Goal: Contribute content: Contribute content

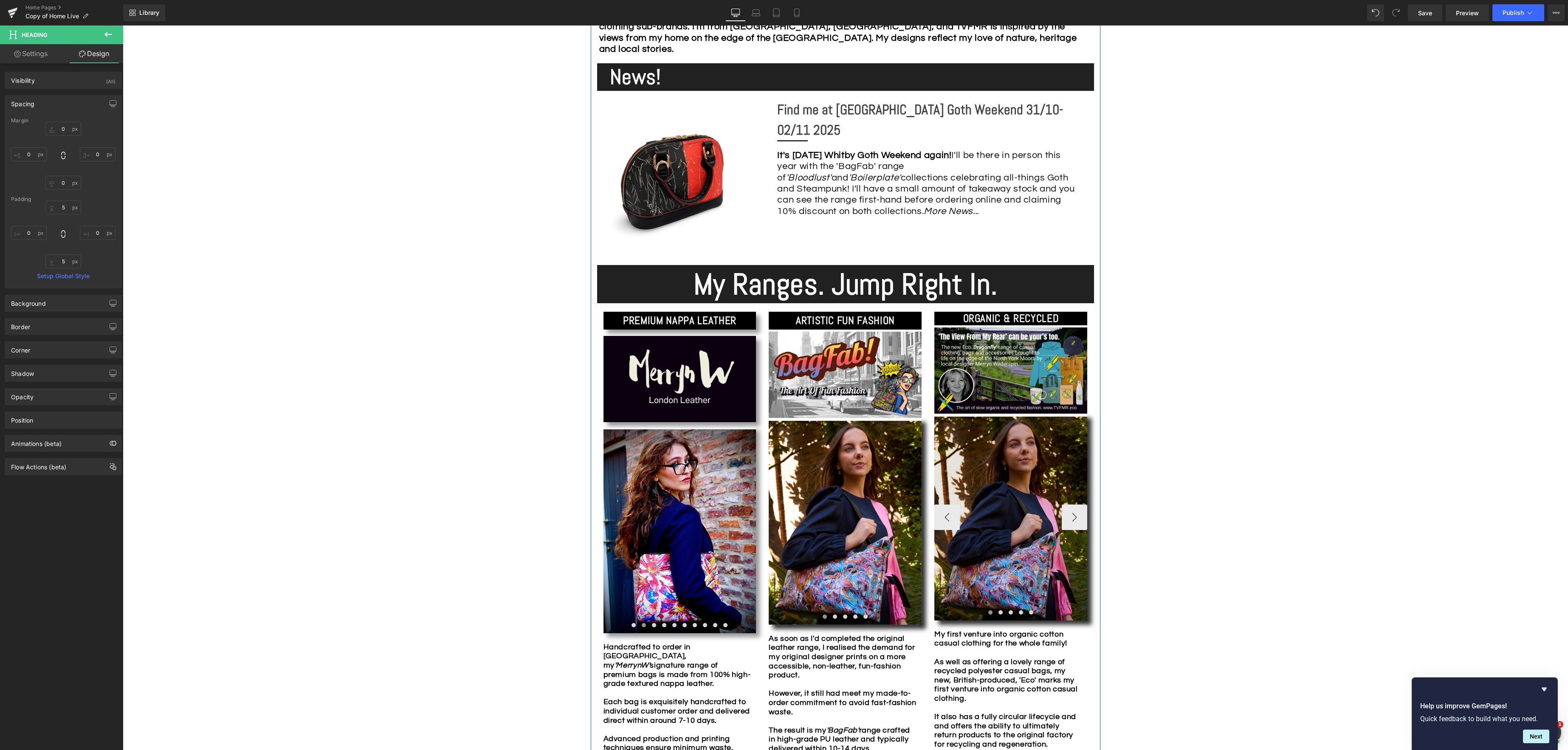
scroll to position [569, 0]
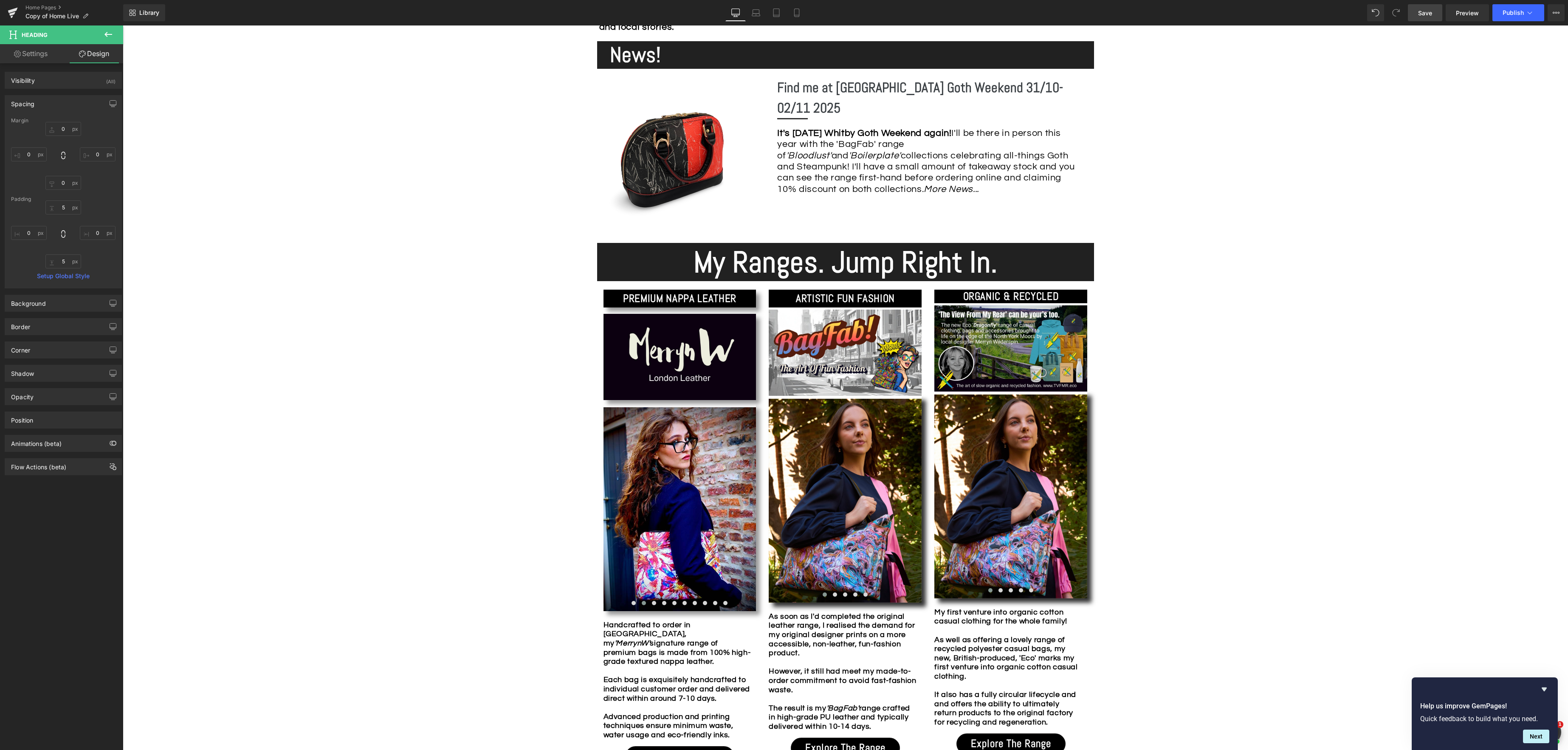
click at [1426, 12] on span "Save" at bounding box center [1425, 13] width 14 height 9
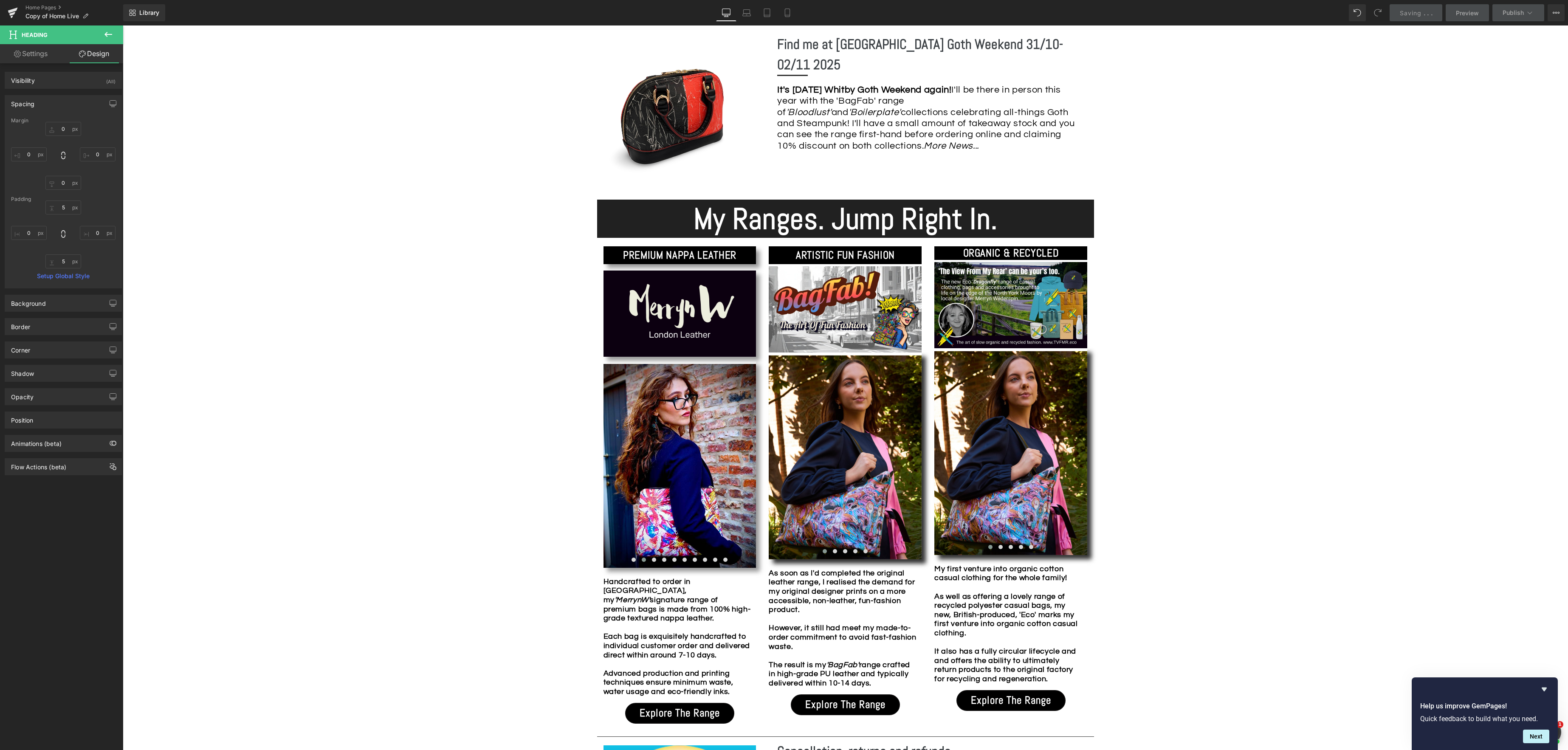
scroll to position [633, 0]
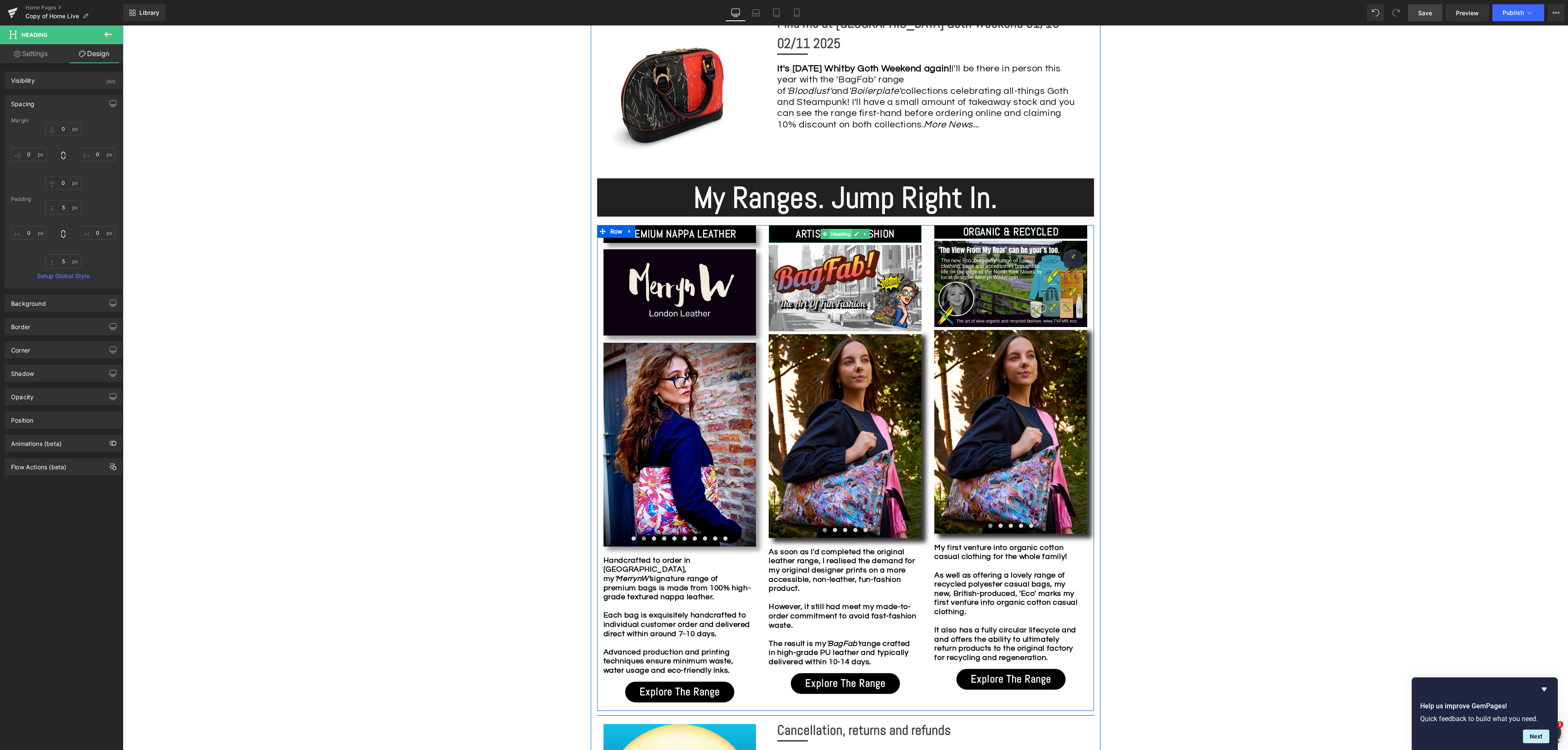
drag, startPoint x: 841, startPoint y: 233, endPoint x: 829, endPoint y: 233, distance: 12.0
click at [841, 233] on span "Heading" at bounding box center [841, 234] width 23 height 10
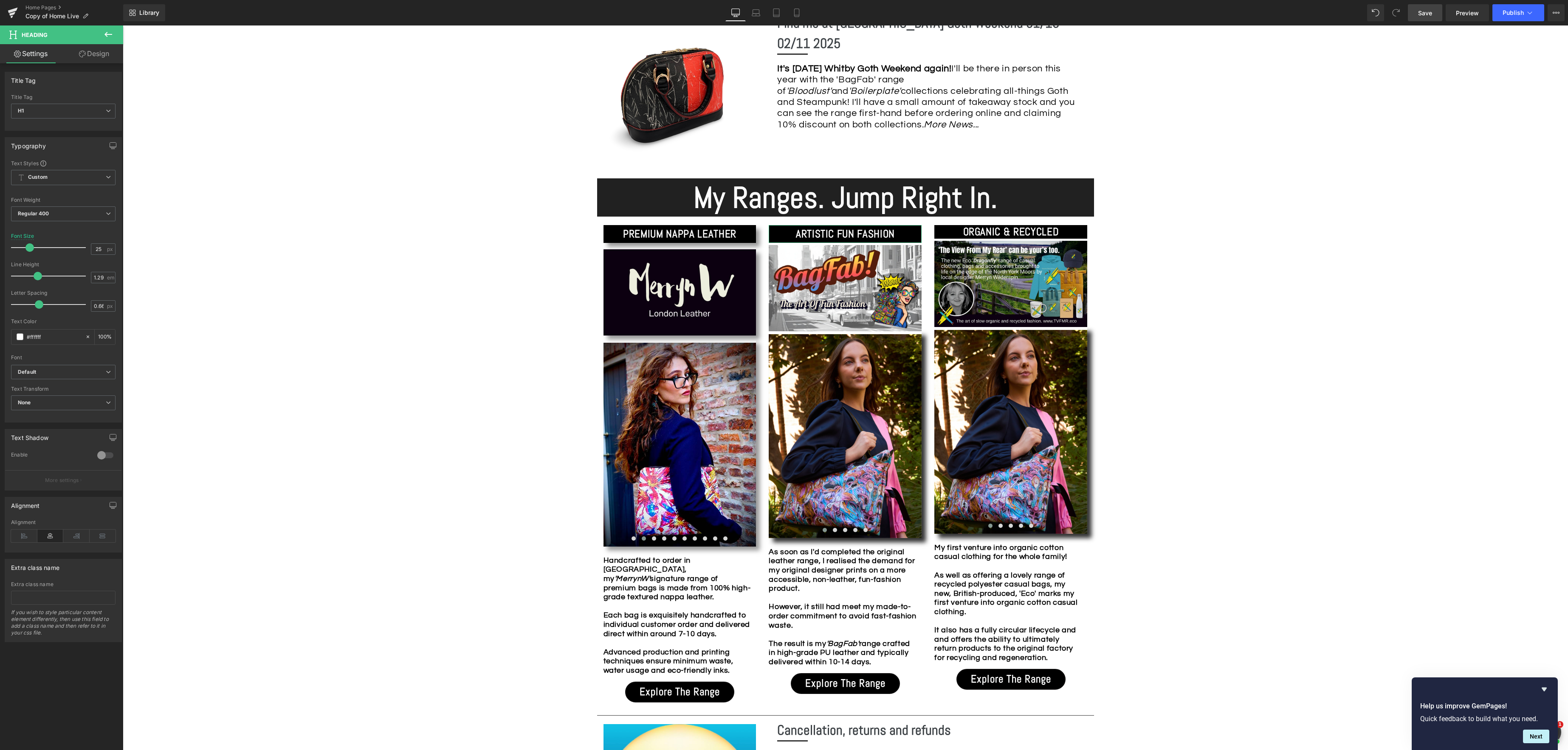
click at [96, 54] on link "Design" at bounding box center [94, 54] width 61 height 19
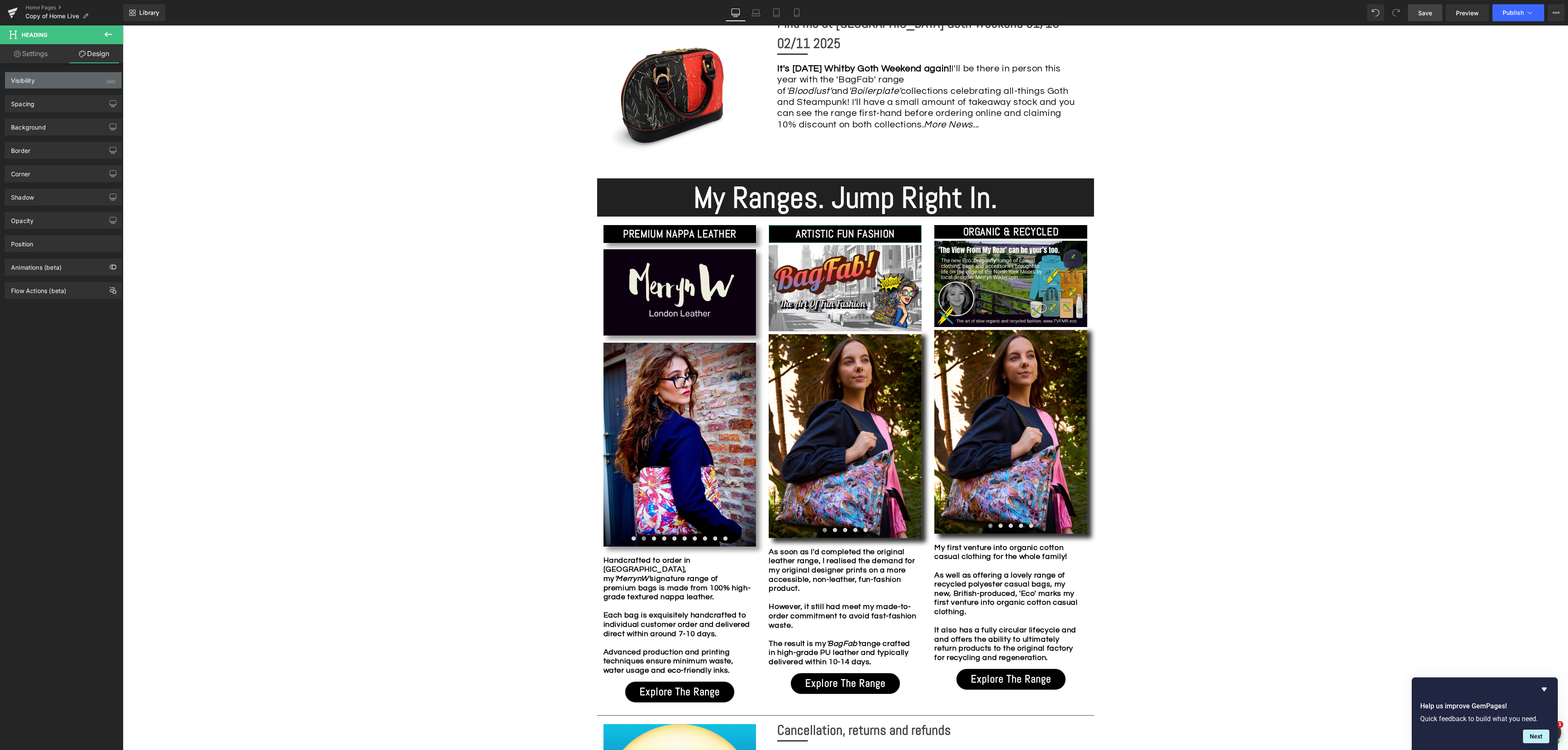
type input "#333333"
click at [59, 200] on div "Shadow" at bounding box center [63, 197] width 116 height 16
click at [42, 229] on div "Drop Shadow" at bounding box center [37, 228] width 52 height 13
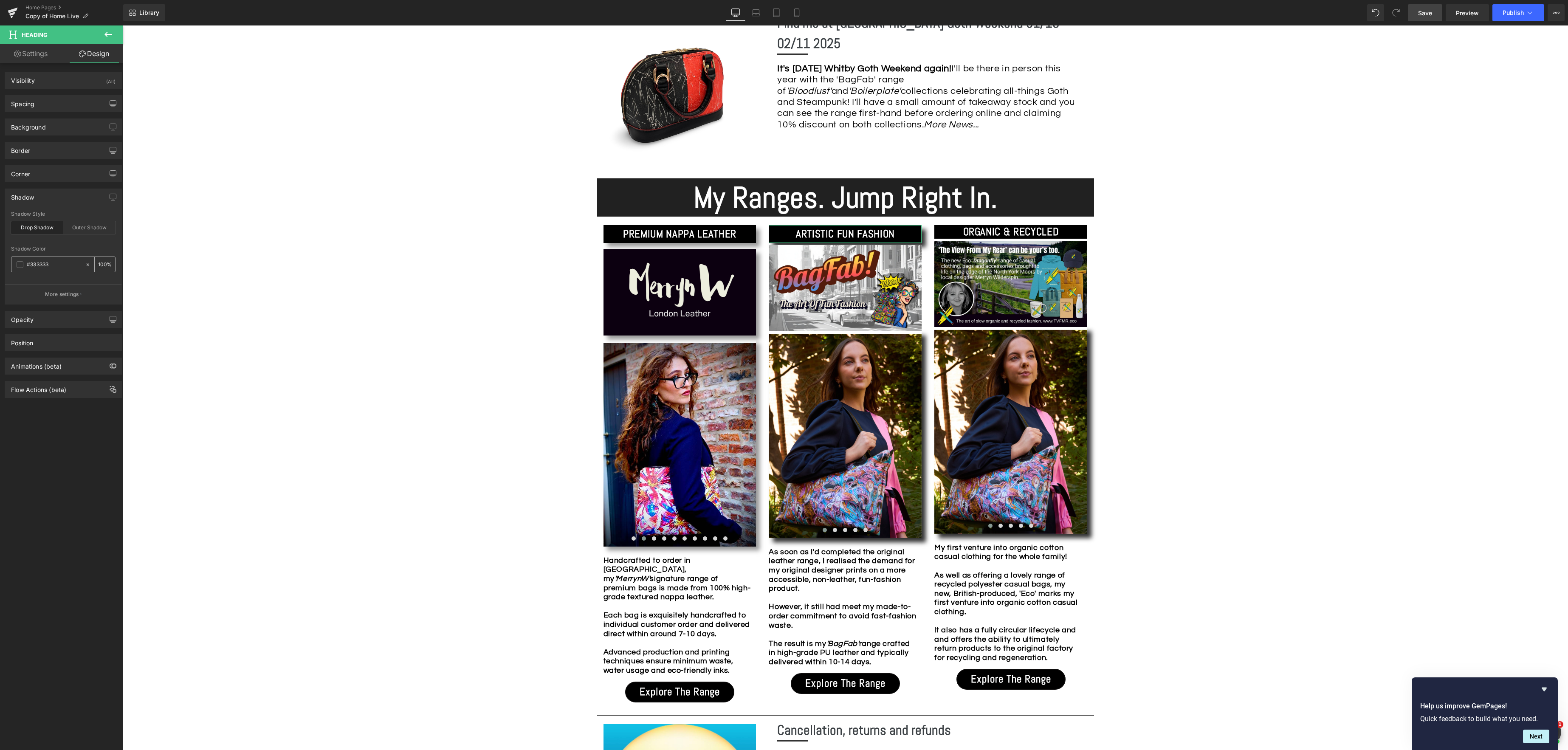
click at [102, 265] on input "100" at bounding box center [102, 264] width 9 height 9
type input "1"
type input "50"
click at [1267, 371] on div "Image Row *Please use the chat facility or email me at [EMAIL_ADDRESS][DOMAIN_N…" at bounding box center [845, 671] width 1445 height 2171
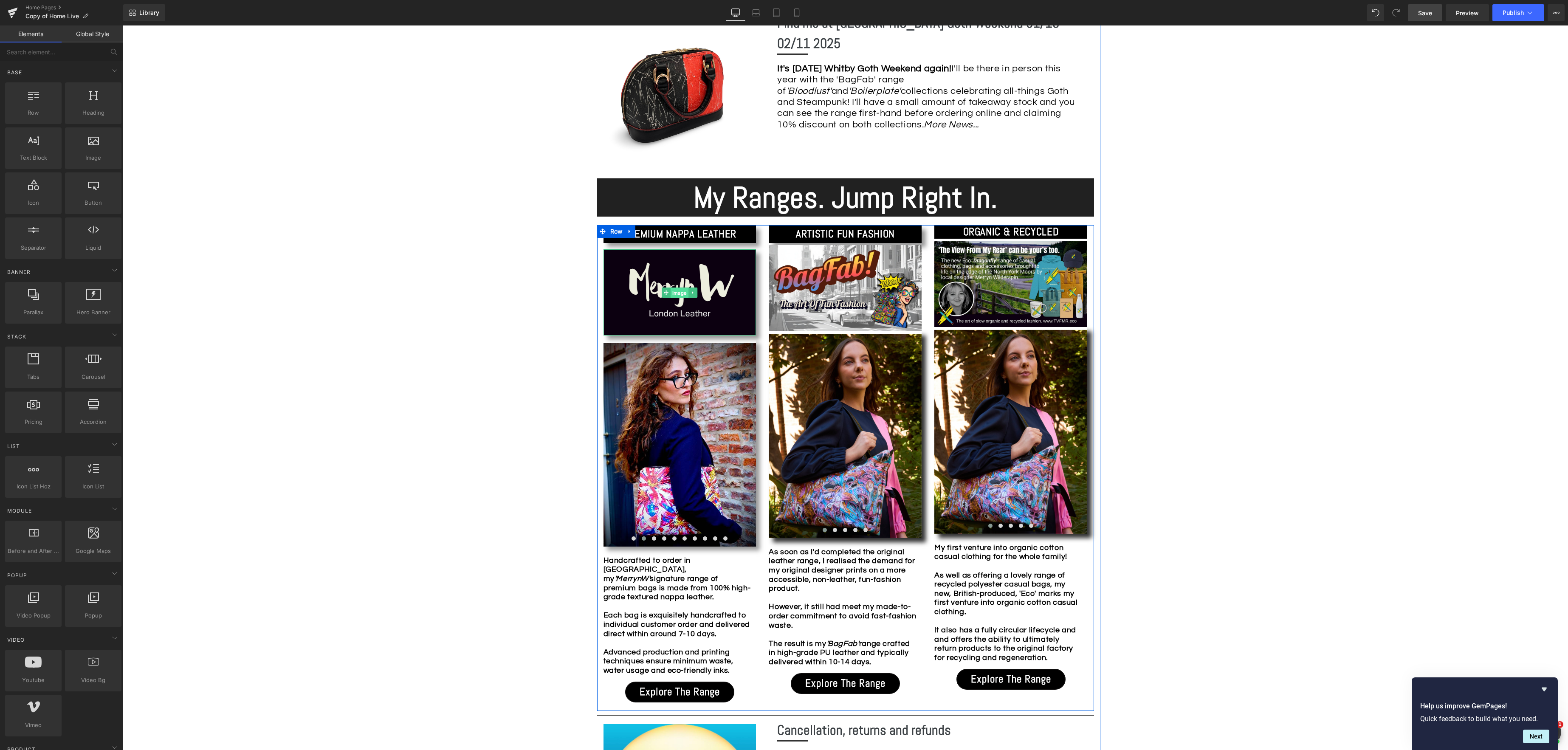
click at [681, 293] on span "Image" at bounding box center [679, 292] width 18 height 10
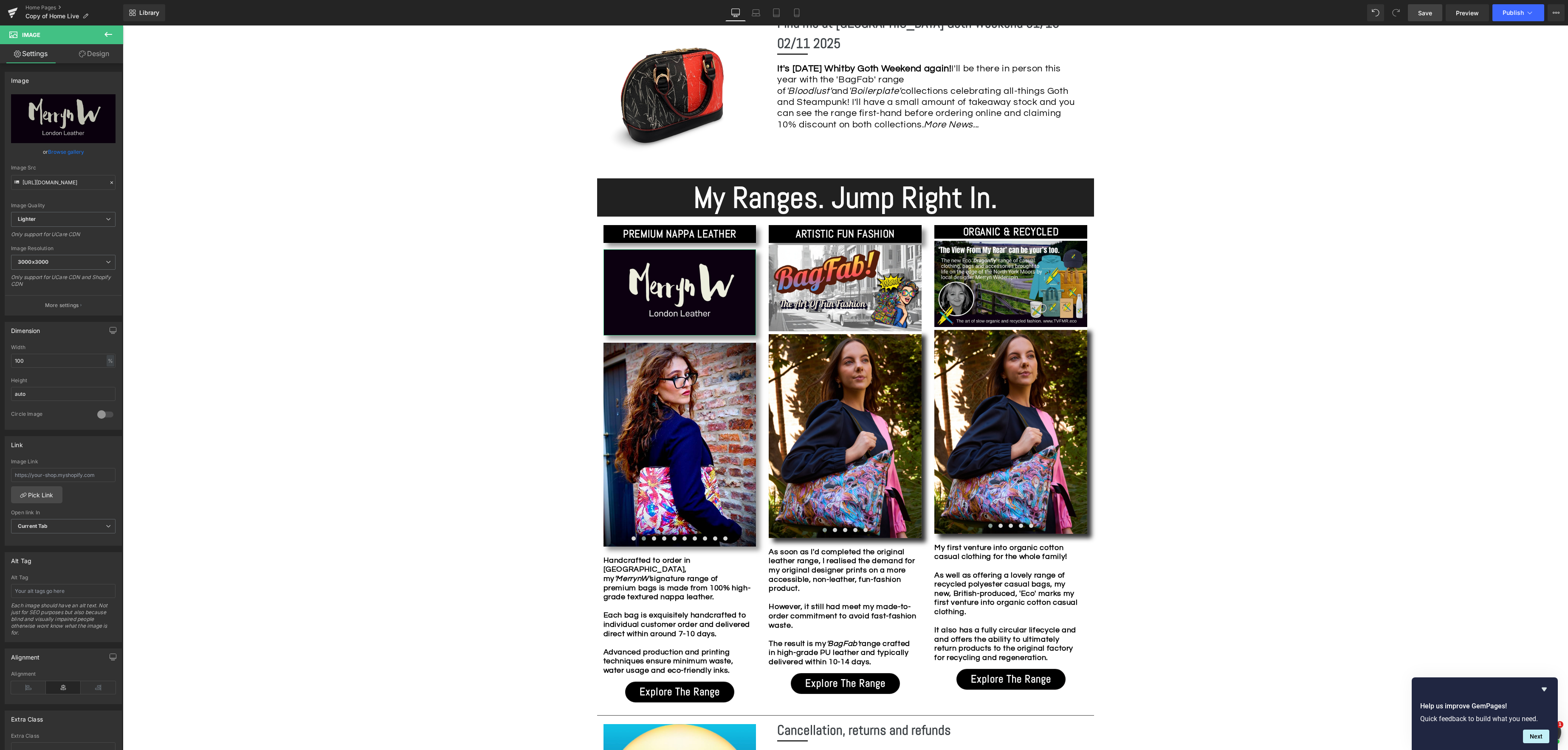
drag, startPoint x: 99, startPoint y: 53, endPoint x: 75, endPoint y: 82, distance: 37.6
click at [99, 53] on link "Design" at bounding box center [94, 54] width 61 height 19
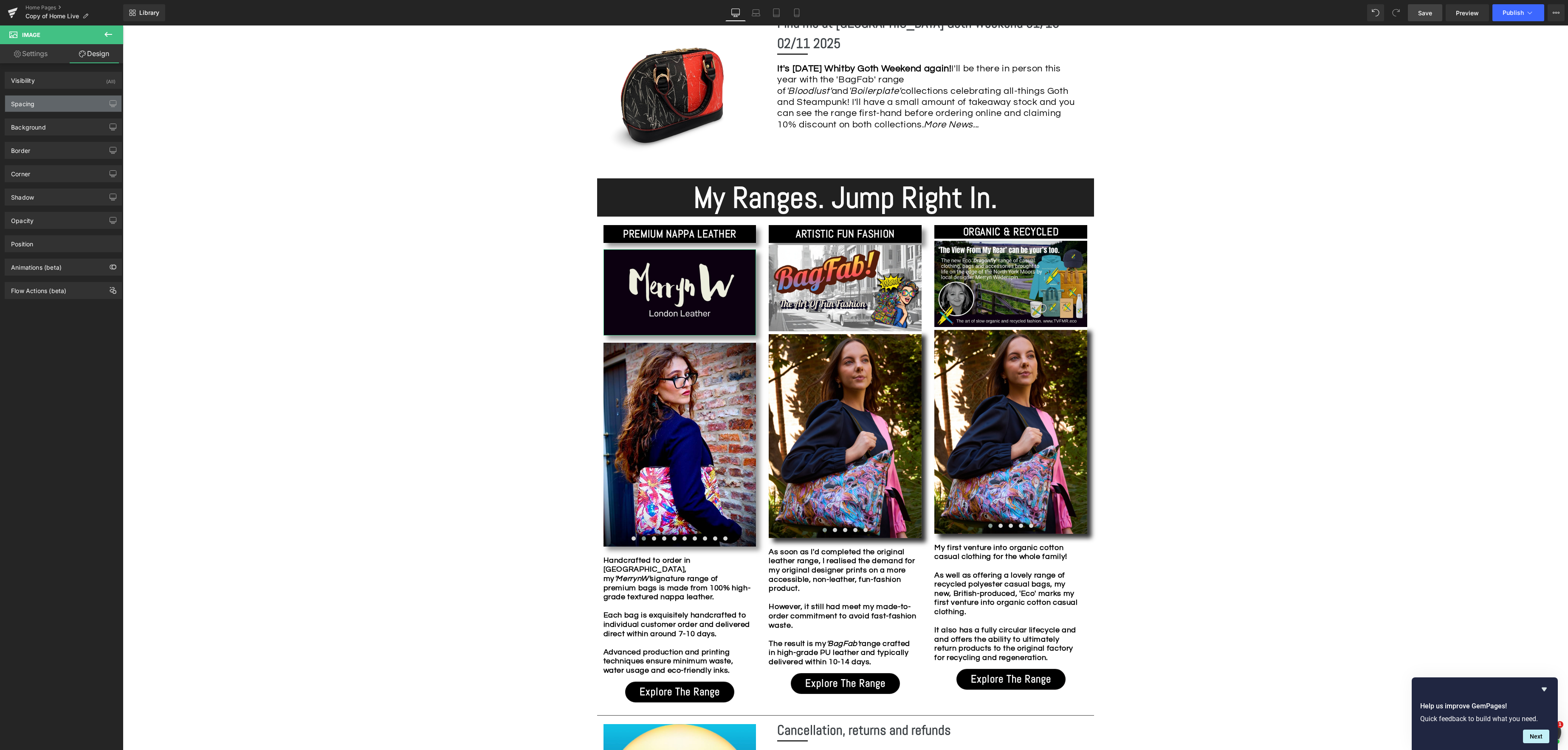
click at [68, 105] on div "Spacing" at bounding box center [63, 103] width 116 height 16
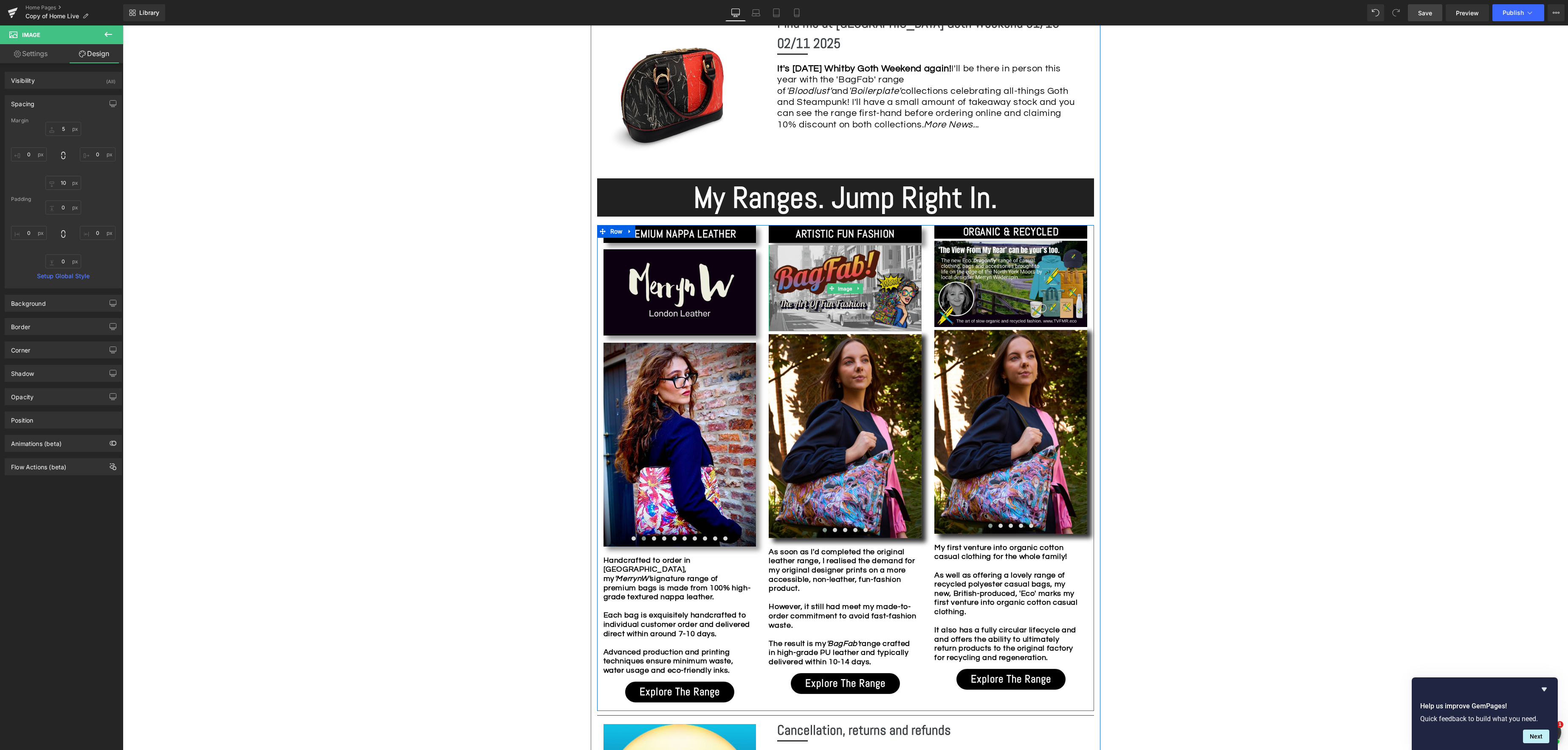
click at [839, 289] on span "Image" at bounding box center [845, 288] width 18 height 10
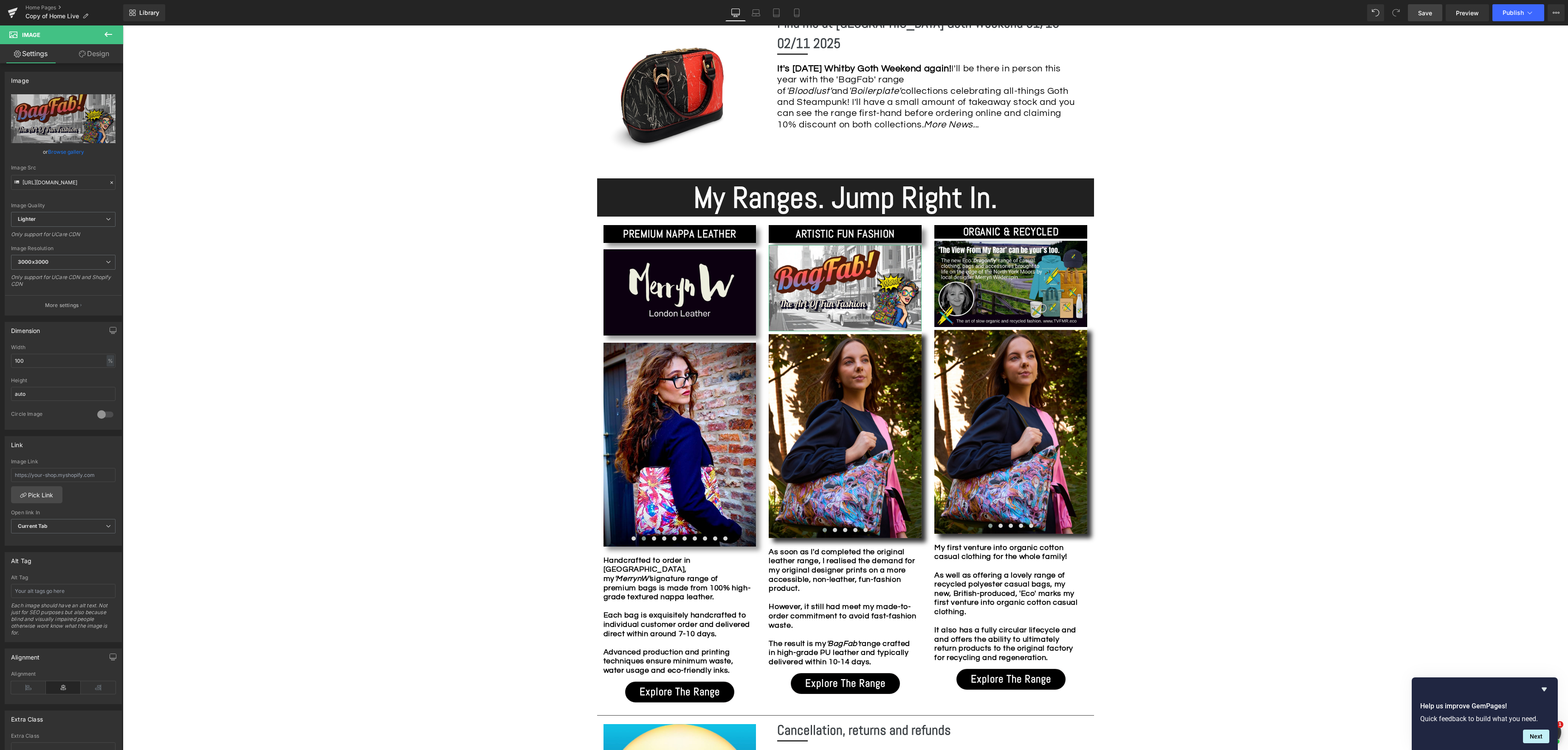
click at [99, 55] on link "Design" at bounding box center [94, 54] width 61 height 19
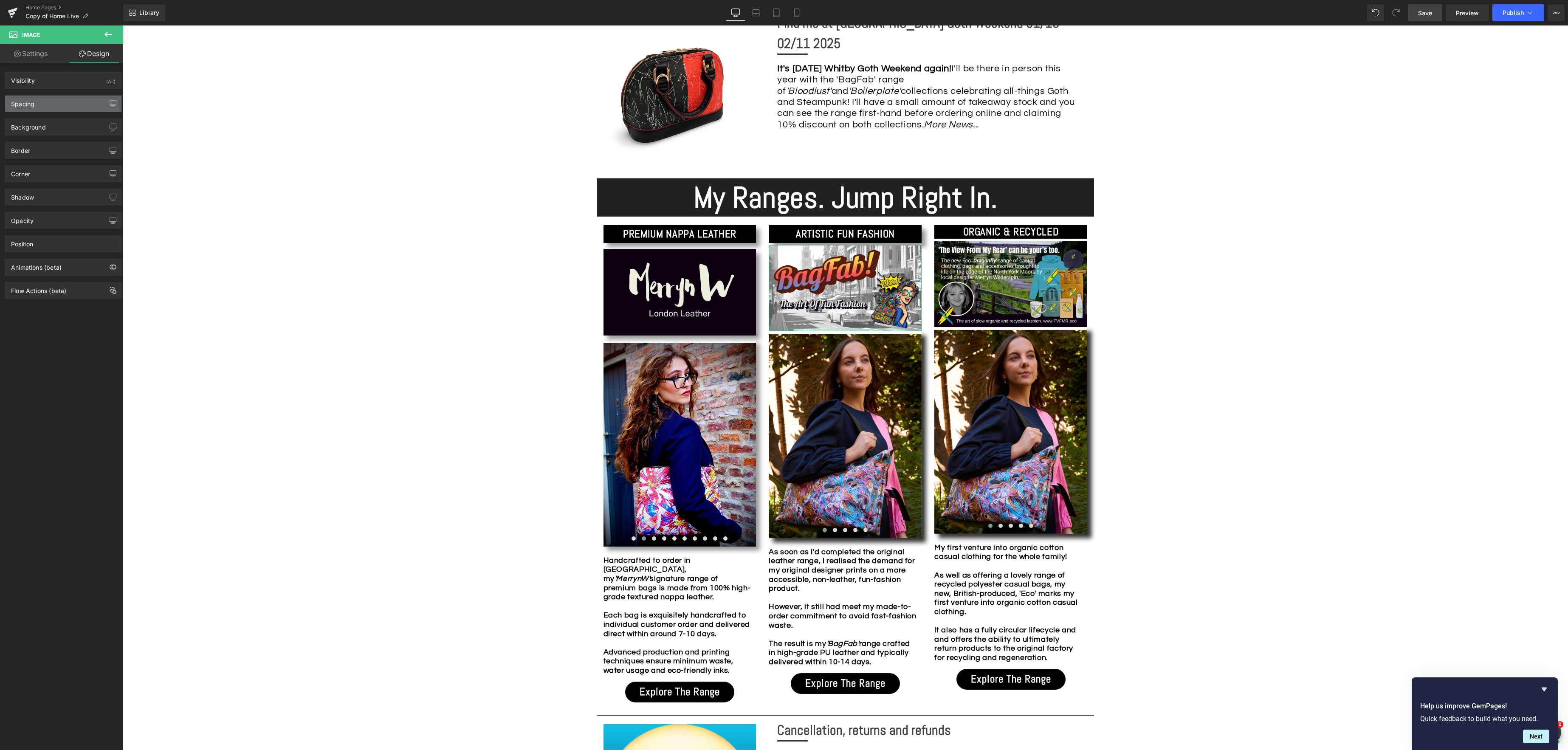
click at [68, 106] on div "Spacing" at bounding box center [63, 103] width 116 height 16
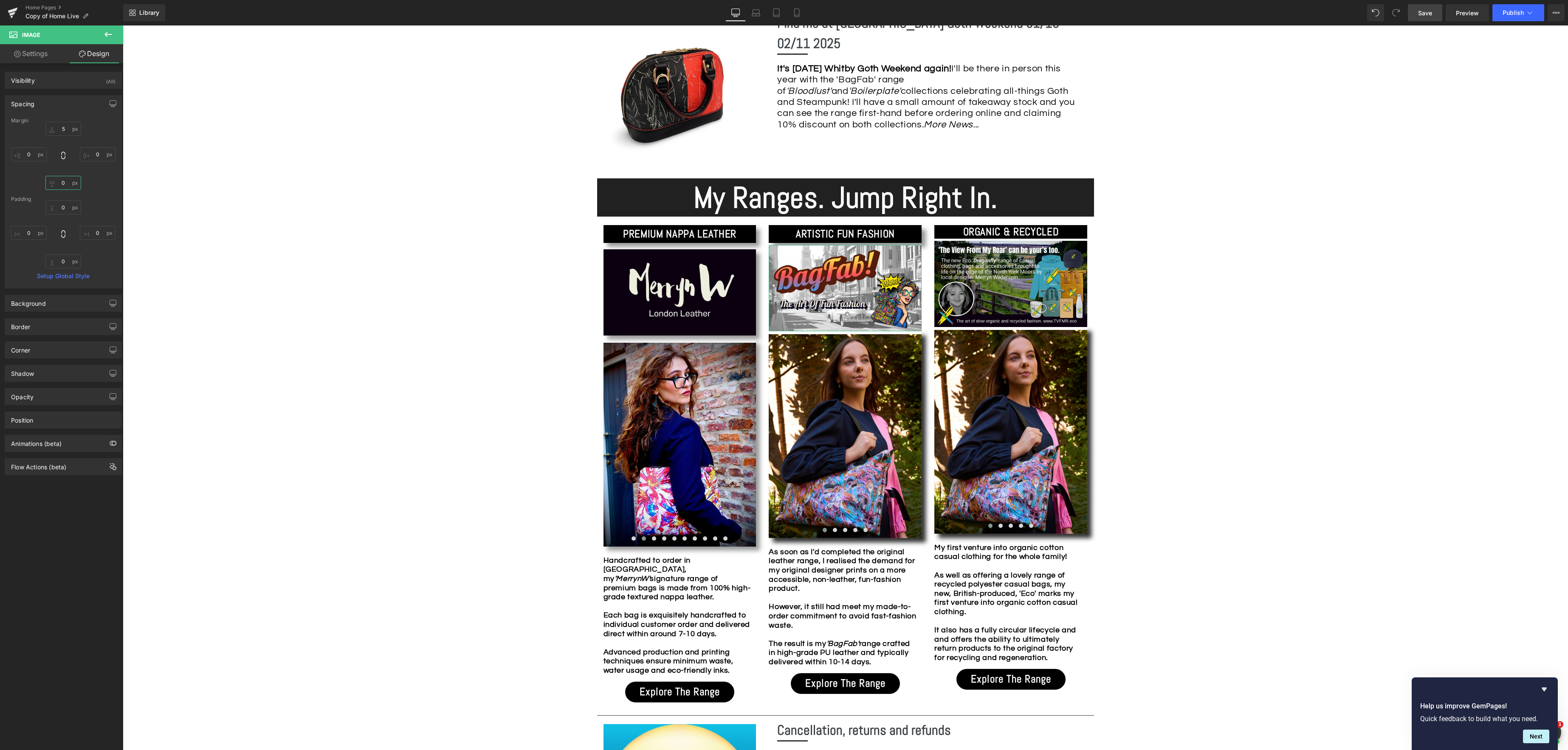
click at [66, 183] on input "0" at bounding box center [63, 183] width 36 height 14
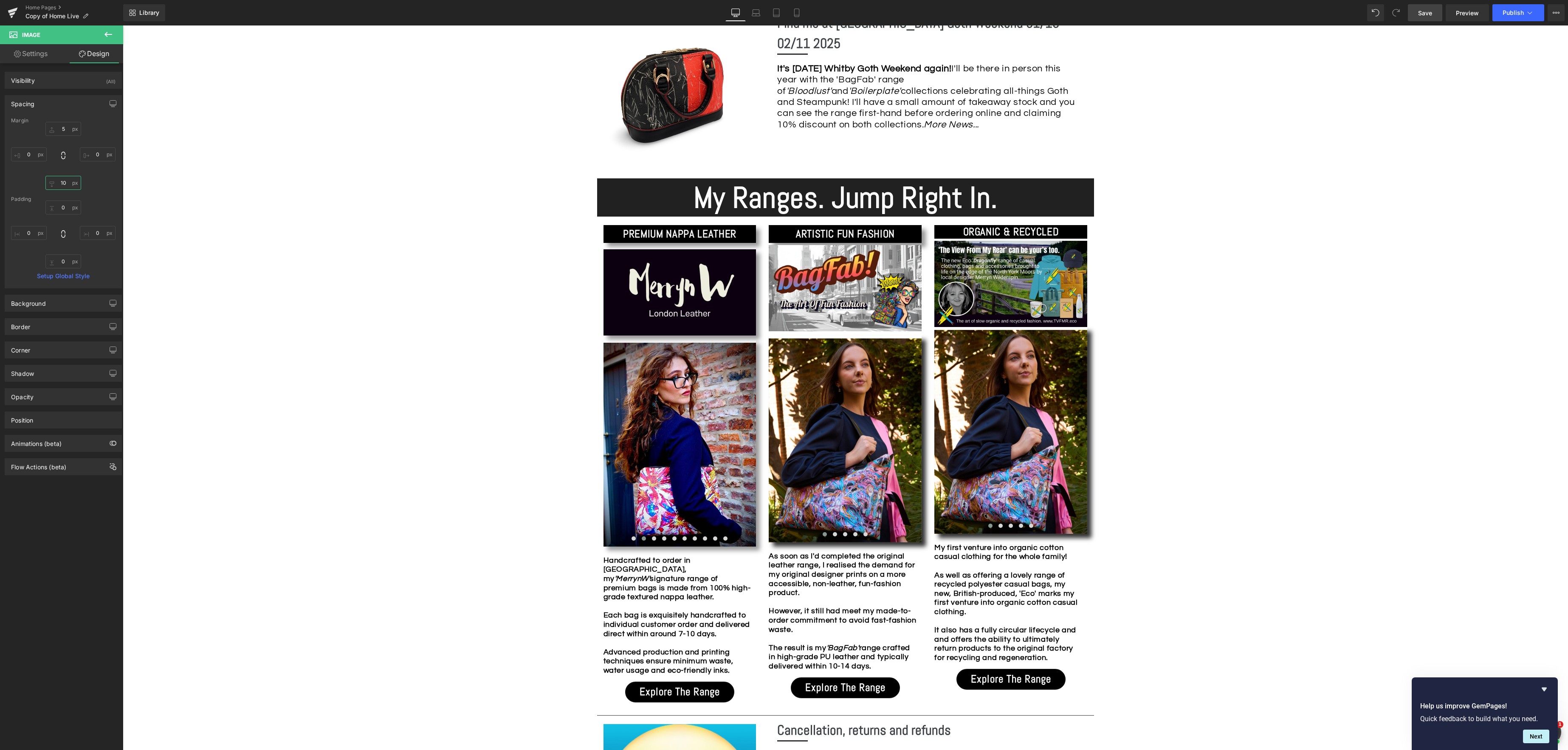
type input "1"
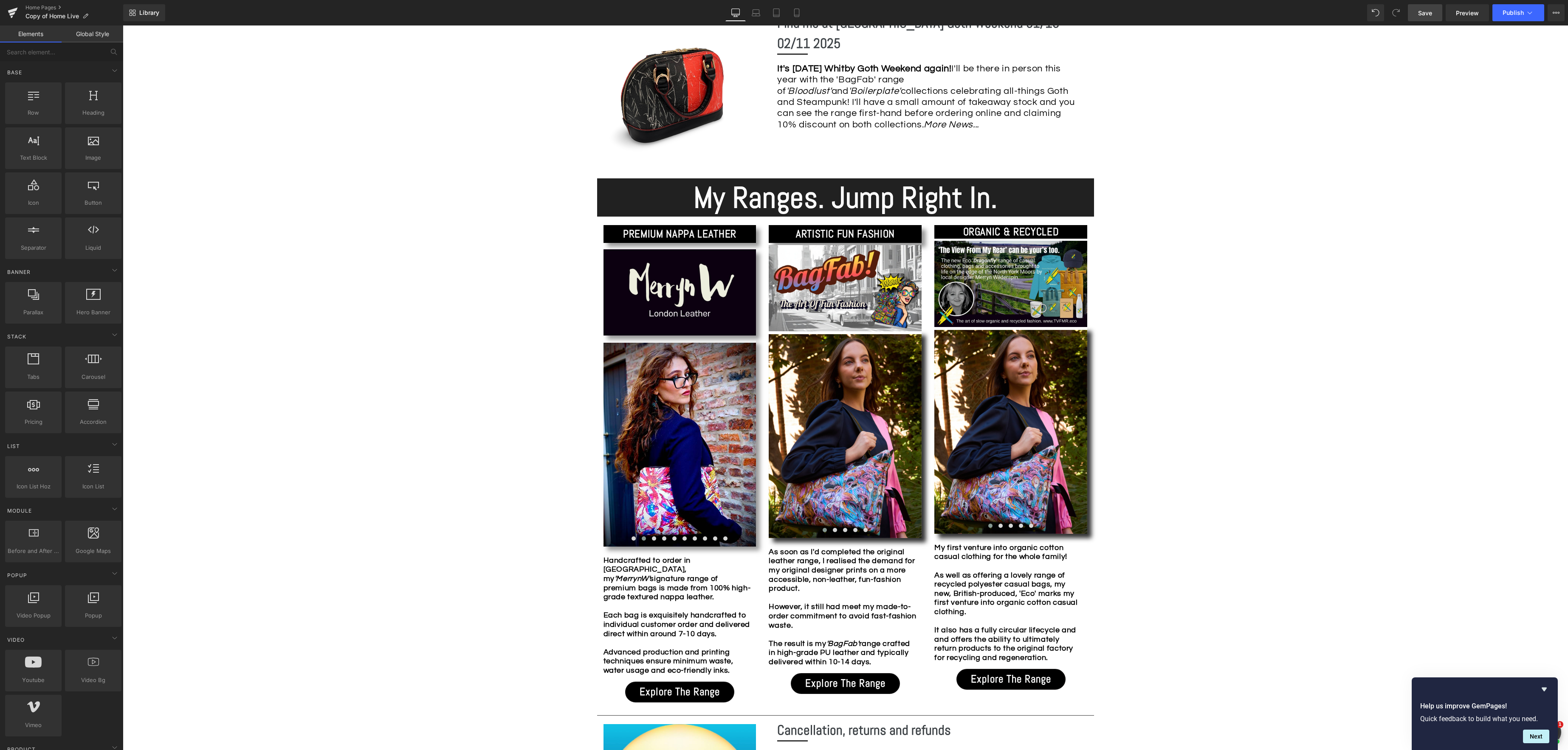
click at [179, 240] on div "Image Row *Please use the chat facility or email me at [EMAIL_ADDRESS][DOMAIN_N…" at bounding box center [845, 671] width 1445 height 2171
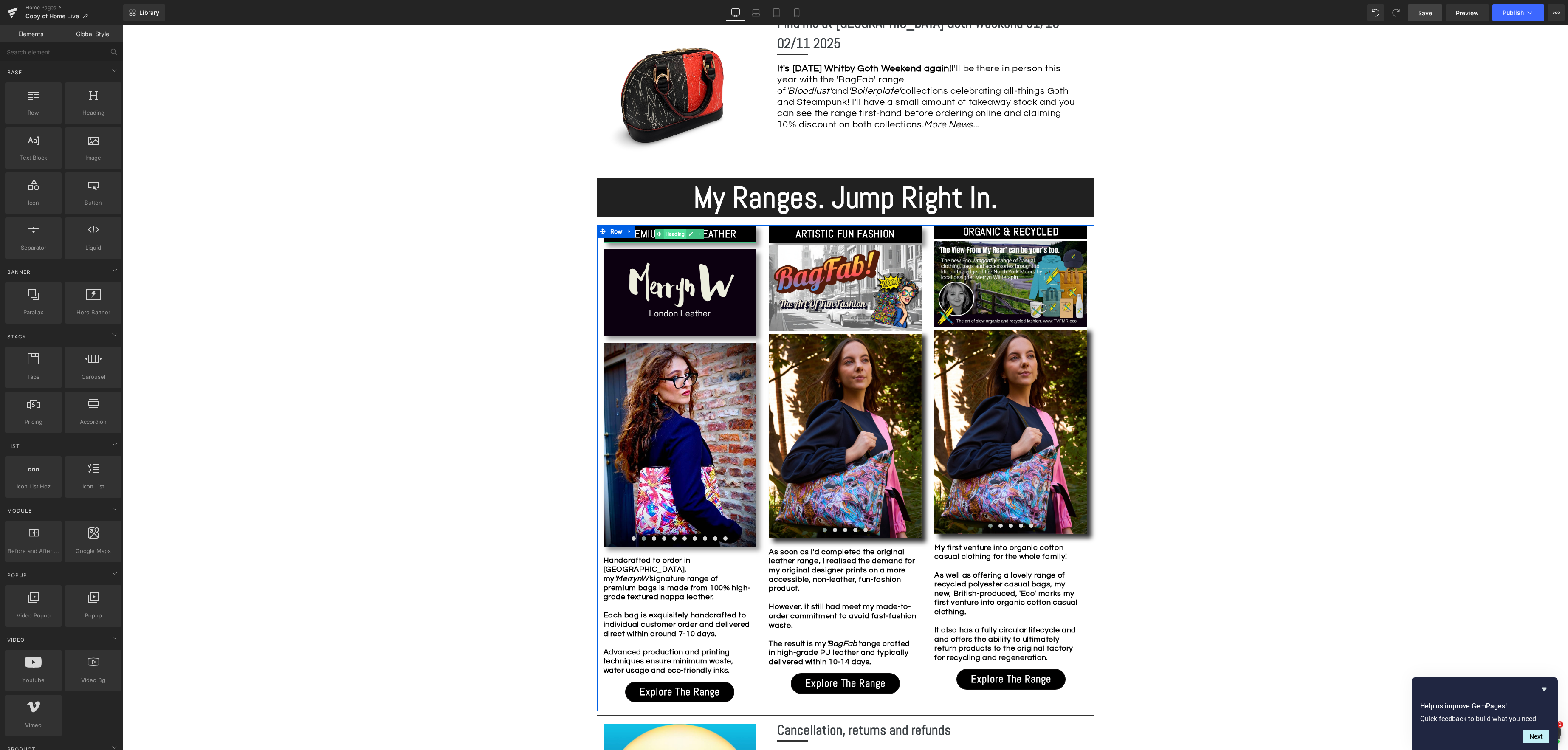
click at [681, 238] on div "PREMIUM NAPPA LEATHER Heading" at bounding box center [679, 234] width 153 height 18
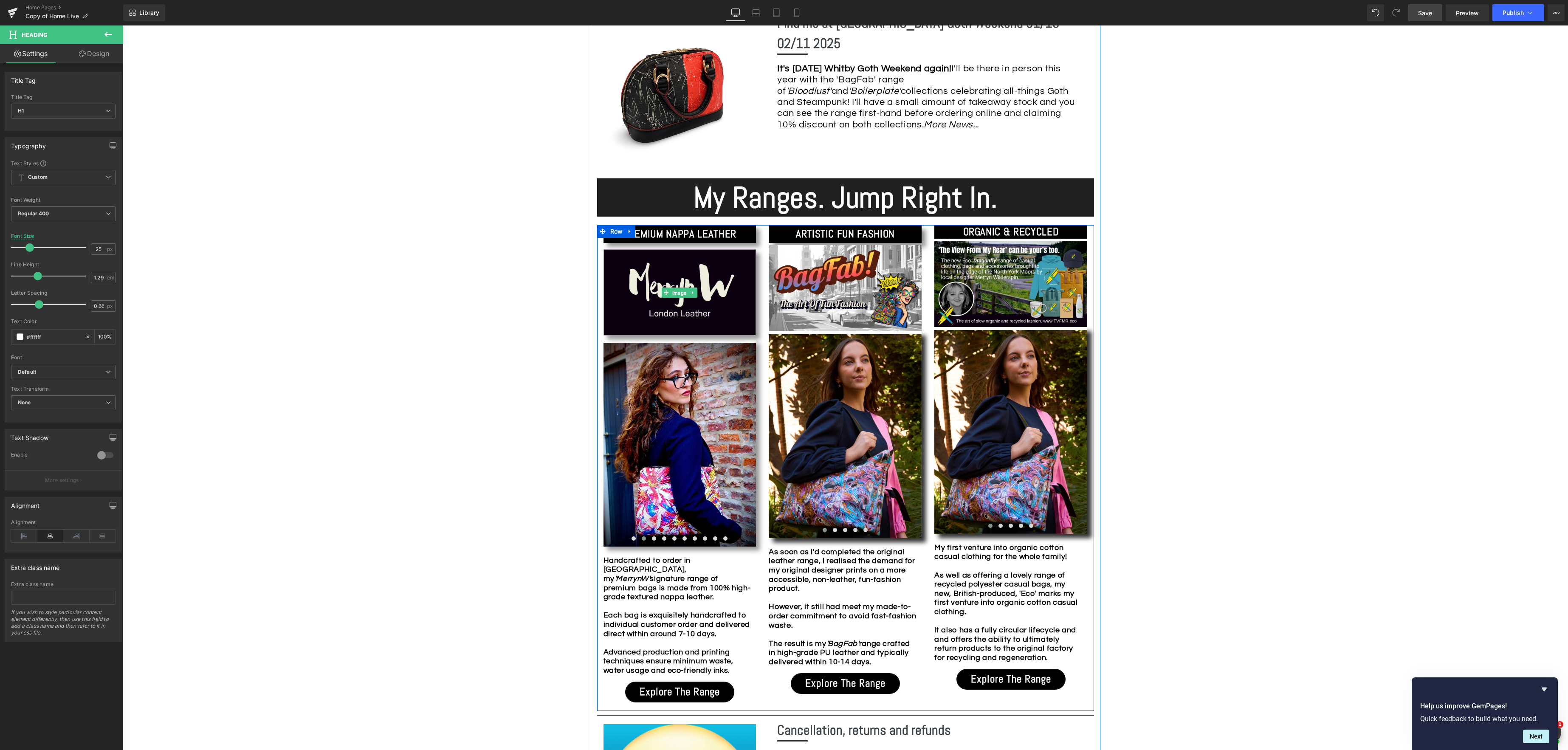
drag, startPoint x: 681, startPoint y: 293, endPoint x: 530, endPoint y: 248, distance: 157.6
click at [681, 293] on link "Image" at bounding box center [676, 292] width 27 height 10
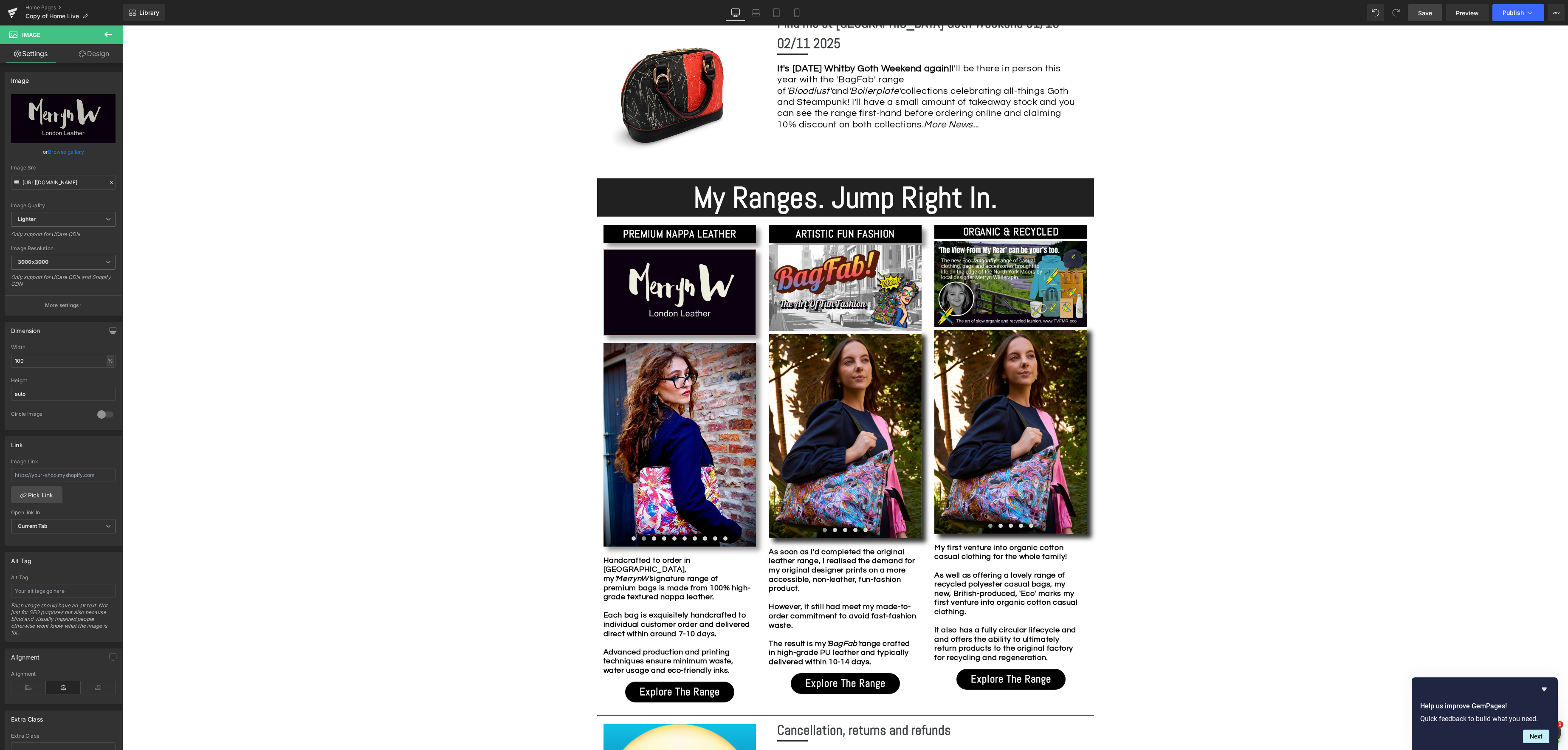
drag, startPoint x: 104, startPoint y: 54, endPoint x: 49, endPoint y: 87, distance: 64.1
click at [103, 54] on link "Design" at bounding box center [94, 54] width 61 height 19
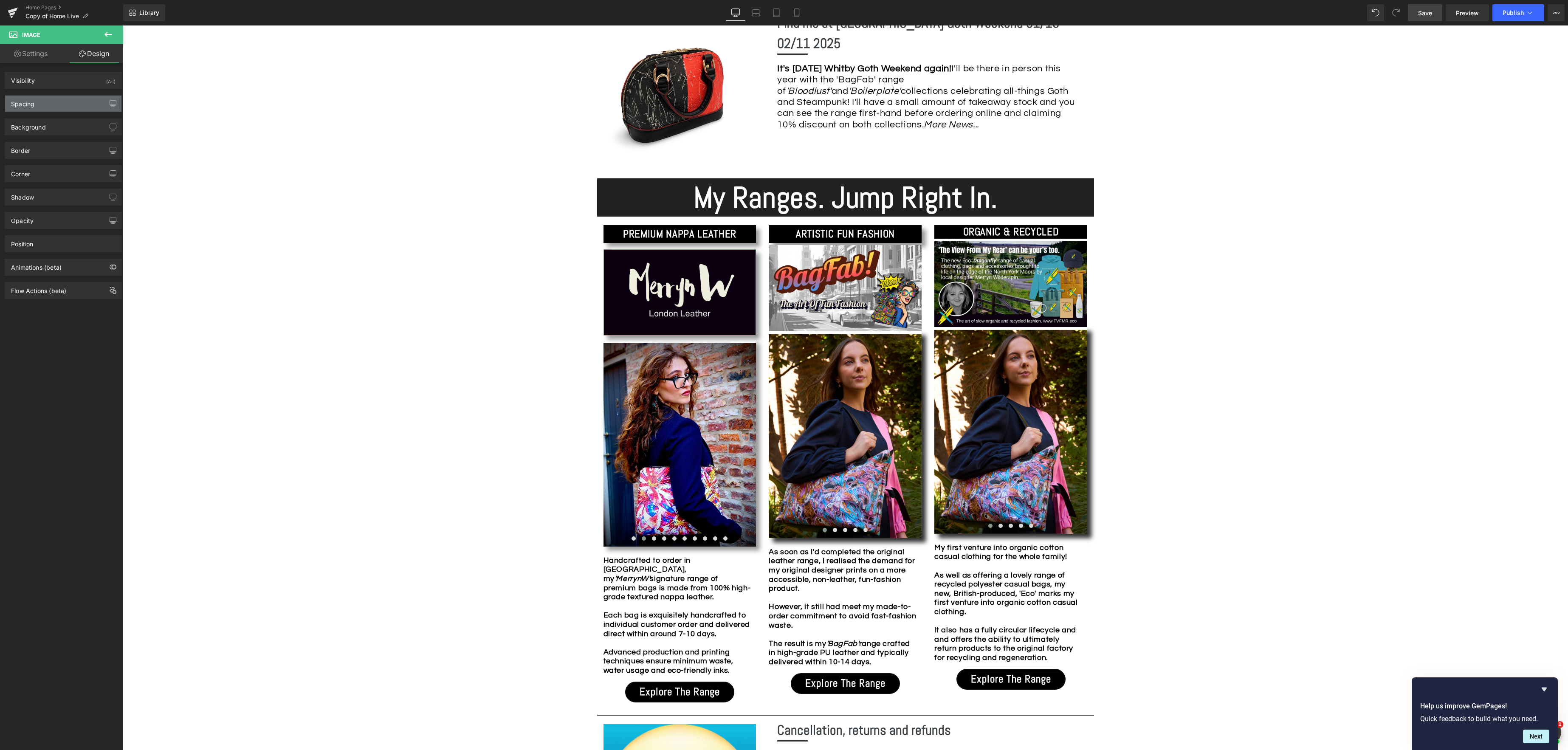
click at [41, 103] on div "Spacing" at bounding box center [63, 103] width 116 height 16
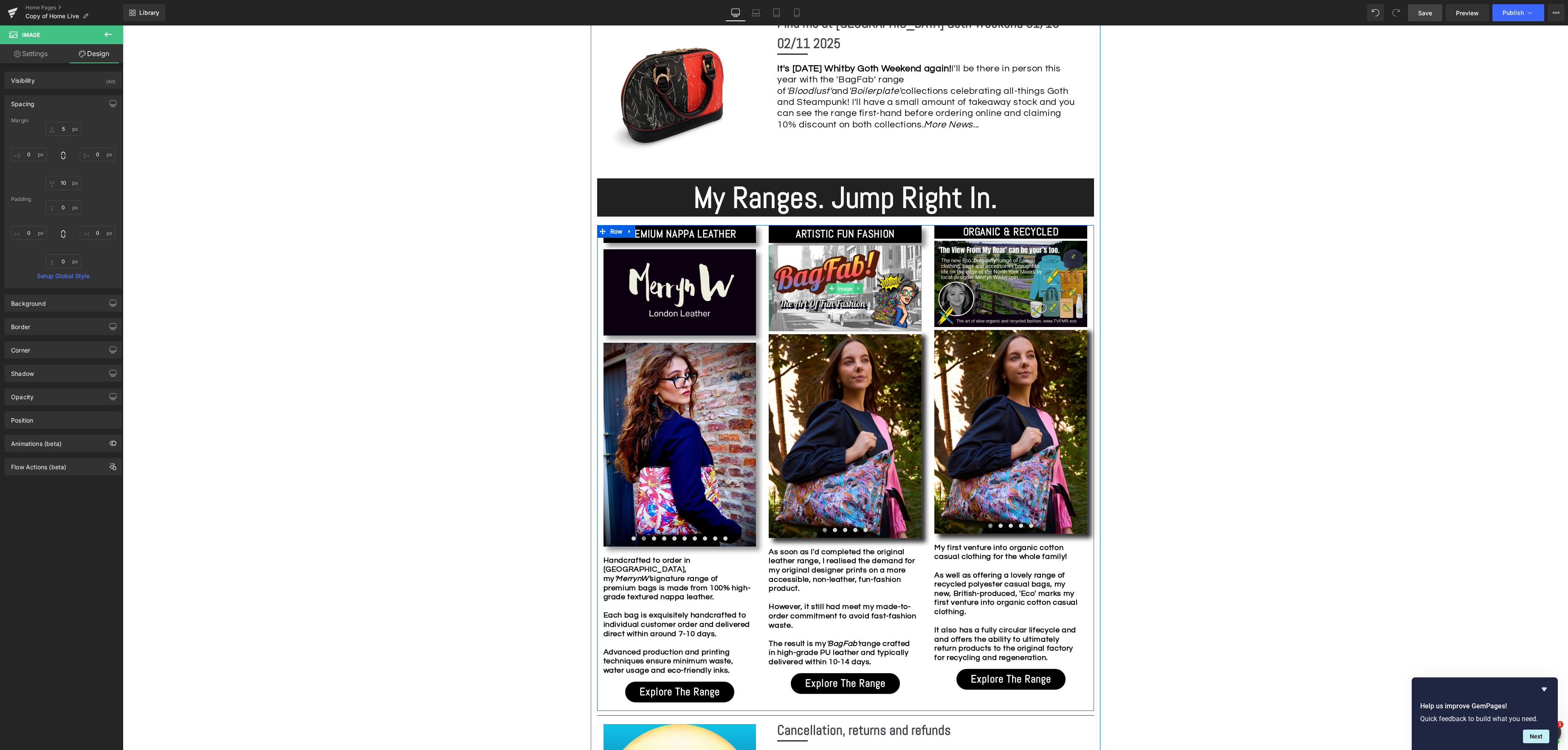
click at [842, 289] on span "Image" at bounding box center [845, 288] width 18 height 10
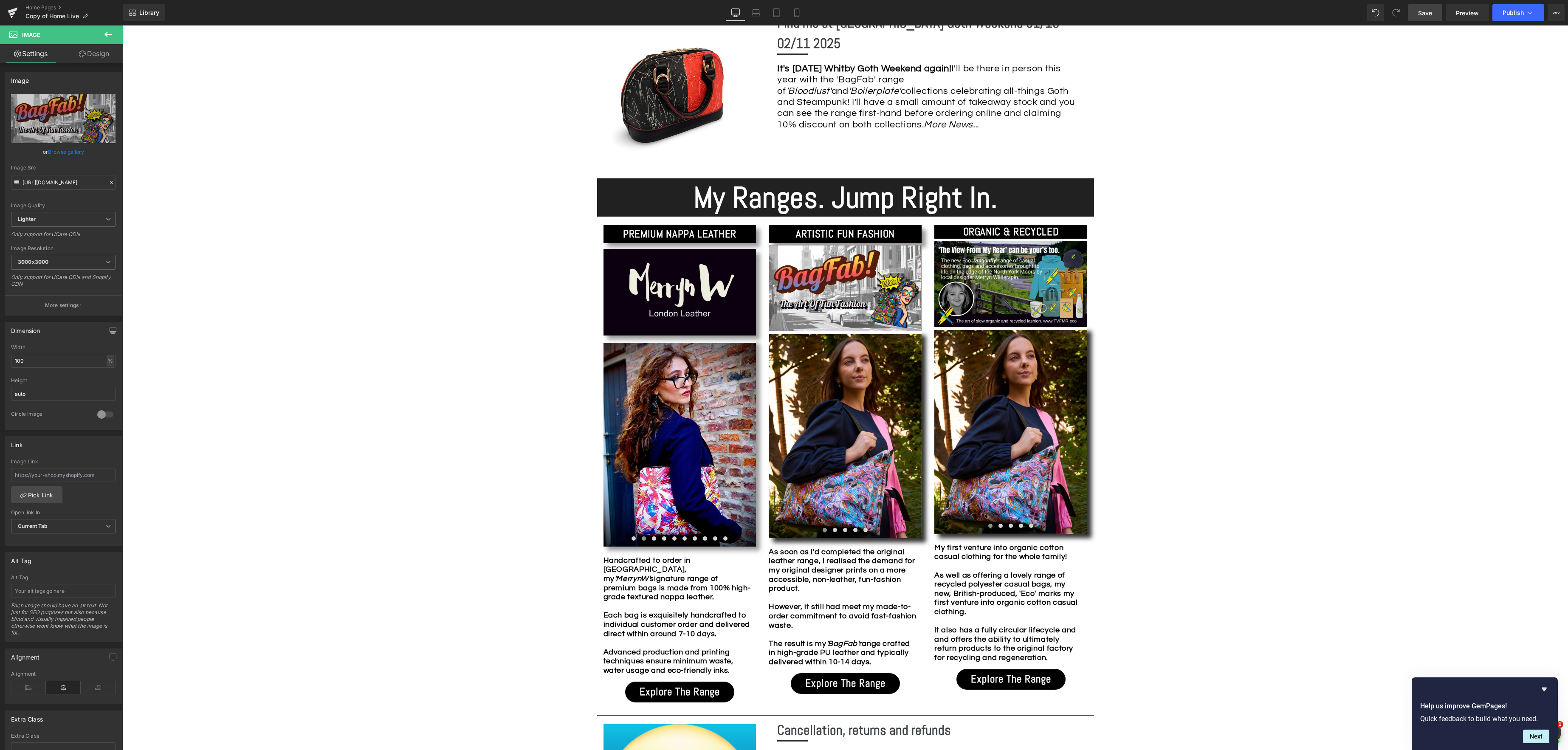
click at [93, 53] on link "Design" at bounding box center [94, 54] width 61 height 19
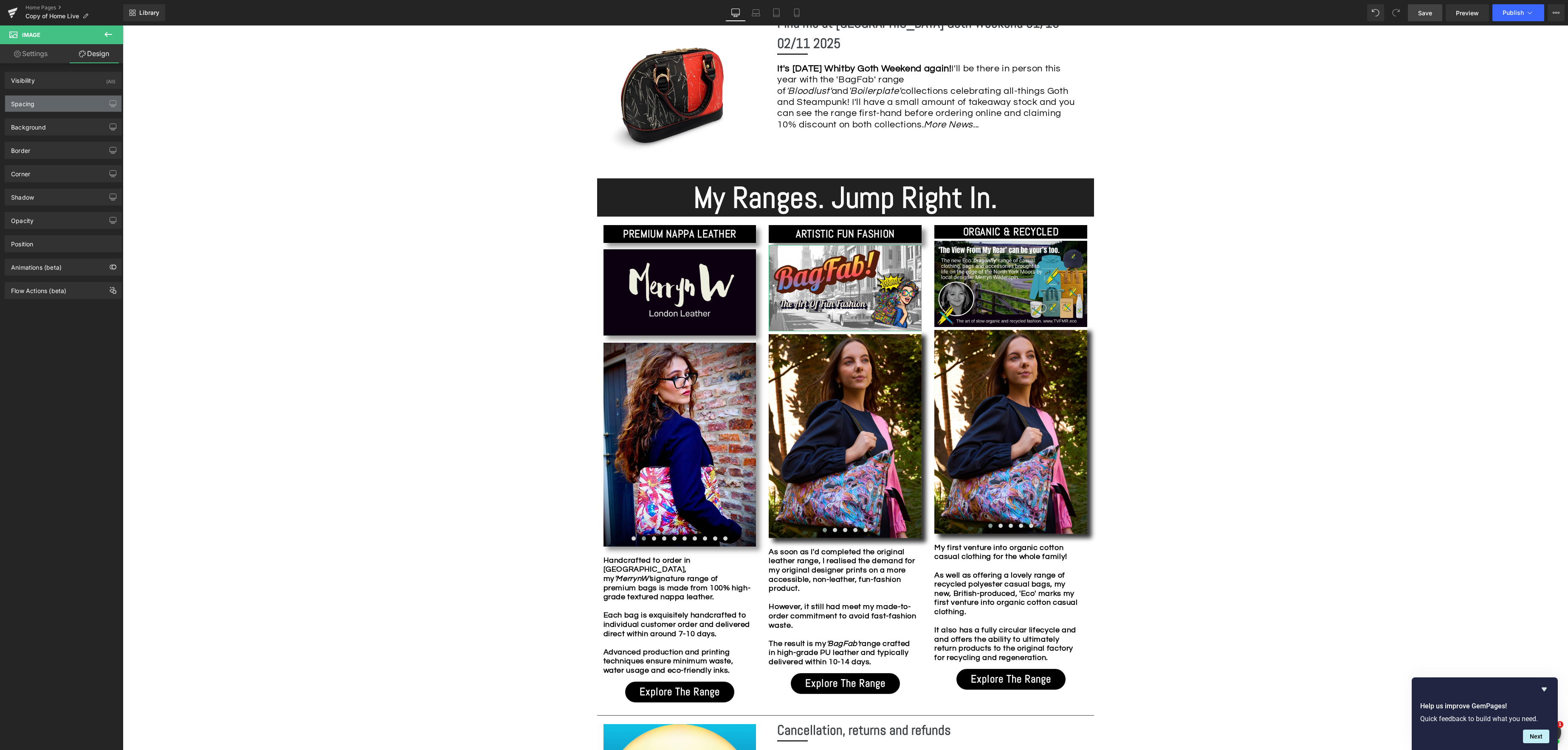
click at [60, 104] on div "Spacing" at bounding box center [63, 103] width 116 height 16
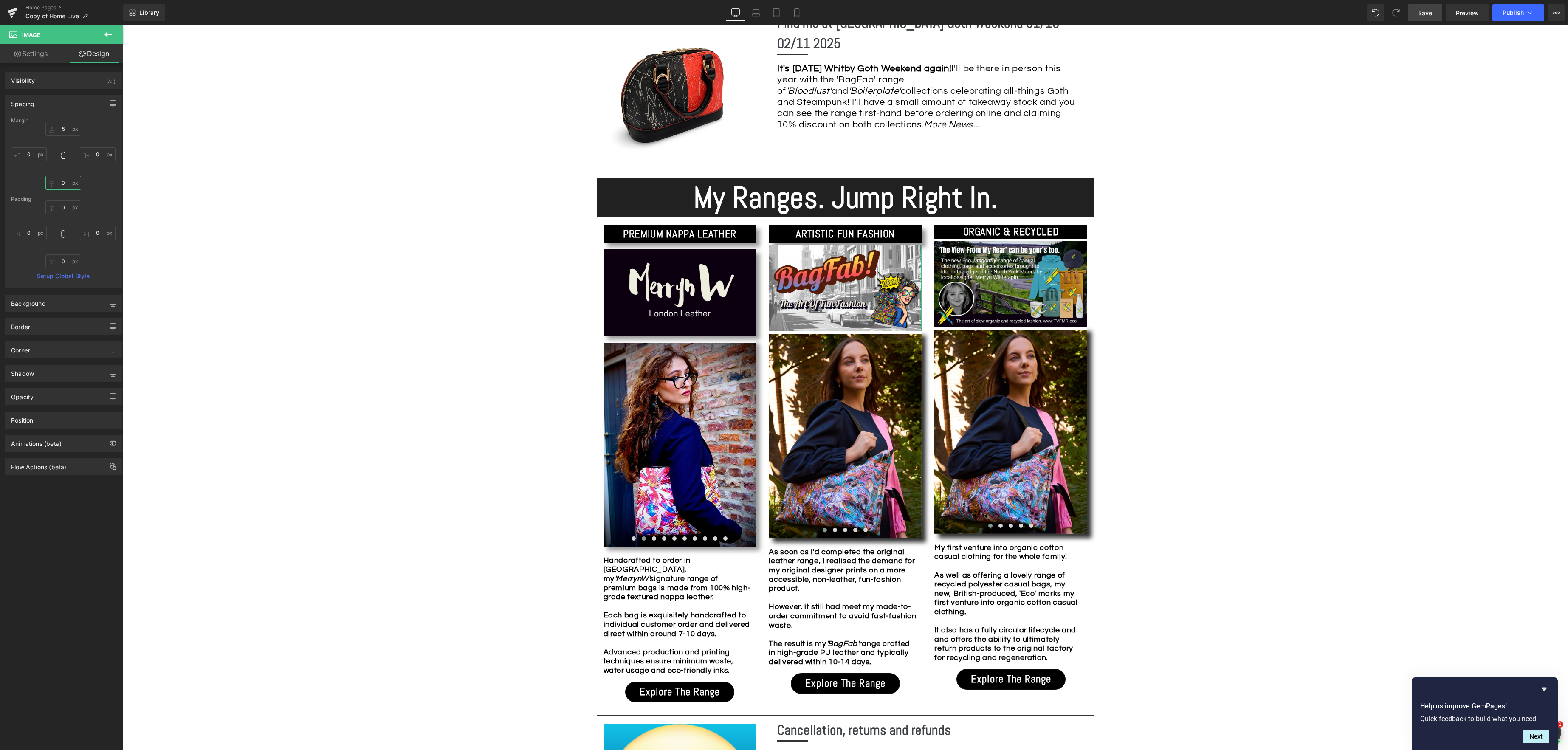
click at [66, 183] on input "0" at bounding box center [63, 183] width 36 height 14
type input "10"
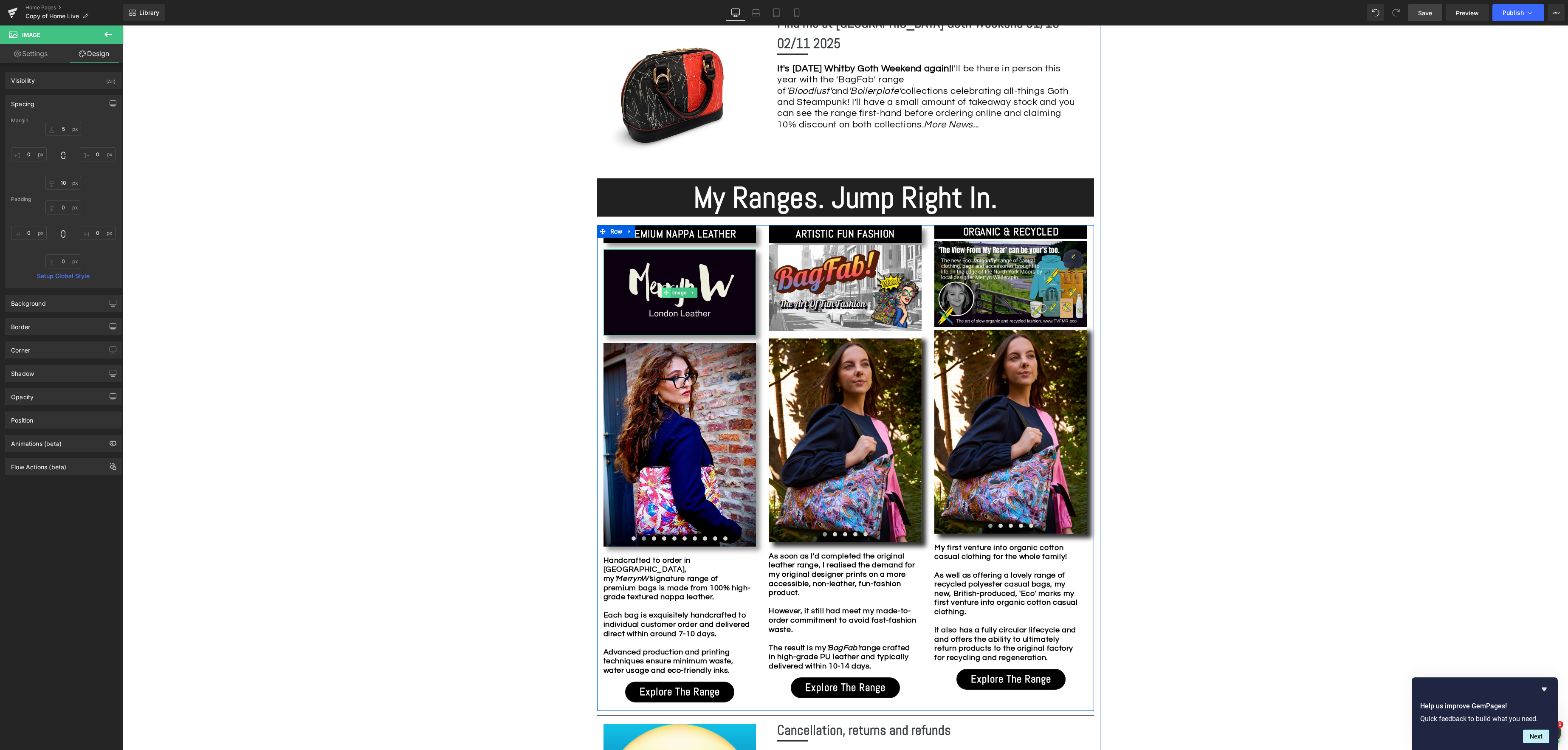
click at [670, 293] on span at bounding box center [667, 292] width 9 height 10
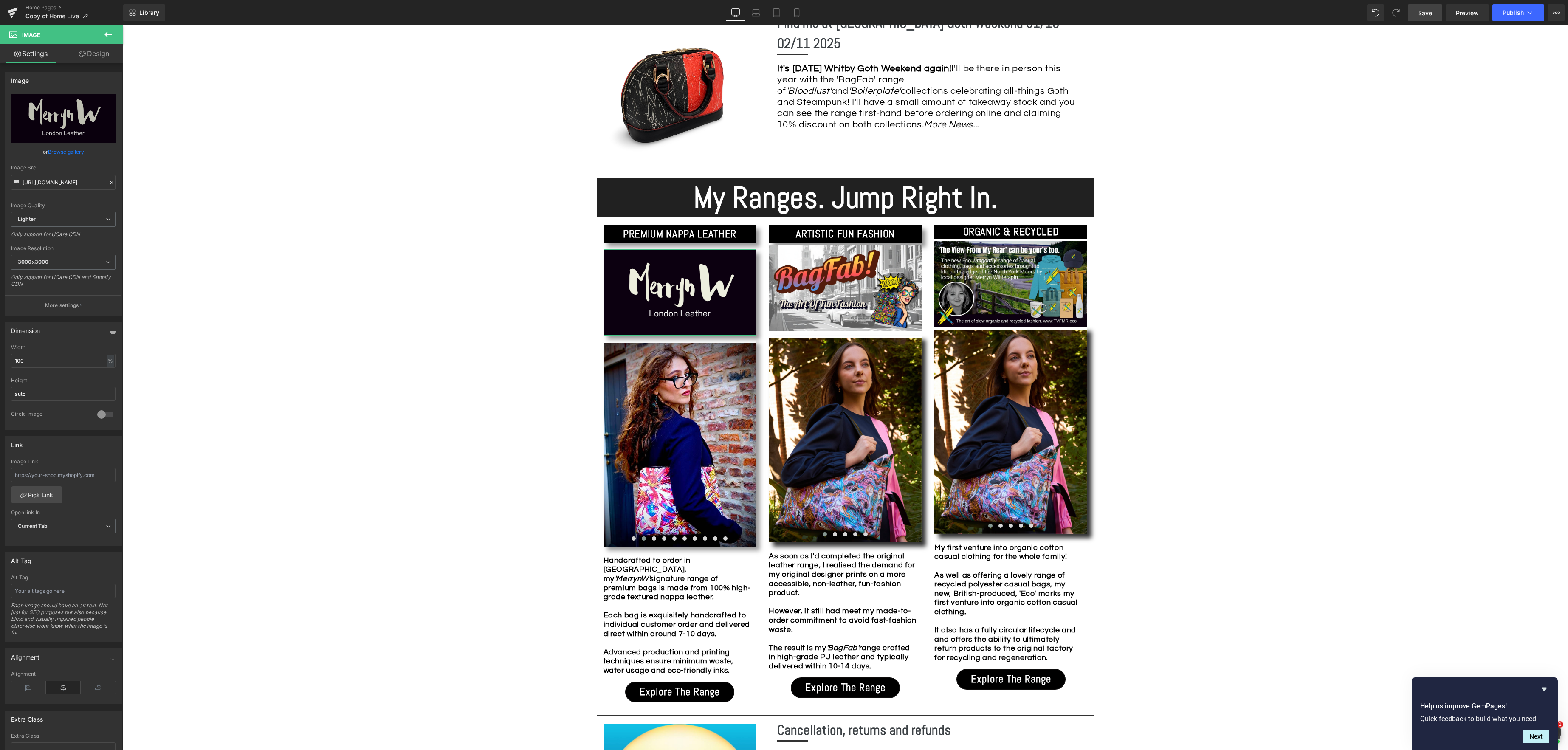
click at [94, 52] on link "Design" at bounding box center [94, 54] width 61 height 19
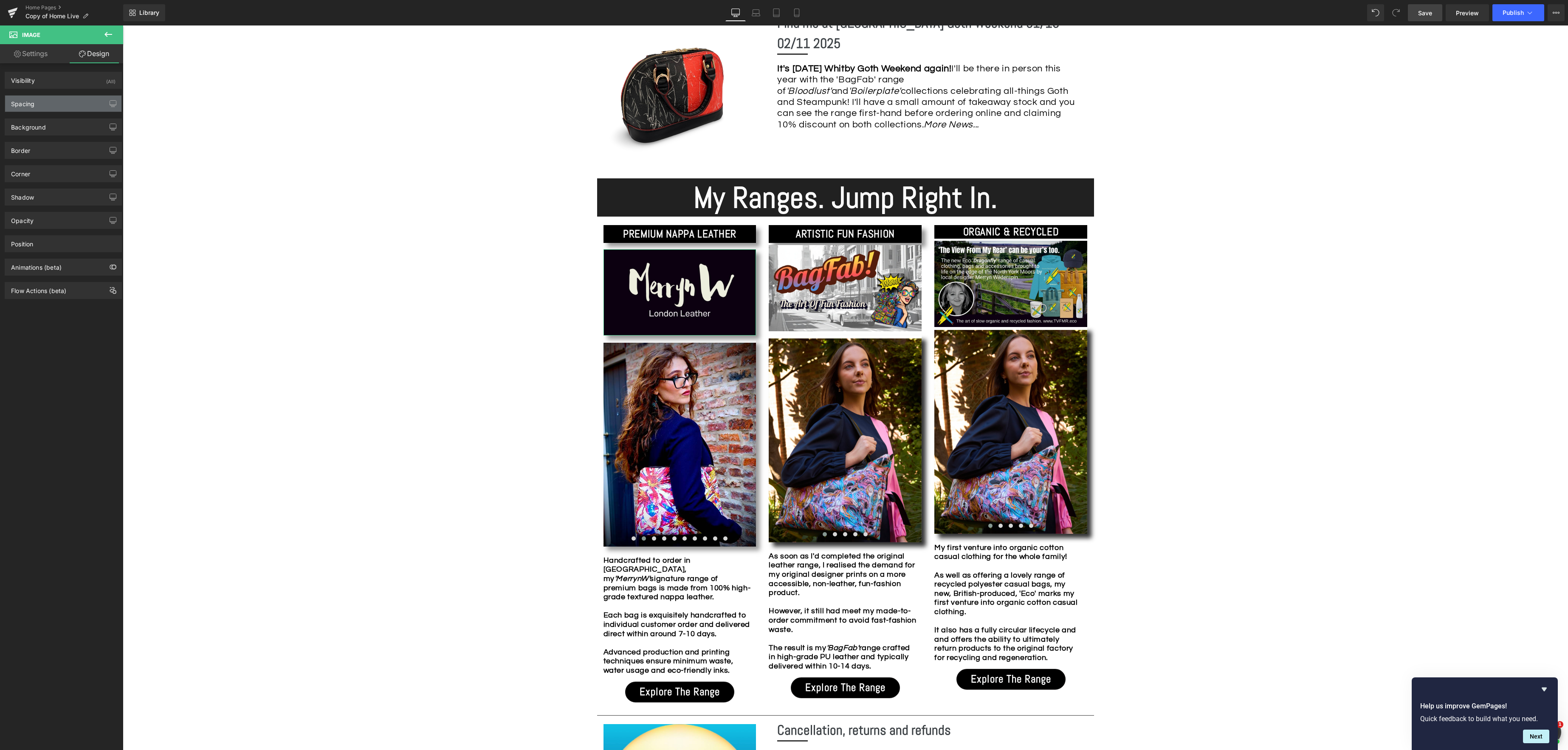
click at [71, 103] on div "Spacing" at bounding box center [63, 103] width 116 height 16
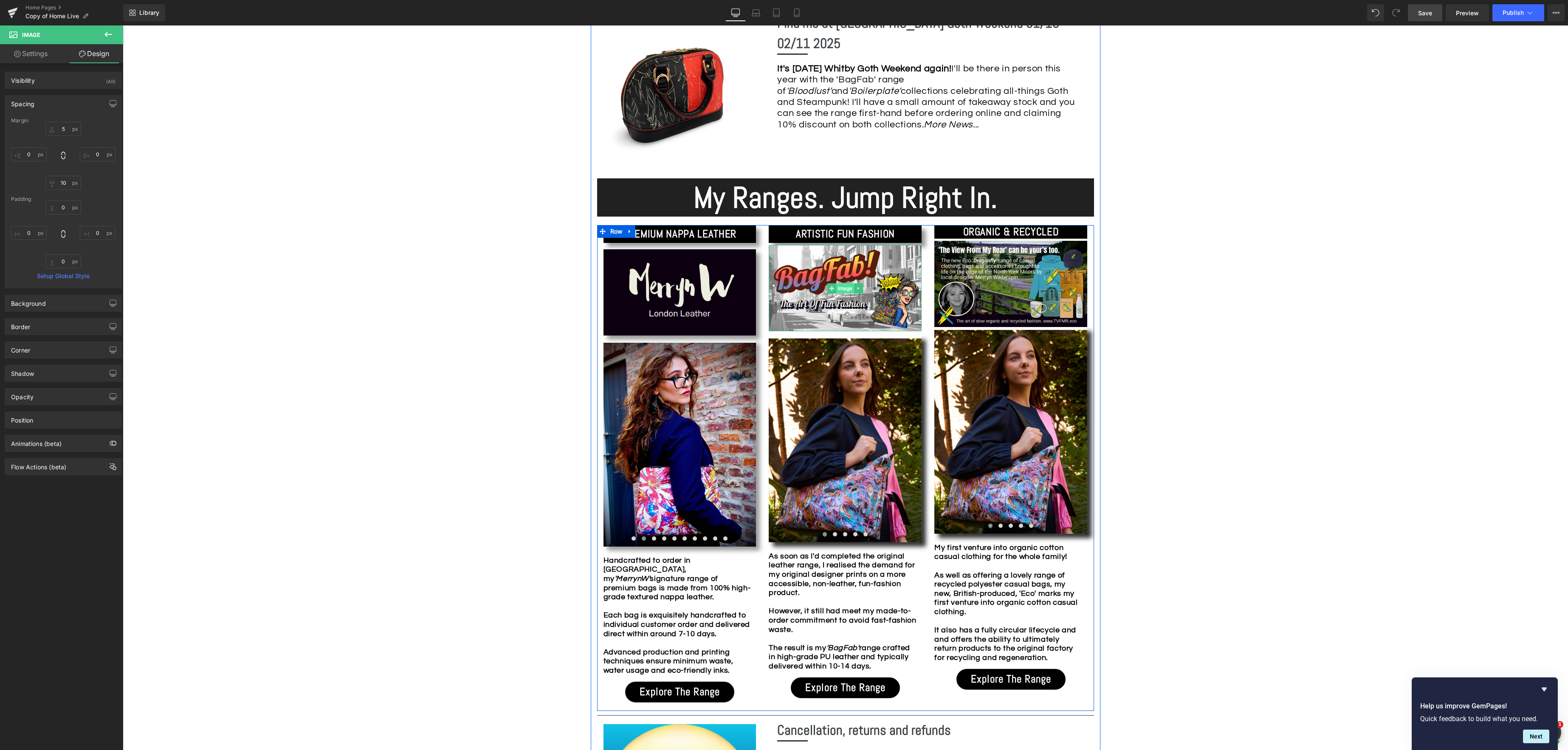
click at [847, 292] on span "Image" at bounding box center [845, 288] width 18 height 10
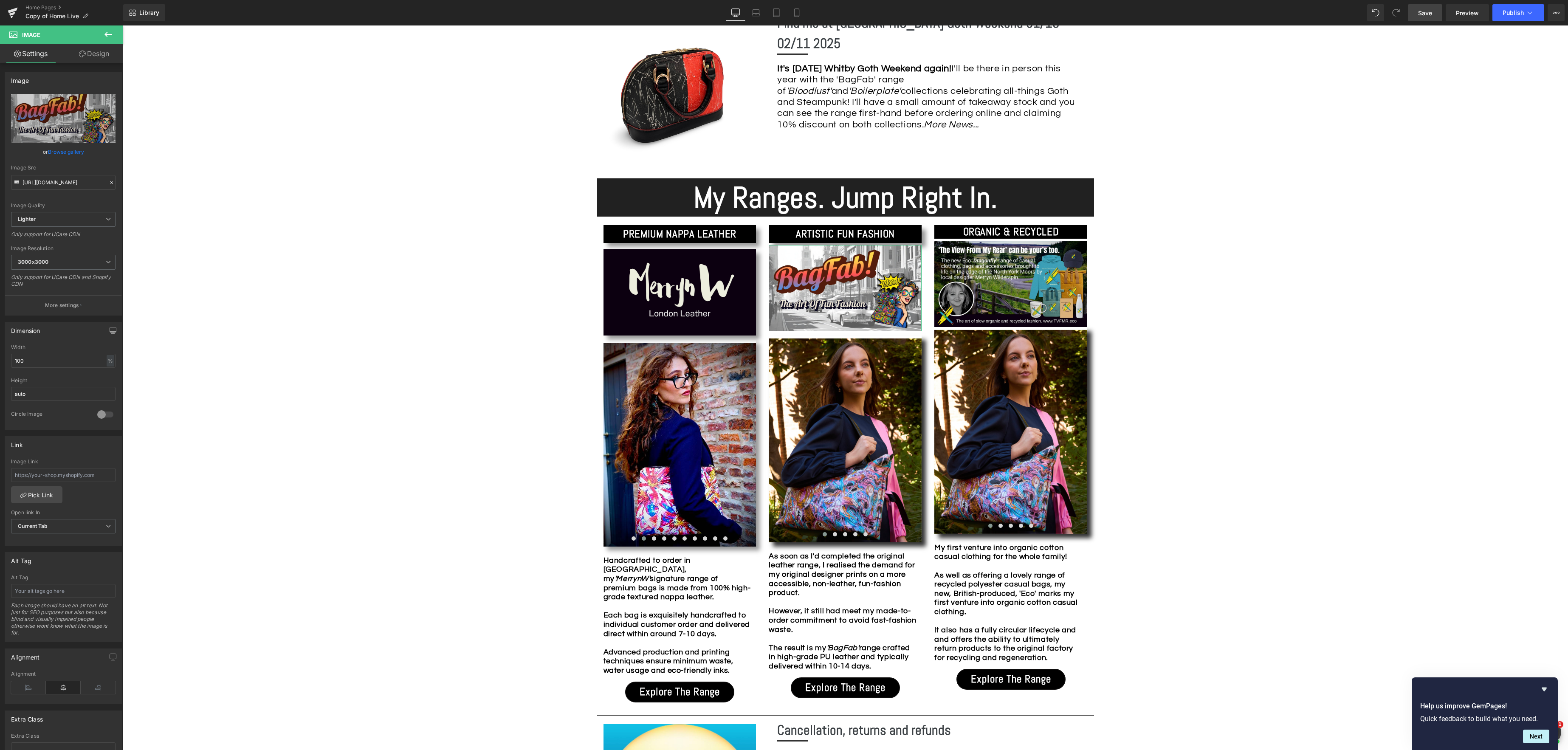
click at [105, 56] on link "Design" at bounding box center [94, 54] width 61 height 19
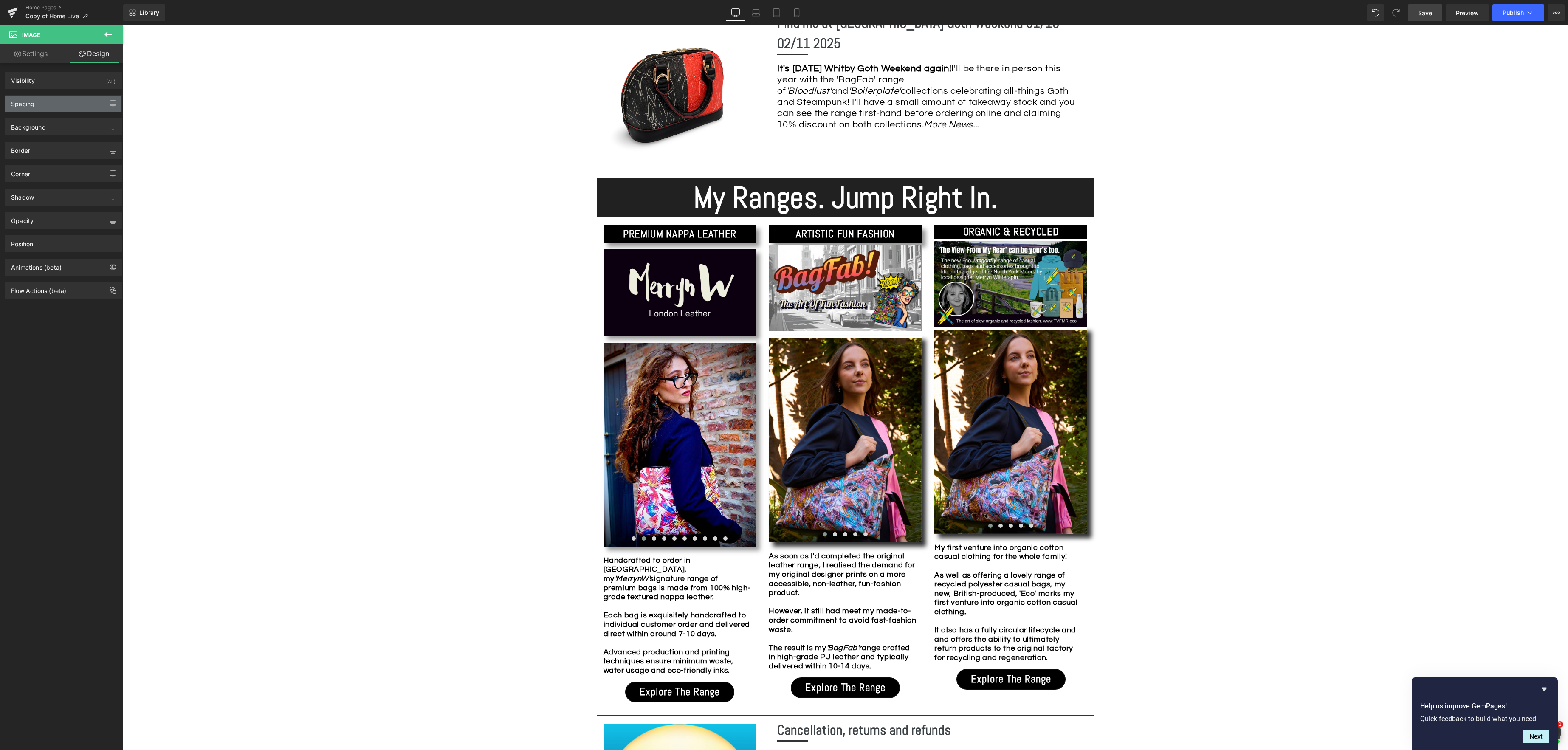
click at [67, 107] on div "Spacing" at bounding box center [63, 103] width 116 height 16
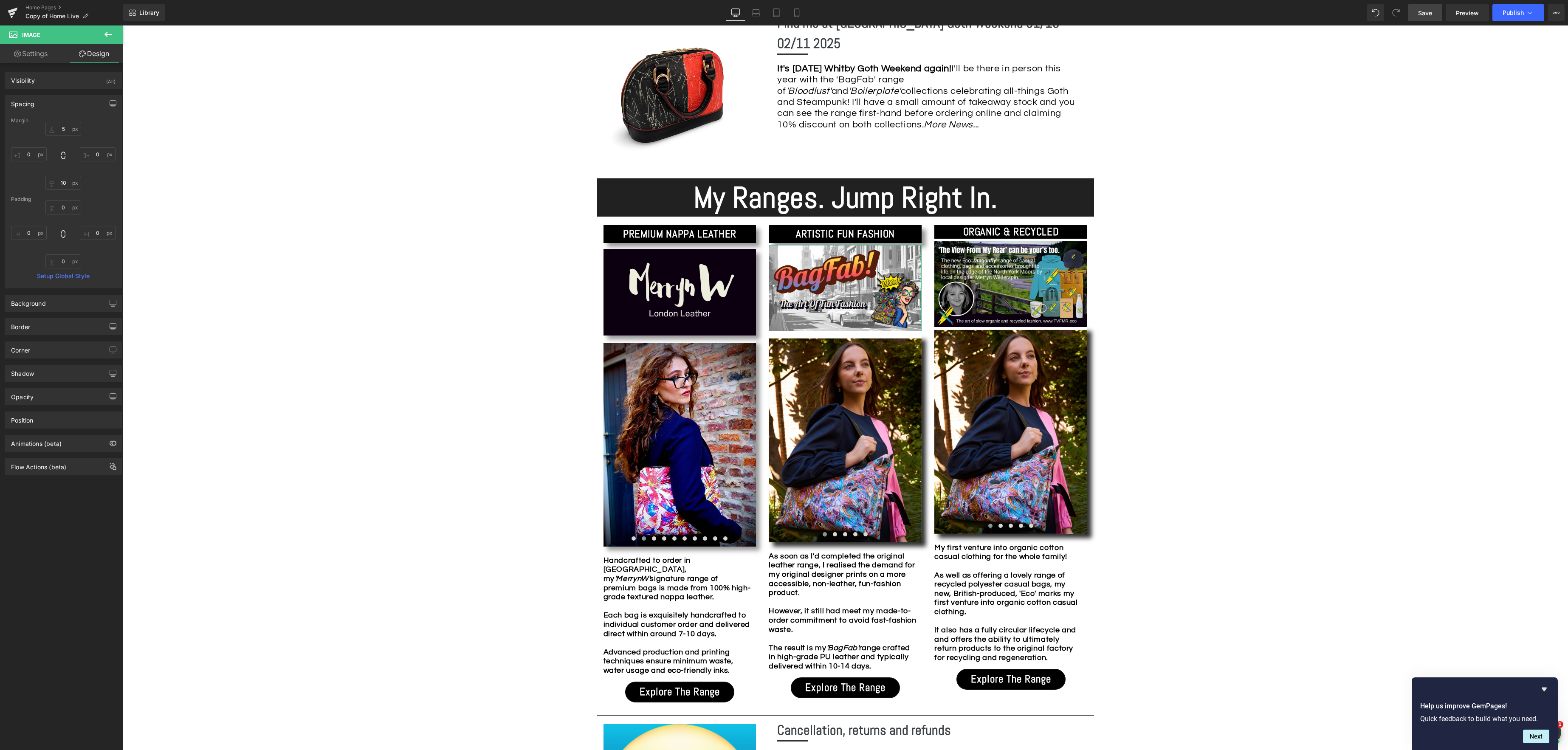
click at [106, 52] on link "Design" at bounding box center [94, 54] width 61 height 19
click at [38, 374] on div "Shadow" at bounding box center [63, 373] width 116 height 16
click at [38, 402] on div "Drop Shadow" at bounding box center [37, 404] width 52 height 13
drag, startPoint x: 94, startPoint y: 439, endPoint x: 111, endPoint y: 440, distance: 17.0
click at [98, 439] on input "100" at bounding box center [102, 440] width 9 height 9
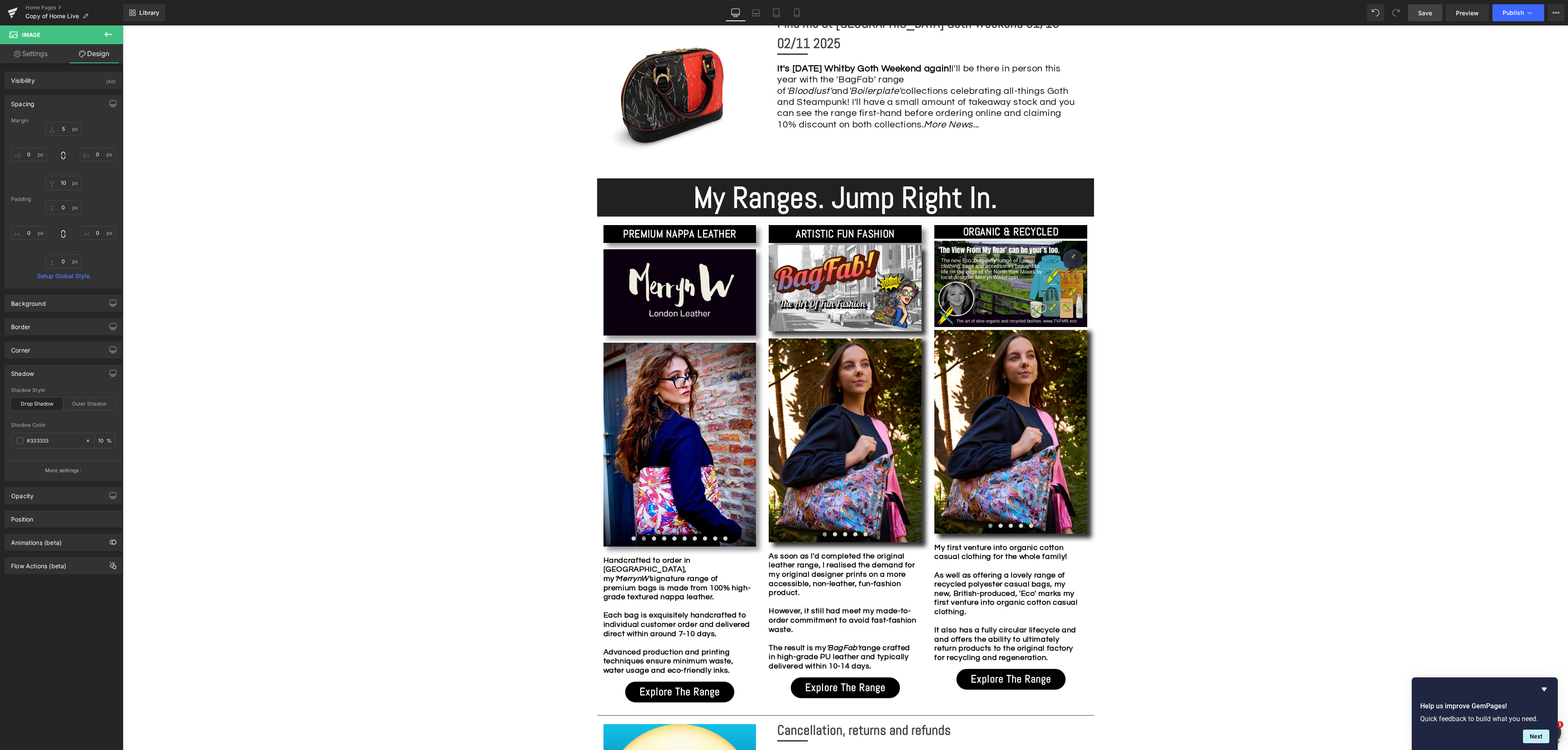
type input "1"
type input "50"
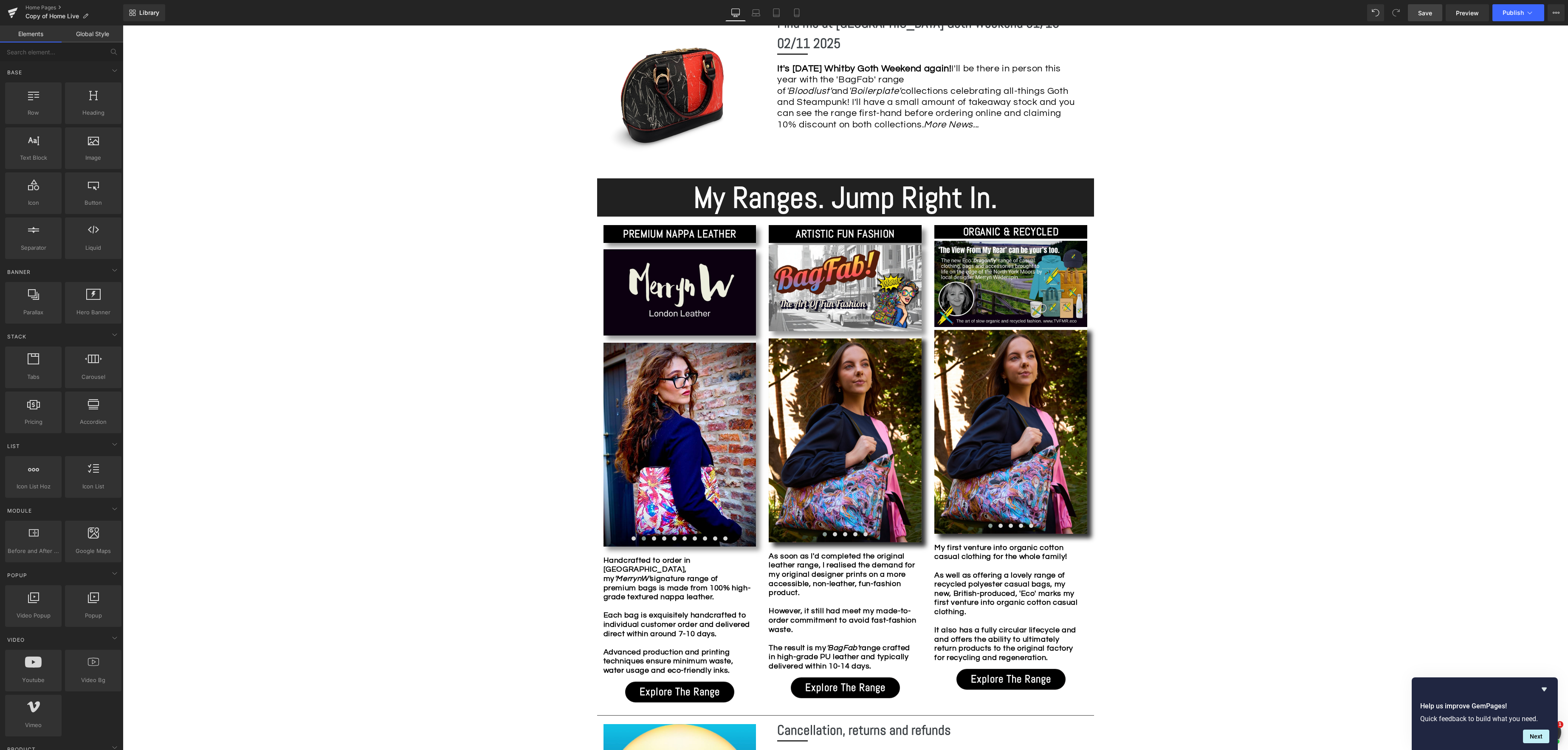
click at [1214, 391] on div "Image Row *Please use the chat facility or email me at [EMAIL_ADDRESS][DOMAIN_N…" at bounding box center [845, 671] width 1445 height 2171
click at [1382, 329] on div "Image Row *Please use the chat facility or email me at [EMAIL_ADDRESS][DOMAIN_N…" at bounding box center [845, 671] width 1445 height 2171
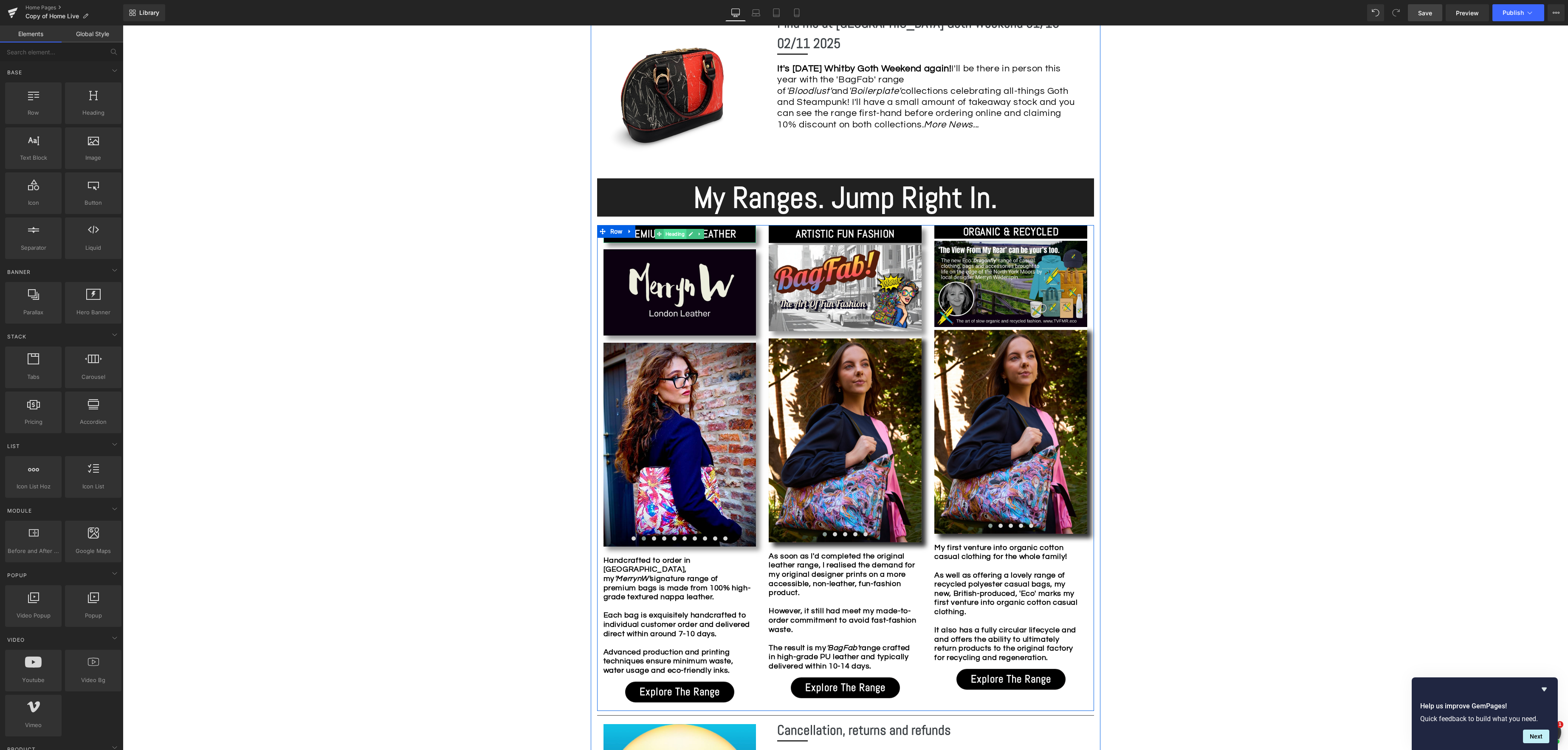
drag, startPoint x: 667, startPoint y: 235, endPoint x: 684, endPoint y: 234, distance: 17.0
click at [667, 235] on span "Heading" at bounding box center [676, 234] width 23 height 10
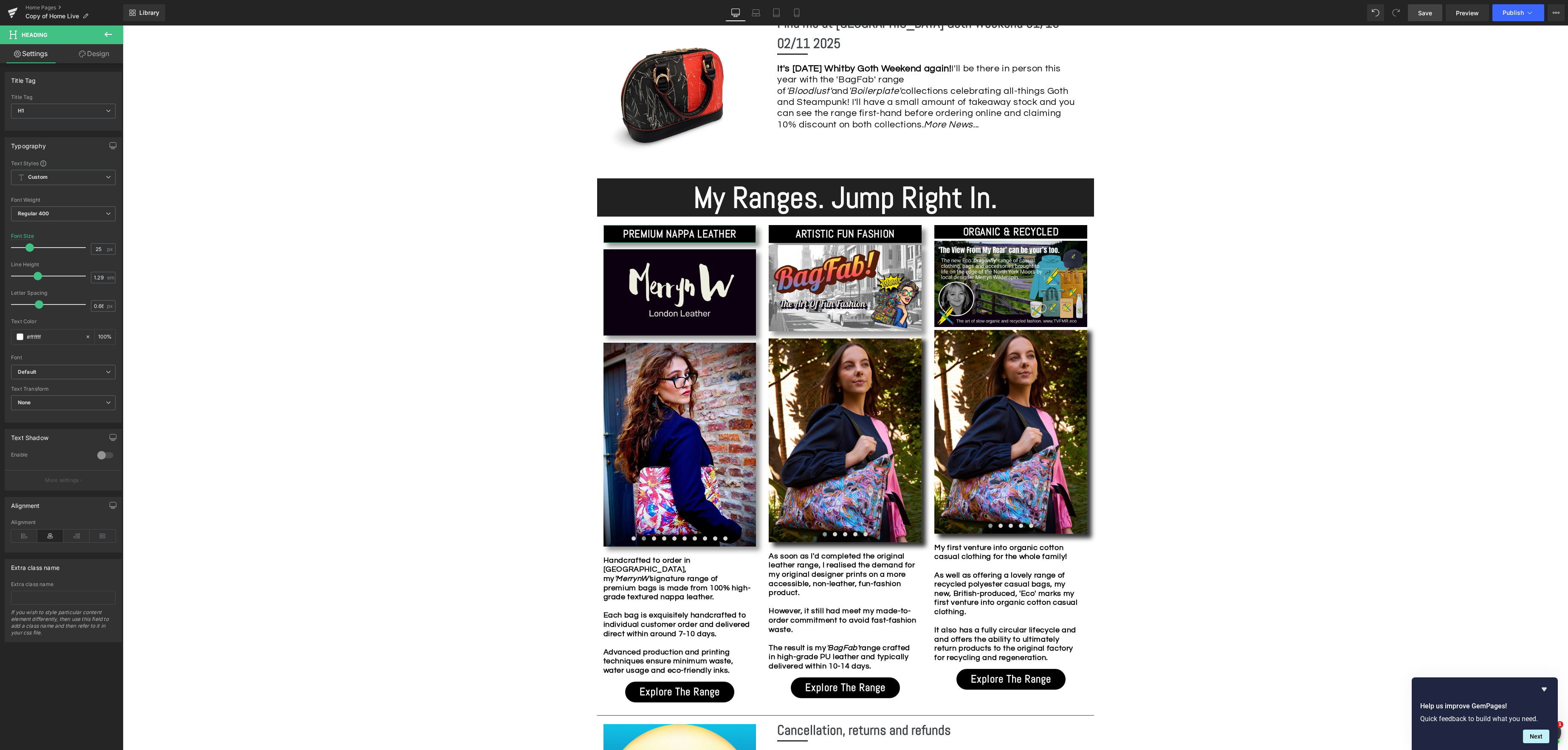
drag, startPoint x: 94, startPoint y: 50, endPoint x: 83, endPoint y: 70, distance: 22.8
click at [94, 50] on link "Design" at bounding box center [94, 54] width 61 height 19
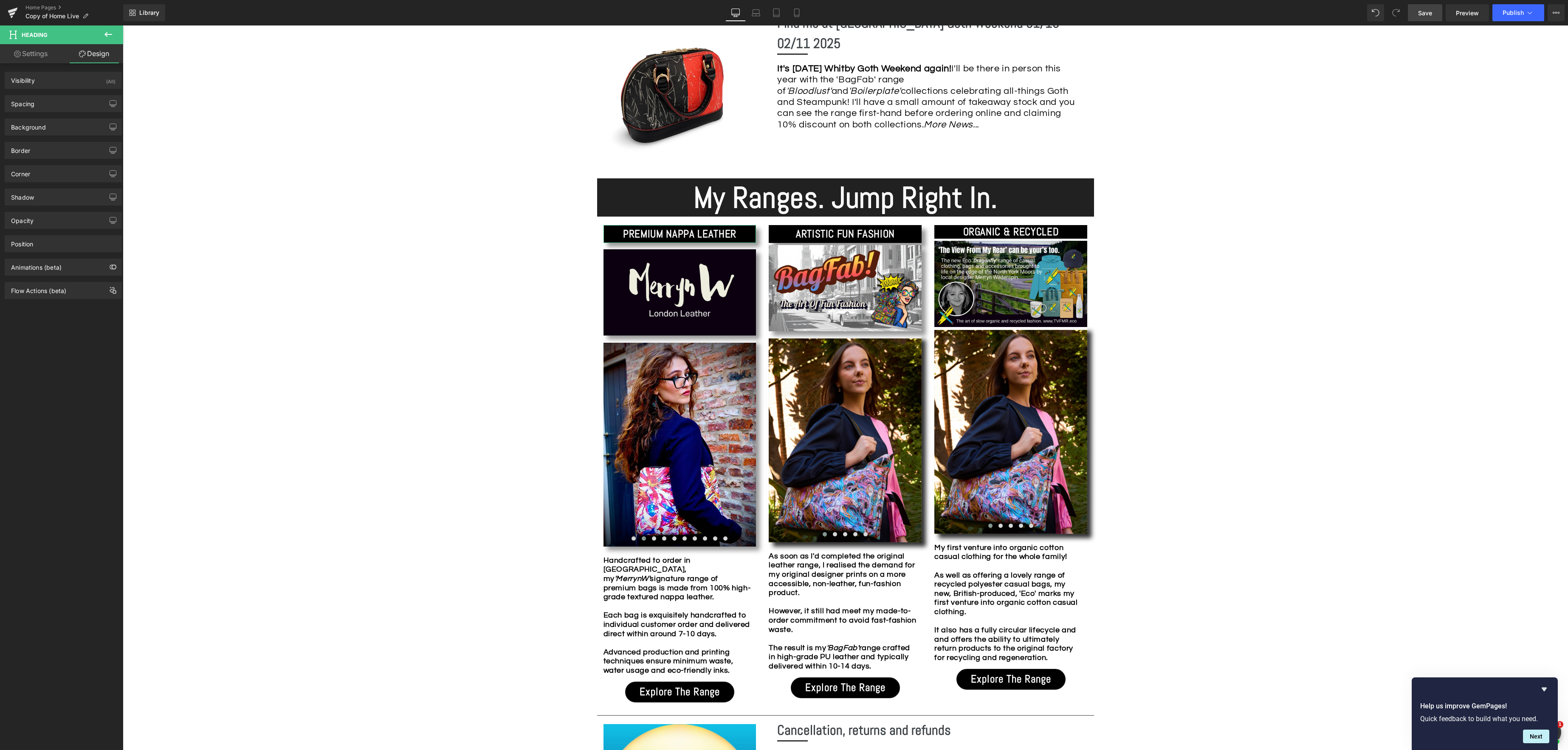
click at [99, 50] on link "Design" at bounding box center [94, 54] width 61 height 19
click at [80, 109] on div "Spacing" at bounding box center [63, 103] width 116 height 16
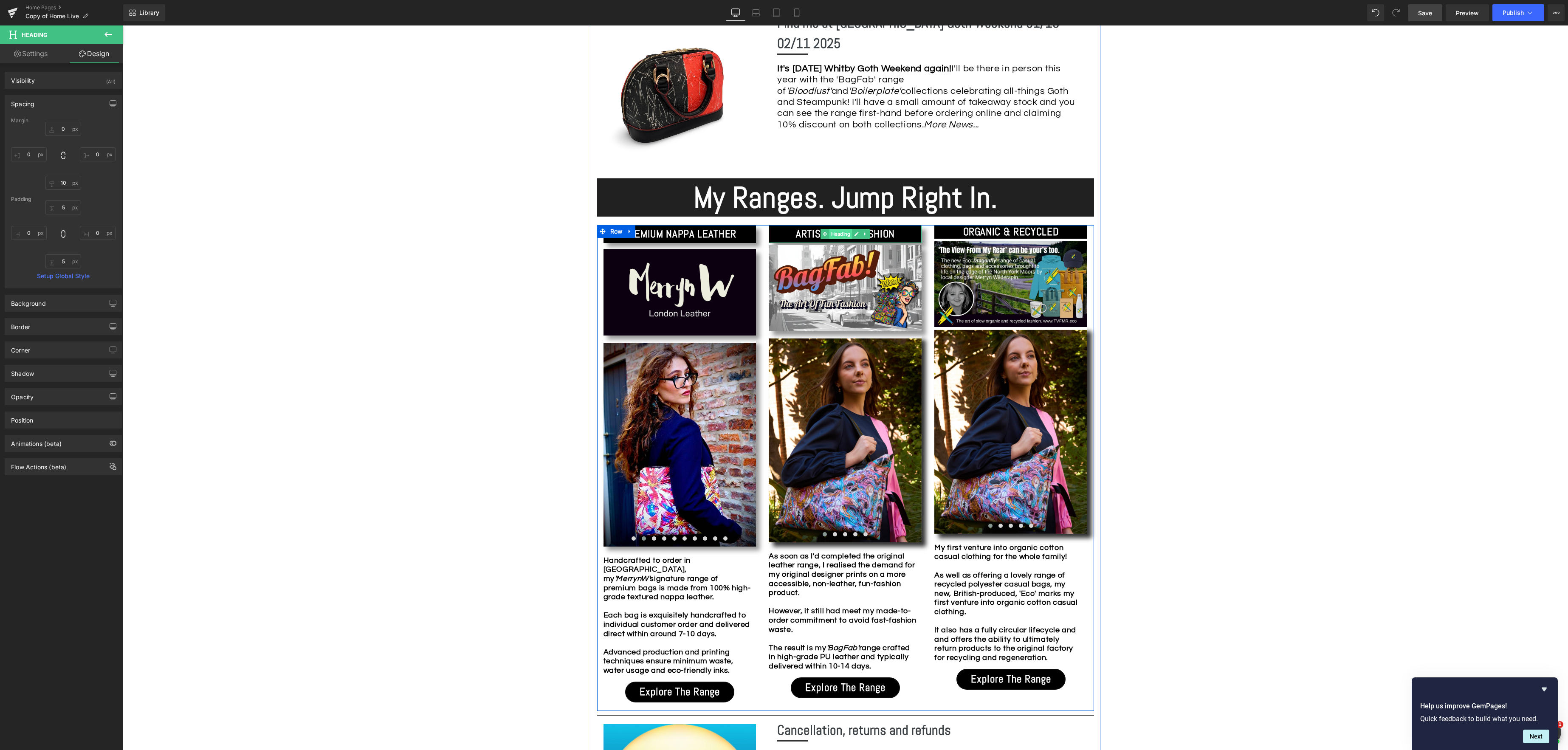
click at [839, 236] on span "Heading" at bounding box center [841, 234] width 23 height 10
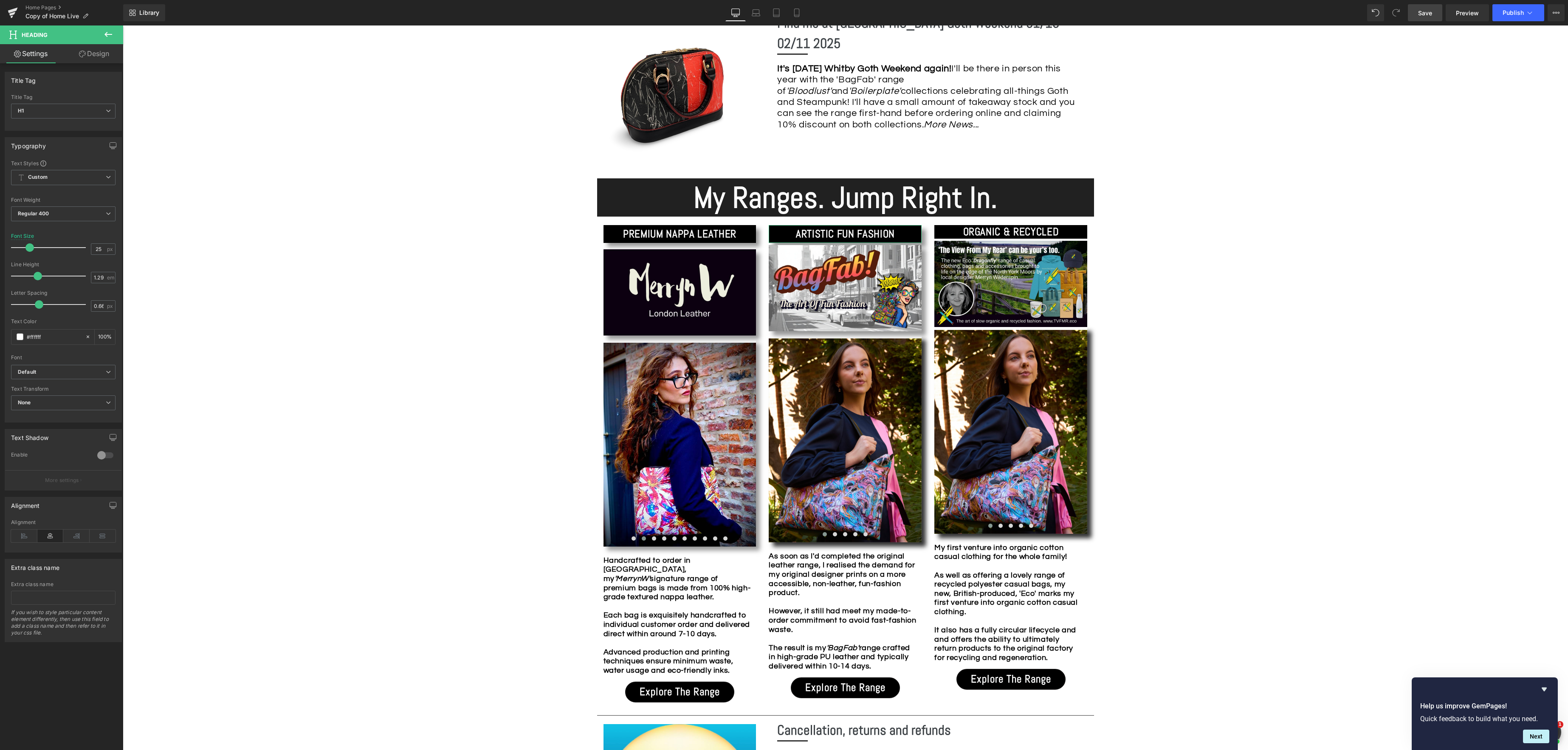
click at [106, 52] on link "Design" at bounding box center [94, 54] width 61 height 19
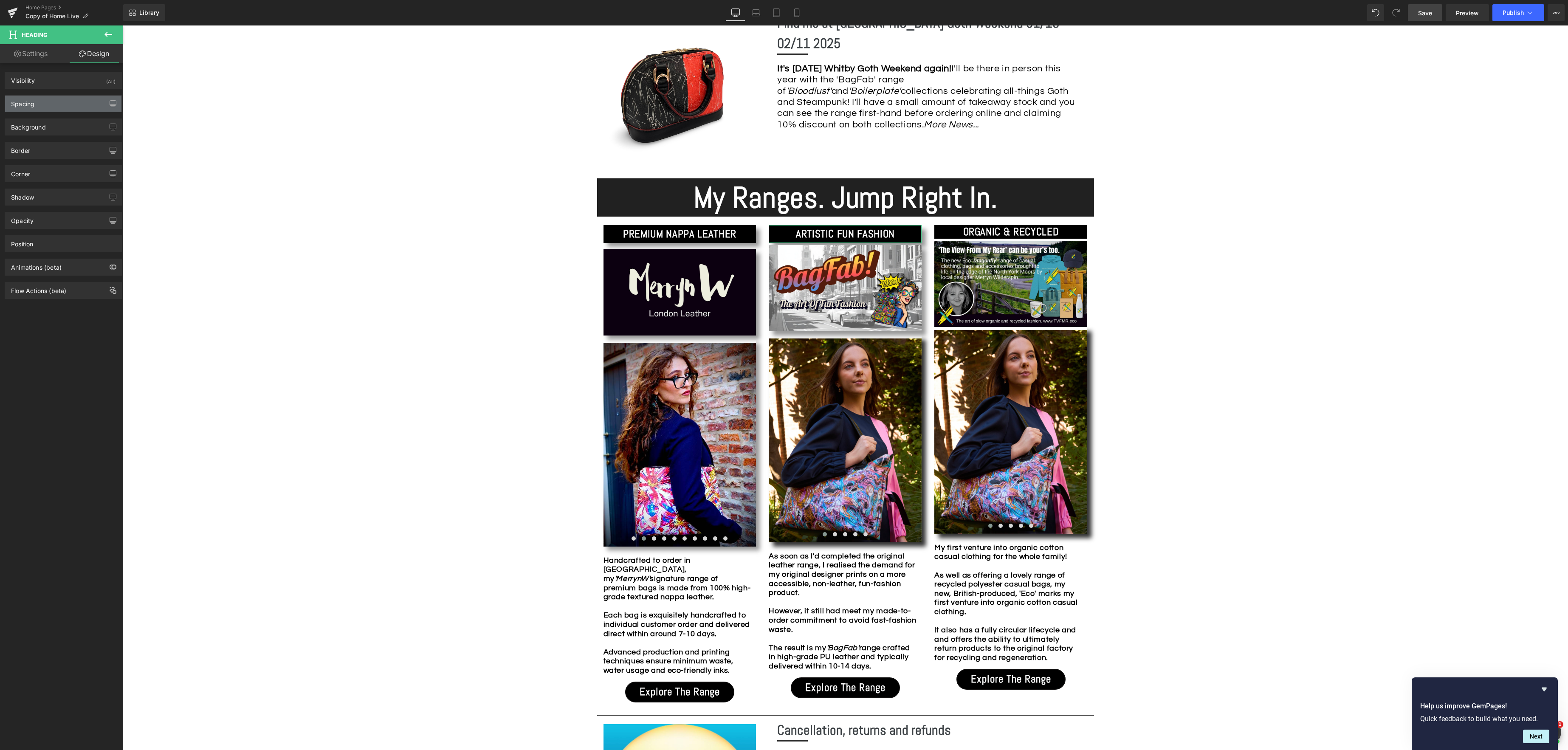
click at [48, 107] on div "Spacing" at bounding box center [63, 103] width 116 height 16
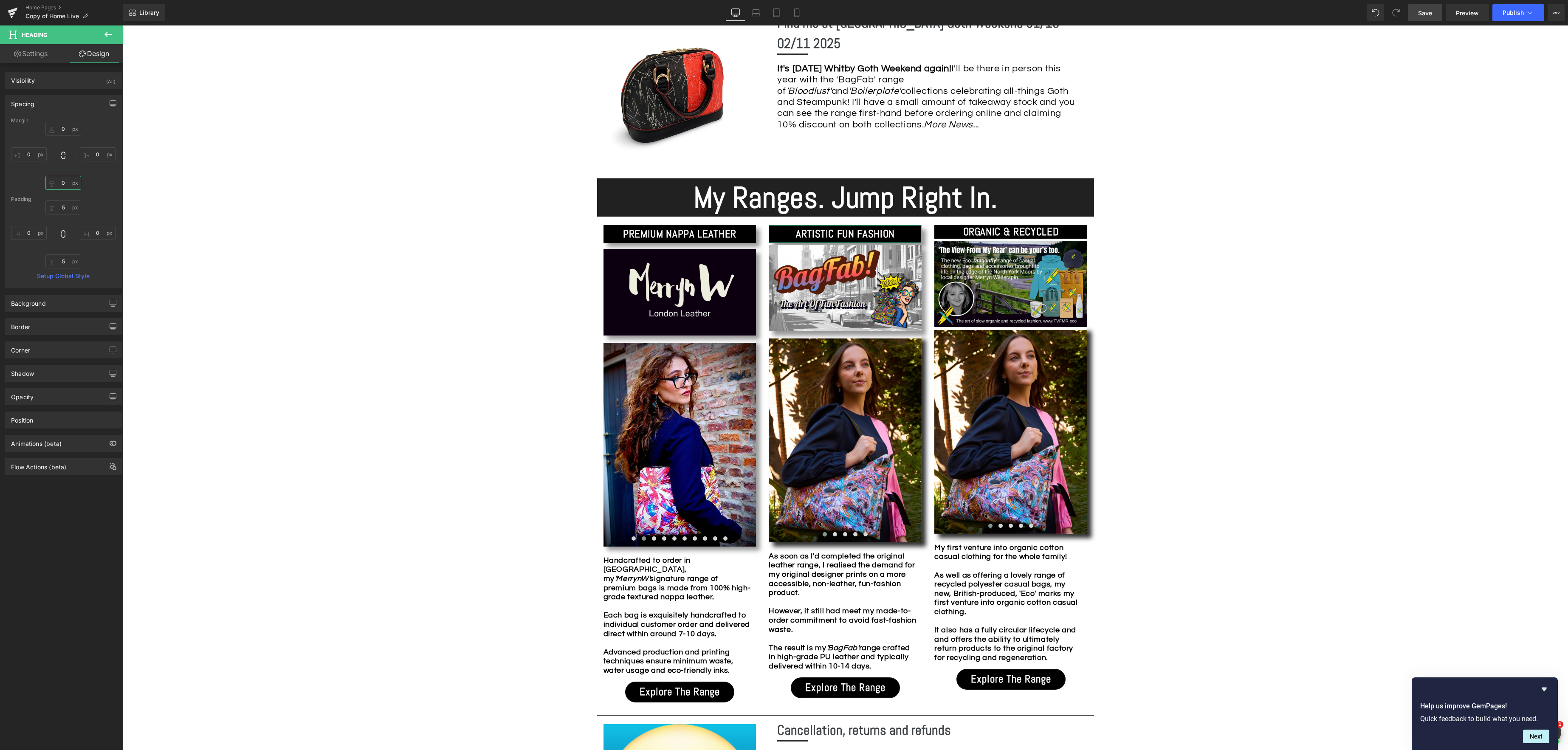
click at [66, 183] on input "0" at bounding box center [63, 183] width 36 height 14
type input "10"
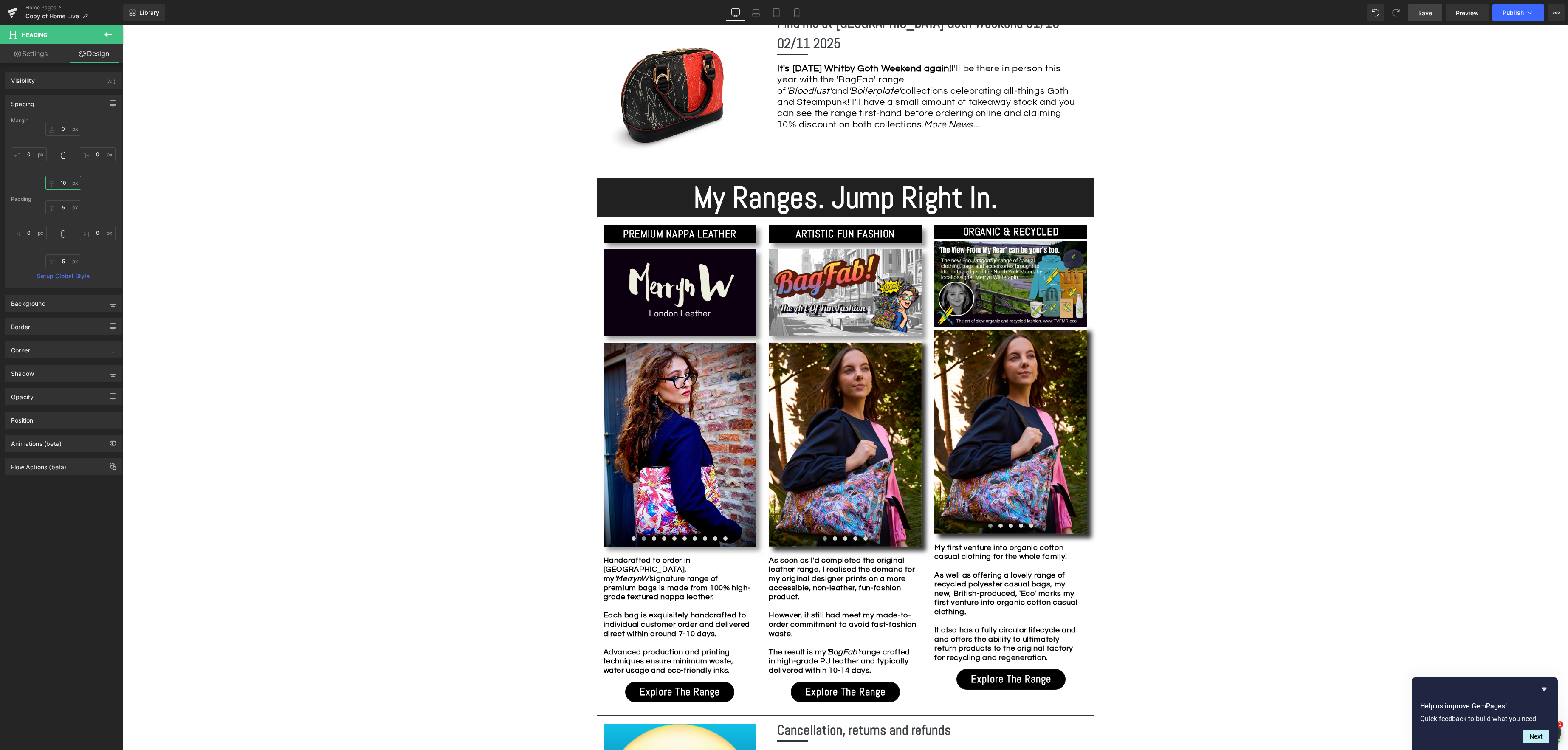
scroll to position [638, 0]
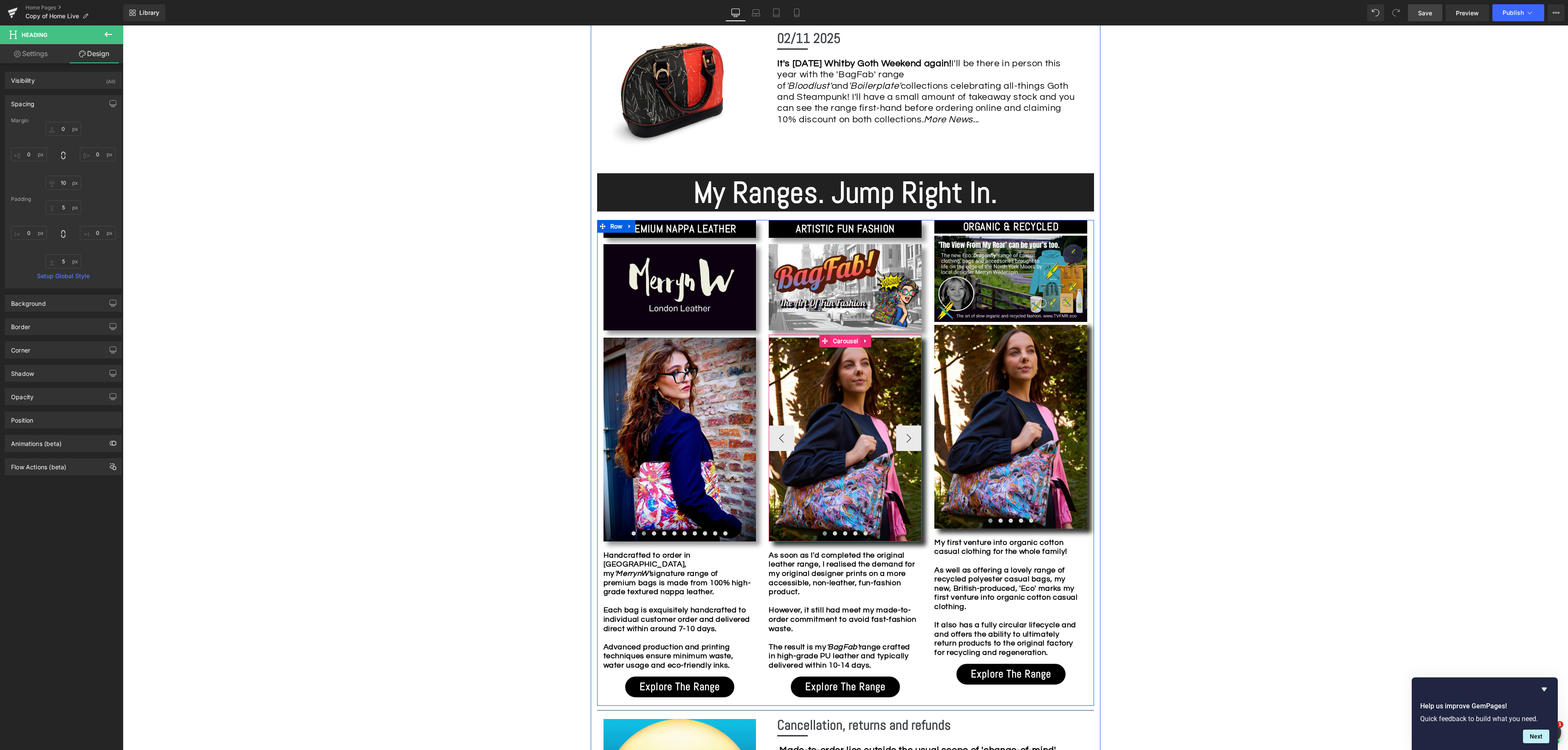
click at [841, 341] on div "Image Image Image Image Image ‹ › [GEOGRAPHIC_DATA]" at bounding box center [845, 438] width 153 height 207
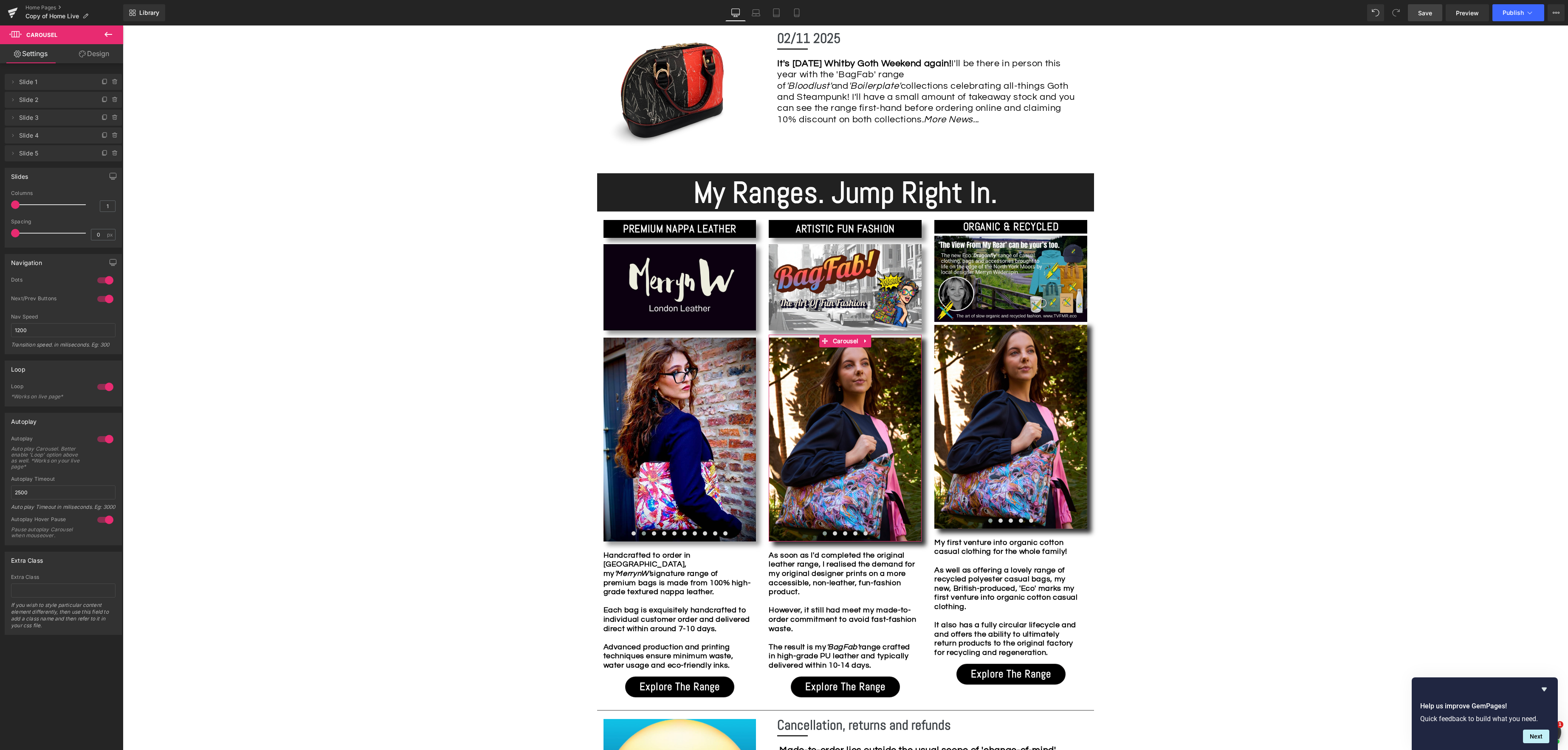
drag, startPoint x: 102, startPoint y: 53, endPoint x: 77, endPoint y: 80, distance: 36.8
click at [102, 53] on link "Design" at bounding box center [94, 54] width 61 height 19
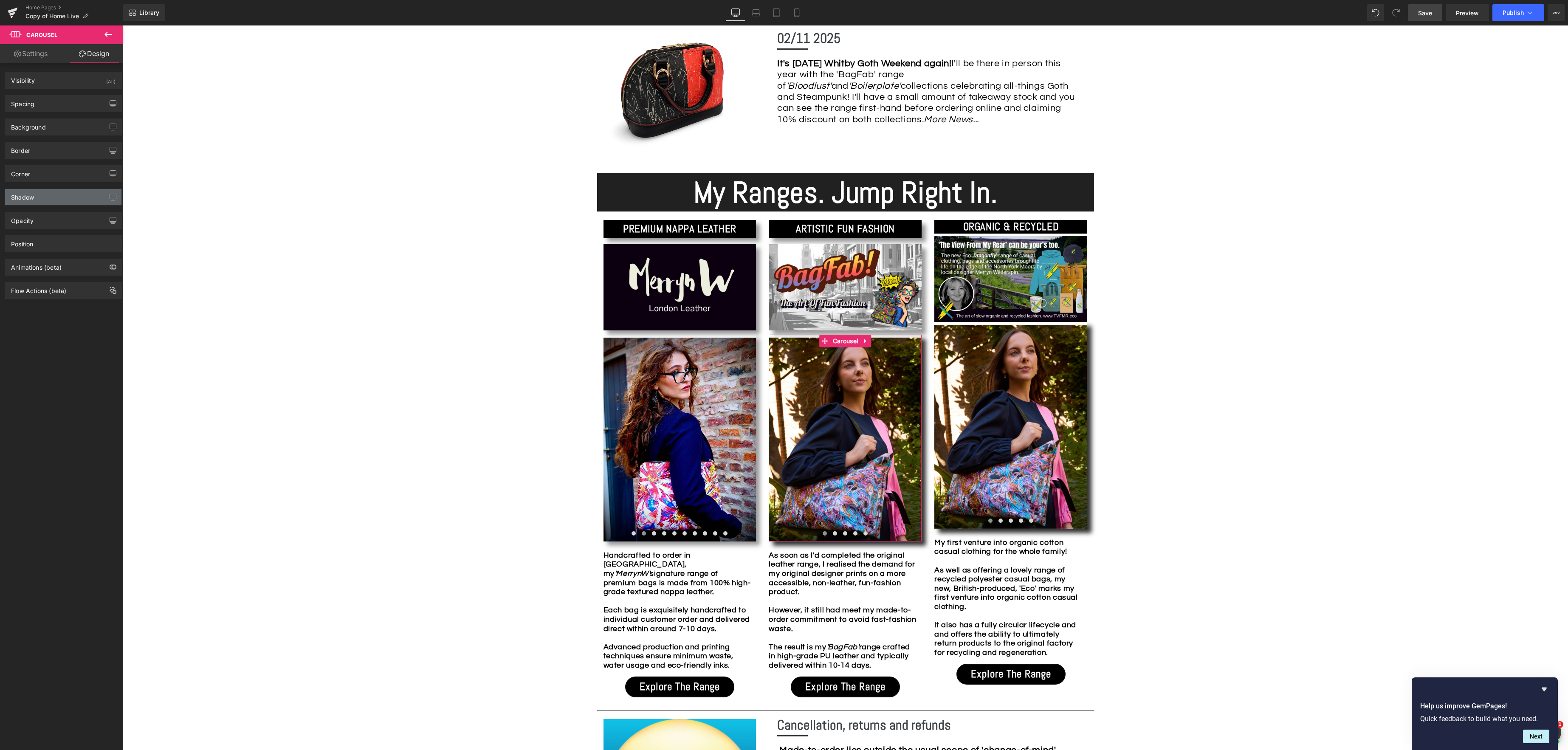
click at [63, 197] on div "Shadow" at bounding box center [63, 197] width 116 height 16
drag, startPoint x: 105, startPoint y: 265, endPoint x: 88, endPoint y: 265, distance: 17.0
click at [88, 265] on div "100 %" at bounding box center [100, 264] width 30 height 15
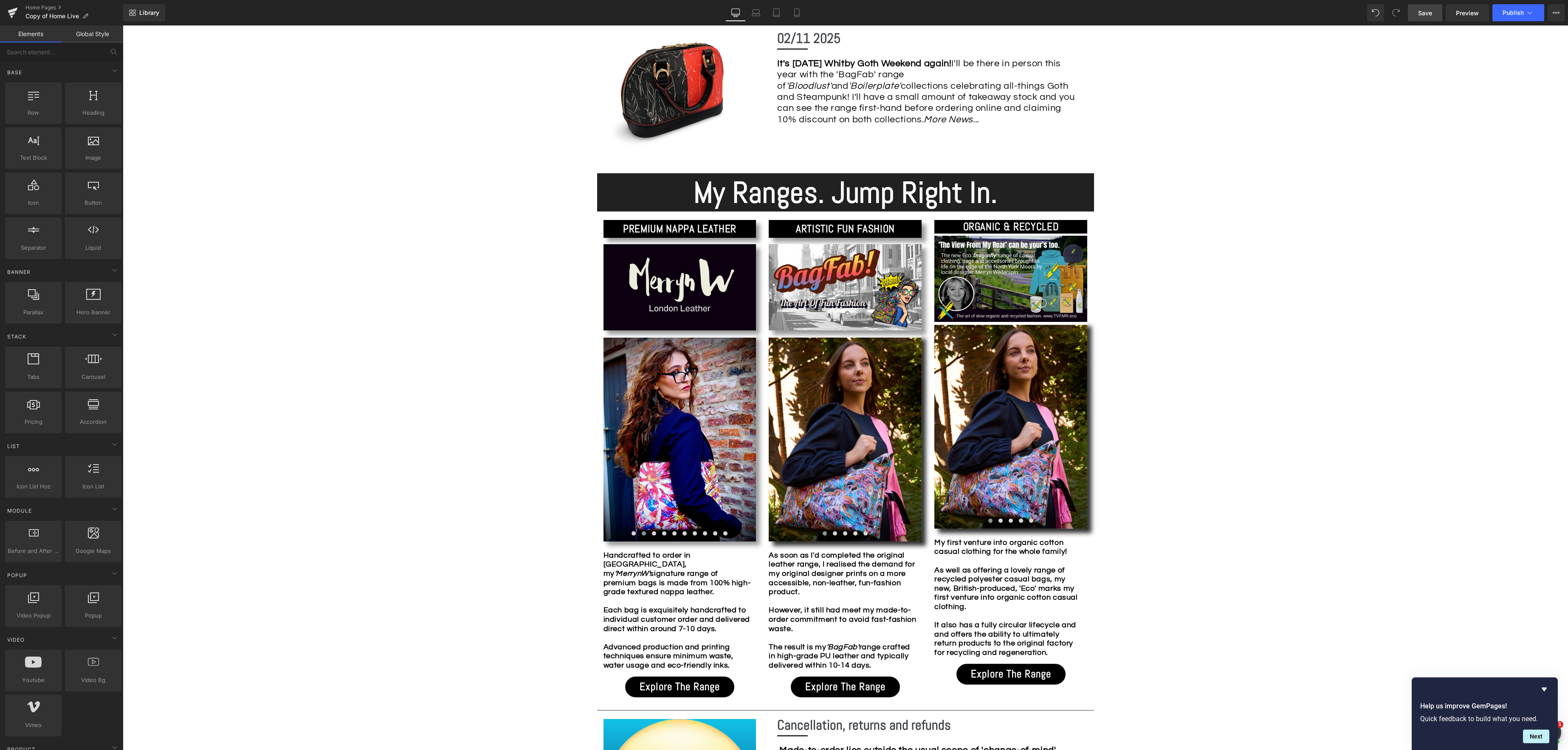
click at [1327, 265] on div "Image Row *Please use the chat facility or email me at [EMAIL_ADDRESS][DOMAIN_N…" at bounding box center [845, 666] width 1445 height 2171
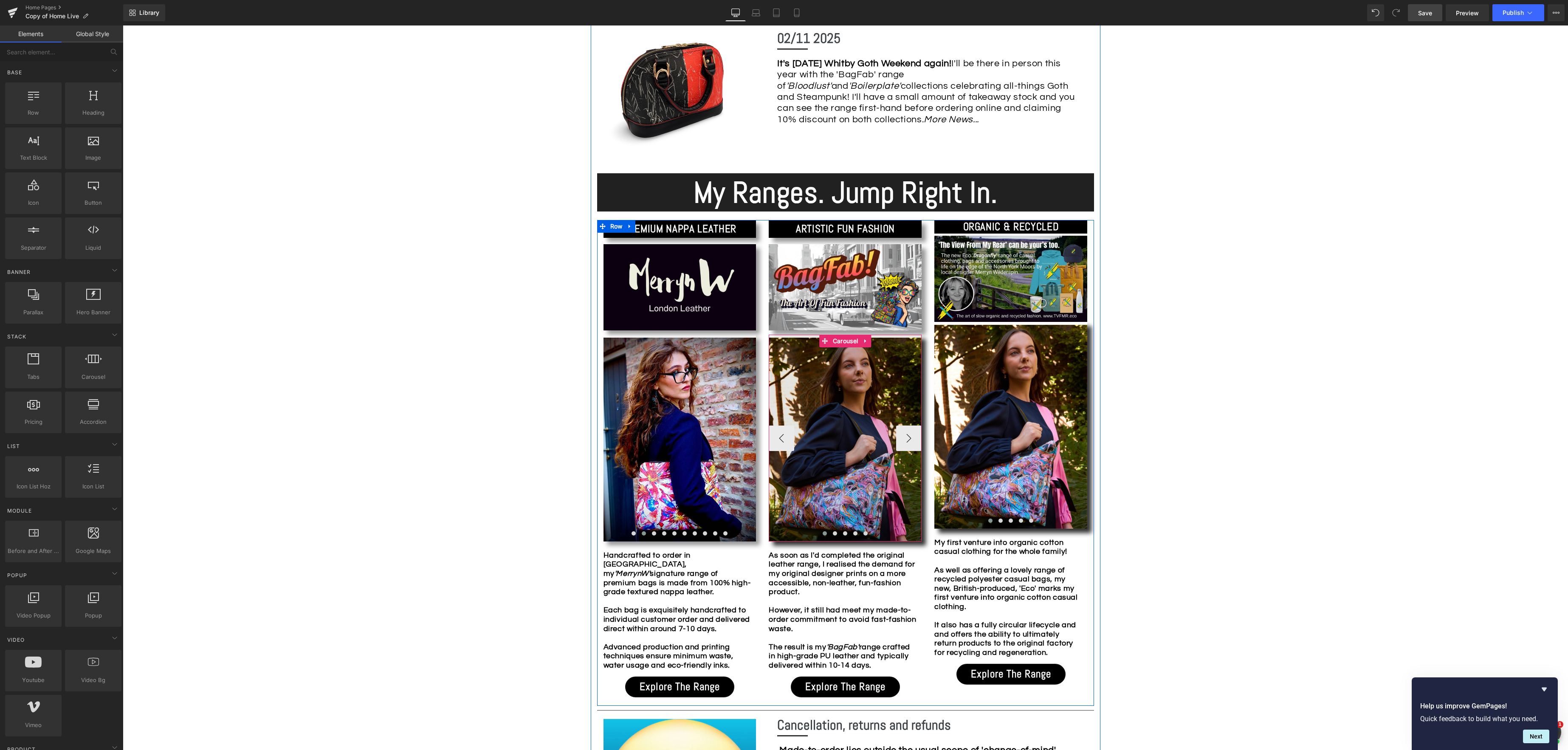
click at [836, 340] on div "Image Image Image Image Image ‹ › [GEOGRAPHIC_DATA]" at bounding box center [845, 438] width 153 height 207
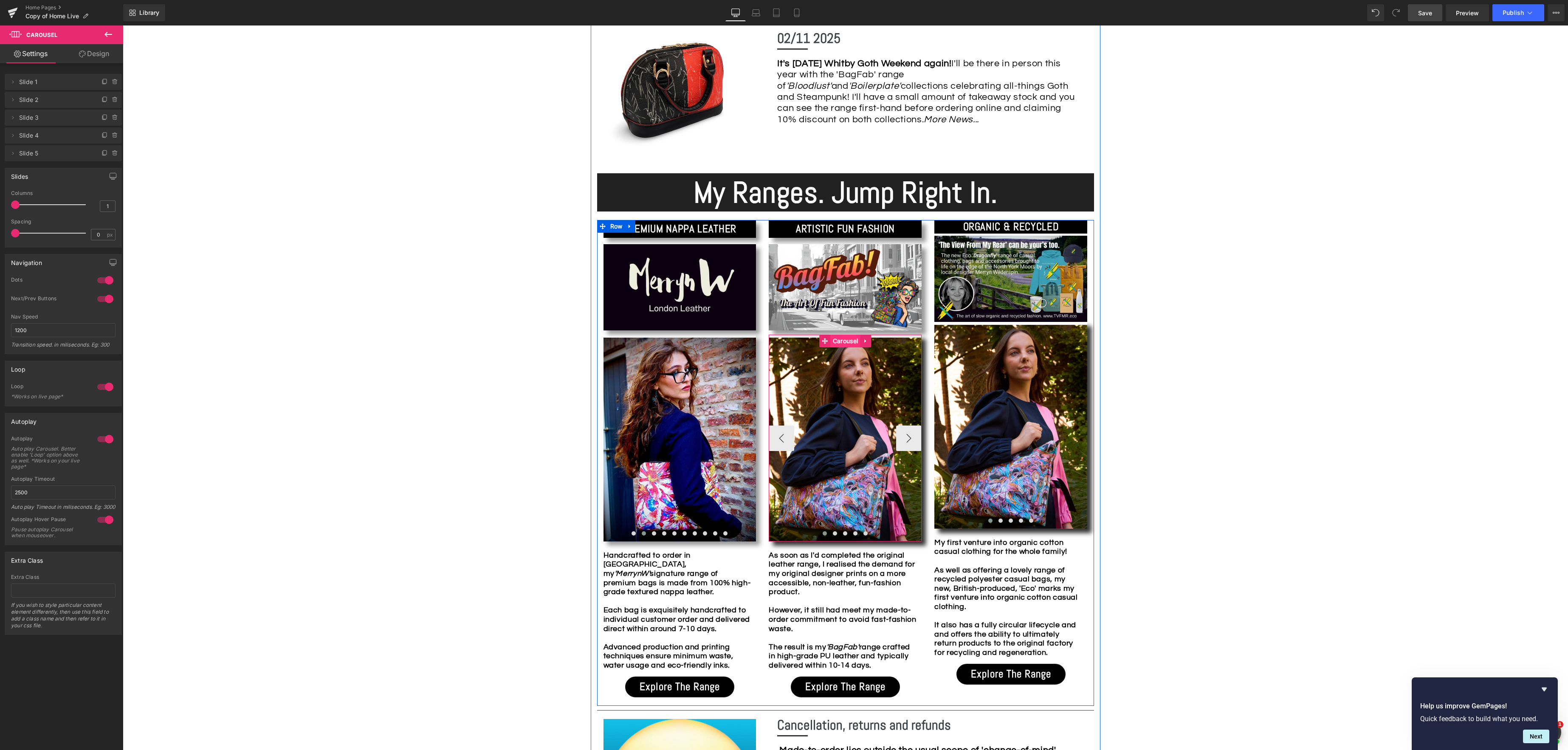
click at [847, 342] on span "Carousel" at bounding box center [845, 341] width 29 height 13
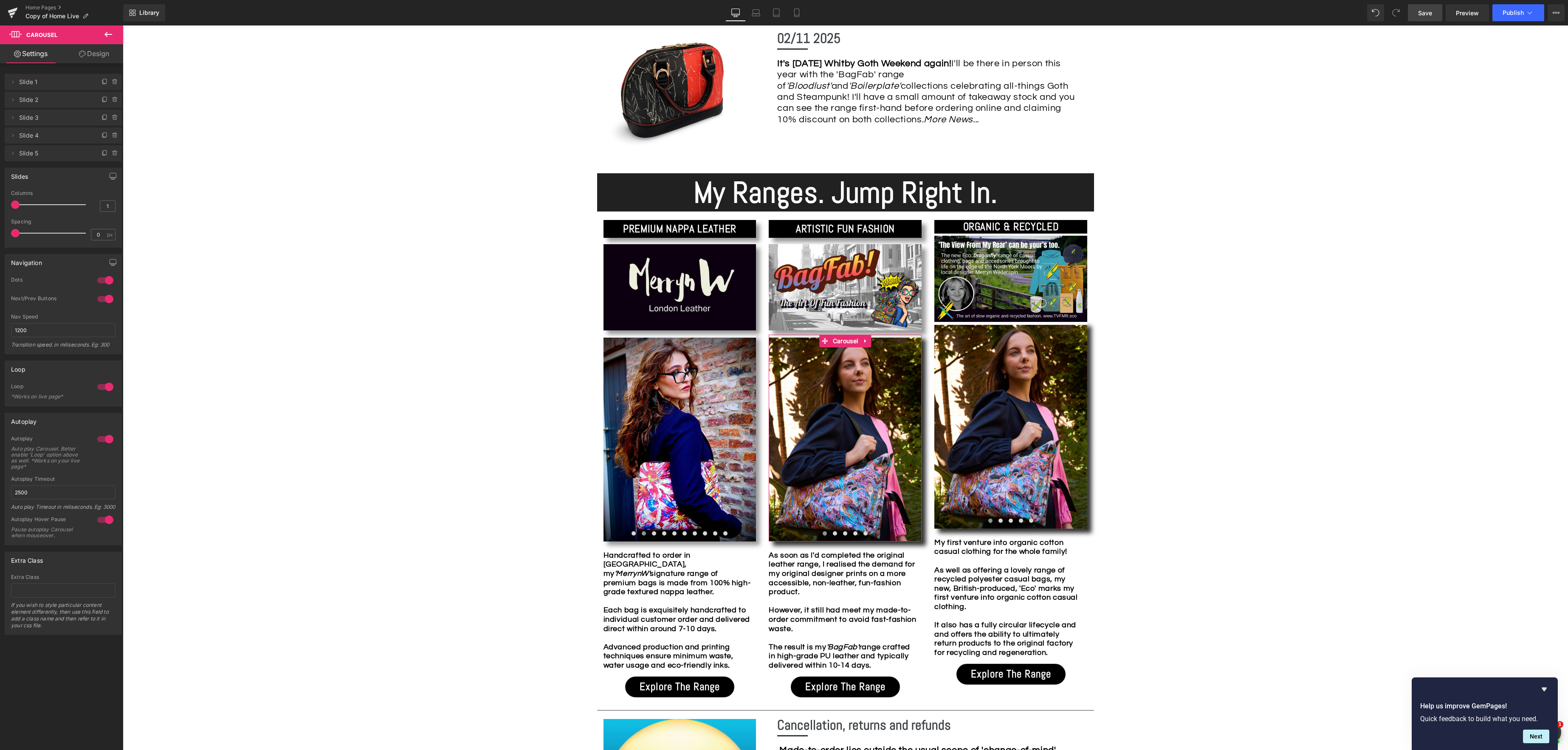
click at [106, 51] on link "Design" at bounding box center [94, 54] width 61 height 19
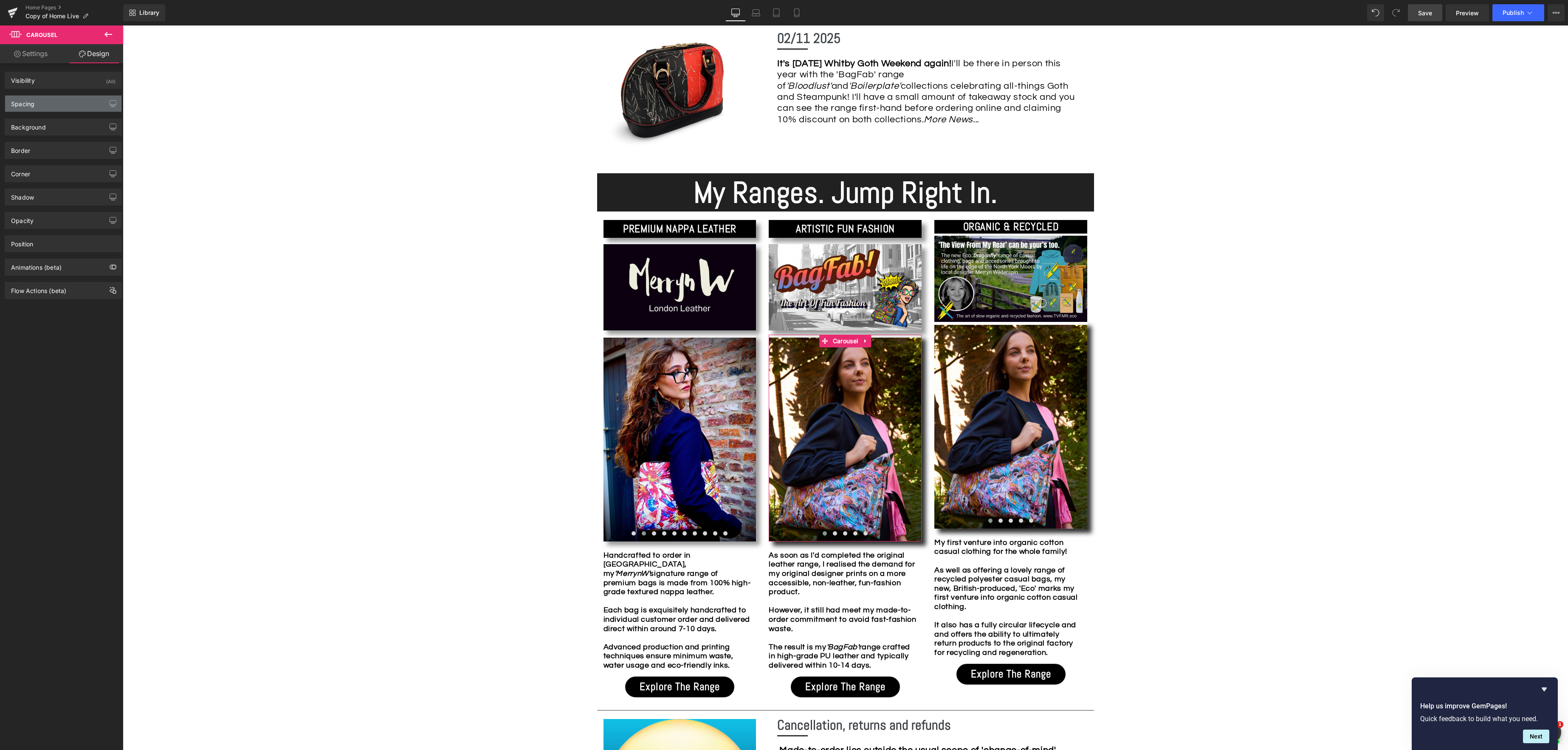
click at [71, 107] on div "Spacing" at bounding box center [63, 103] width 116 height 16
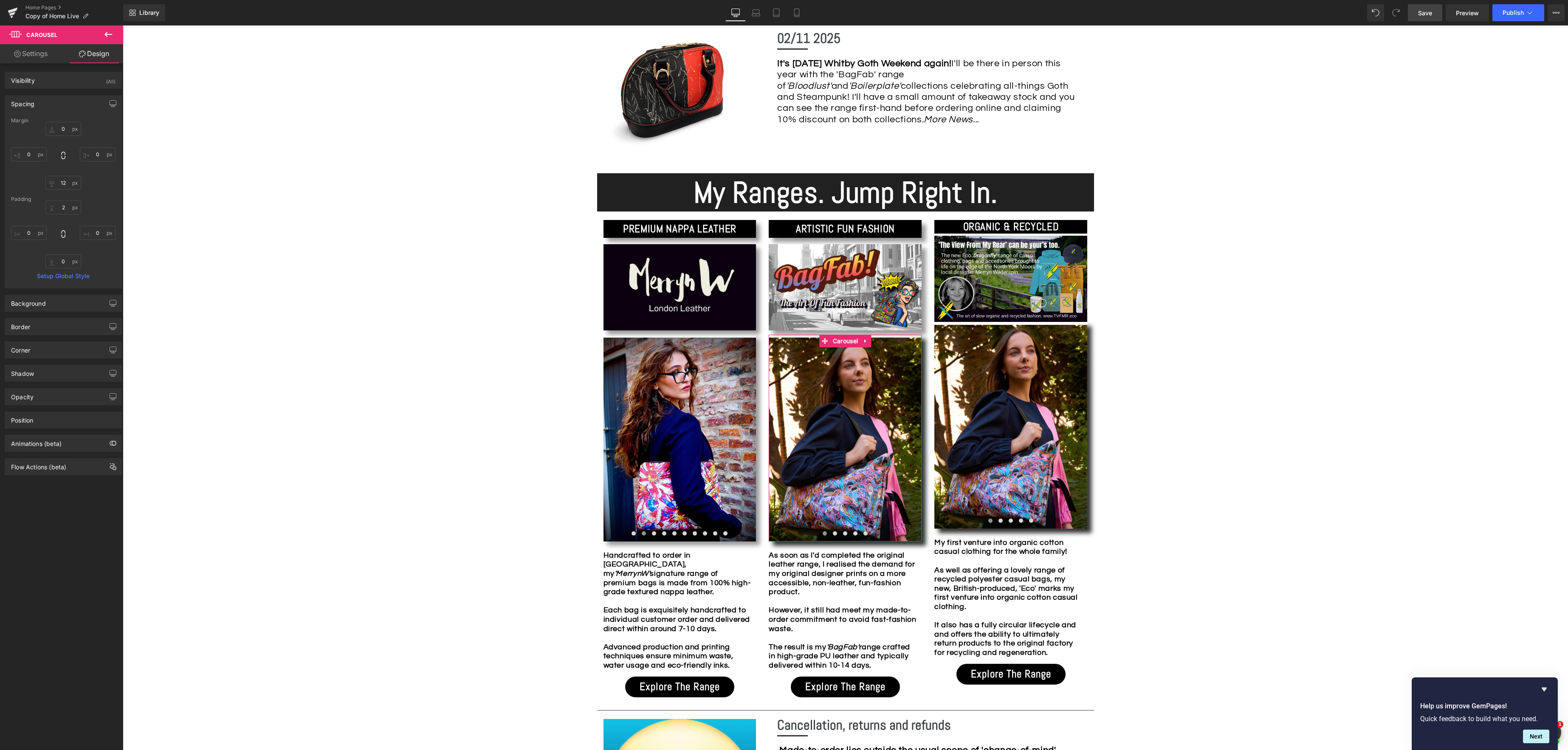
click at [101, 49] on link "Design" at bounding box center [94, 54] width 61 height 19
click at [65, 373] on div "Shadow" at bounding box center [63, 373] width 116 height 16
click at [102, 440] on input "100" at bounding box center [102, 440] width 9 height 9
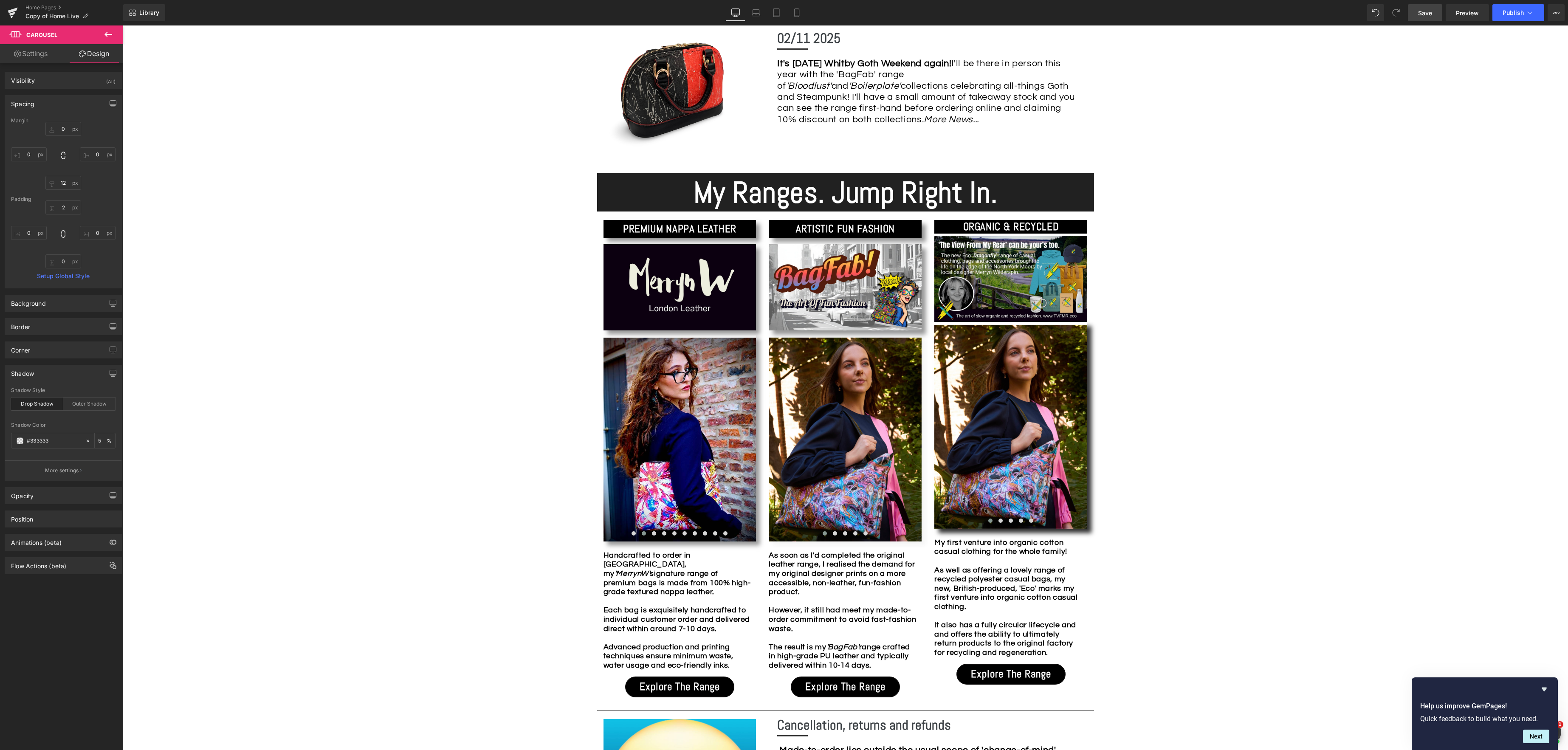
type input "50"
click at [1320, 422] on div "Image Row *Please use the chat facility or email me at [EMAIL_ADDRESS][DOMAIN_N…" at bounding box center [845, 666] width 1445 height 2171
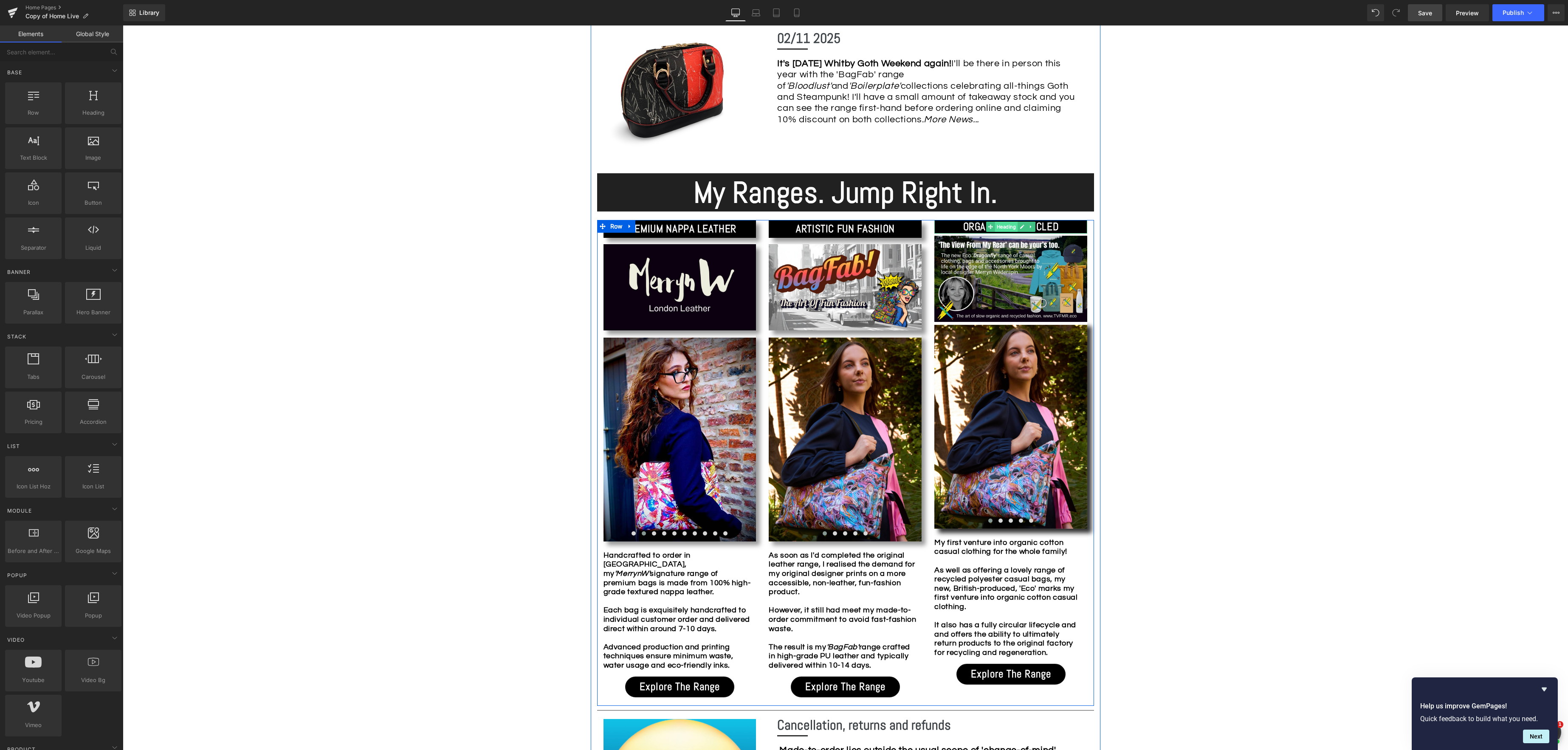
click at [1007, 224] on span "Heading" at bounding box center [1007, 226] width 23 height 10
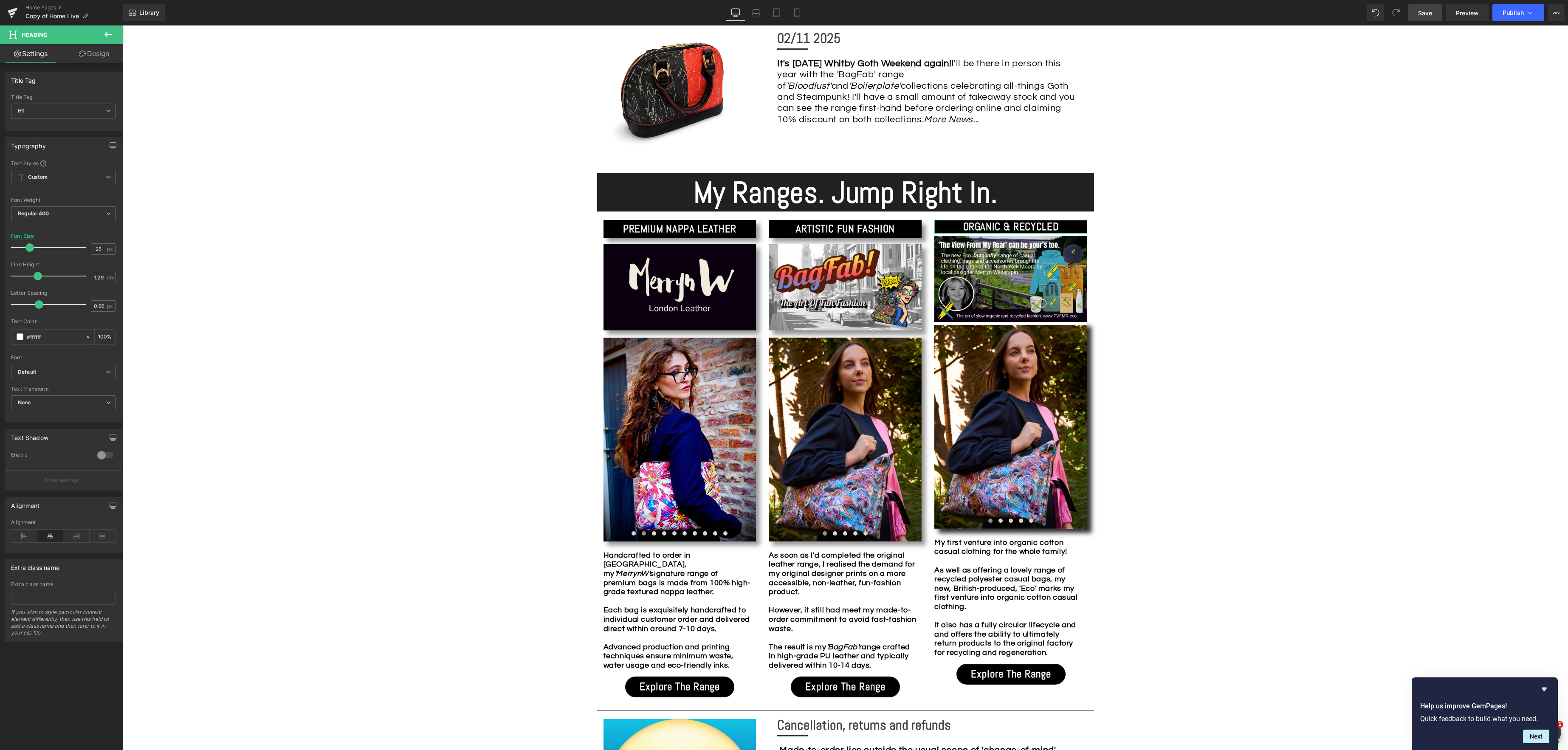
click at [93, 54] on link "Design" at bounding box center [94, 54] width 61 height 19
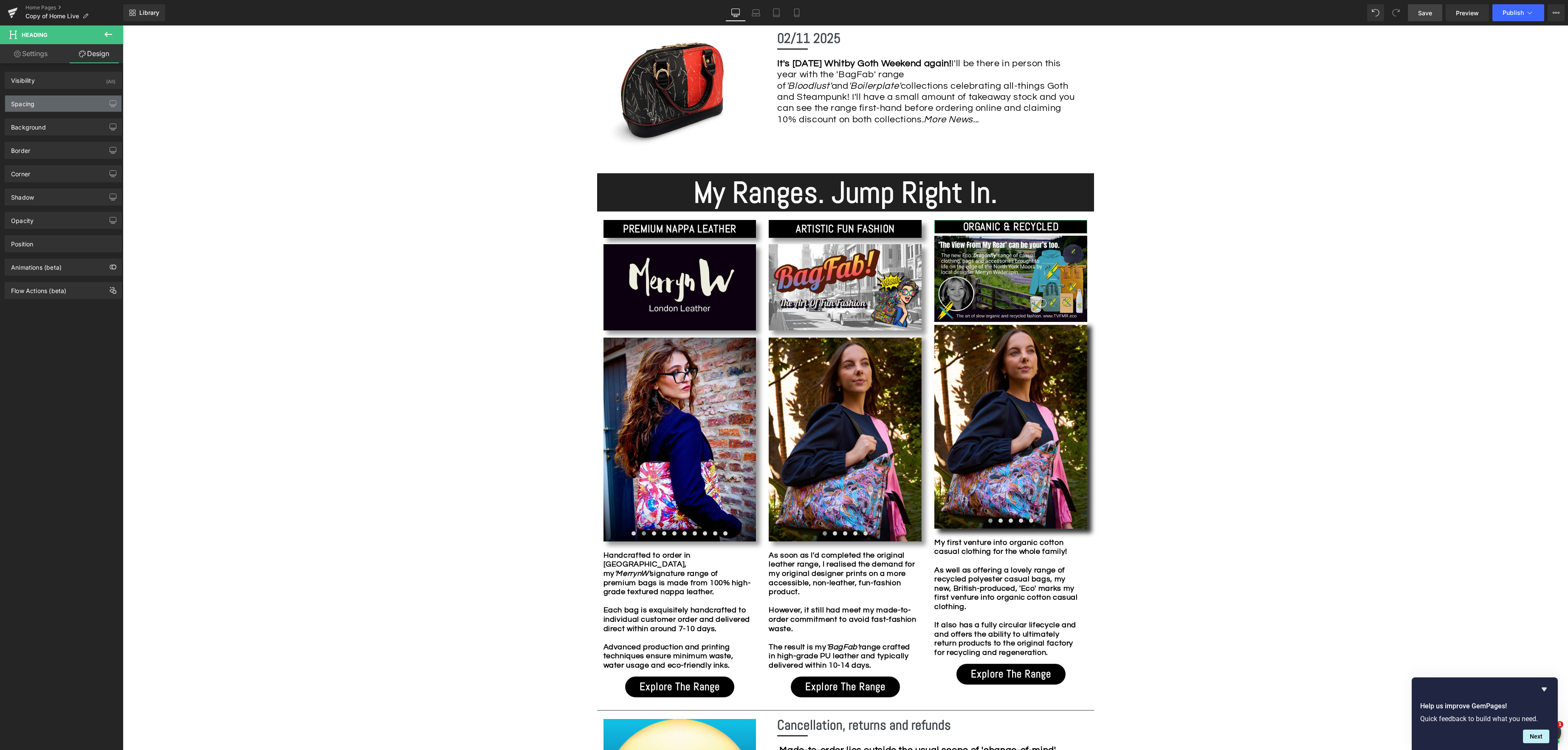
click at [63, 103] on div "Spacing" at bounding box center [63, 103] width 116 height 16
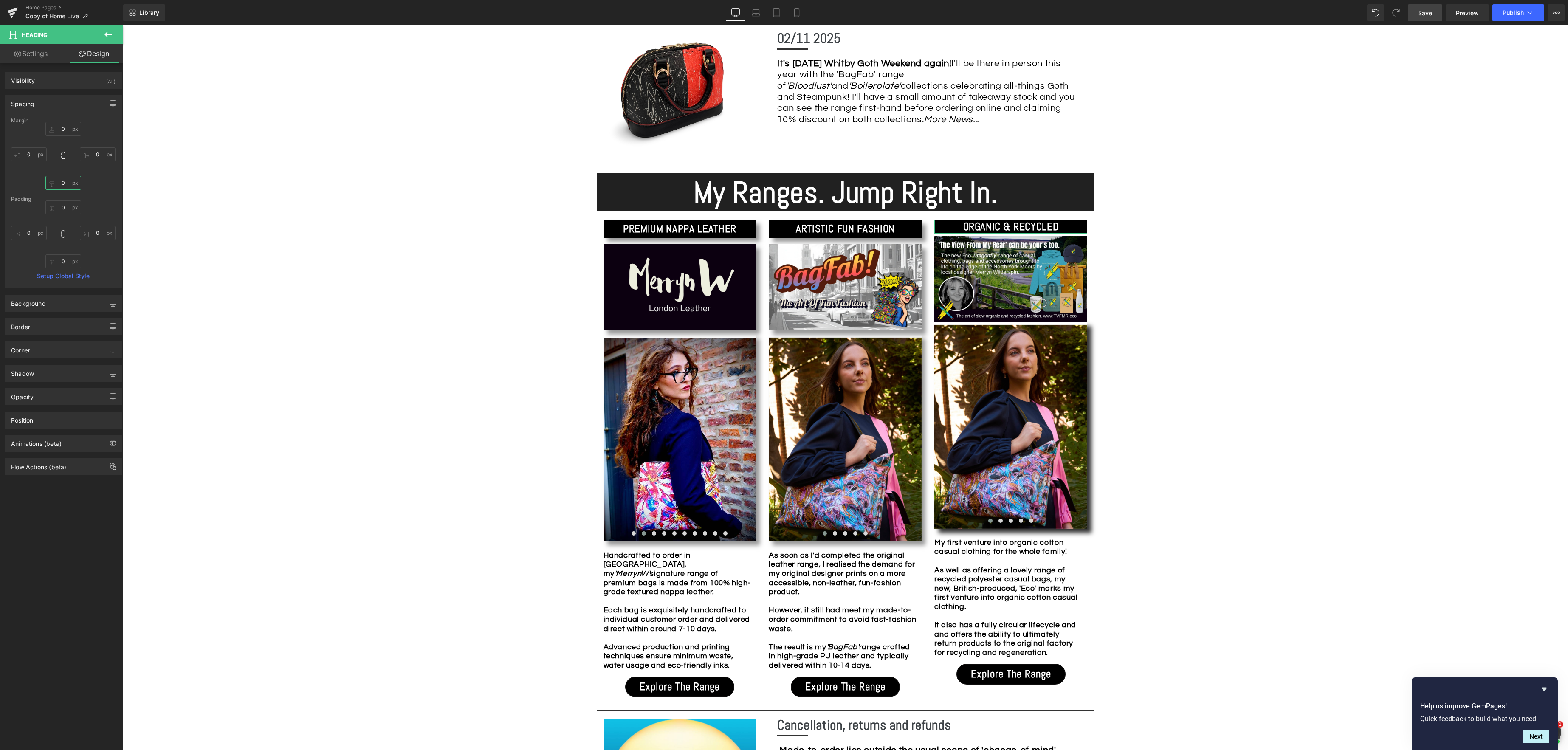
click at [65, 183] on input "0" at bounding box center [63, 183] width 36 height 14
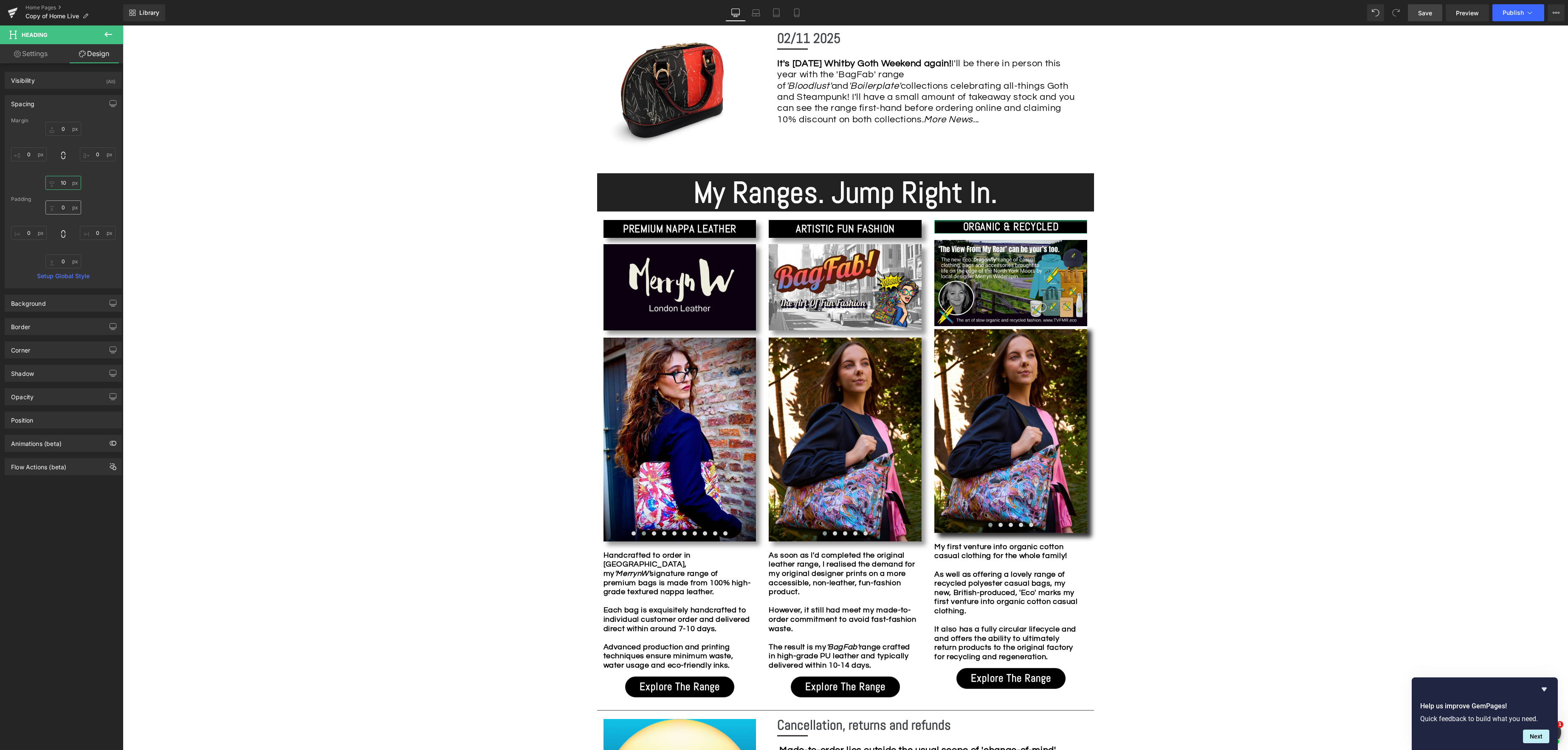
type input "10"
drag, startPoint x: 63, startPoint y: 211, endPoint x: 79, endPoint y: 210, distance: 16.0
click at [63, 211] on input "0" at bounding box center [63, 207] width 36 height 14
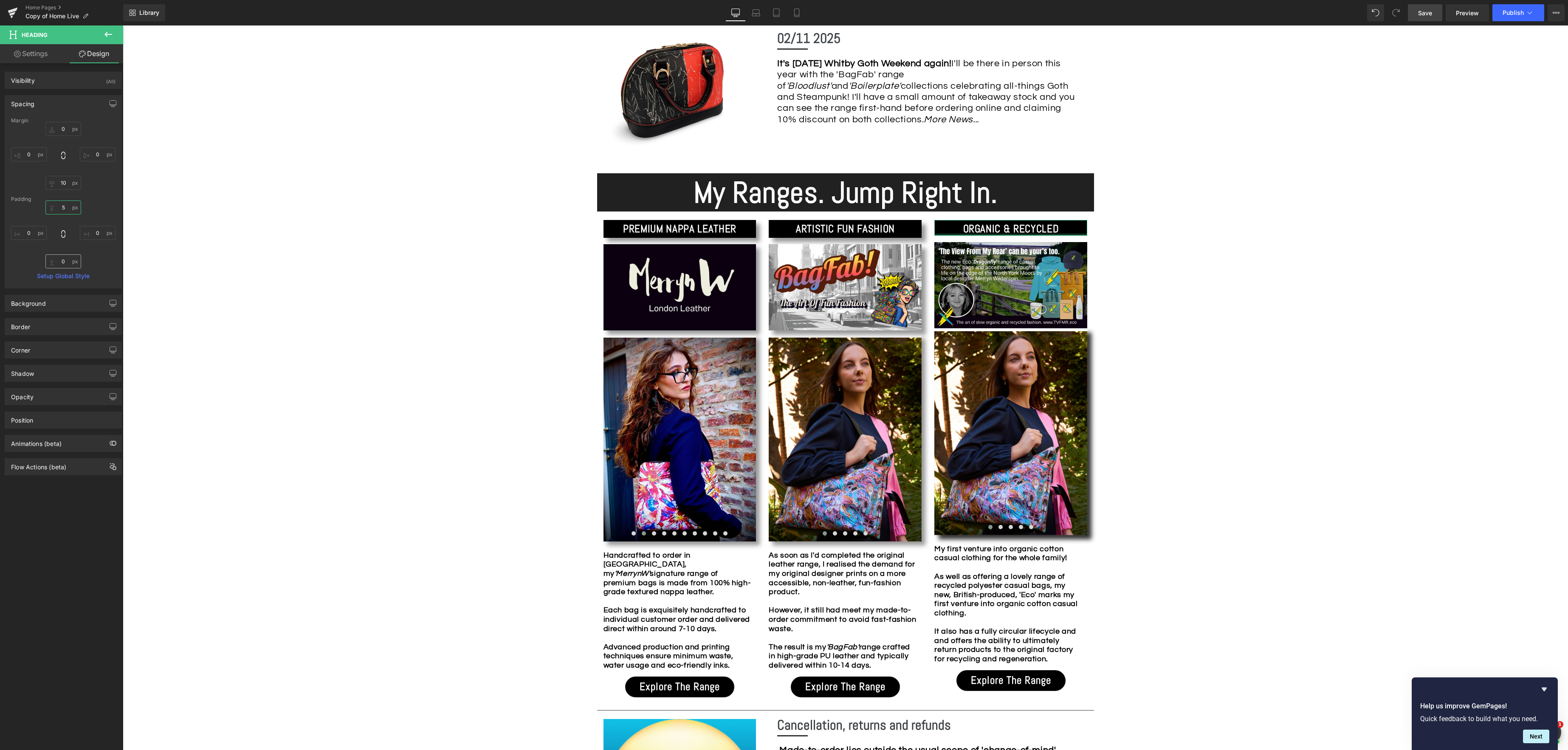
type input "5"
drag, startPoint x: 65, startPoint y: 261, endPoint x: 79, endPoint y: 262, distance: 14.0
click at [65, 261] on input "0" at bounding box center [63, 261] width 36 height 14
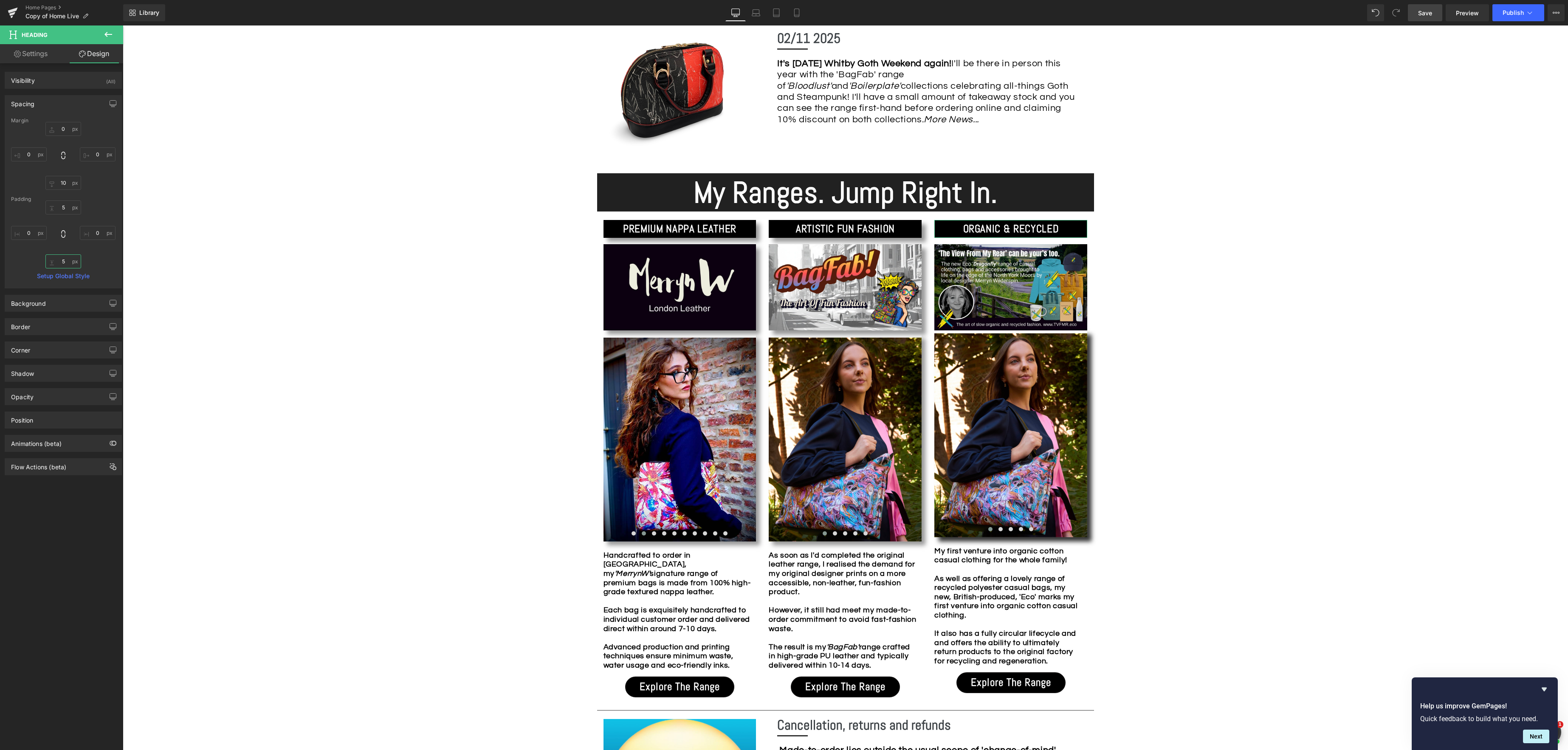
type input "5"
click at [100, 53] on link "Design" at bounding box center [94, 54] width 61 height 19
click at [47, 374] on div "Shadow" at bounding box center [63, 373] width 116 height 16
drag, startPoint x: 37, startPoint y: 404, endPoint x: 43, endPoint y: 409, distance: 7.8
click at [37, 404] on div "Drop Shadow" at bounding box center [37, 404] width 52 height 13
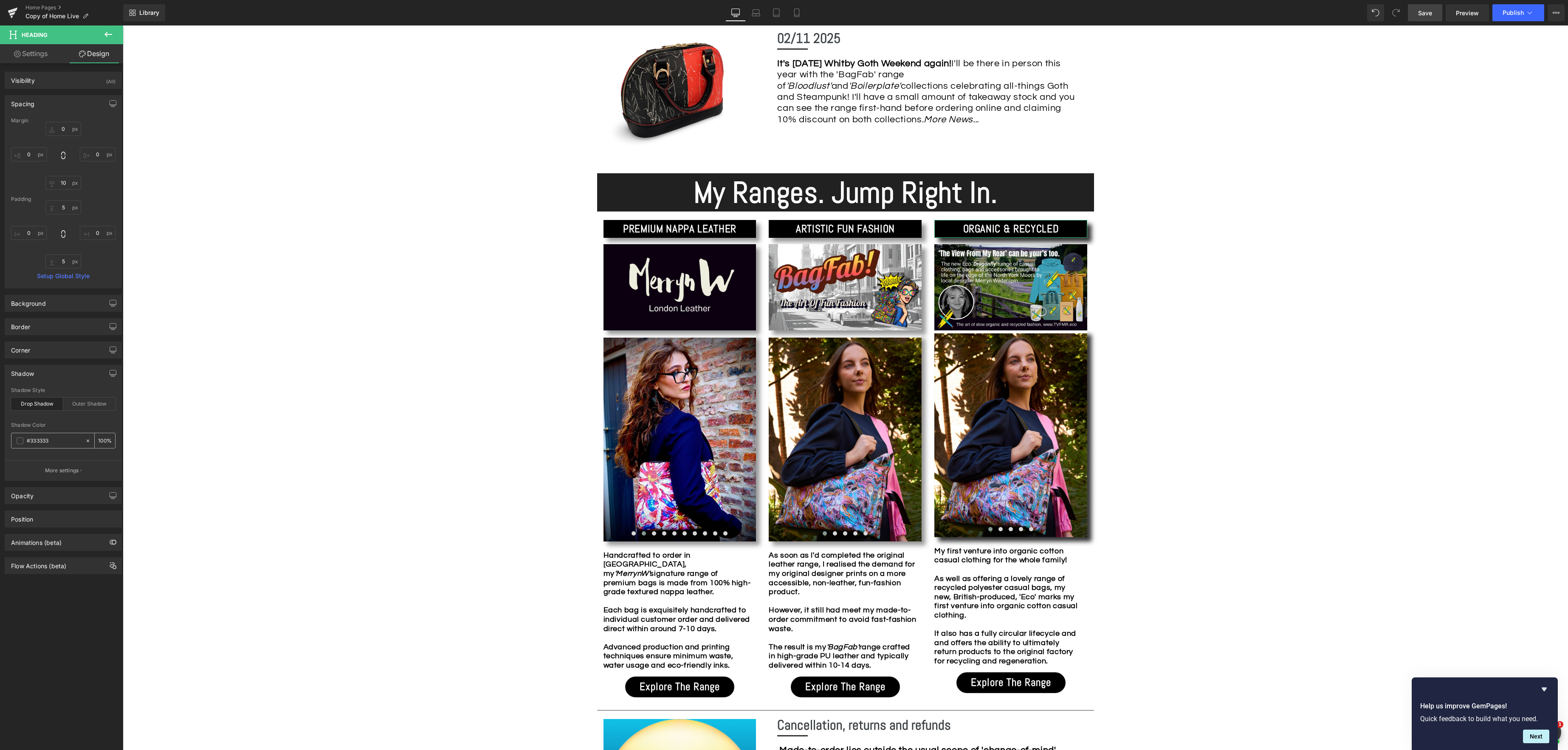
drag, startPoint x: 103, startPoint y: 442, endPoint x: 110, endPoint y: 443, distance: 7.1
click at [103, 442] on div "100 %" at bounding box center [105, 441] width 20 height 15
type input "50"
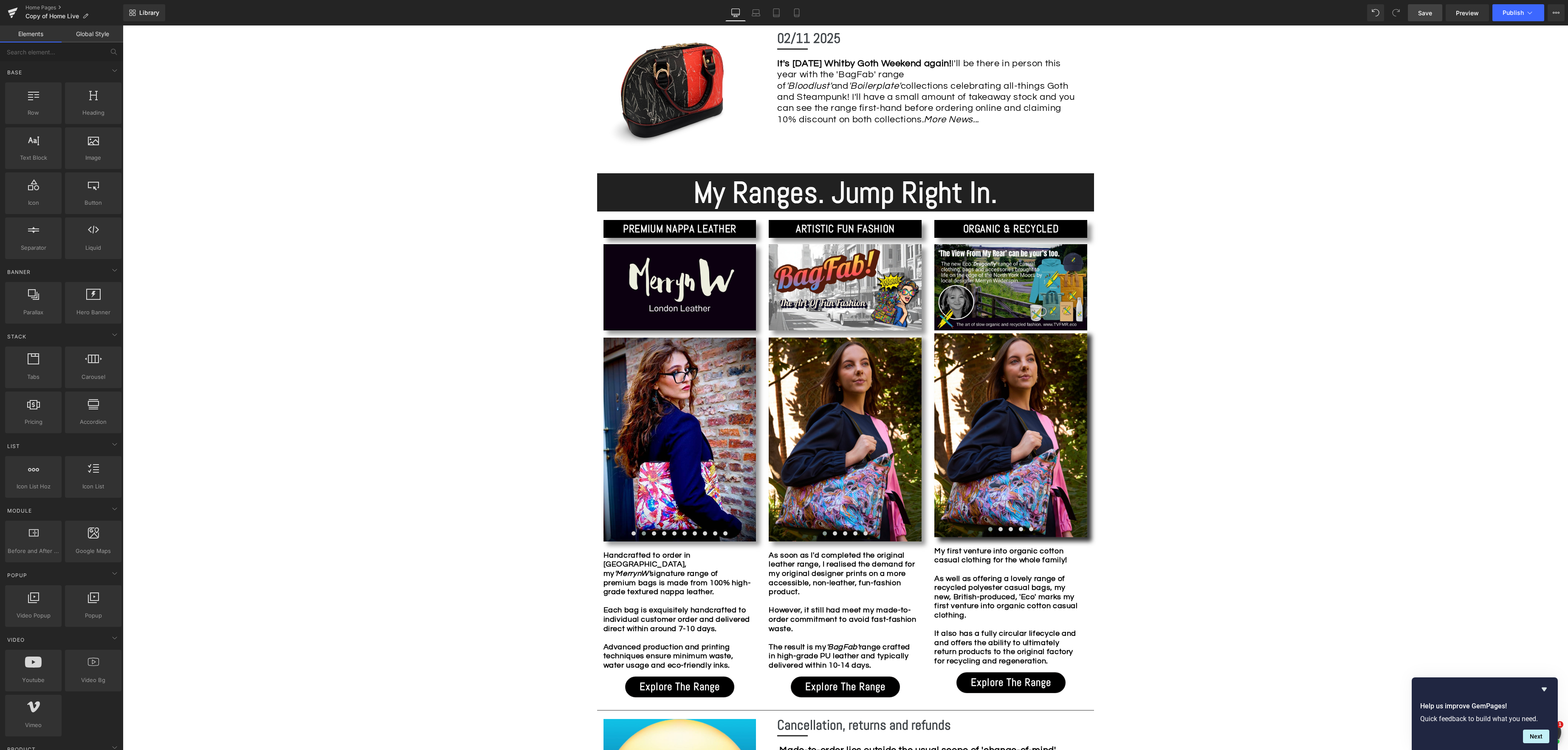
click at [1177, 430] on div "Image Row *Please use the chat facility or email me at [EMAIL_ADDRESS][DOMAIN_N…" at bounding box center [845, 666] width 1445 height 2171
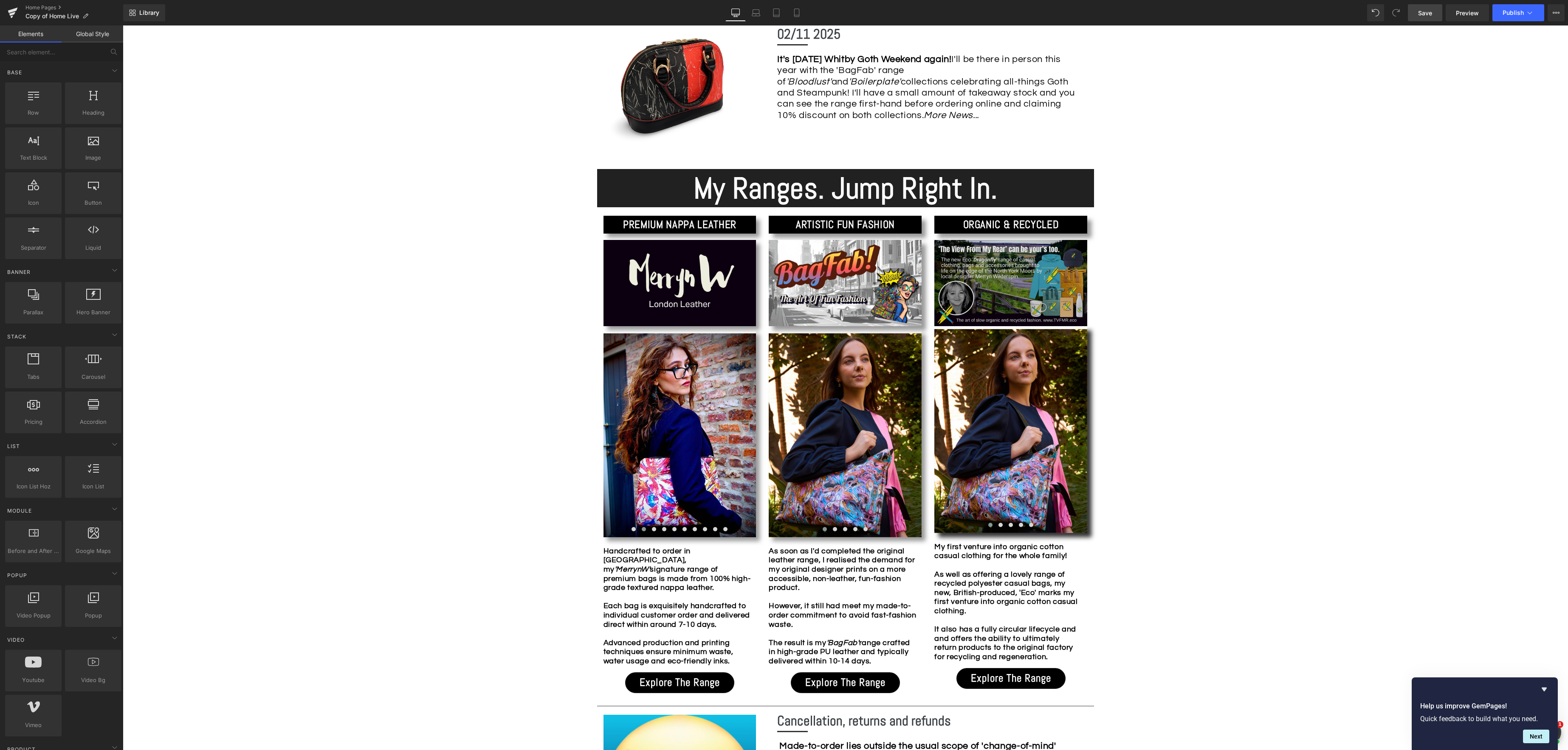
click at [1004, 287] on div "Image" at bounding box center [1010, 282] width 153 height 86
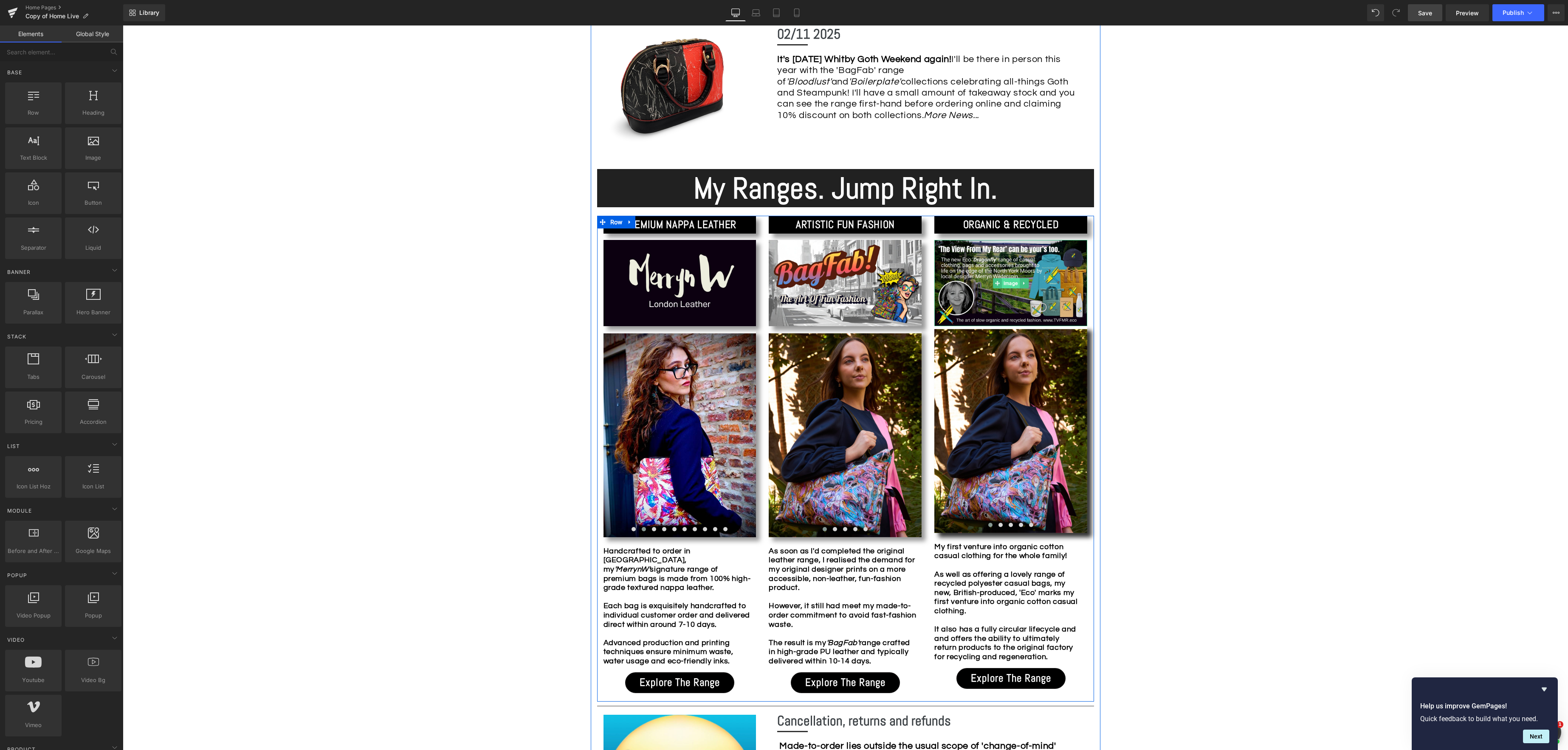
scroll to position [642, 0]
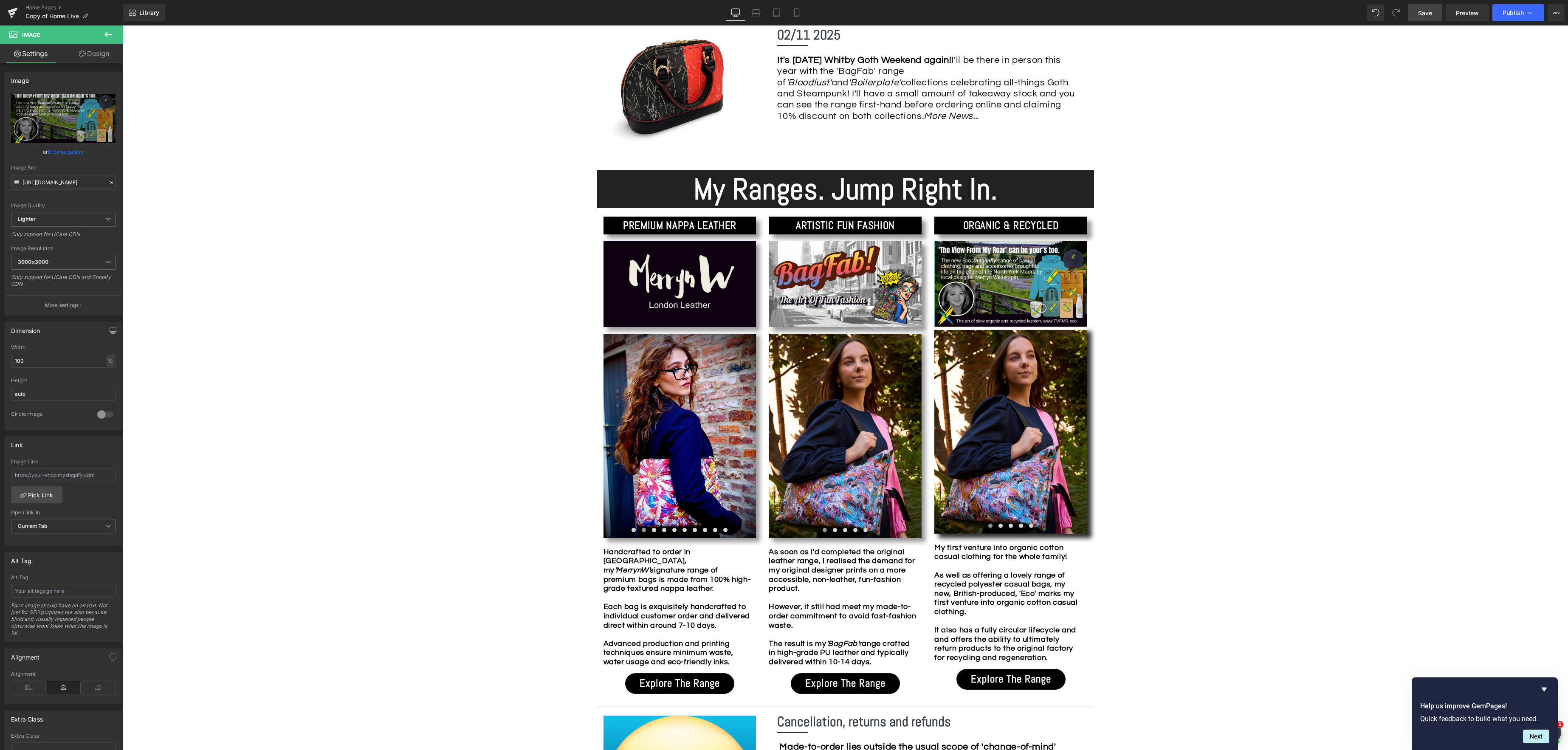
drag, startPoint x: 100, startPoint y: 52, endPoint x: 92, endPoint y: 63, distance: 13.6
click at [100, 52] on link "Design" at bounding box center [94, 54] width 61 height 19
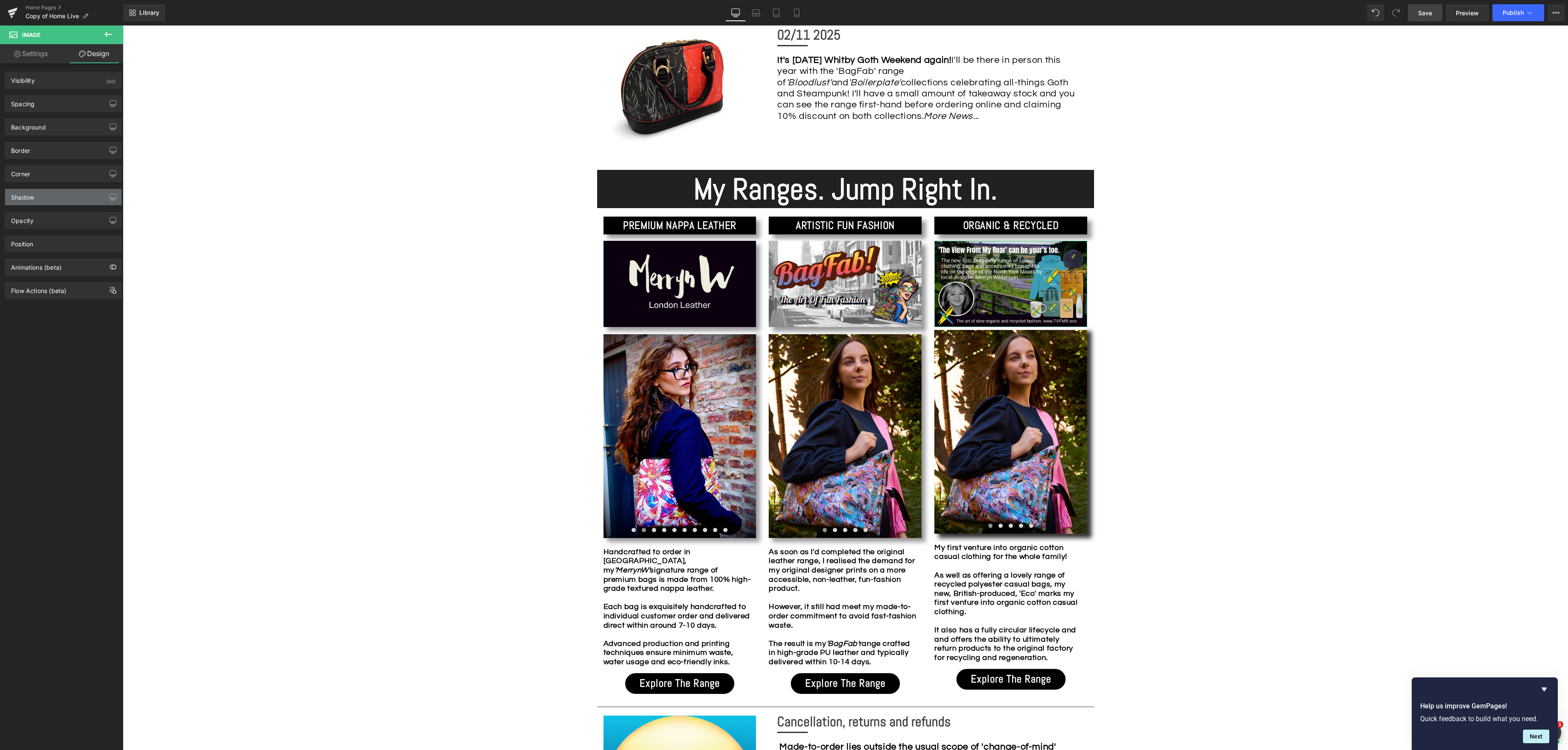
drag, startPoint x: 66, startPoint y: 201, endPoint x: 67, endPoint y: 196, distance: 5.1
click at [66, 201] on div "Shadow" at bounding box center [63, 197] width 116 height 16
click at [38, 229] on div "Drop Shadow" at bounding box center [37, 228] width 52 height 13
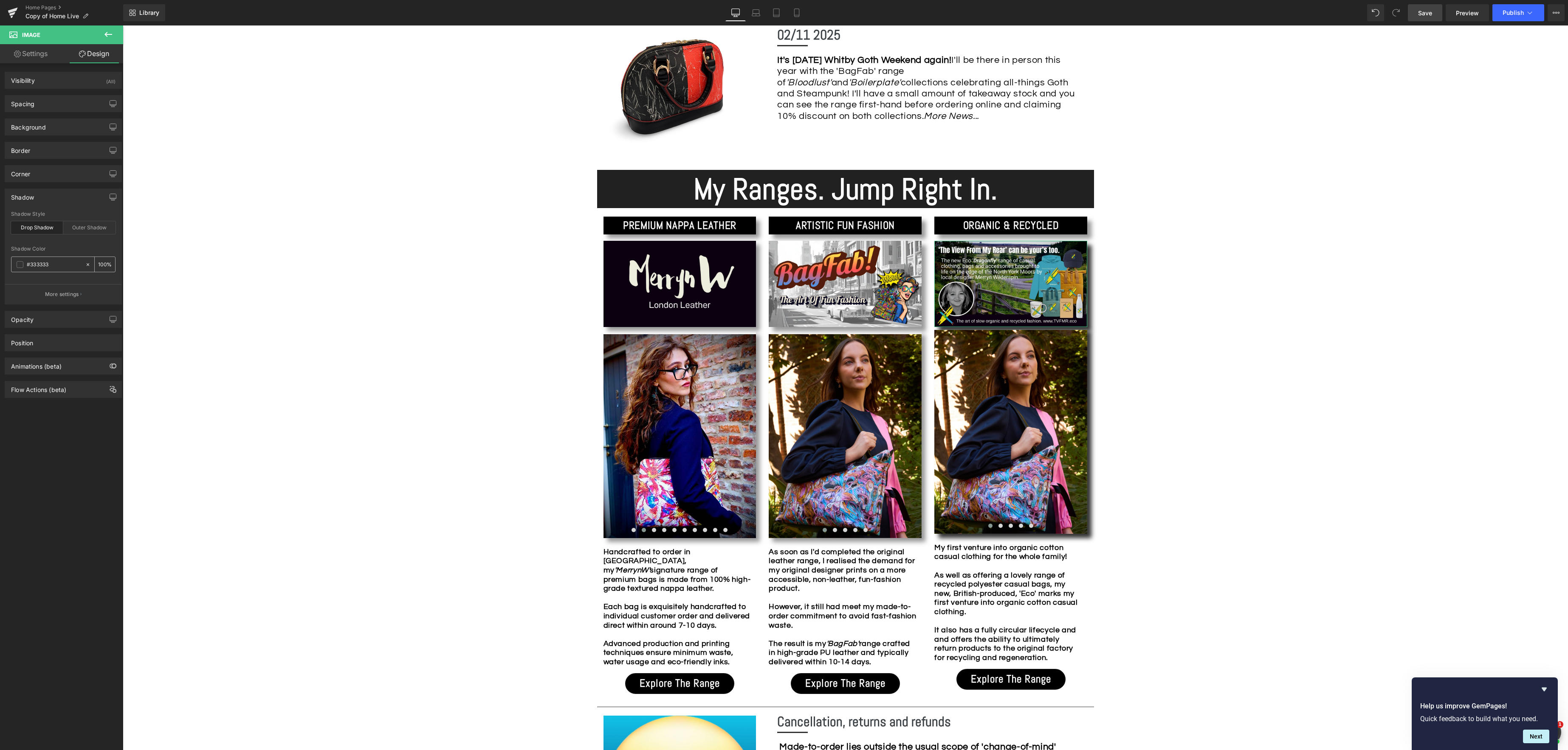
click at [102, 267] on input "100" at bounding box center [102, 264] width 9 height 9
type input "50"
click at [1209, 408] on div "Image Row *Please use the chat facility or email me at [EMAIL_ADDRESS][DOMAIN_N…" at bounding box center [845, 663] width 1445 height 2171
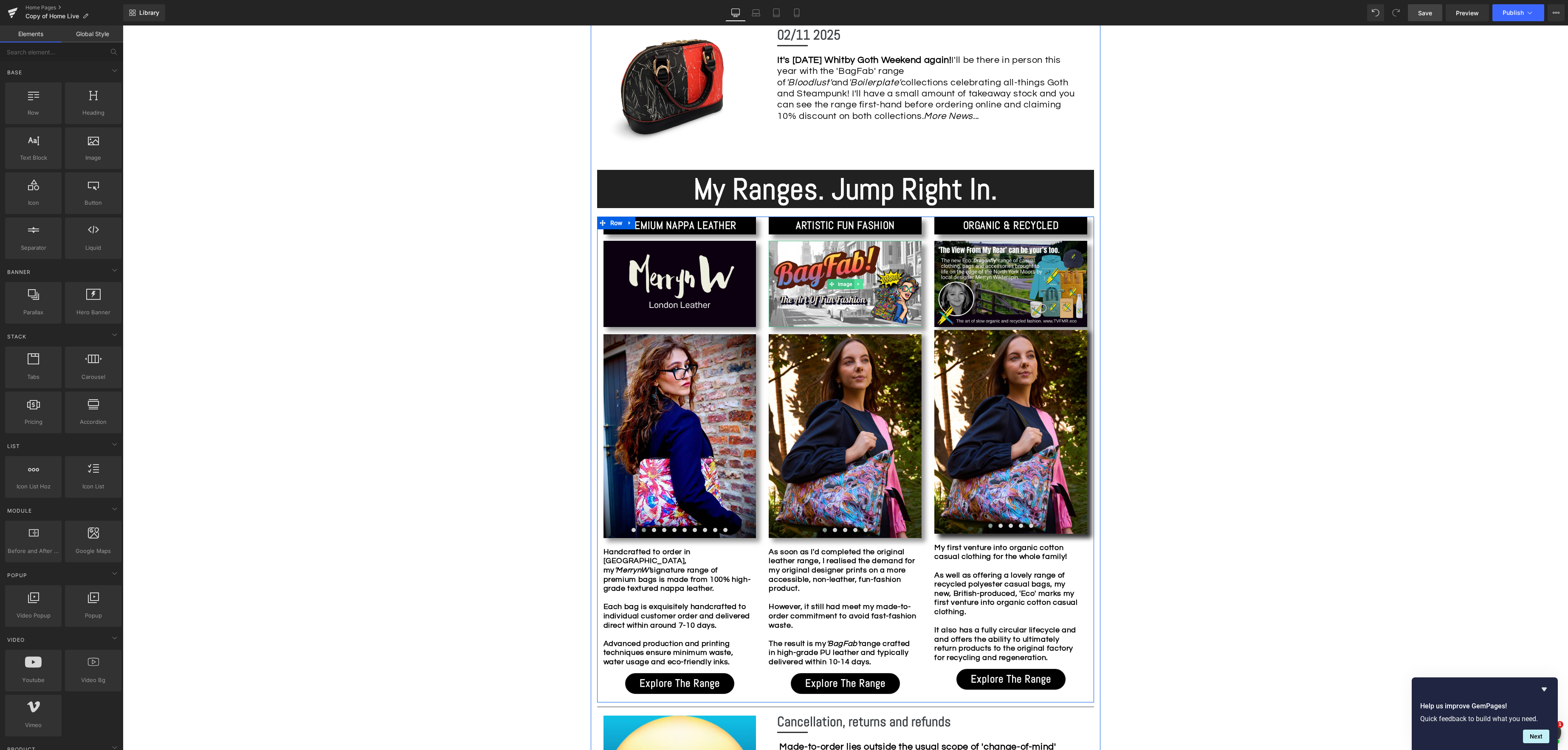
drag, startPoint x: 830, startPoint y: 286, endPoint x: 856, endPoint y: 286, distance: 26.0
click at [830, 286] on icon at bounding box center [832, 284] width 5 height 5
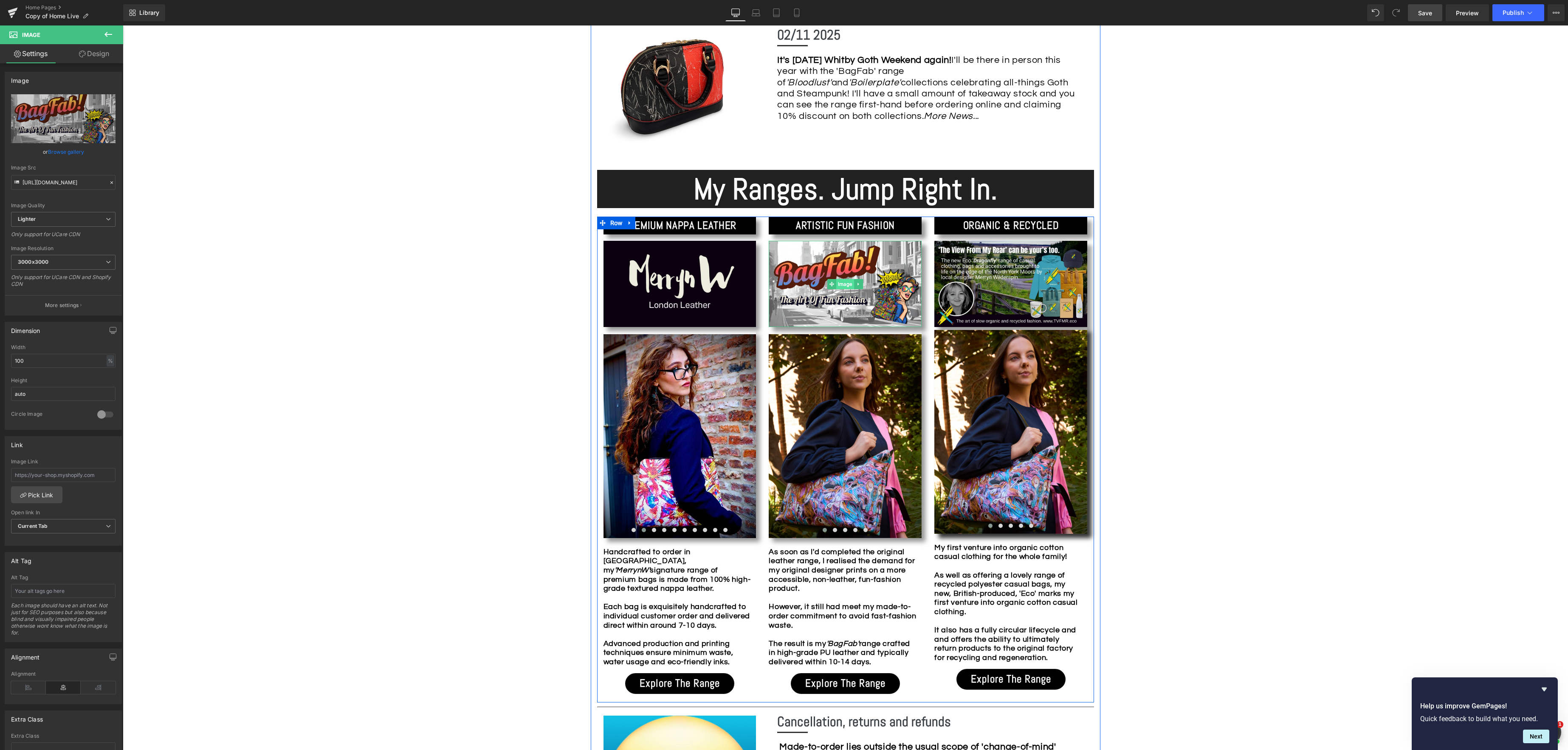
click at [845, 281] on div "Image" at bounding box center [845, 284] width 153 height 86
click at [89, 52] on link "Design" at bounding box center [94, 54] width 61 height 19
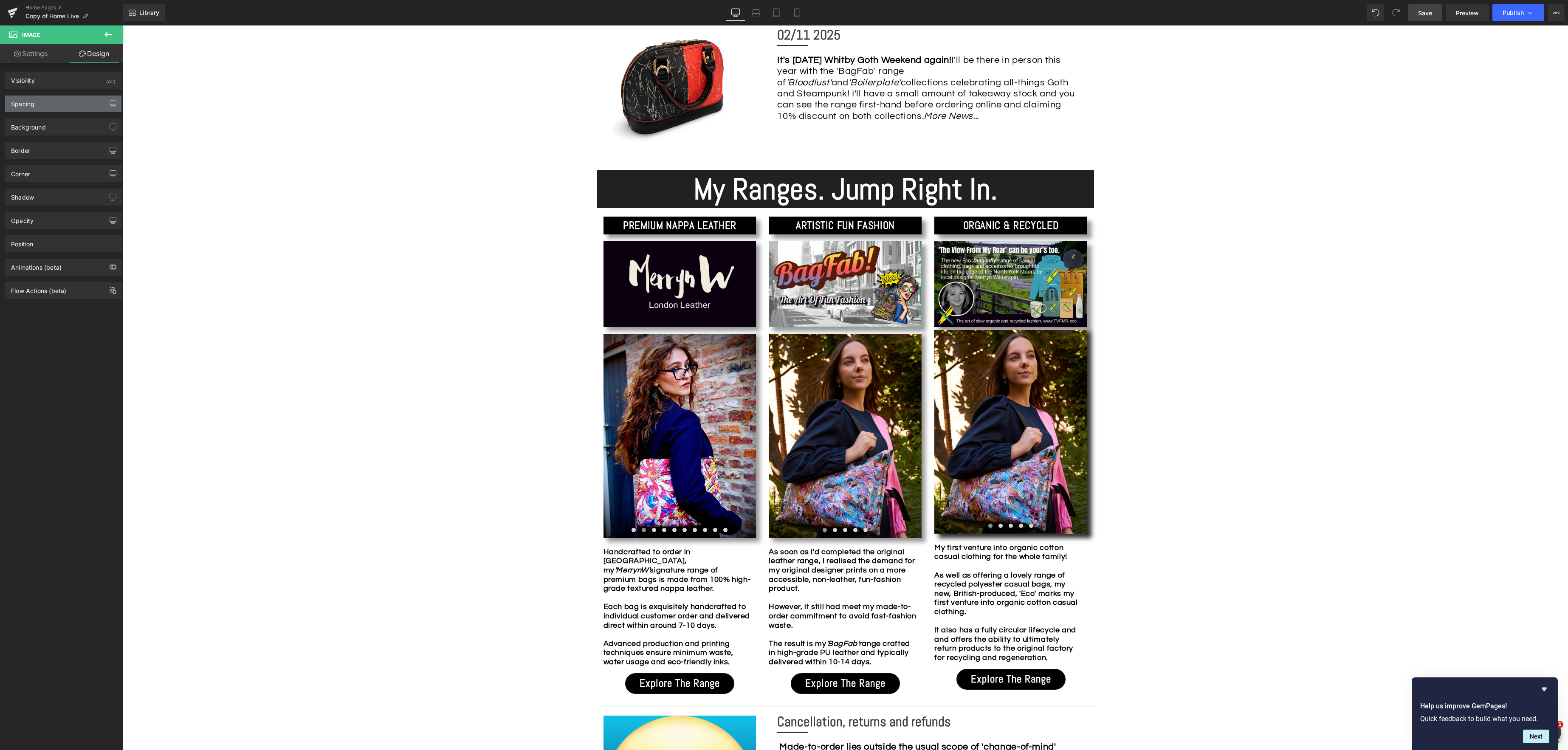
click at [49, 103] on div "Spacing" at bounding box center [63, 103] width 116 height 16
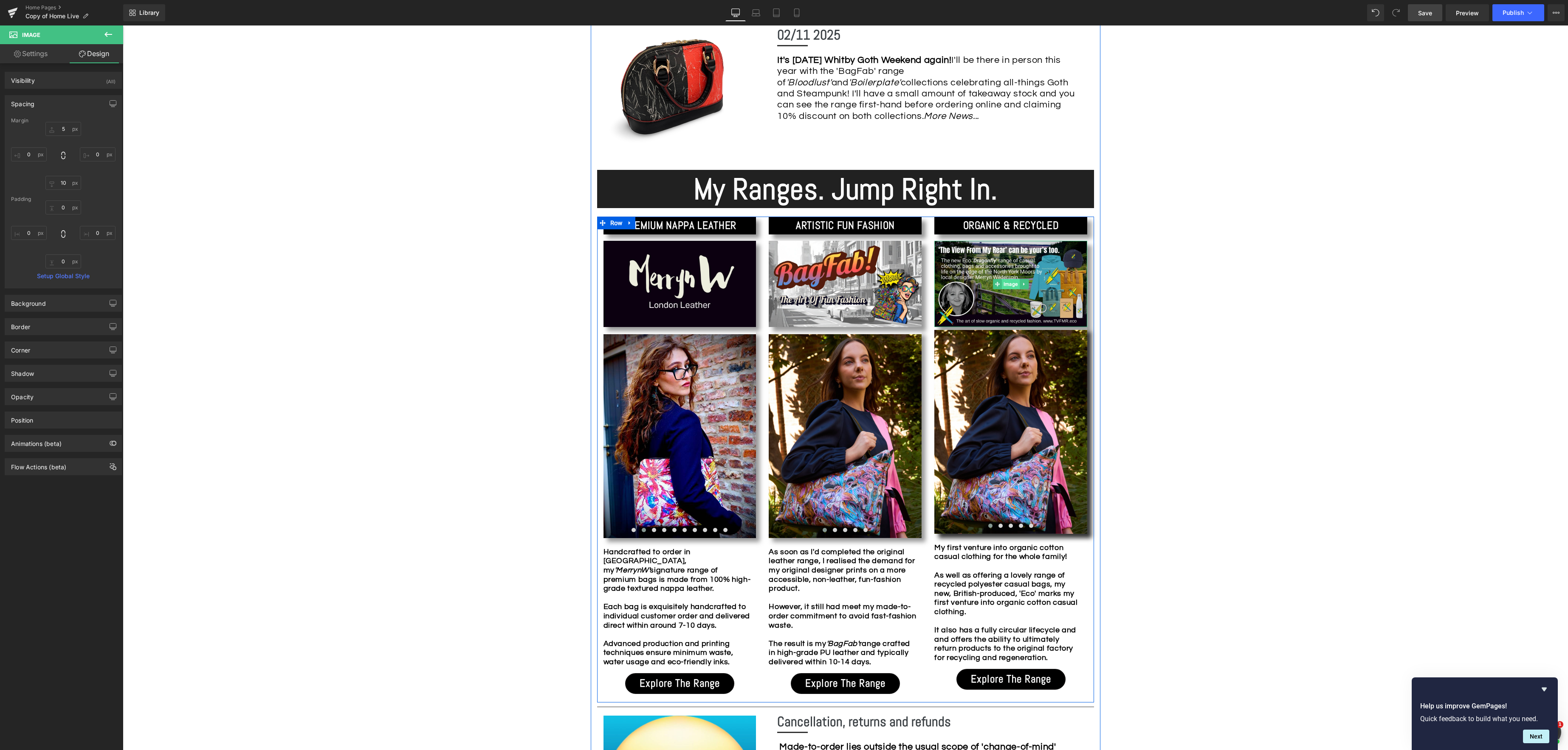
click at [1008, 287] on span "Image" at bounding box center [1010, 284] width 18 height 10
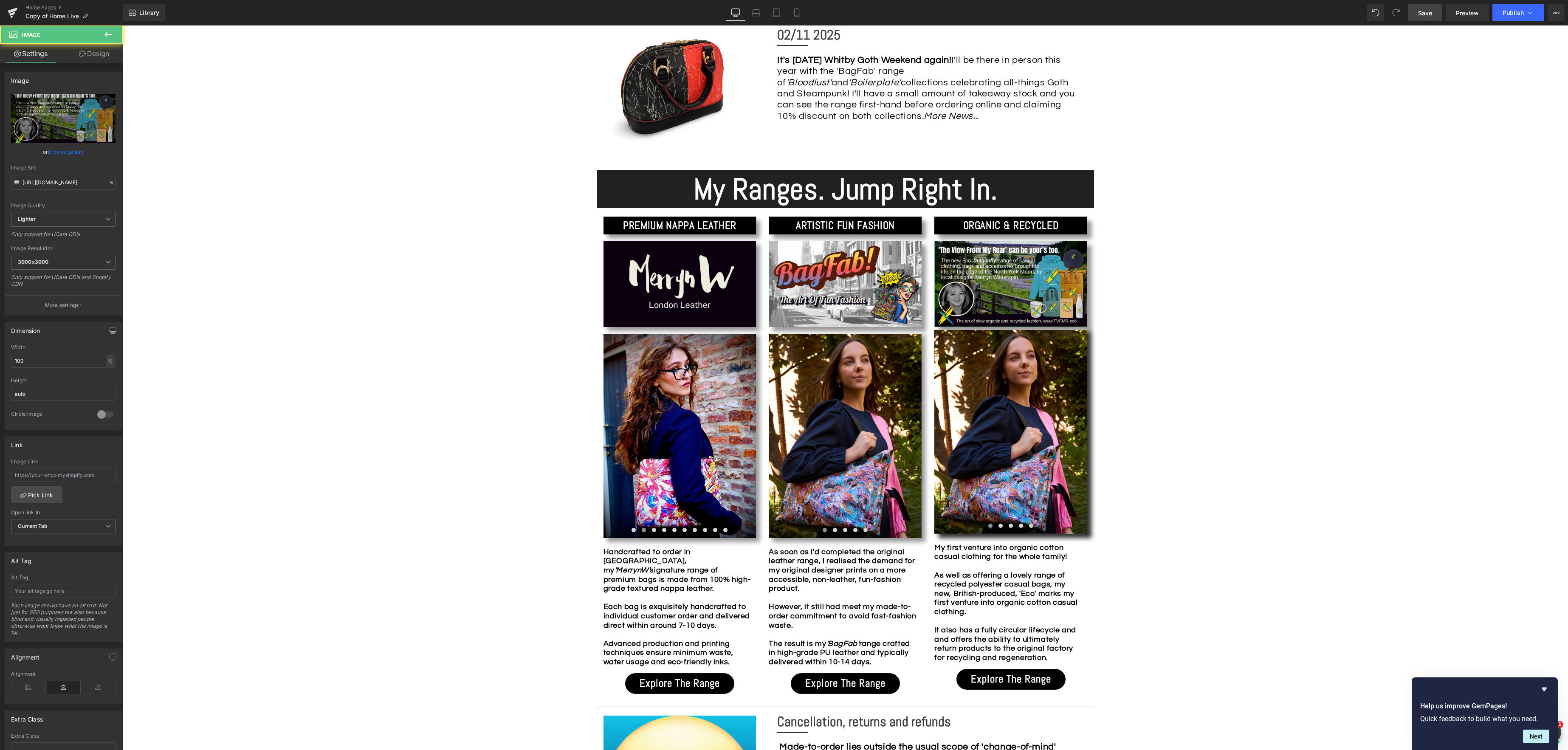
click at [99, 53] on link "Design" at bounding box center [94, 54] width 61 height 19
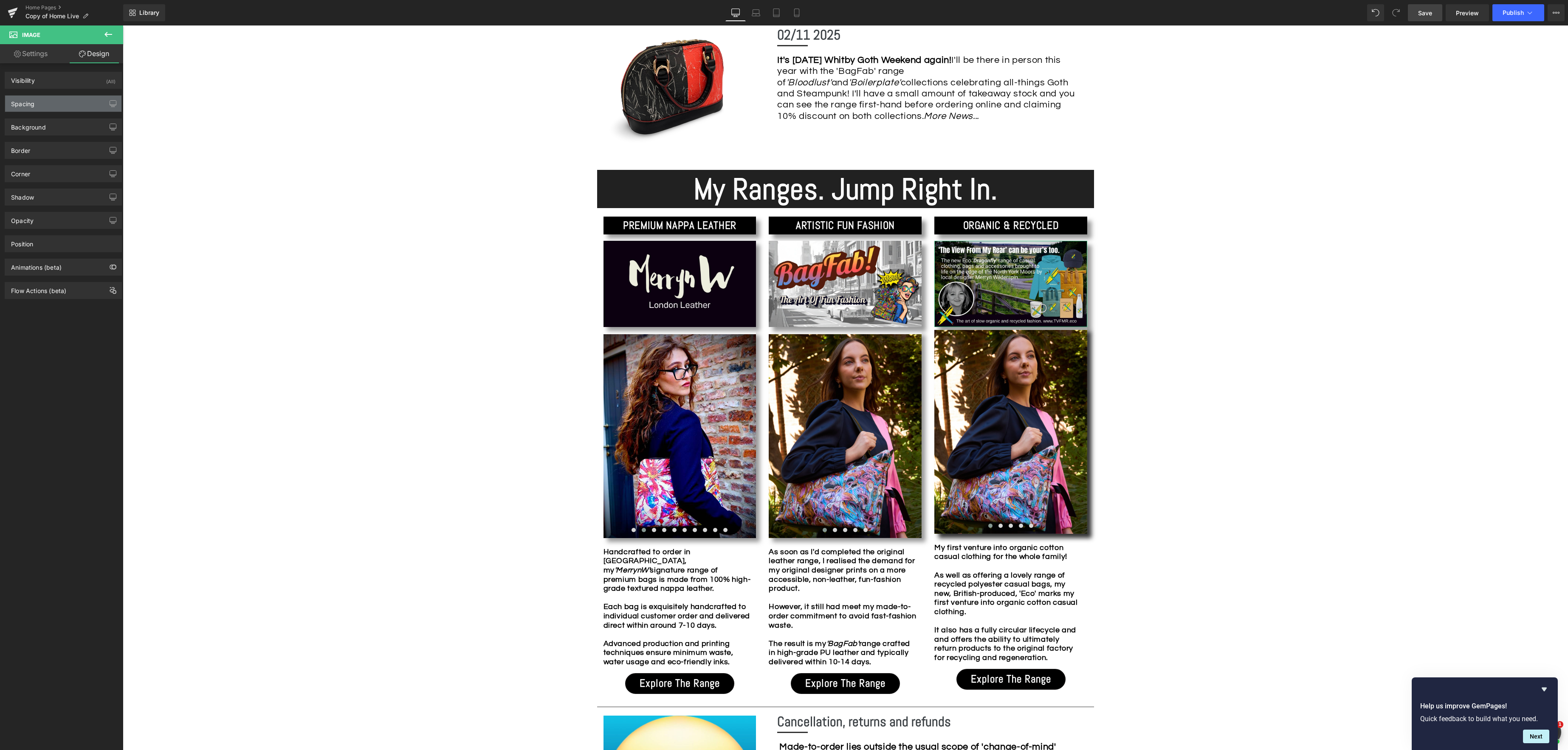
click at [74, 105] on div "Spacing" at bounding box center [63, 103] width 116 height 16
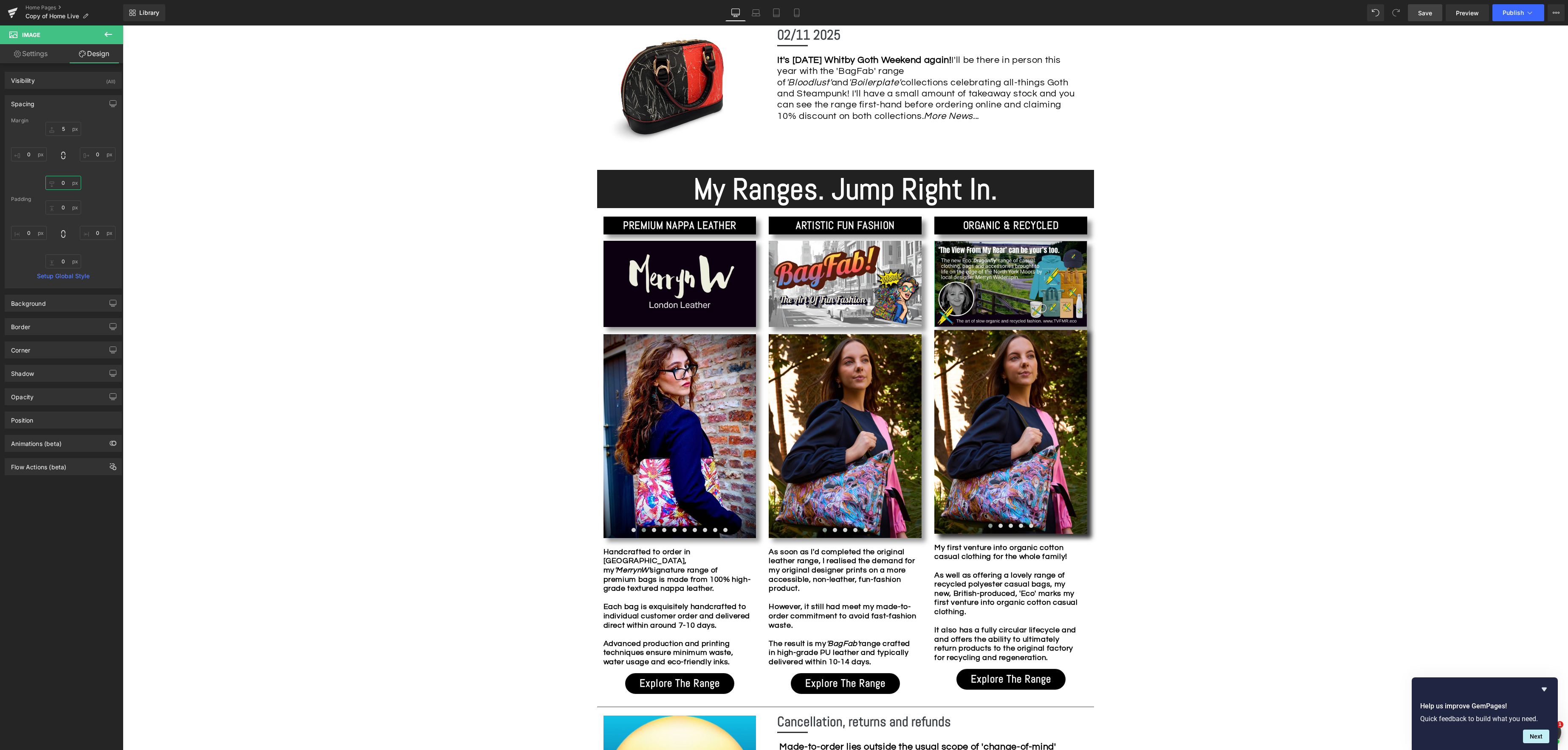
drag, startPoint x: 64, startPoint y: 184, endPoint x: 94, endPoint y: 189, distance: 30.4
click at [64, 183] on input "0" at bounding box center [63, 183] width 36 height 14
type input "10"
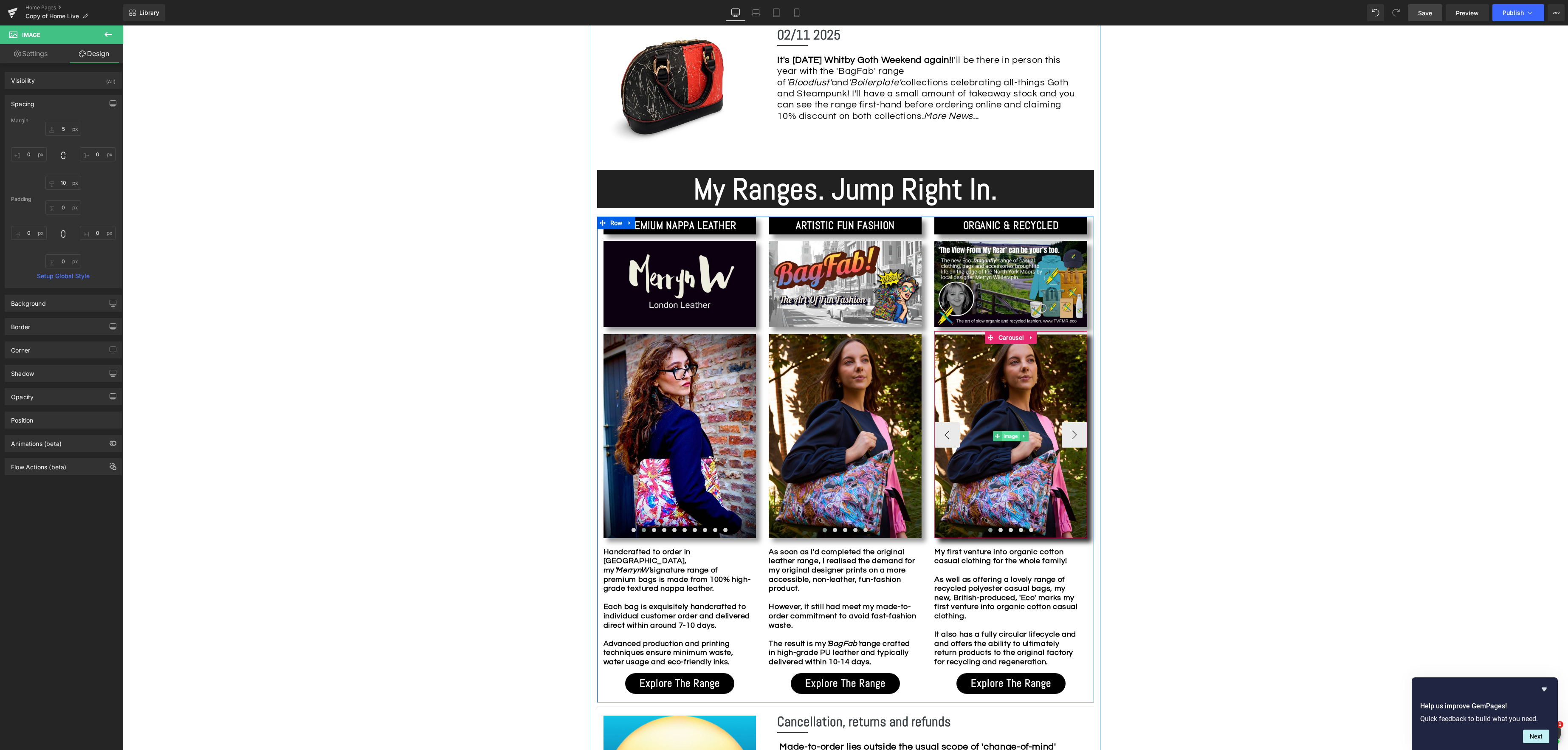
click at [1008, 436] on span "Image" at bounding box center [1010, 436] width 18 height 10
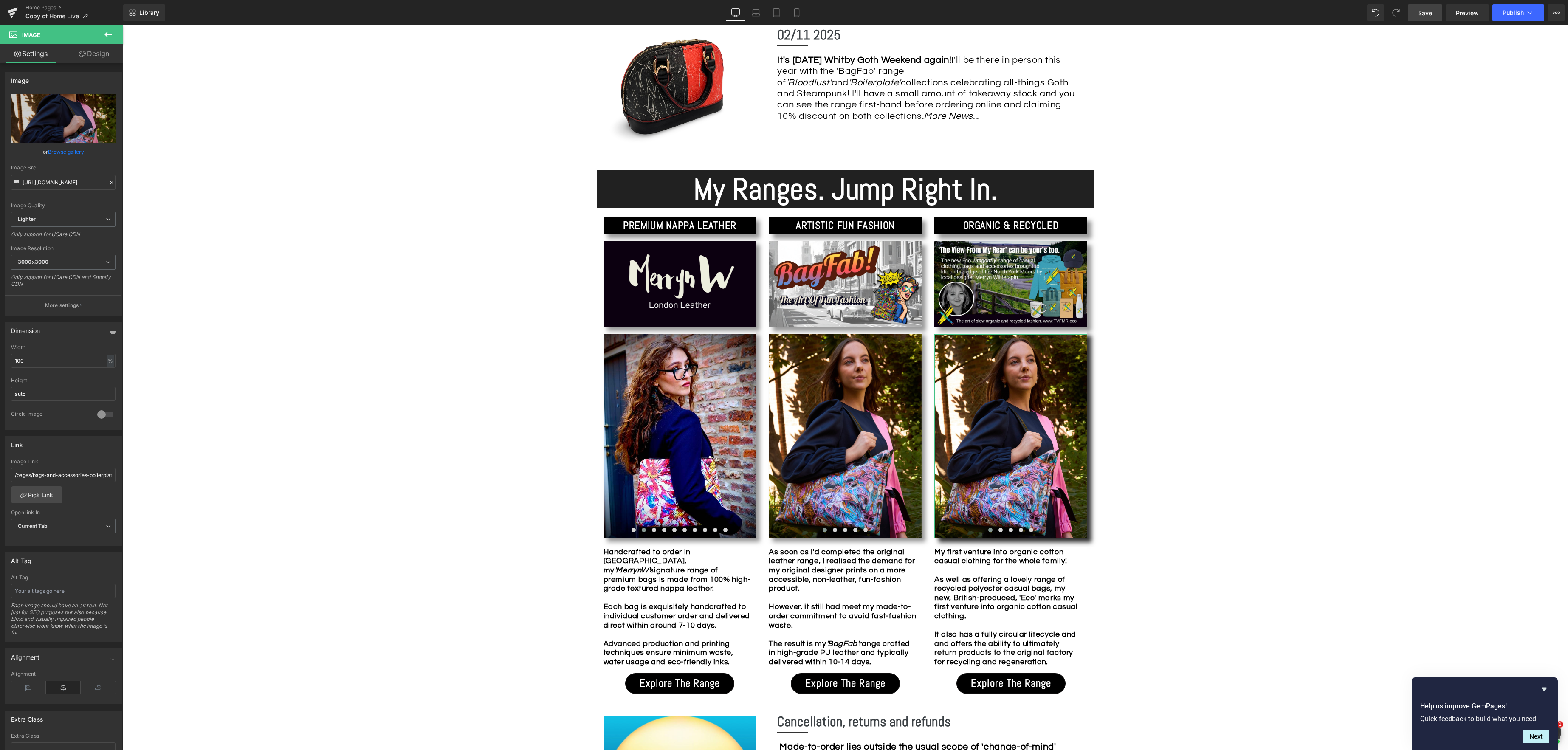
click at [96, 47] on link "Design" at bounding box center [94, 54] width 61 height 19
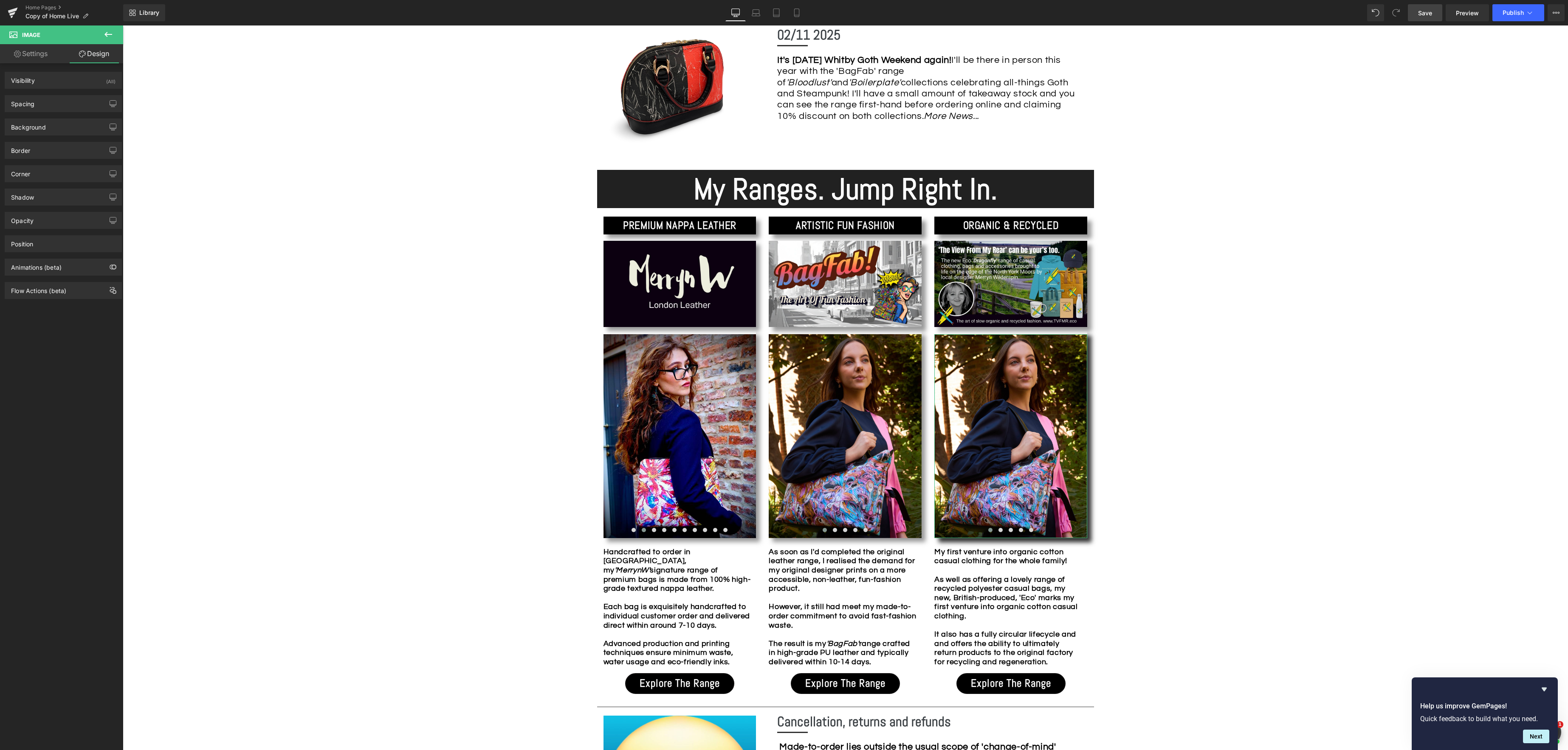
type input "#333333"
drag, startPoint x: 60, startPoint y: 202, endPoint x: 54, endPoint y: 194, distance: 10.0
click at [60, 202] on div "Shadow" at bounding box center [63, 197] width 116 height 16
click at [27, 228] on div "Drop Shadow" at bounding box center [37, 228] width 52 height 13
click at [102, 265] on input "100" at bounding box center [102, 264] width 9 height 9
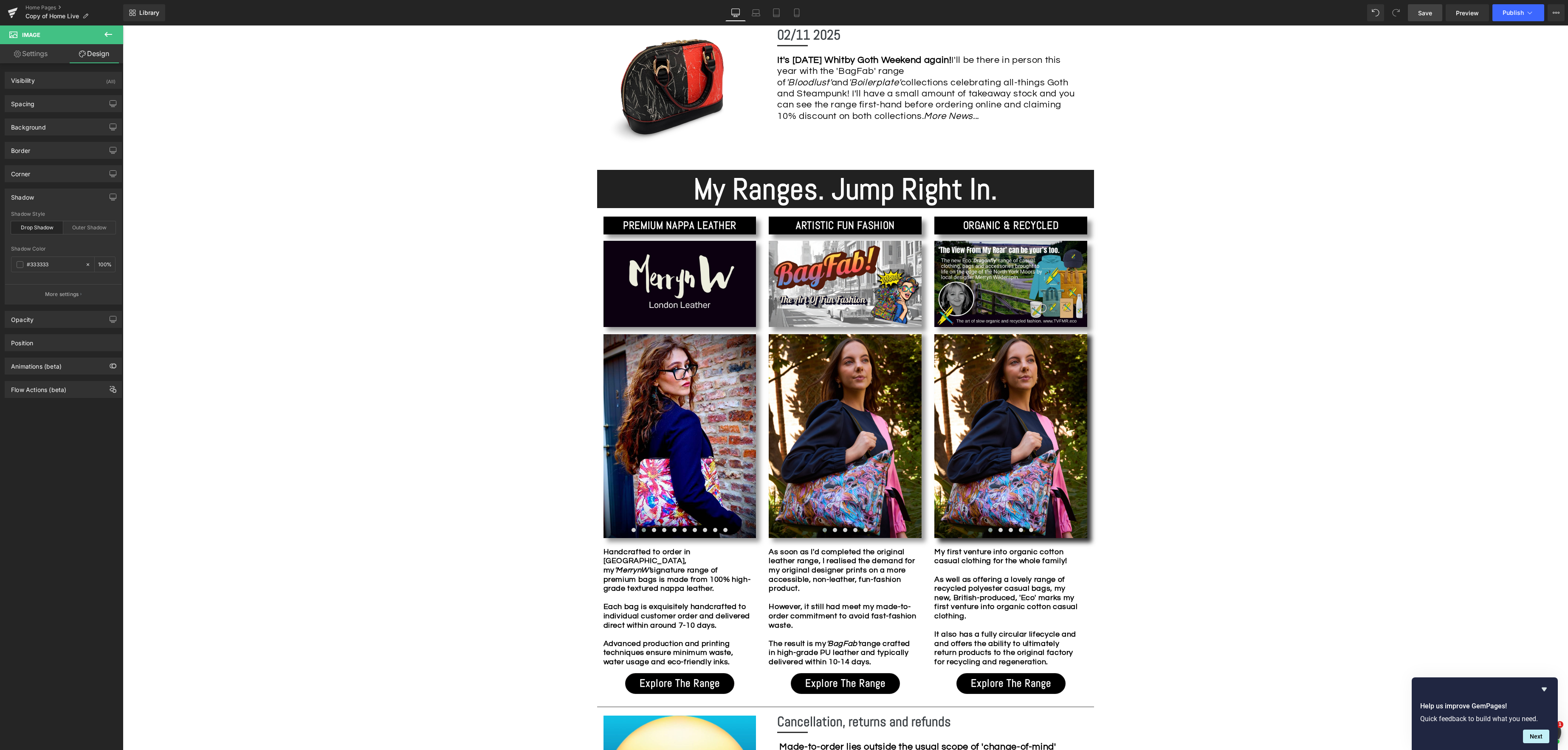
type input "0"
type input "50"
click at [1153, 341] on div "Image Row *Please use the chat facility or email me at [EMAIL_ADDRESS][DOMAIN_N…" at bounding box center [845, 663] width 1445 height 2171
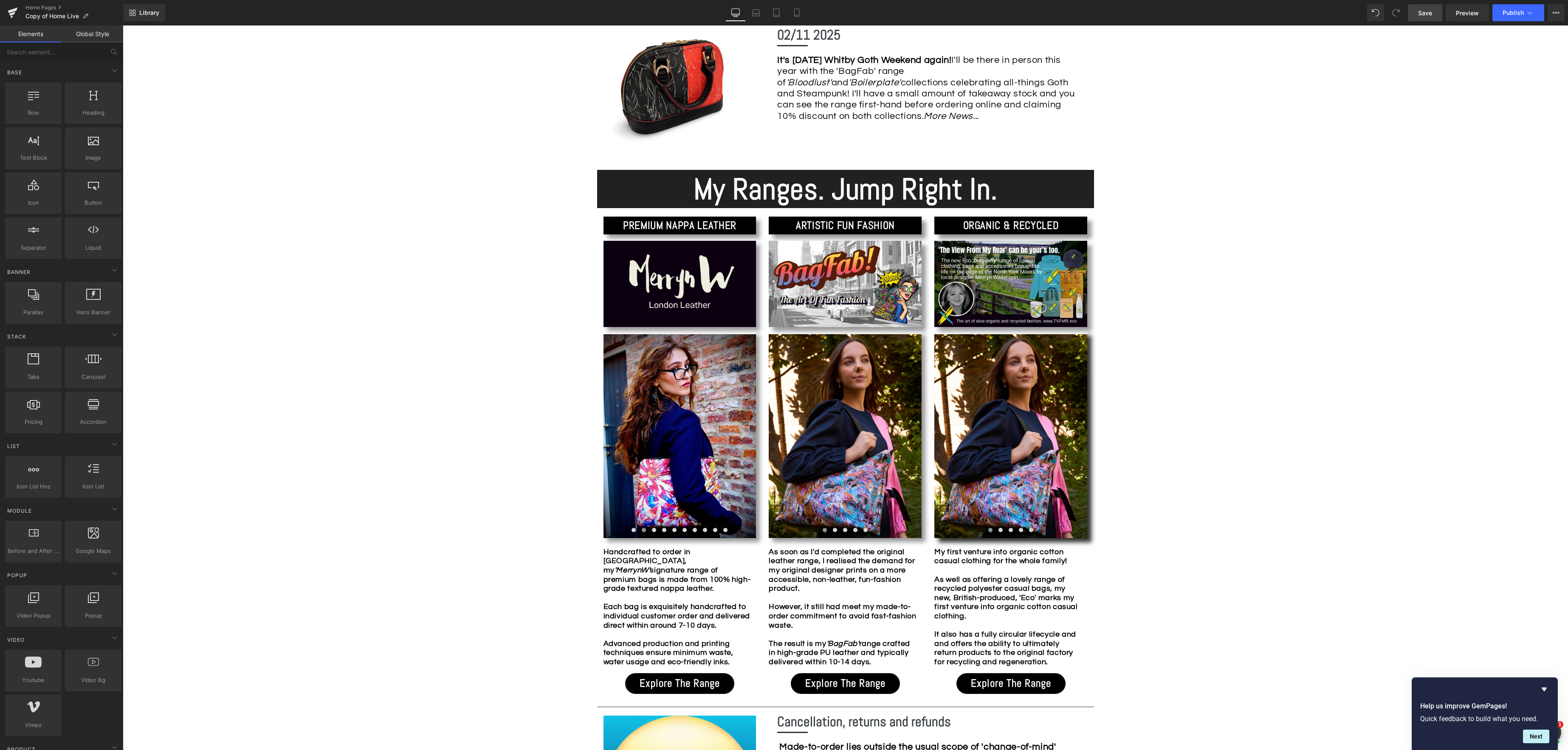
click at [1430, 13] on span "Save" at bounding box center [1425, 13] width 14 height 9
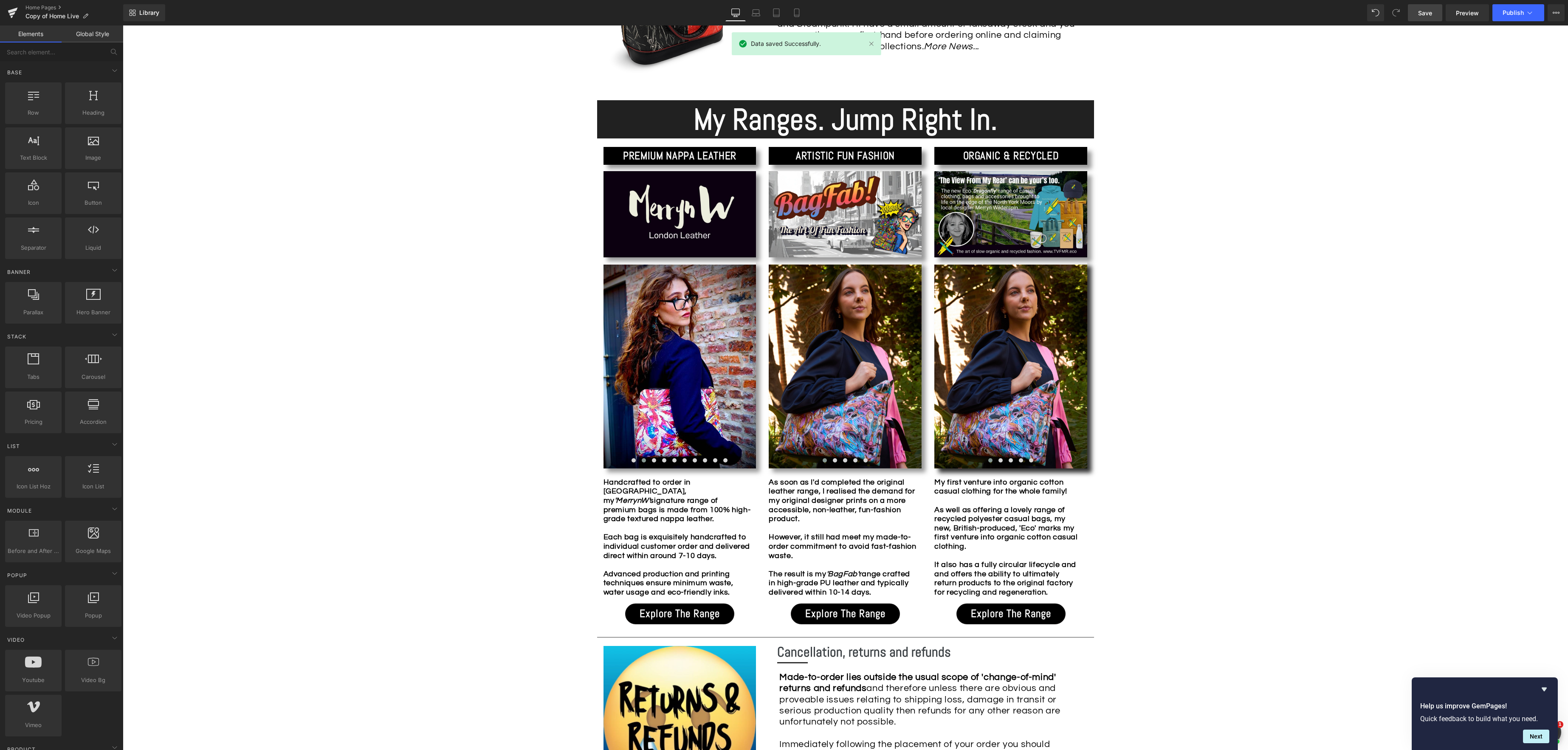
scroll to position [705, 0]
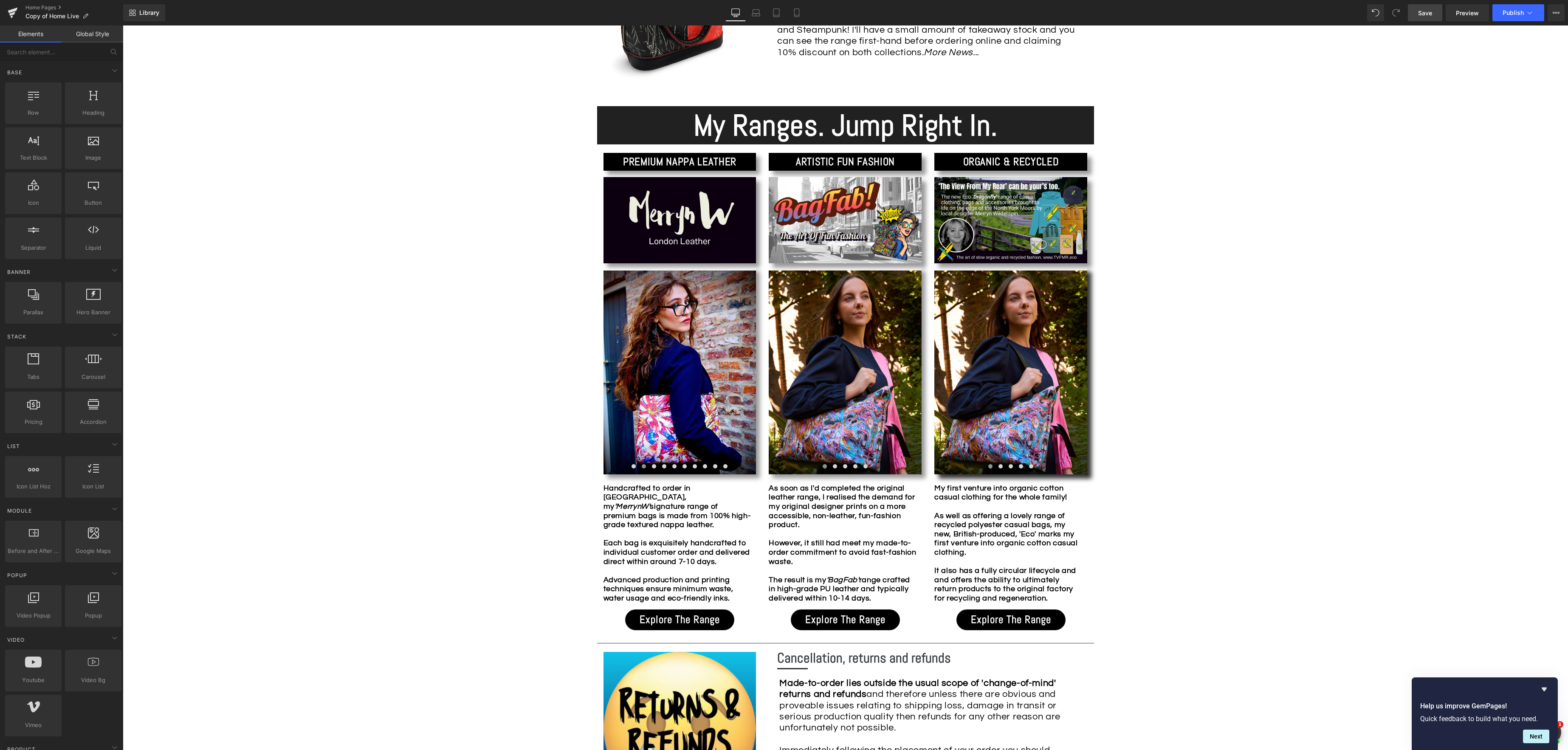
click at [1423, 15] on span "Save" at bounding box center [1425, 13] width 14 height 9
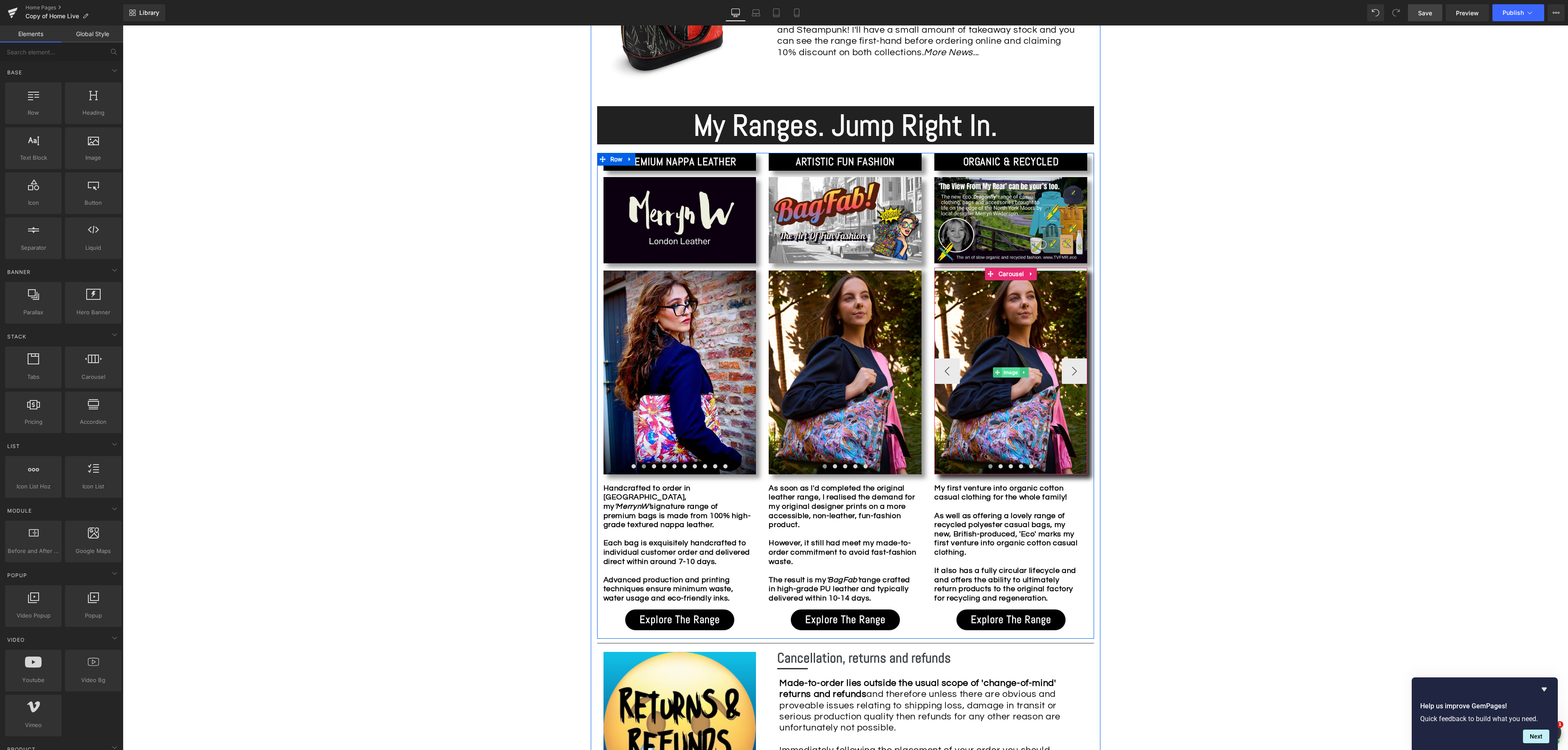
click at [1015, 374] on link "Image" at bounding box center [1007, 373] width 27 height 10
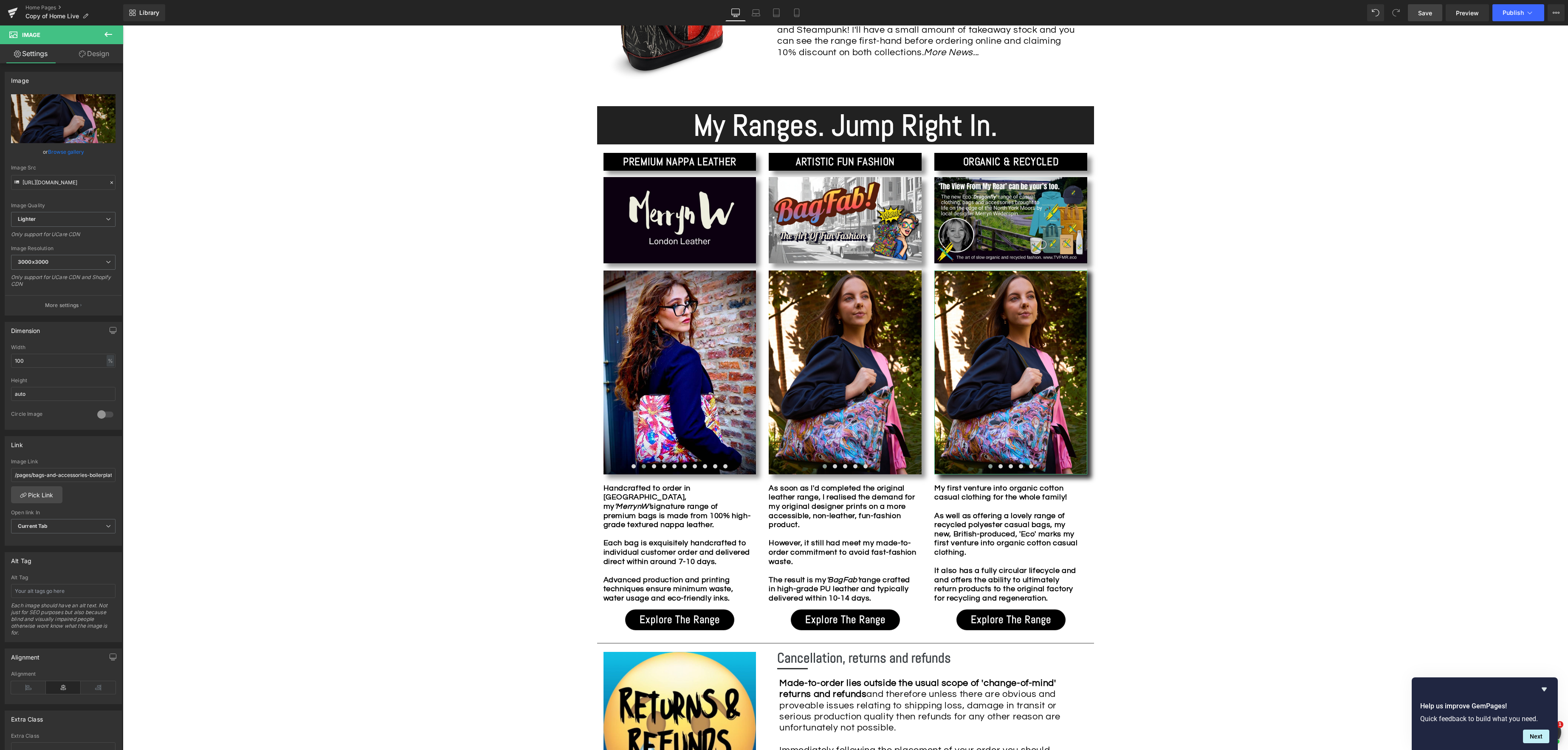
click at [67, 150] on link "Browse gallery" at bounding box center [66, 152] width 36 height 15
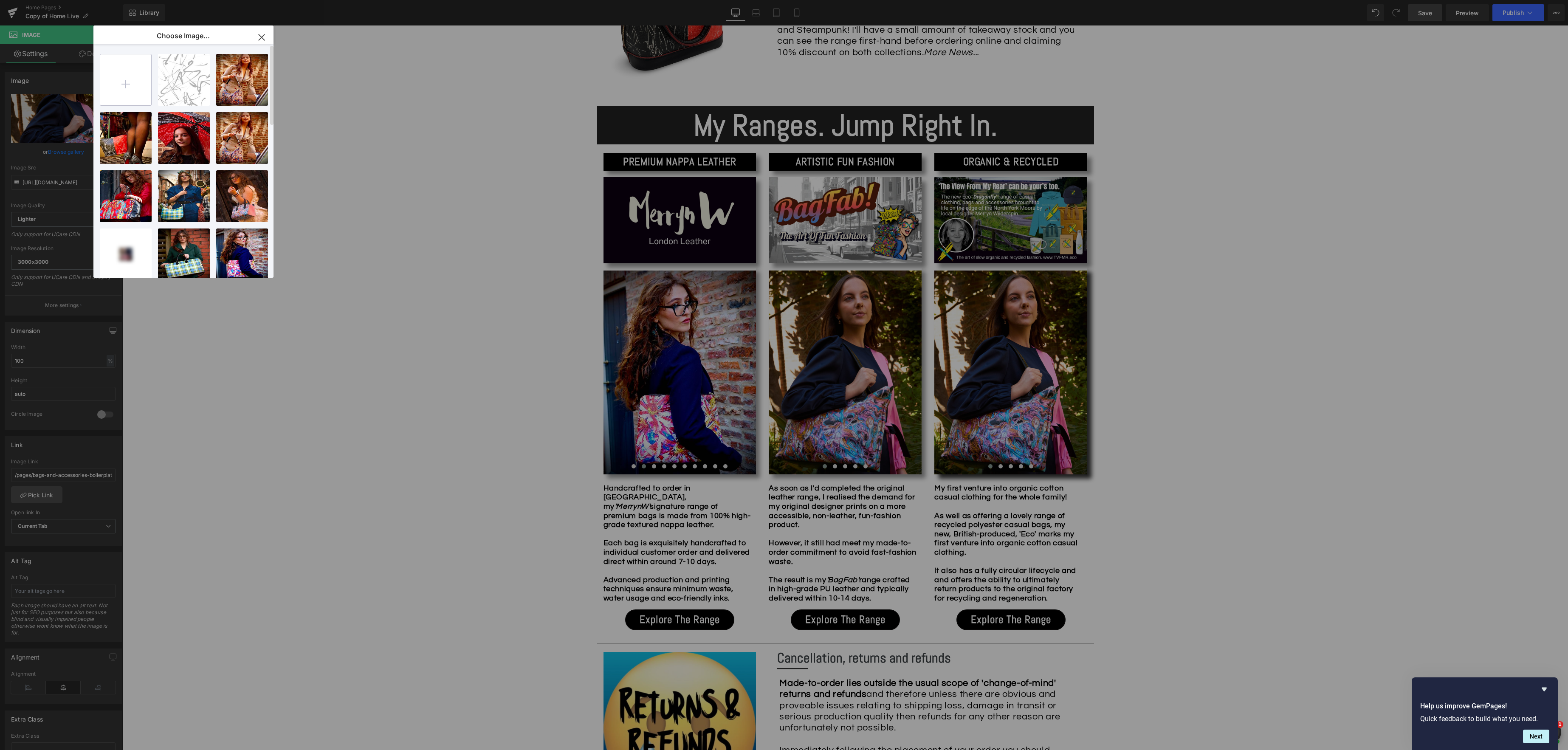
click at [116, 85] on input "file" at bounding box center [126, 80] width 51 height 51
click at [121, 83] on input "file" at bounding box center [126, 80] width 51 height 51
type input "C:\fakepath\Copy of Copy of Copy of Copy of Copy of Copy of Copy of Copy of Cop…"
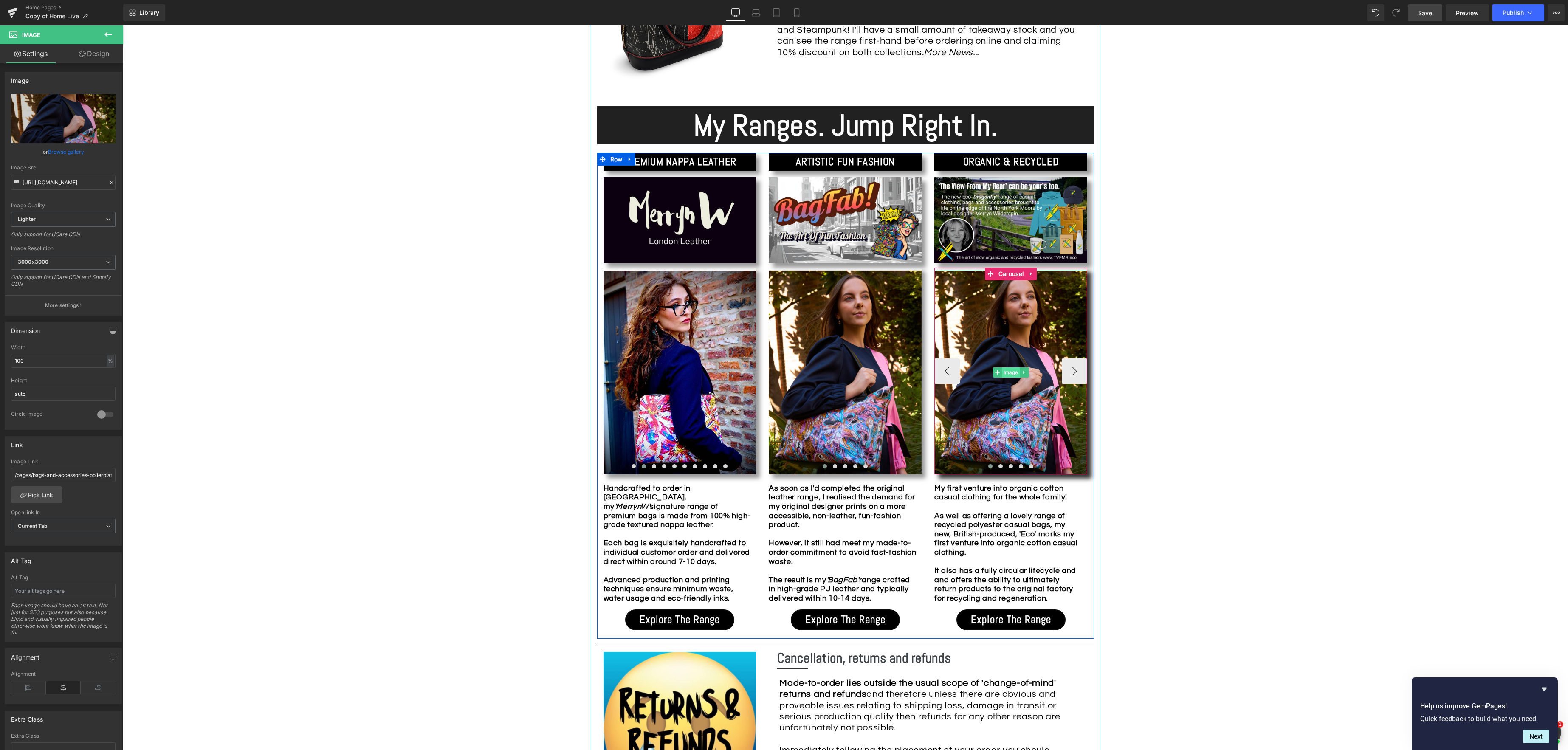
click at [1009, 376] on span "Image" at bounding box center [1010, 373] width 18 height 10
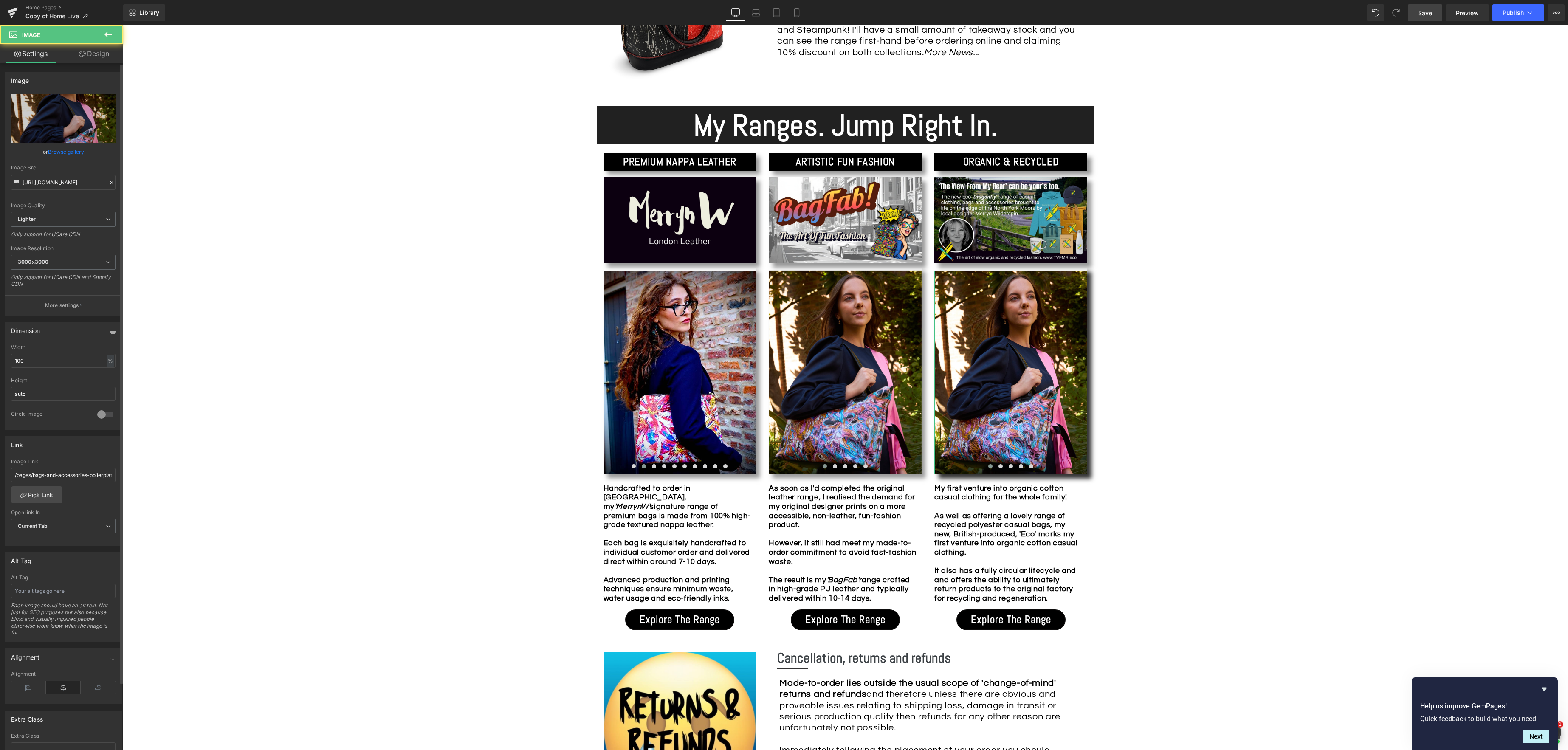
click at [68, 151] on link "Browse gallery" at bounding box center [66, 152] width 36 height 15
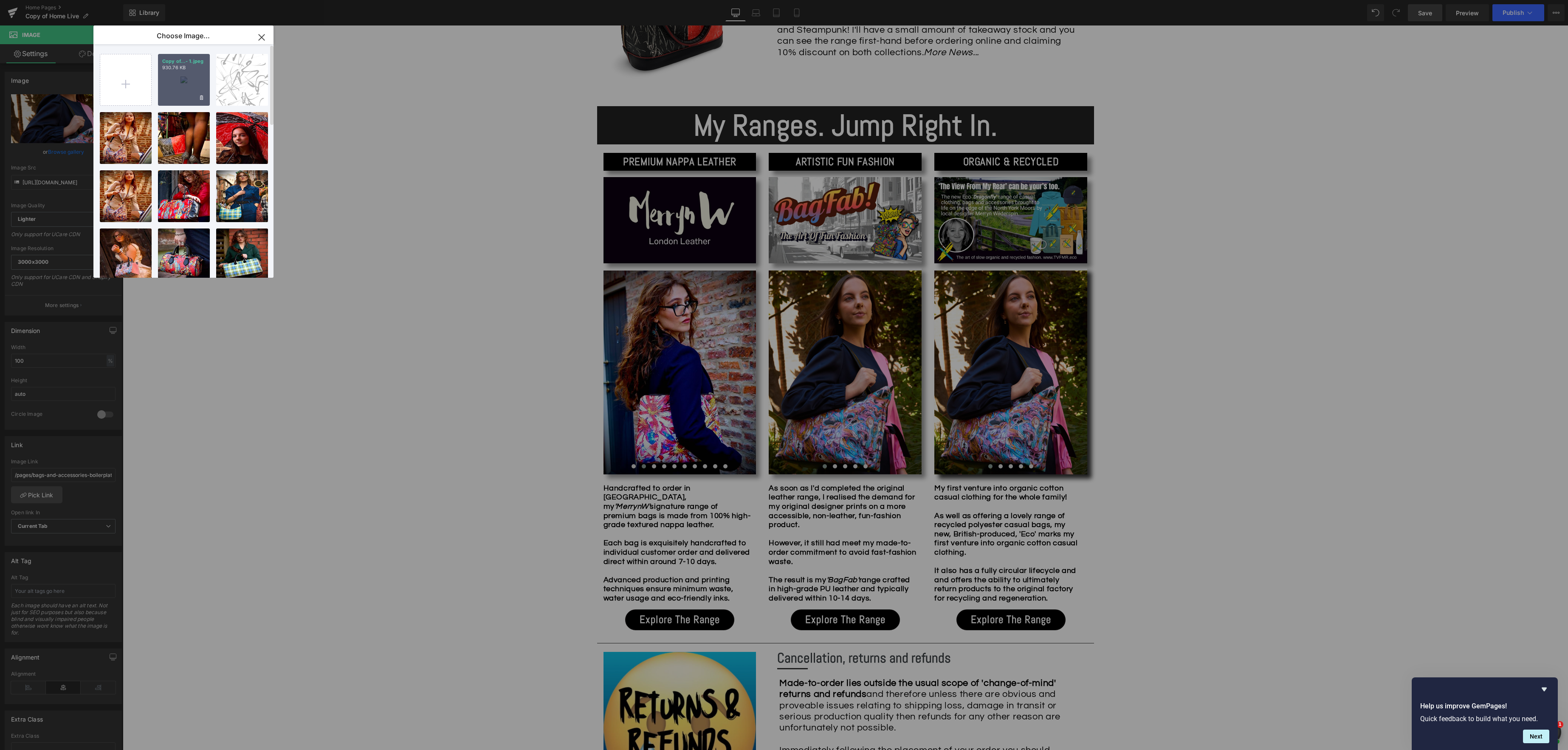
click at [181, 78] on div "Copy of...- 1.jpeg 930.76 KB" at bounding box center [184, 80] width 52 height 52
type input "[URL][DOMAIN_NAME]"
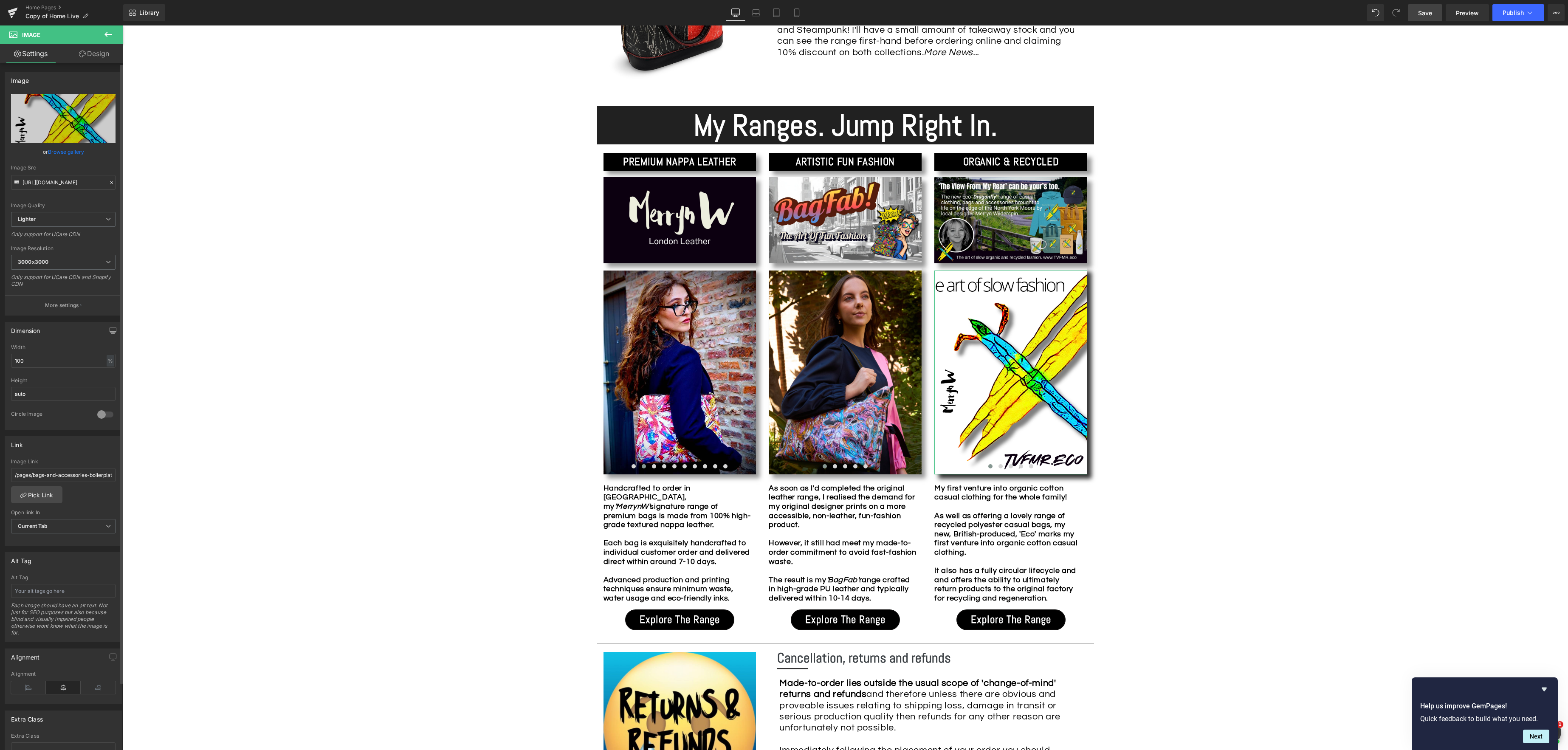
click at [57, 149] on link "Browse gallery" at bounding box center [66, 152] width 36 height 15
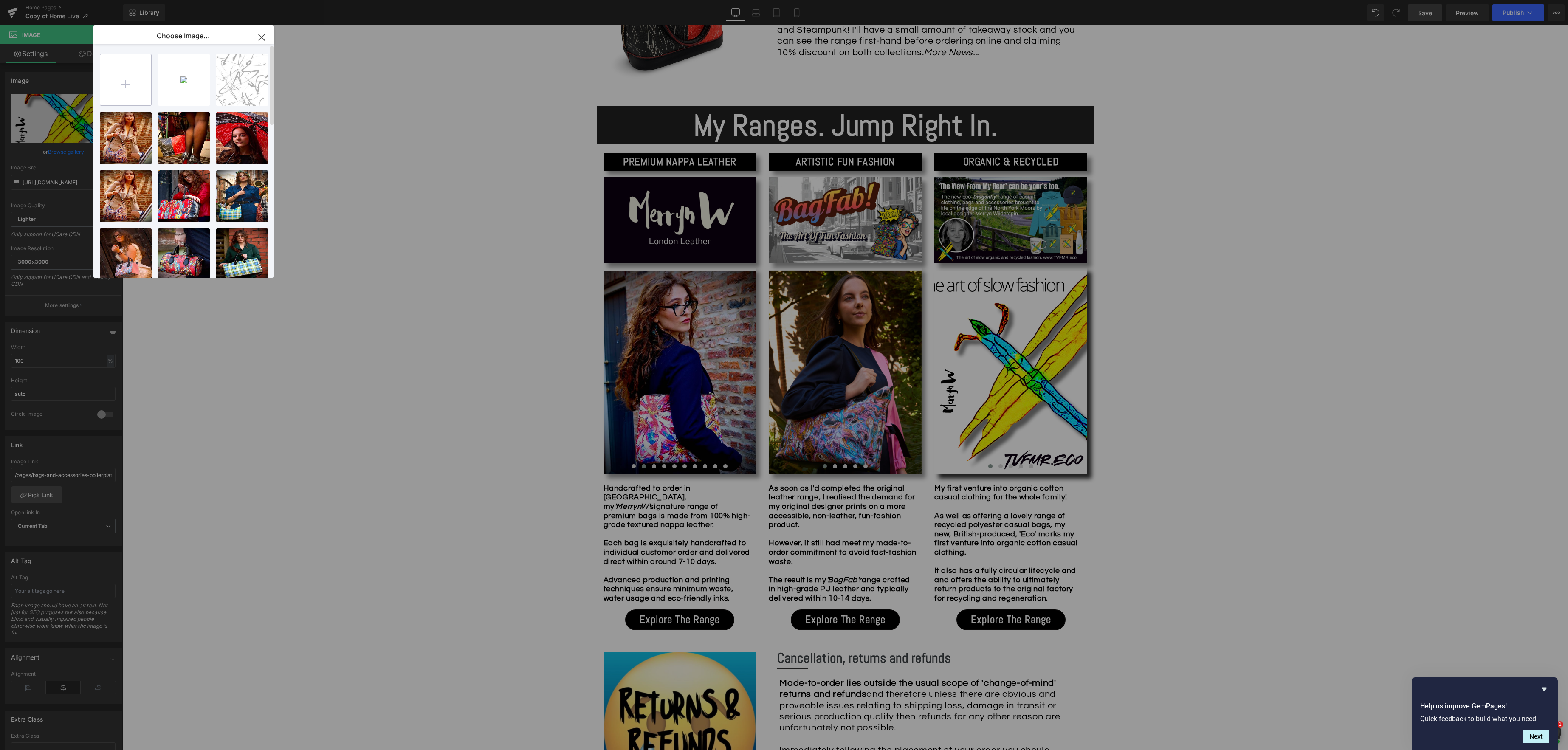
click at [128, 94] on input "file" at bounding box center [126, 80] width 51 height 51
type input "C:\fakepath\IMG_5344.jpeg"
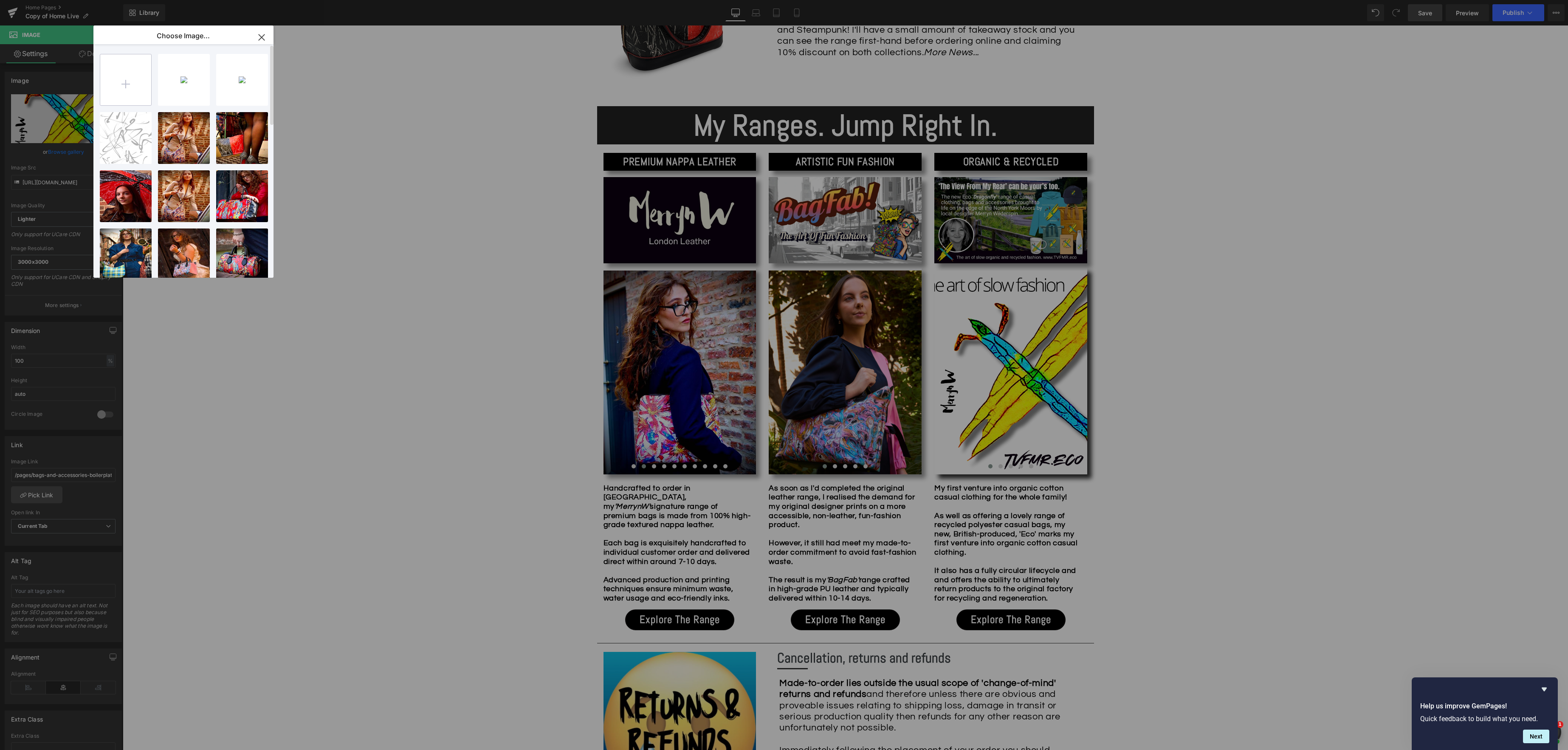
click at [131, 85] on input "file" at bounding box center [126, 80] width 51 height 51
type input "C:\fakepath\IMG_5345.jpeg"
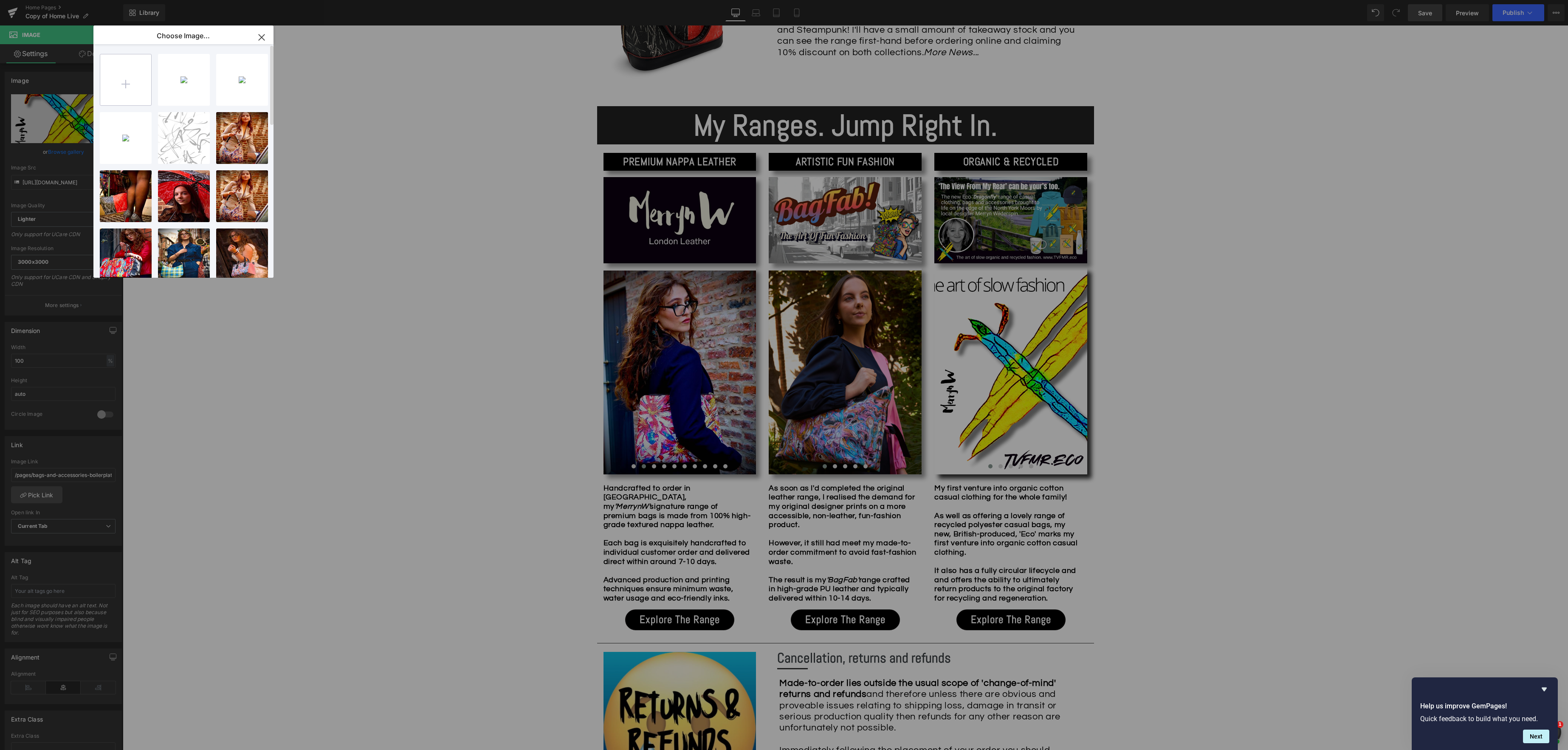
click at [129, 88] on input "file" at bounding box center [126, 80] width 51 height 51
type input "C:\fakepath\IMG_5349.jpeg"
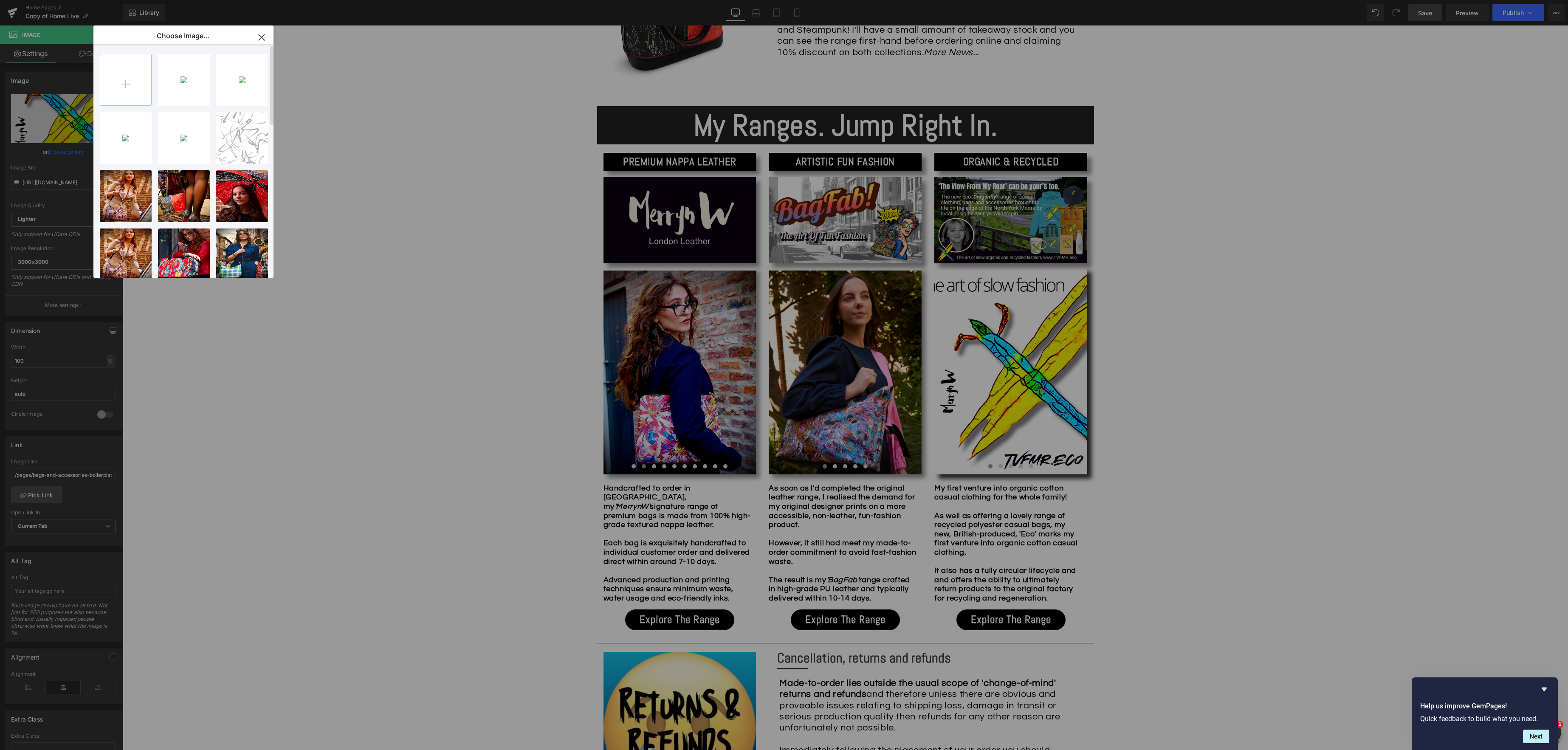
click at [127, 91] on input "file" at bounding box center [126, 80] width 51 height 51
type input "C:\fakepath\IMG_5350.jpeg"
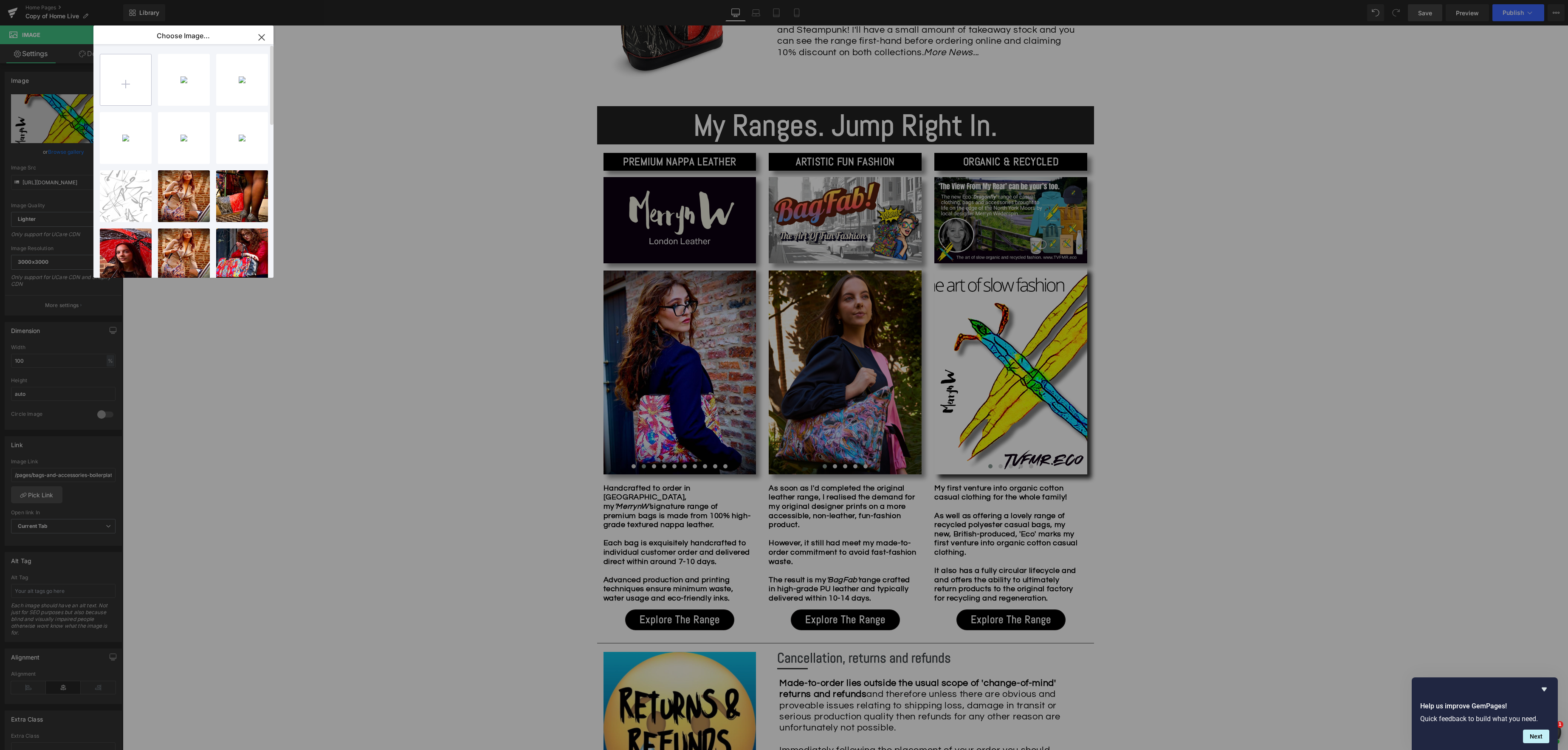
click at [127, 78] on input "file" at bounding box center [126, 80] width 51 height 51
type input "C:\fakepath\IMG_5370.jpeg"
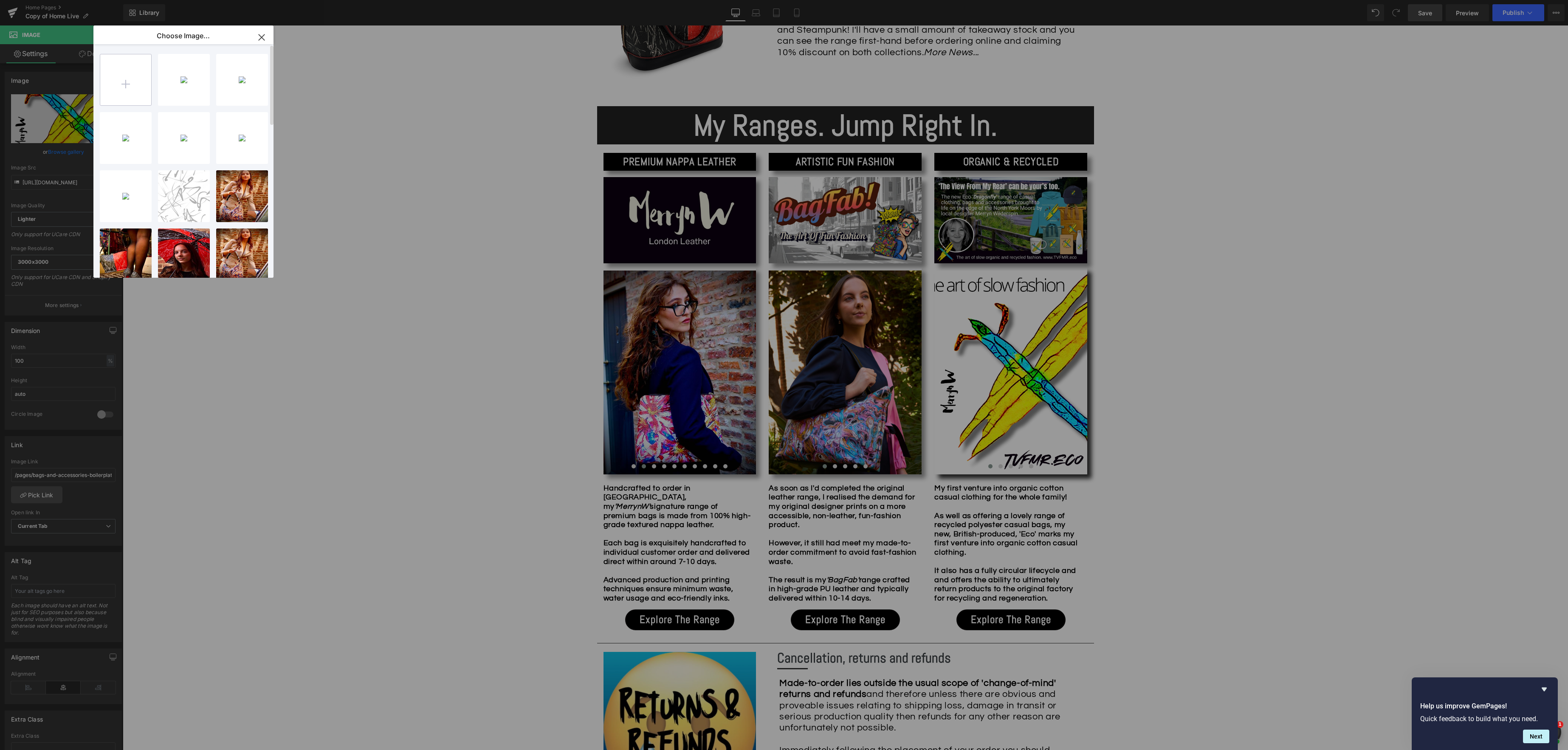
click at [129, 82] on input "file" at bounding box center [126, 80] width 51 height 51
type input "C:\fakepath\IMG_9556.jpeg"
click at [119, 77] on input "file" at bounding box center [126, 80] width 51 height 51
type input "C:\fakepath\IMG_9463.jpeg"
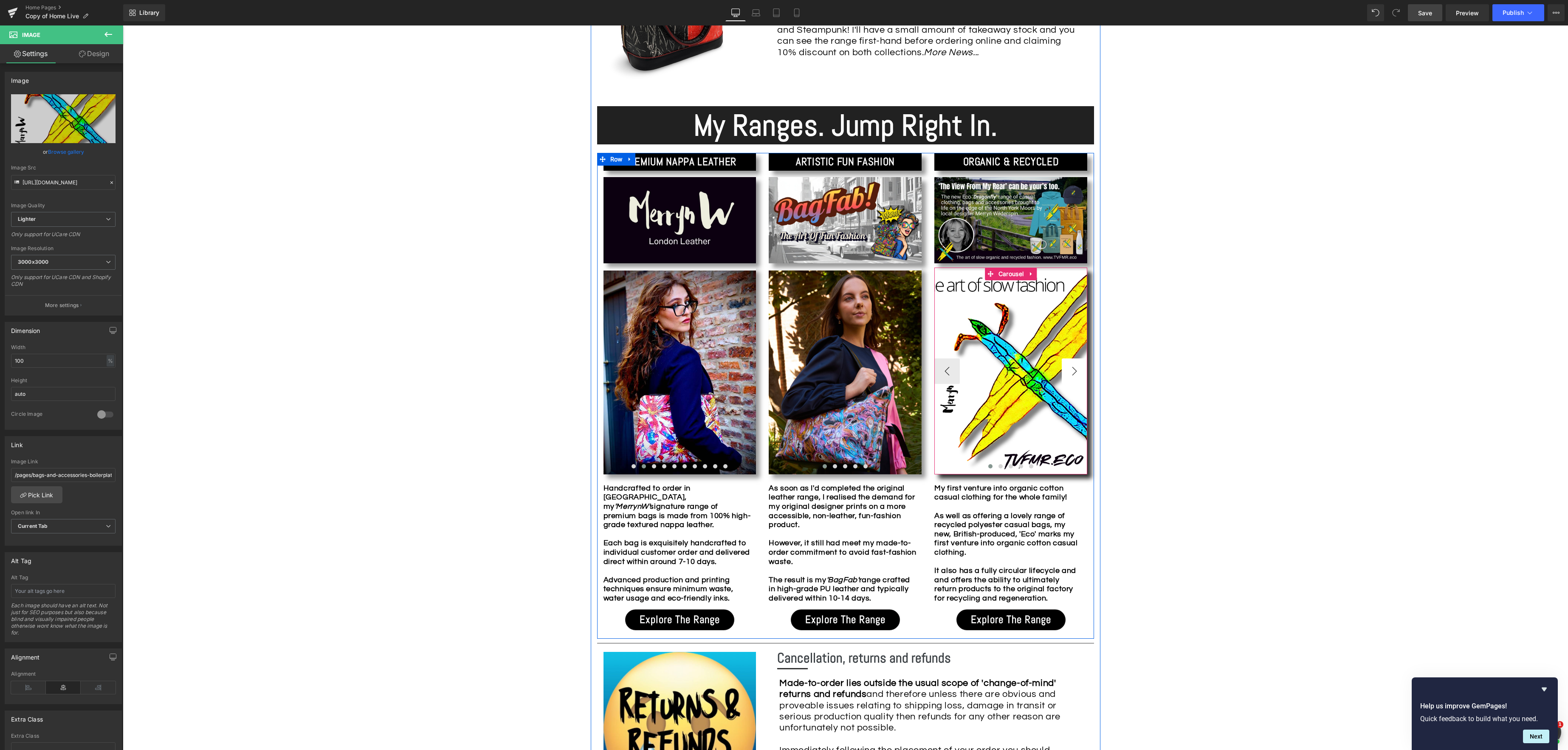
click at [1068, 371] on button "›" at bounding box center [1074, 371] width 26 height 26
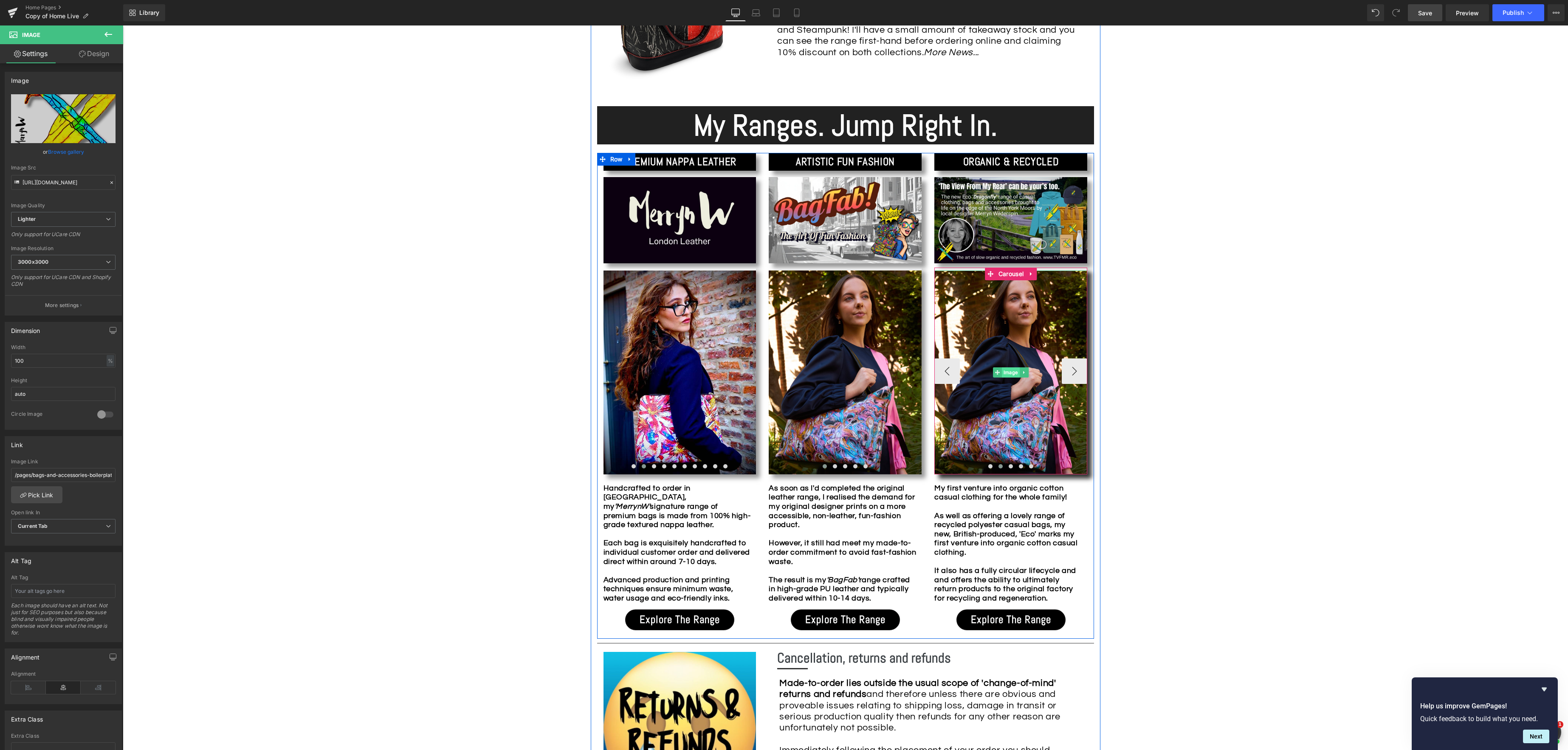
click at [1012, 374] on link "Image" at bounding box center [1007, 373] width 27 height 10
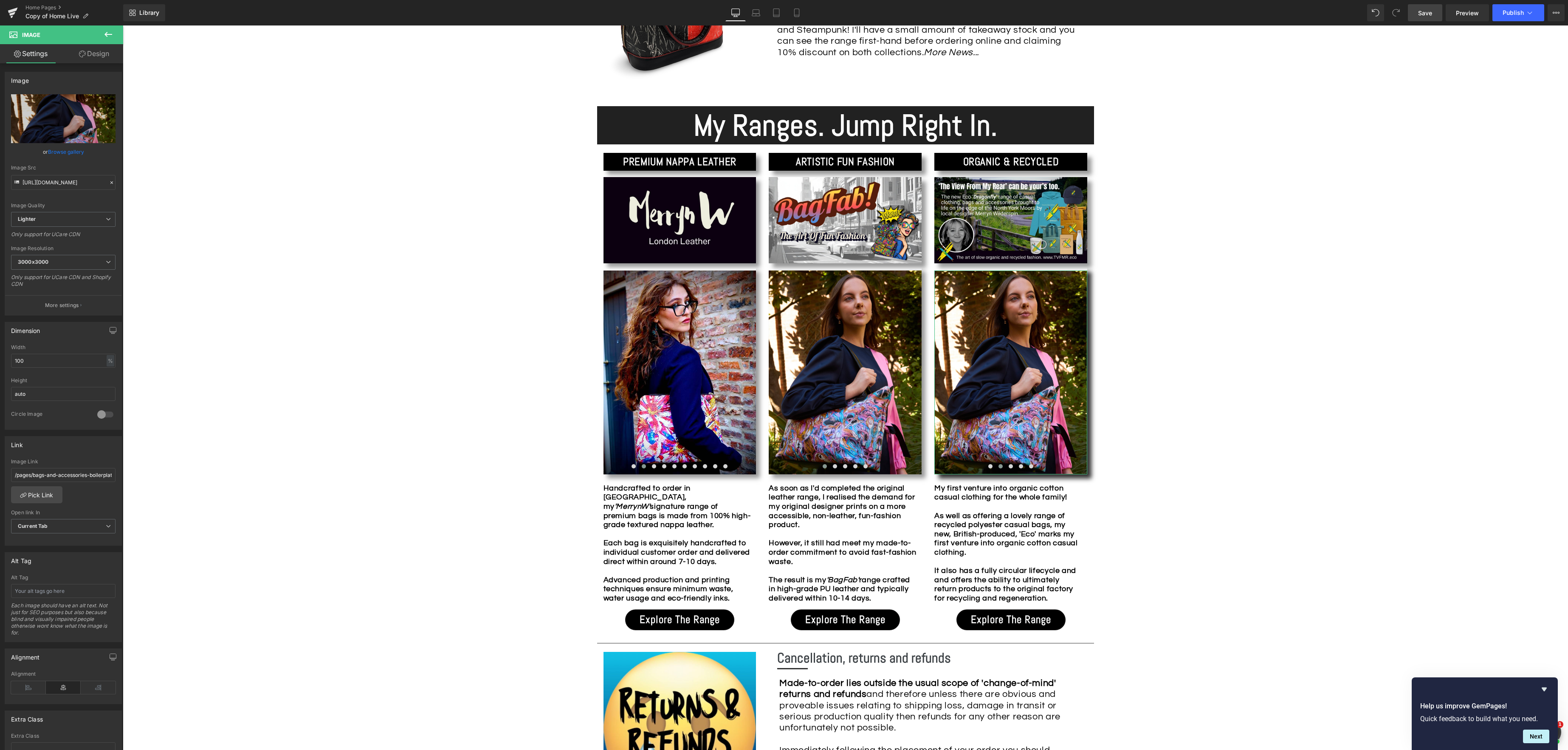
click at [53, 154] on link "Browse gallery" at bounding box center [66, 152] width 36 height 15
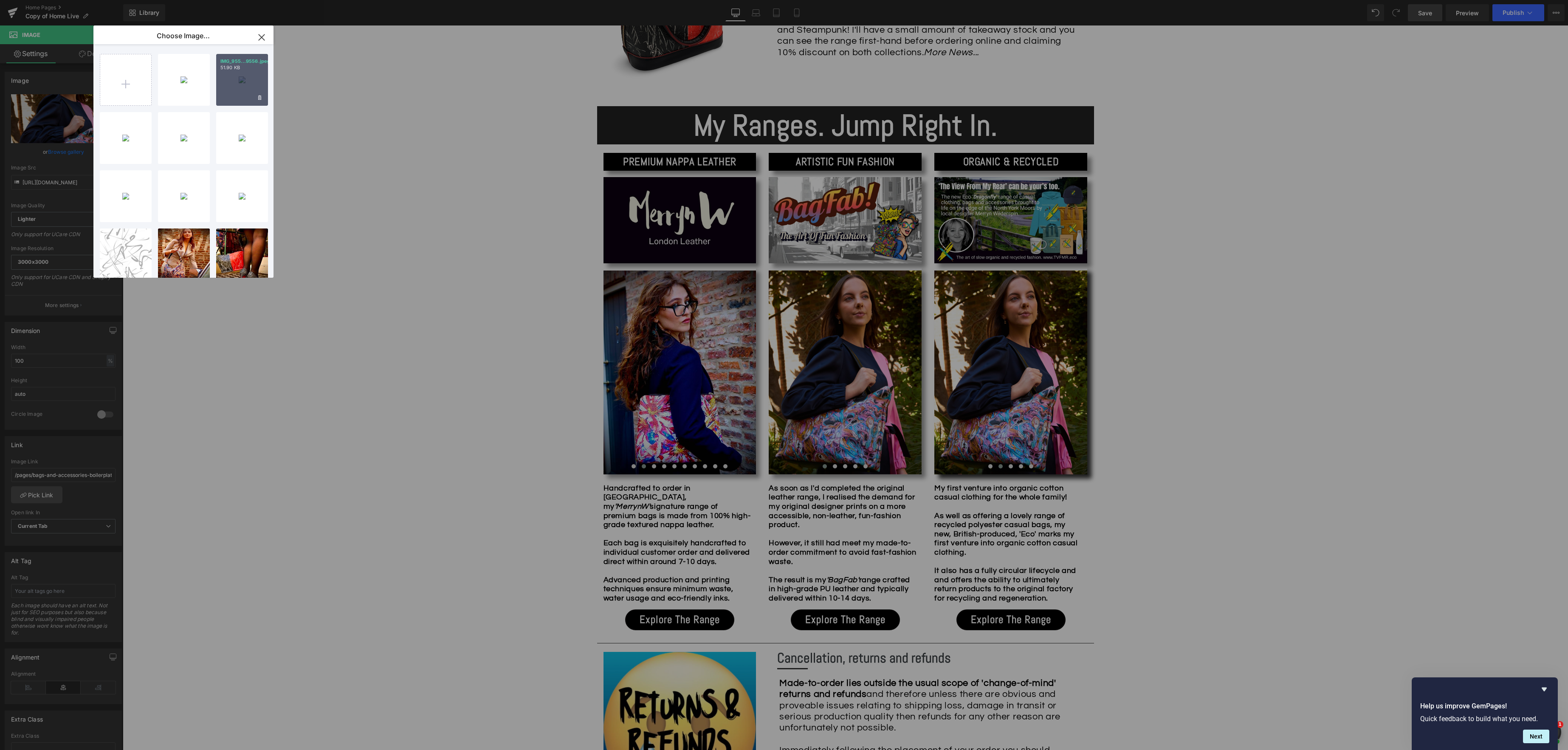
click at [243, 91] on div "IMG_955...9556.jpeg 51.90 KB" at bounding box center [242, 80] width 52 height 52
type input "[URL][DOMAIN_NAME]"
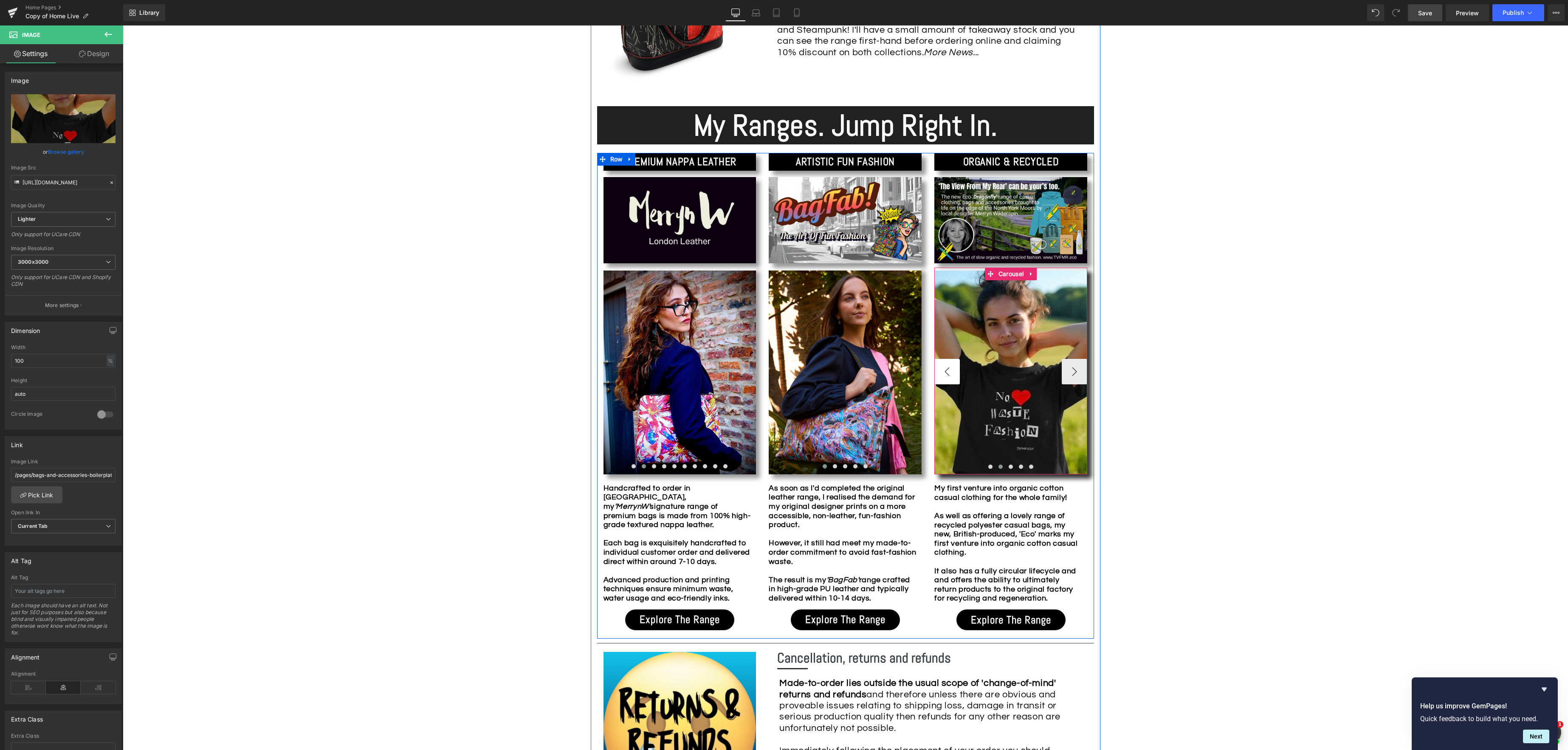
click at [953, 374] on button "‹" at bounding box center [947, 372] width 26 height 26
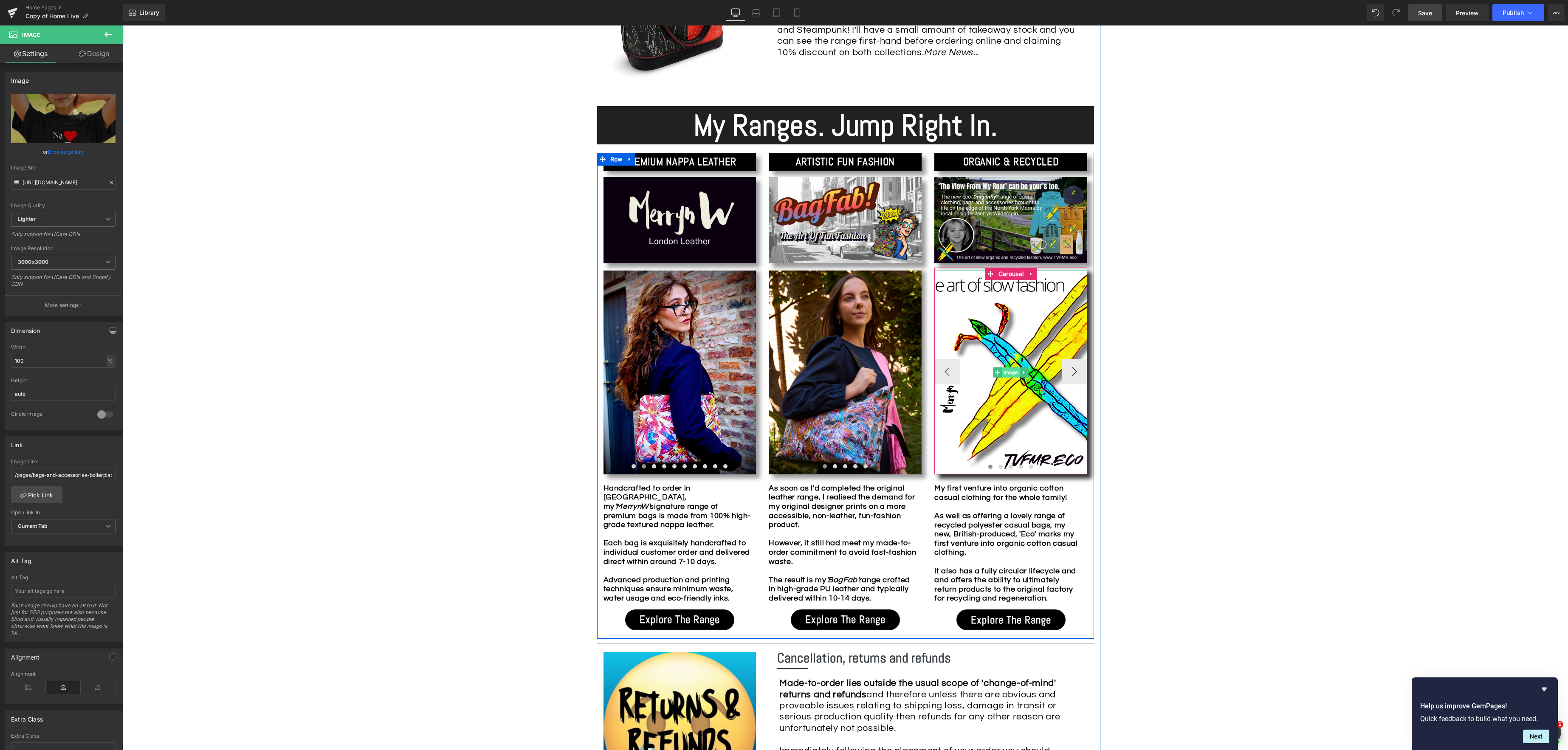
click at [1010, 373] on span "Image" at bounding box center [1010, 373] width 18 height 10
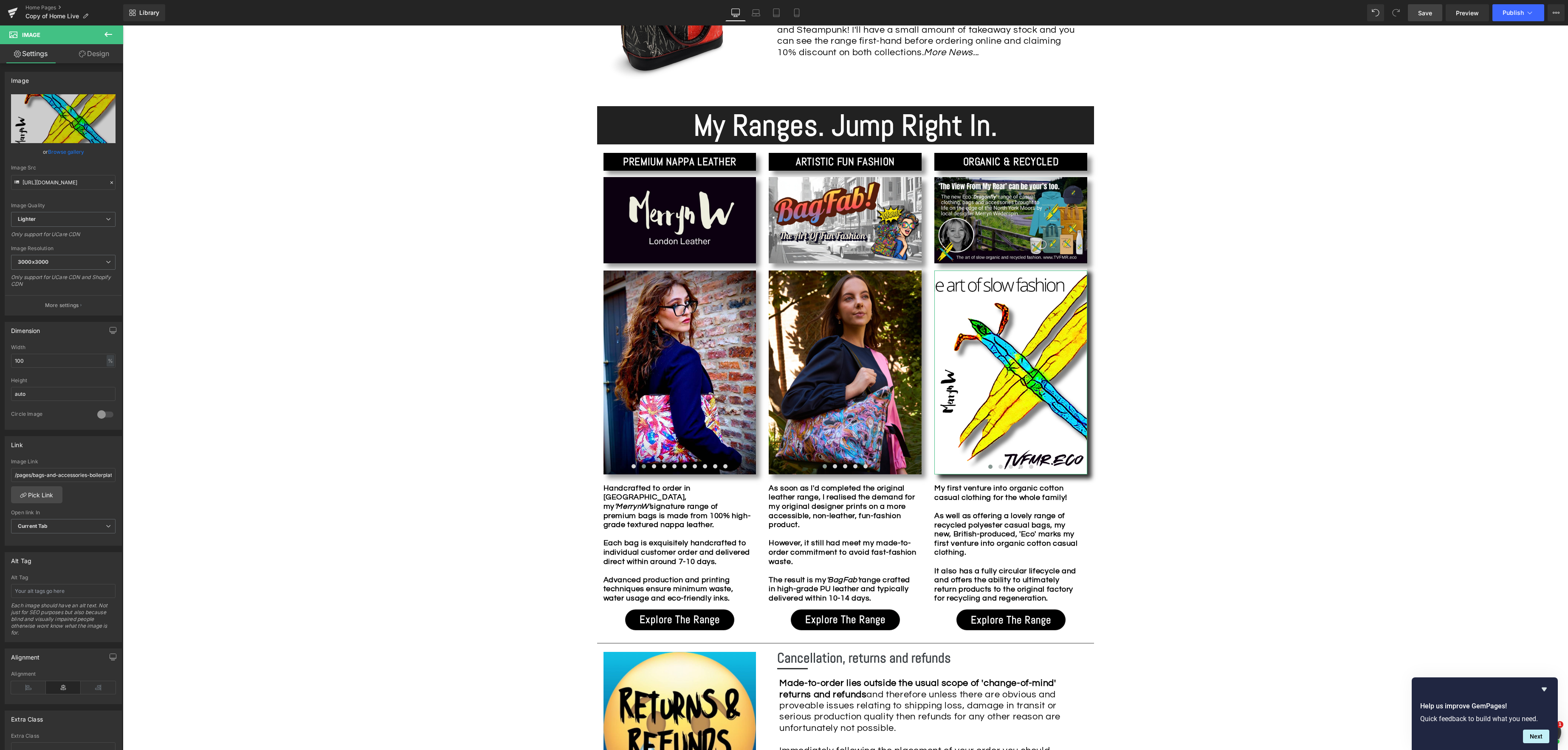
click at [48, 151] on link "Browse gallery" at bounding box center [66, 152] width 36 height 15
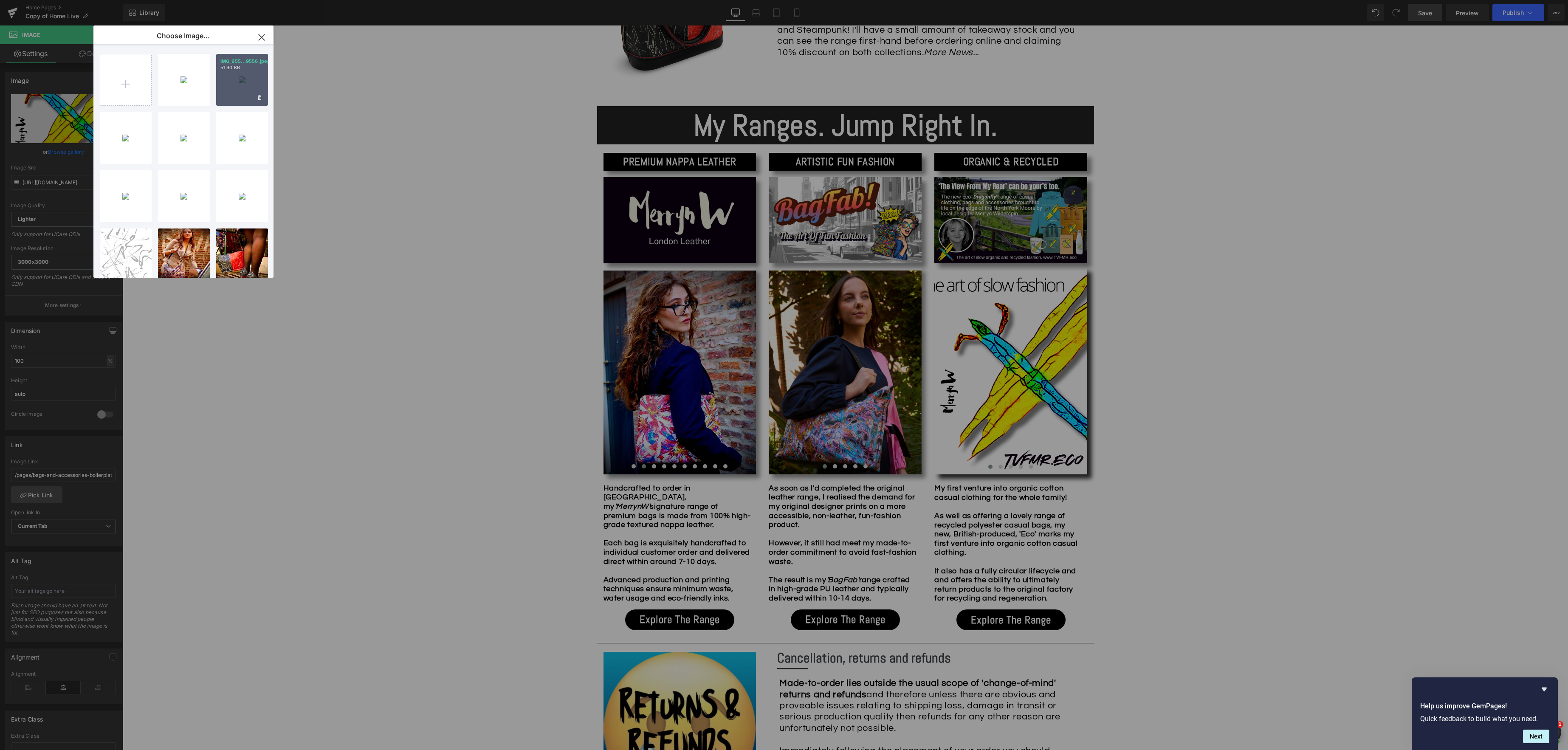
click at [240, 86] on div "IMG_955...9556.jpeg 51.90 KB" at bounding box center [242, 80] width 52 height 52
type input "[URL][DOMAIN_NAME]"
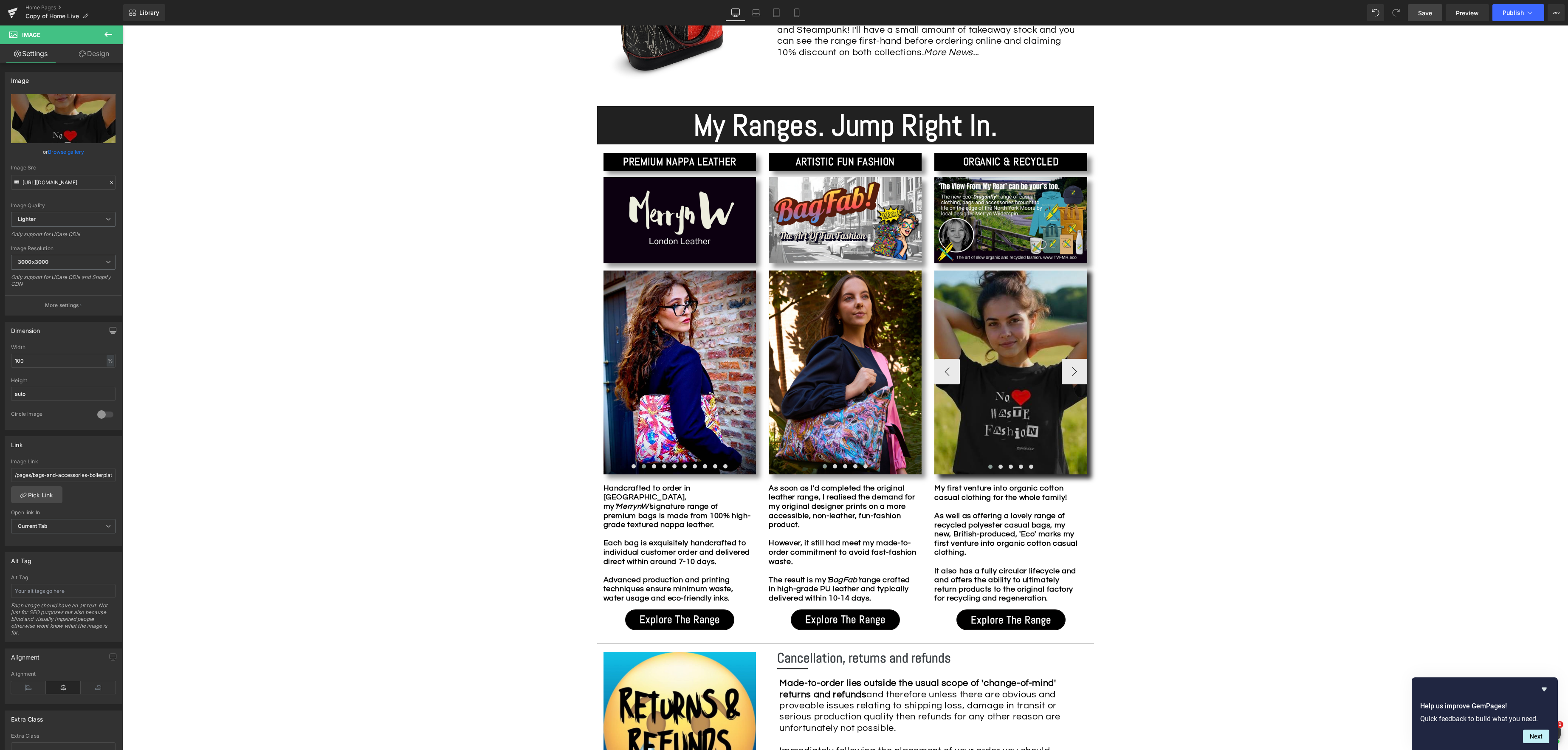
scroll to position [706, 0]
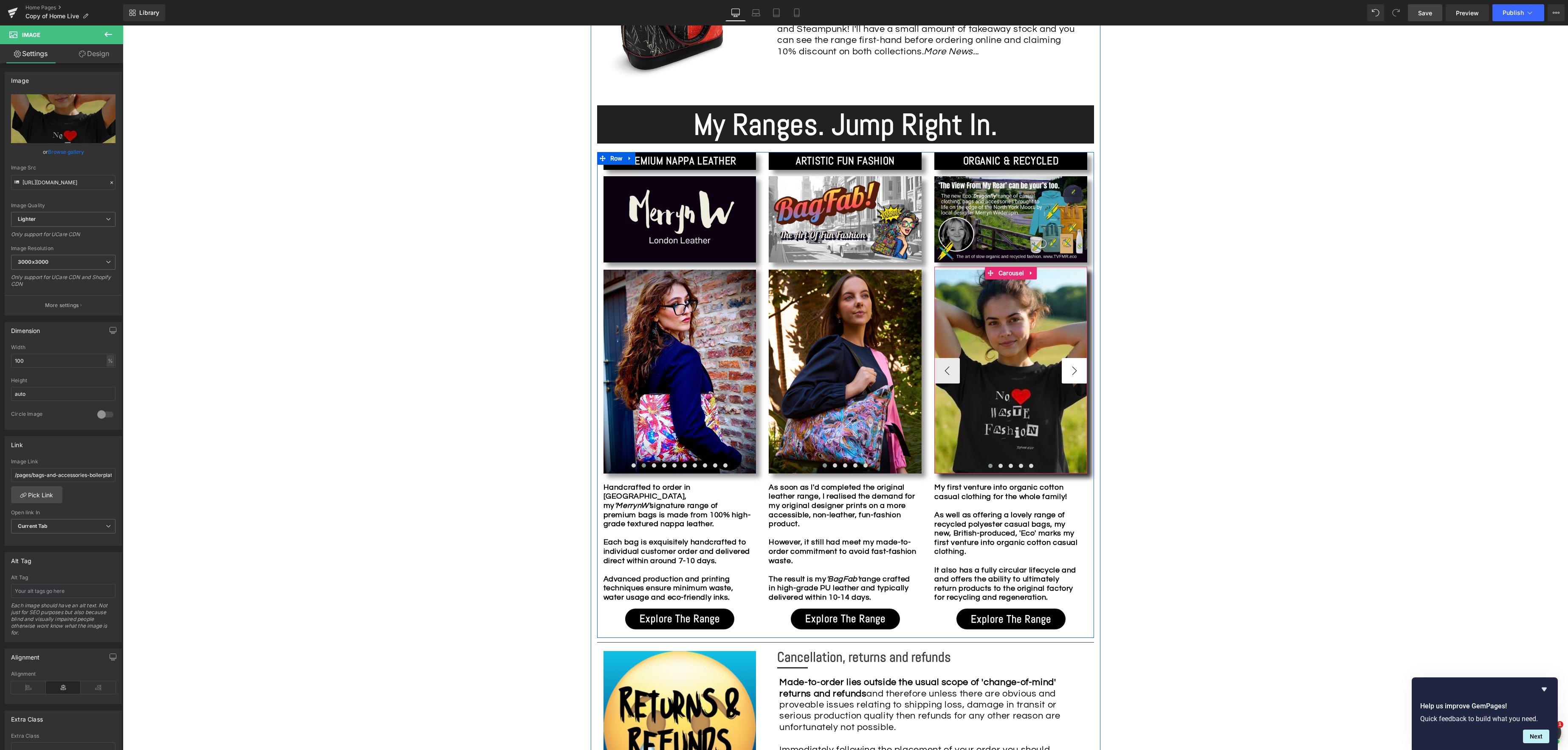
click at [1072, 373] on button "›" at bounding box center [1074, 371] width 26 height 26
click at [1004, 373] on div "Image" at bounding box center [1010, 372] width 153 height 204
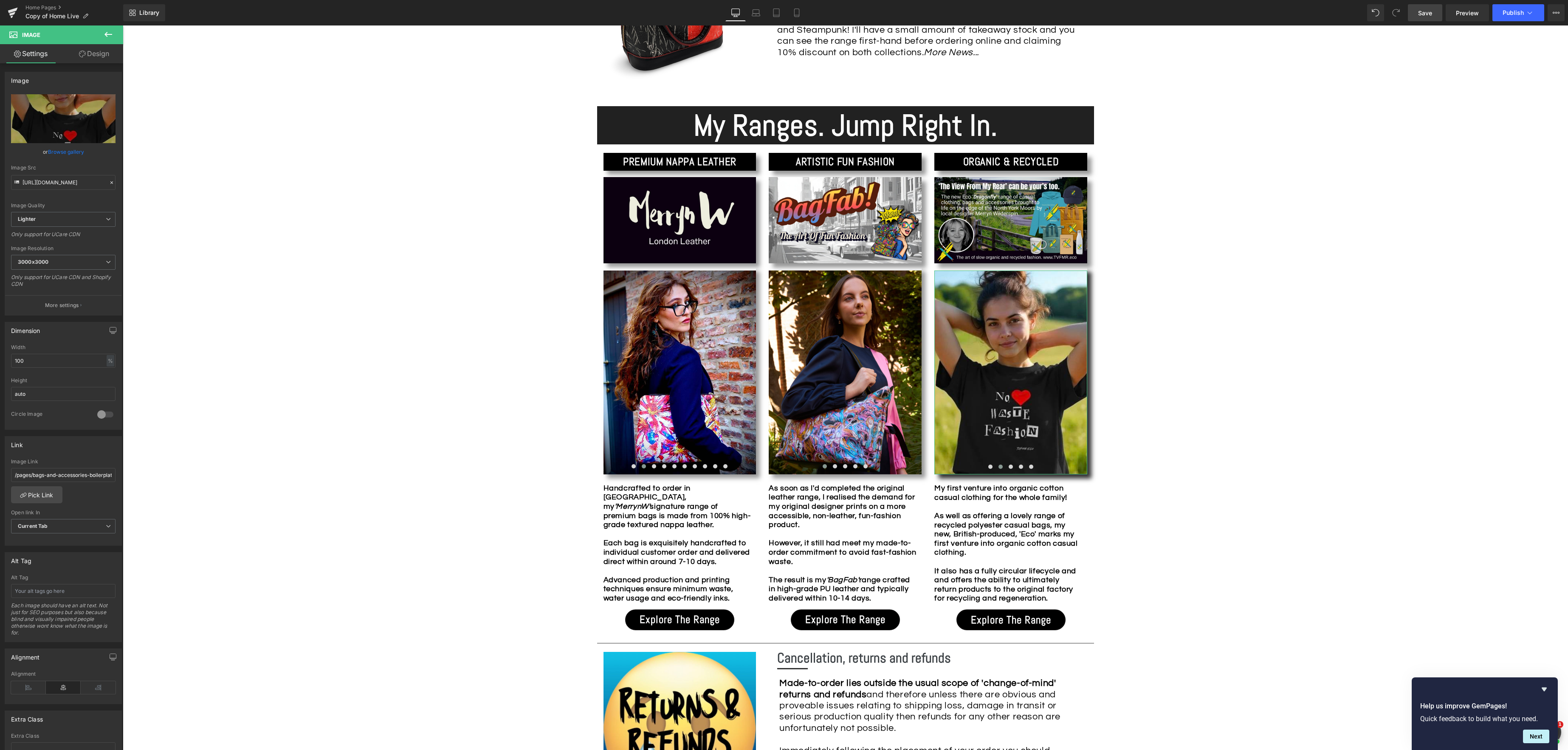
click at [68, 151] on link "Browse gallery" at bounding box center [66, 152] width 36 height 15
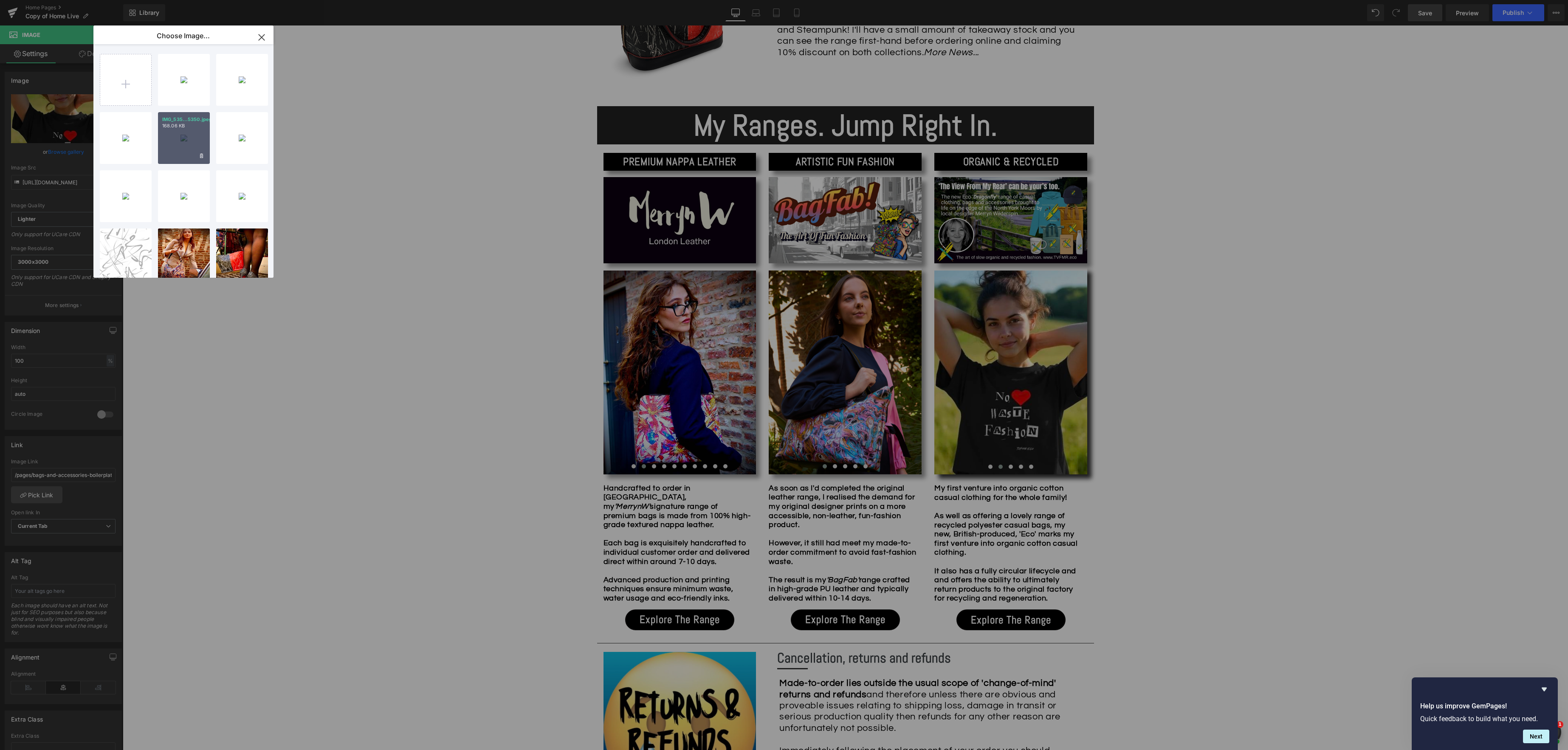
click at [183, 138] on div "IMG_535...5350.jpeg 168.06 KB" at bounding box center [184, 138] width 52 height 52
type input "[URL][DOMAIN_NAME]"
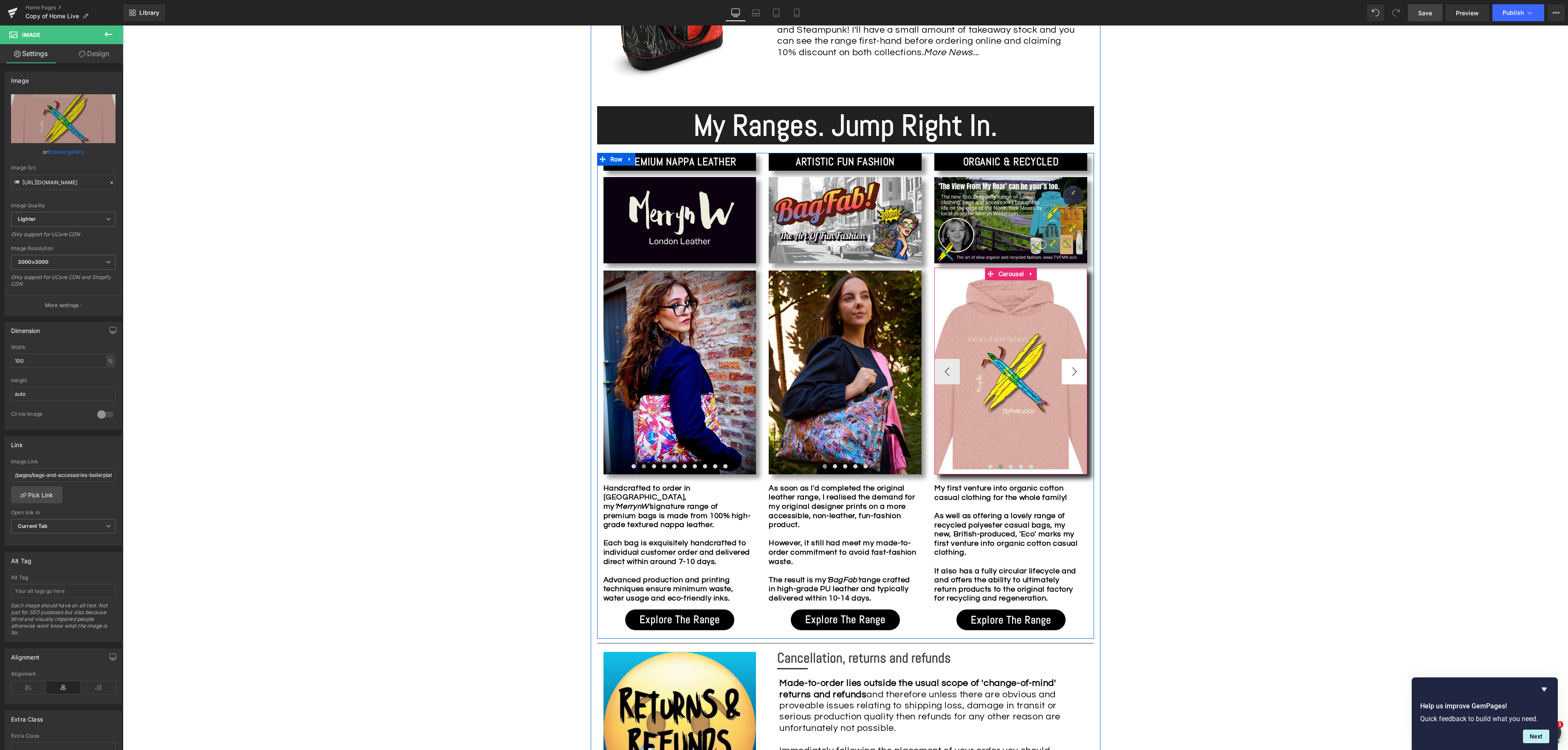
click at [1072, 371] on button "›" at bounding box center [1074, 372] width 26 height 26
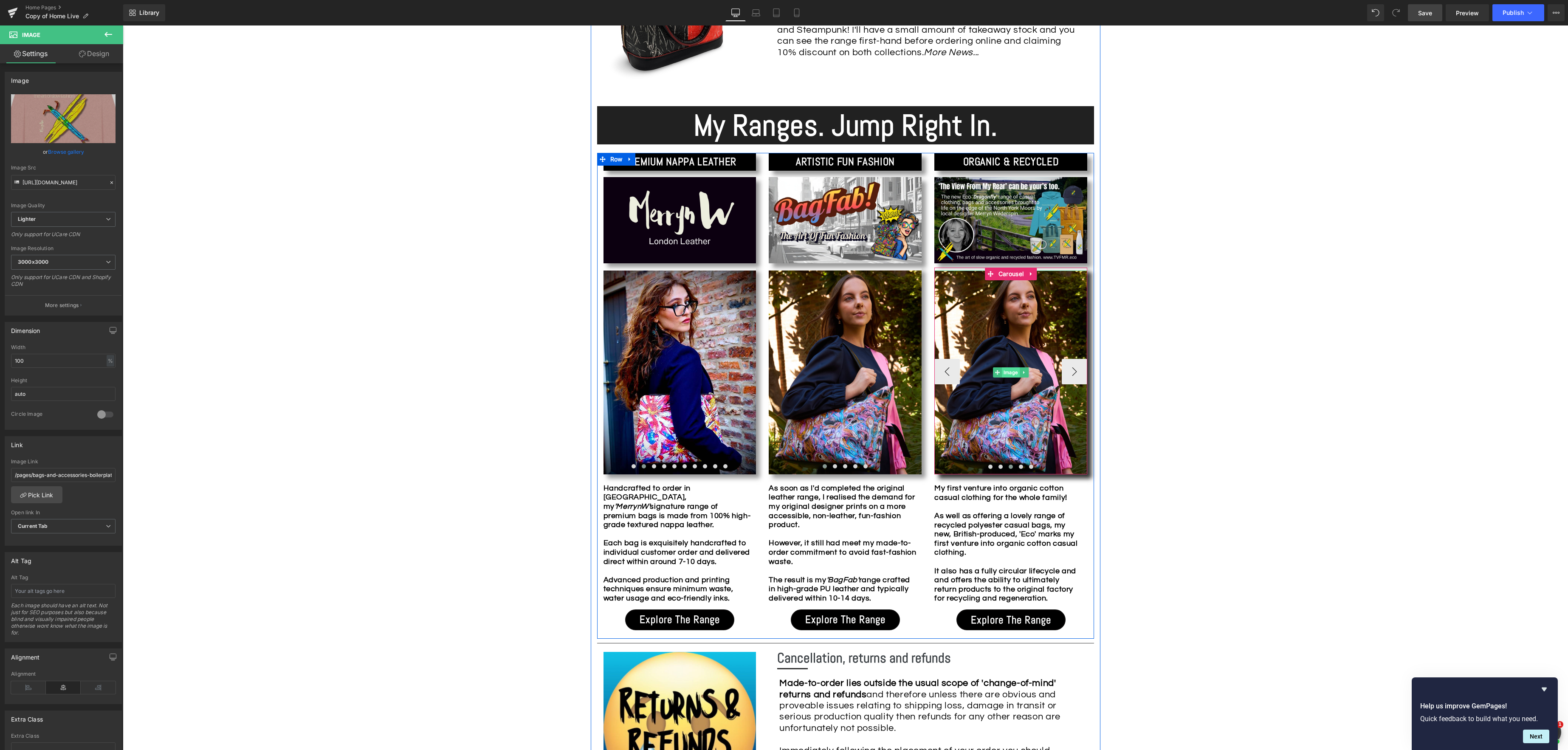
drag, startPoint x: 1005, startPoint y: 373, endPoint x: 1043, endPoint y: 373, distance: 38.0
click at [1005, 373] on div "Image" at bounding box center [1010, 372] width 153 height 204
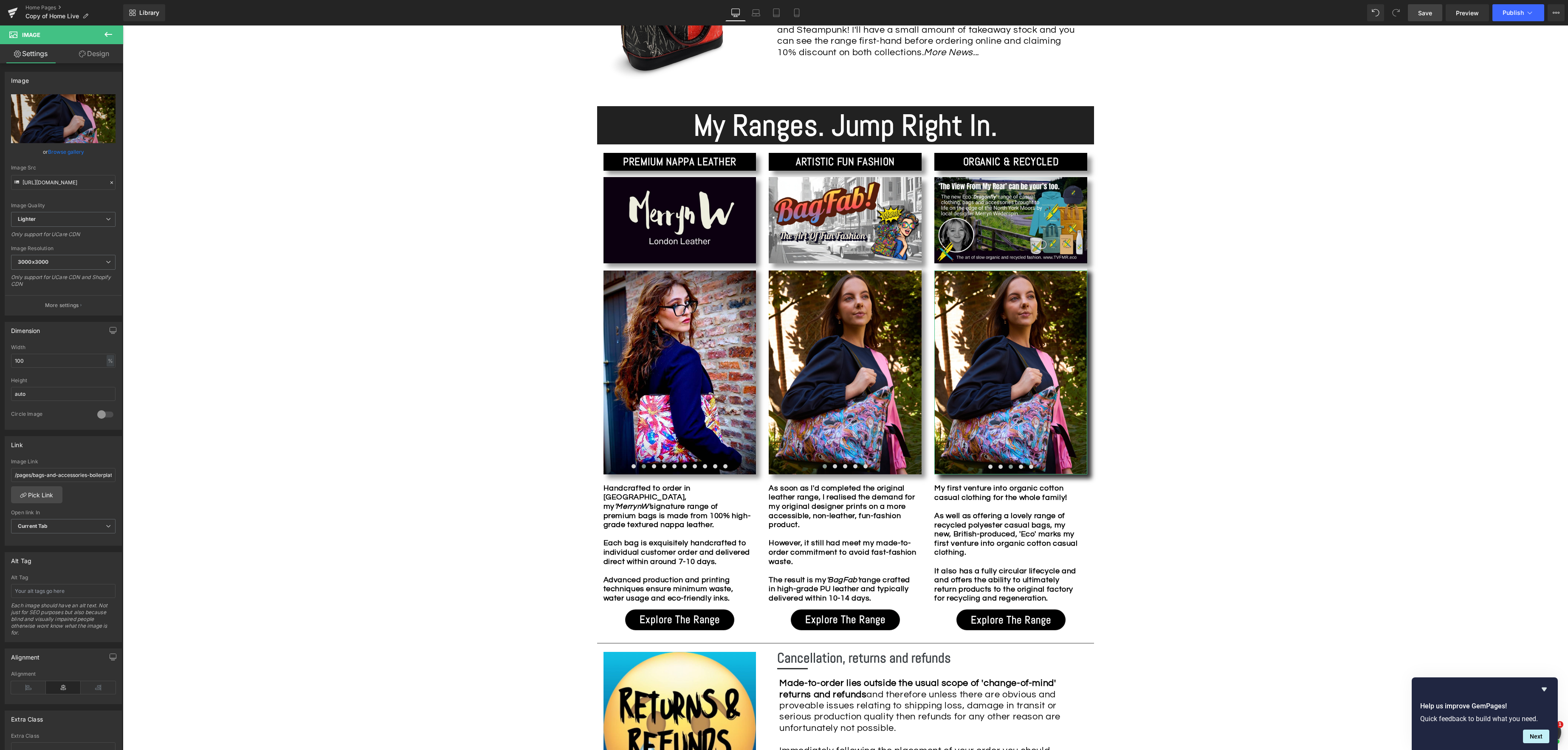
click at [72, 152] on link "Browse gallery" at bounding box center [66, 152] width 36 height 15
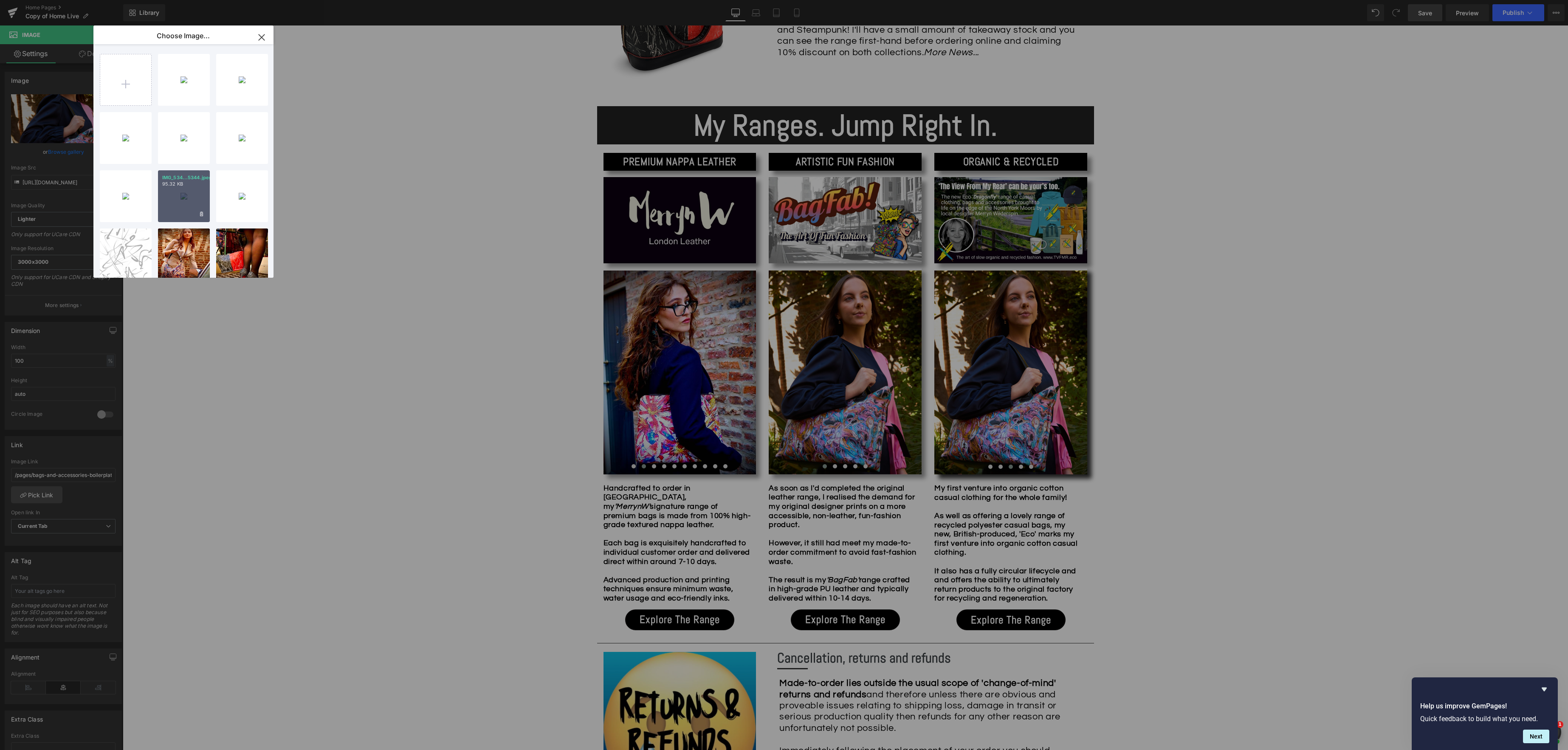
click at [183, 197] on div "IMG_534...5344.jpeg 95.32 KB" at bounding box center [184, 196] width 52 height 52
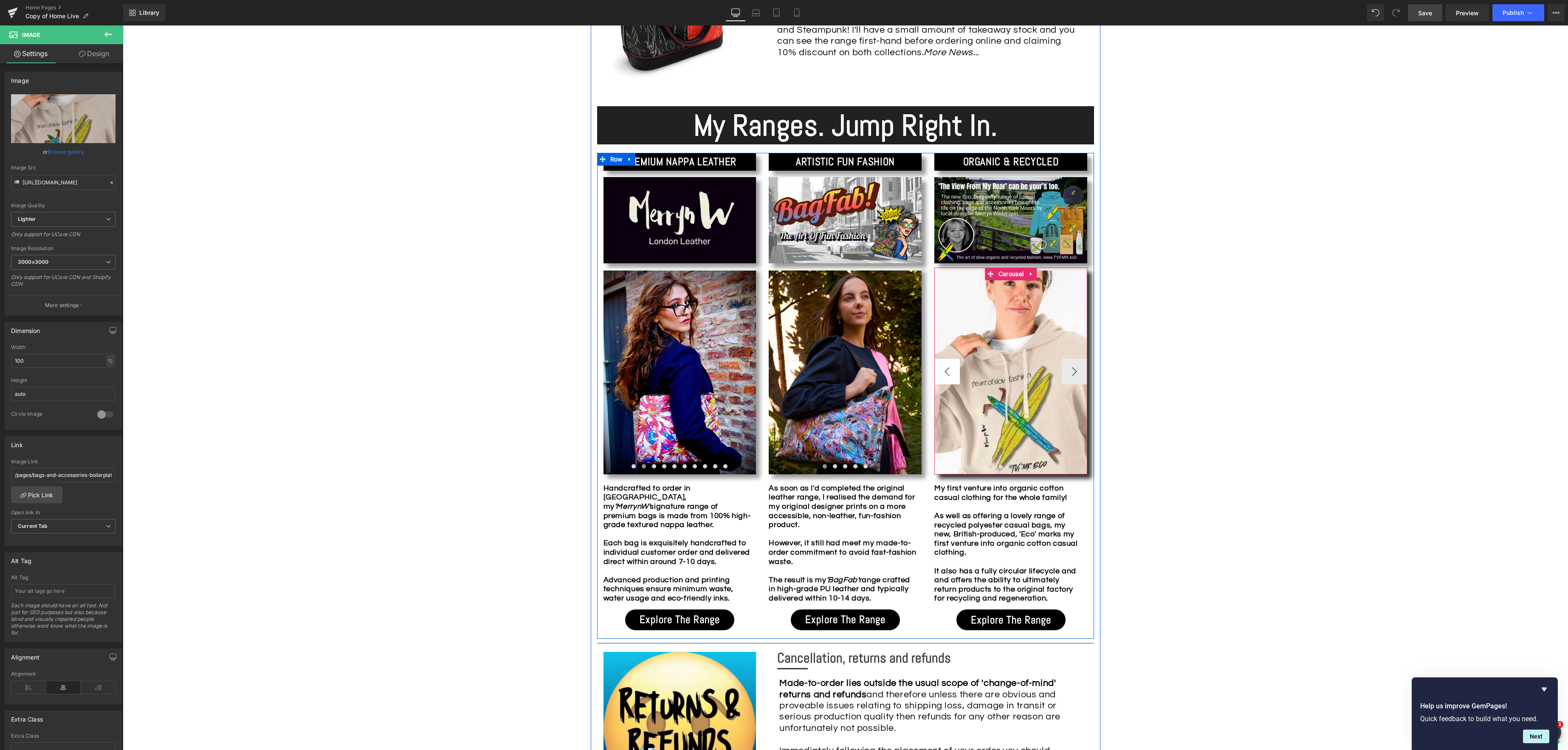
click at [944, 377] on button "‹" at bounding box center [947, 372] width 26 height 26
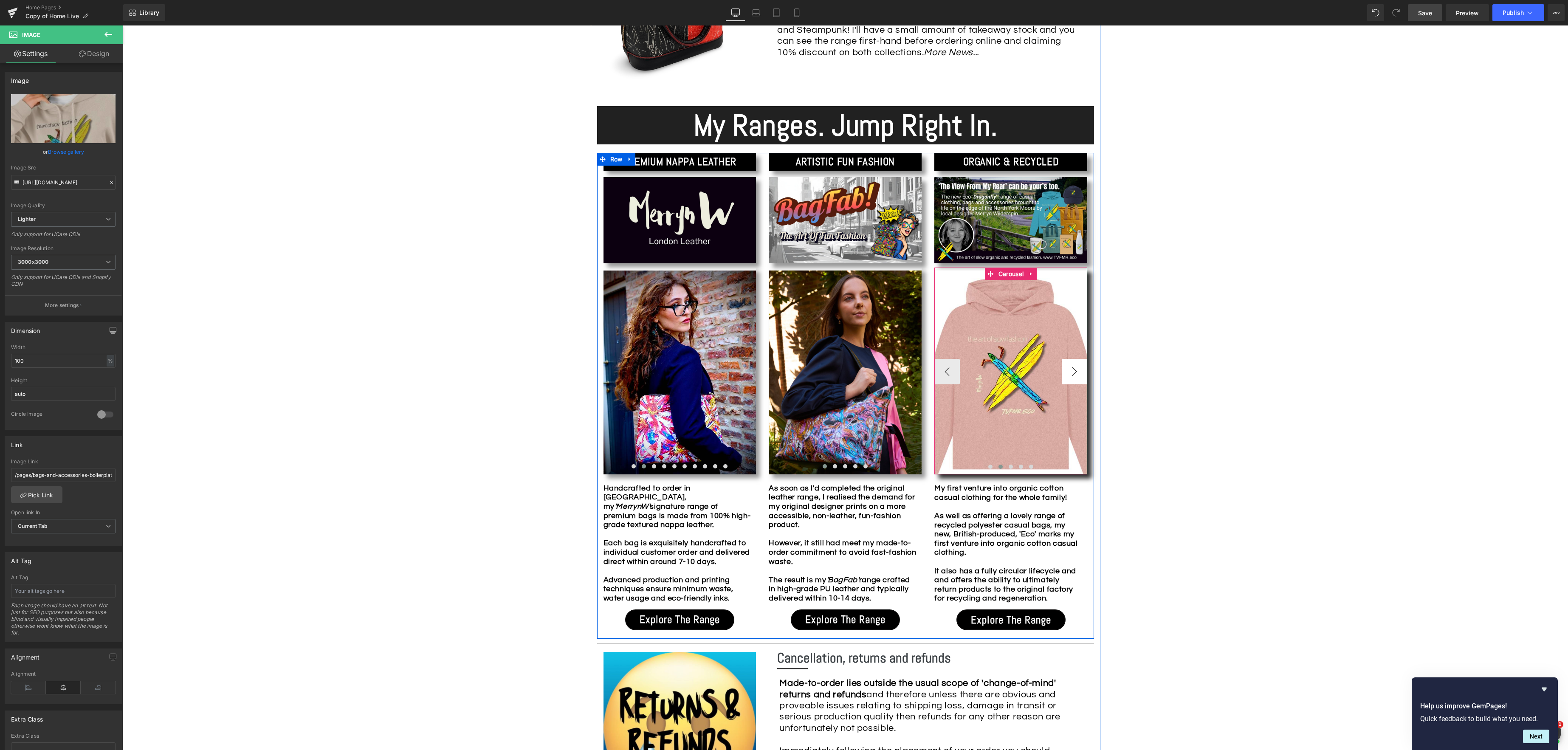
click at [1076, 372] on button "›" at bounding box center [1074, 372] width 26 height 26
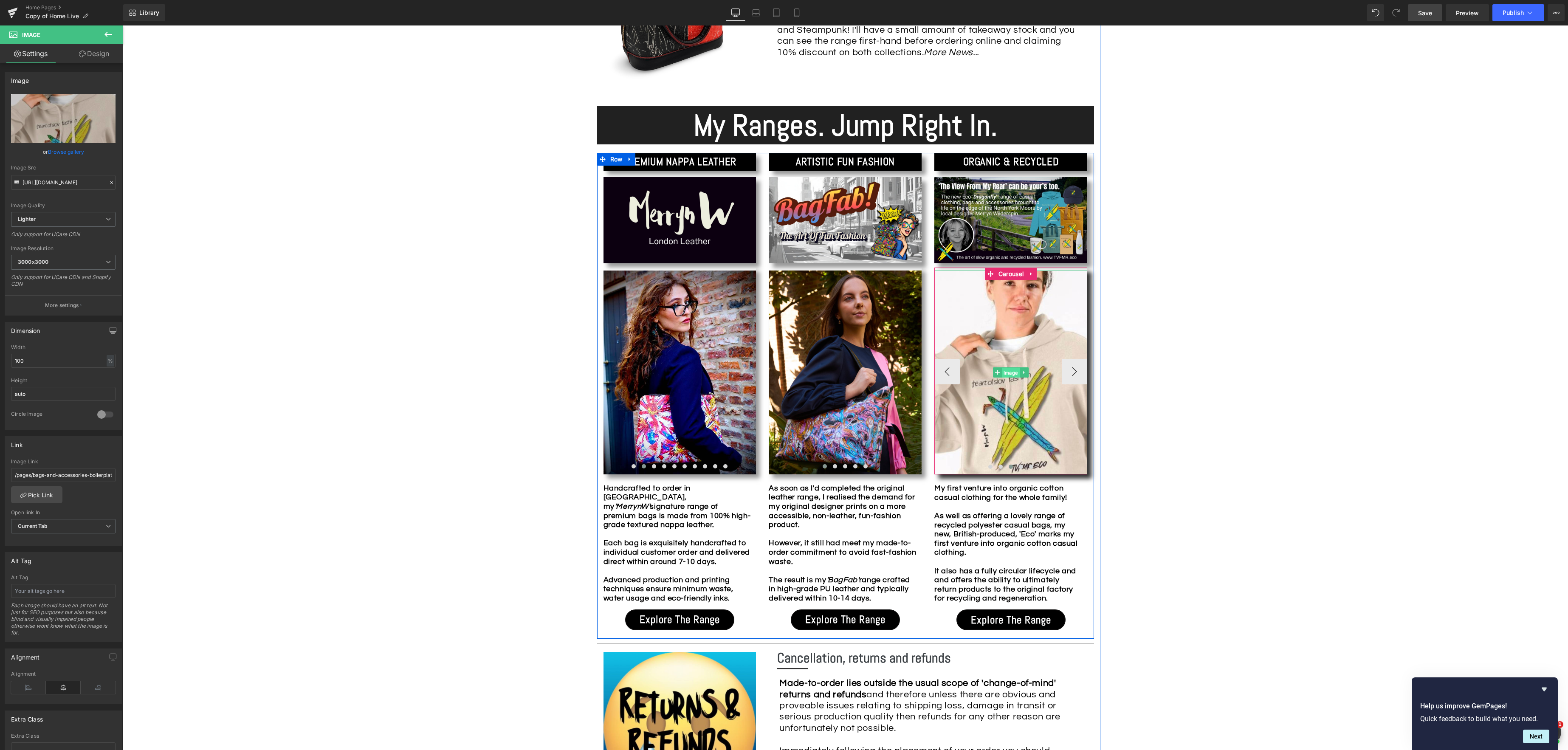
drag, startPoint x: 1009, startPoint y: 373, endPoint x: 1013, endPoint y: 373, distance: 4.0
click at [1009, 373] on span "Image" at bounding box center [1010, 373] width 18 height 10
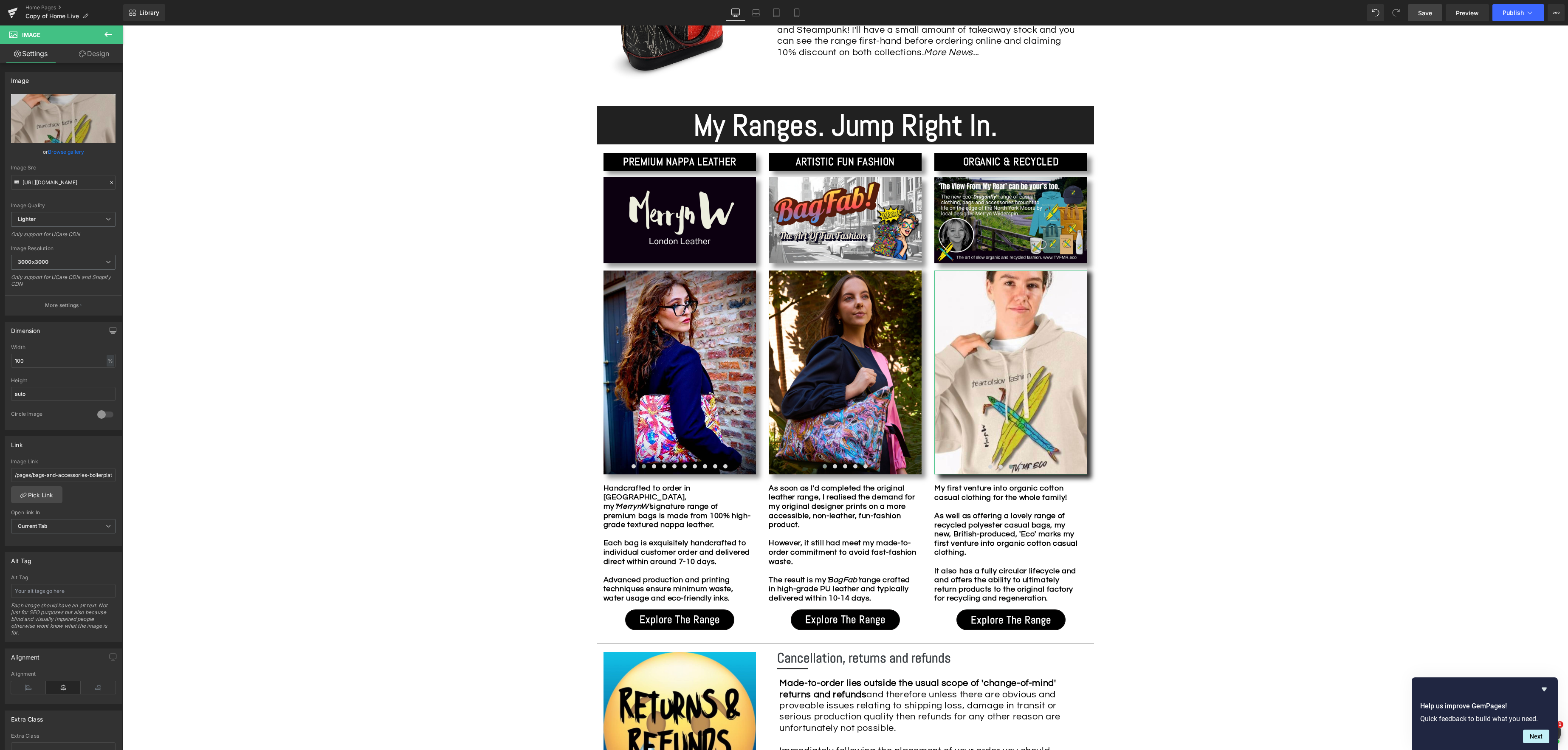
click at [64, 151] on link "Browse gallery" at bounding box center [66, 152] width 36 height 15
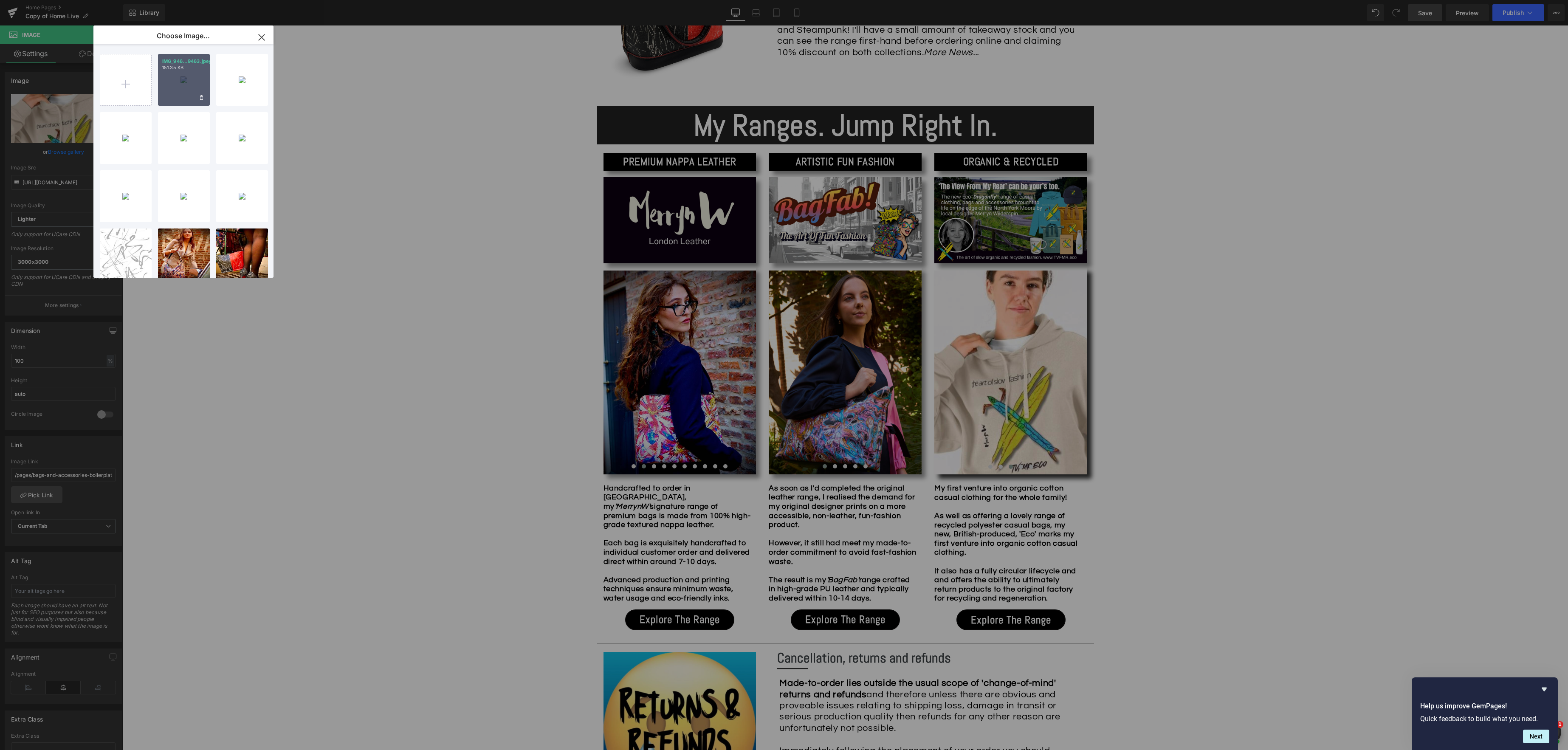
click at [181, 84] on div "IMG_946...9463.jpeg 151.35 KB" at bounding box center [184, 80] width 52 height 52
type input "[URL][DOMAIN_NAME]"
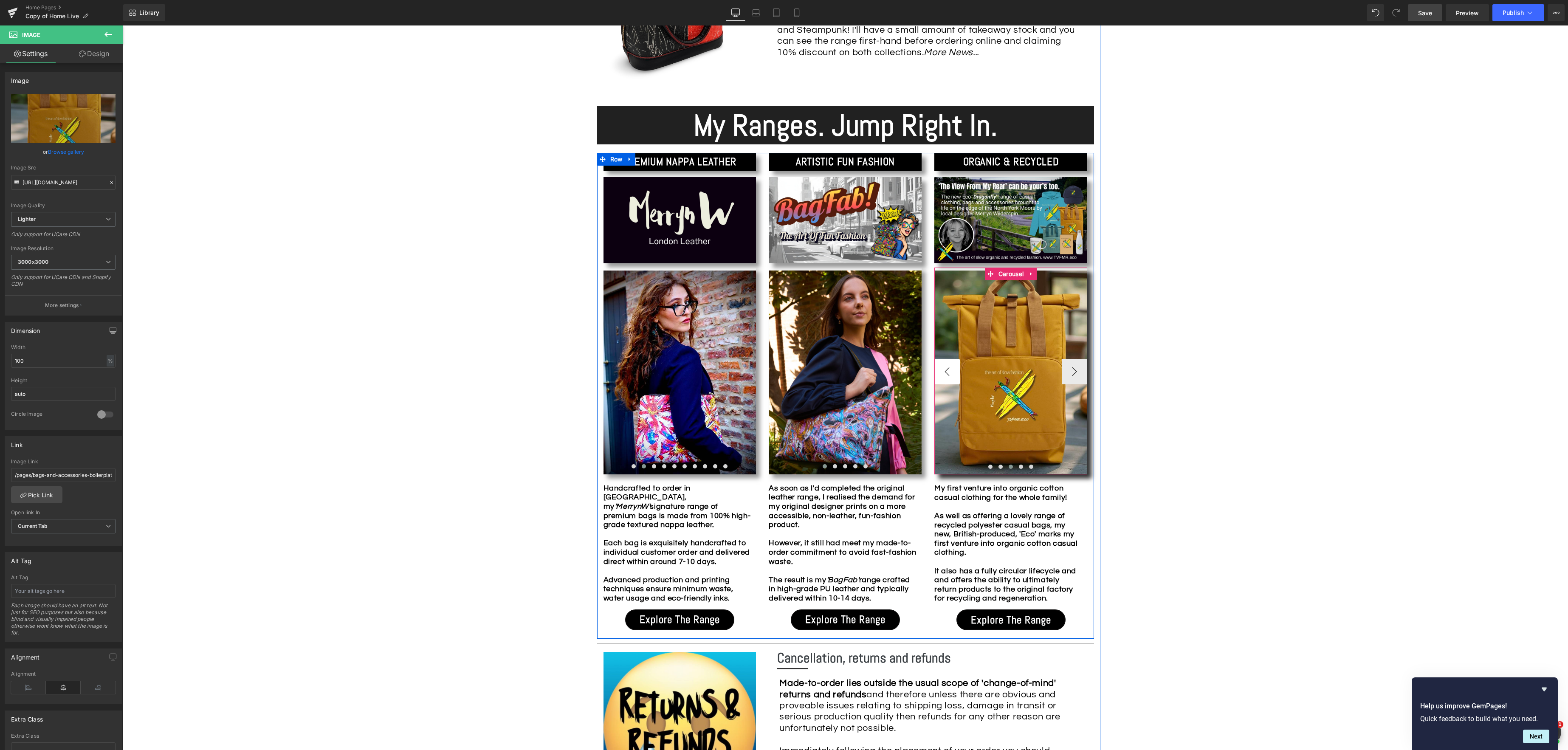
click at [947, 374] on button "‹" at bounding box center [947, 372] width 26 height 26
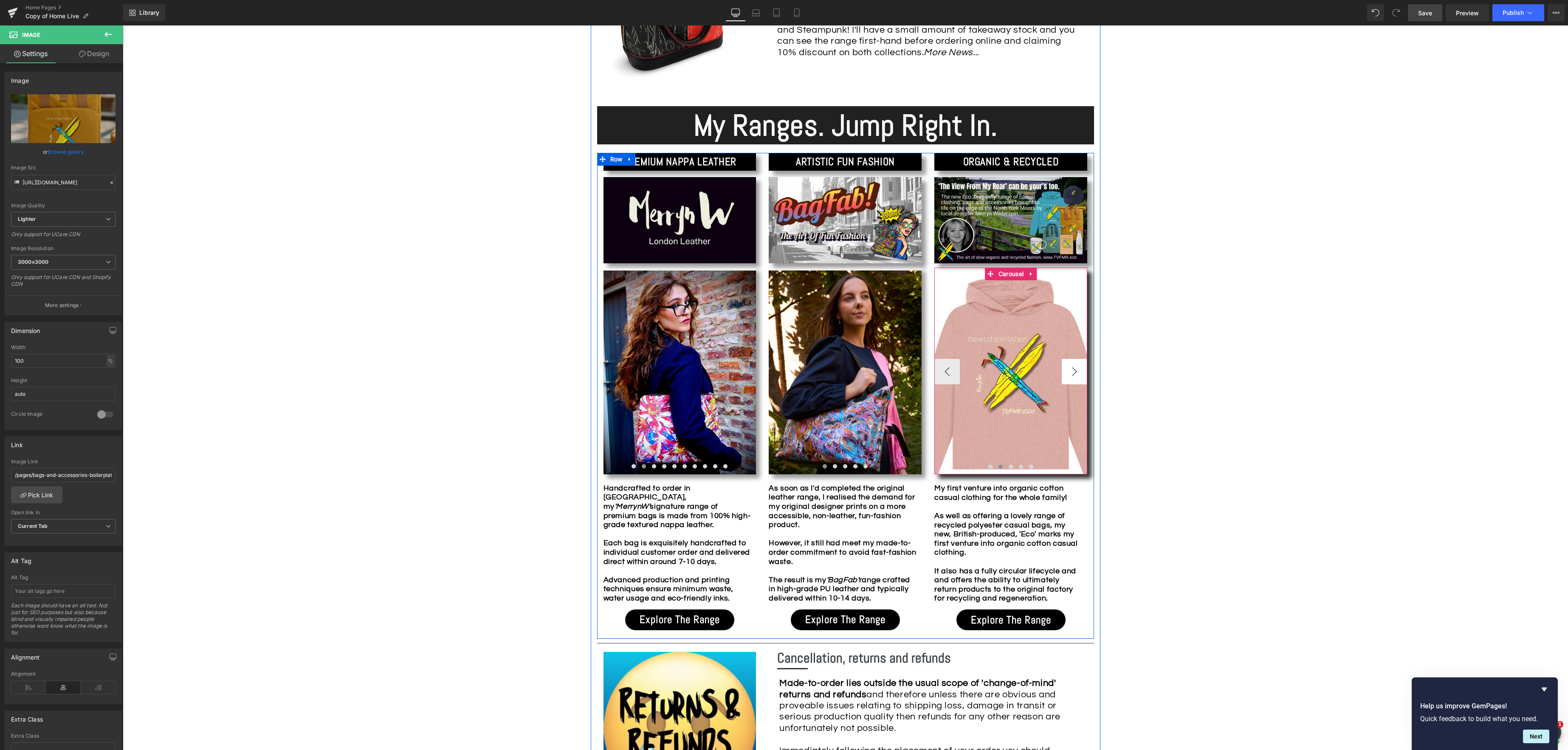
click at [1076, 374] on button "›" at bounding box center [1074, 372] width 26 height 26
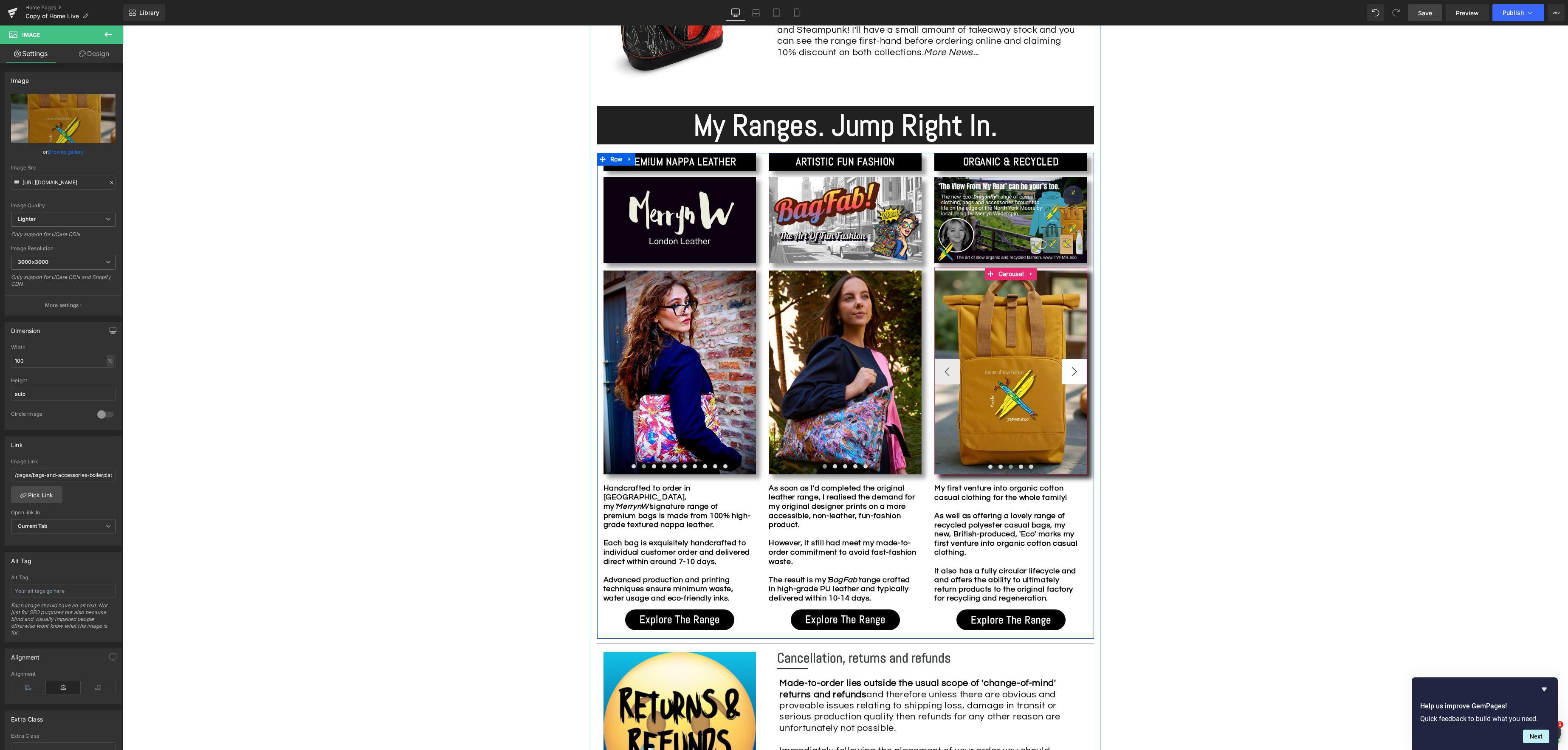
click at [1074, 375] on button "›" at bounding box center [1074, 372] width 26 height 26
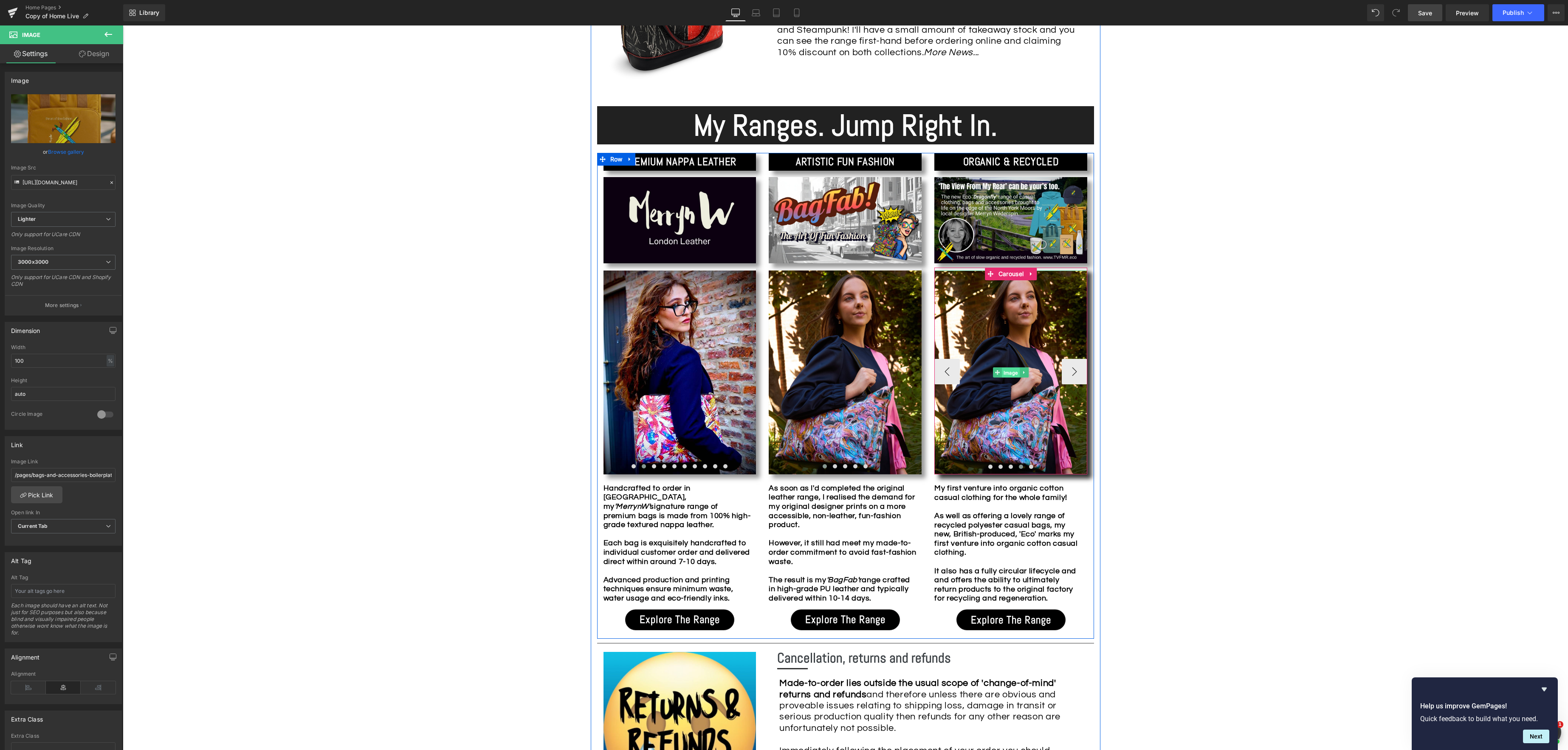
click at [1011, 373] on div "Image" at bounding box center [1010, 372] width 153 height 204
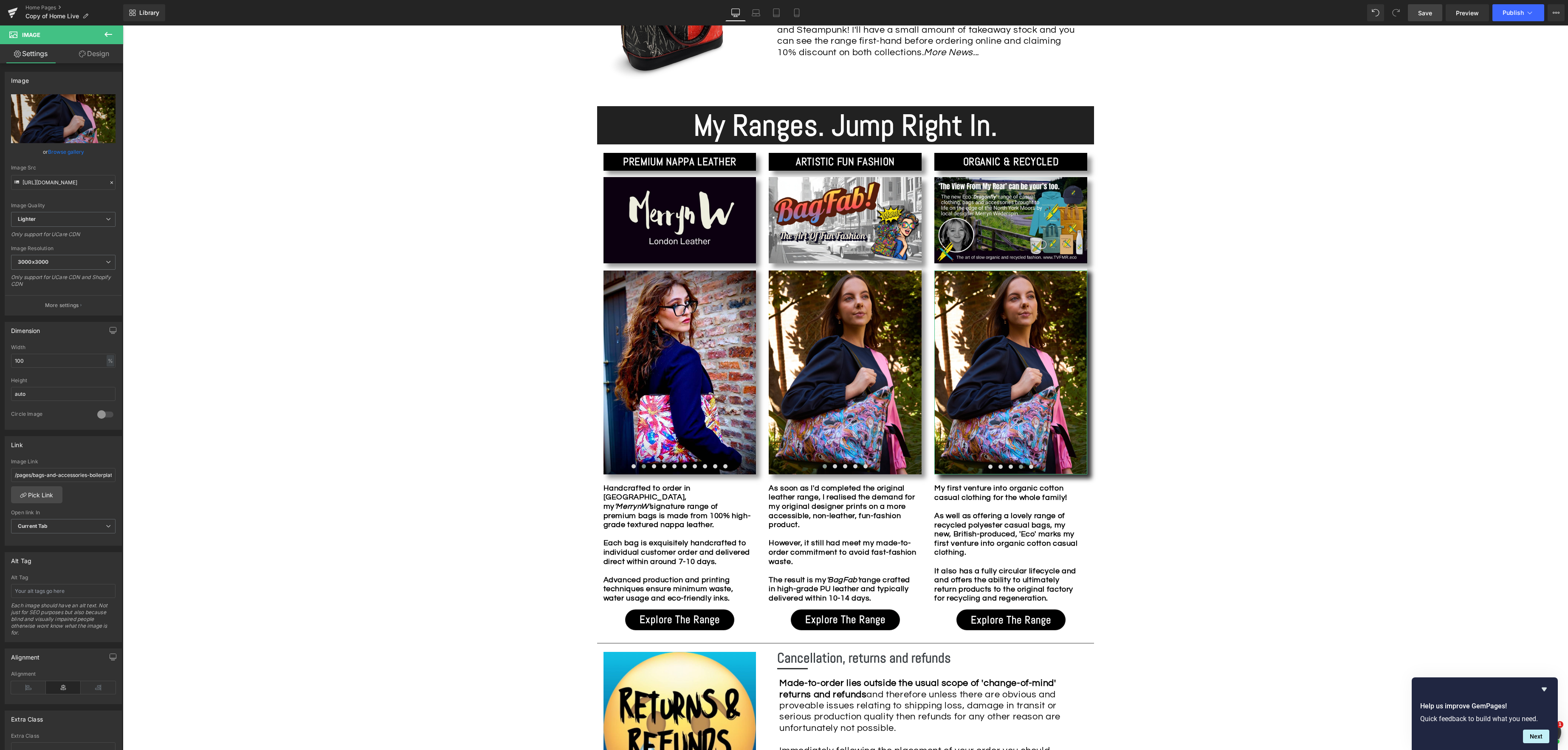
click at [77, 153] on link "Browse gallery" at bounding box center [66, 152] width 36 height 15
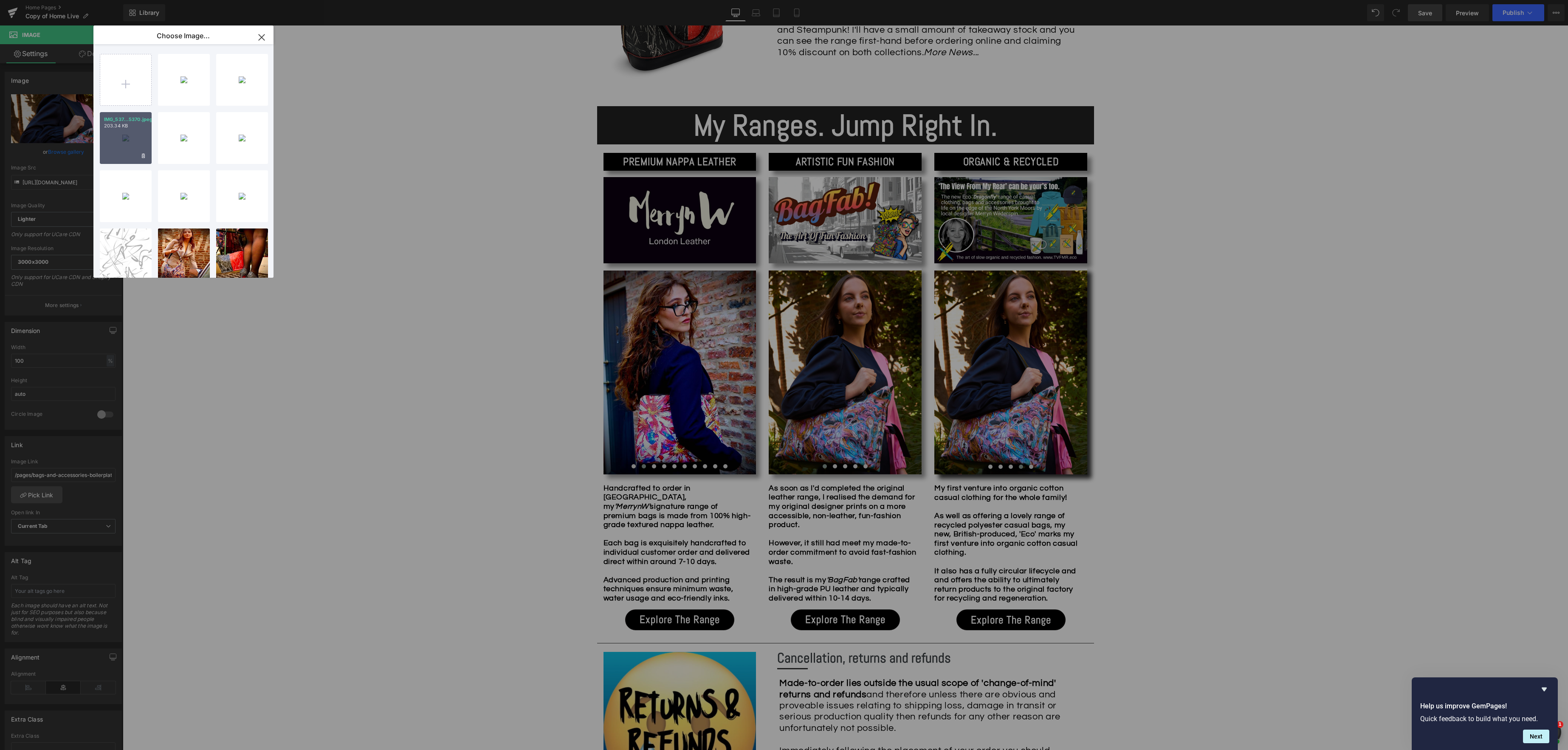
click at [124, 157] on div "IMG_537...5370.jpeg 203.34 KB" at bounding box center [125, 138] width 52 height 52
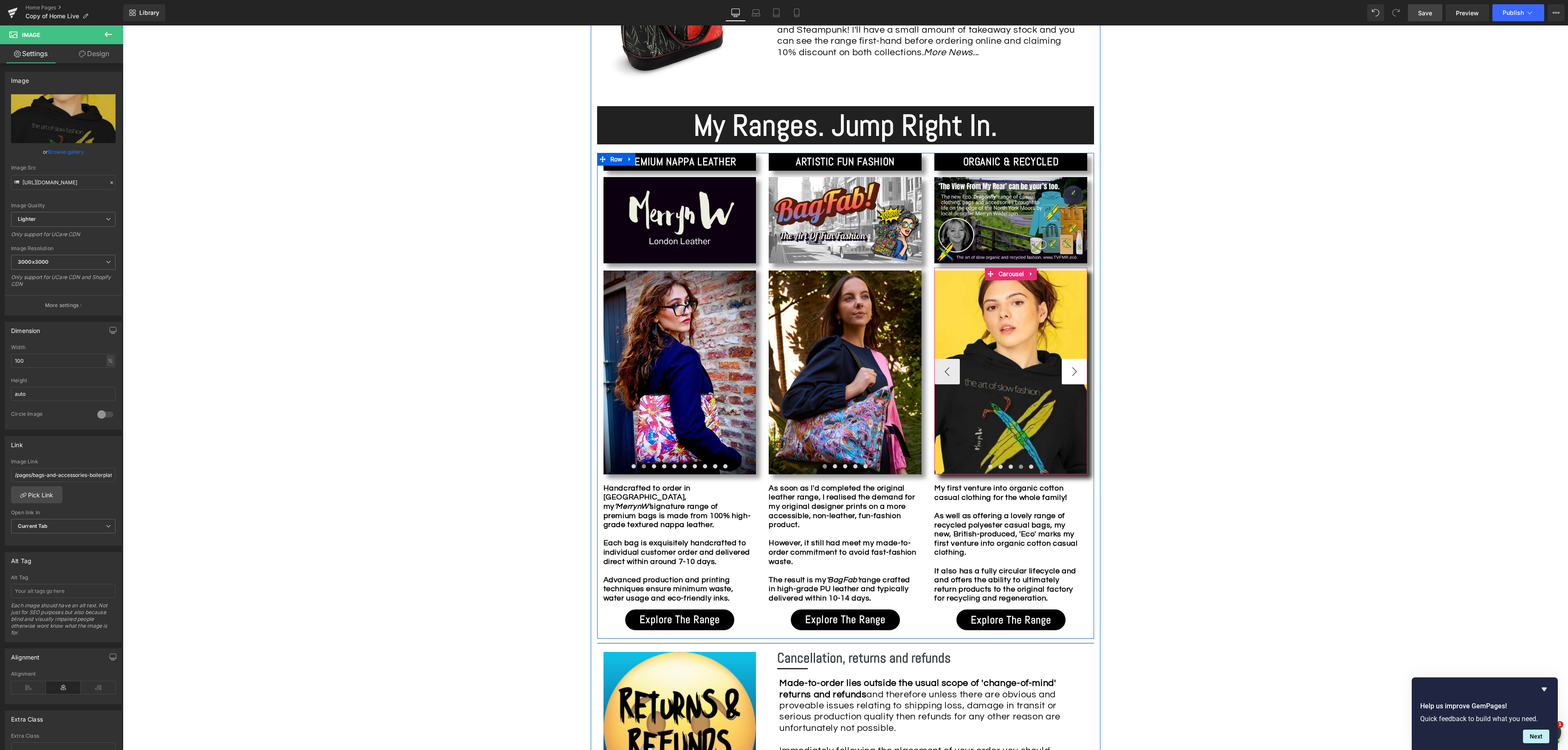
click at [1071, 373] on button "›" at bounding box center [1074, 372] width 26 height 26
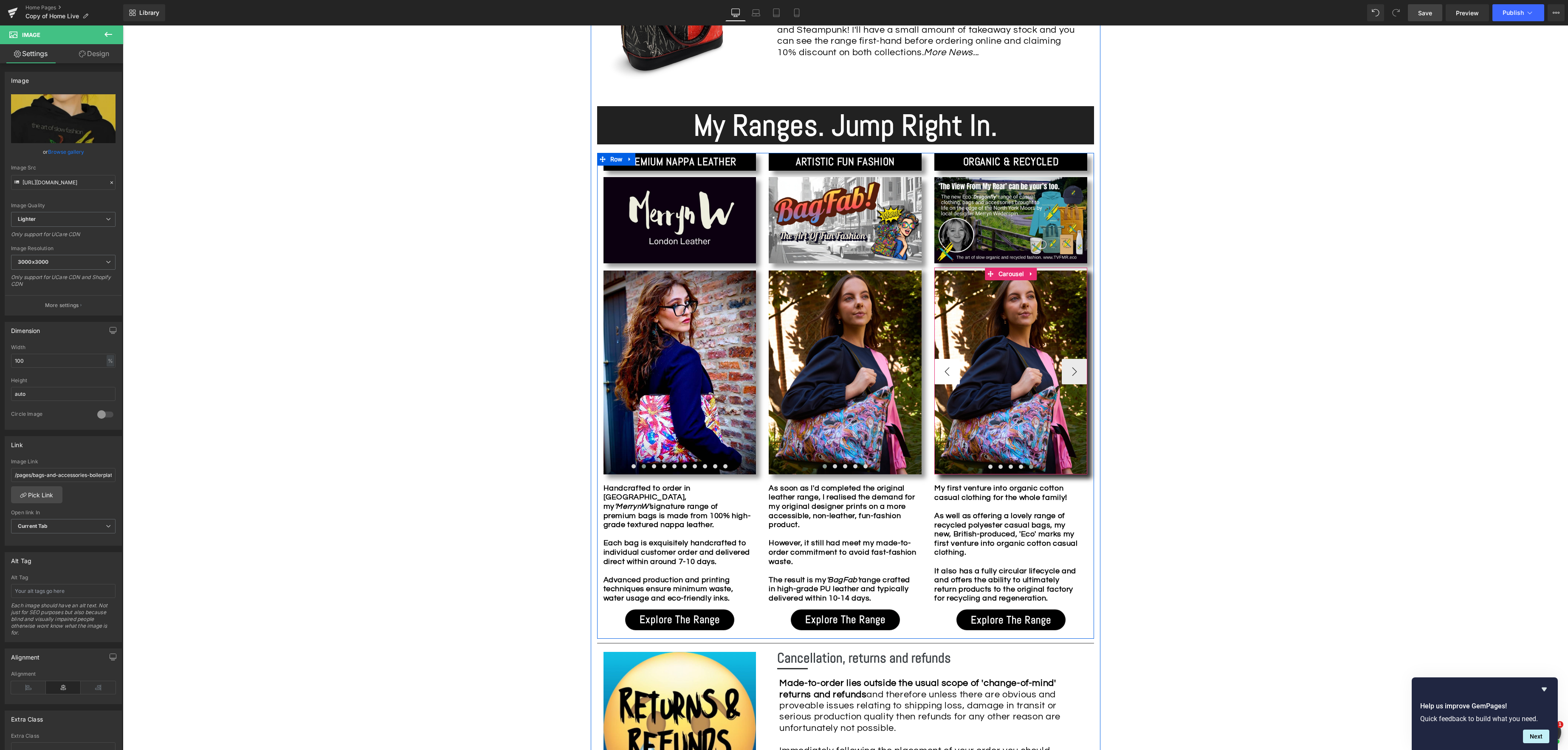
click at [948, 370] on button "‹" at bounding box center [947, 372] width 26 height 26
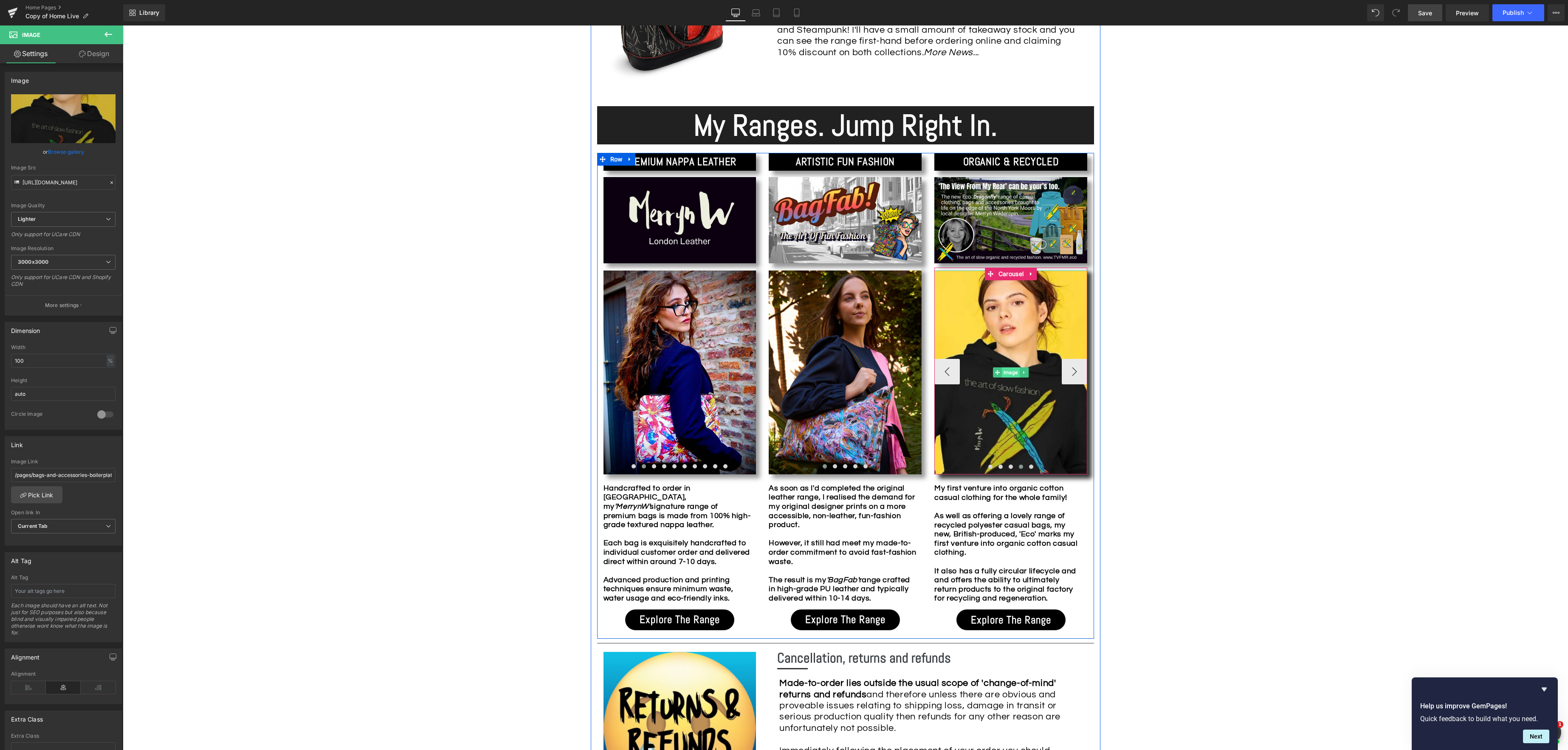
click at [1007, 373] on div "Image" at bounding box center [1010, 372] width 153 height 204
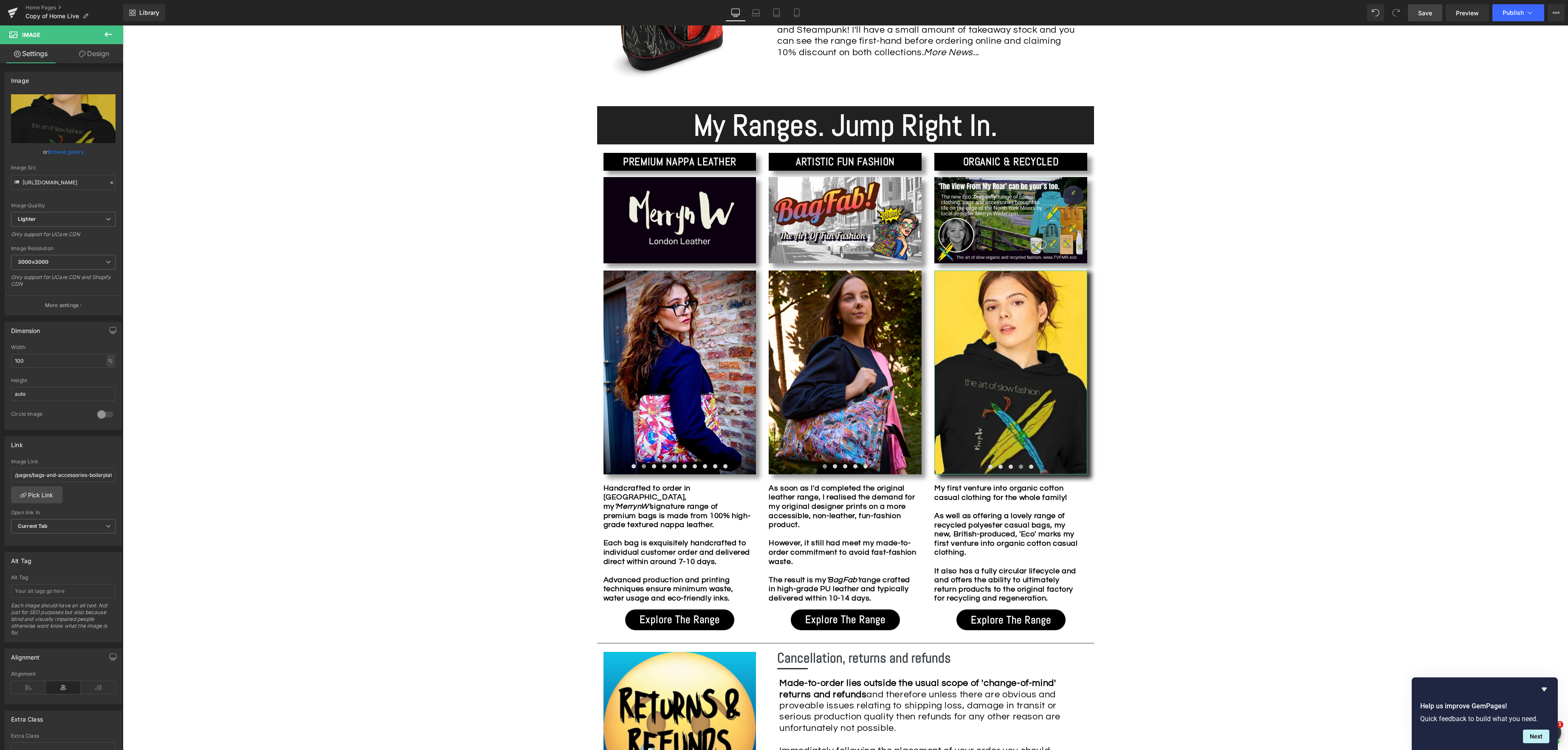
click at [67, 154] on link "Browse gallery" at bounding box center [66, 152] width 36 height 15
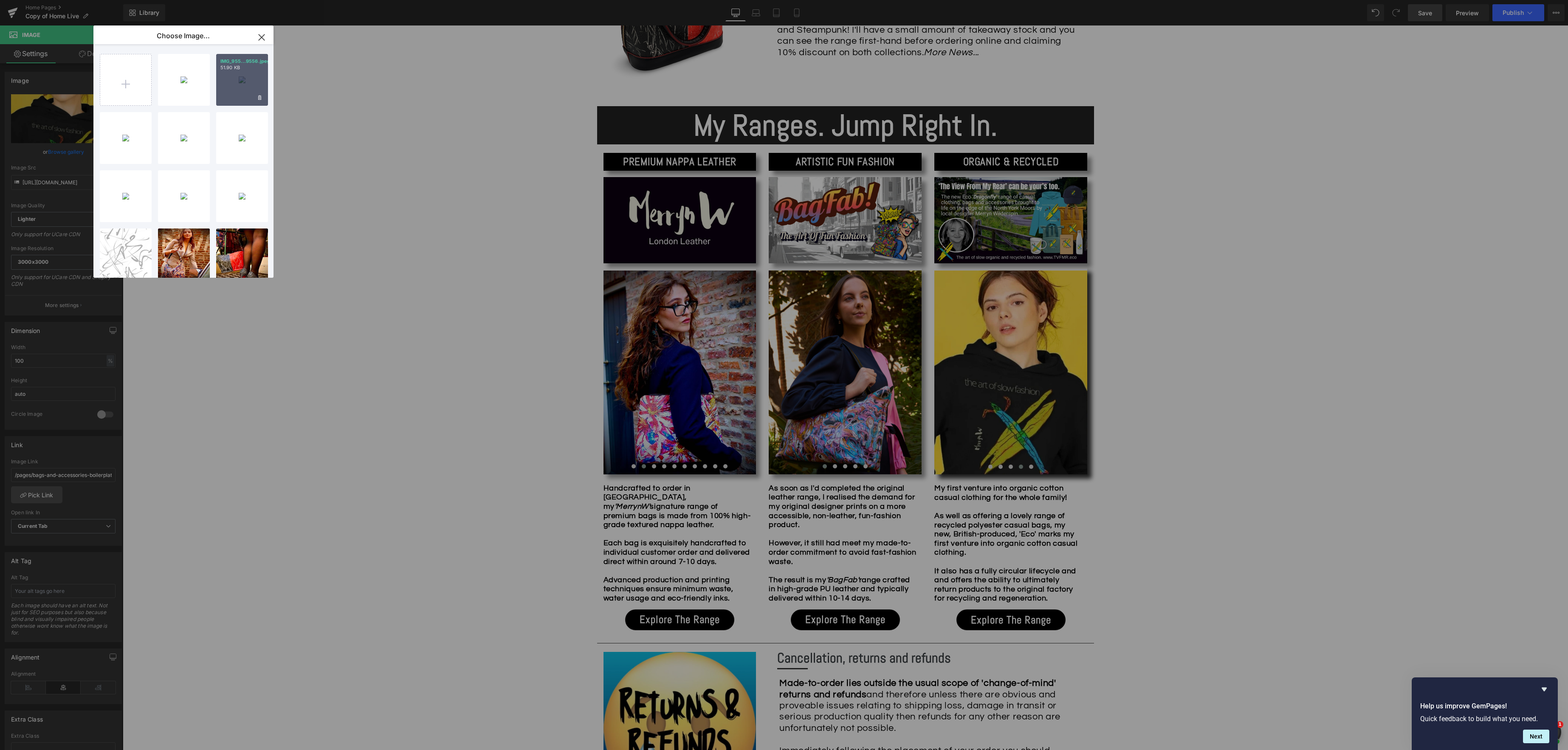
click at [243, 88] on div "IMG_955...9556.jpeg 51.90 KB" at bounding box center [242, 80] width 52 height 52
type input "[URL][DOMAIN_NAME]"
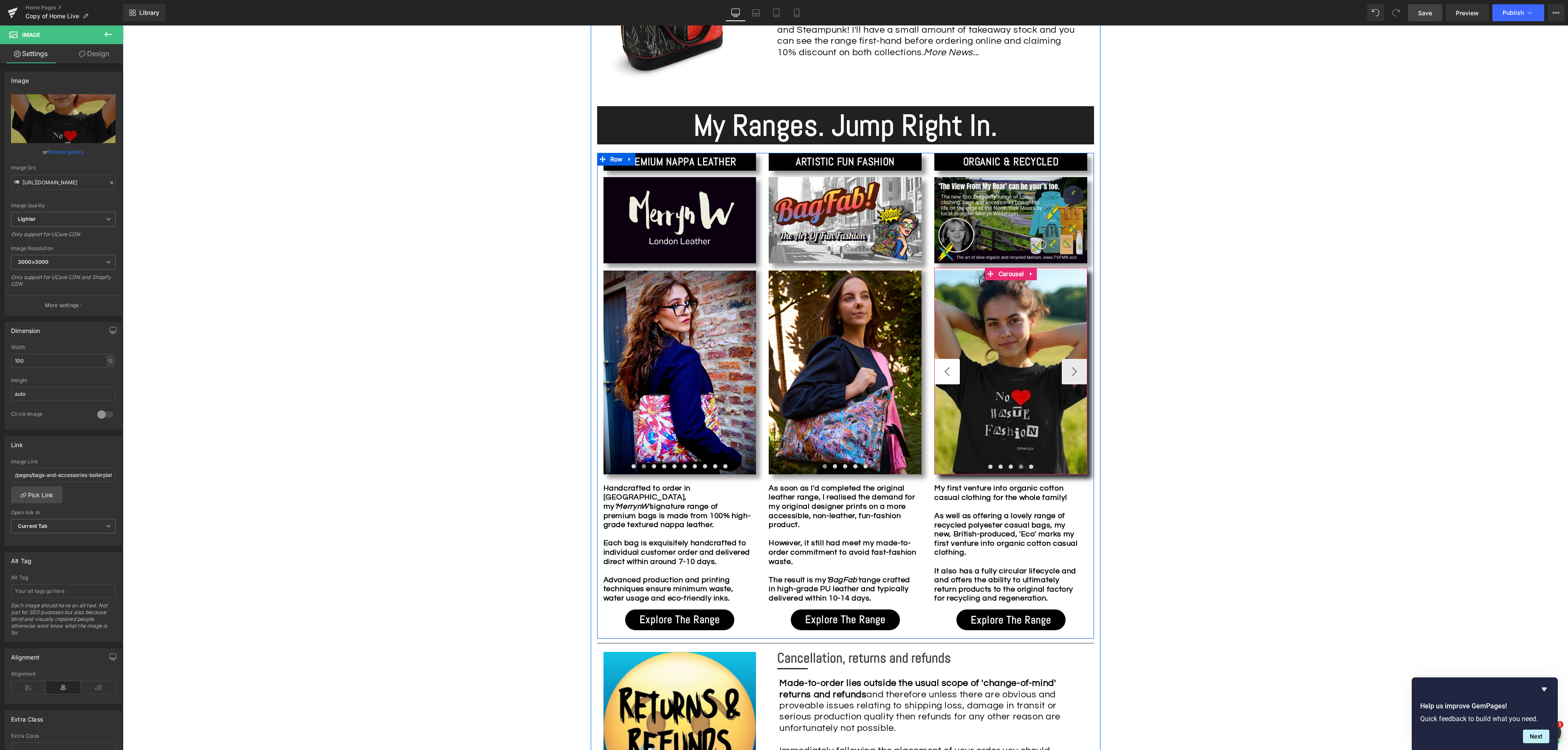
click at [944, 373] on button "‹" at bounding box center [947, 372] width 26 height 26
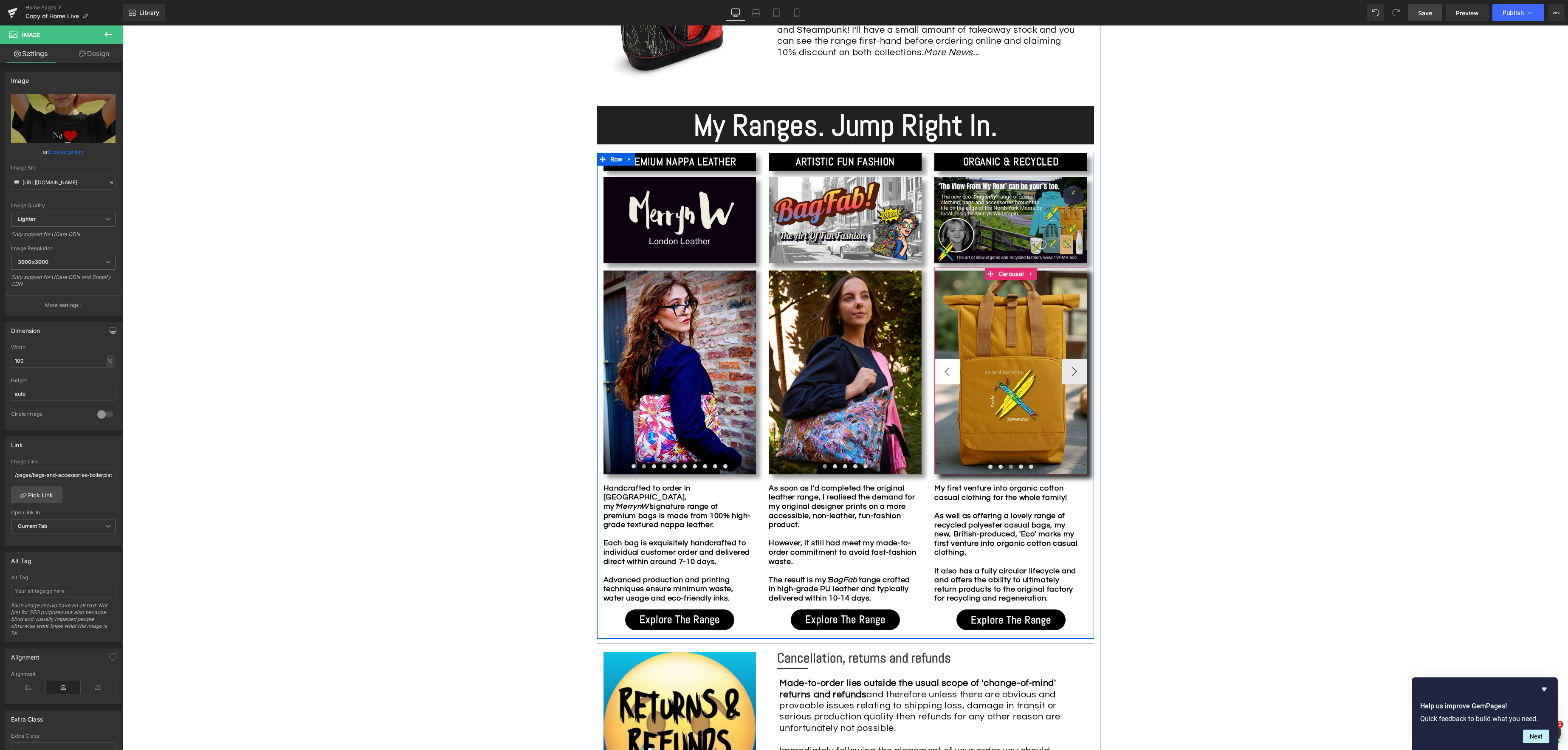
click at [944, 373] on button "‹" at bounding box center [947, 372] width 26 height 26
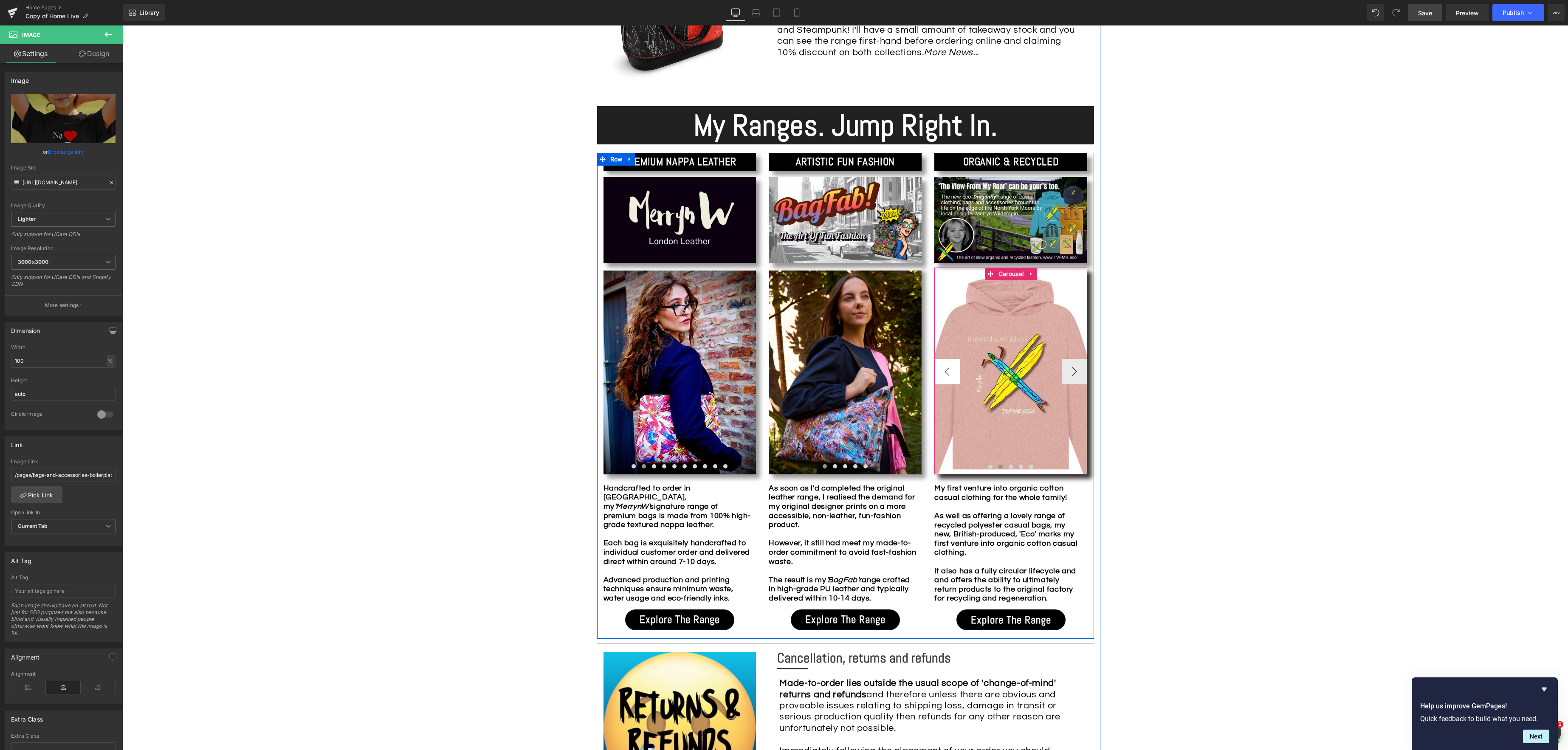
click at [944, 373] on button "‹" at bounding box center [947, 372] width 26 height 26
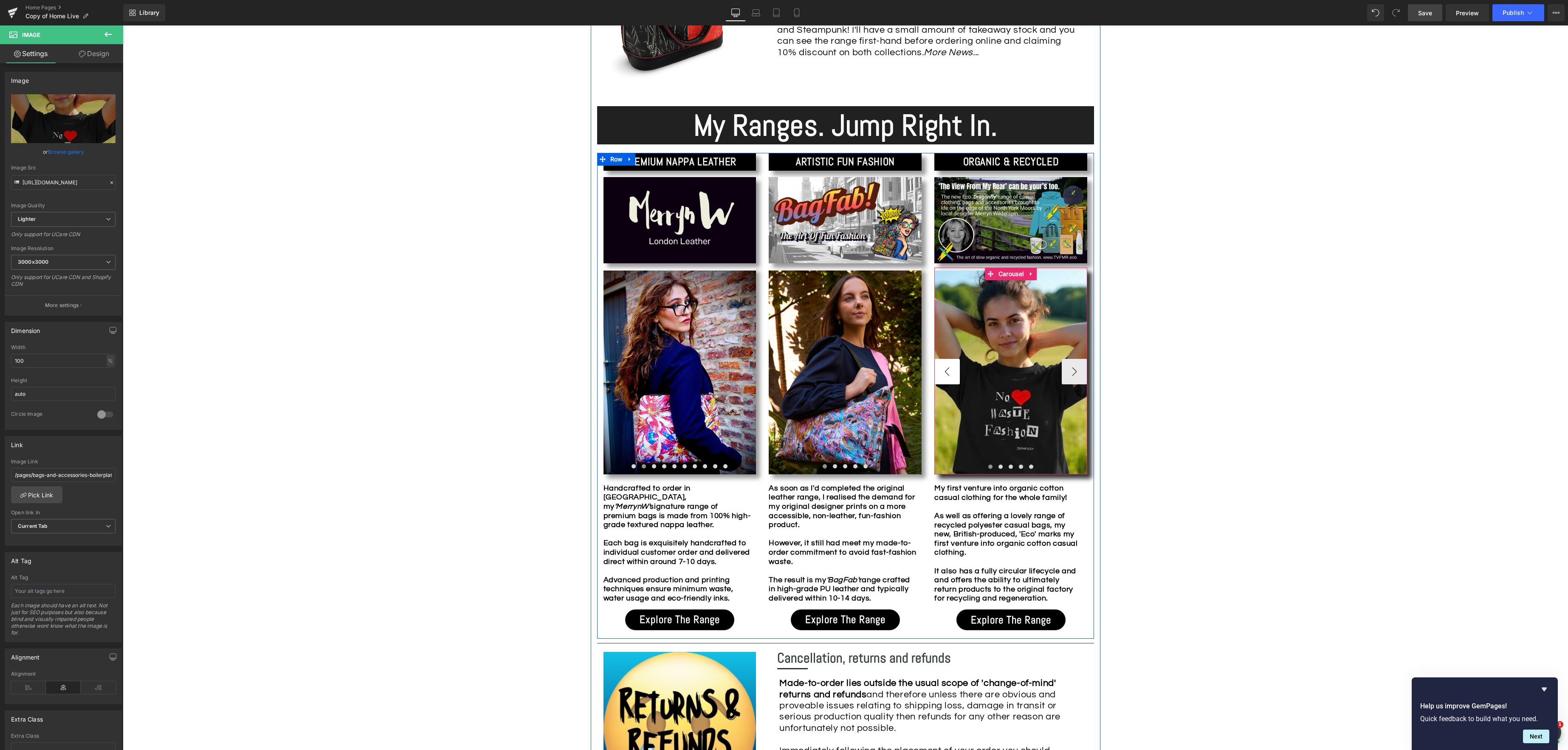
click at [944, 373] on button "‹" at bounding box center [947, 372] width 26 height 26
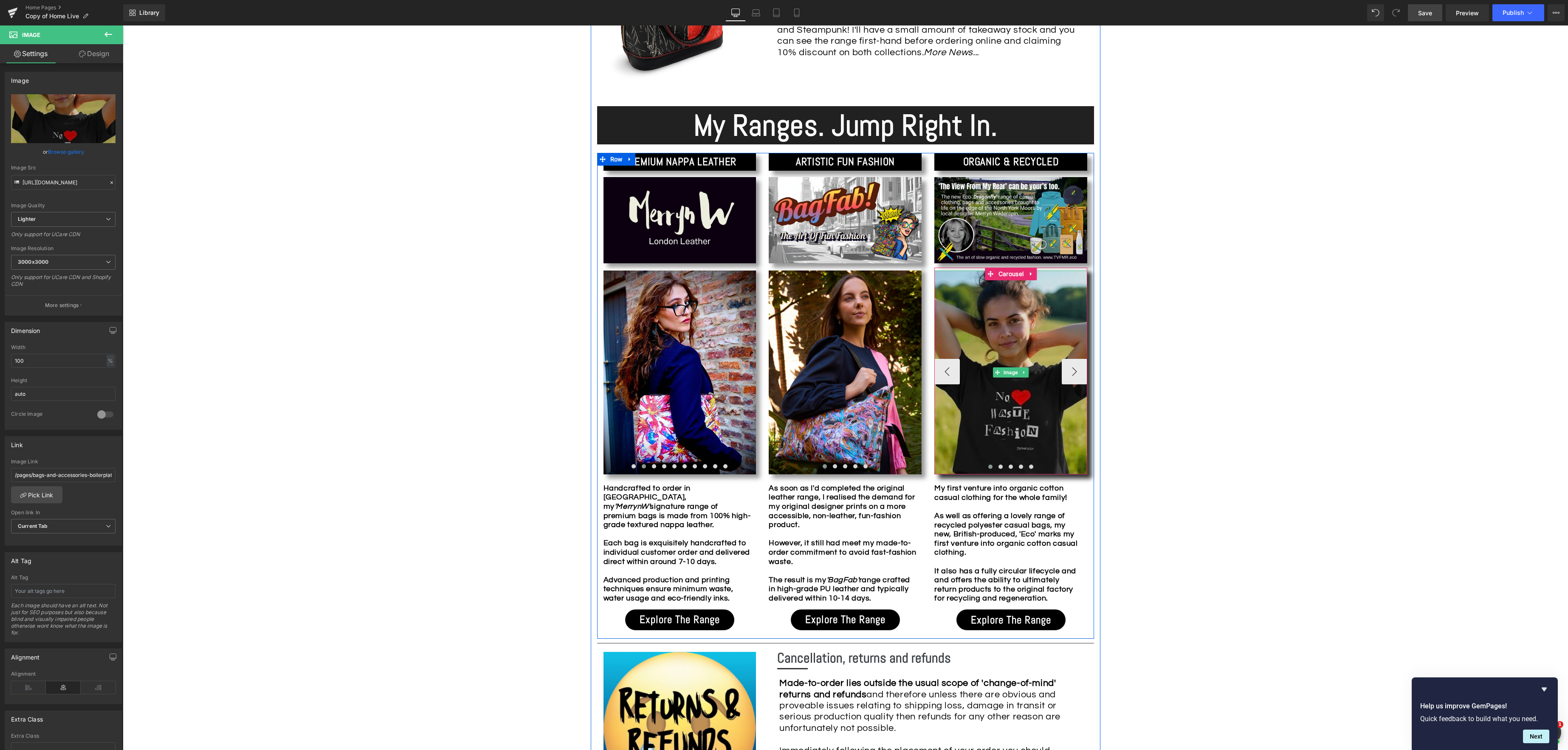
click at [1008, 370] on div "Image" at bounding box center [1010, 372] width 153 height 204
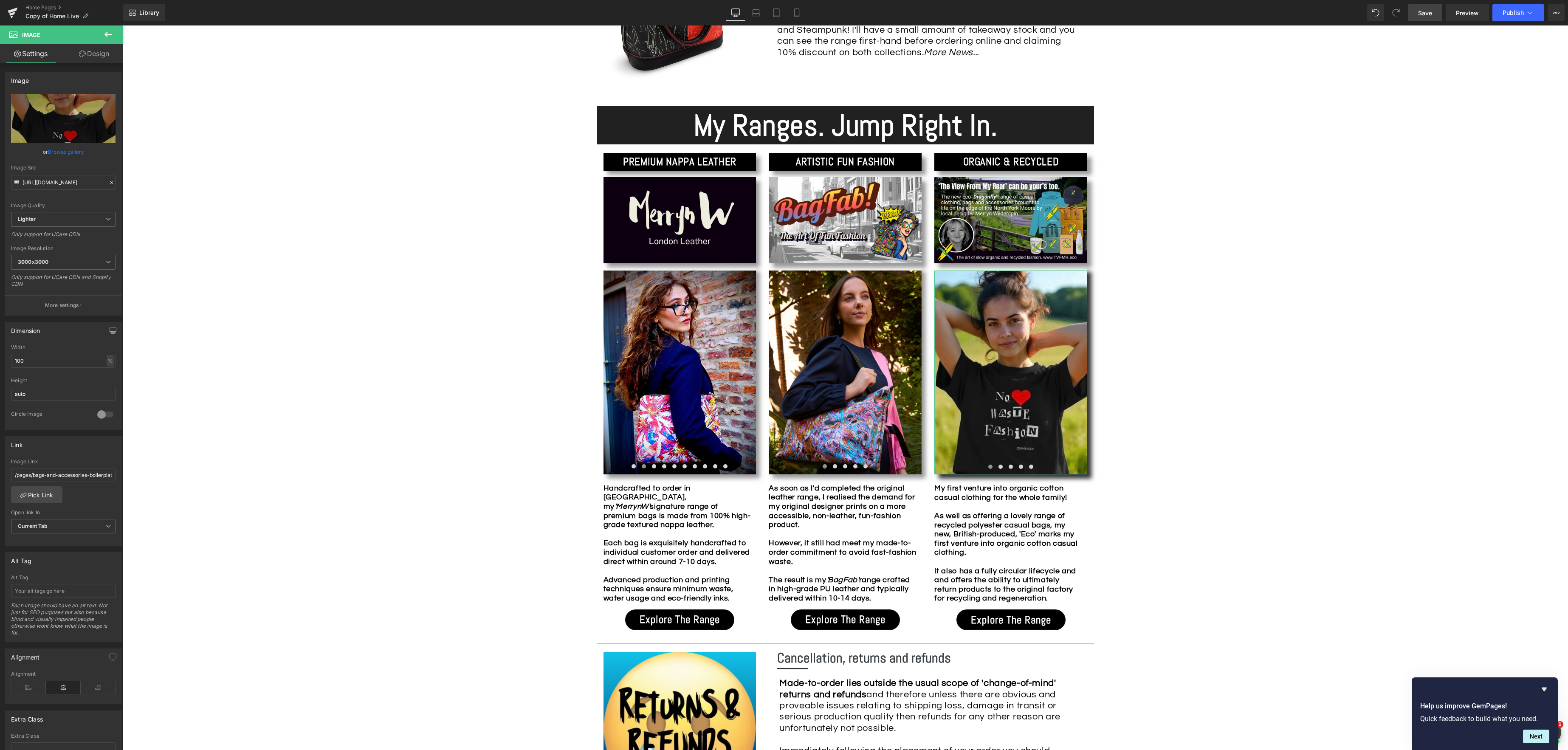
click at [63, 152] on link "Browse gallery" at bounding box center [66, 152] width 36 height 15
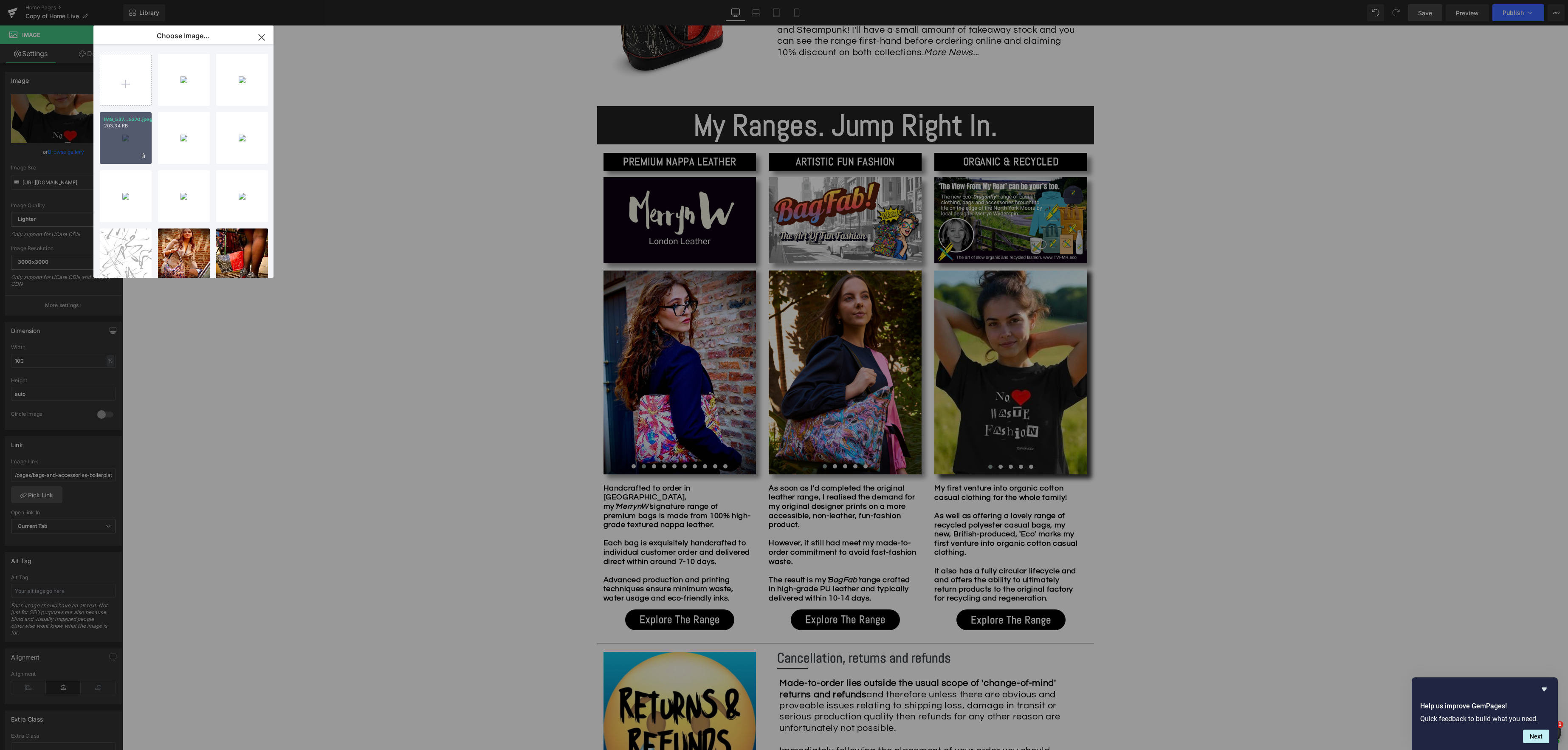
click at [130, 147] on div "IMG_537...5370.jpeg 203.34 KB" at bounding box center [125, 138] width 52 height 52
type input "[URL][DOMAIN_NAME]"
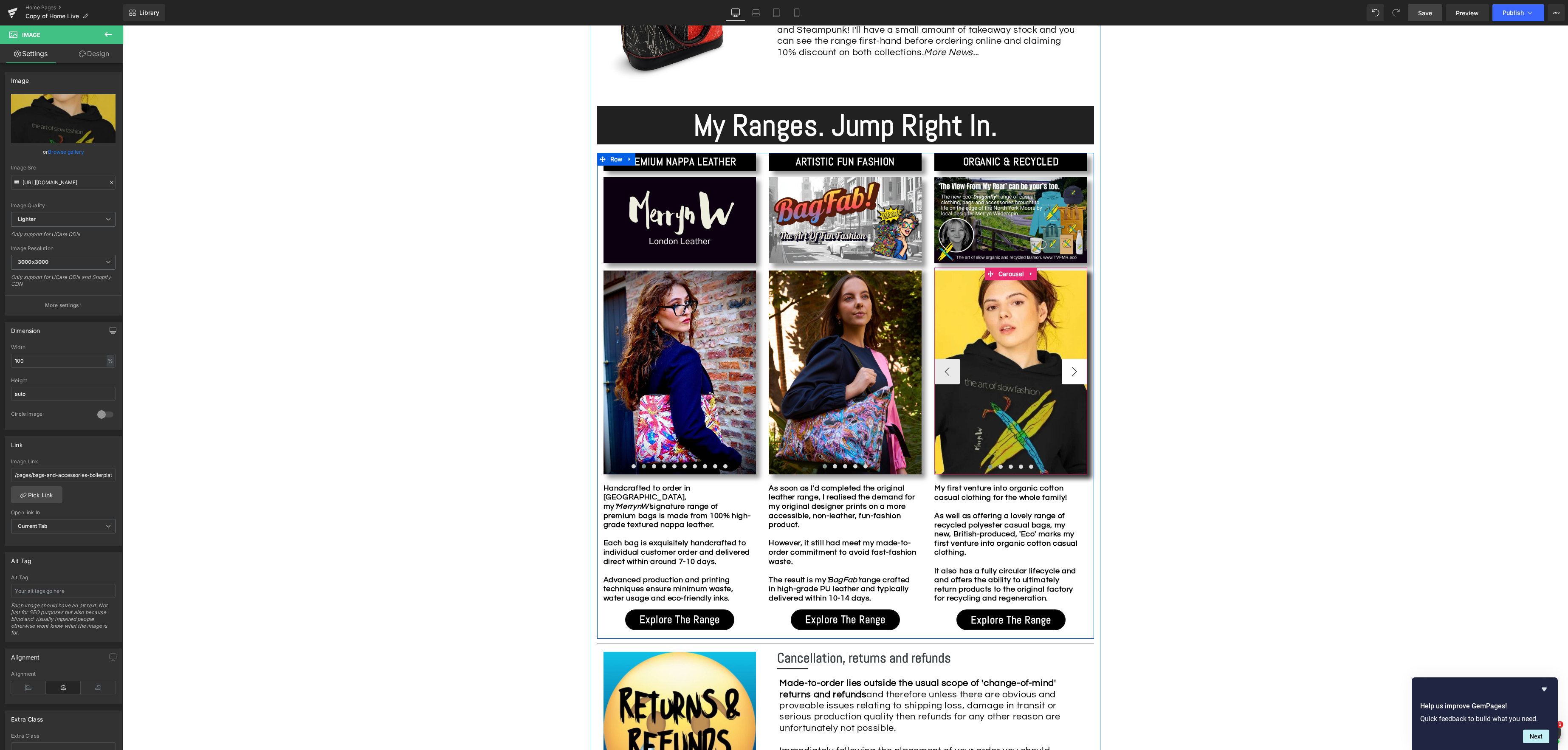
click at [1074, 368] on button "›" at bounding box center [1074, 372] width 26 height 26
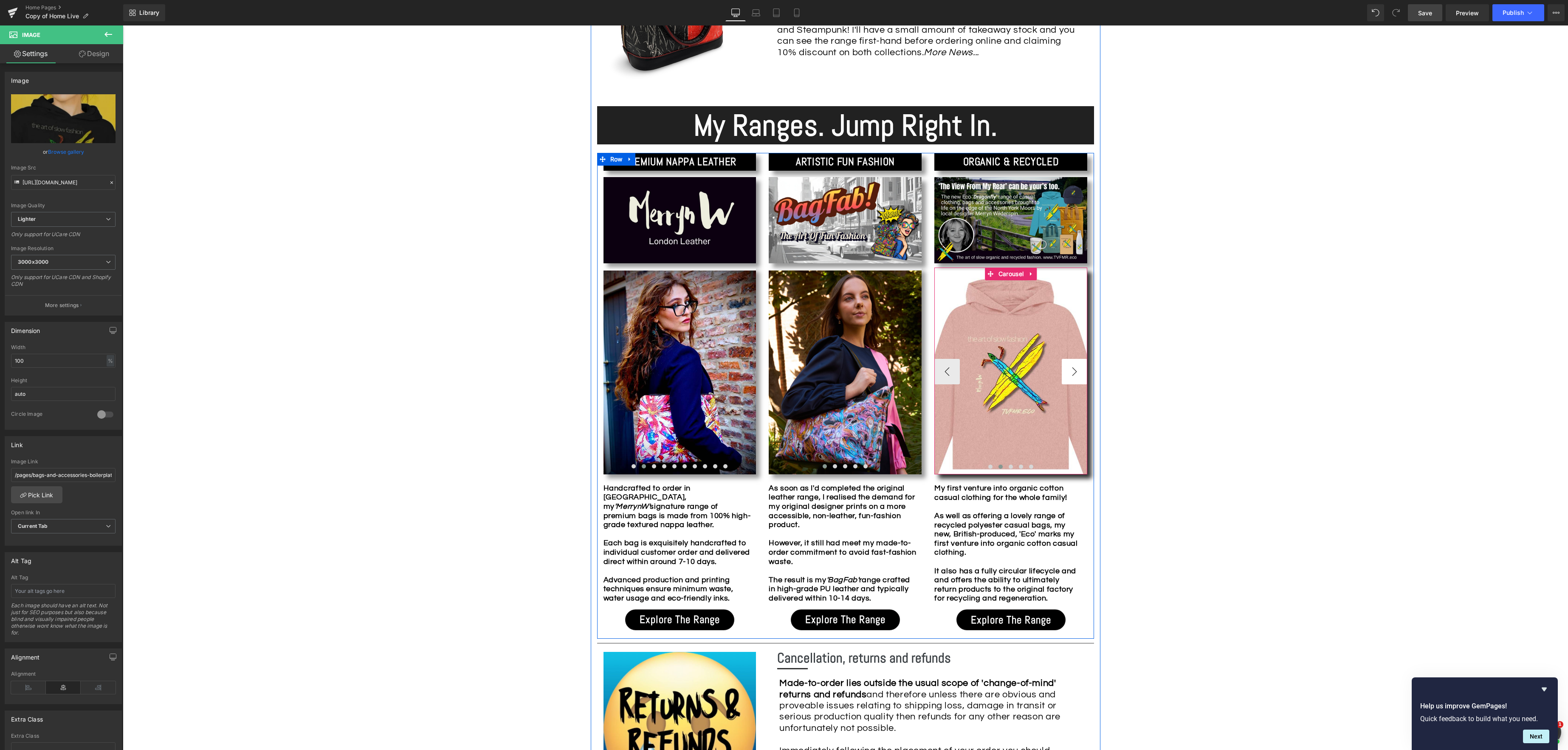
click at [1074, 368] on button "›" at bounding box center [1074, 372] width 26 height 26
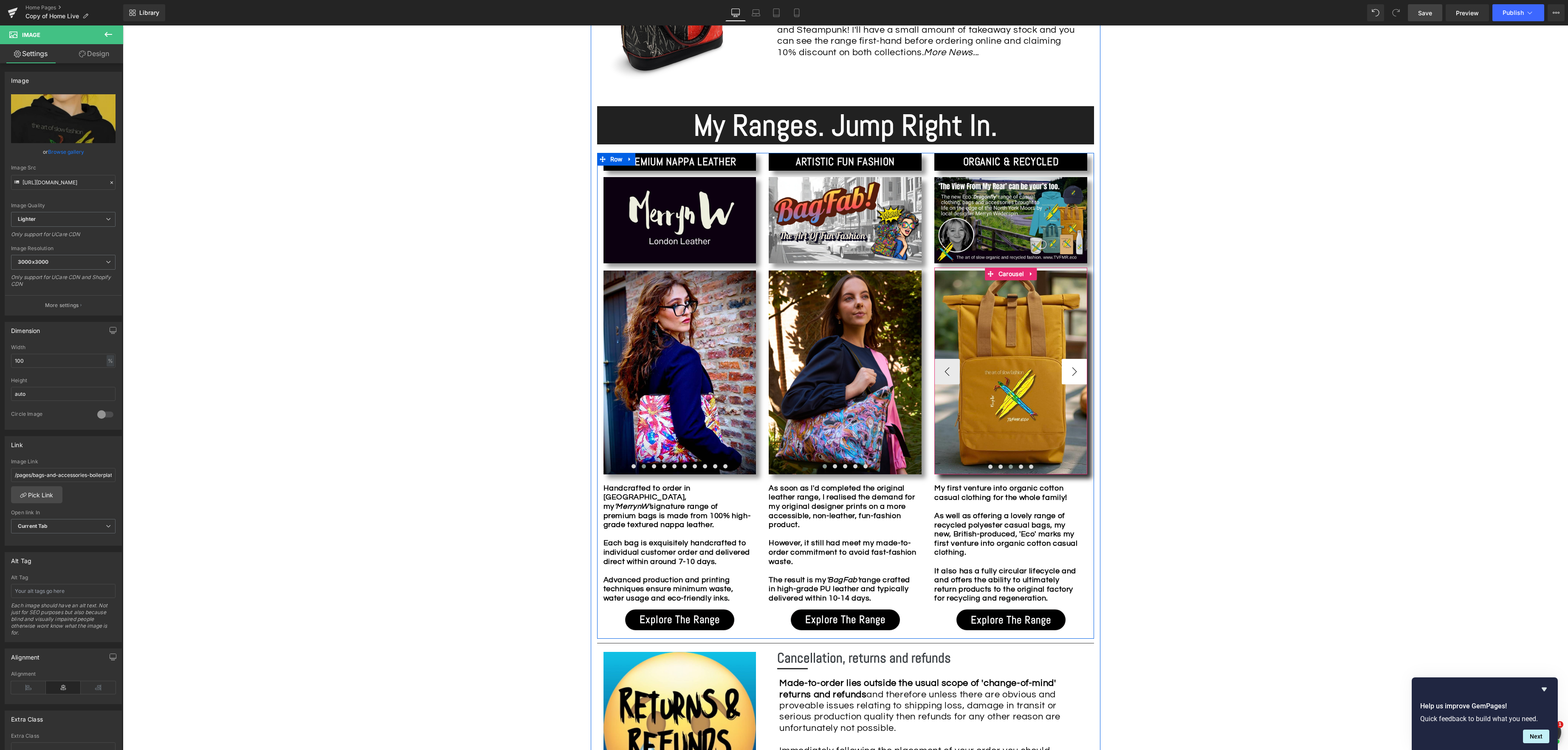
click at [1074, 368] on button "›" at bounding box center [1074, 372] width 26 height 26
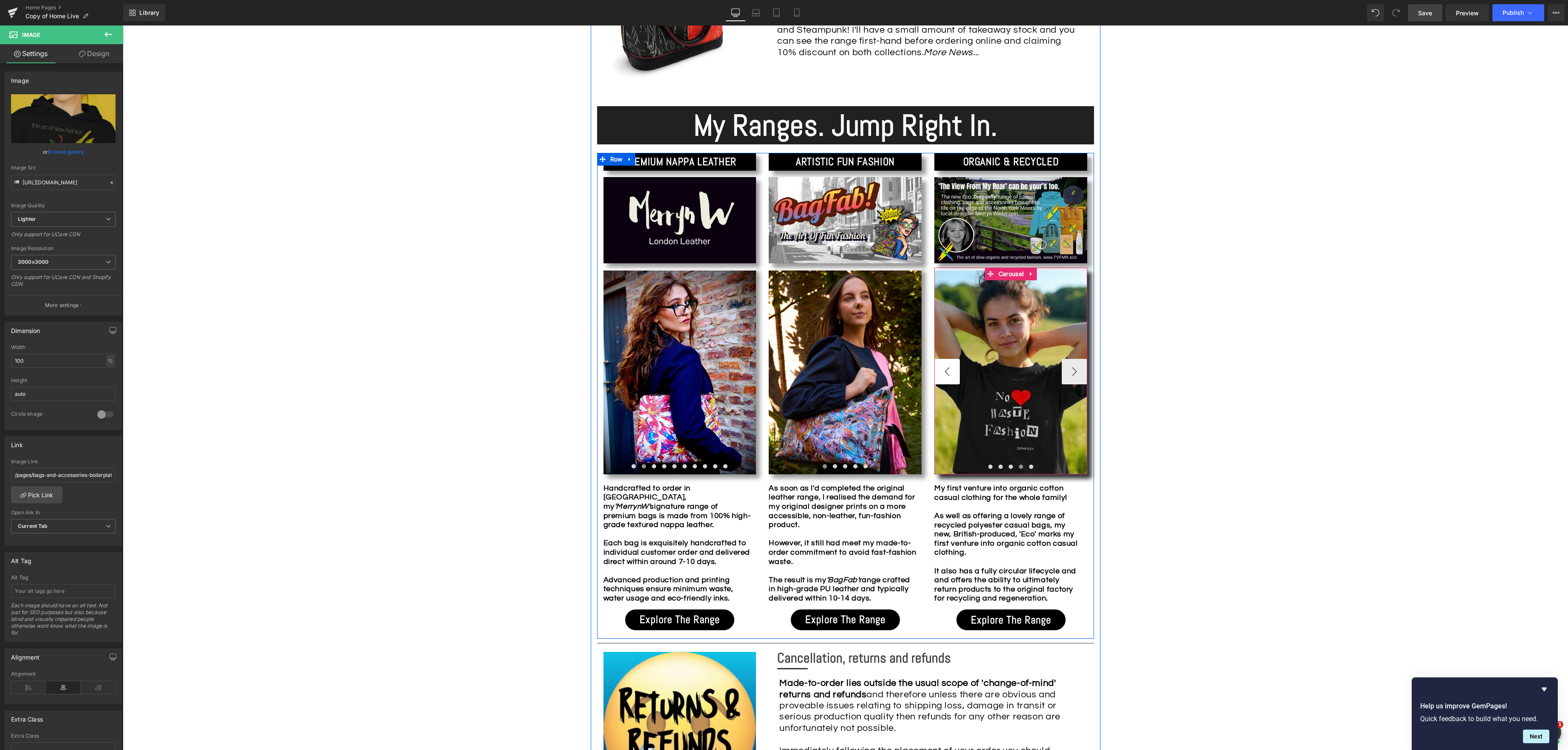
click at [948, 374] on button "‹" at bounding box center [947, 372] width 26 height 26
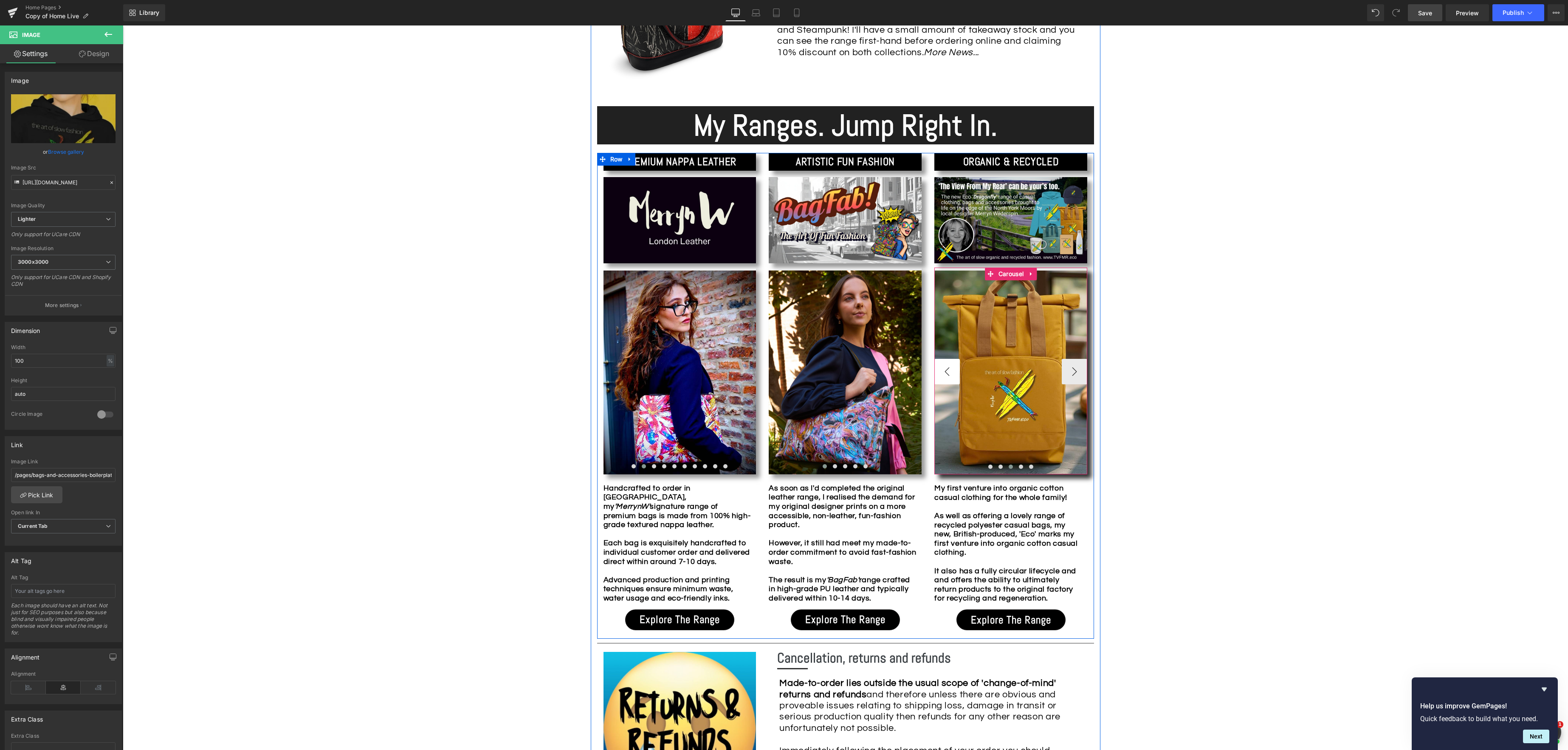
click at [946, 374] on button "‹" at bounding box center [947, 372] width 26 height 26
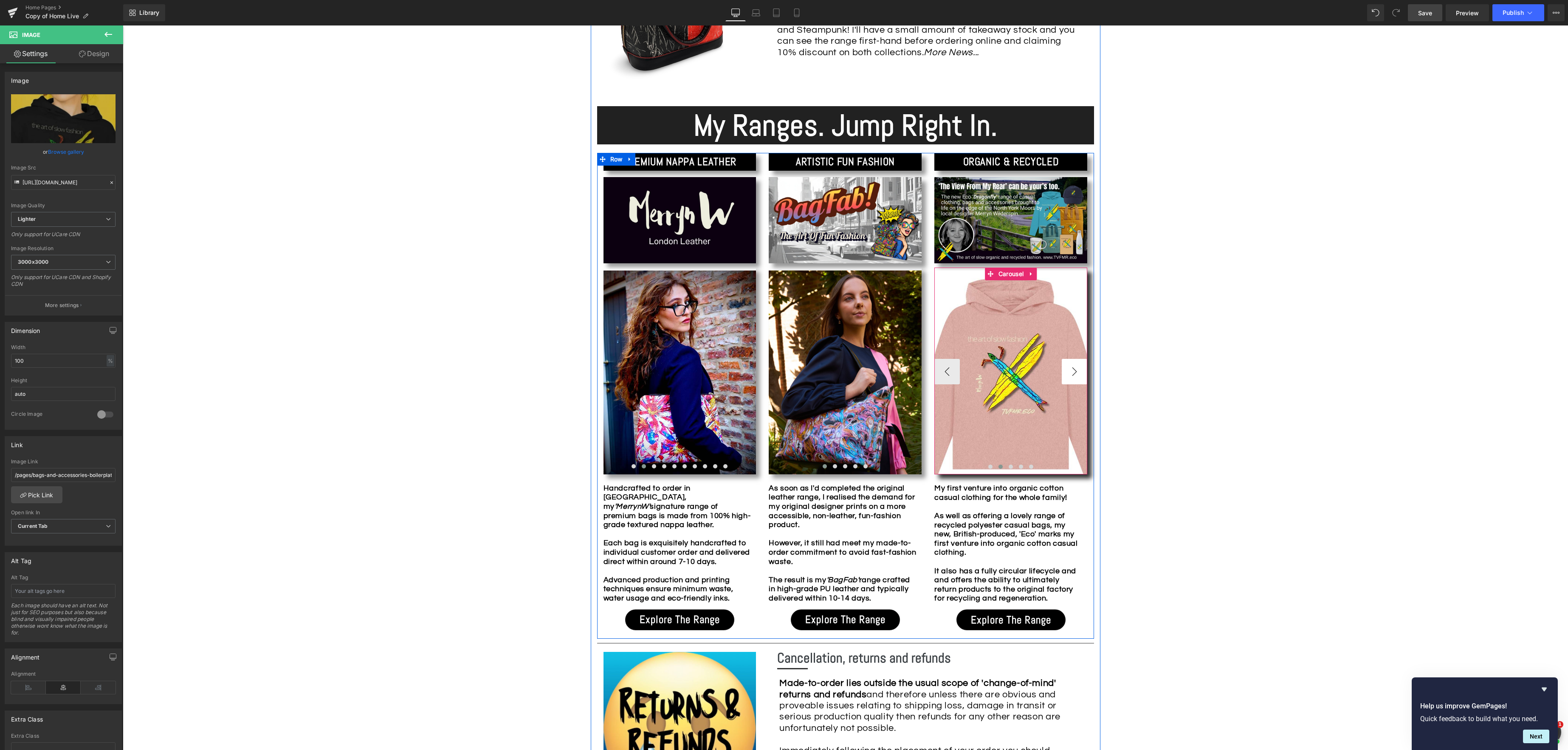
click at [1073, 376] on button "›" at bounding box center [1074, 372] width 26 height 26
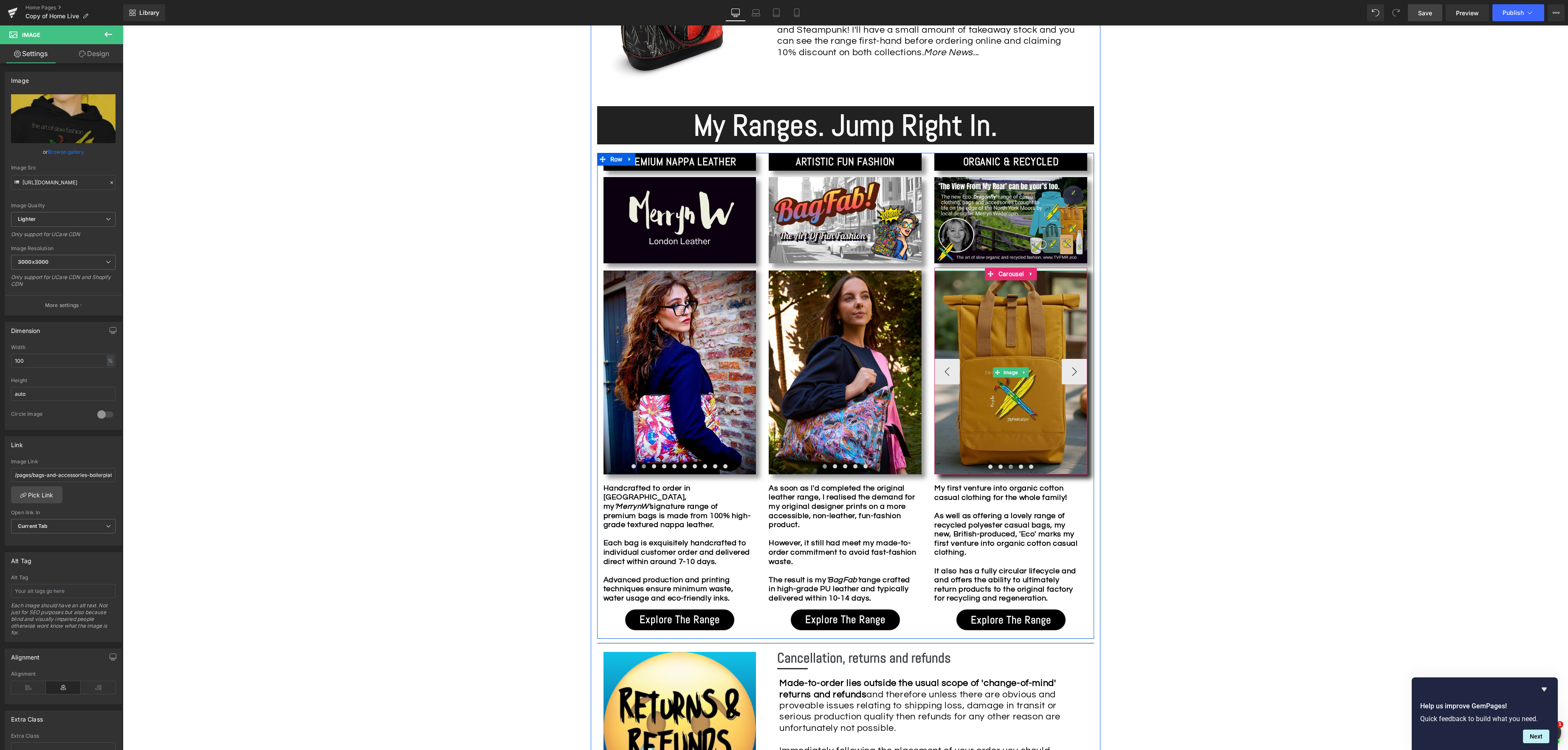
drag, startPoint x: 1010, startPoint y: 374, endPoint x: 969, endPoint y: 373, distance: 41.0
click at [1010, 374] on div "Image" at bounding box center [1010, 372] width 153 height 204
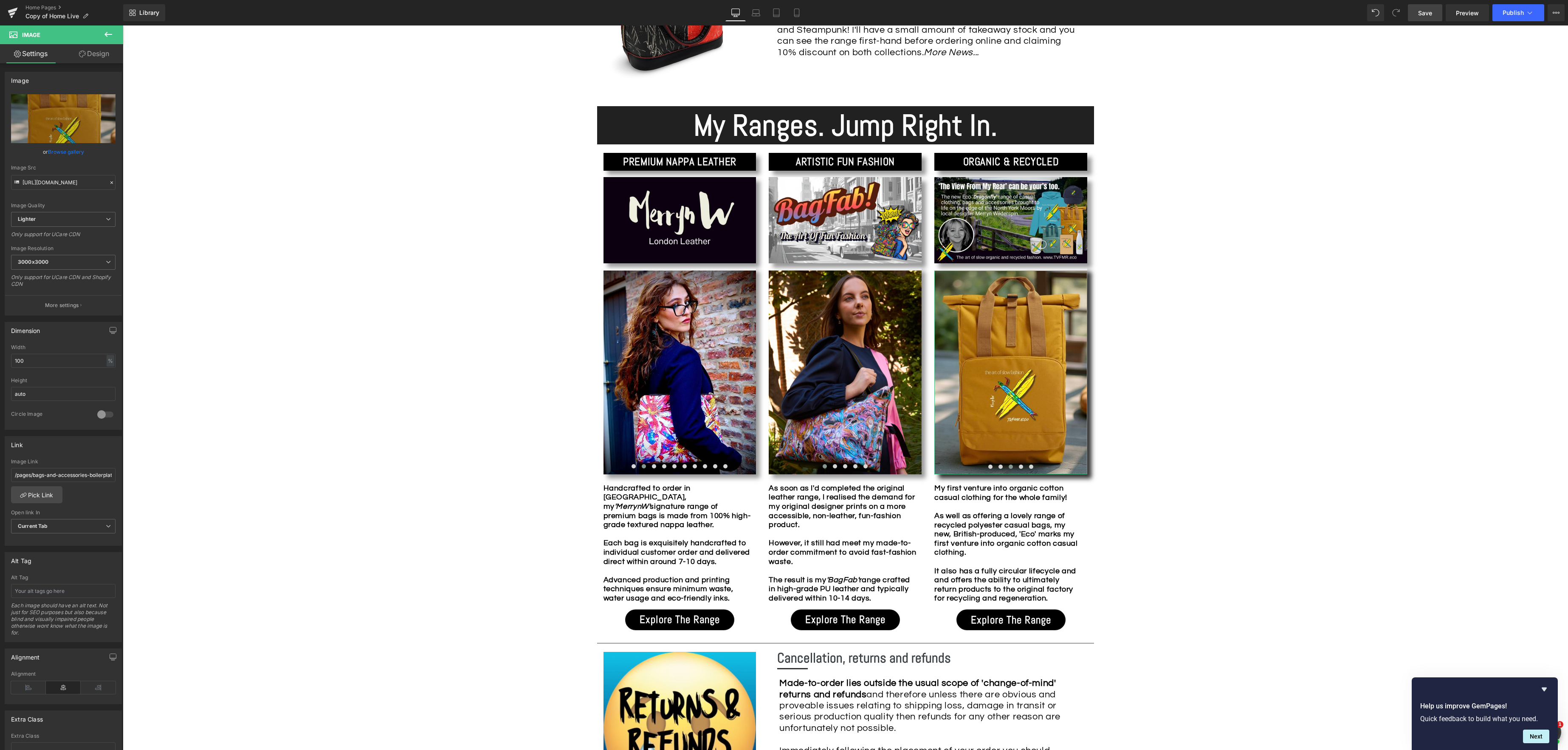
click at [61, 153] on link "Browse gallery" at bounding box center [66, 152] width 36 height 15
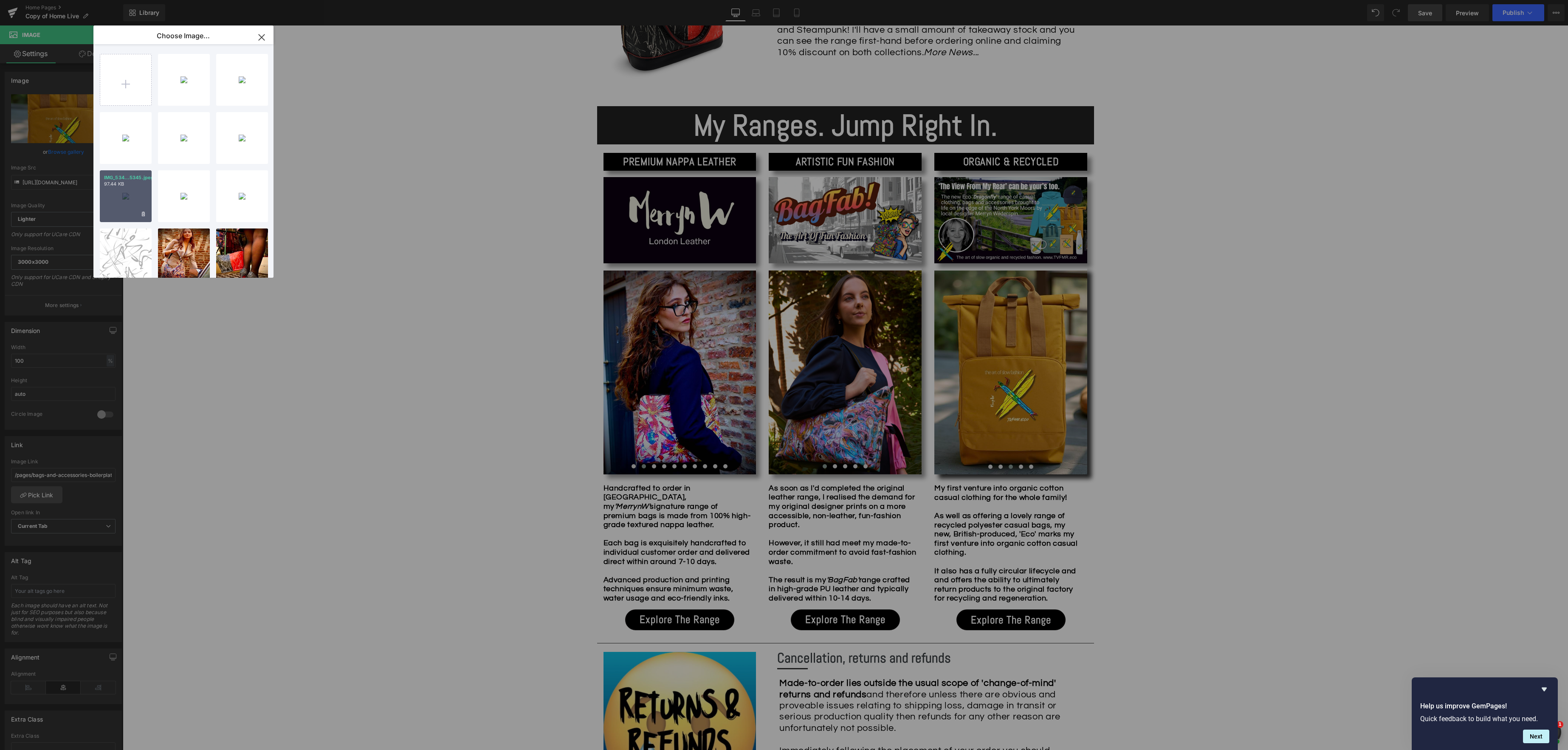
click at [120, 193] on div "IMG_534...5345.jpeg 97.44 KB" at bounding box center [125, 196] width 52 height 52
type input "[URL][DOMAIN_NAME]"
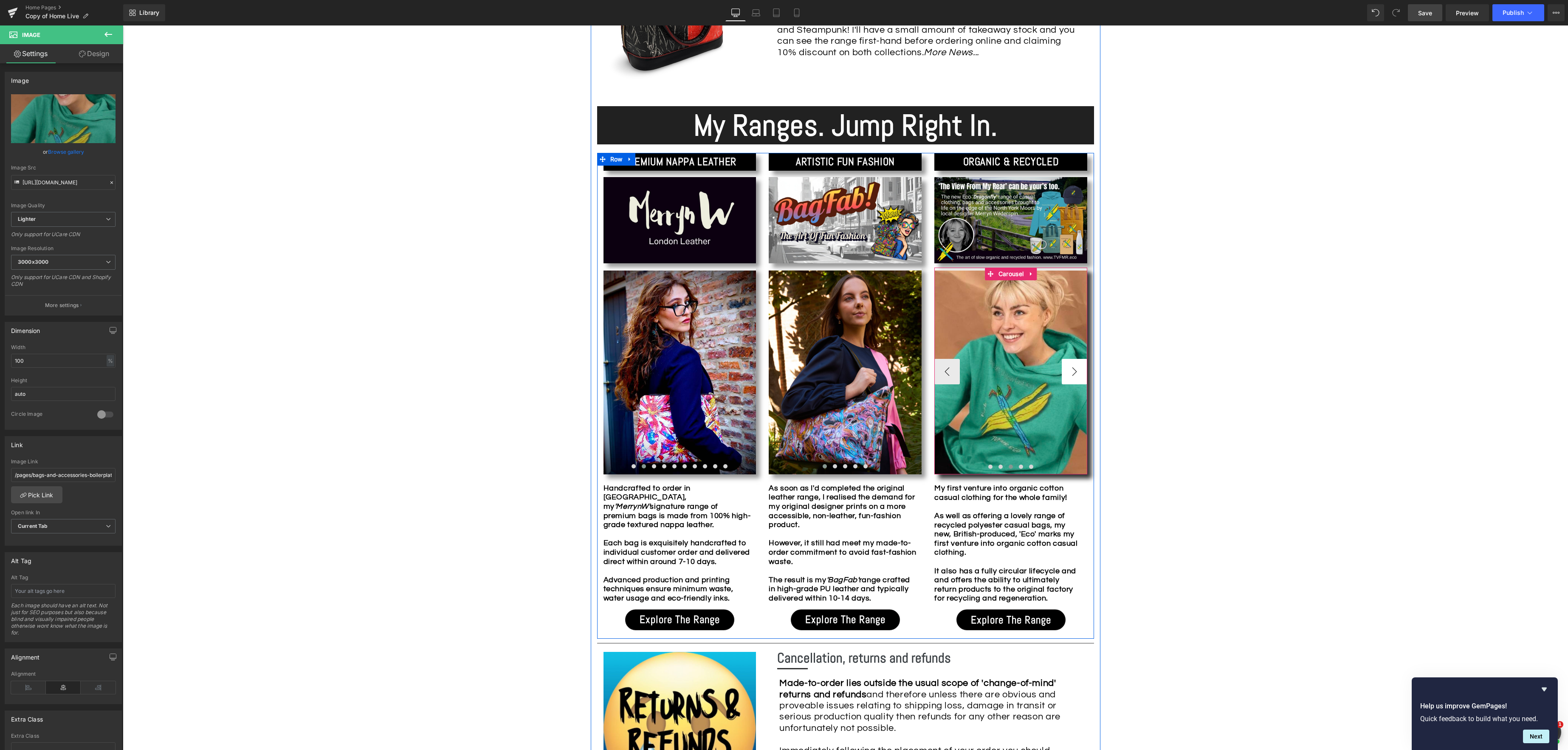
click at [1066, 369] on button "›" at bounding box center [1074, 372] width 26 height 26
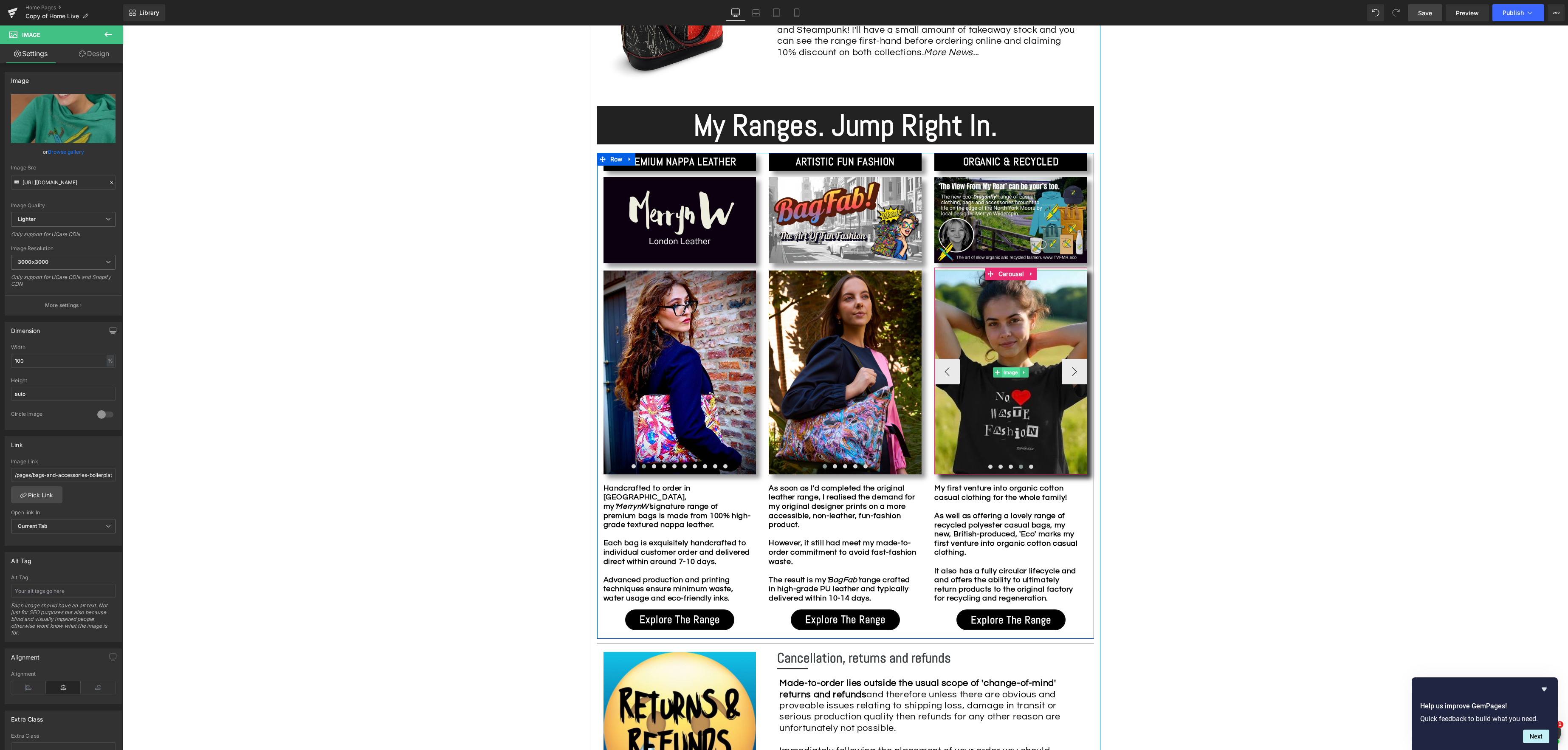
click at [1011, 370] on div "Image" at bounding box center [1010, 372] width 153 height 204
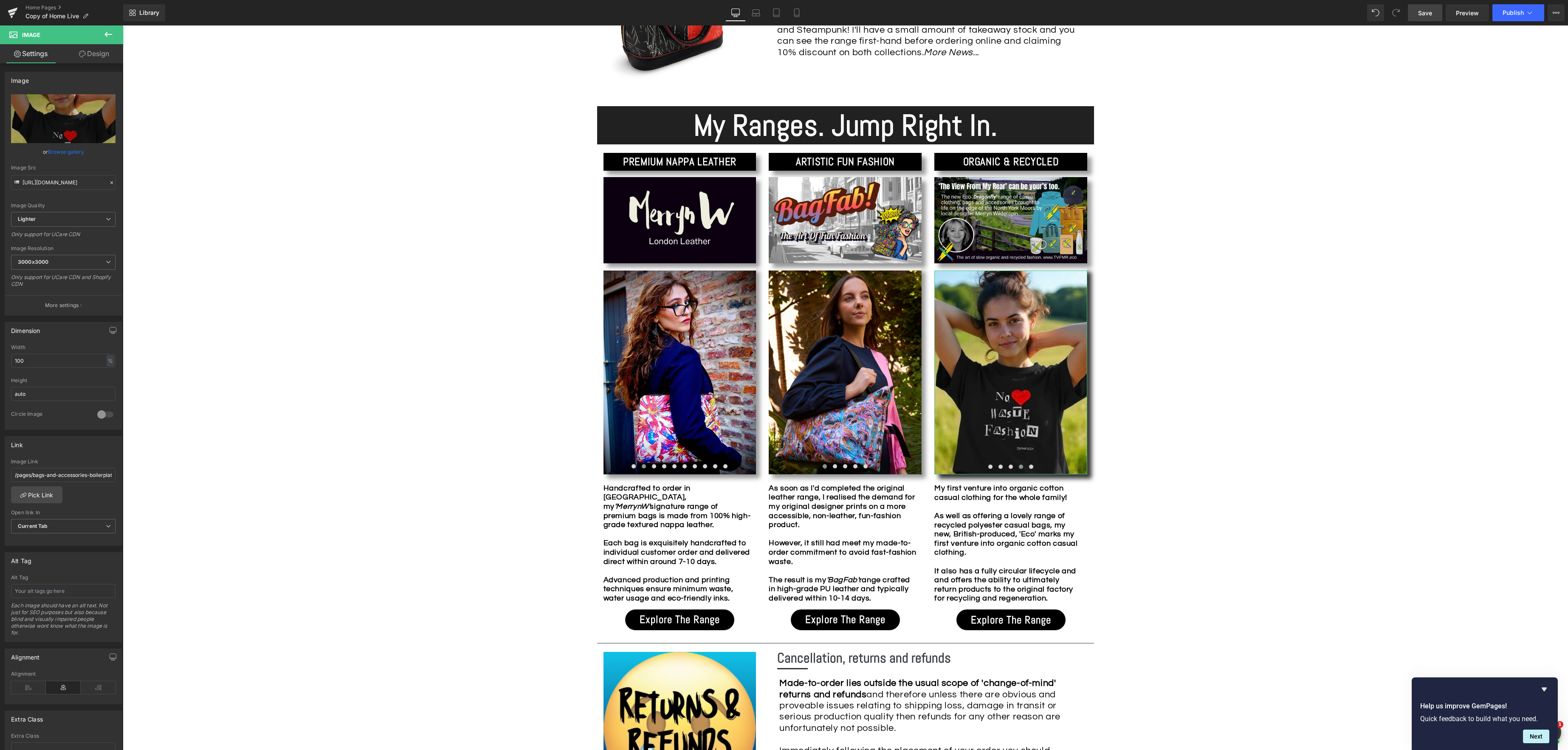
click at [53, 152] on link "Browse gallery" at bounding box center [66, 152] width 36 height 15
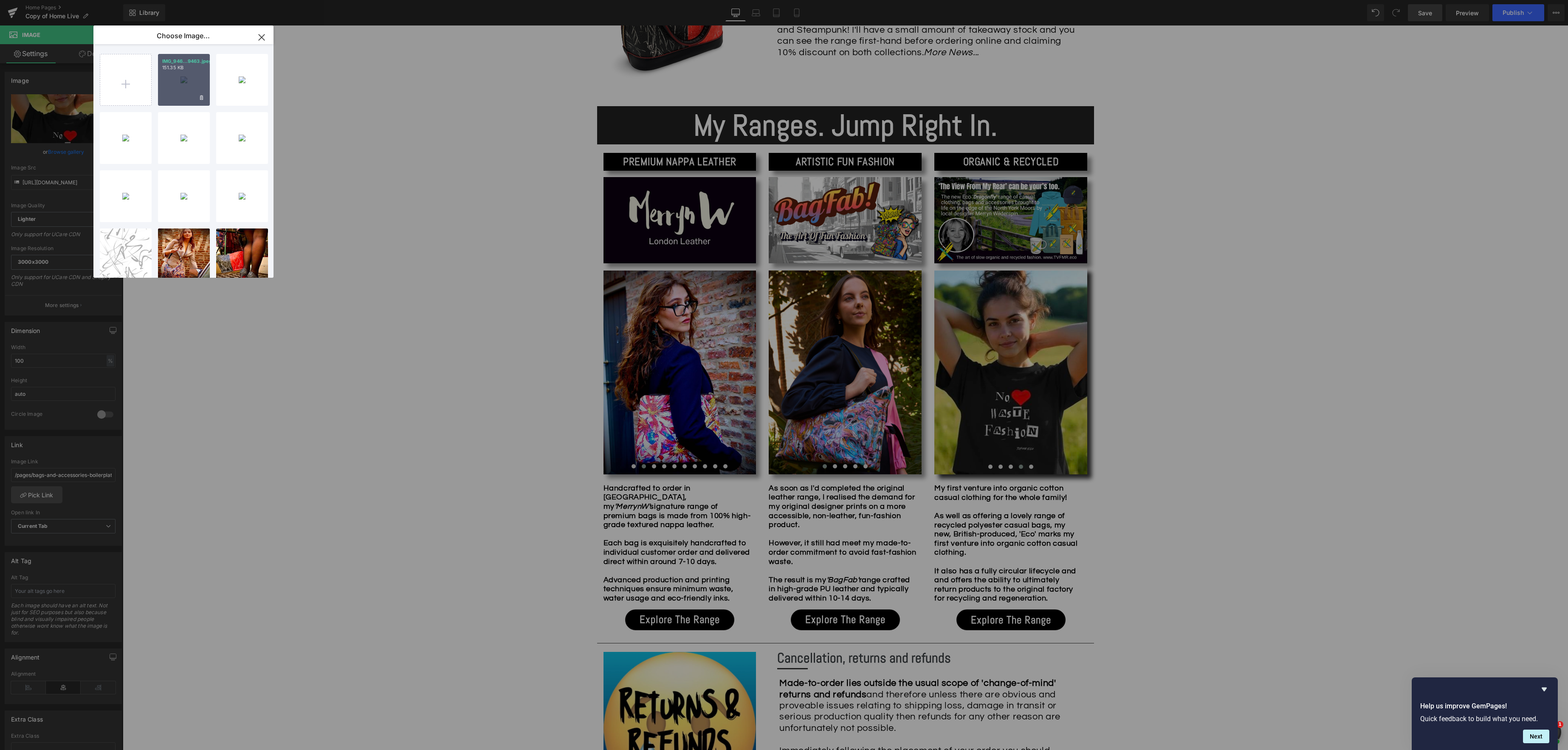
click at [191, 89] on div "IMG_946...9463.jpeg 151.35 KB" at bounding box center [184, 80] width 52 height 52
type input "[URL][DOMAIN_NAME]"
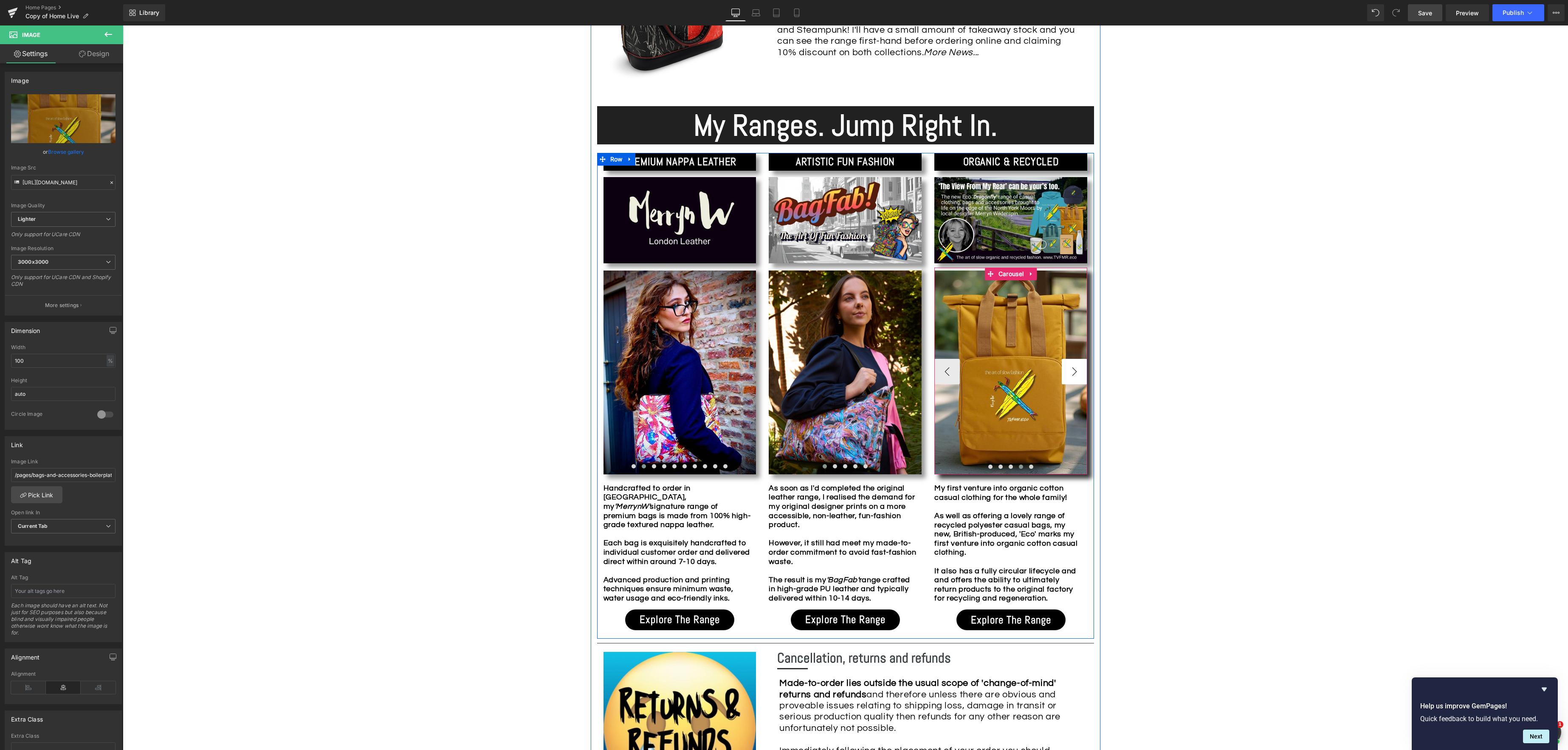
click at [1079, 373] on button "›" at bounding box center [1074, 372] width 26 height 26
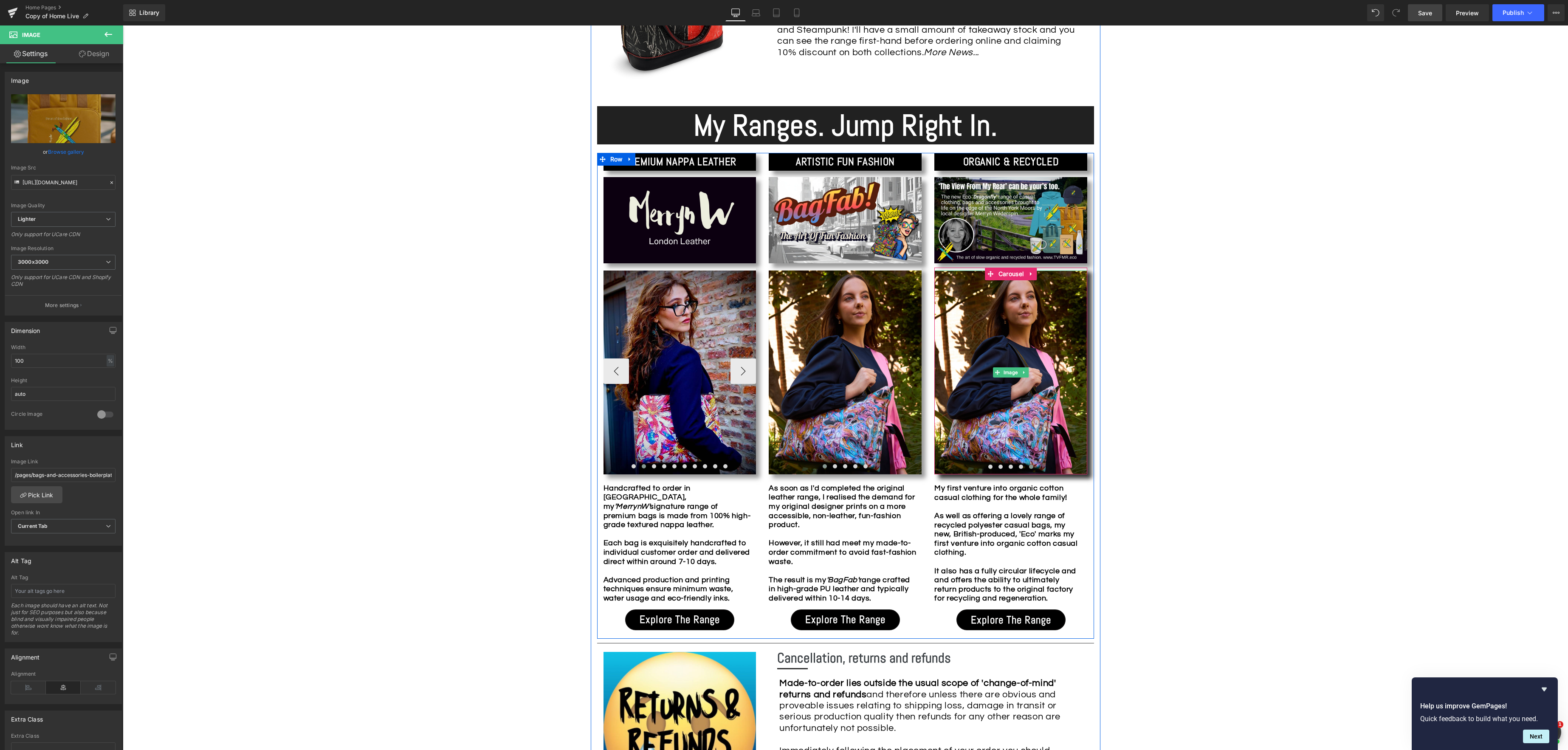
drag, startPoint x: 1008, startPoint y: 374, endPoint x: 737, endPoint y: 312, distance: 278.0
click at [1008, 374] on span "Image" at bounding box center [1010, 373] width 18 height 10
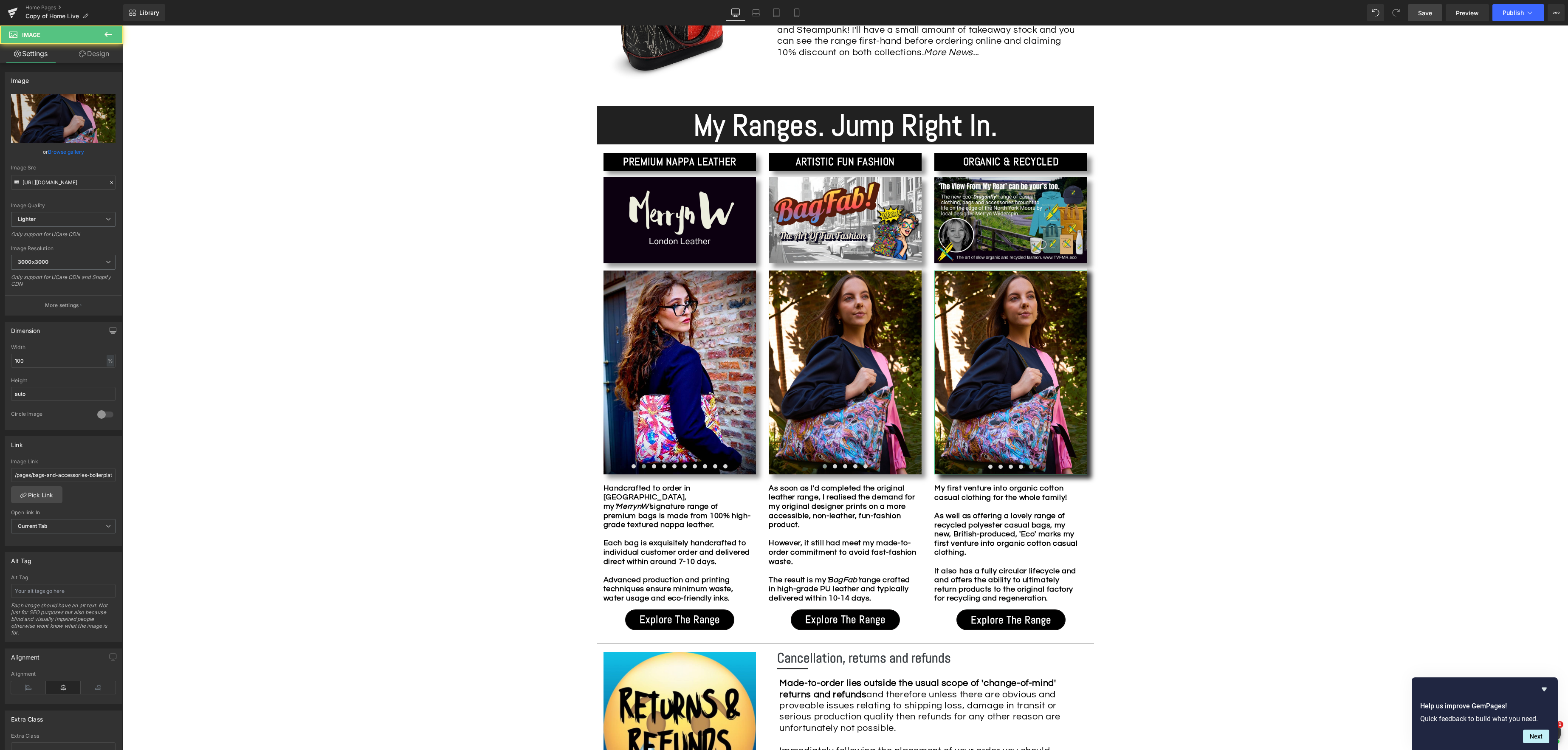
click at [66, 150] on link "Browse gallery" at bounding box center [66, 152] width 36 height 15
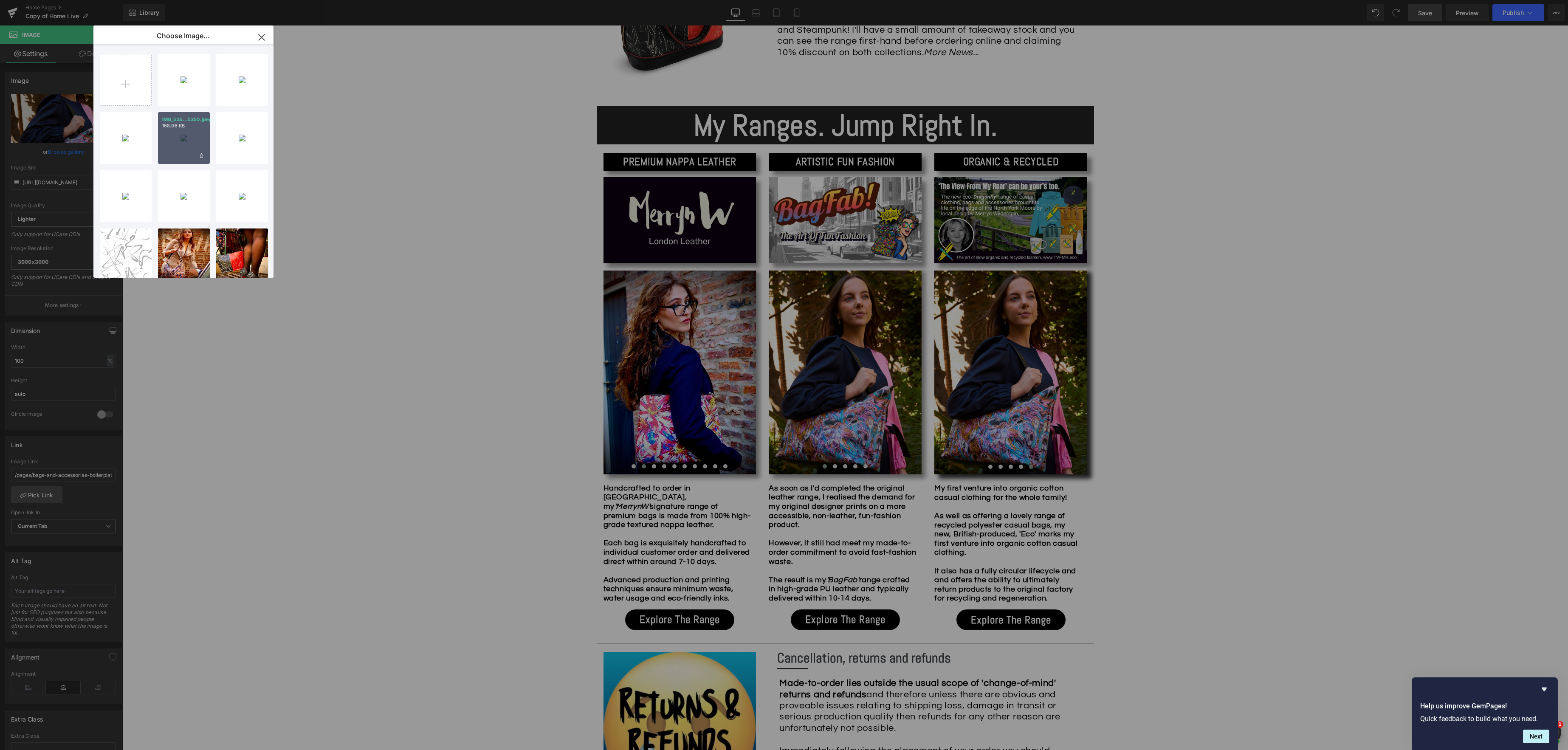
click at [180, 147] on div "IMG_535...5350.jpeg 168.06 KB" at bounding box center [184, 138] width 52 height 52
type input "[URL][DOMAIN_NAME]"
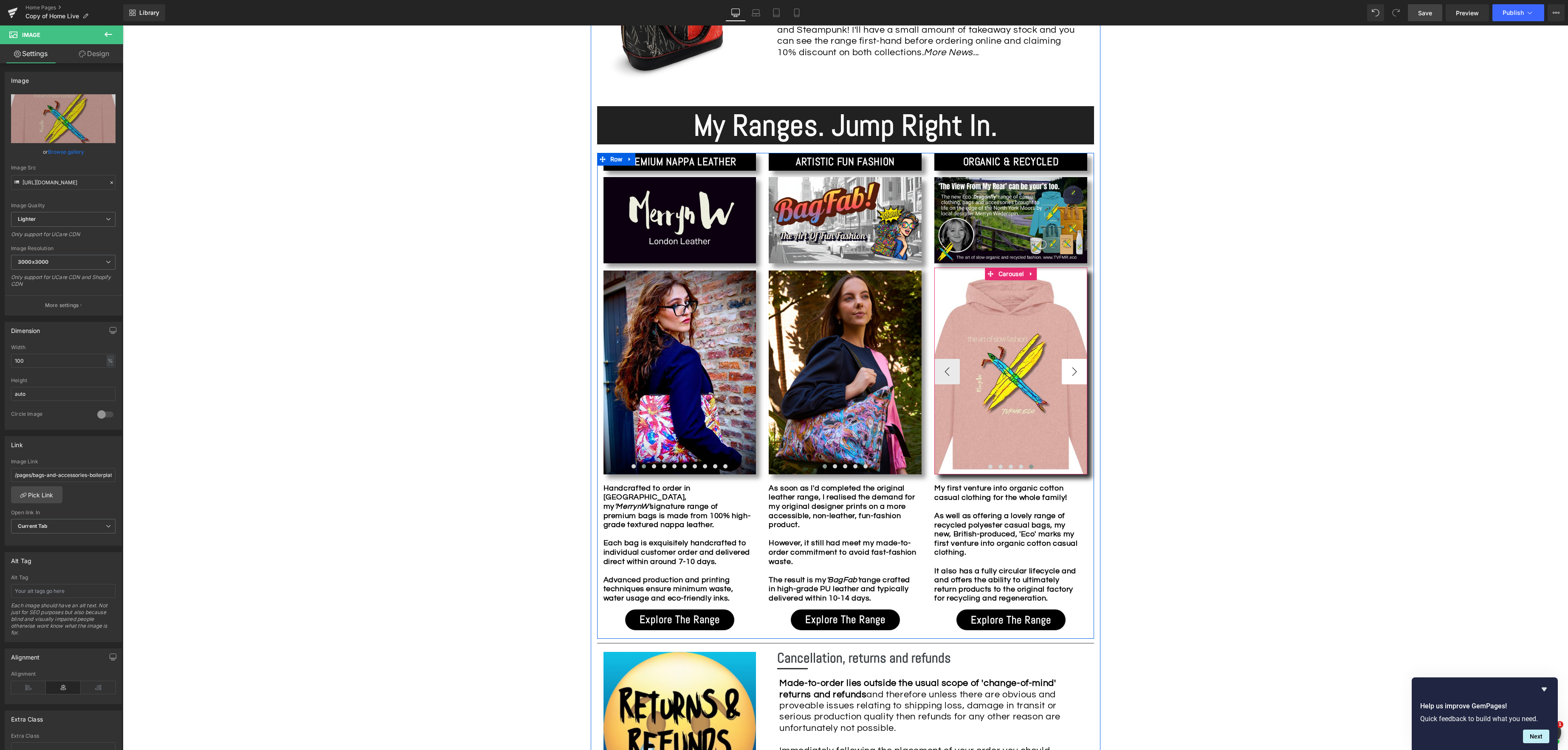
click at [1073, 373] on button "›" at bounding box center [1074, 372] width 26 height 26
click at [1068, 374] on button "›" at bounding box center [1074, 372] width 26 height 26
click at [1004, 273] on div "Image Image Image Image Image ‹ › [GEOGRAPHIC_DATA]" at bounding box center [1010, 371] width 153 height 207
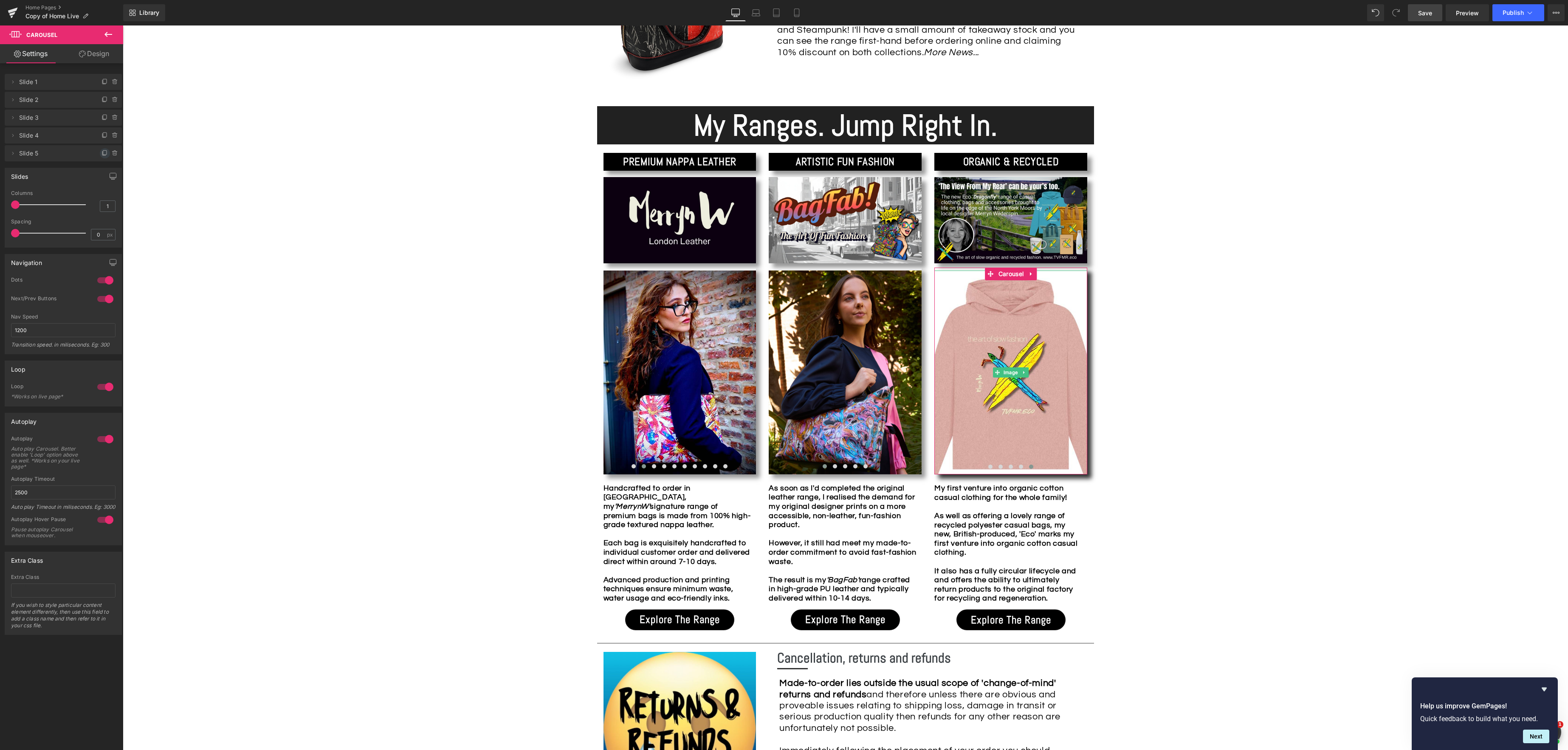
click at [102, 156] on icon at bounding box center [105, 153] width 7 height 7
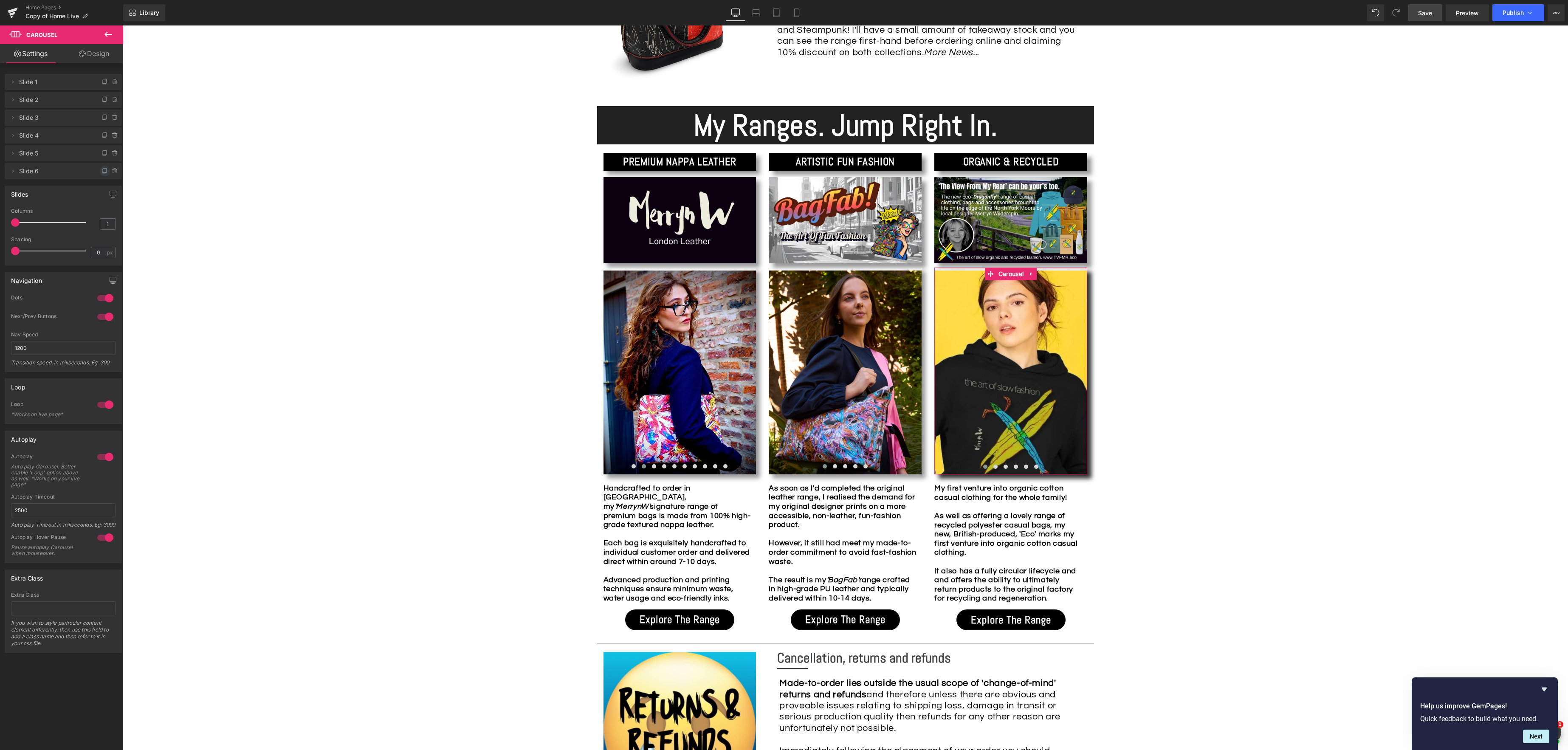
click at [103, 168] on icon at bounding box center [105, 170] width 4 height 4
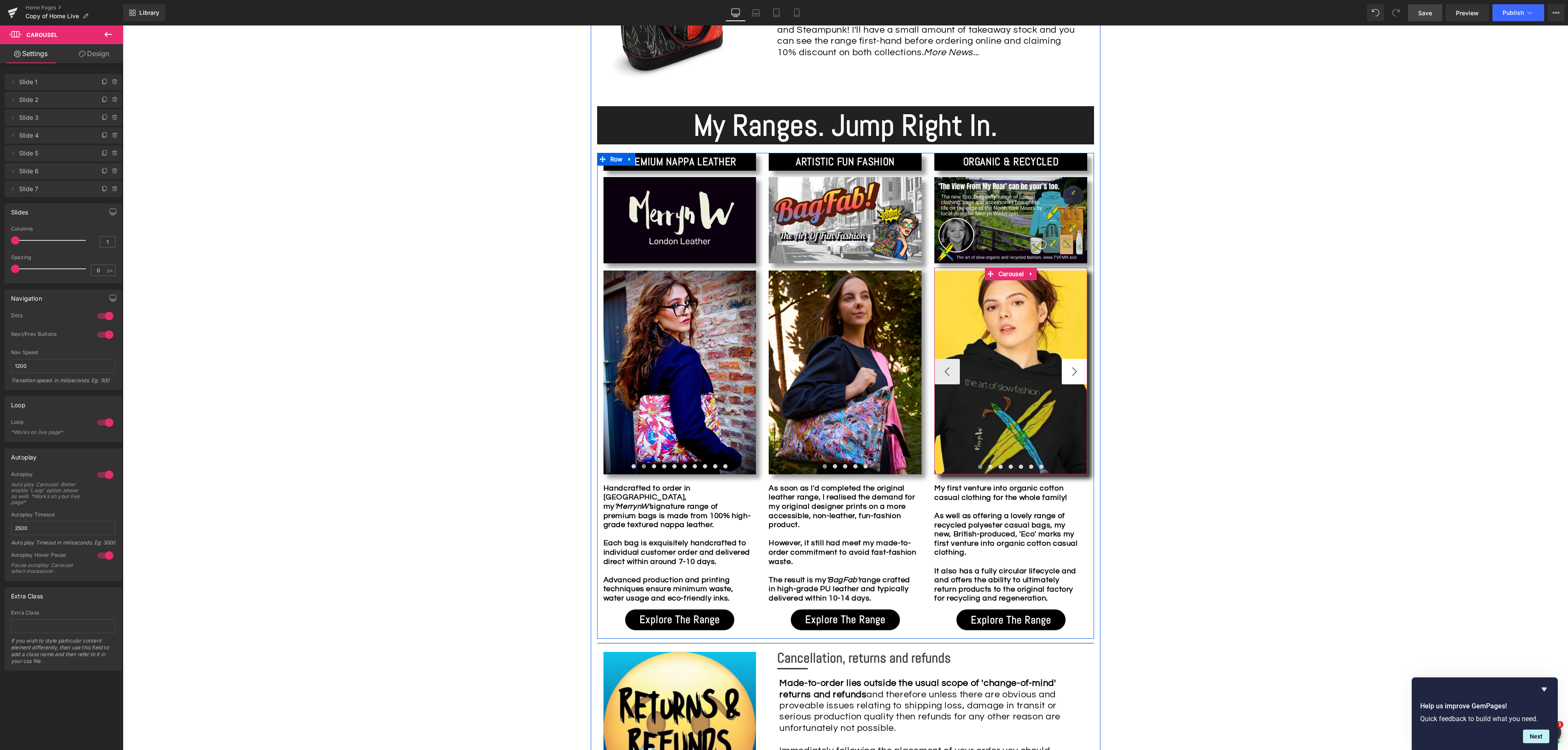
click at [1070, 374] on button "›" at bounding box center [1074, 372] width 26 height 26
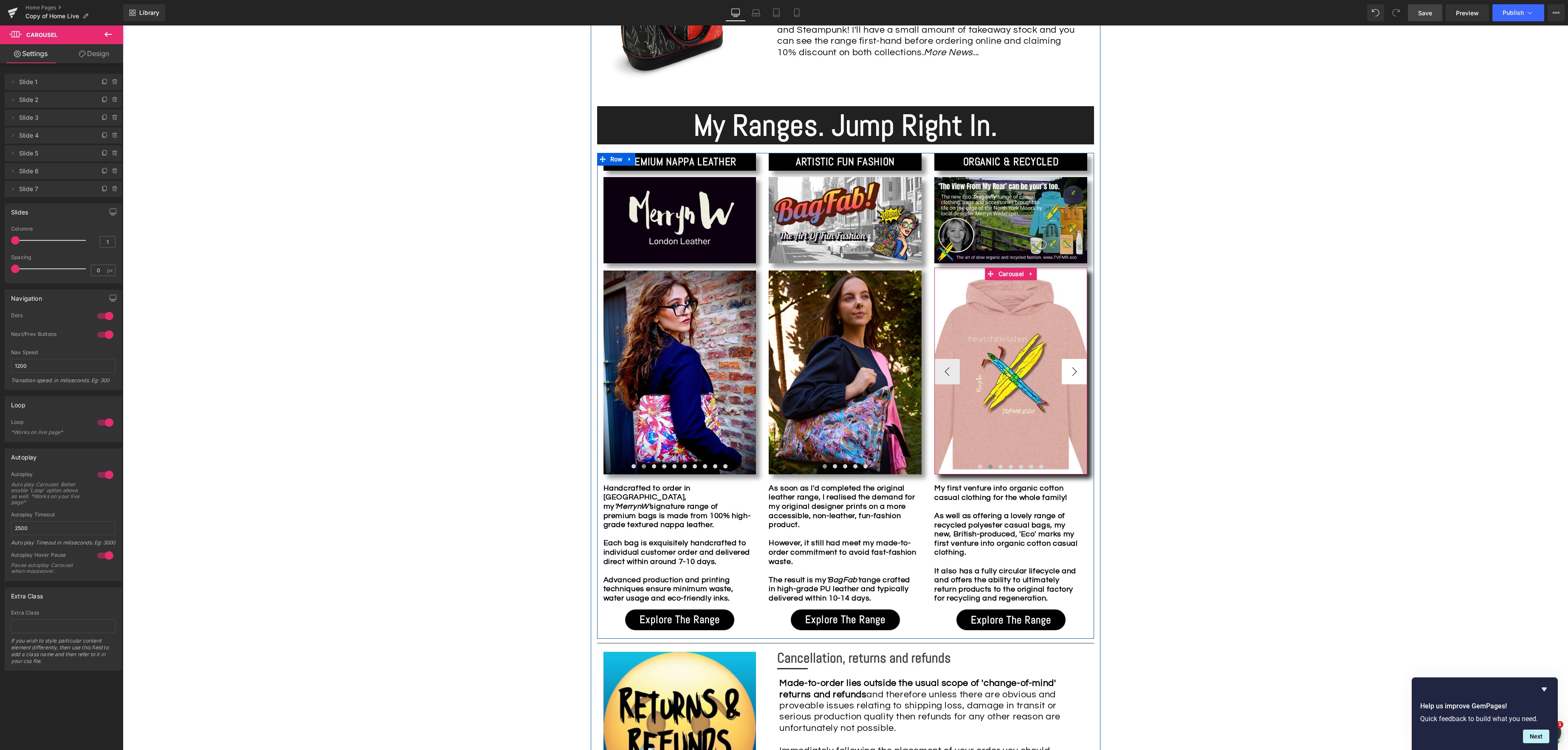
click at [1070, 374] on button "›" at bounding box center [1074, 372] width 26 height 26
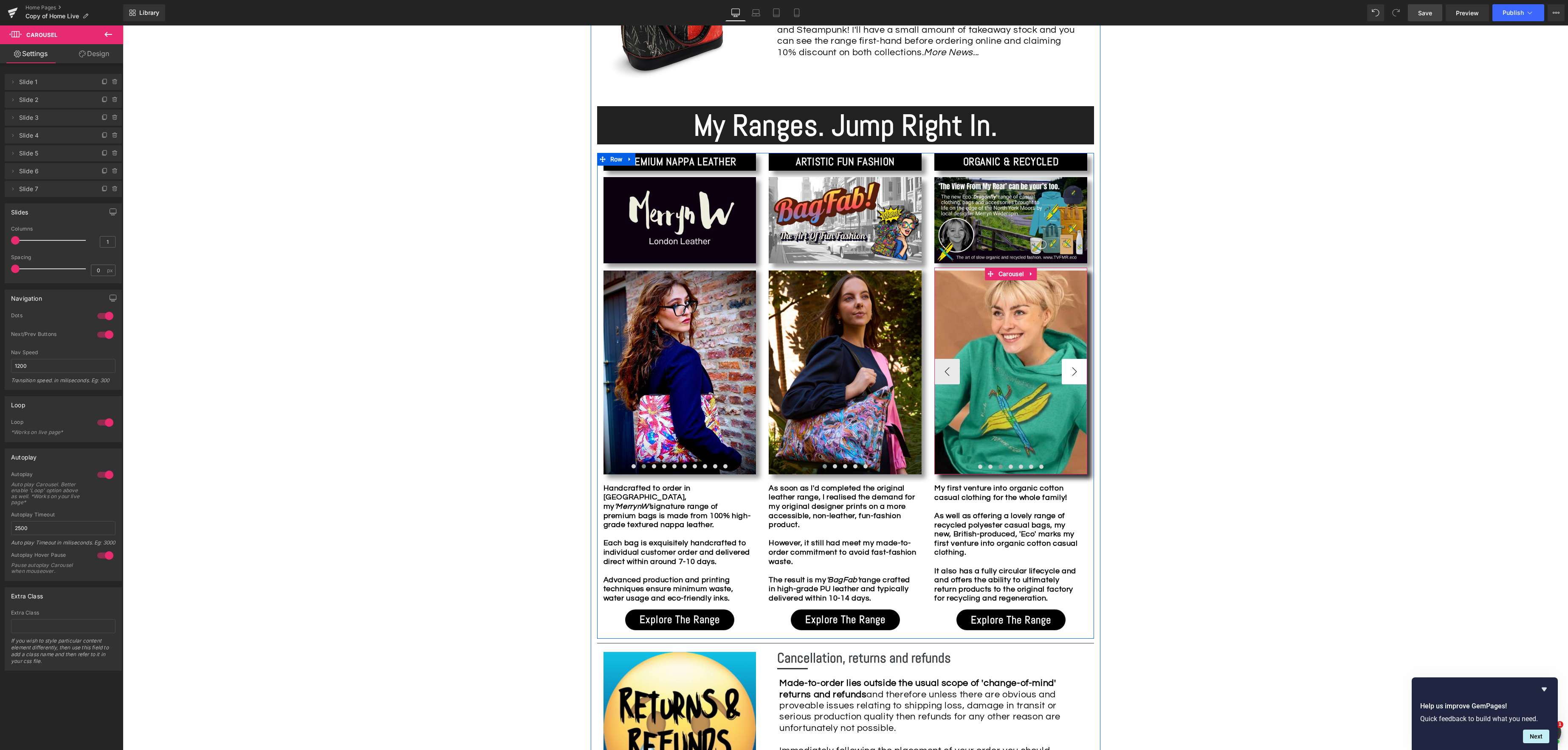
click at [1070, 374] on button "›" at bounding box center [1074, 372] width 26 height 26
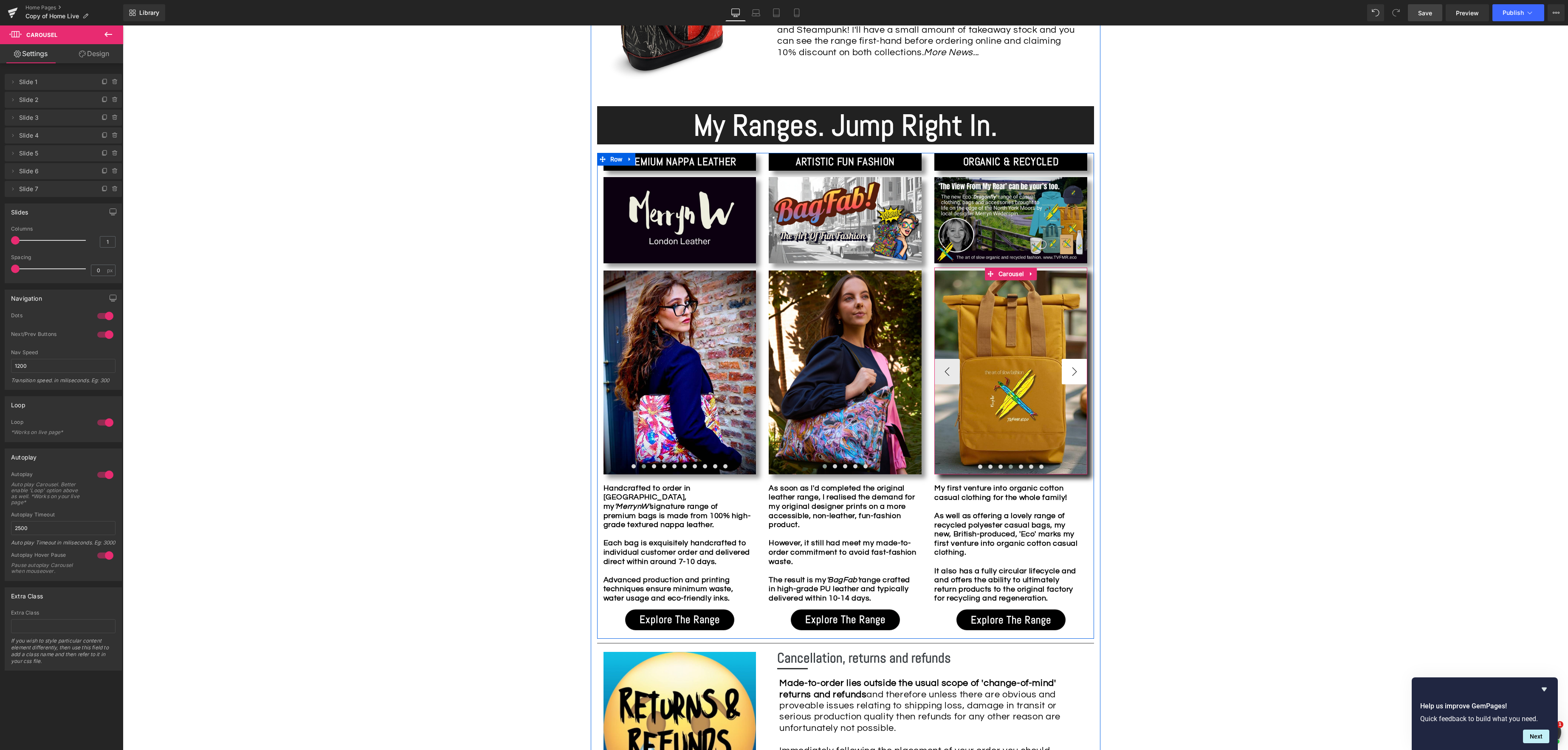
click at [1070, 374] on button "›" at bounding box center [1074, 372] width 26 height 26
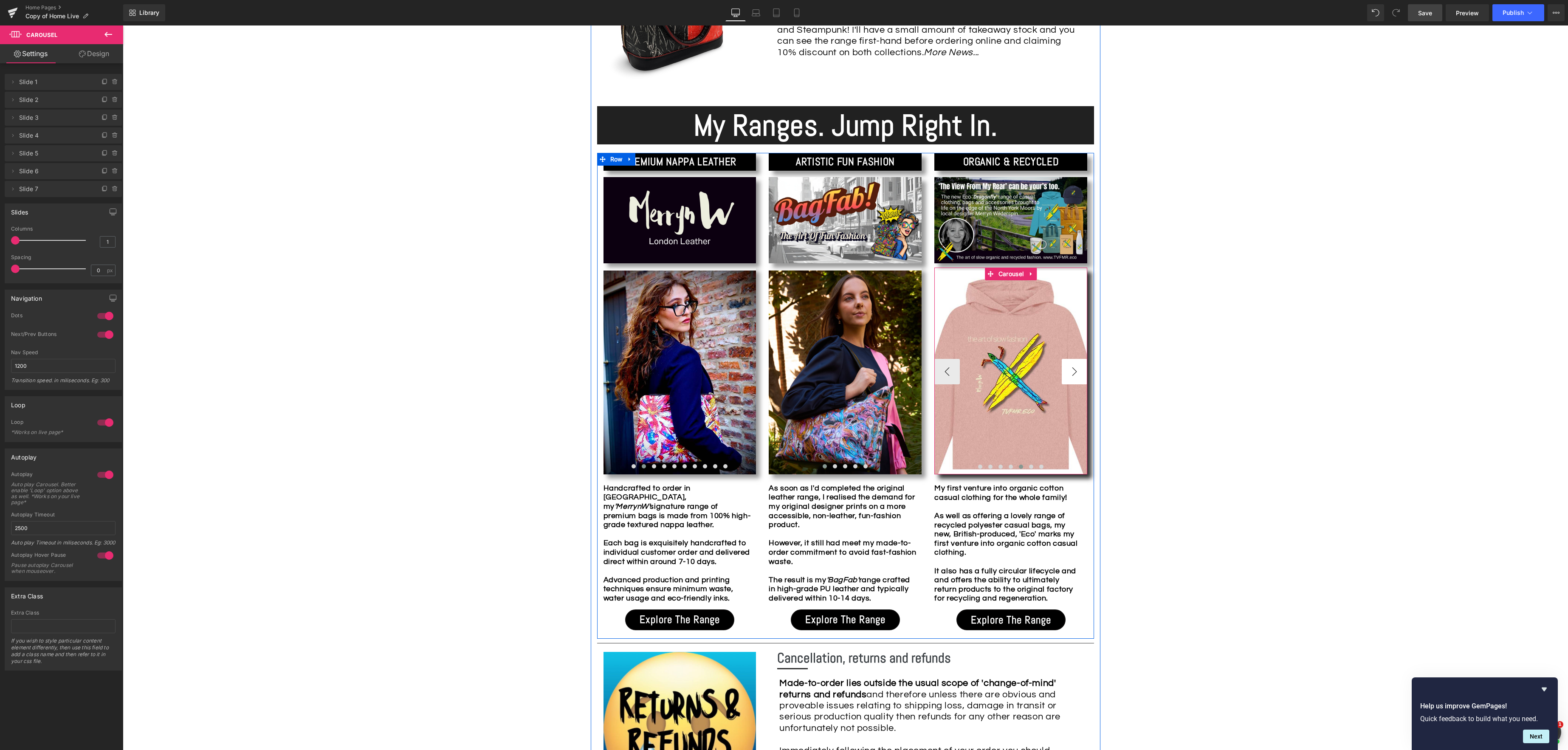
click at [1070, 374] on button "›" at bounding box center [1074, 372] width 26 height 26
click at [940, 373] on button "‹" at bounding box center [947, 372] width 26 height 26
click at [1075, 371] on button "›" at bounding box center [1074, 372] width 26 height 26
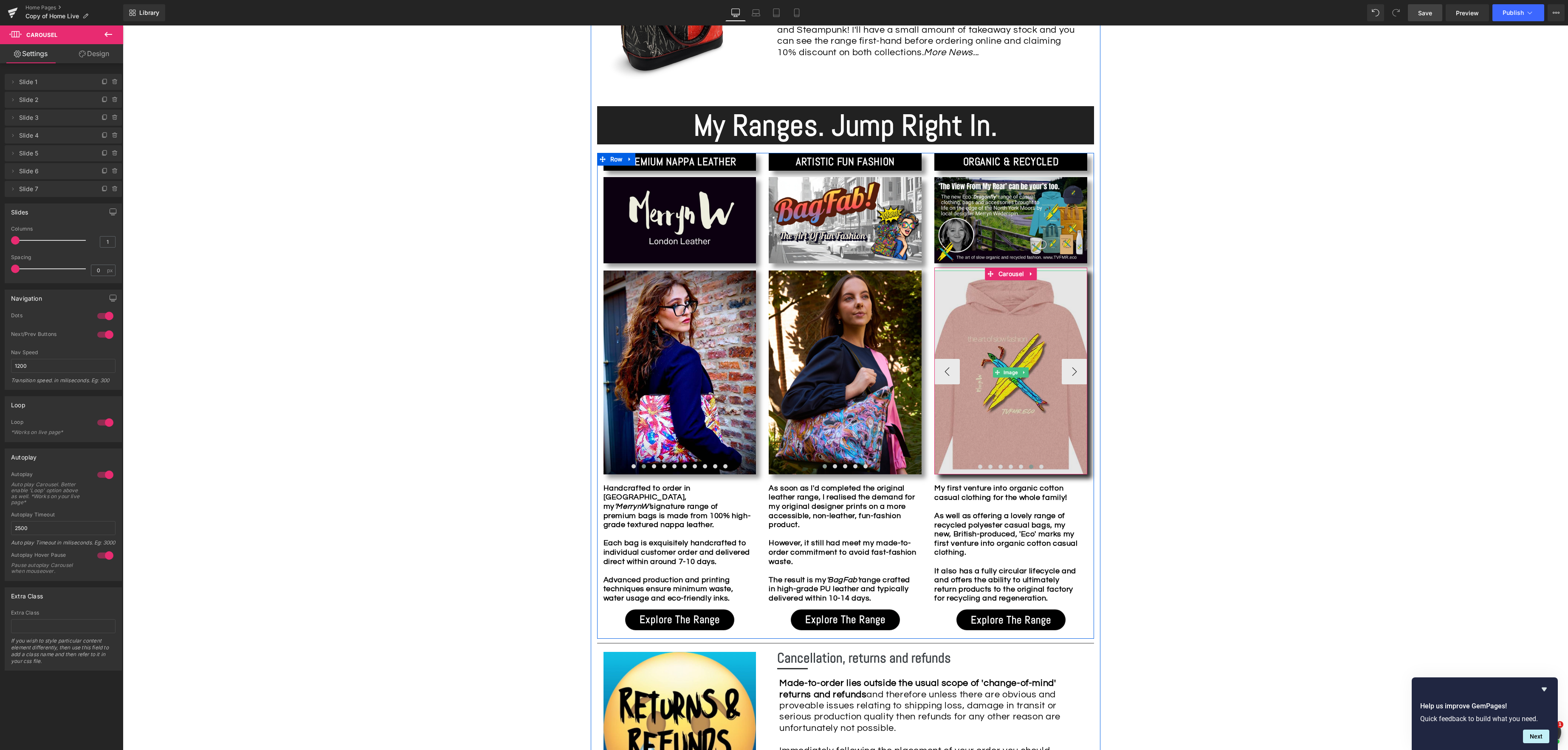
drag, startPoint x: 1009, startPoint y: 373, endPoint x: 999, endPoint y: 372, distance: 10.0
click at [1009, 373] on div "Image" at bounding box center [1010, 372] width 153 height 204
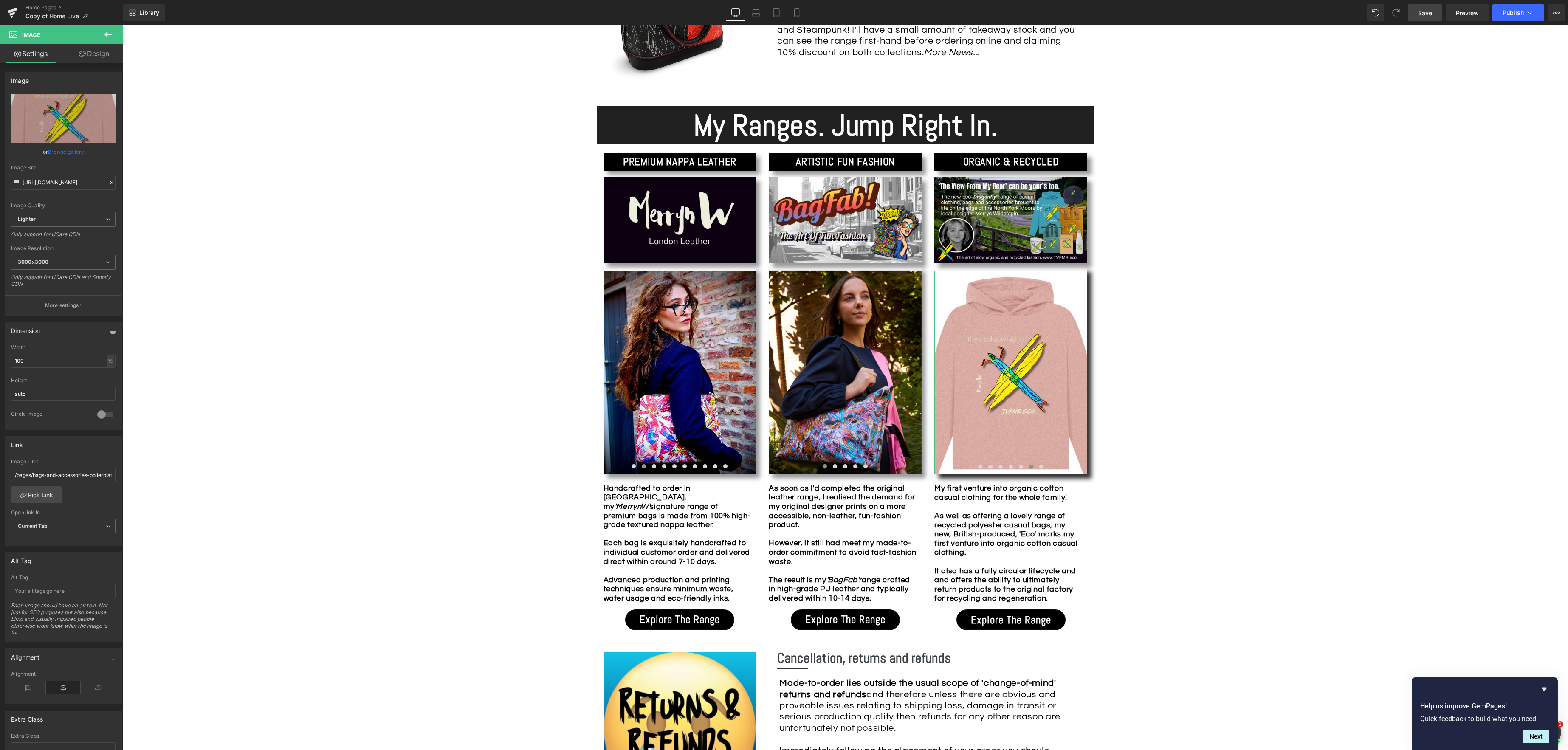
click at [63, 149] on link "Browse gallery" at bounding box center [66, 152] width 36 height 15
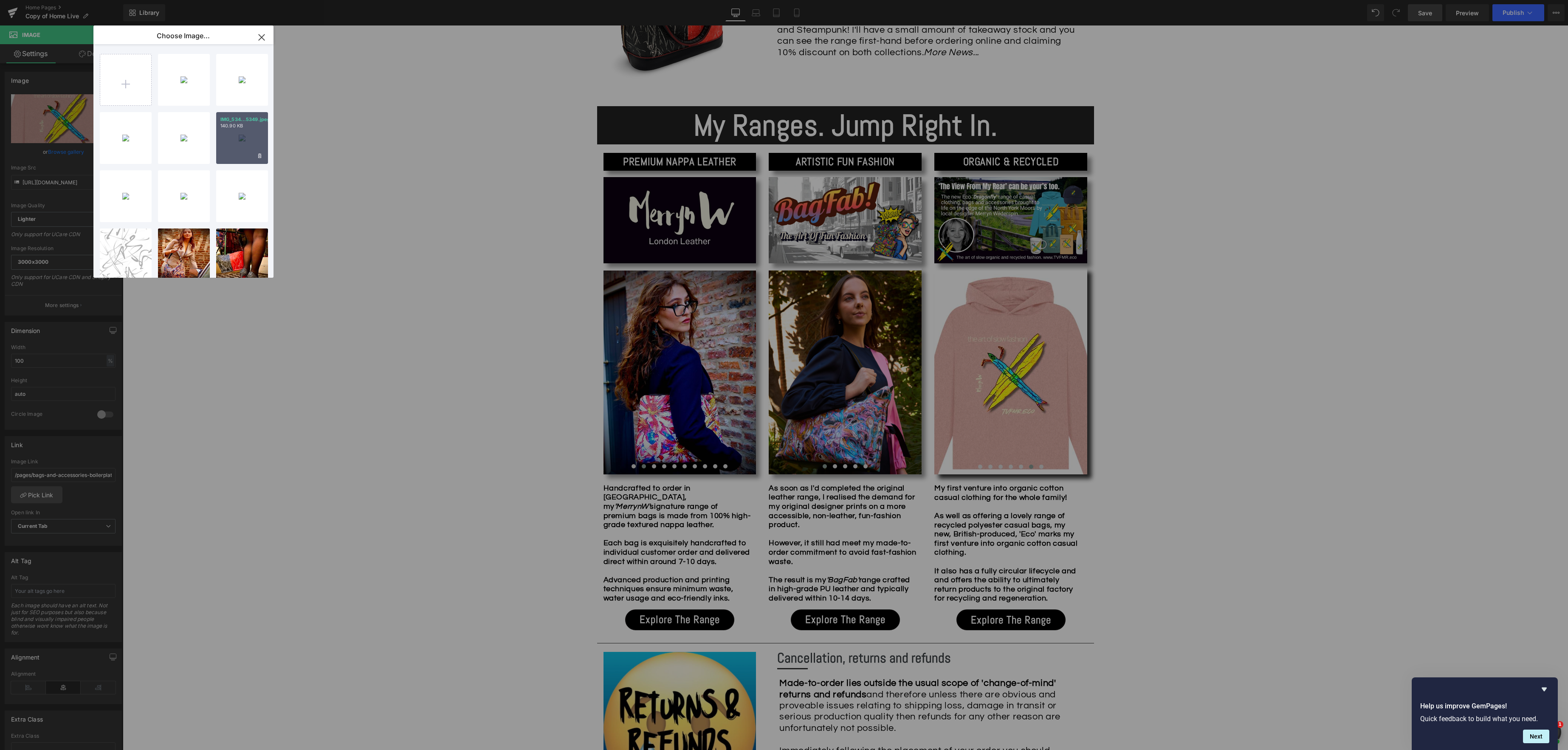
click at [234, 142] on div "IMG_534...5349.jpeg 140.90 KB" at bounding box center [242, 138] width 52 height 52
type input "[URL][DOMAIN_NAME]"
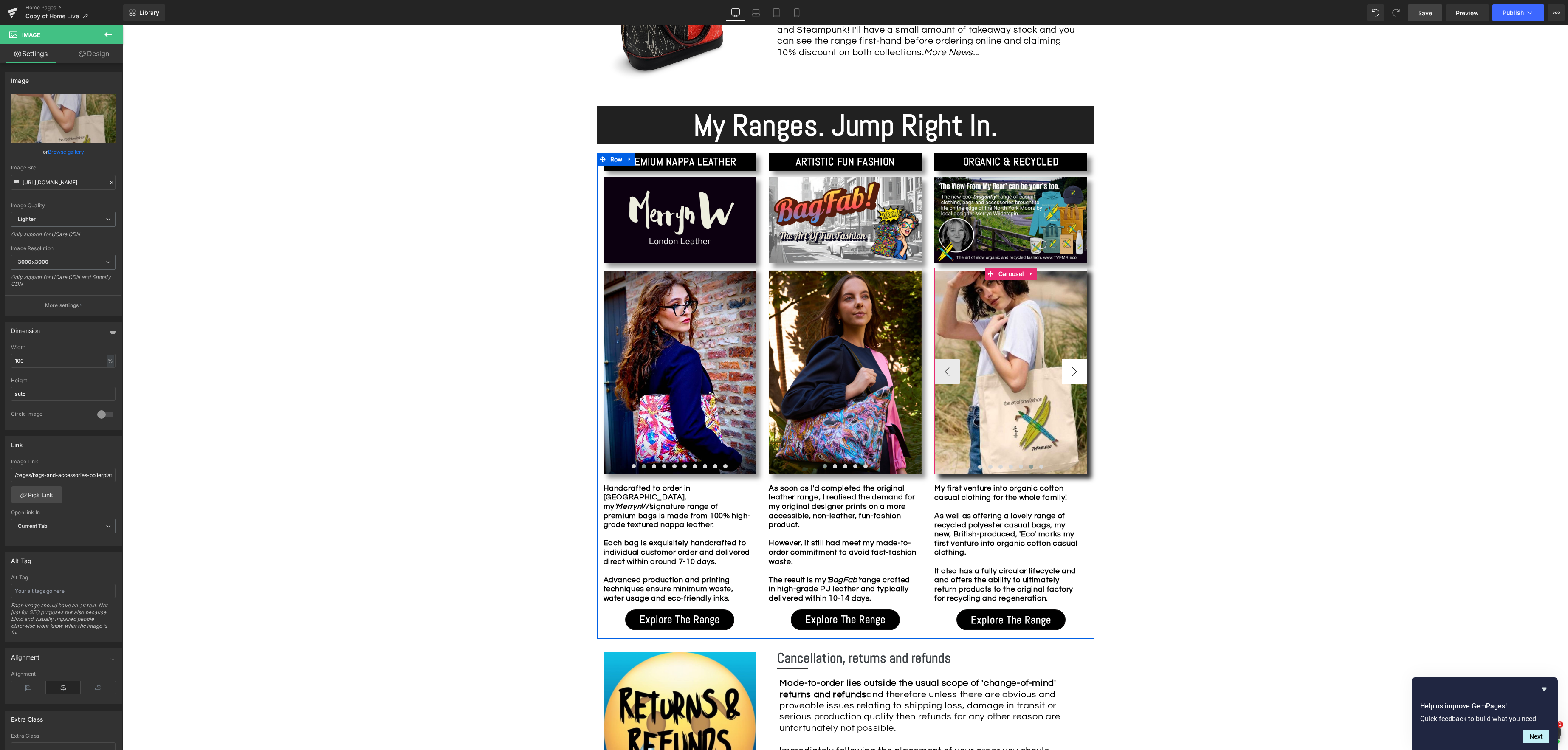
click at [1077, 373] on button "›" at bounding box center [1074, 372] width 26 height 26
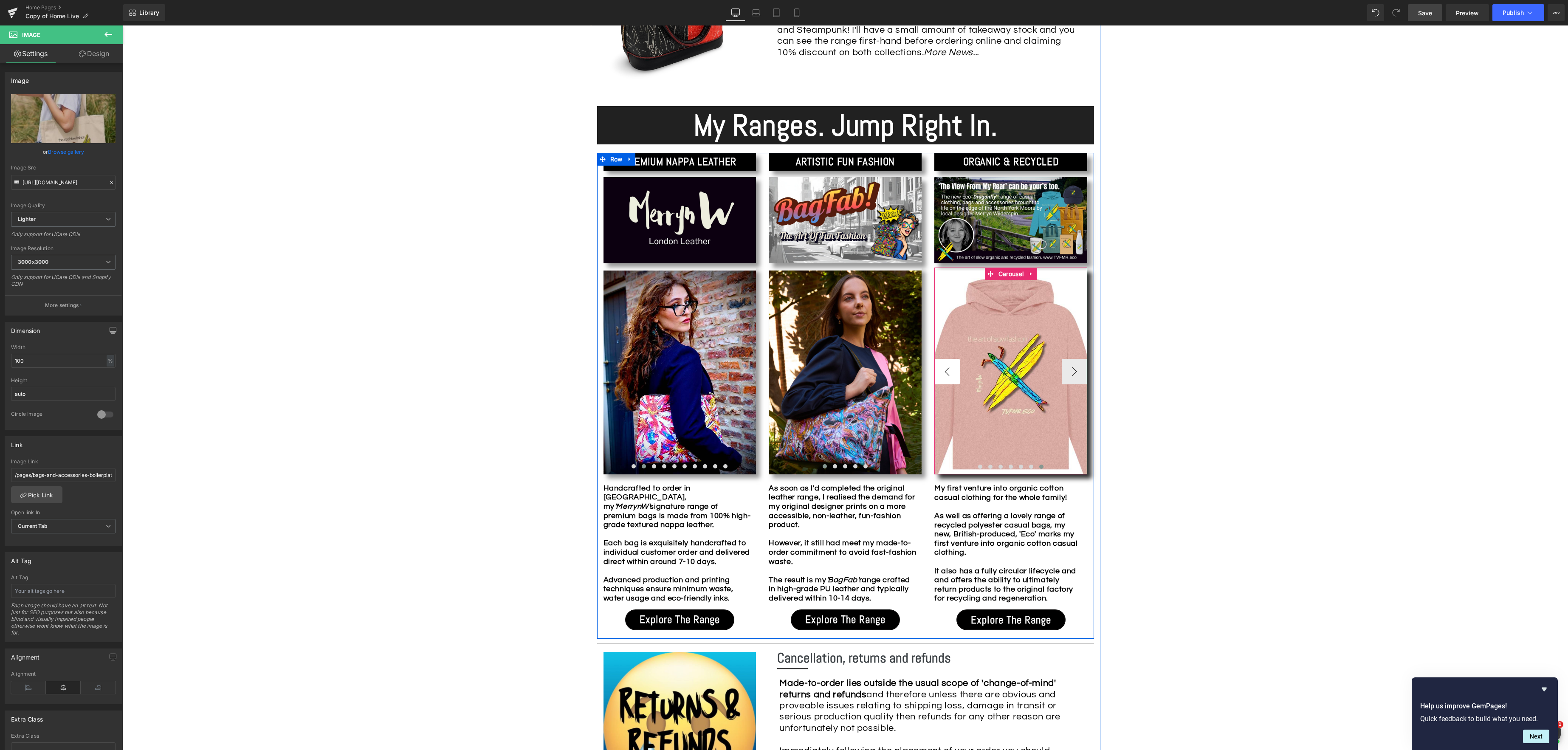
click at [941, 373] on button "‹" at bounding box center [947, 372] width 26 height 26
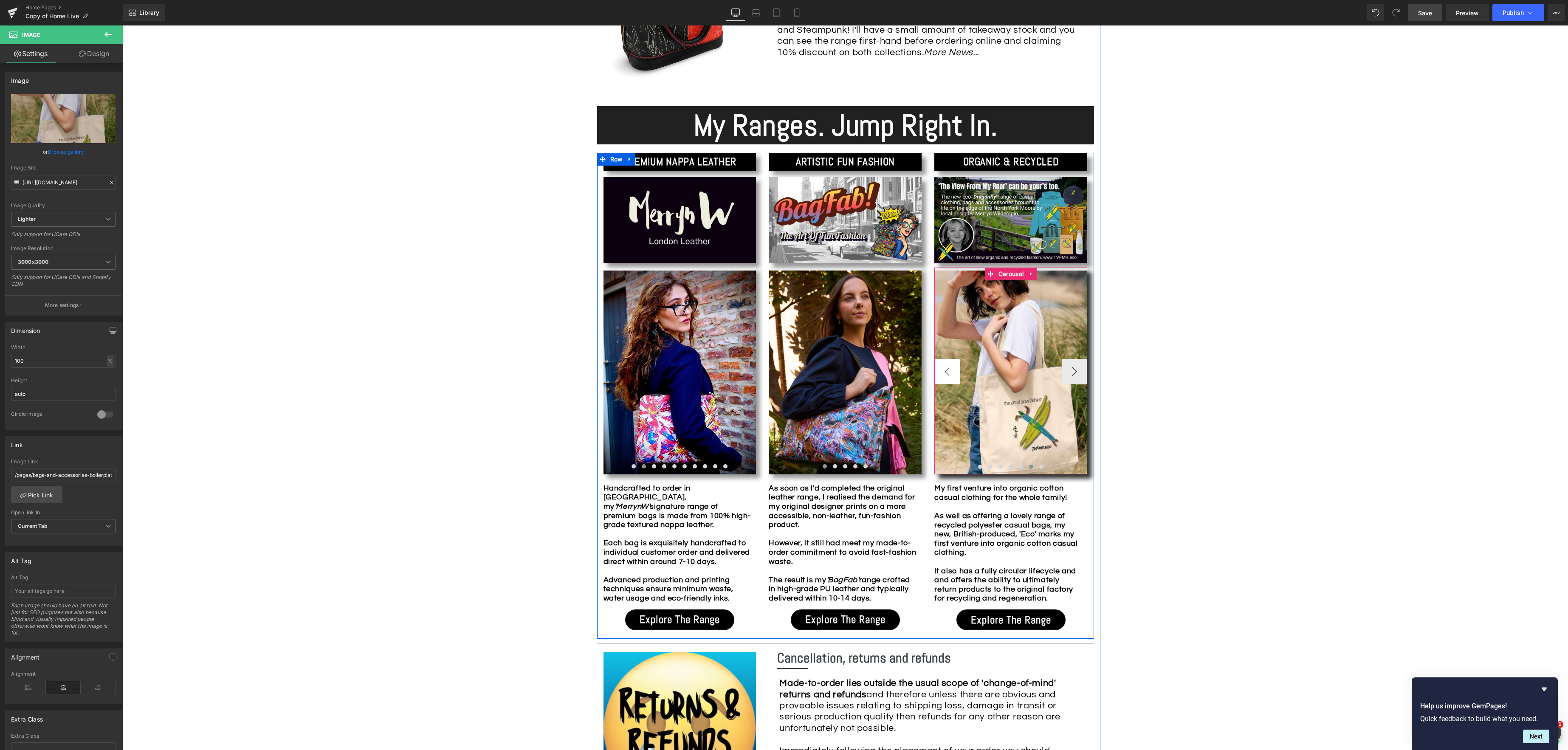
click at [943, 373] on button "‹" at bounding box center [947, 372] width 26 height 26
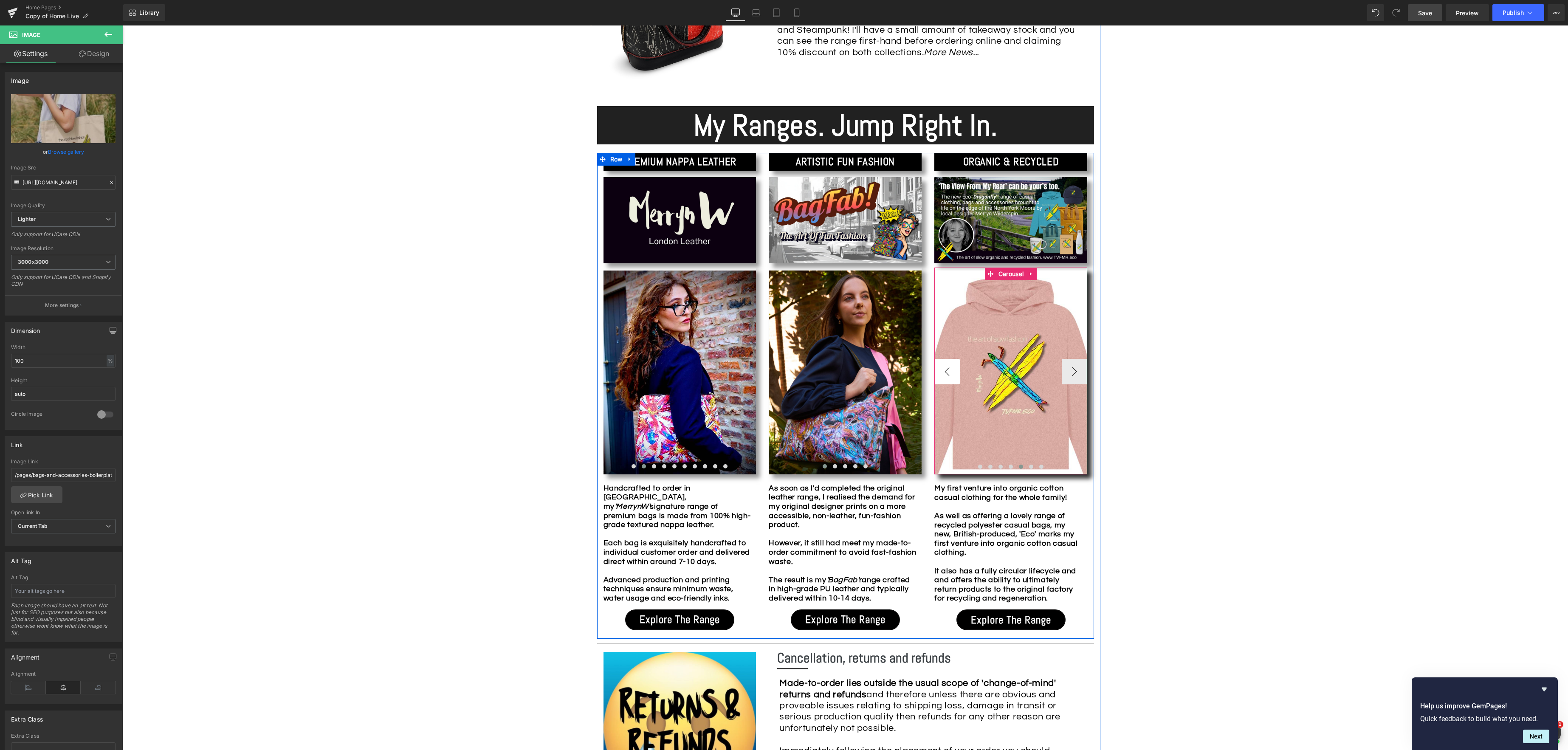
click at [943, 373] on button "‹" at bounding box center [947, 372] width 26 height 26
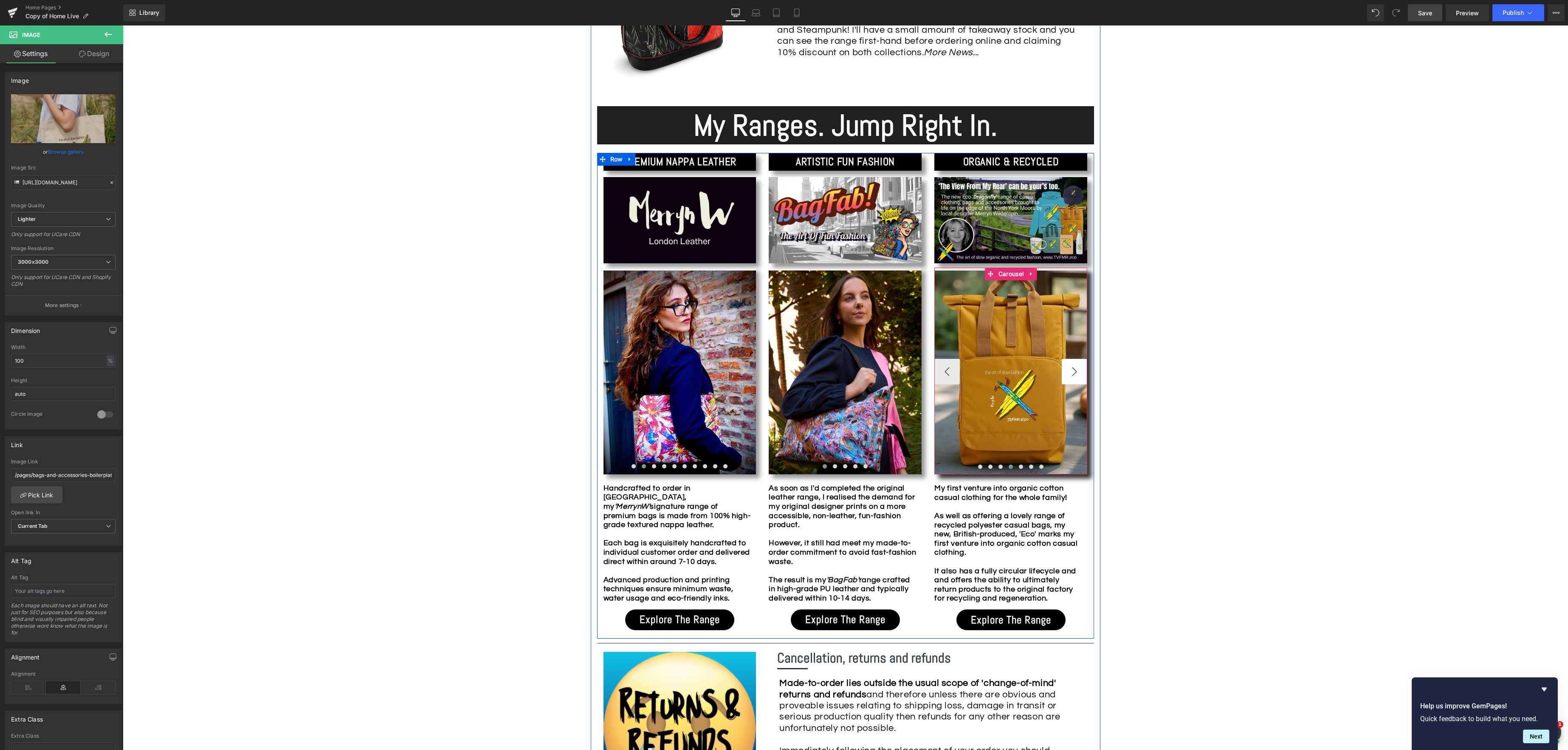
click at [1077, 371] on button "›" at bounding box center [1074, 372] width 26 height 26
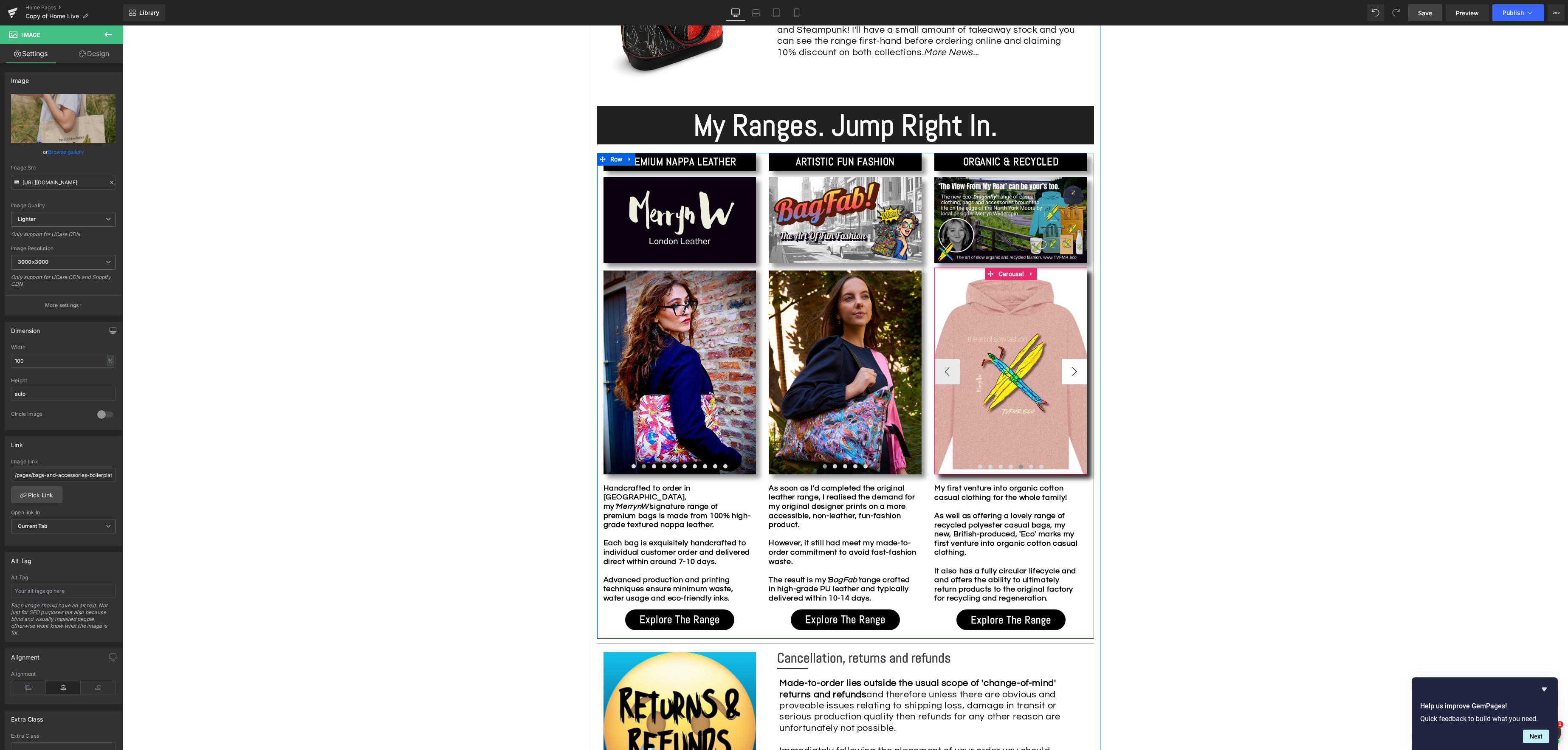
click at [1077, 371] on button "›" at bounding box center [1074, 372] width 26 height 26
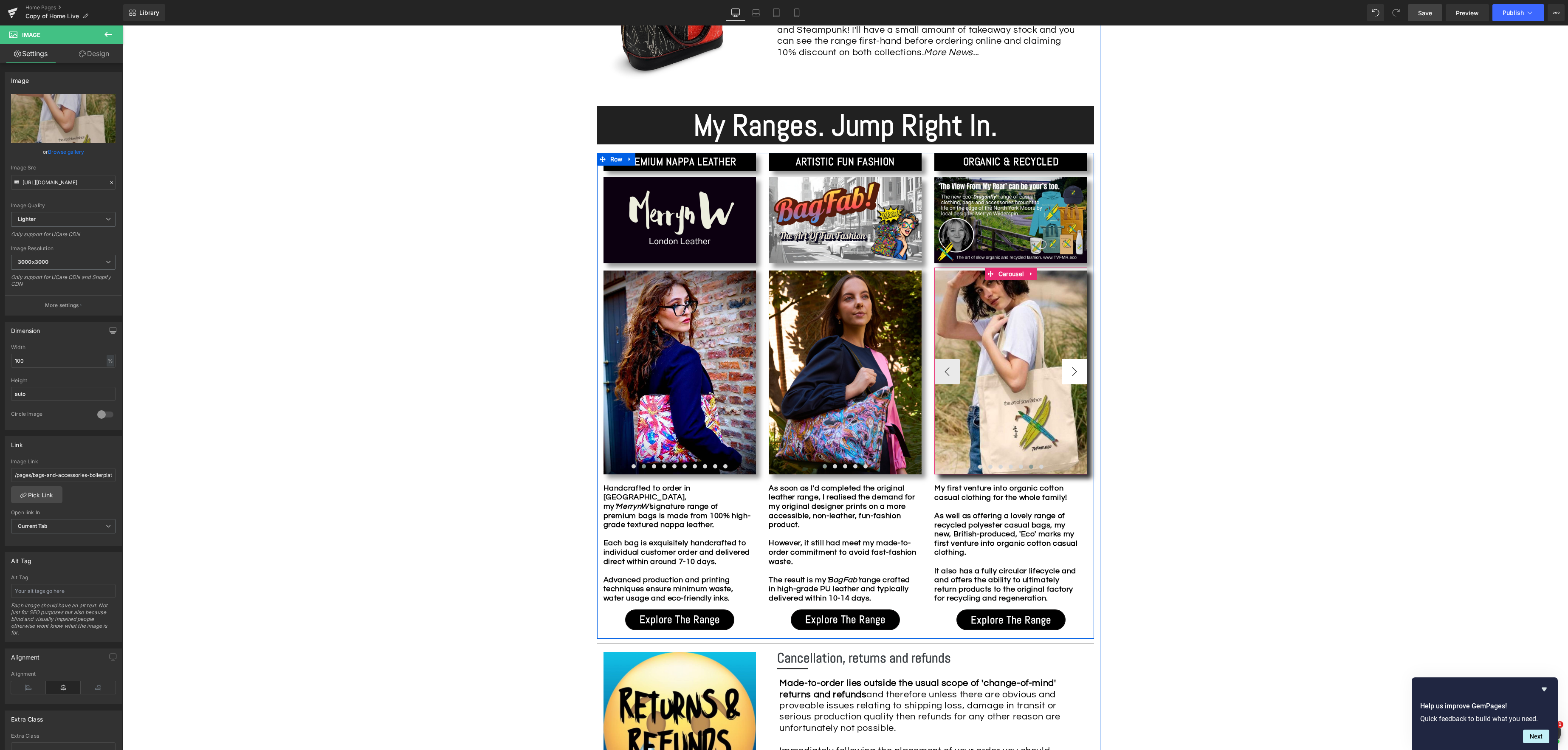
click at [1077, 371] on button "›" at bounding box center [1074, 372] width 26 height 26
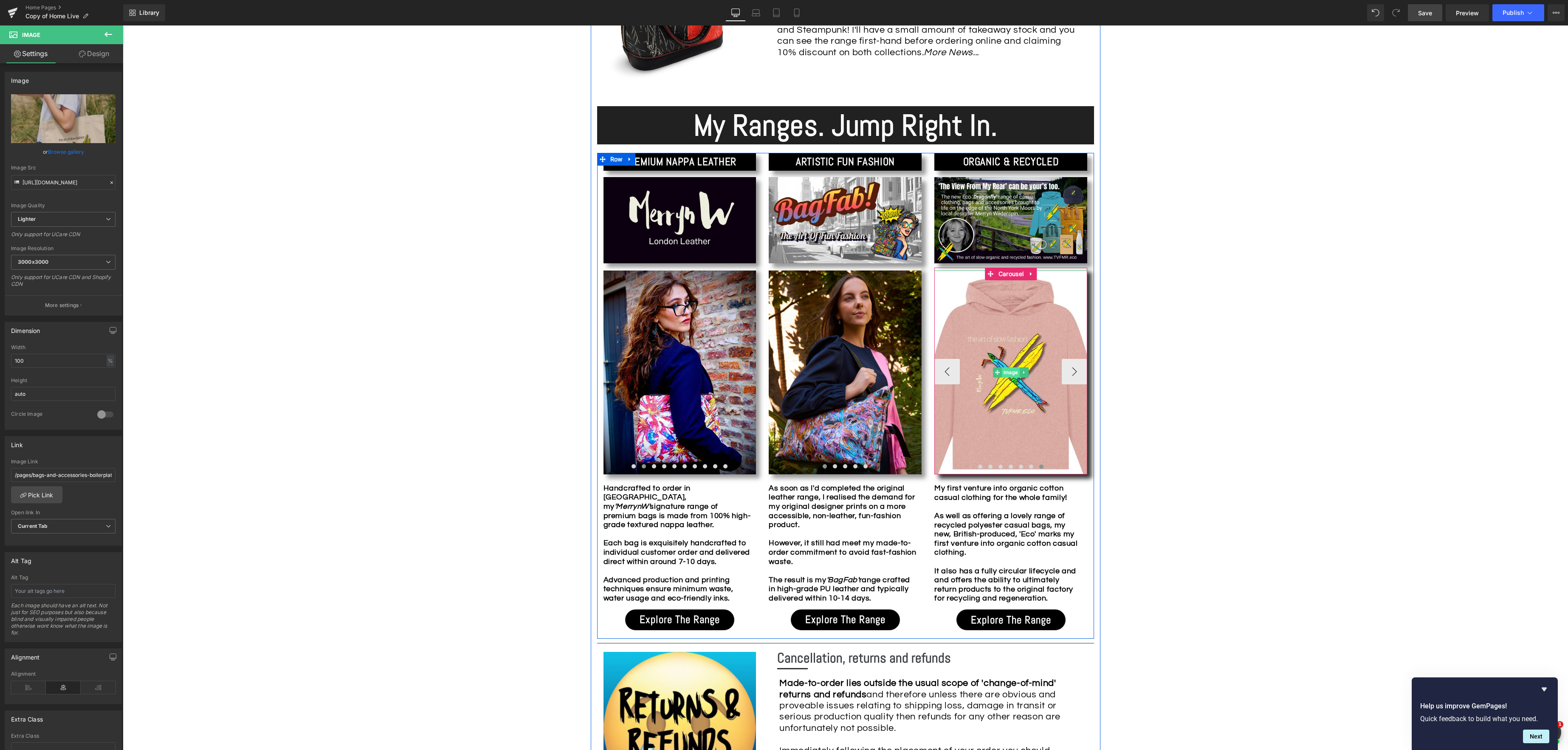
click at [1012, 372] on div "Image" at bounding box center [1010, 372] width 153 height 204
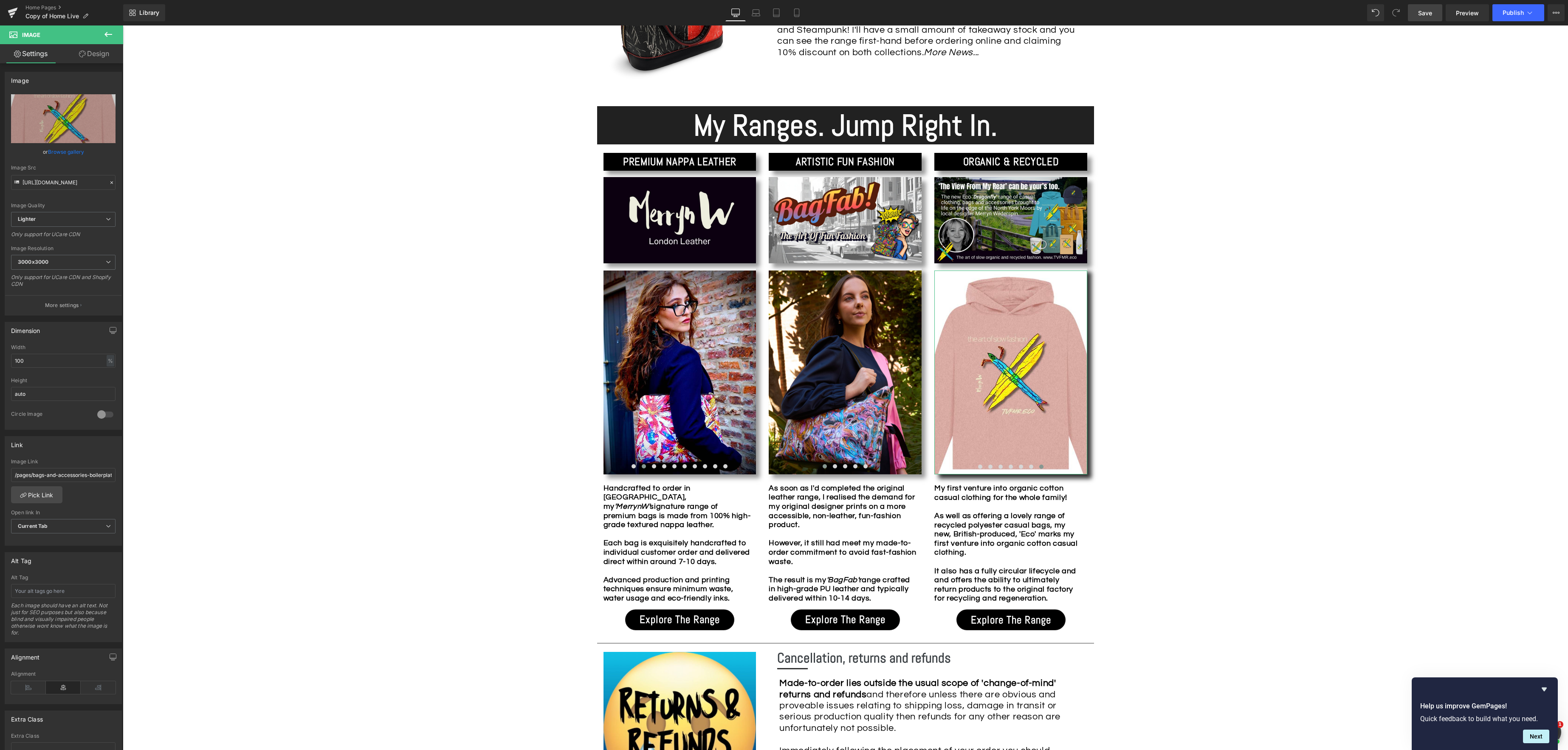
click at [62, 155] on link "Browse gallery" at bounding box center [66, 152] width 36 height 15
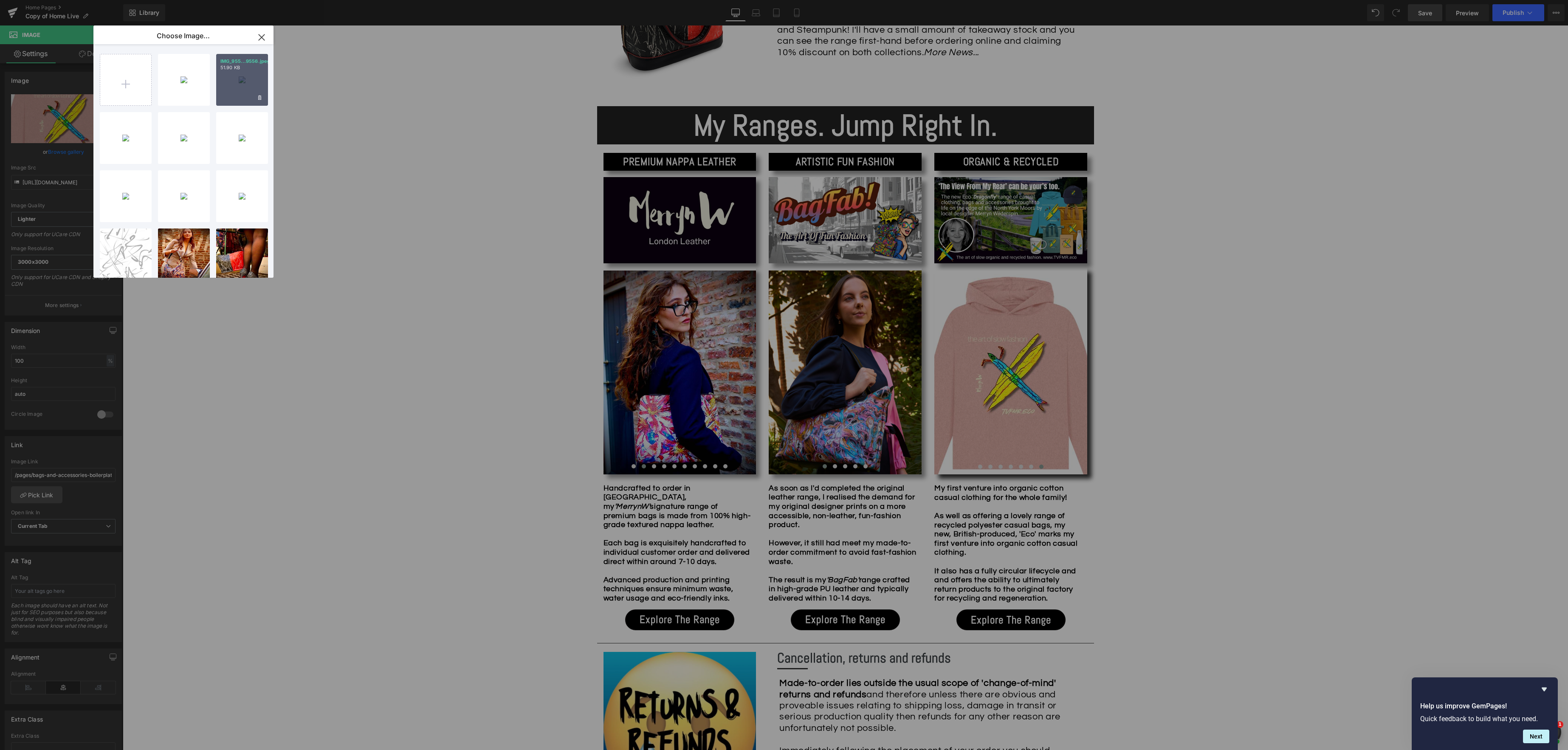
click at [237, 93] on div "IMG_955...9556.jpeg 51.90 KB" at bounding box center [242, 80] width 52 height 52
type input "[URL][DOMAIN_NAME]"
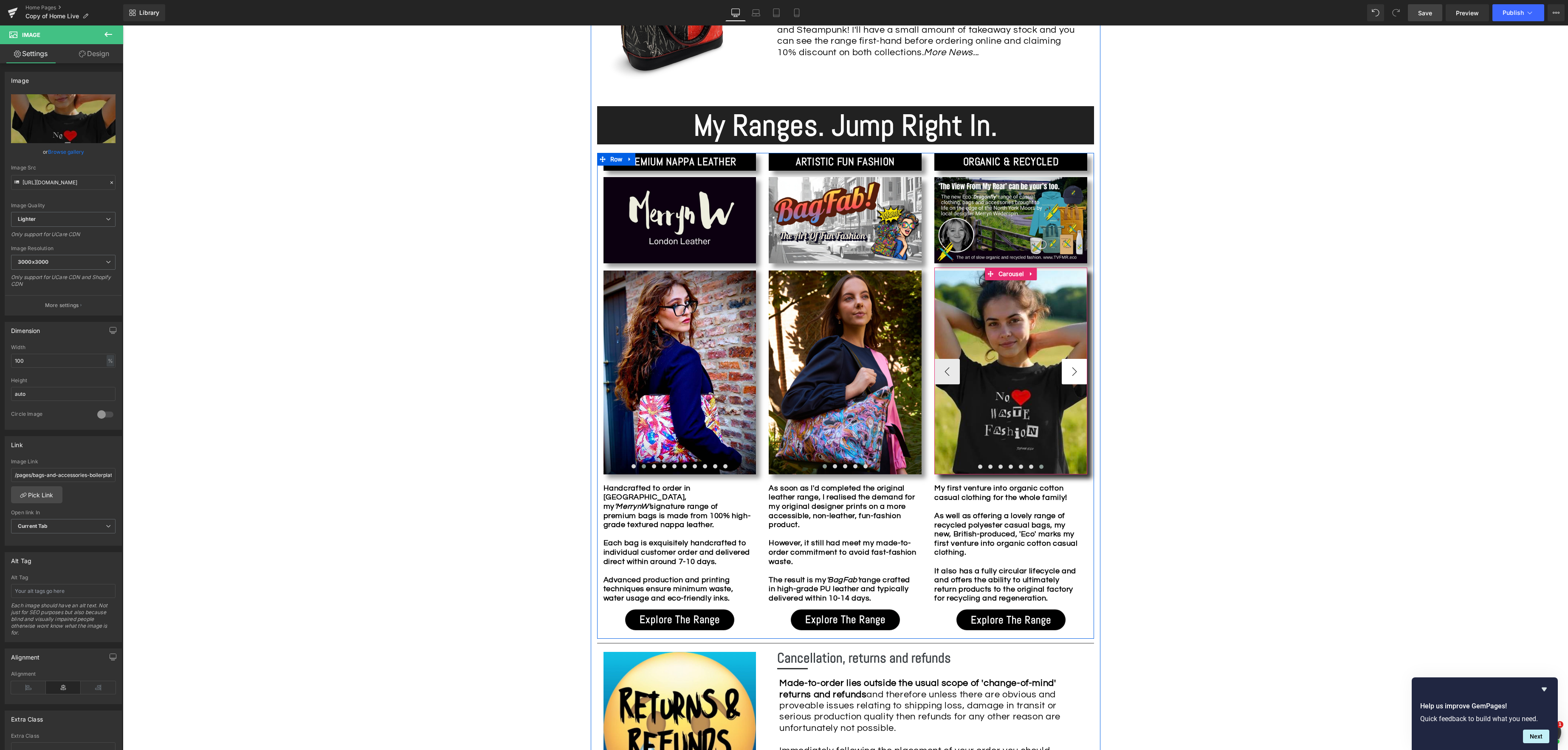
click at [1069, 374] on button "›" at bounding box center [1074, 372] width 26 height 26
click at [956, 373] on button "‹" at bounding box center [947, 372] width 26 height 26
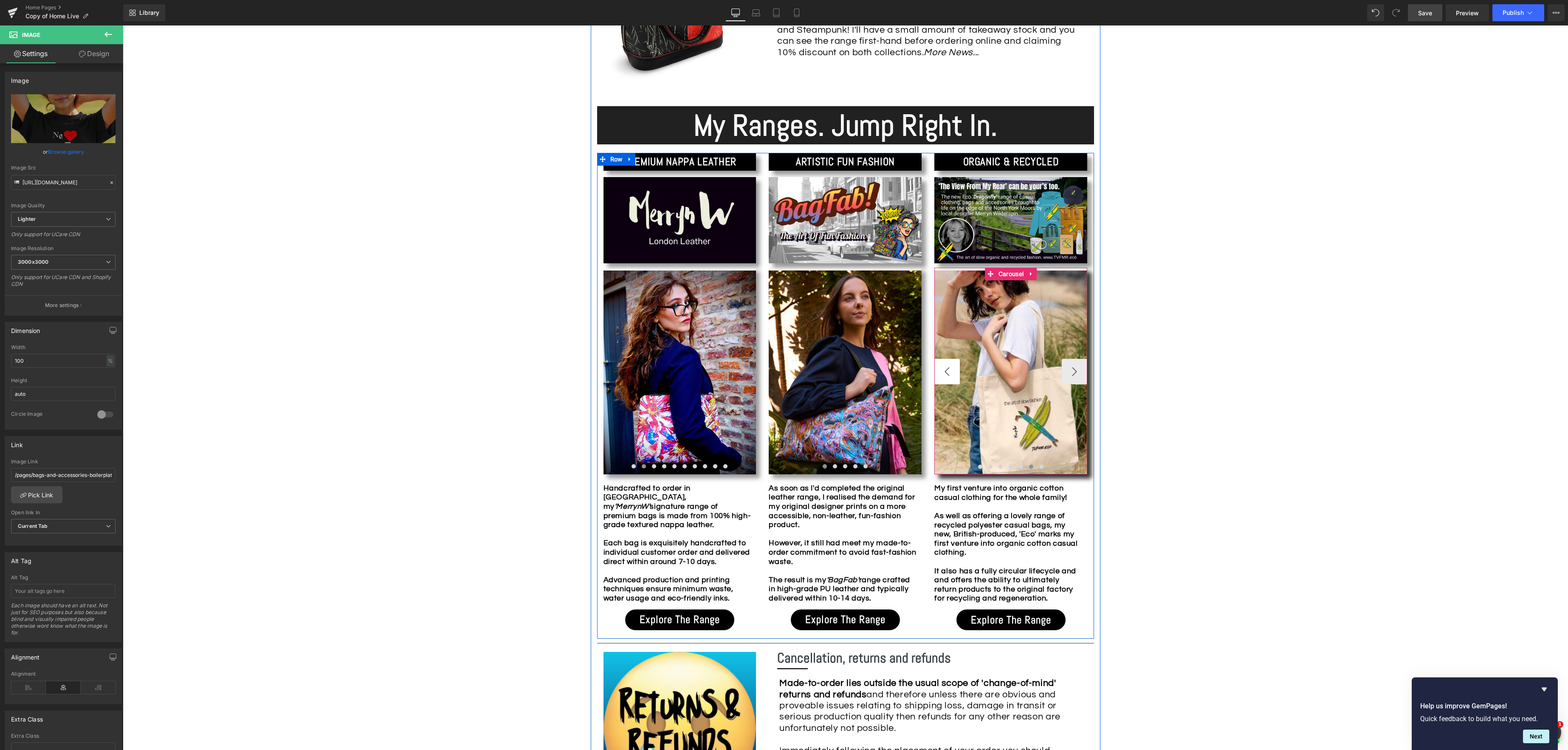
click at [956, 373] on button "‹" at bounding box center [947, 372] width 26 height 26
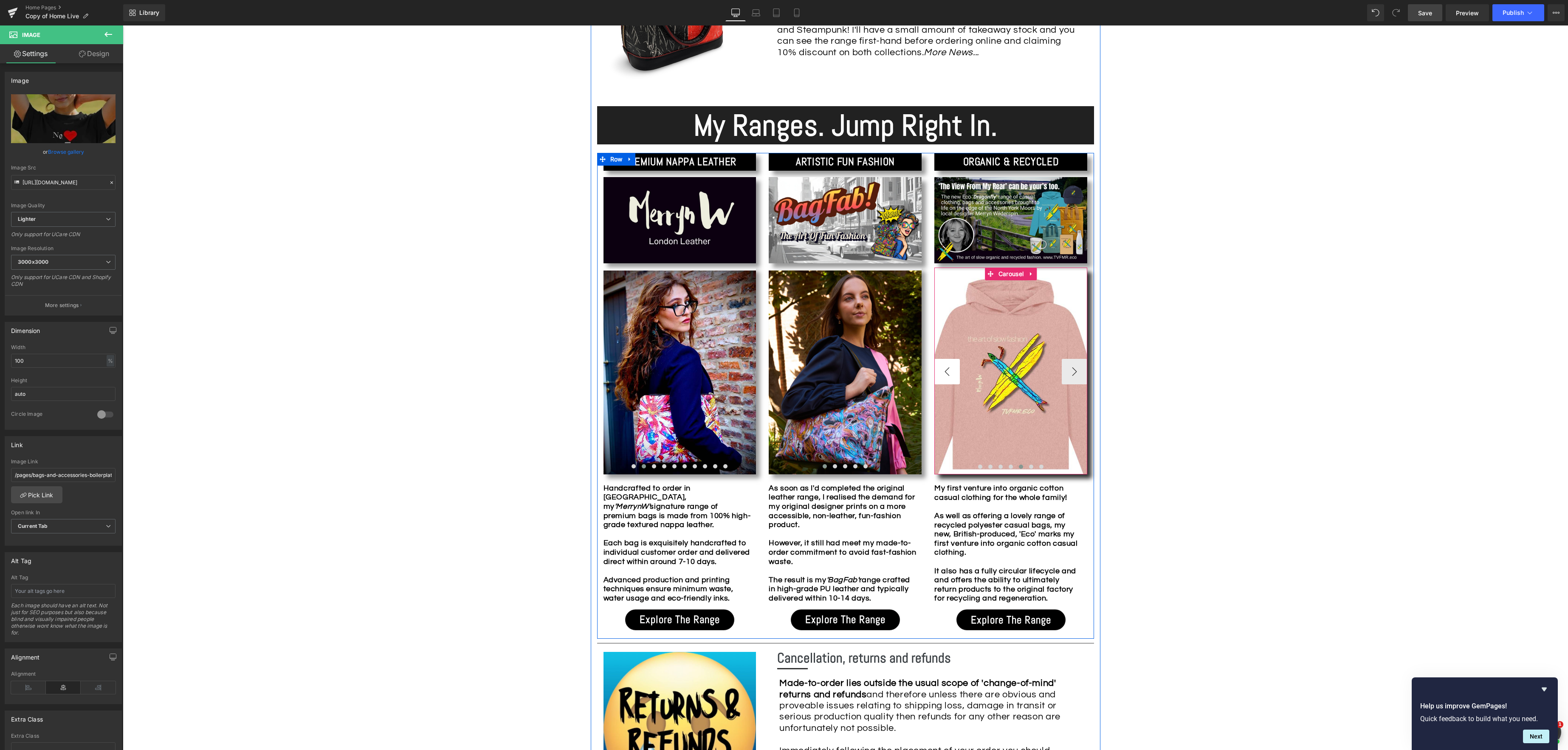
click at [956, 373] on button "‹" at bounding box center [947, 372] width 26 height 26
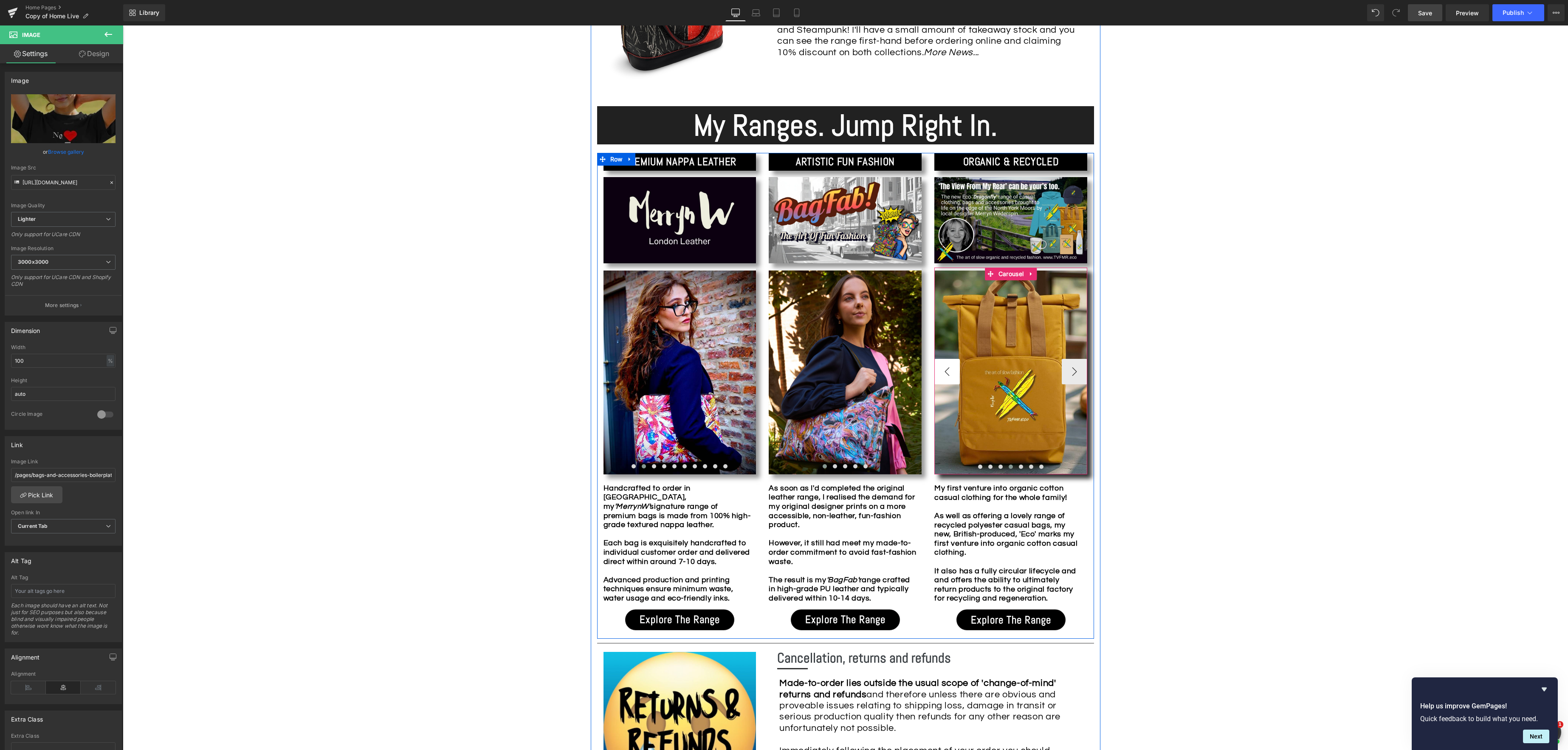
click at [956, 373] on button "‹" at bounding box center [947, 372] width 26 height 26
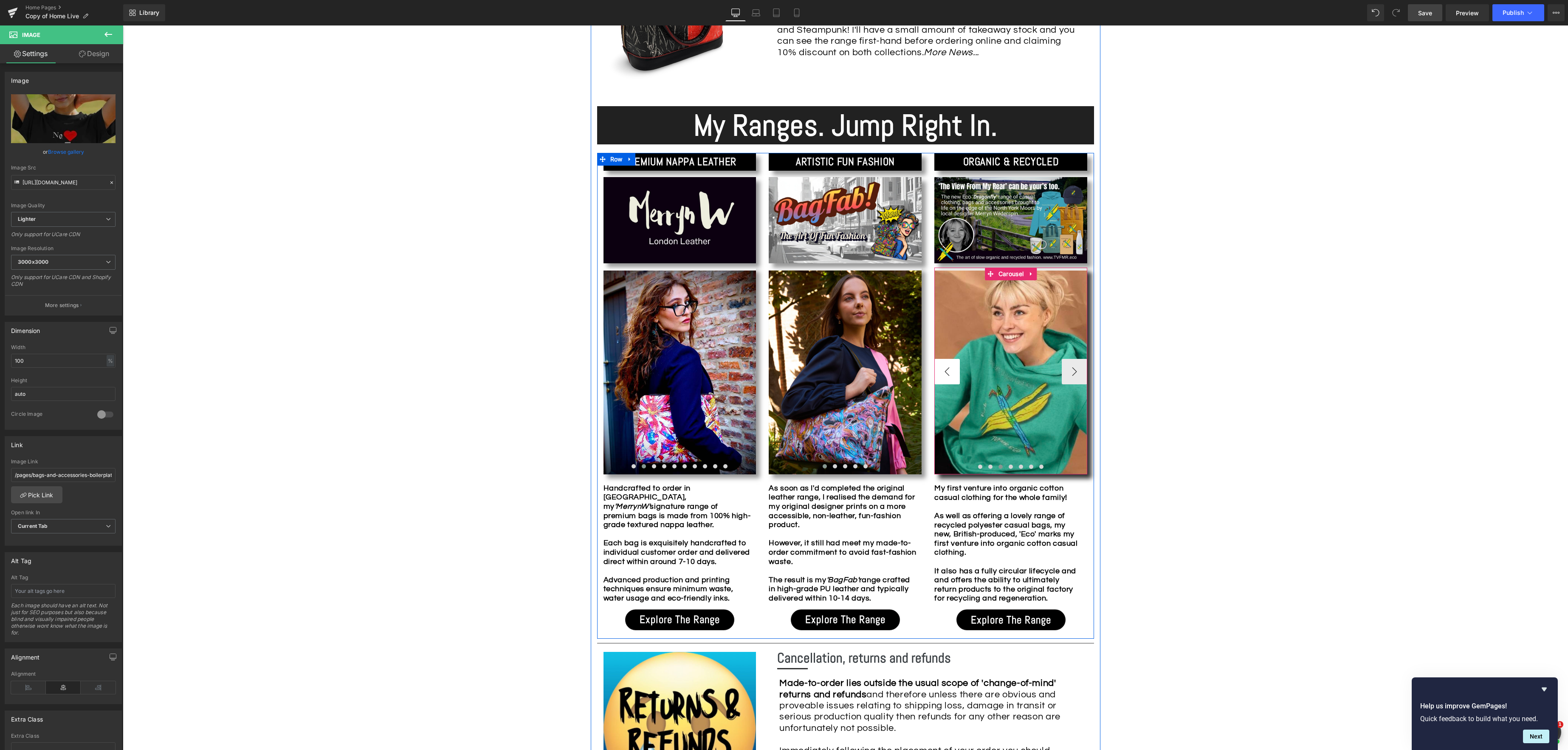
click at [956, 373] on button "‹" at bounding box center [947, 372] width 26 height 26
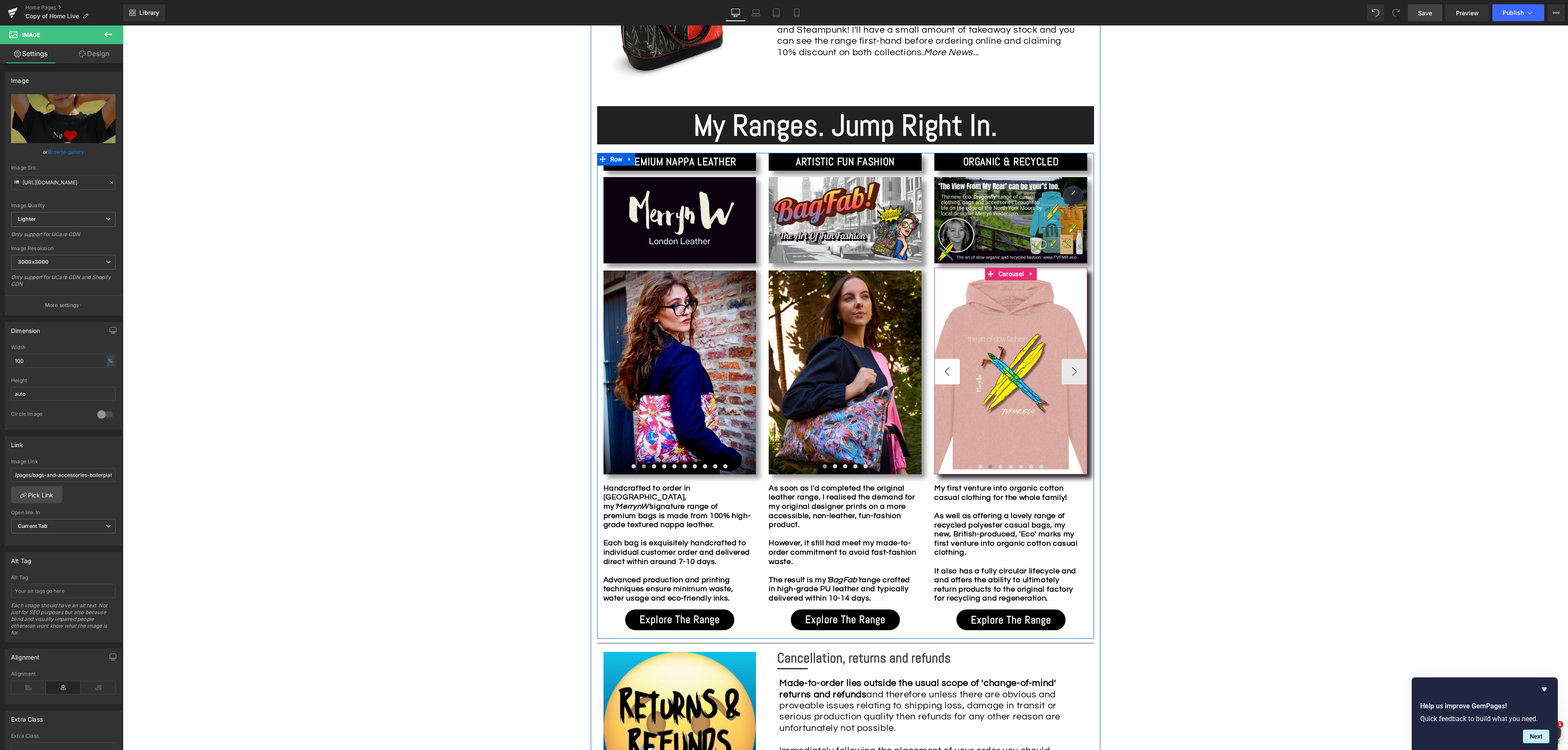
click at [956, 373] on button "‹" at bounding box center [947, 372] width 26 height 26
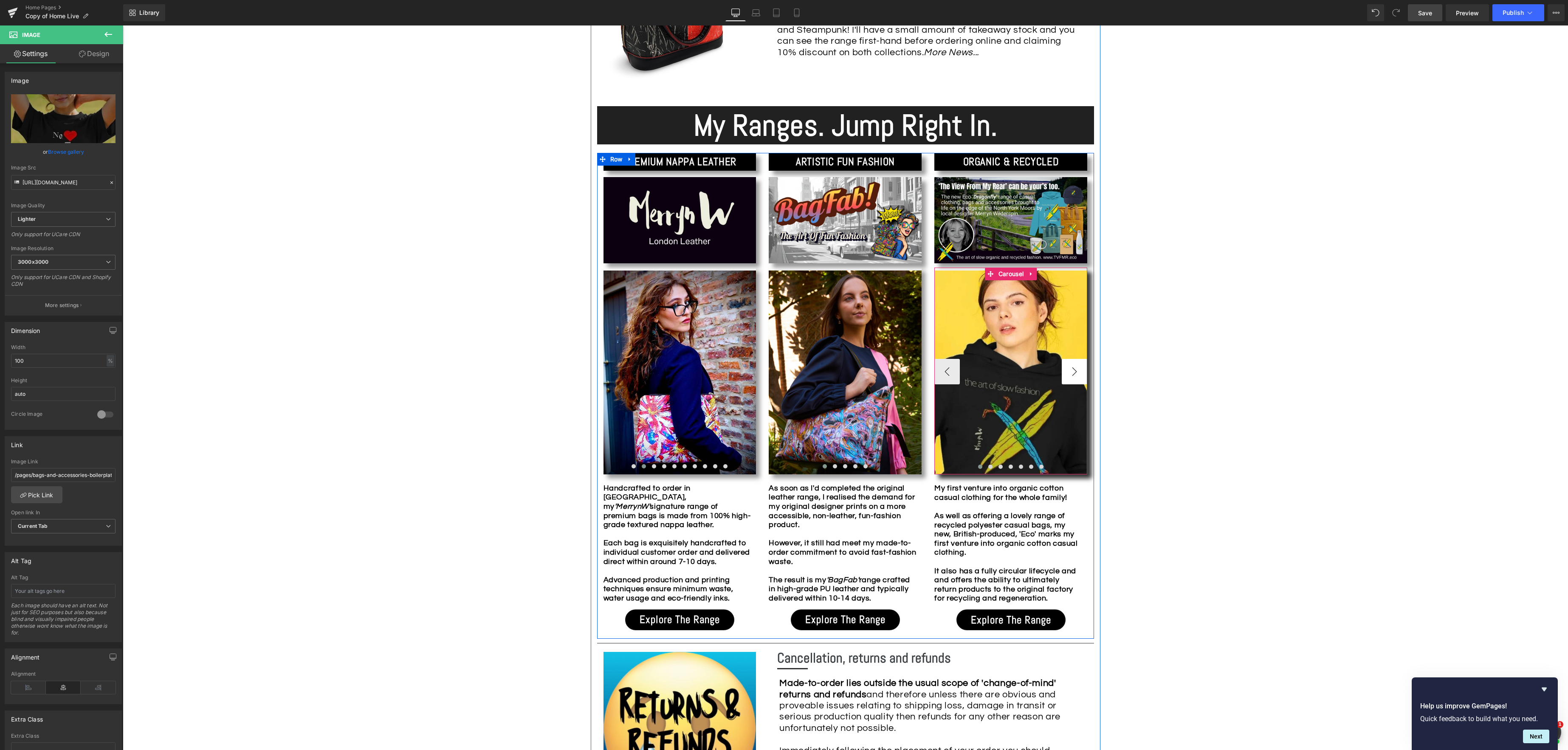
click at [1079, 373] on button "›" at bounding box center [1074, 372] width 26 height 26
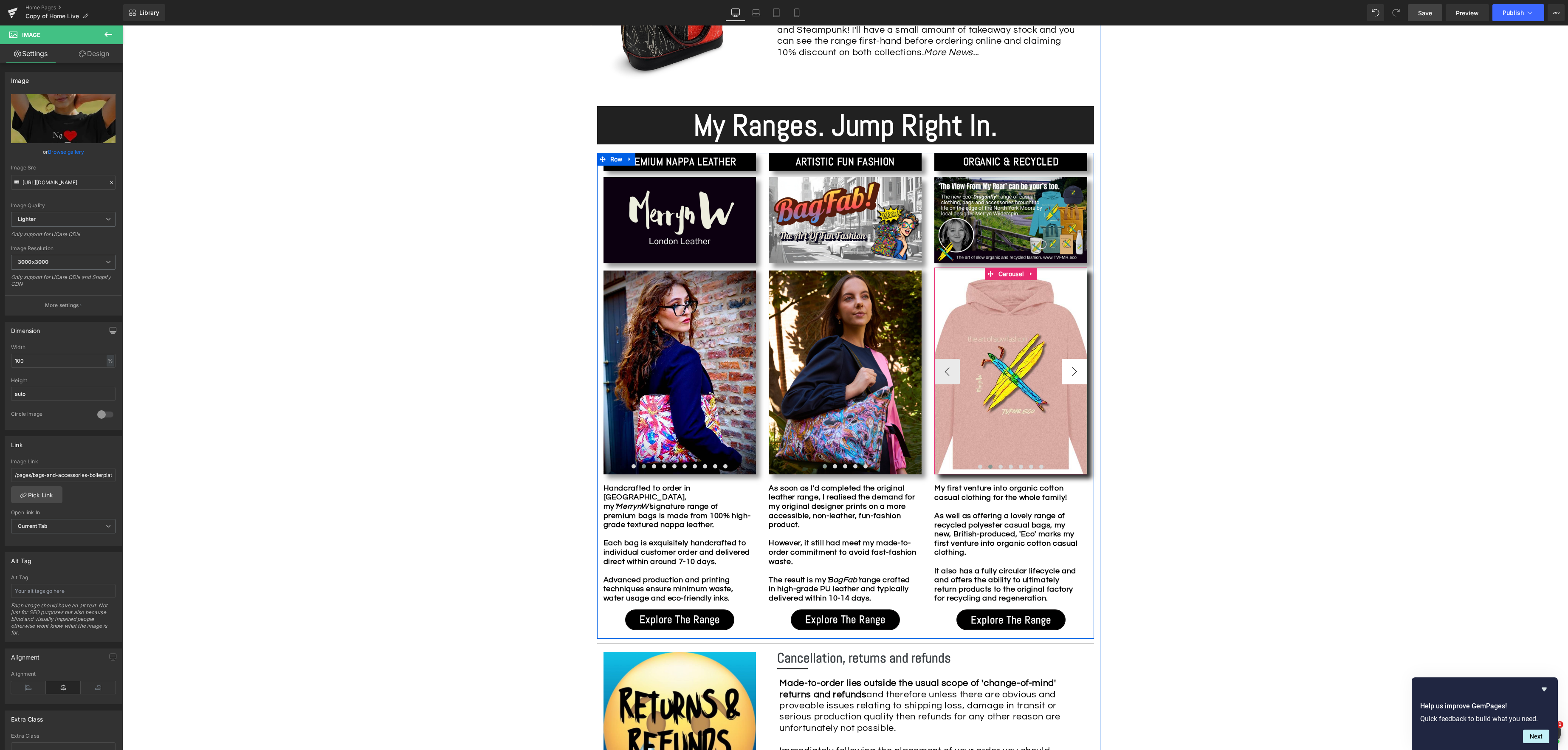
click at [1079, 373] on button "›" at bounding box center [1074, 372] width 26 height 26
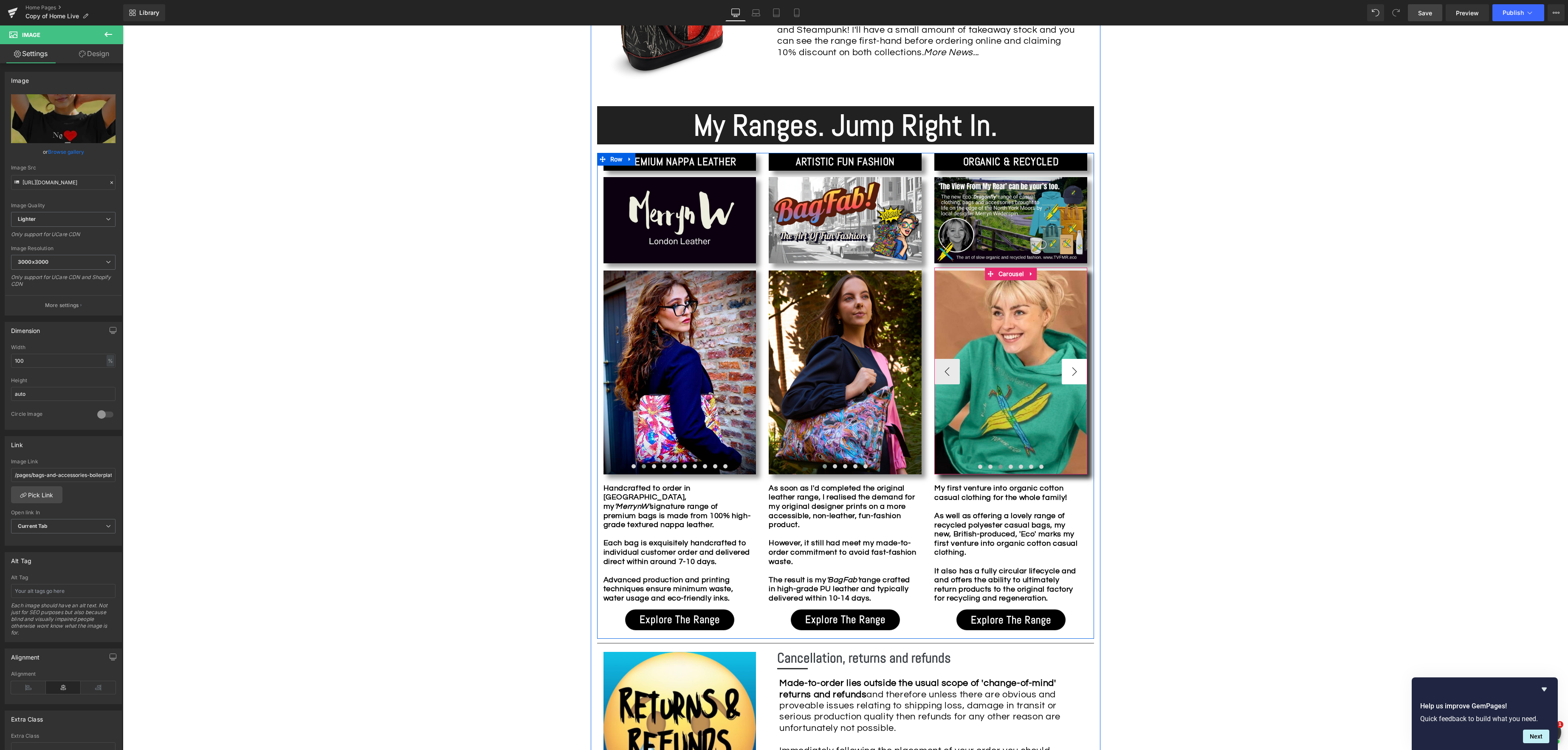
click at [1079, 373] on button "›" at bounding box center [1074, 372] width 26 height 26
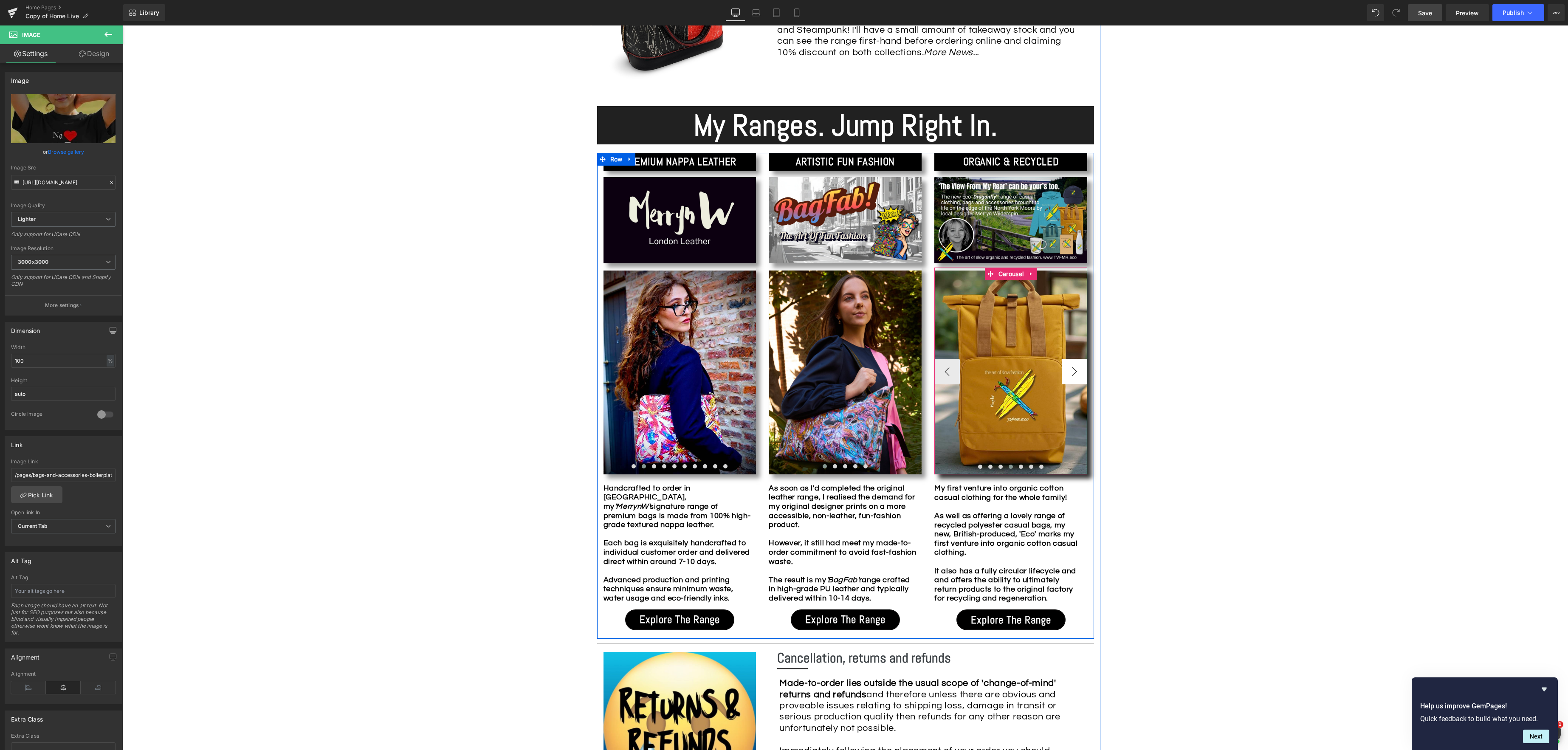
click at [1079, 373] on button "›" at bounding box center [1074, 372] width 26 height 26
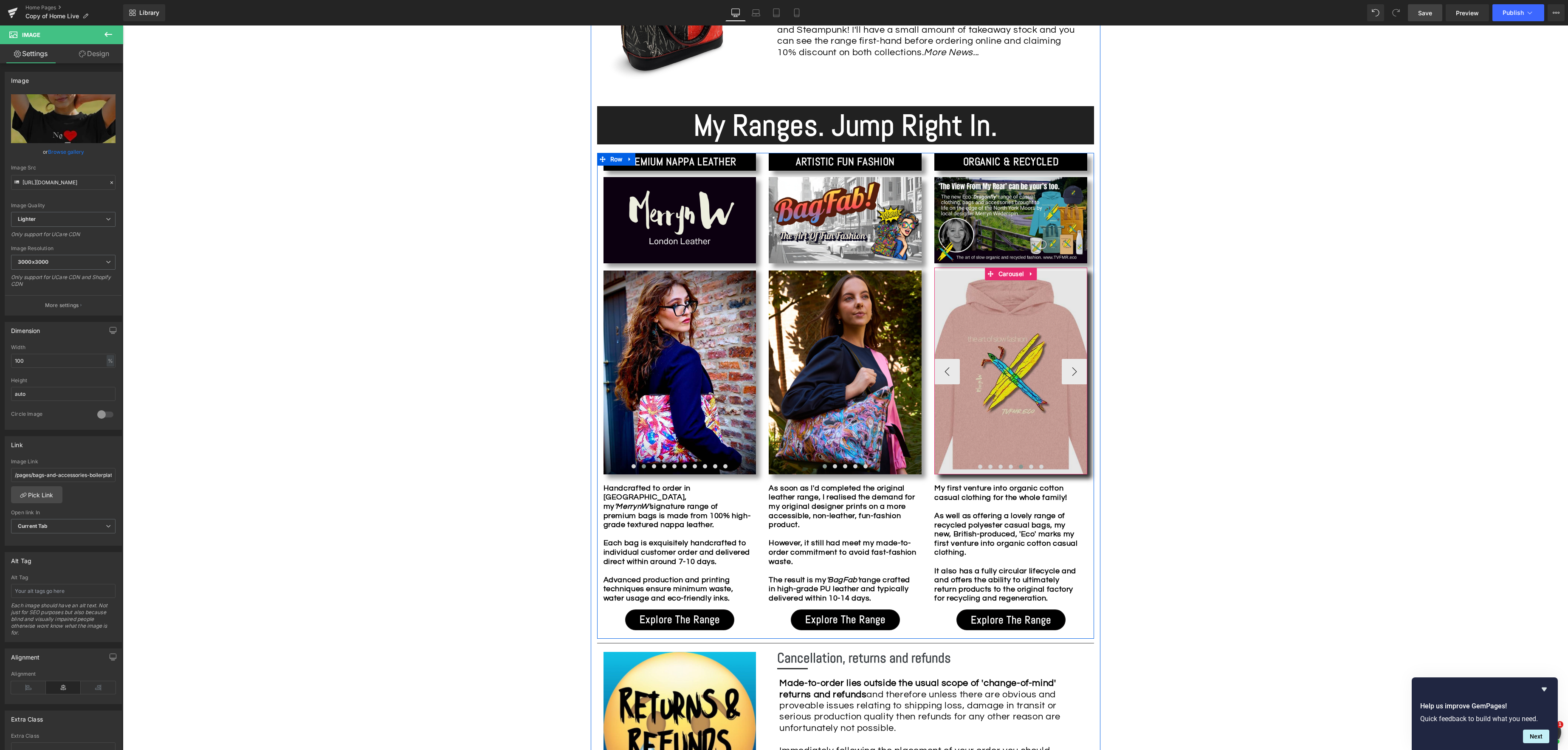
drag, startPoint x: 1071, startPoint y: 369, endPoint x: 1027, endPoint y: 371, distance: 44.0
click at [1070, 369] on button "›" at bounding box center [1074, 372] width 26 height 26
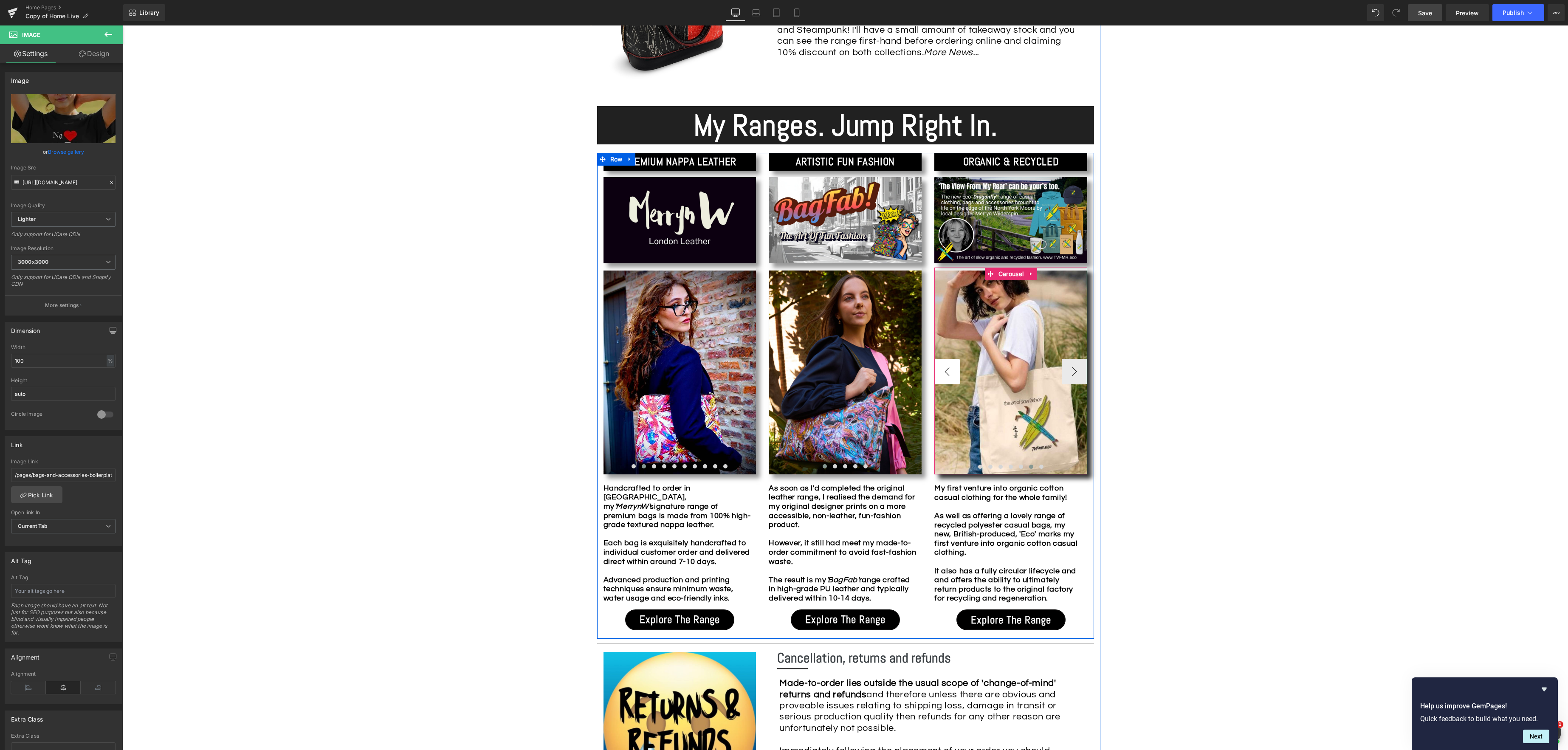
click at [950, 372] on button "‹" at bounding box center [947, 372] width 26 height 26
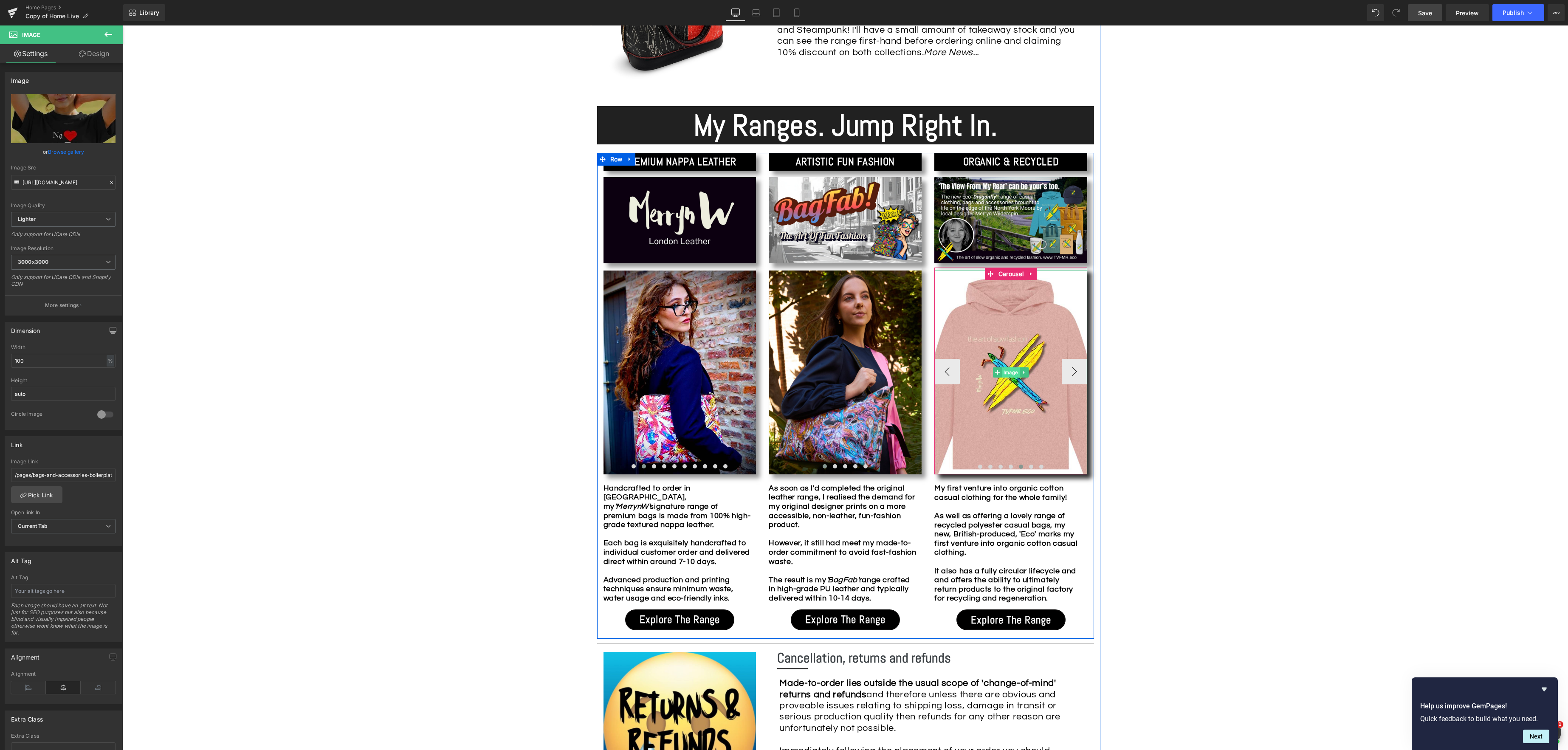
click at [1002, 373] on span "Image" at bounding box center [1010, 373] width 18 height 10
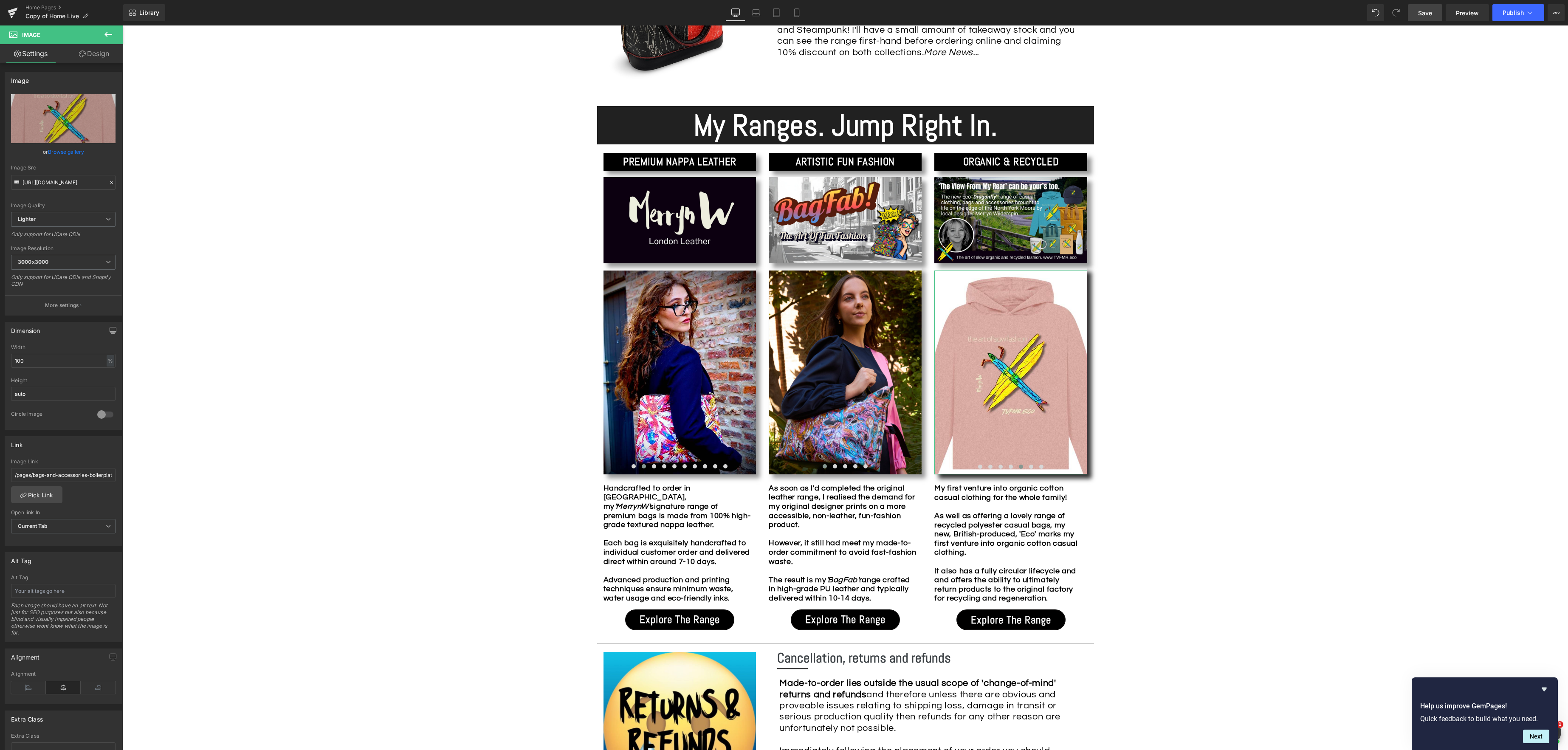
click at [62, 149] on link "Browse gallery" at bounding box center [66, 152] width 36 height 15
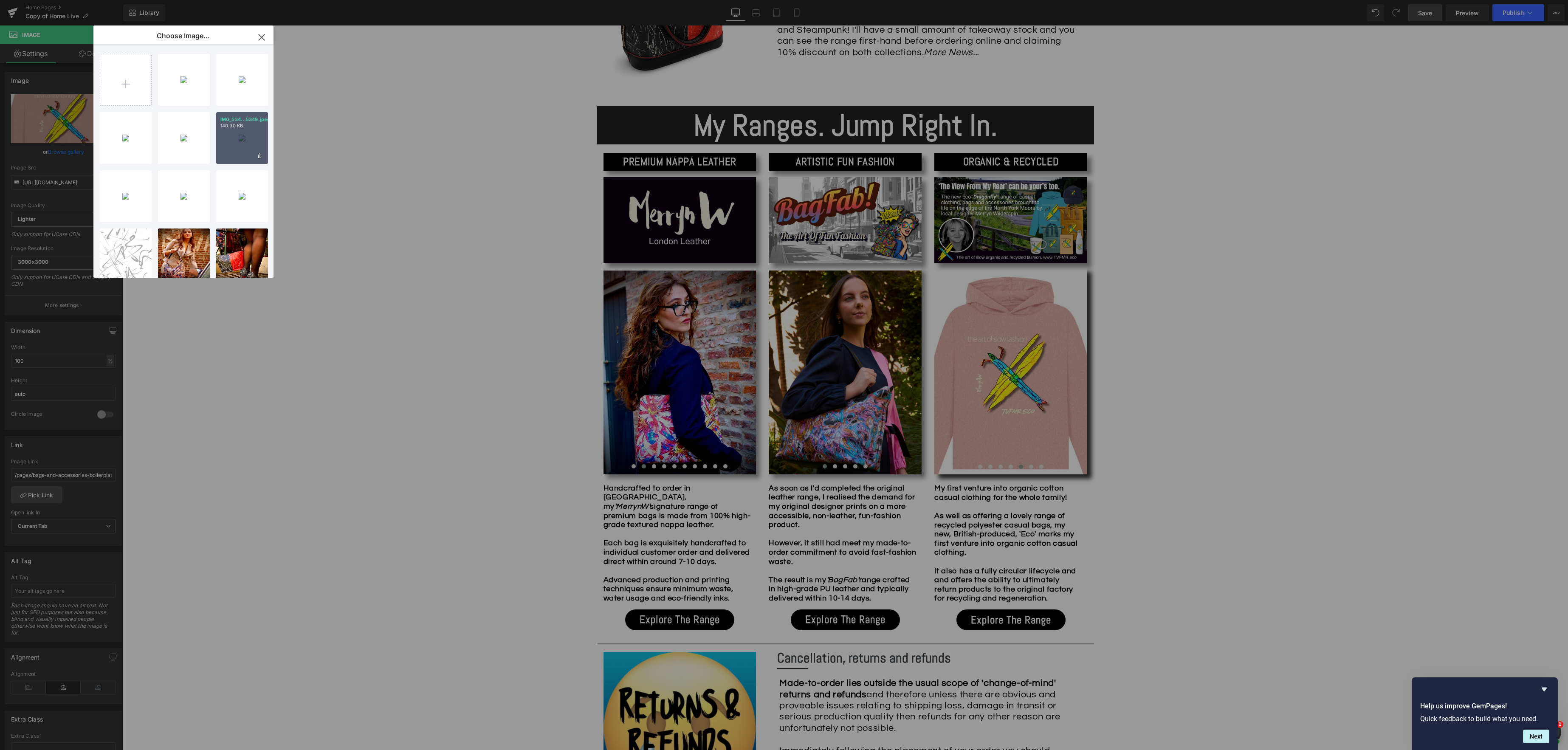
click at [229, 147] on div "IMG_534...5349.jpeg 140.90 KB" at bounding box center [242, 138] width 52 height 52
type input "[URL][DOMAIN_NAME]"
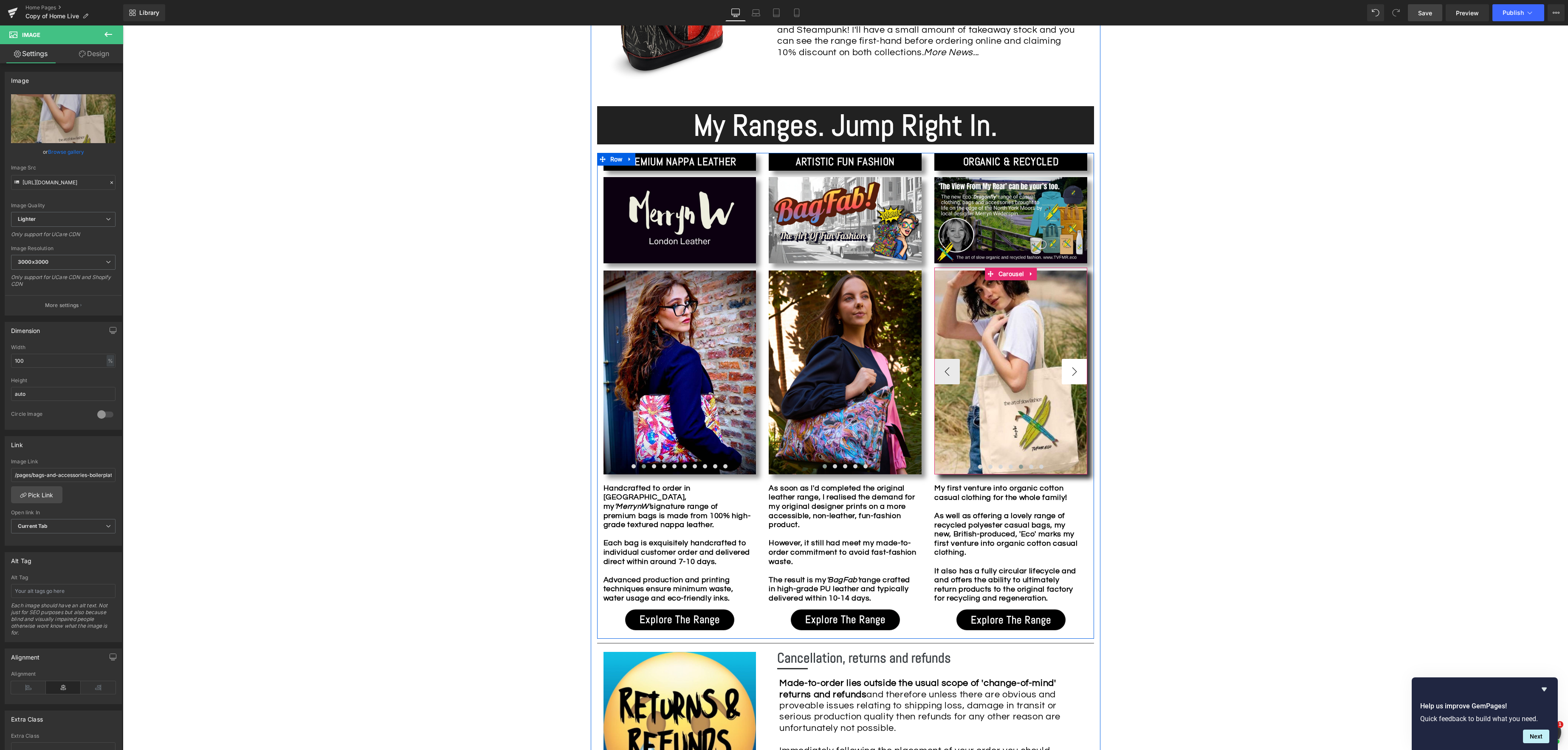
click at [1074, 373] on button "›" at bounding box center [1074, 372] width 26 height 26
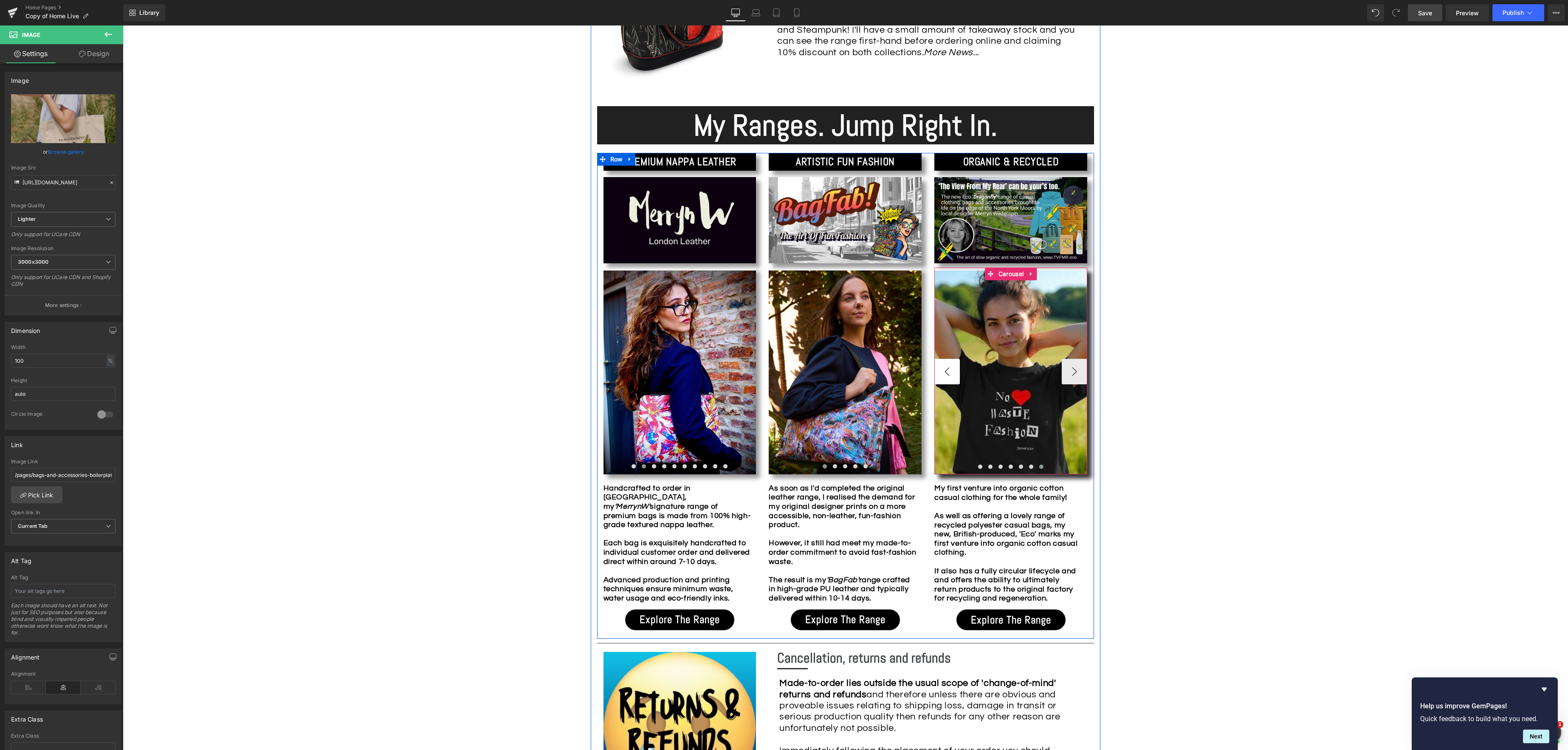
click at [955, 373] on button "‹" at bounding box center [947, 372] width 26 height 26
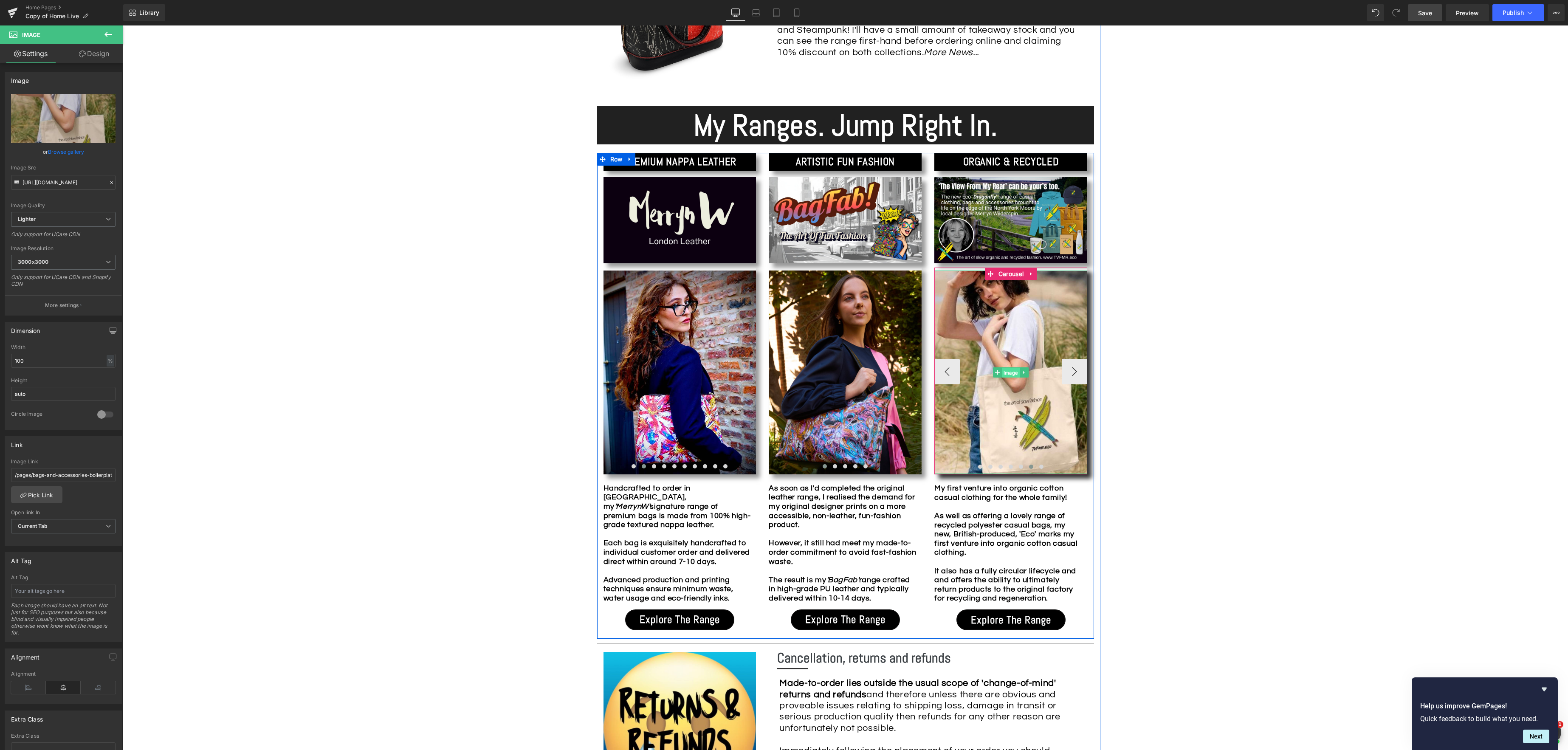
click at [1013, 376] on link "Image" at bounding box center [1007, 373] width 27 height 10
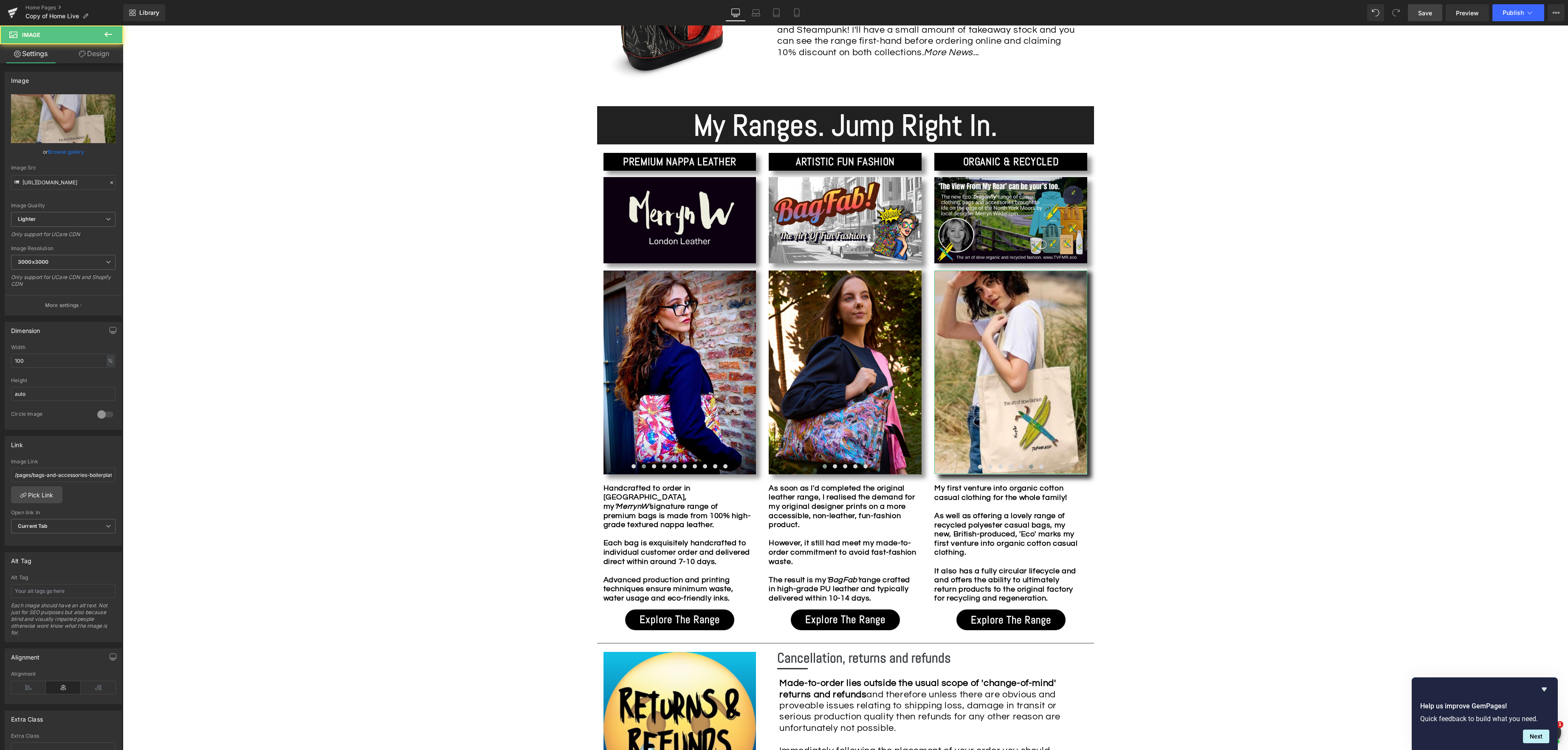
click at [52, 148] on link "Browse gallery" at bounding box center [66, 152] width 36 height 15
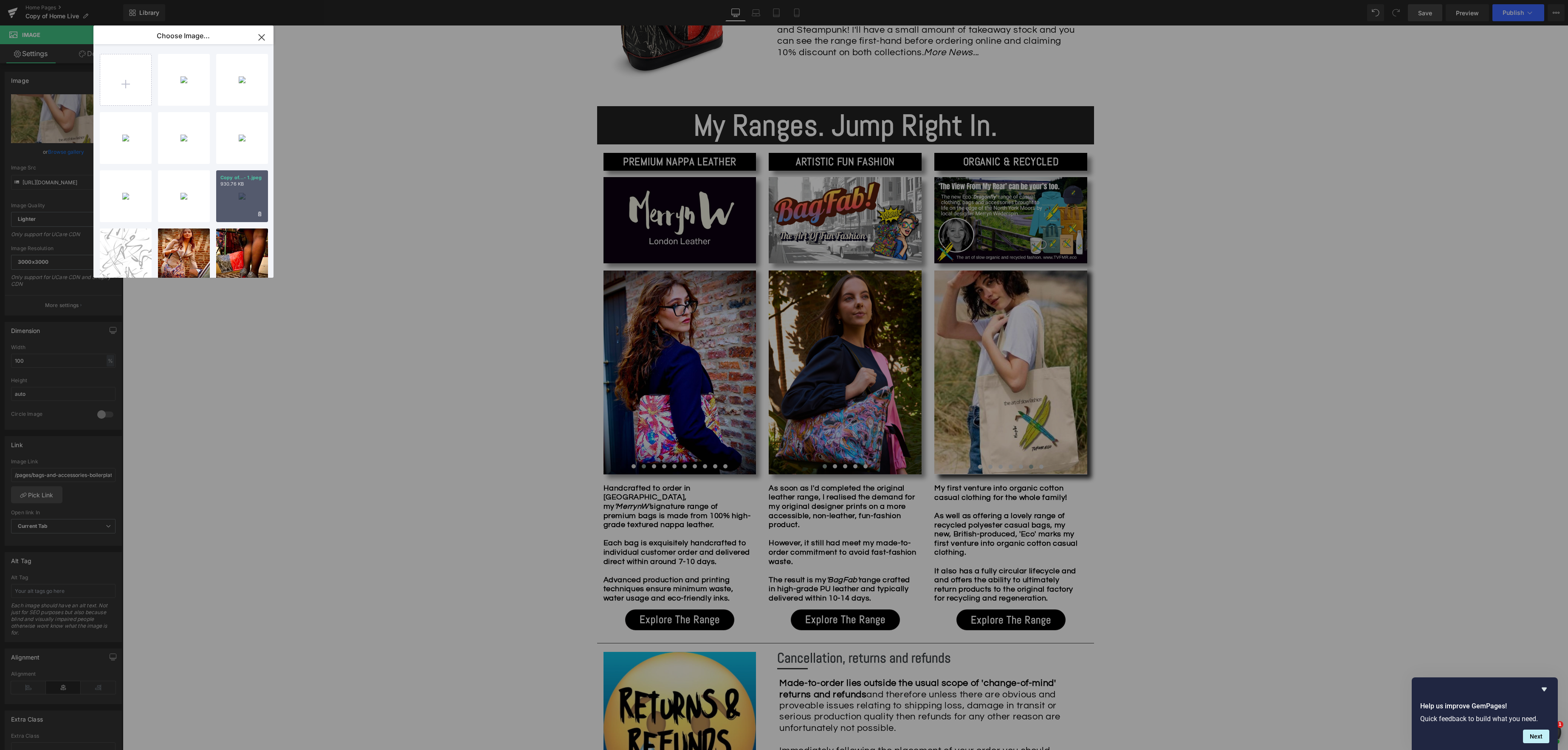
click at [240, 186] on p "930.76 KB" at bounding box center [242, 184] width 43 height 6
type input "[URL][DOMAIN_NAME]"
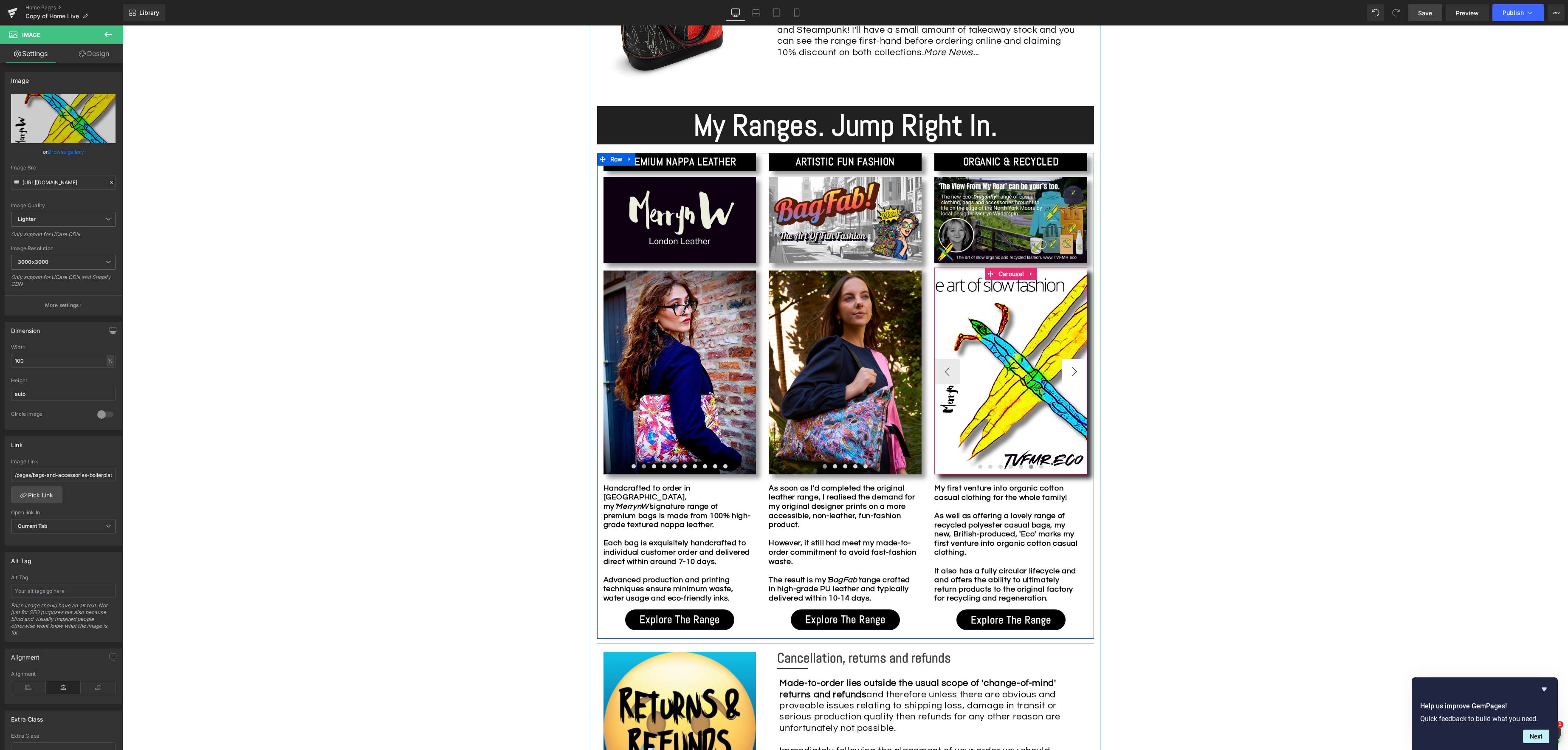
click at [1069, 373] on button "›" at bounding box center [1074, 372] width 26 height 26
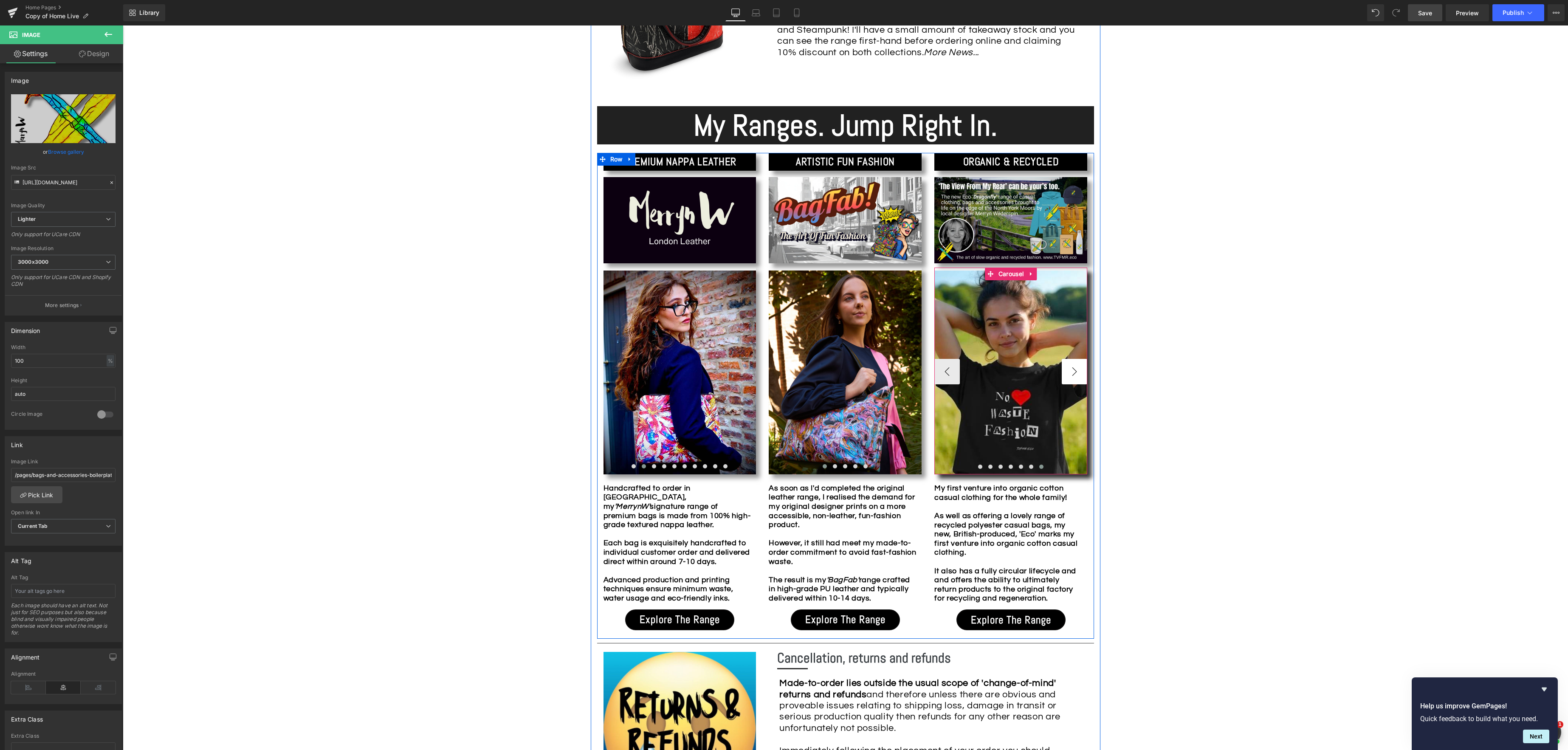
click at [1074, 373] on button "›" at bounding box center [1074, 372] width 26 height 26
click at [947, 372] on button "‹" at bounding box center [947, 372] width 26 height 26
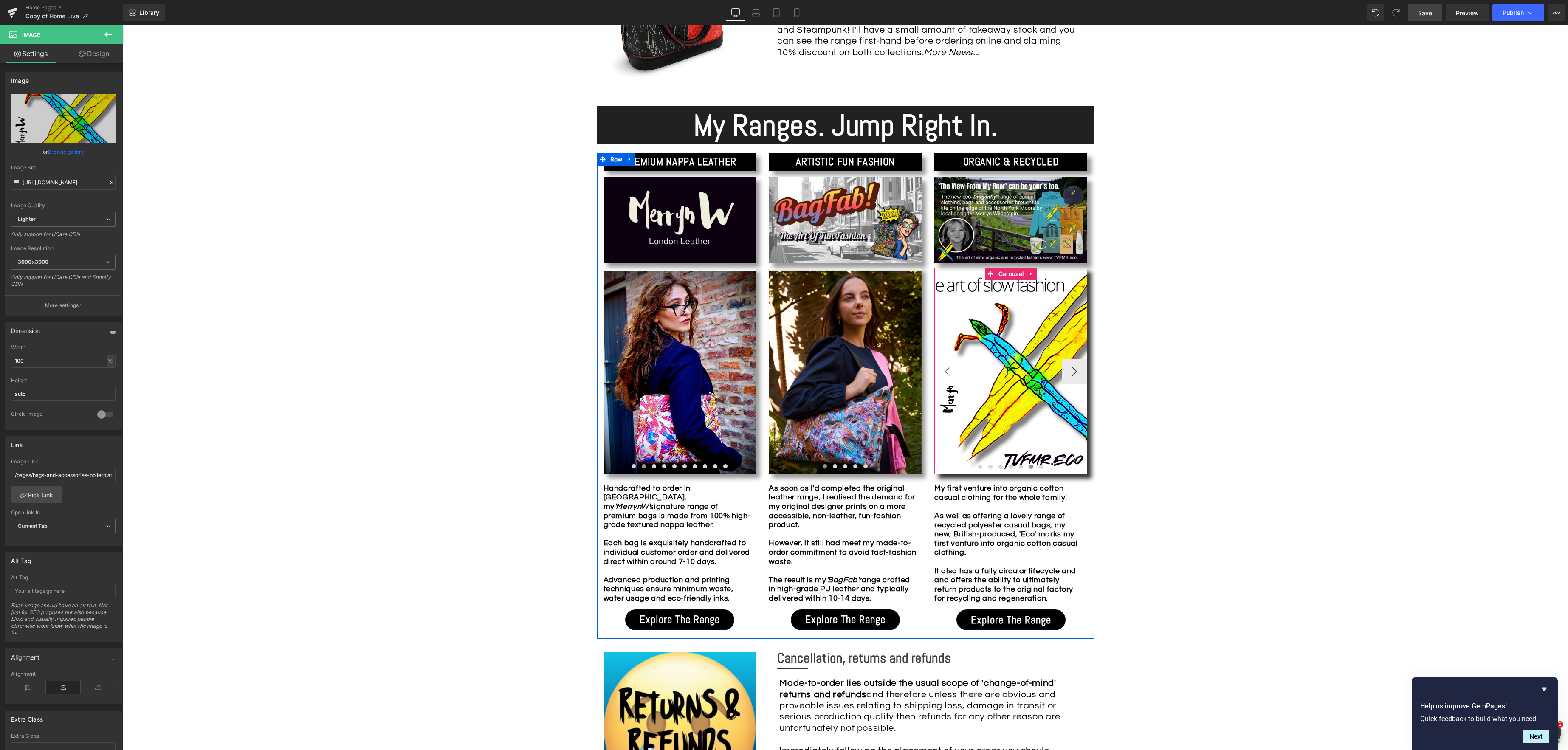
click at [947, 372] on button "‹" at bounding box center [947, 372] width 26 height 26
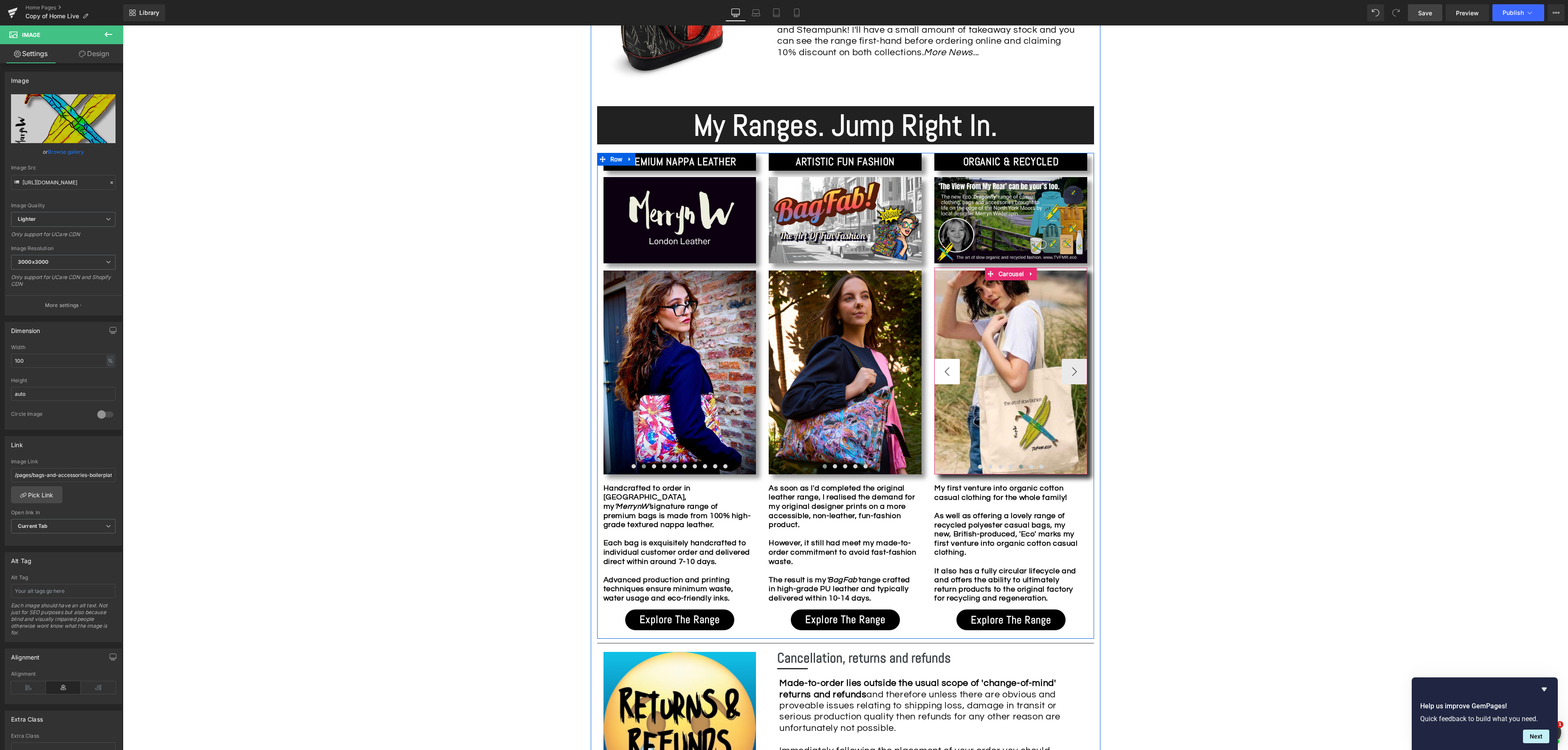
click at [947, 372] on button "‹" at bounding box center [947, 372] width 26 height 26
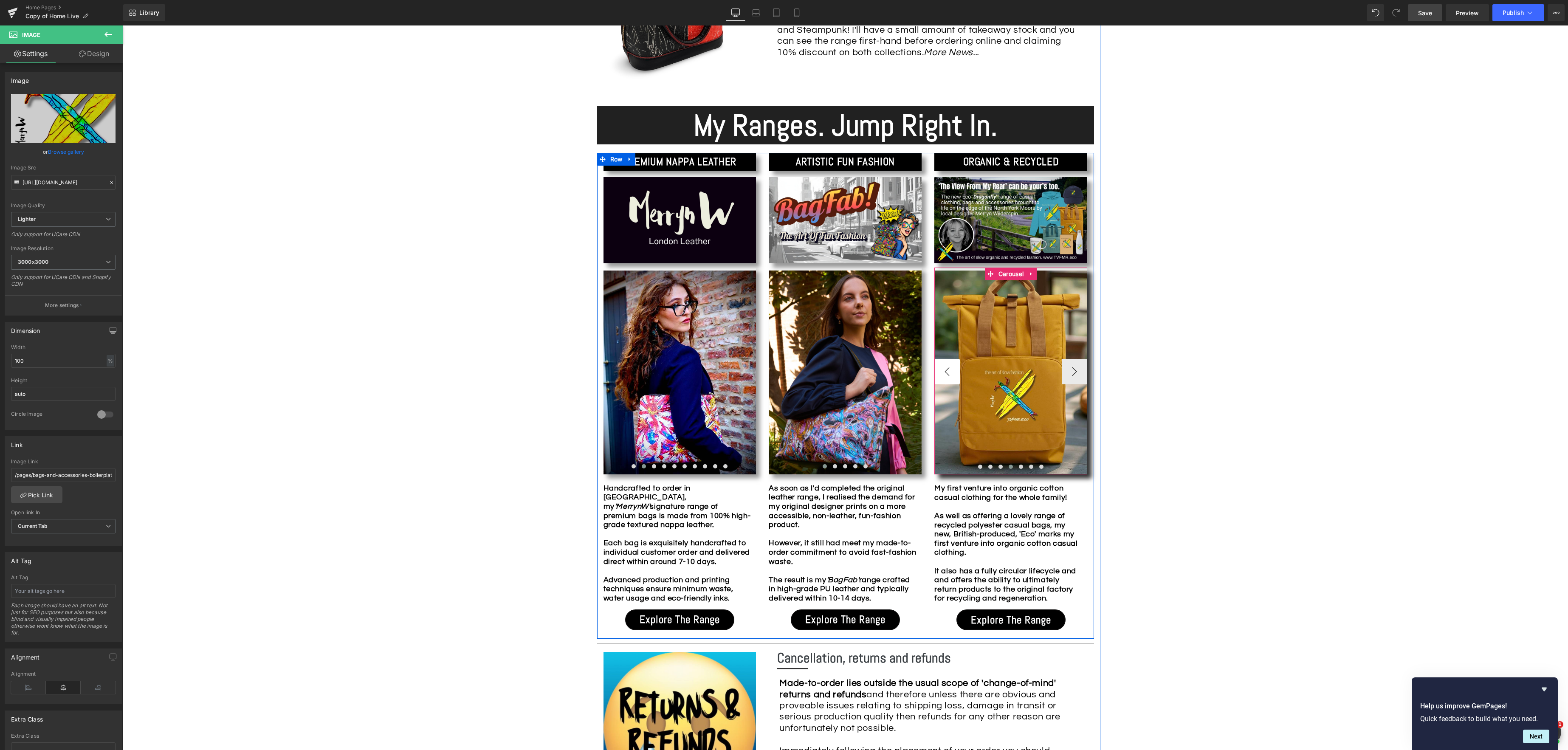
click at [947, 372] on button "‹" at bounding box center [947, 372] width 26 height 26
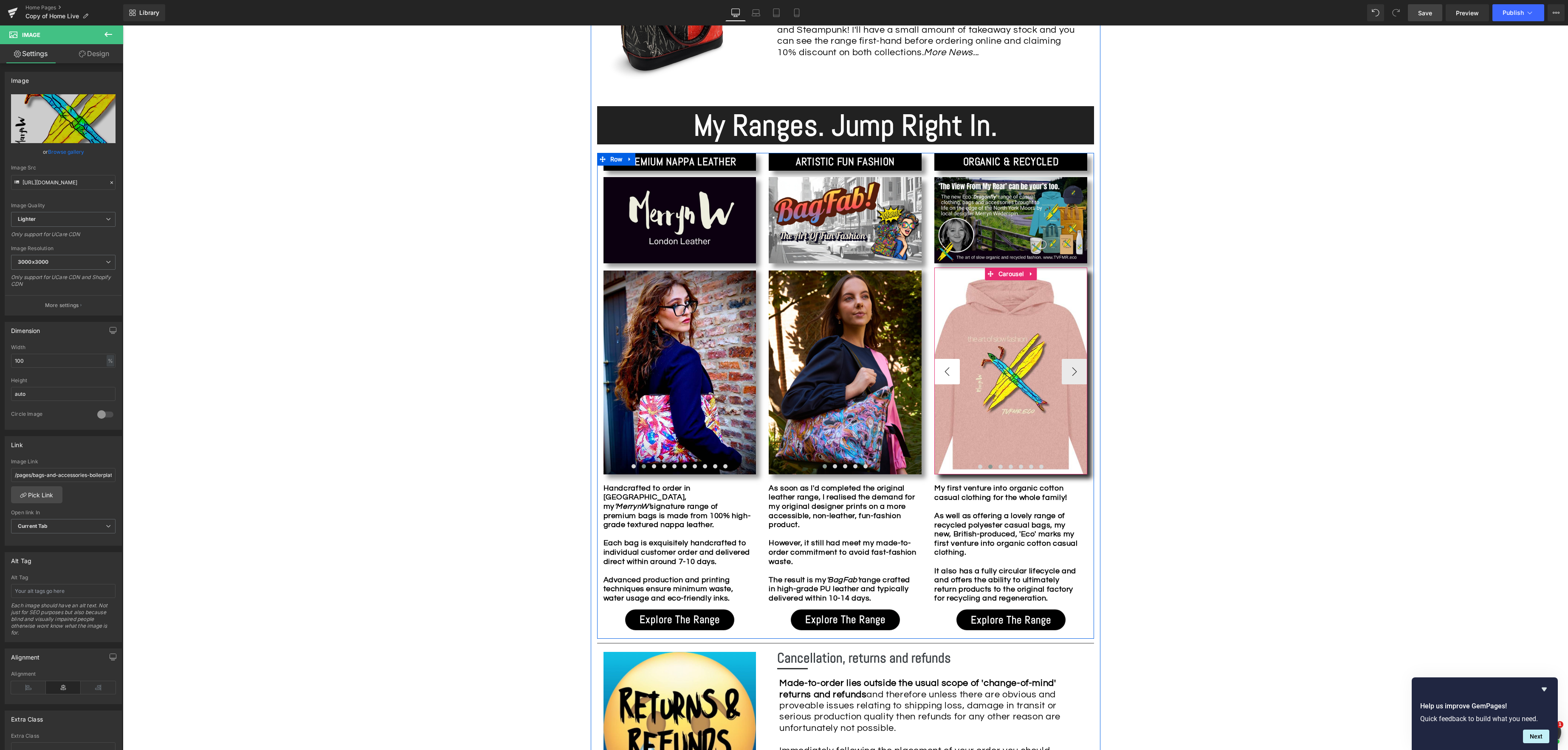
click at [947, 372] on button "‹" at bounding box center [947, 372] width 26 height 26
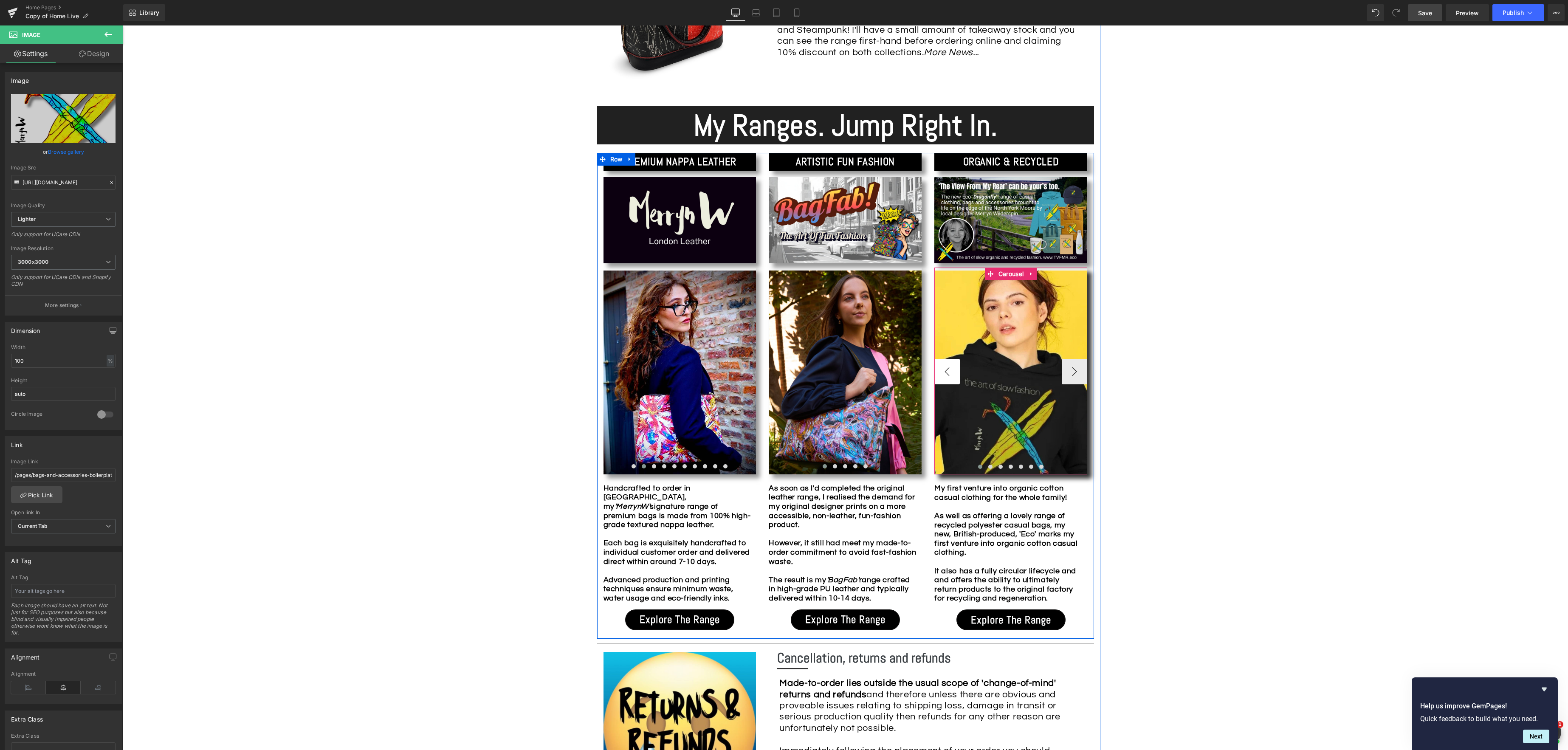
click at [947, 372] on button "‹" at bounding box center [947, 372] width 26 height 26
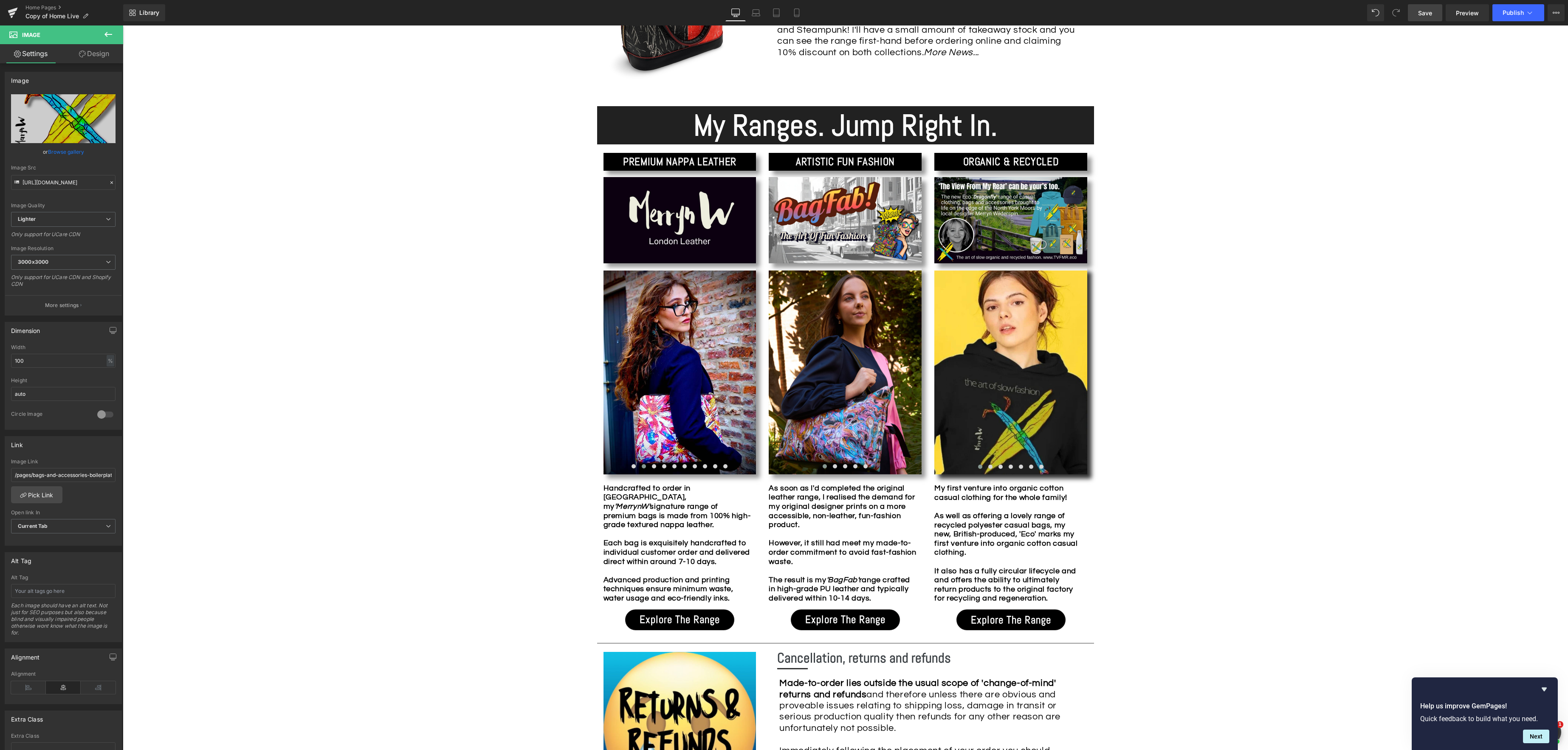
click at [1184, 379] on div "Image Row *Please use the chat facility or email me at [EMAIL_ADDRESS][DOMAIN_N…" at bounding box center [845, 599] width 1445 height 2171
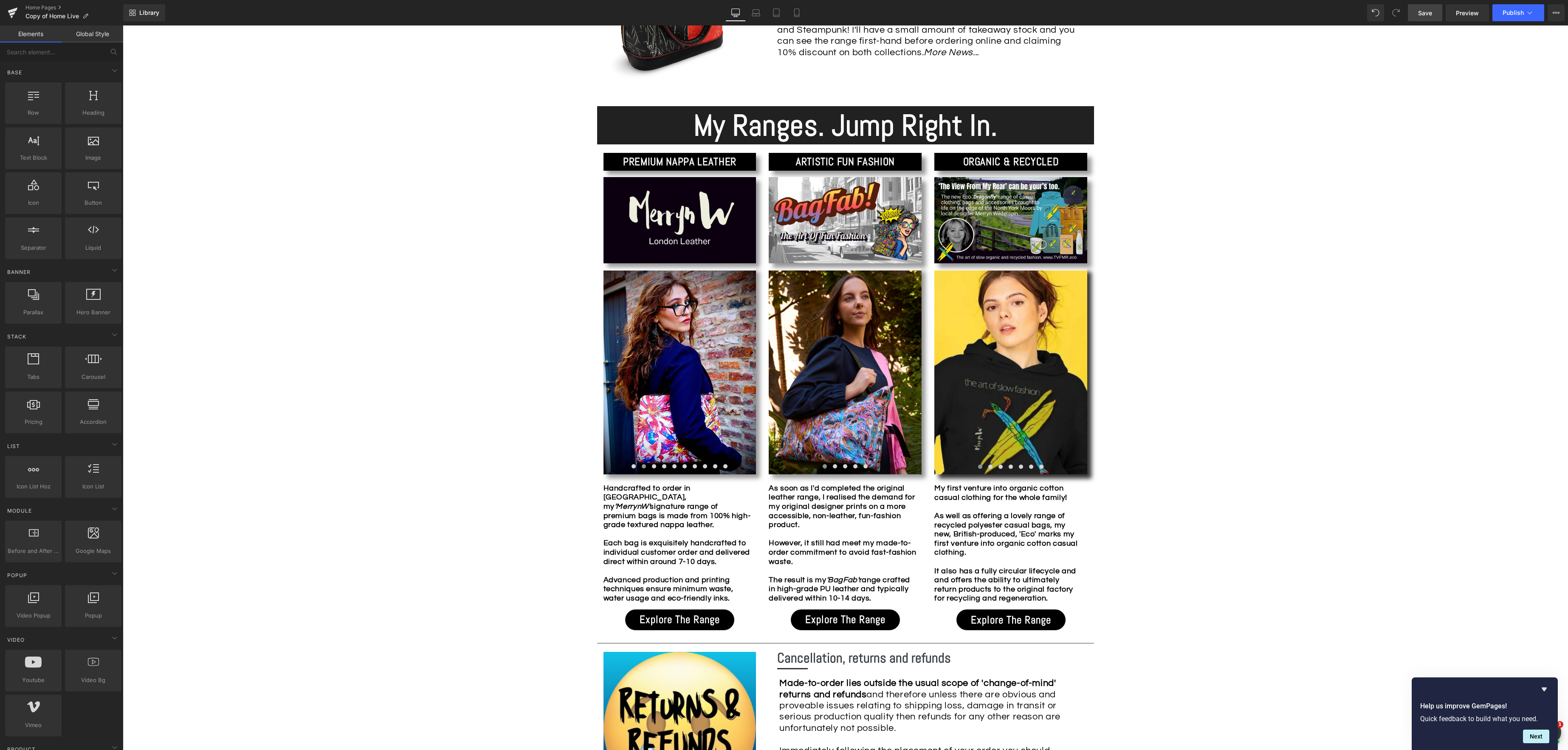
click at [1430, 14] on span "Save" at bounding box center [1425, 13] width 14 height 9
click at [1458, 16] on span "Preview" at bounding box center [1468, 13] width 23 height 9
click at [738, 599] on p "Handcrafted to order in [GEOGRAPHIC_DATA], my 'MerrynW' signature range of prem…" at bounding box center [677, 544] width 149 height 119
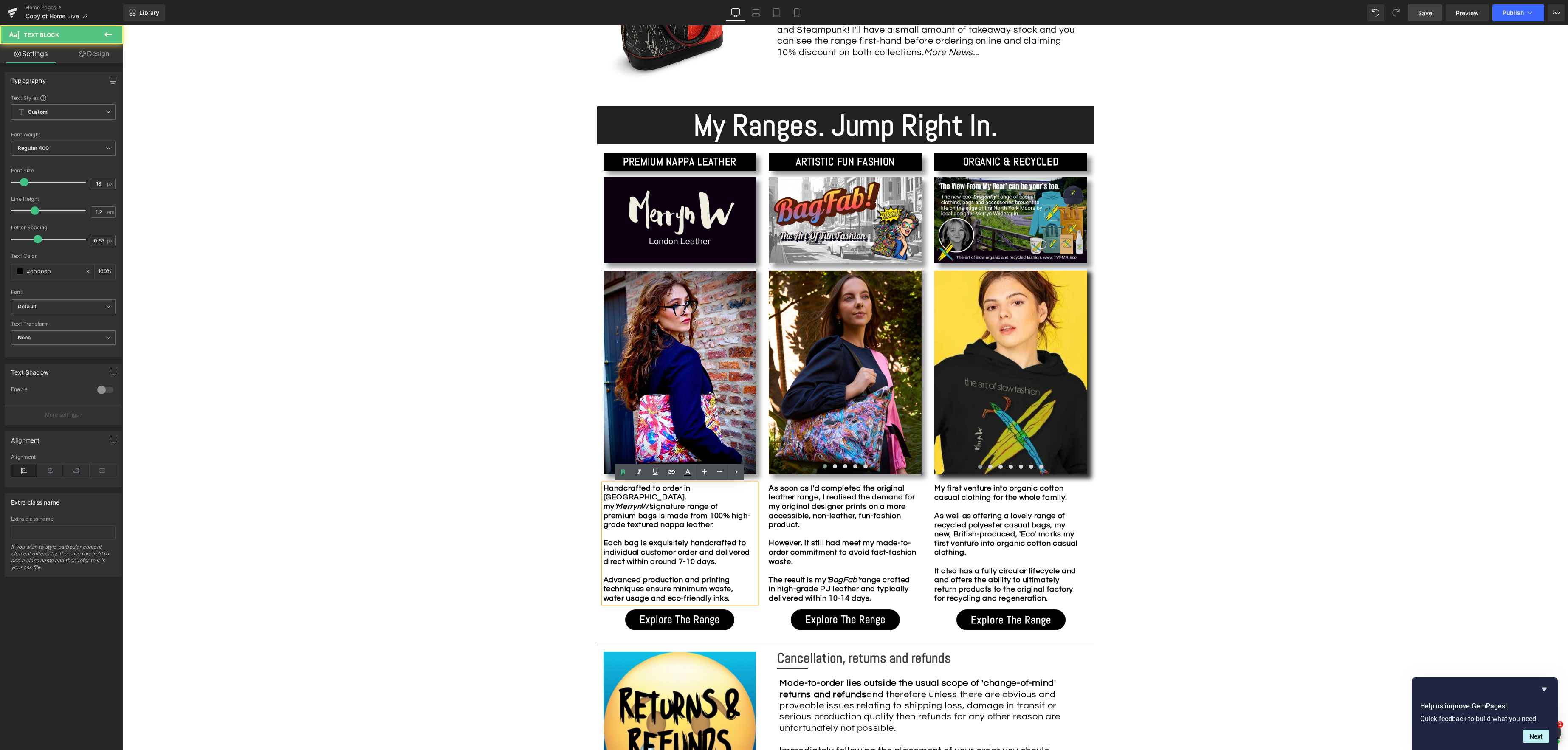
click at [743, 599] on p "Handcrafted to order in [GEOGRAPHIC_DATA], my 'MerrynW' signature range of prem…" at bounding box center [677, 544] width 149 height 119
click at [544, 529] on div "Image Row *Please use the chat facility or email me at [EMAIL_ADDRESS][DOMAIN_N…" at bounding box center [845, 599] width 1445 height 2171
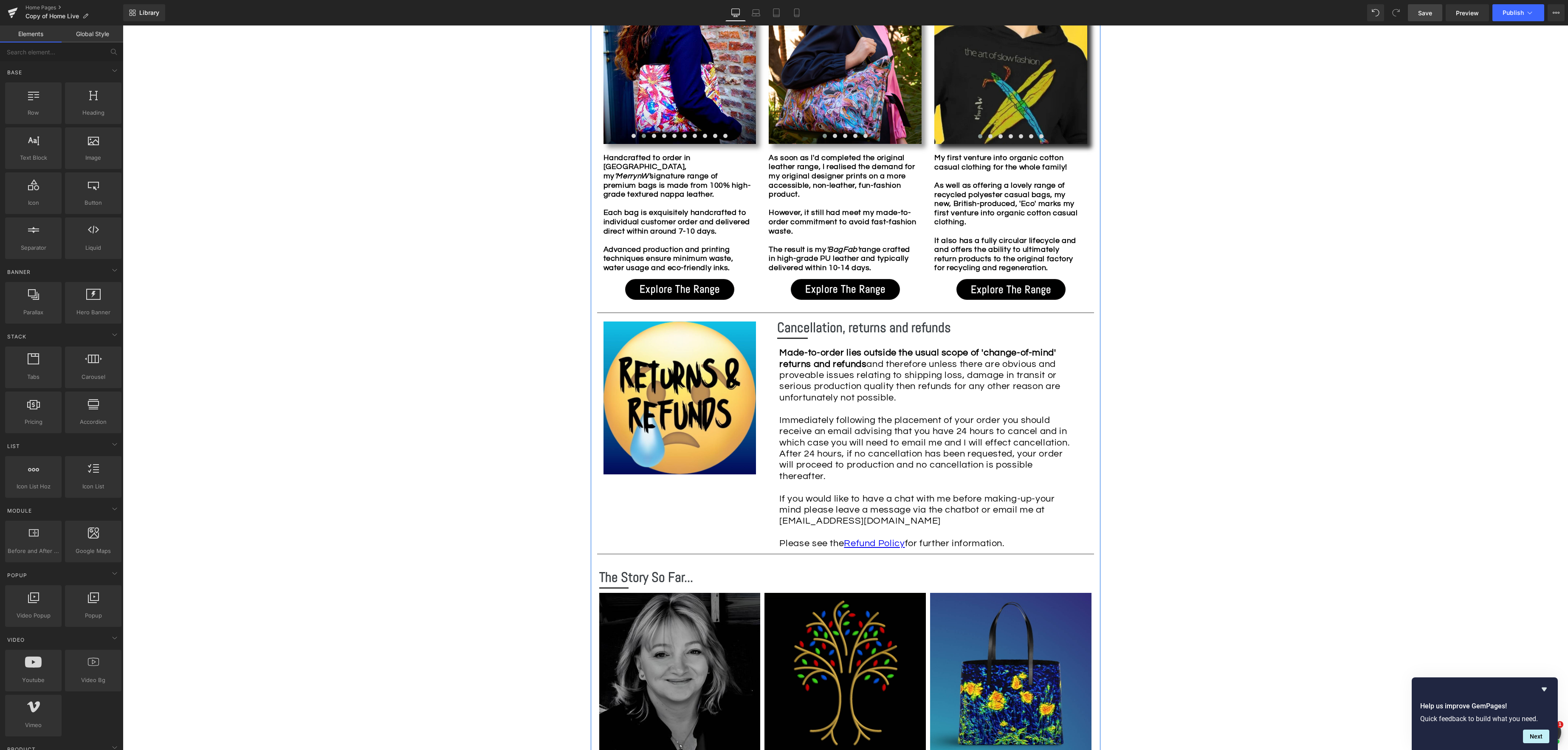
scroll to position [1061, 0]
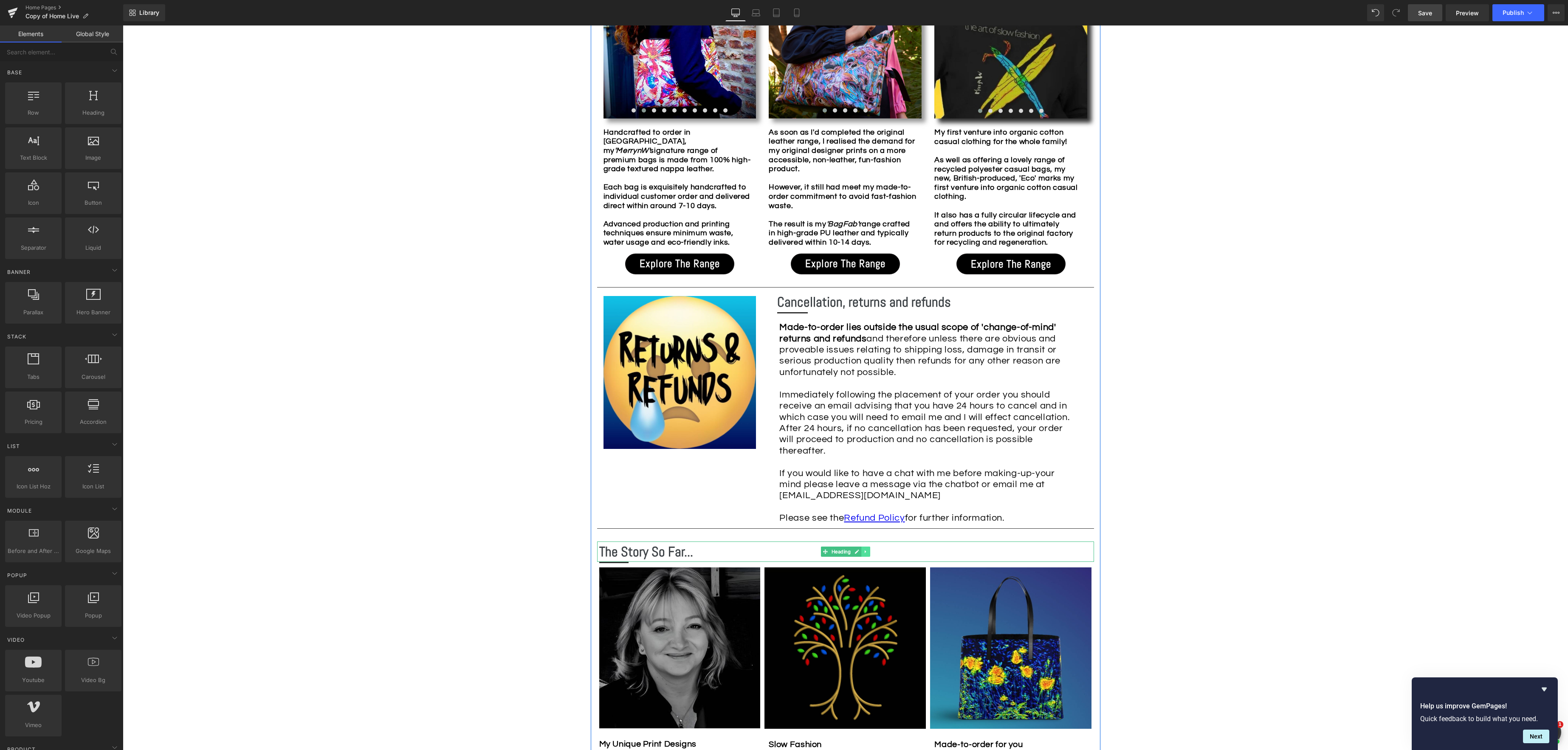
click at [865, 552] on icon at bounding box center [866, 552] width 1 height 3
click at [862, 552] on icon at bounding box center [861, 552] width 5 height 5
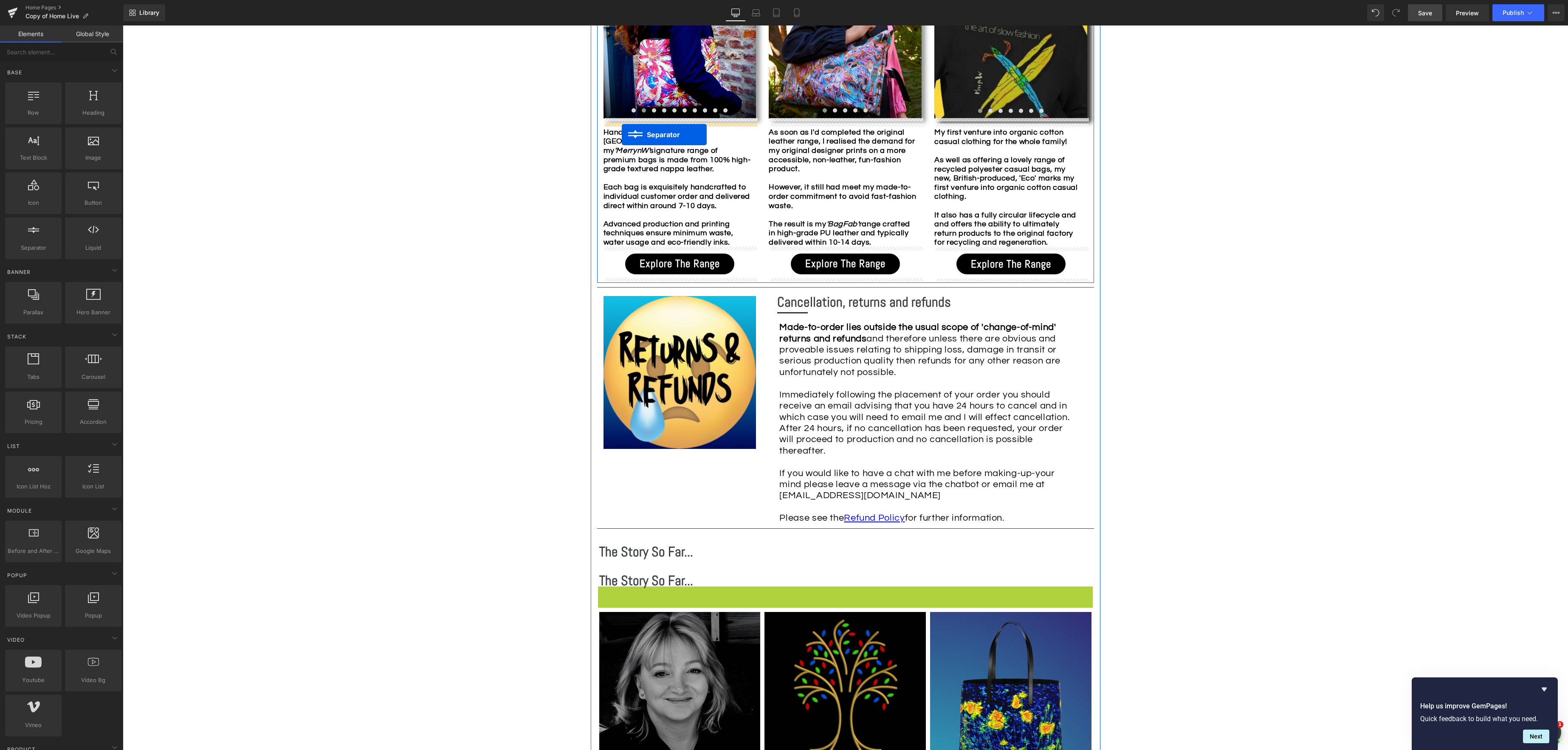
drag, startPoint x: 595, startPoint y: 586, endPoint x: 618, endPoint y: 138, distance: 448.6
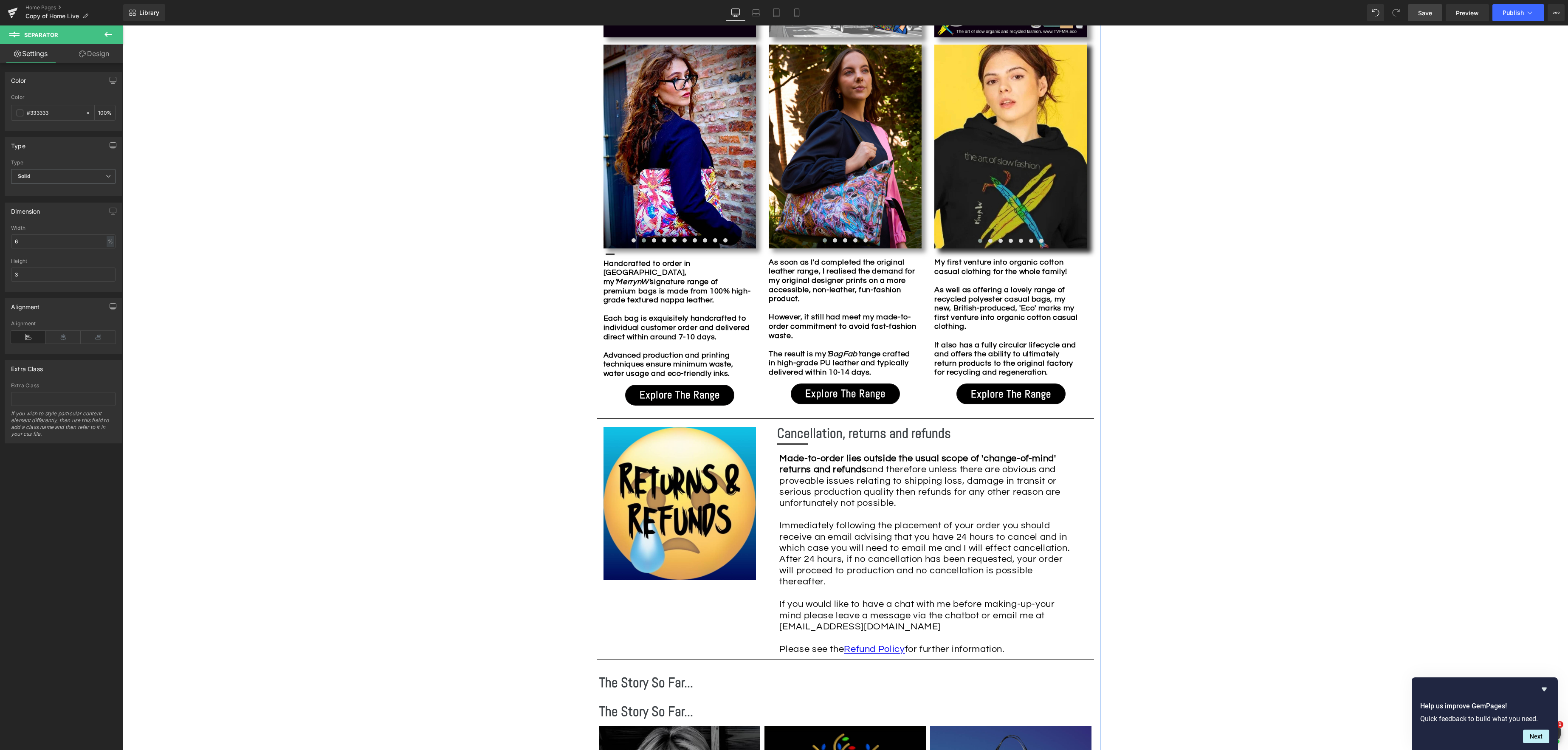
scroll to position [1023, 0]
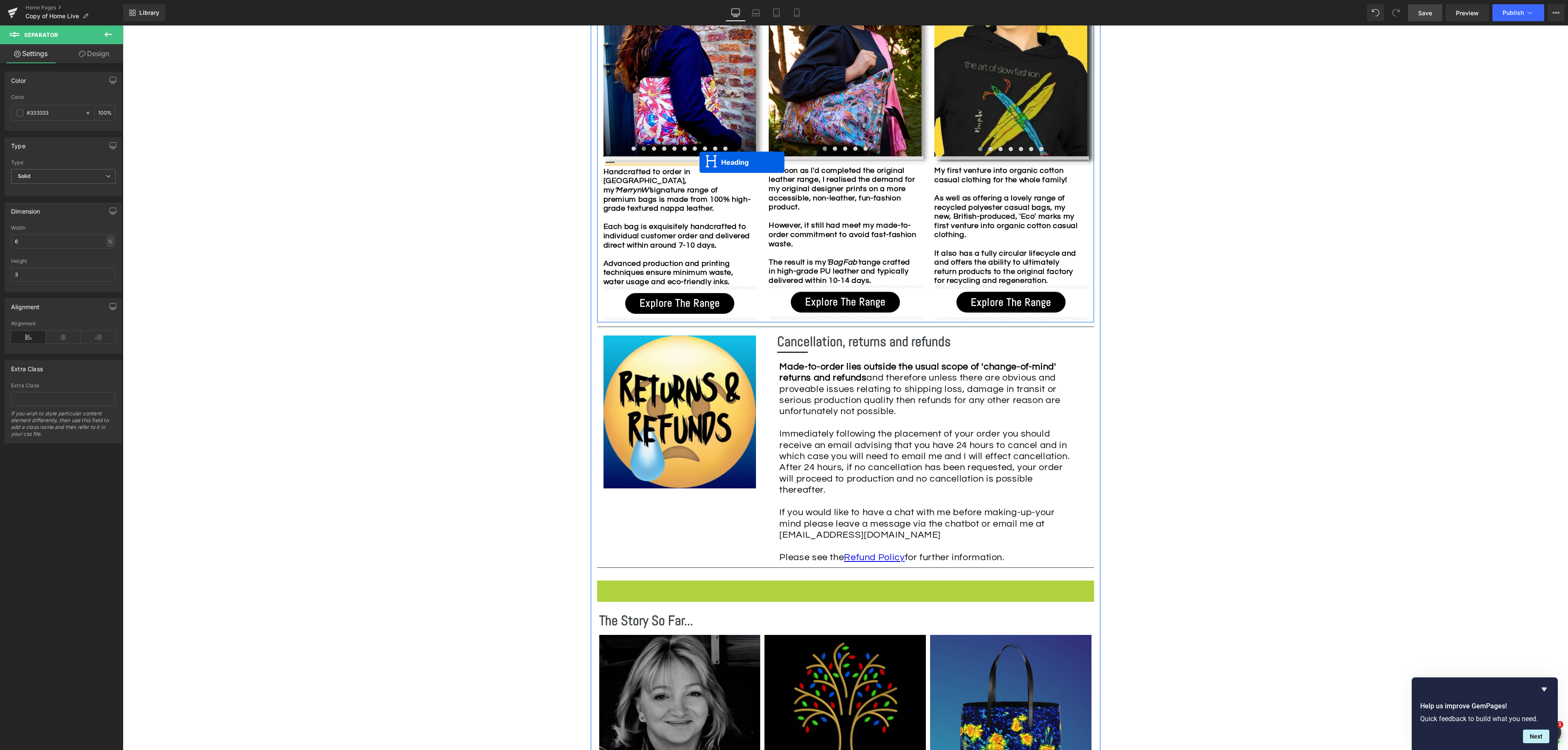
drag, startPoint x: 811, startPoint y: 589, endPoint x: 699, endPoint y: 162, distance: 441.4
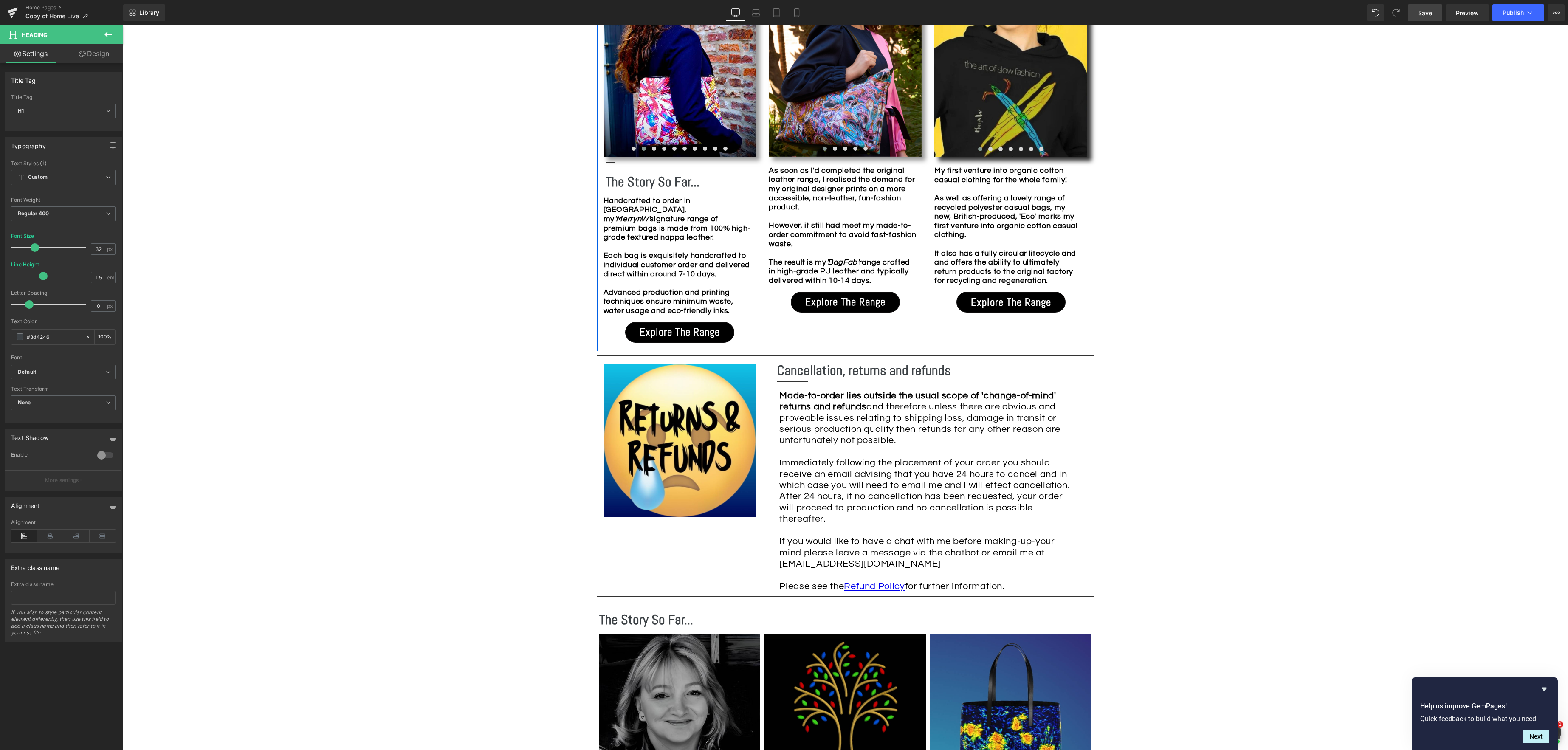
click at [610, 164] on div "PREMIUM NAPPA LEATHER Heading Image Image Image Image Image Image Image Image I…" at bounding box center [680, 91] width 166 height 512
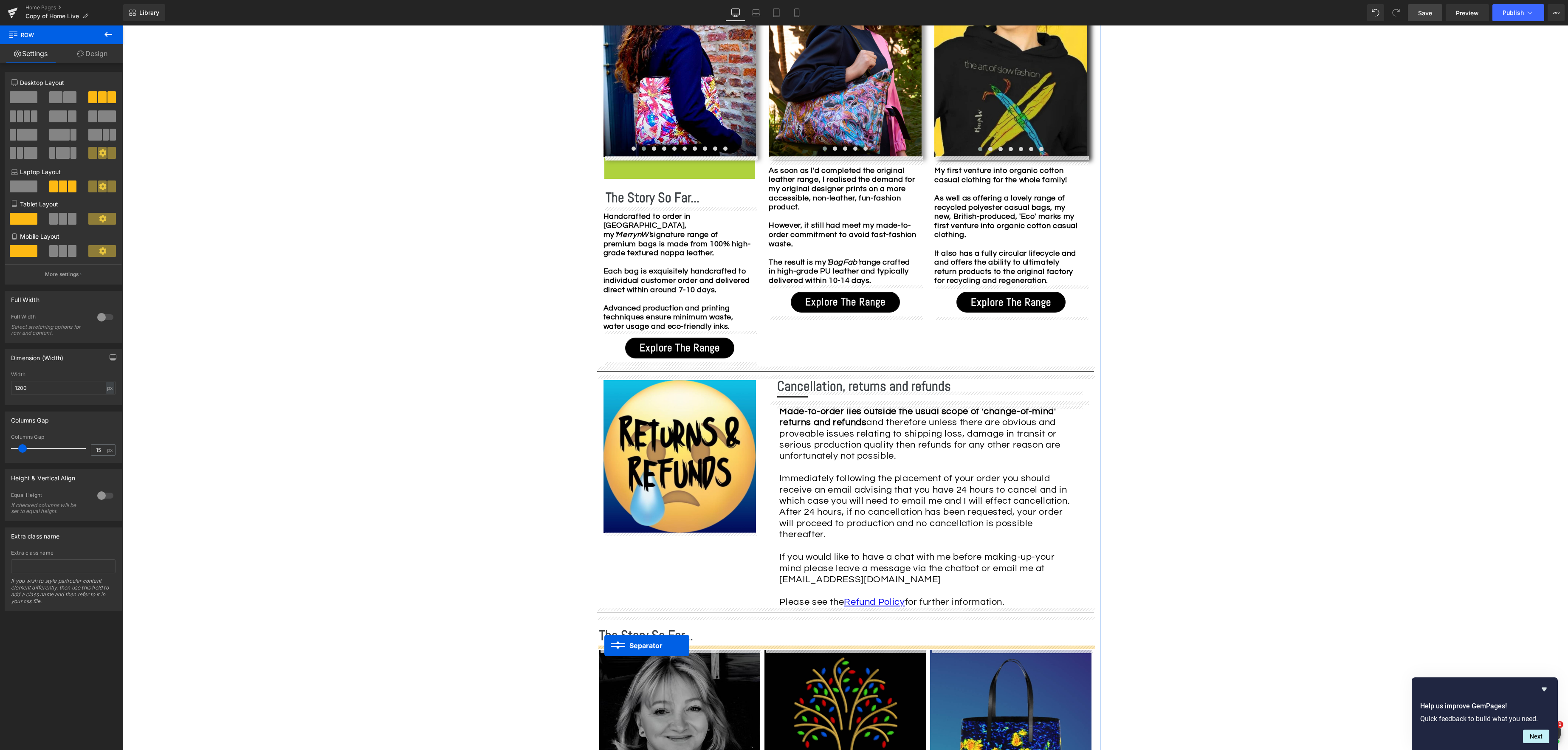
drag, startPoint x: 607, startPoint y: 160, endPoint x: 619, endPoint y: 583, distance: 423.2
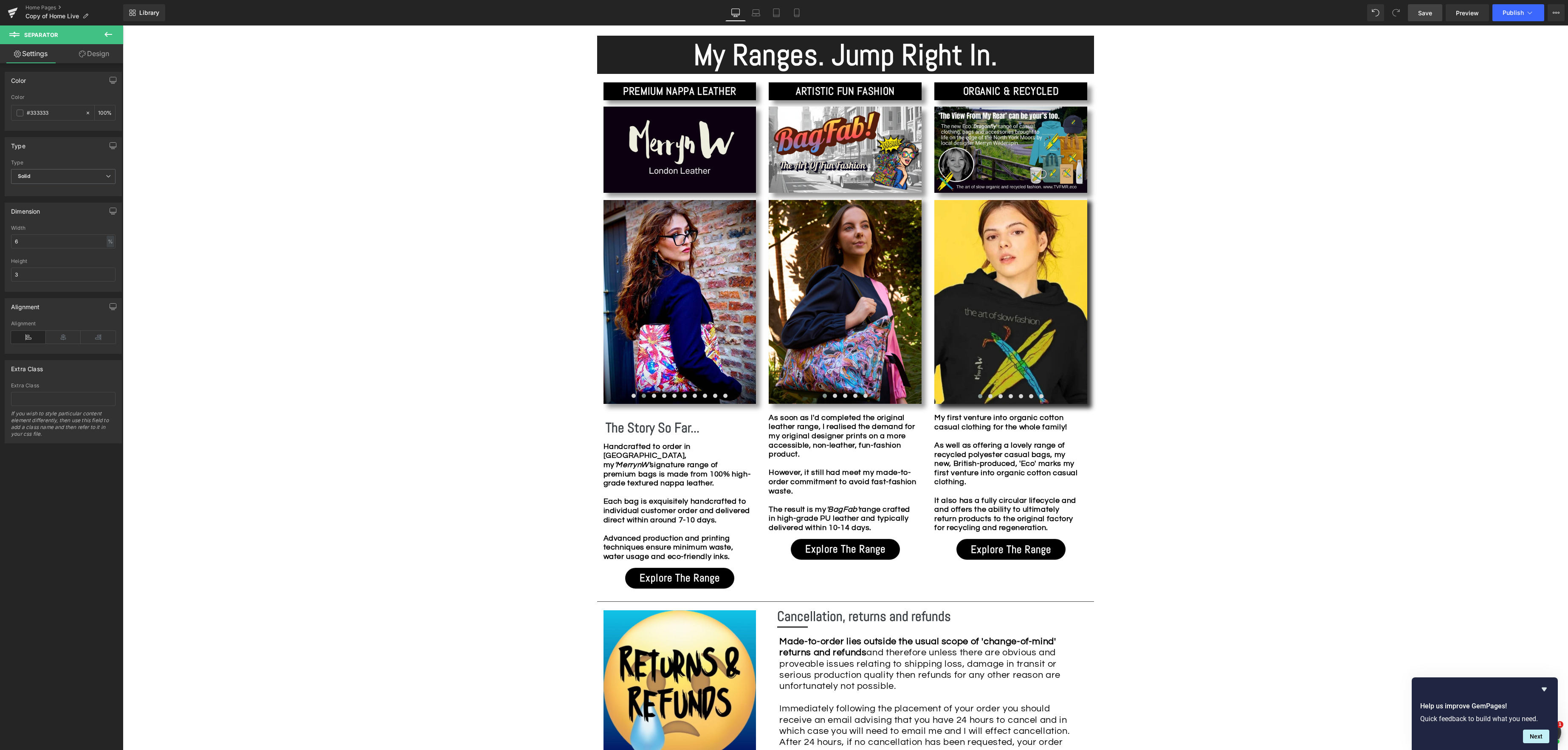
scroll to position [764, 0]
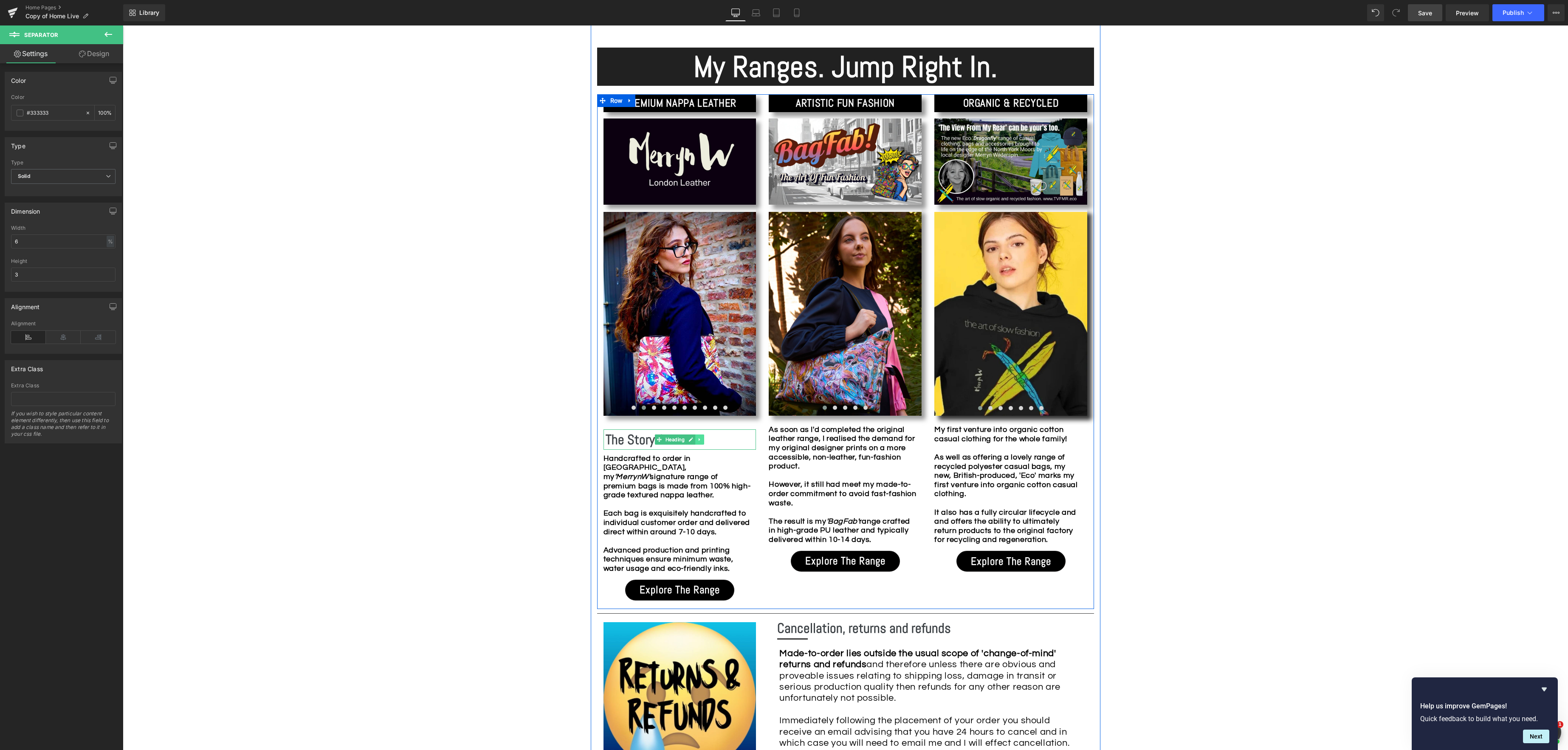
click at [696, 438] on link at bounding box center [700, 440] width 9 height 10
drag, startPoint x: 610, startPoint y: 438, endPoint x: 640, endPoint y: 436, distance: 30.1
click at [610, 438] on b "The Story So Far..." at bounding box center [653, 440] width 94 height 17
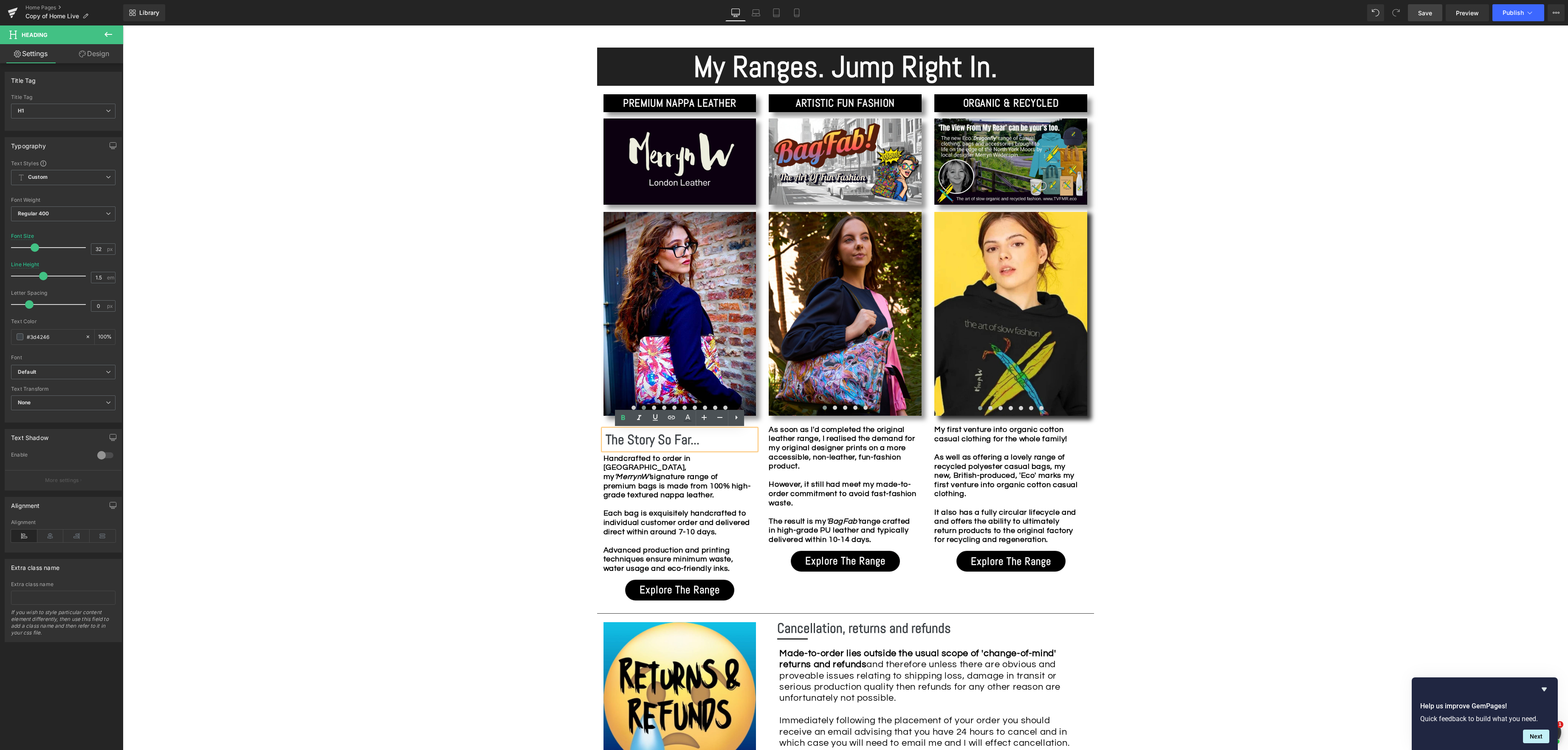
drag, startPoint x: 690, startPoint y: 439, endPoint x: 736, endPoint y: 436, distance: 46.1
click at [690, 439] on b "The Story So Far..." at bounding box center [653, 440] width 94 height 17
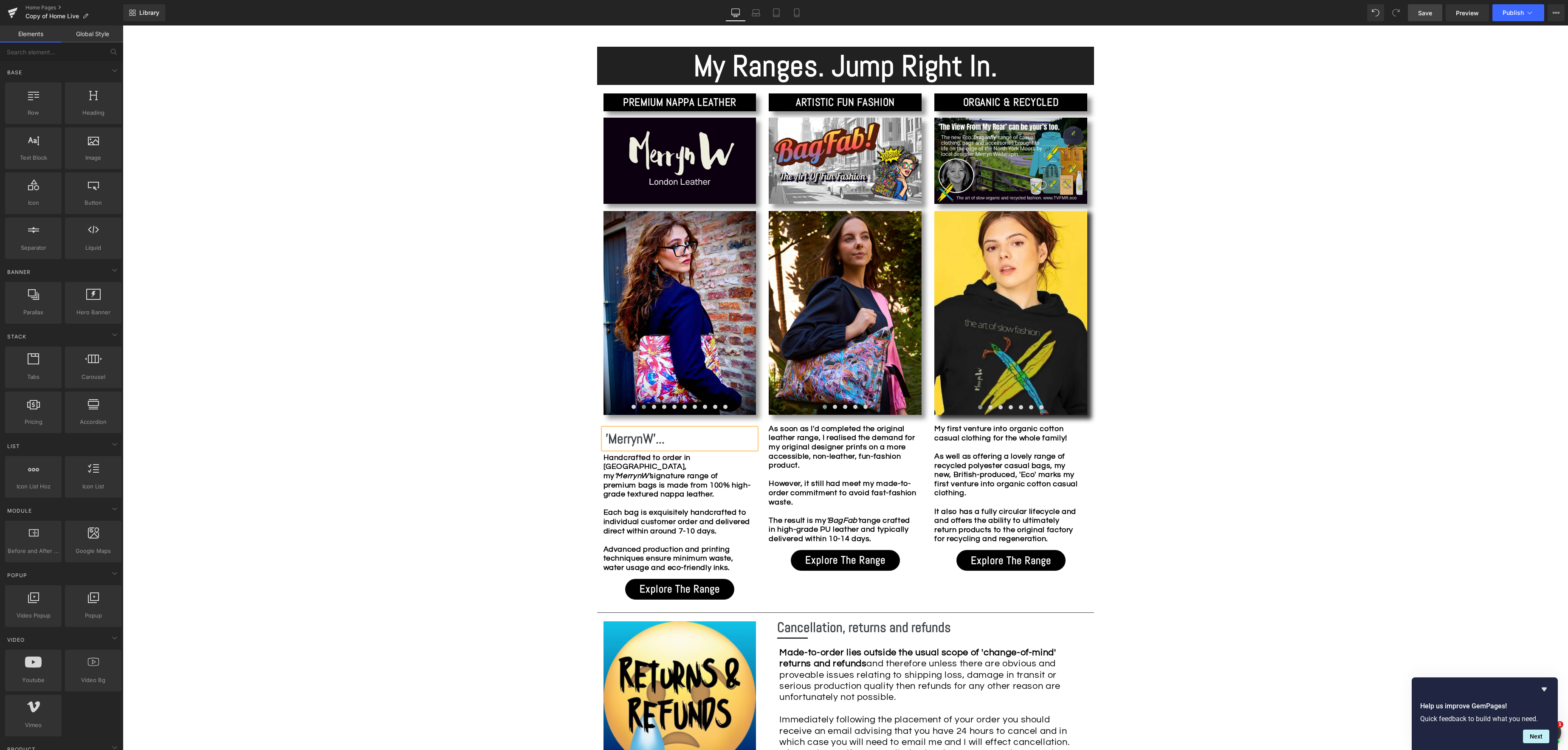
click at [511, 457] on div "Image Row *Please use the chat facility or email me at [EMAIL_ADDRESS][DOMAIN_N…" at bounding box center [845, 554] width 1445 height 2201
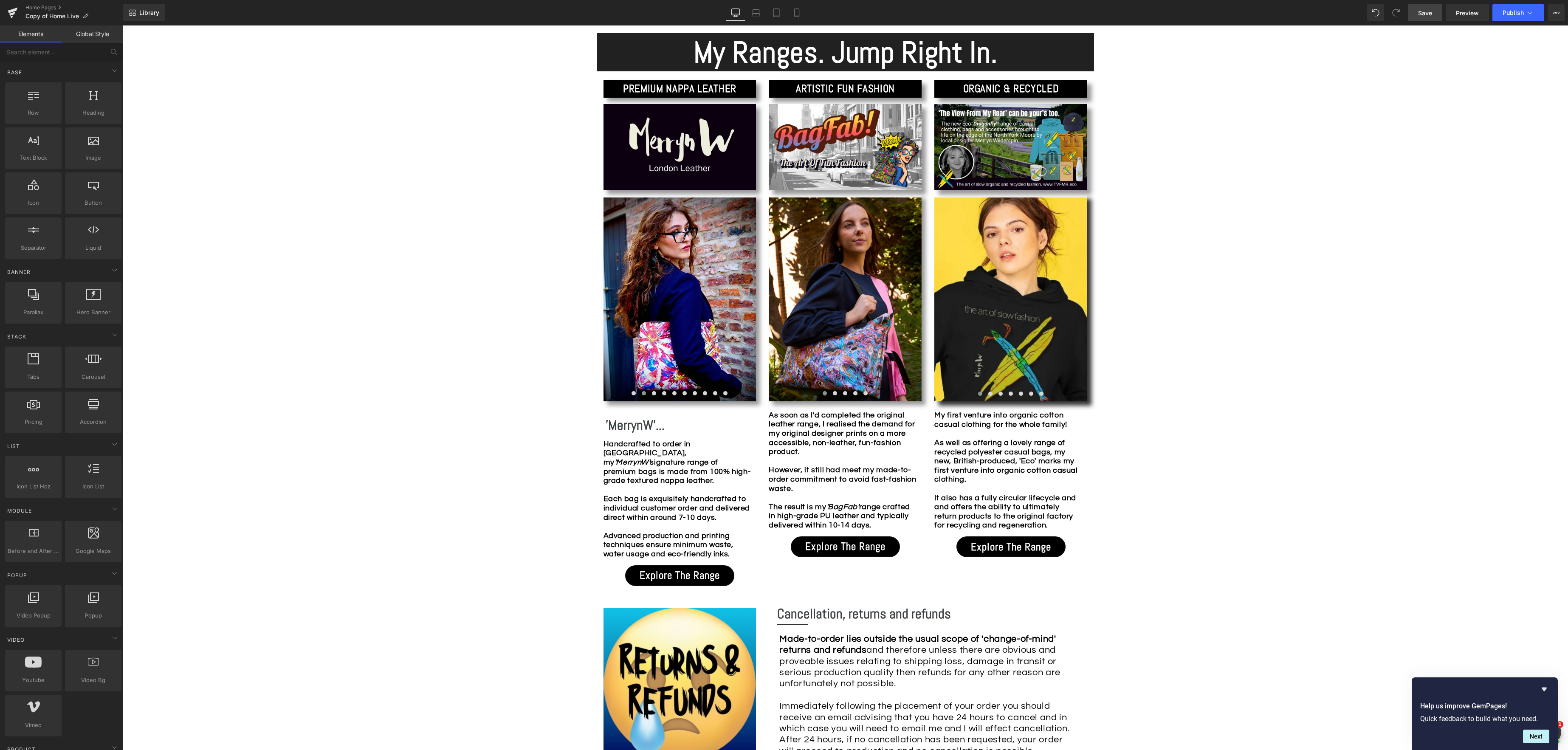
scroll to position [783, 0]
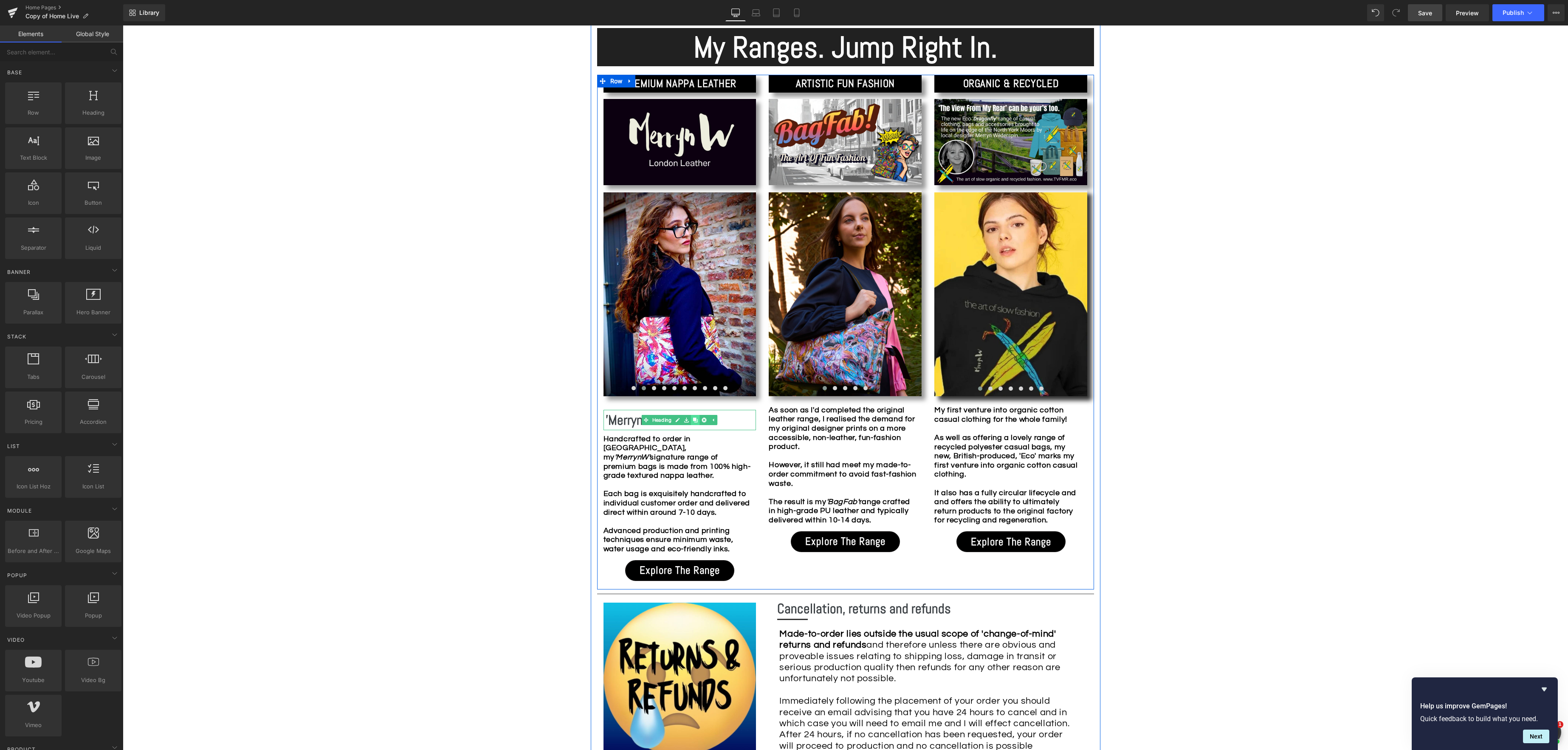
click at [695, 419] on icon at bounding box center [696, 420] width 5 height 5
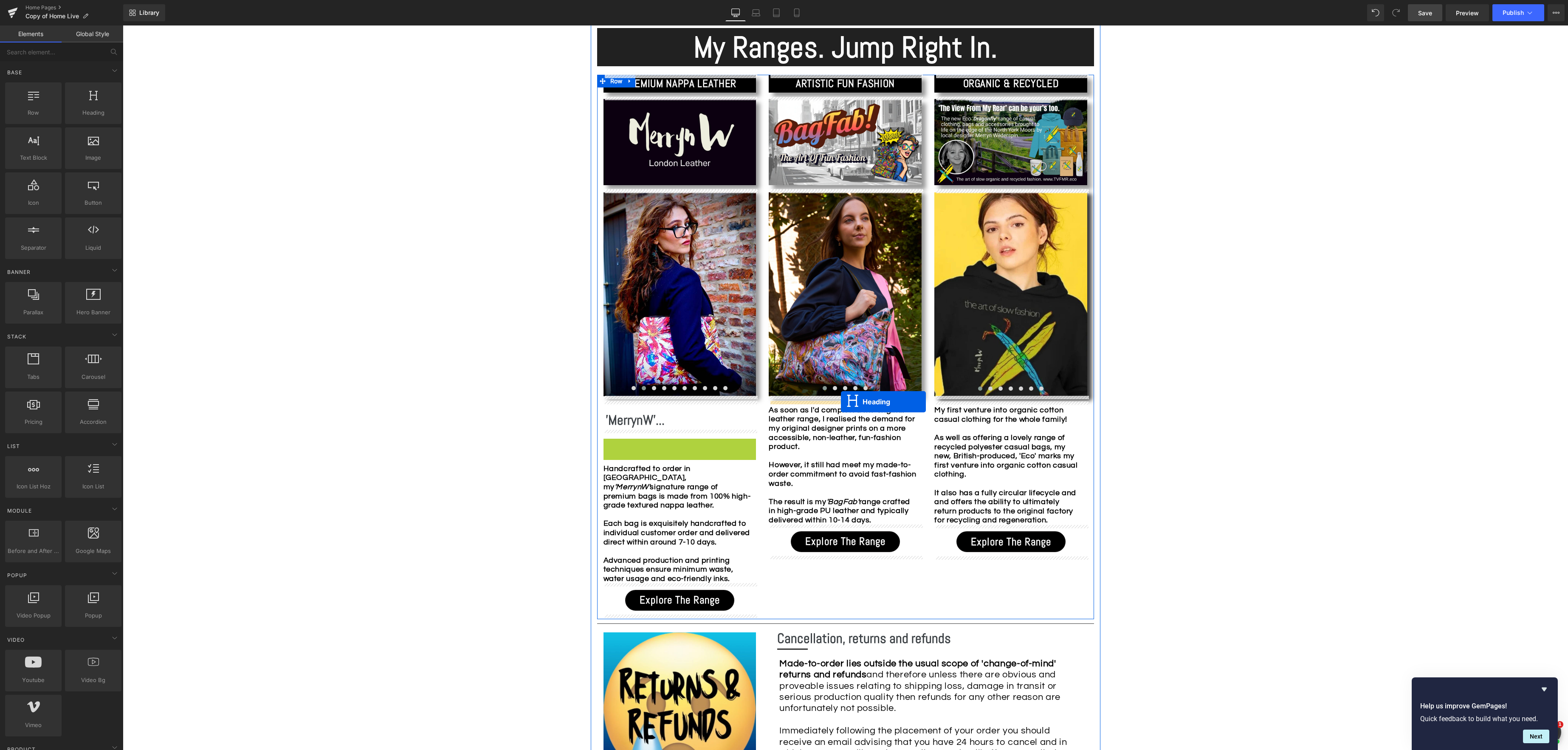
drag, startPoint x: 658, startPoint y: 450, endPoint x: 837, endPoint y: 404, distance: 184.8
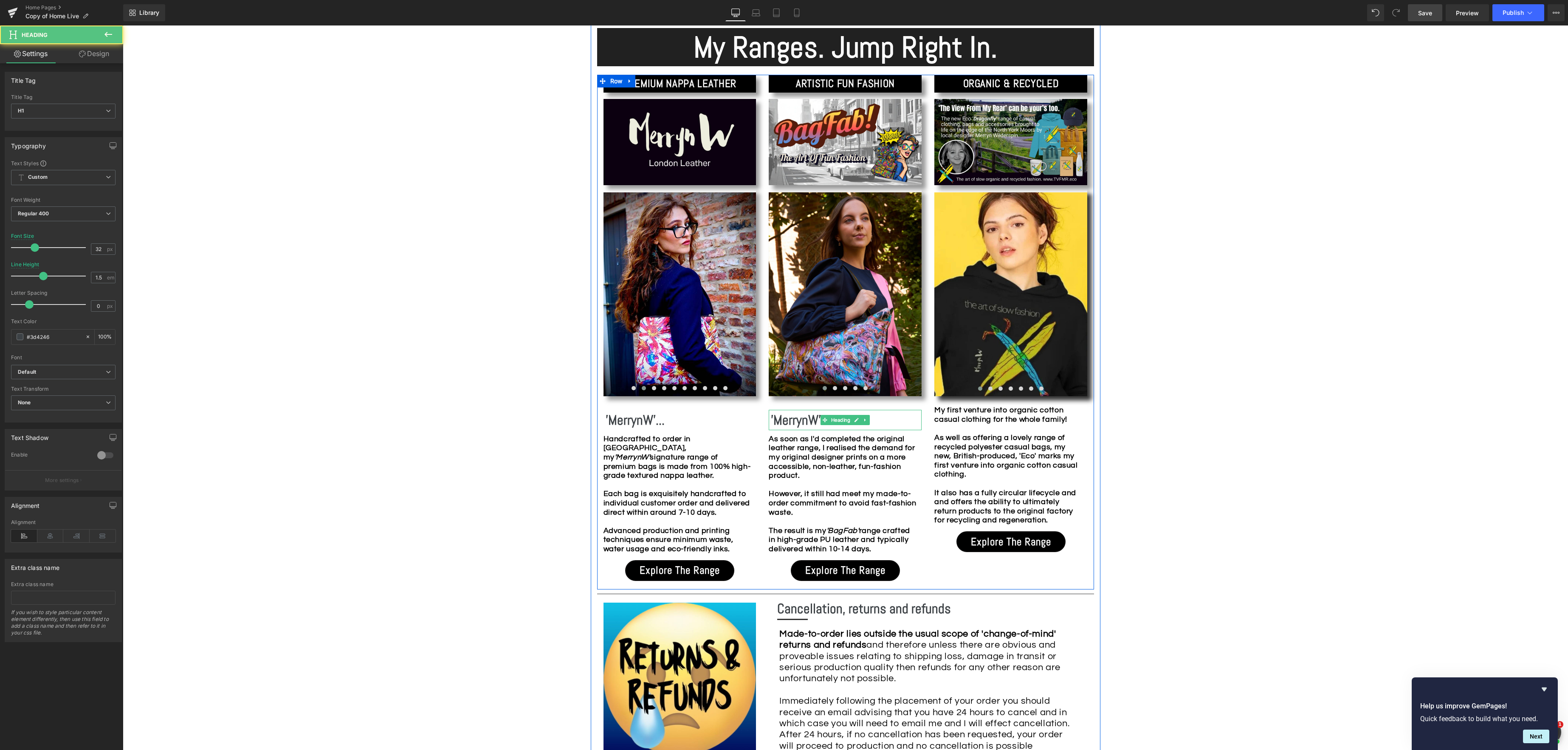
scroll to position [784, 0]
click at [812, 422] on b "'MerrynW'..." at bounding box center [800, 419] width 59 height 17
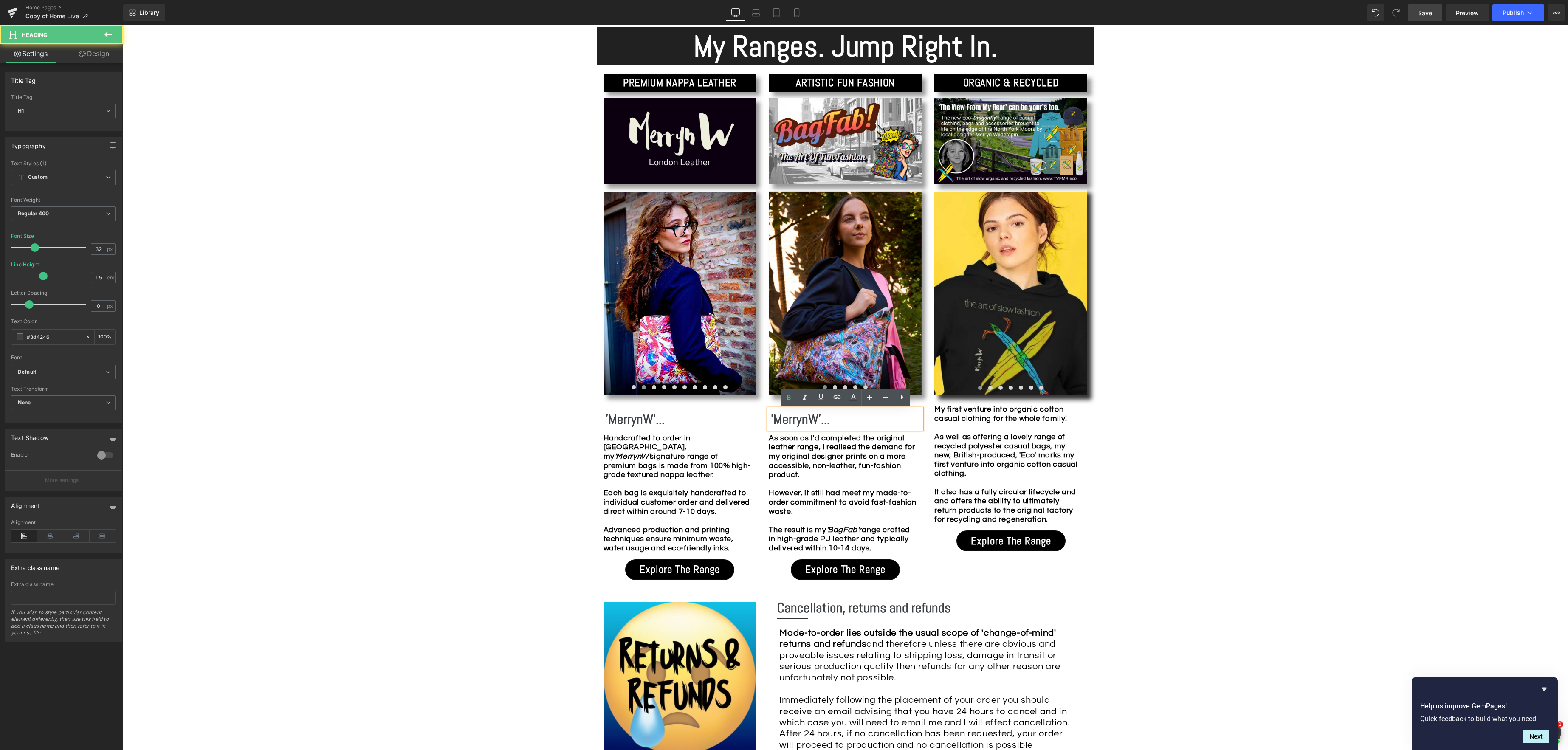
click at [817, 418] on b "'MerrynW'..." at bounding box center [800, 419] width 59 height 17
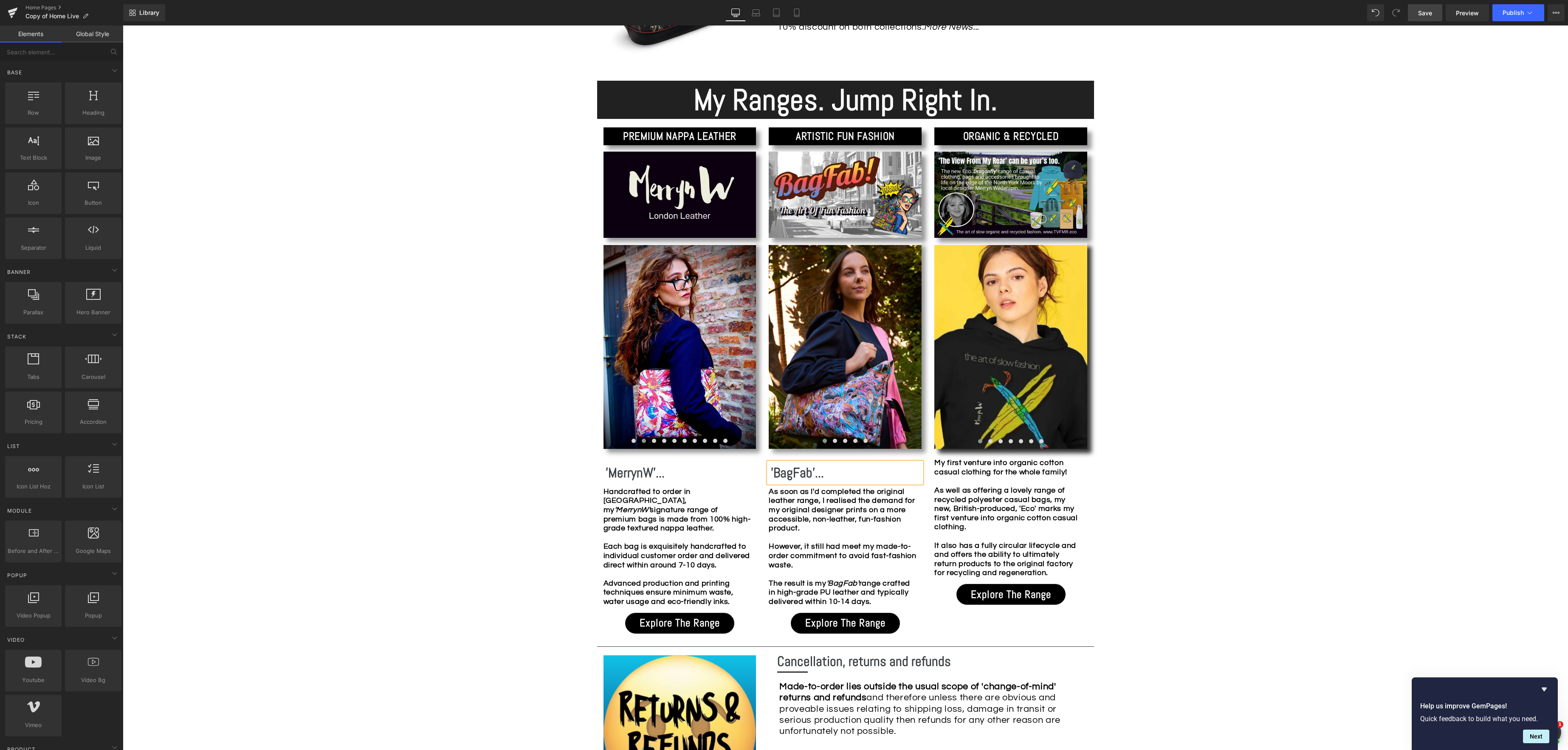
click at [419, 436] on div "Image Row *Please use the chat facility or email me at [EMAIL_ADDRESS][DOMAIN_N…" at bounding box center [845, 588] width 1445 height 2201
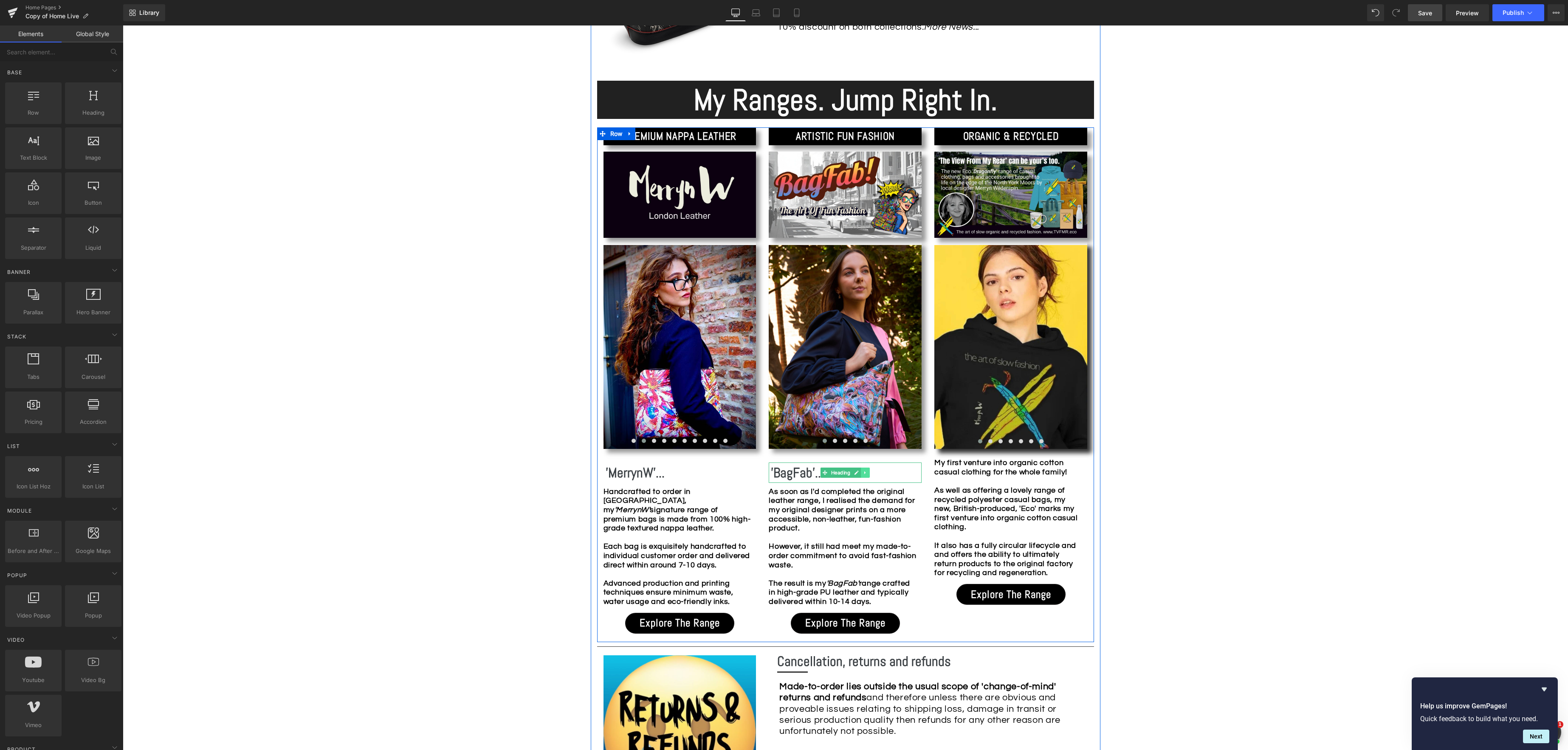
click at [865, 473] on icon at bounding box center [866, 472] width 1 height 3
click at [862, 473] on icon at bounding box center [861, 472] width 5 height 5
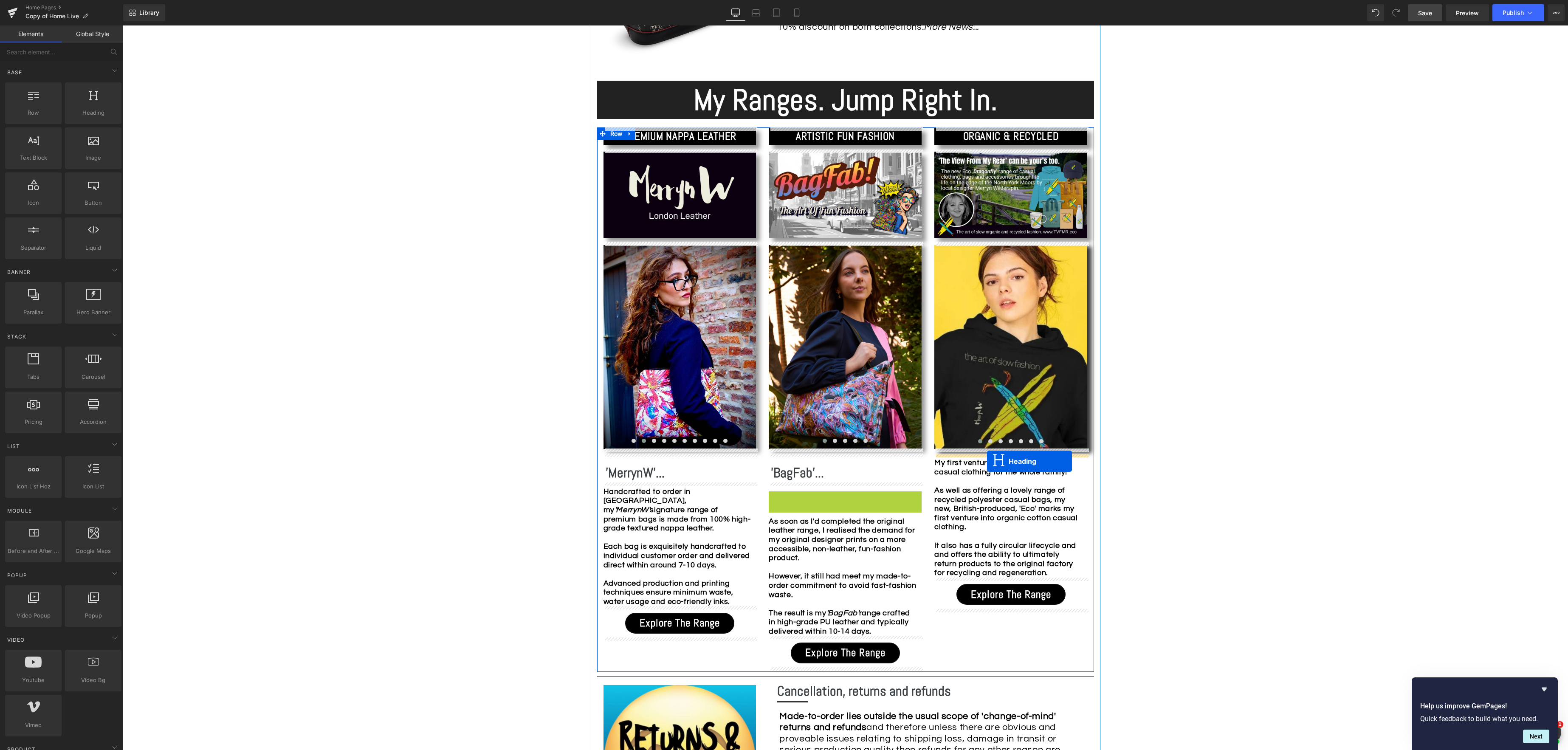
drag, startPoint x: 828, startPoint y: 502, endPoint x: 987, endPoint y: 461, distance: 164.2
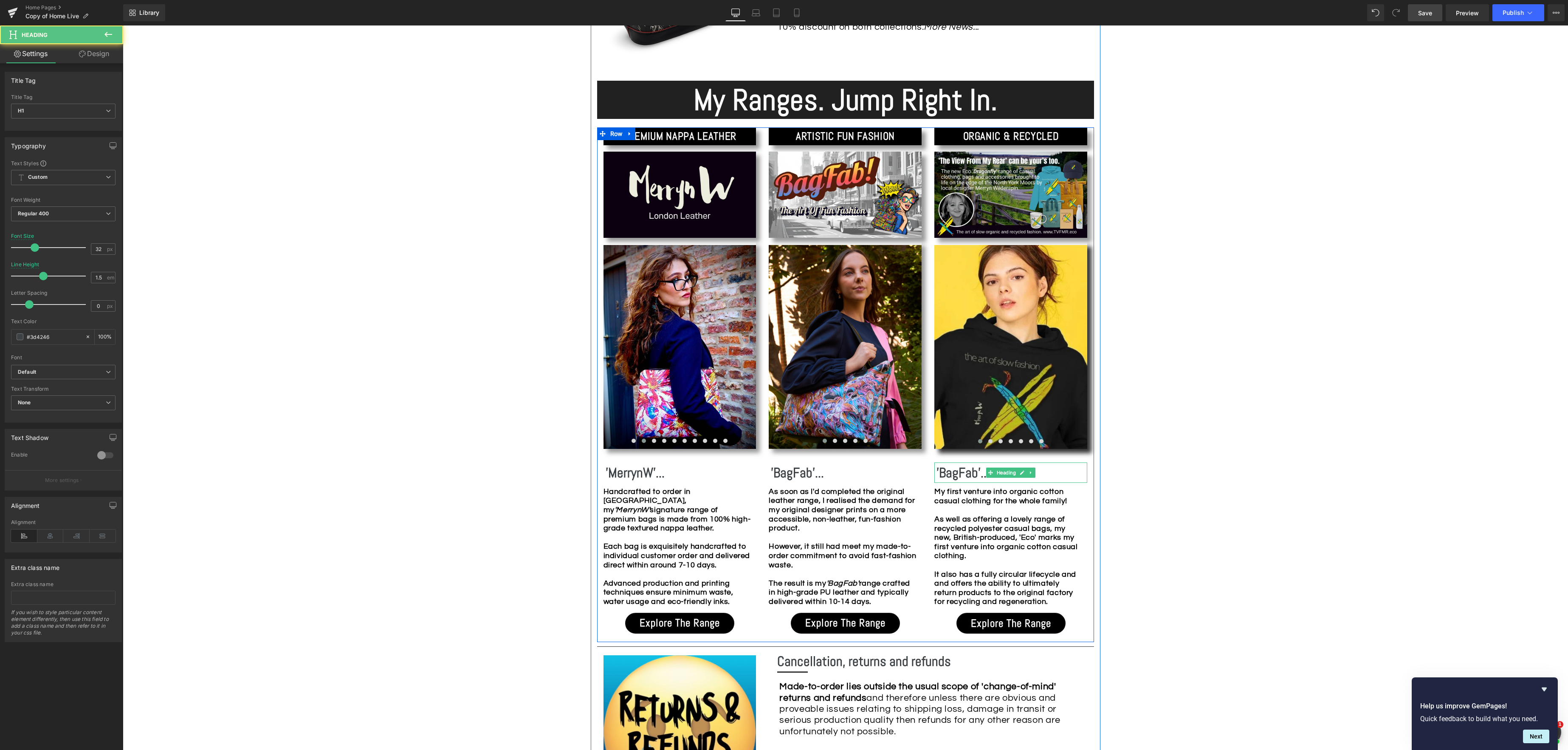
click at [976, 471] on b "'BagFab'..." at bounding box center [962, 473] width 53 height 17
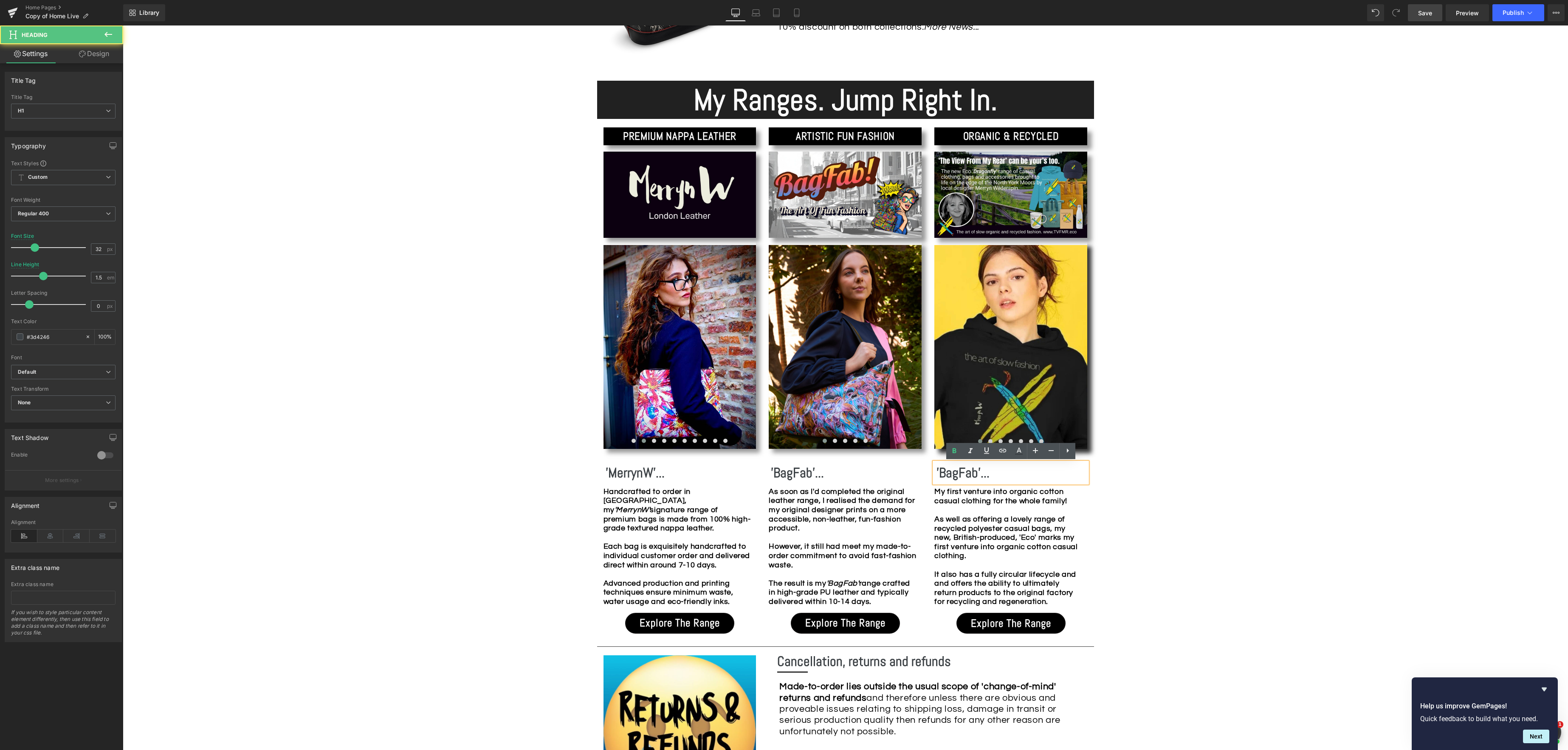
click at [977, 472] on b "'BagFab'..." at bounding box center [962, 473] width 53 height 17
click at [1227, 444] on div "Image Row *Please use the chat facility or email me at [EMAIL_ADDRESS][DOMAIN_N…" at bounding box center [845, 588] width 1445 height 2201
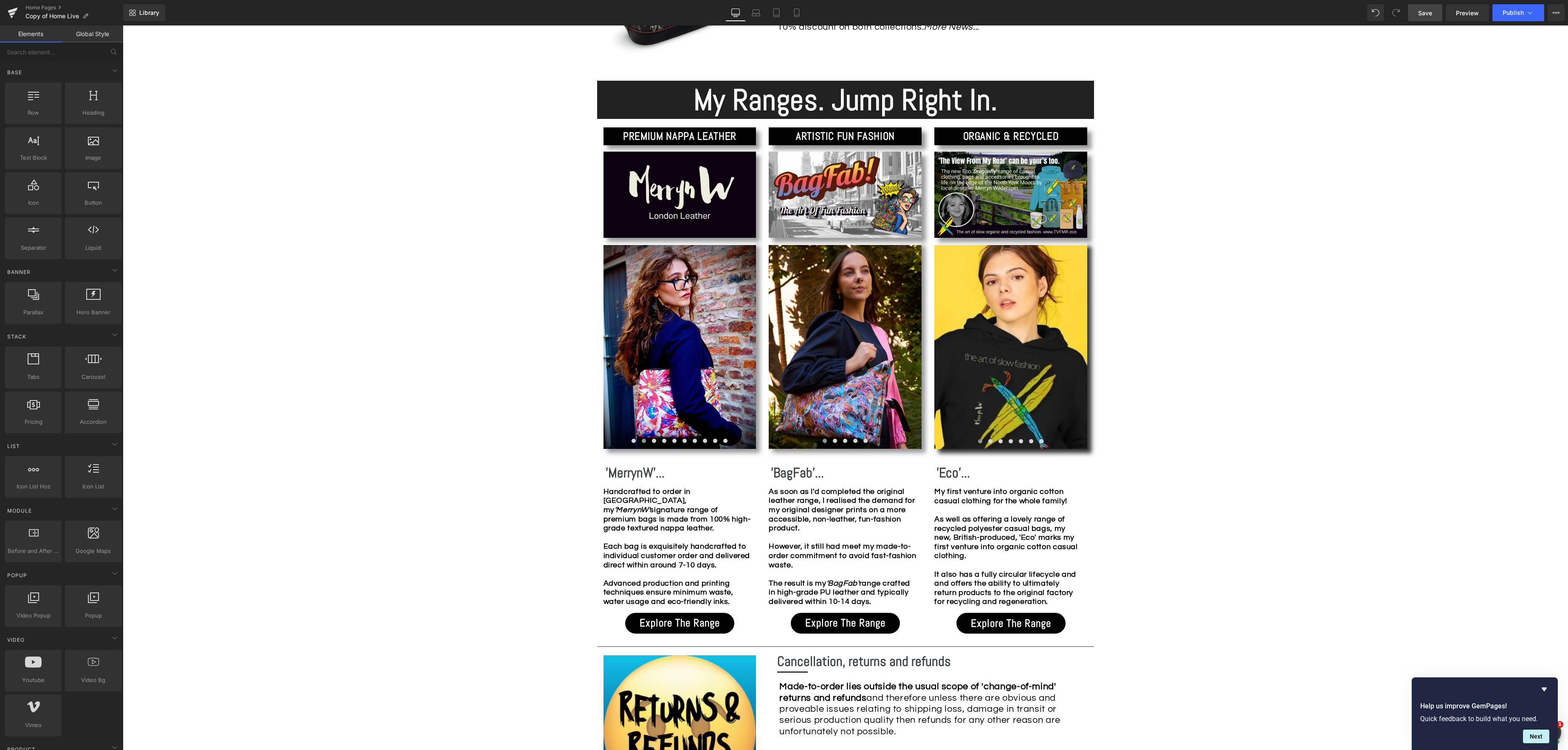
scroll to position [743, 0]
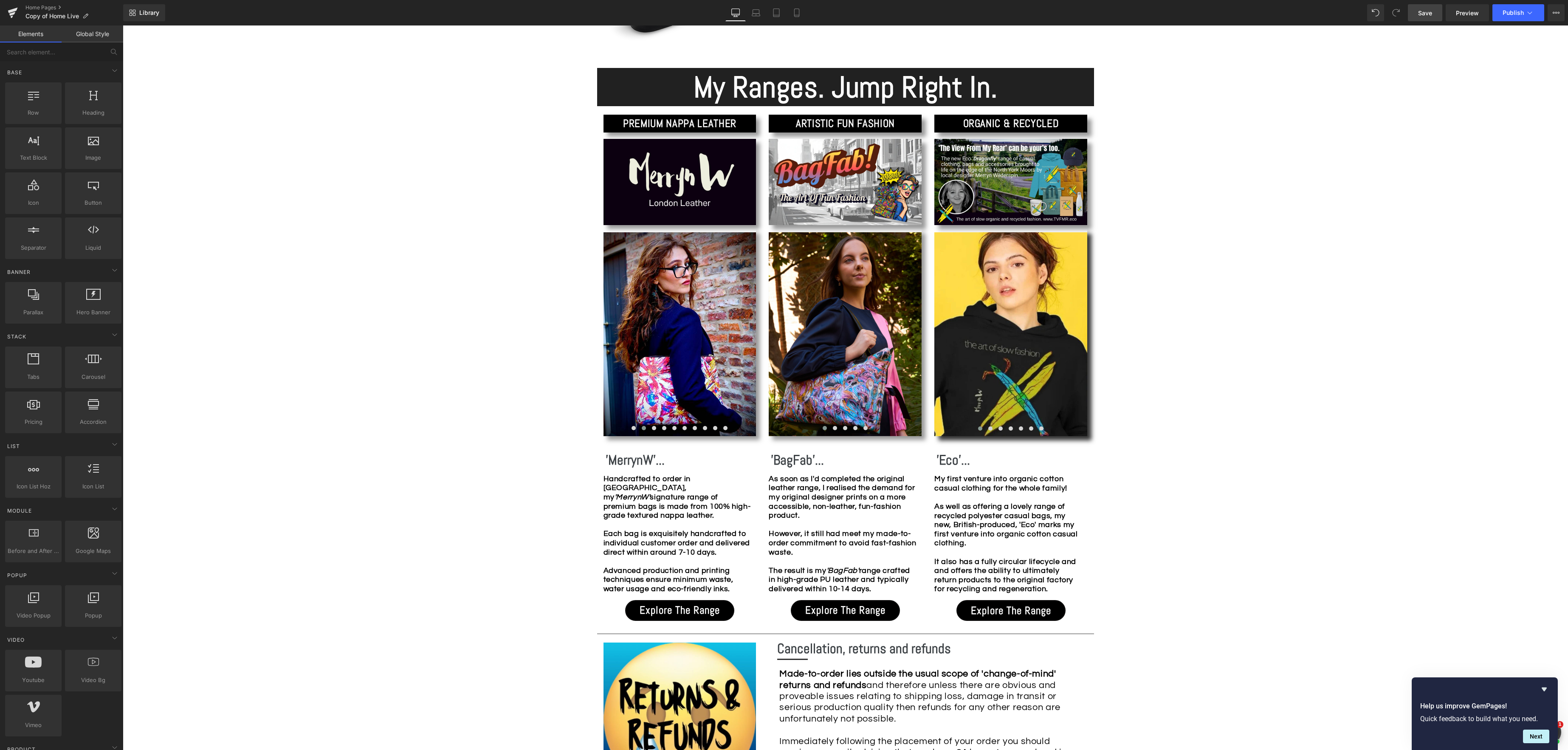
click at [1427, 12] on span "Save" at bounding box center [1425, 13] width 14 height 9
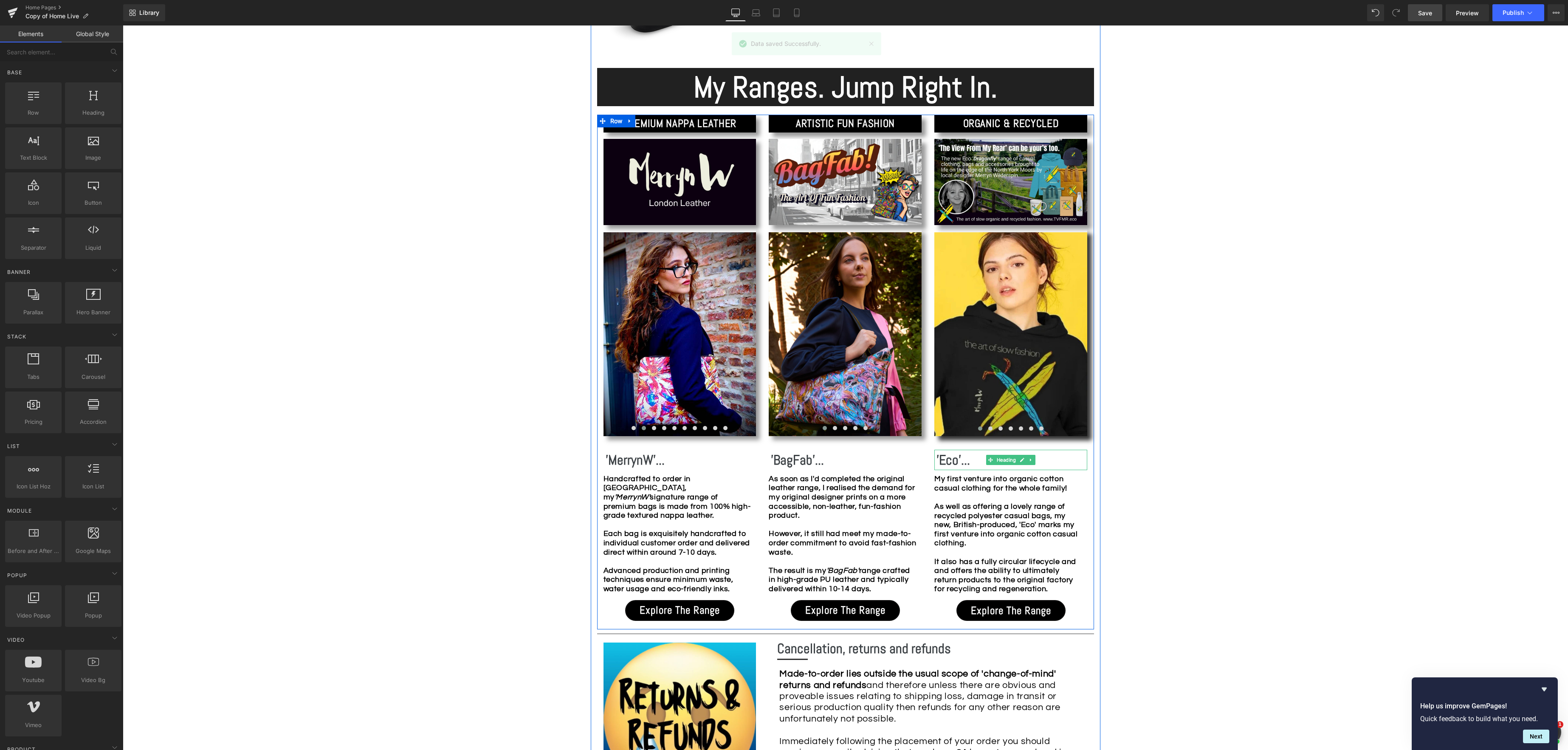
click at [947, 460] on b "'Eco'..." at bounding box center [953, 460] width 33 height 17
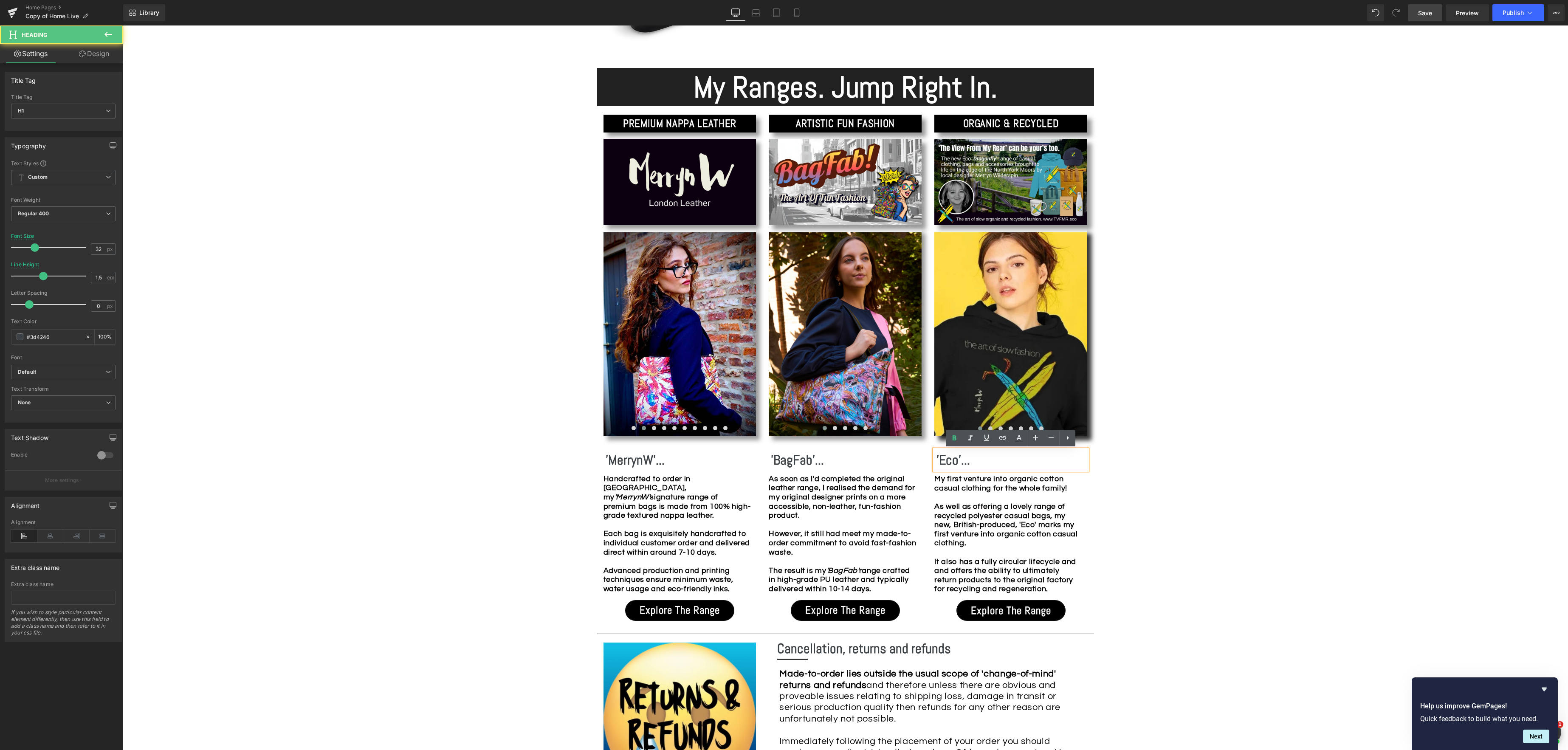
drag, startPoint x: 939, startPoint y: 459, endPoint x: 953, endPoint y: 456, distance: 14.3
click at [939, 459] on b "'Eco'..." at bounding box center [953, 460] width 33 height 17
click at [1217, 391] on div "Image Row *Please use the chat facility or email me at [EMAIL_ADDRESS][DOMAIN_N…" at bounding box center [845, 575] width 1445 height 2201
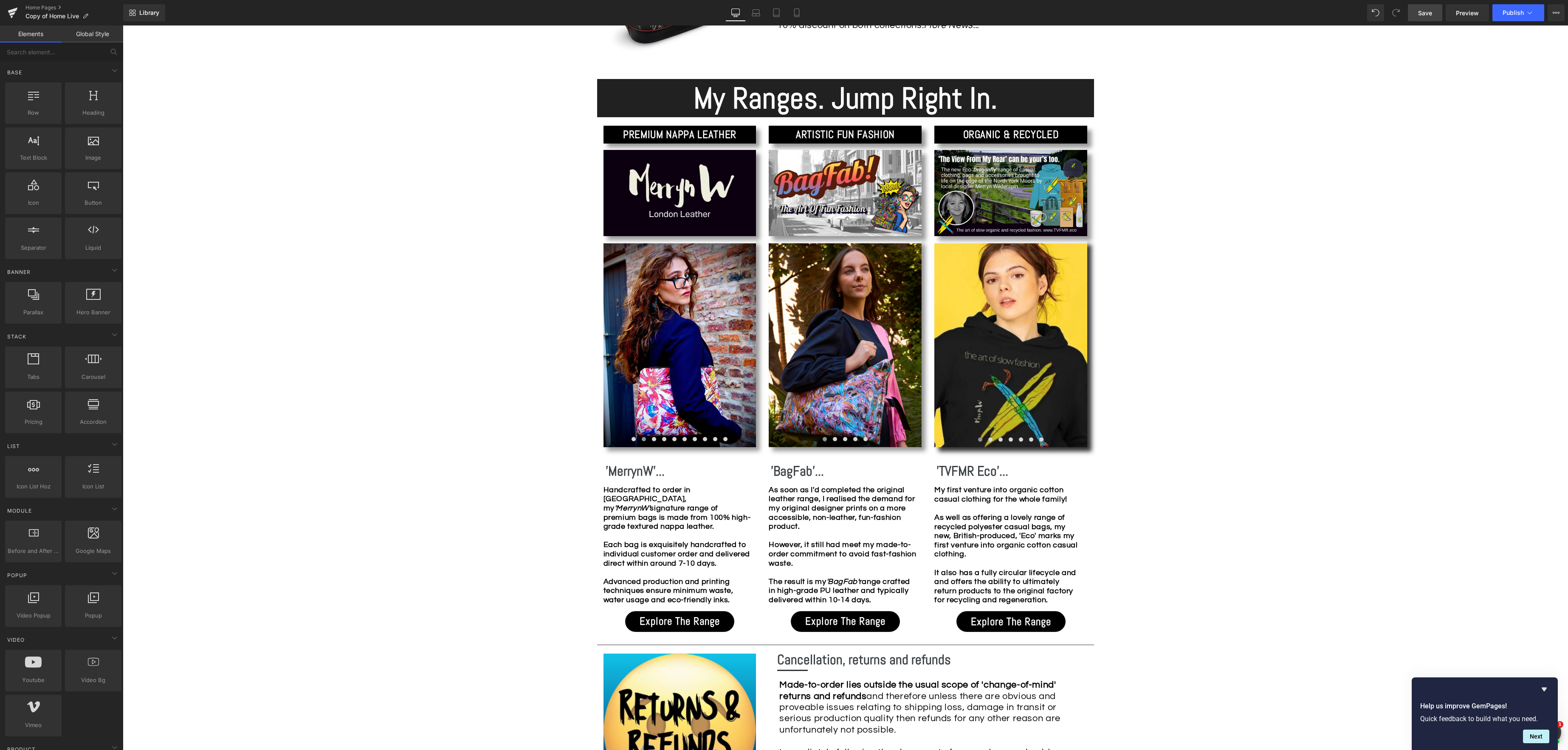
scroll to position [740, 0]
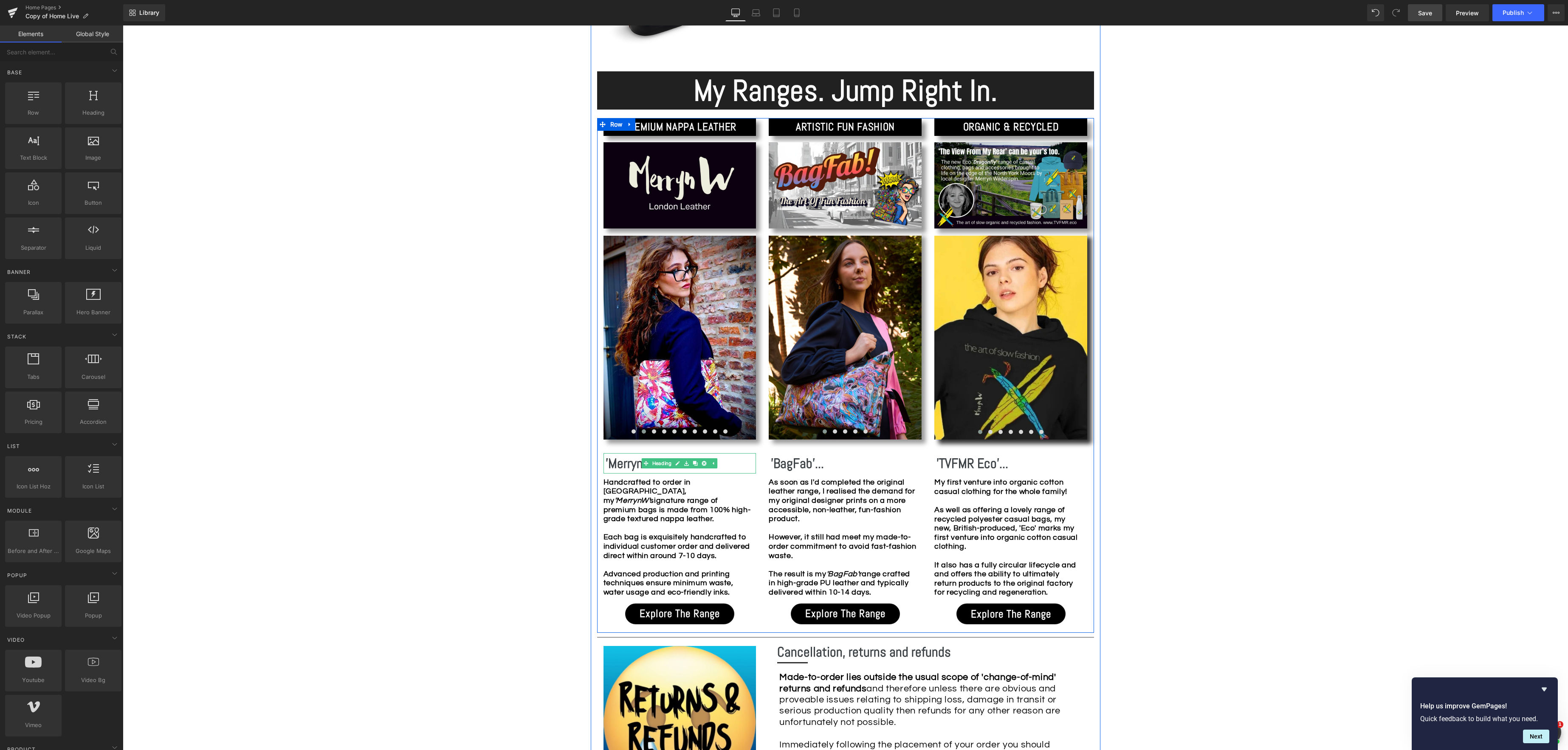
click at [630, 466] on b "'MerrynW'..." at bounding box center [635, 463] width 59 height 17
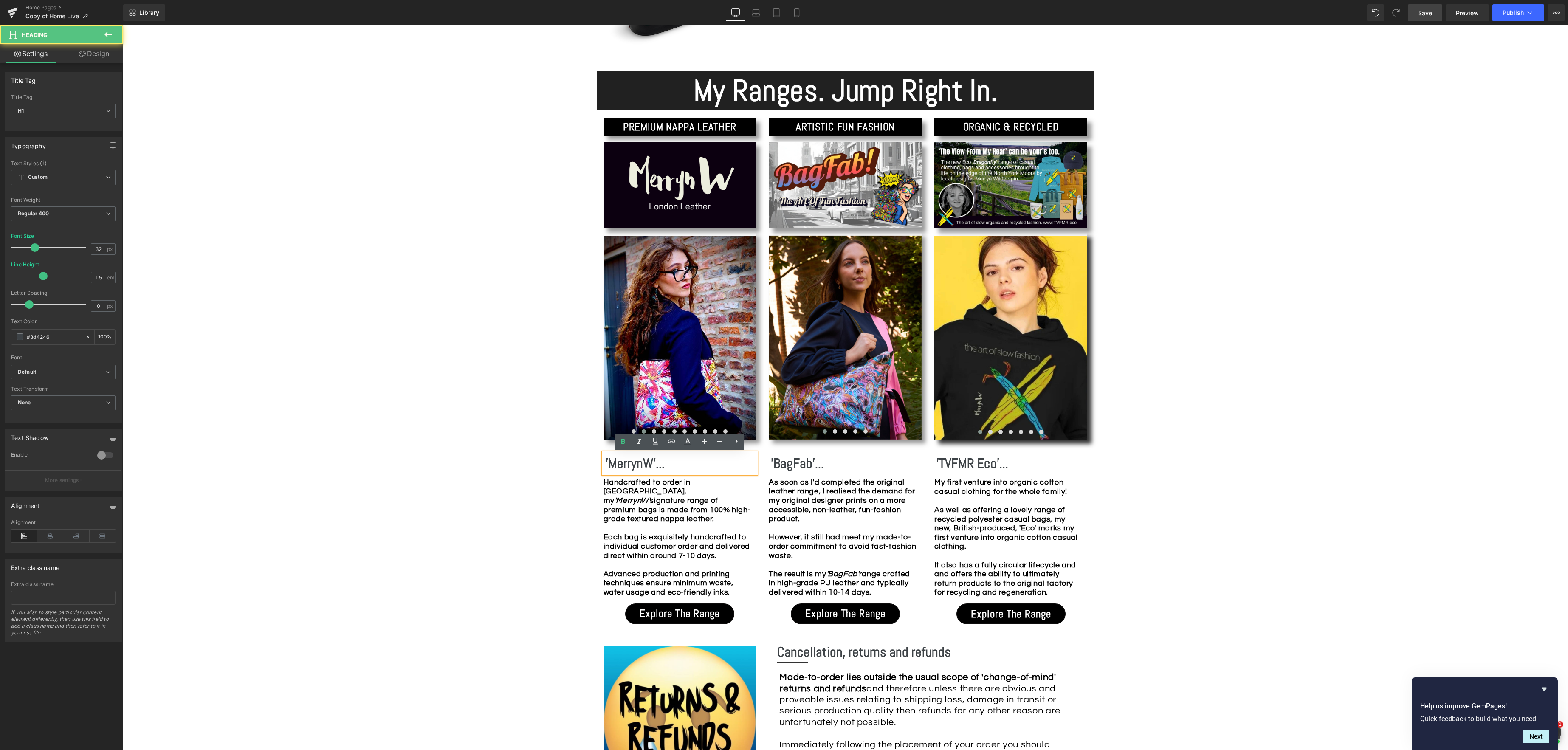
click at [653, 463] on b "'MerrynW'..." at bounding box center [635, 463] width 59 height 17
drag, startPoint x: 583, startPoint y: 170, endPoint x: 579, endPoint y: 170, distance: 4.0
click at [583, 170] on div "Image Row *Please use the chat facility or email me at [EMAIL_ADDRESS][DOMAIN_N…" at bounding box center [845, 579] width 1445 height 2201
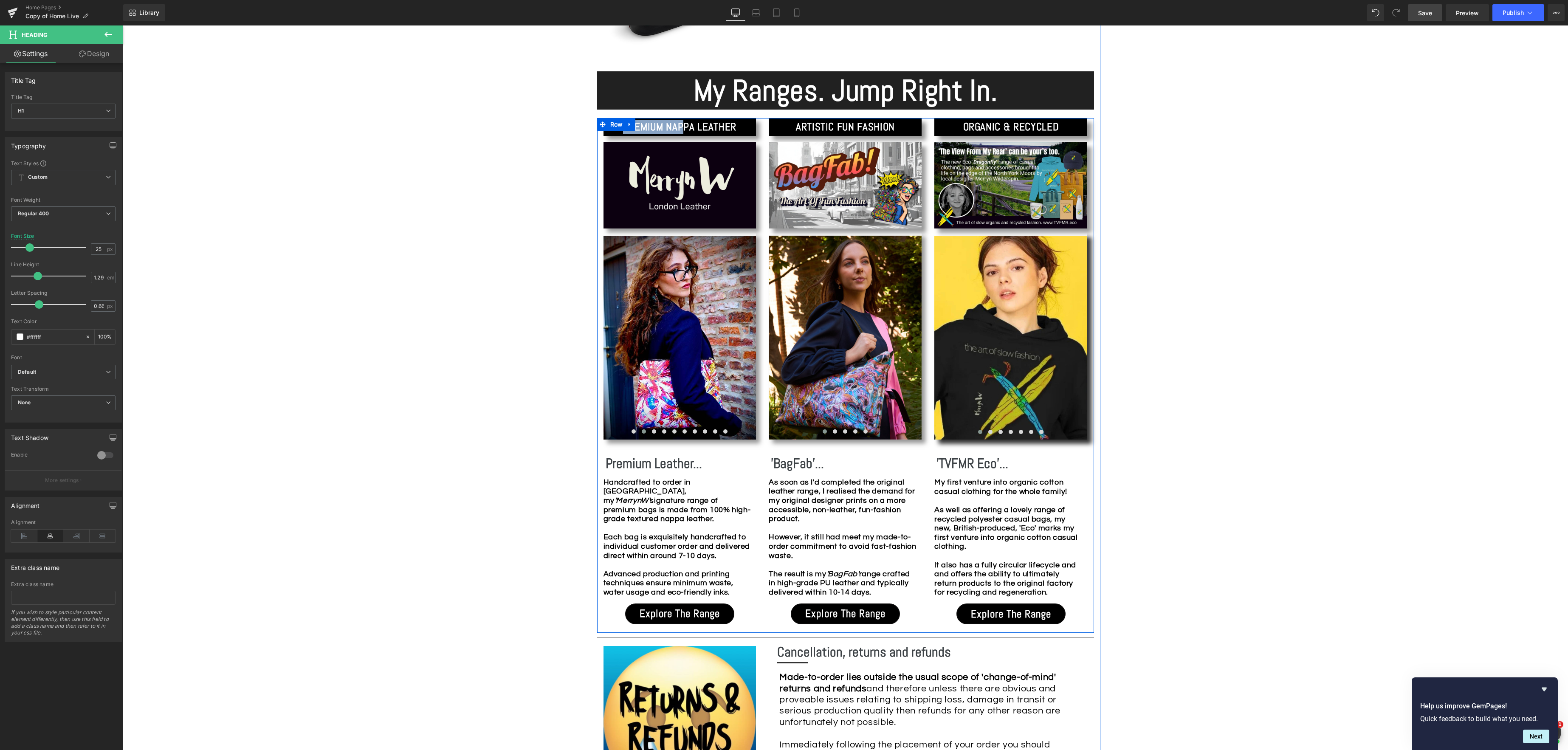
drag, startPoint x: 738, startPoint y: 127, endPoint x: 681, endPoint y: 127, distance: 57.0
click at [626, 123] on div "PREMIUM NAPPA LEATHER Heading Image Image Image Image Image Image Image Image I…" at bounding box center [845, 376] width 497 height 515
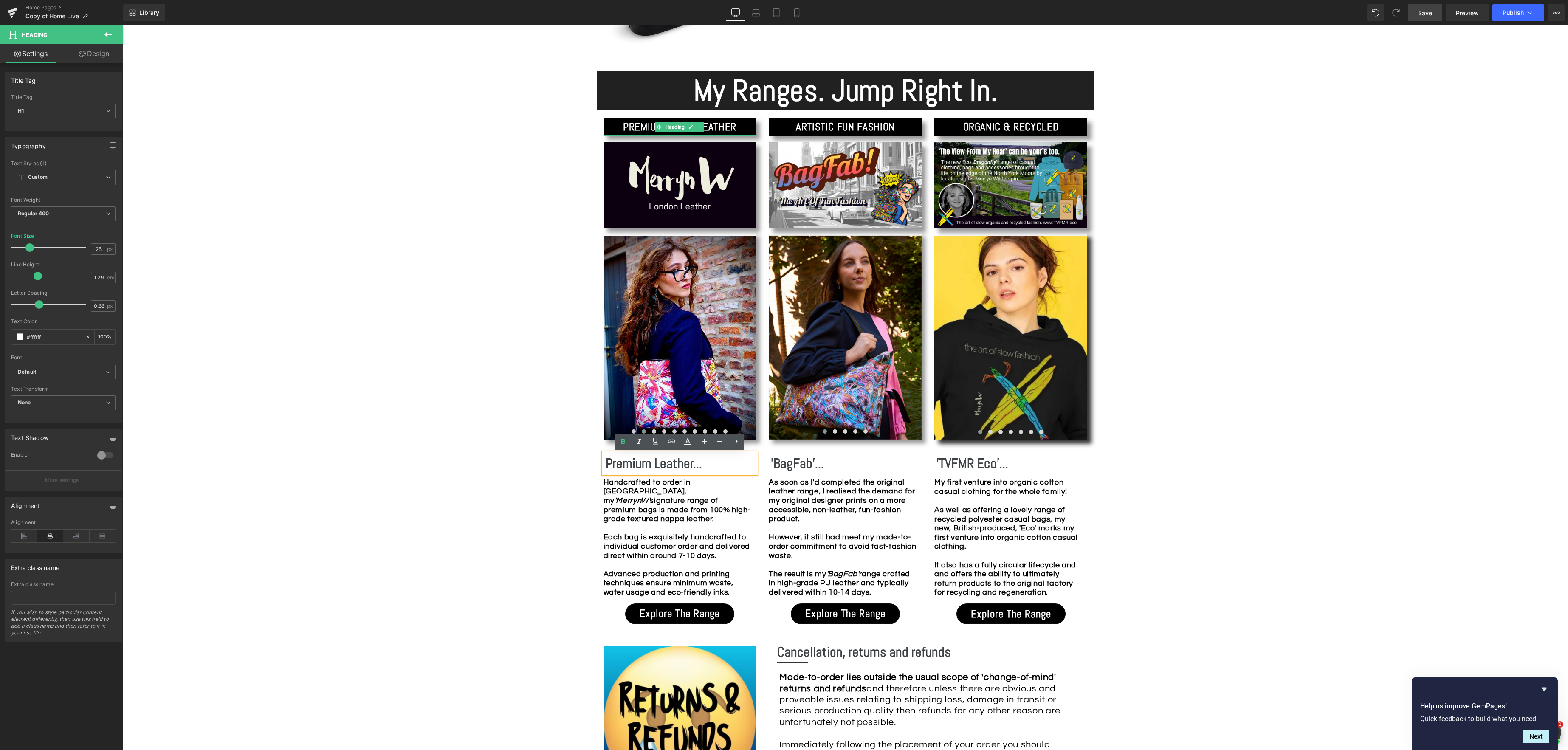
click at [715, 127] on b "PREMIUM NAPPA LEATHER" at bounding box center [680, 127] width 113 height 13
click at [741, 127] on h1 "PREMIUM NAPPA LEATHER" at bounding box center [679, 127] width 153 height 13
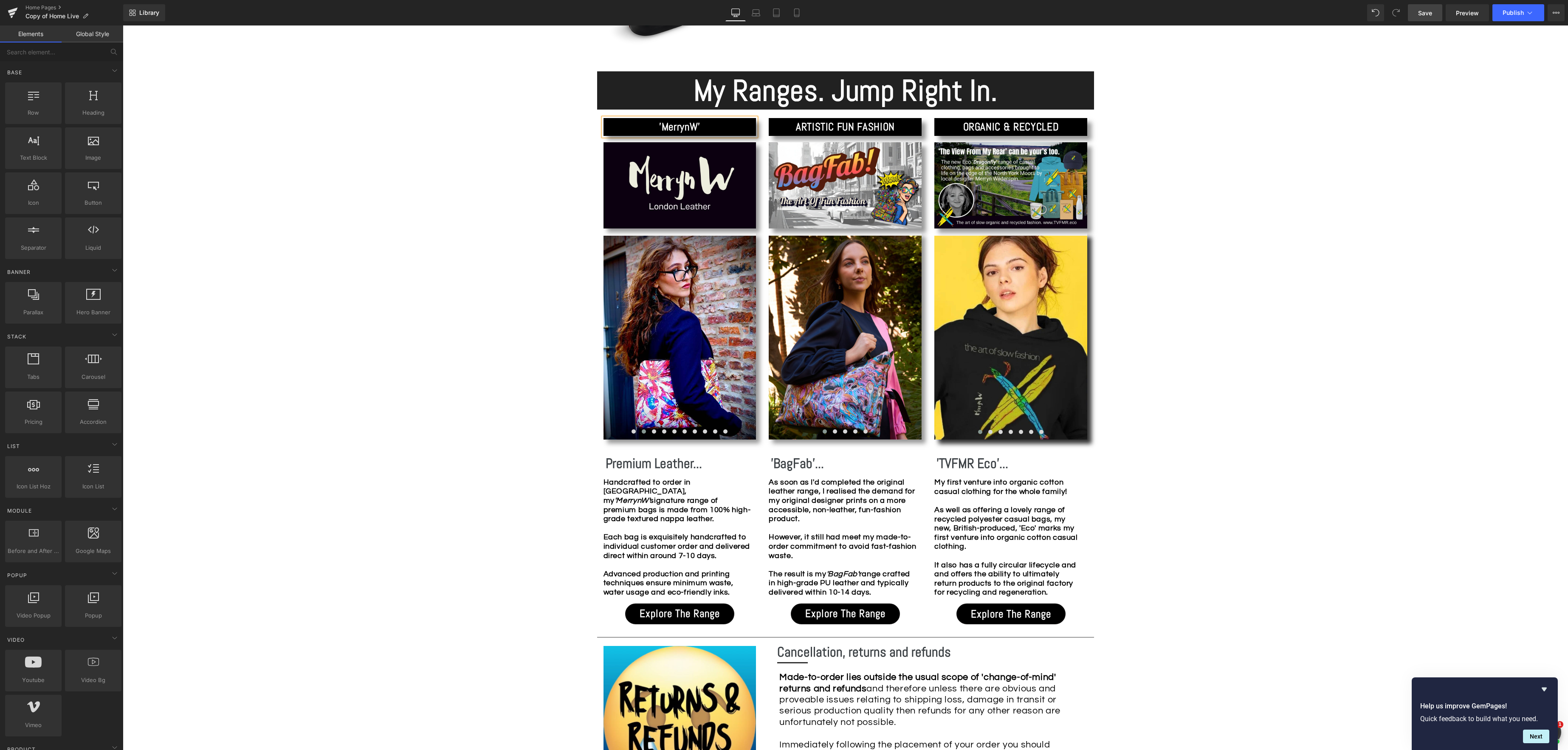
click at [508, 258] on div "Image Row *Please use the chat facility or email me at [EMAIL_ADDRESS][DOMAIN_N…" at bounding box center [845, 579] width 1445 height 2201
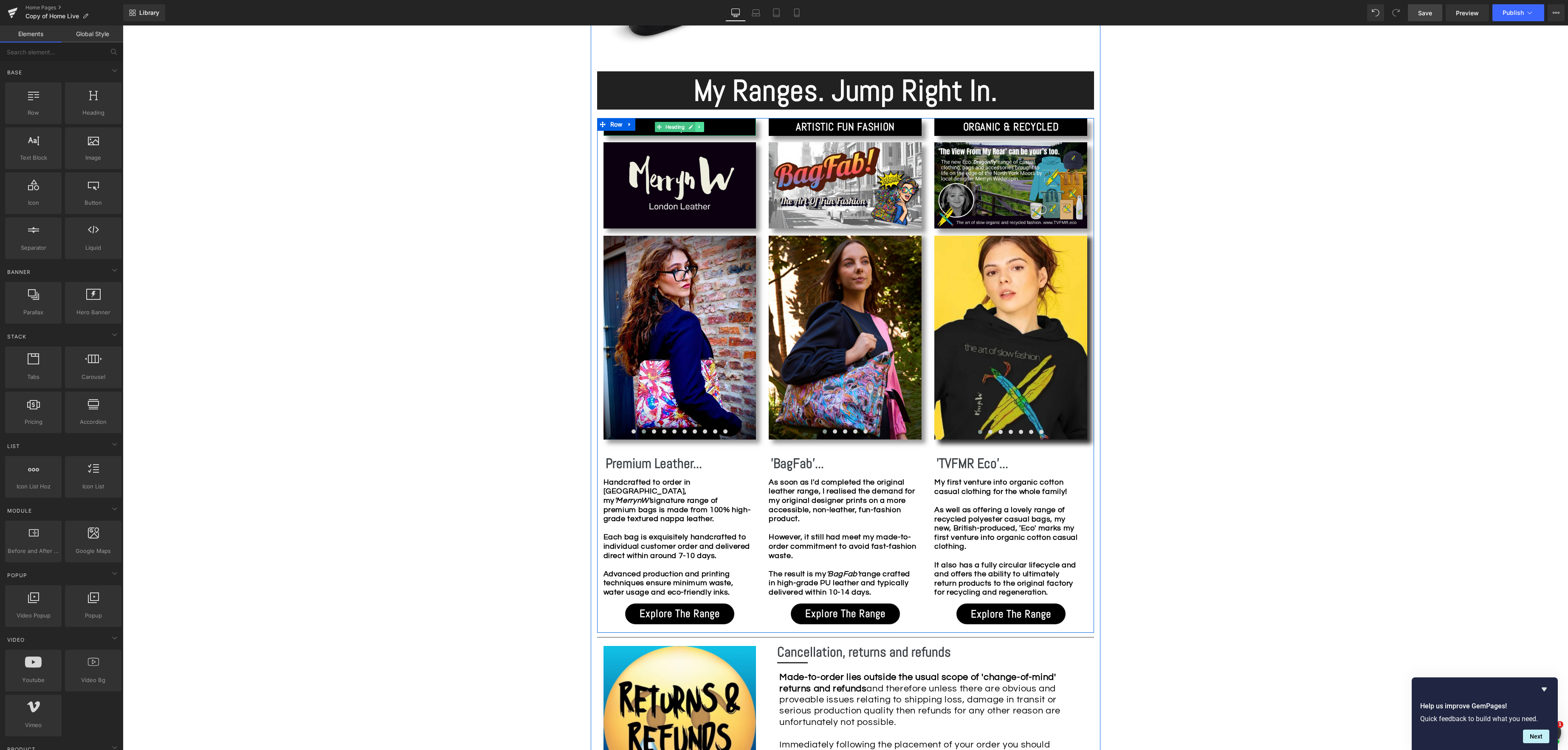
click at [701, 129] on icon at bounding box center [700, 127] width 5 height 5
click at [707, 128] on link at bounding box center [704, 127] width 9 height 10
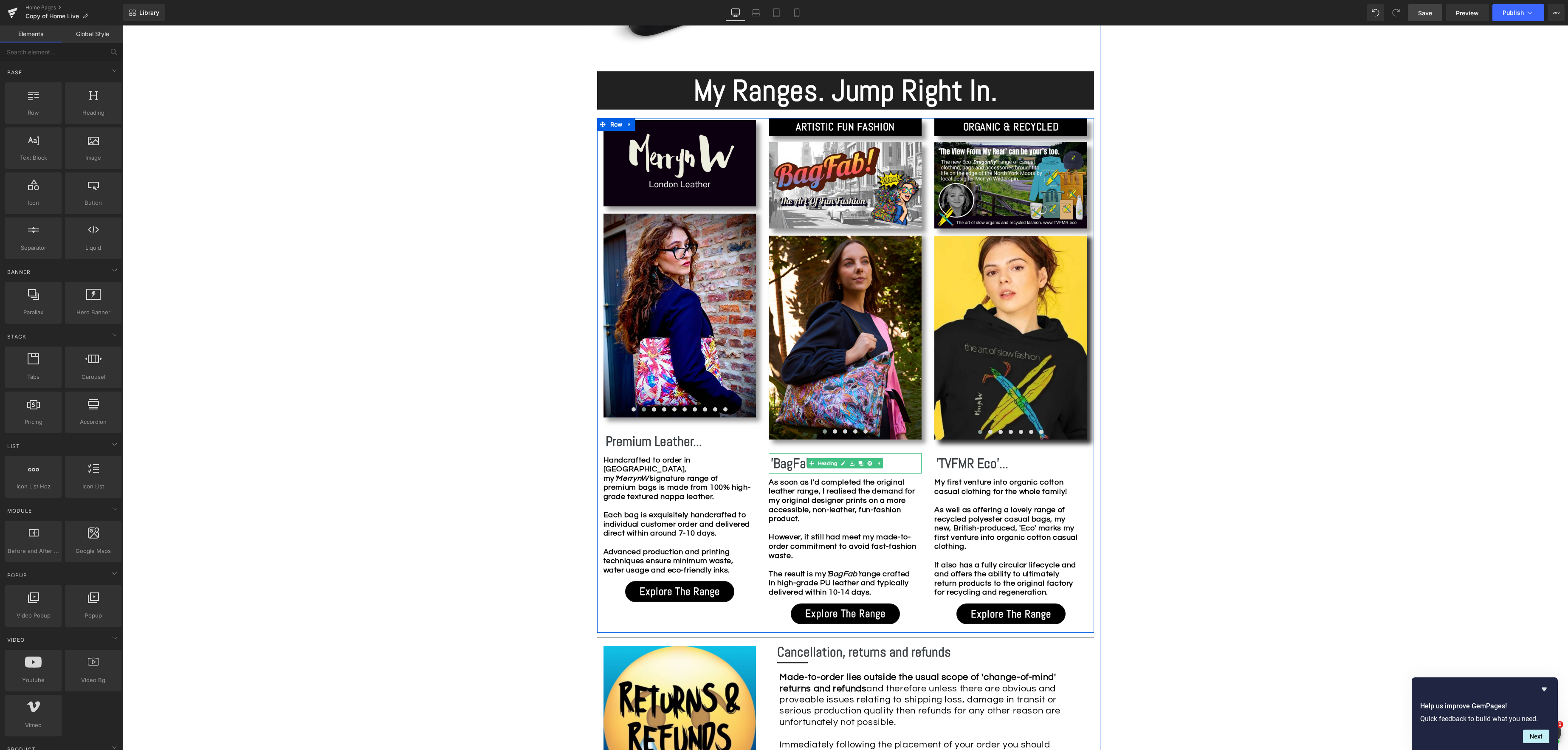
click at [802, 463] on b "'BagFab'..." at bounding box center [797, 463] width 53 height 17
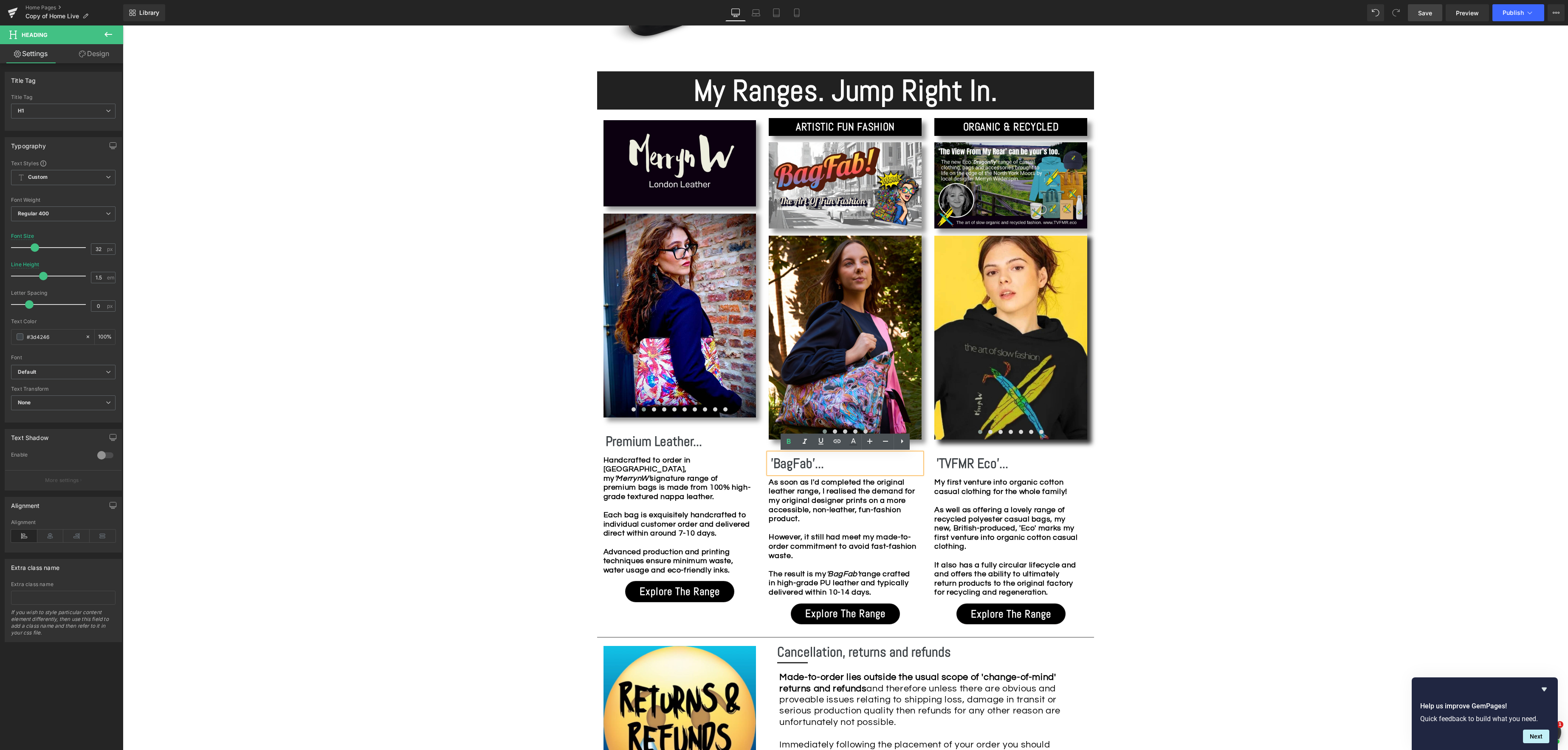
click at [813, 464] on b "'BagFab'..." at bounding box center [797, 463] width 53 height 17
click at [451, 464] on div "Image Row *Please use the chat facility or email me at [EMAIL_ADDRESS][DOMAIN_N…" at bounding box center [845, 579] width 1445 height 2201
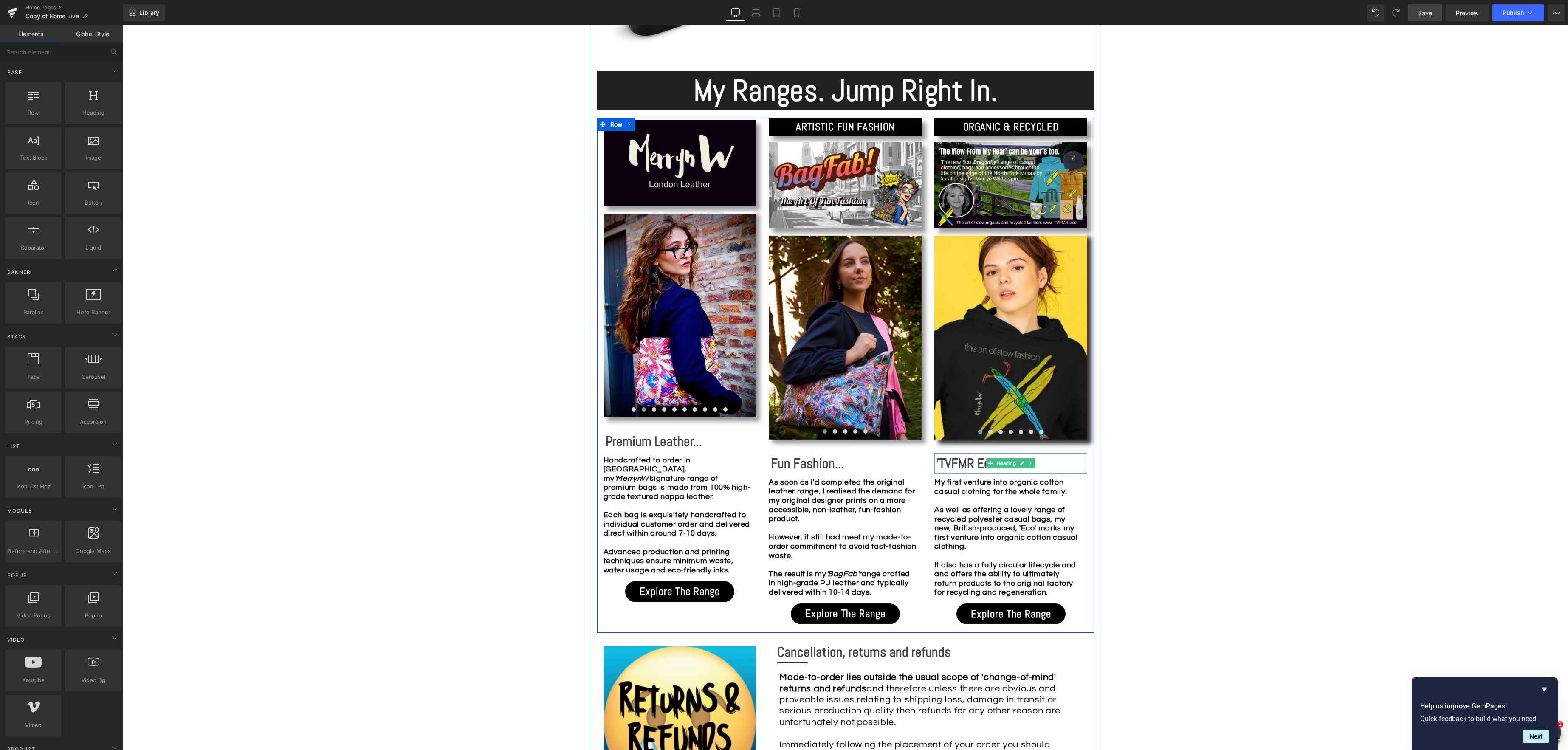
drag, startPoint x: 947, startPoint y: 466, endPoint x: 961, endPoint y: 460, distance: 15.2
click at [947, 466] on b "'TVFMR Eco'..." at bounding box center [972, 463] width 72 height 17
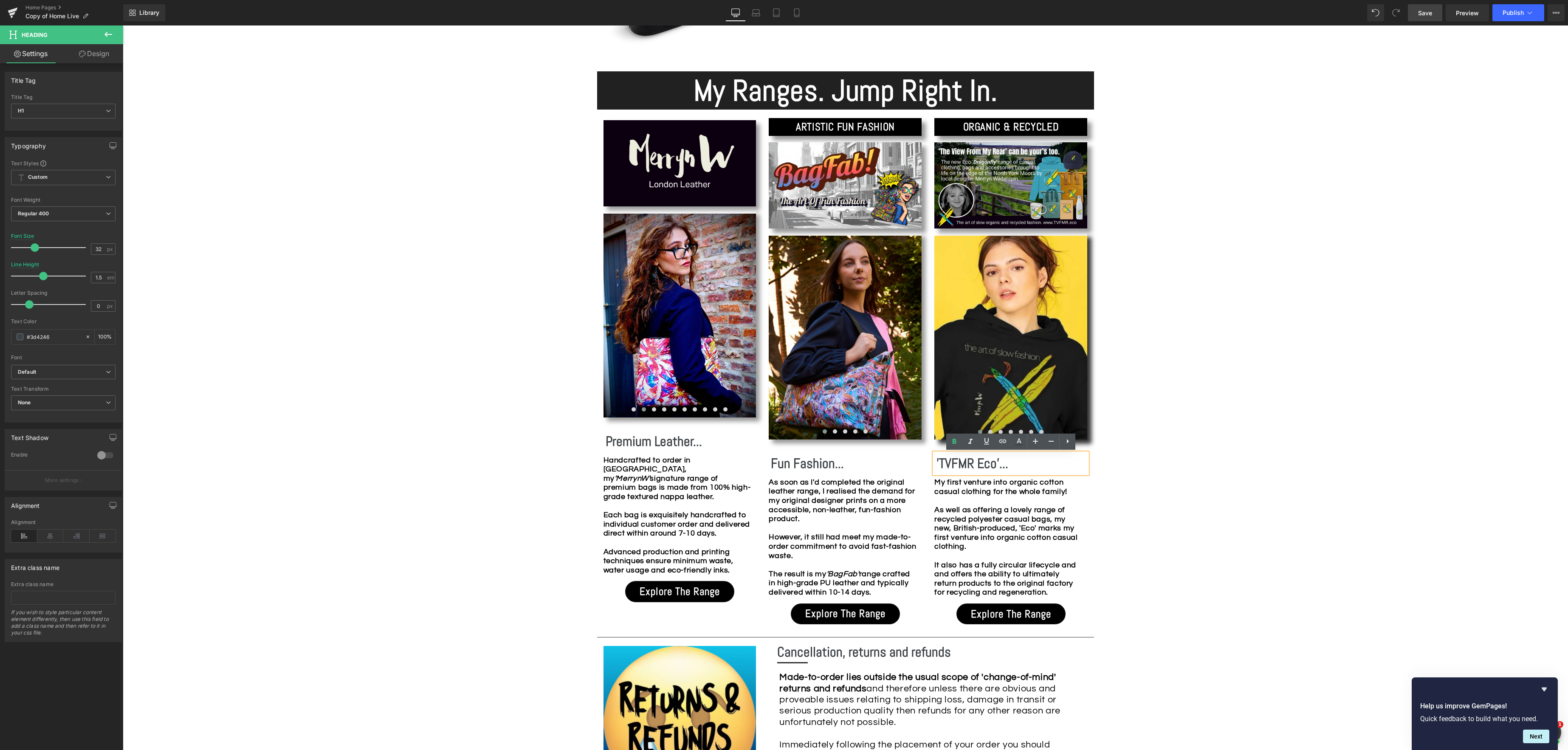
drag, startPoint x: 998, startPoint y: 462, endPoint x: 1059, endPoint y: 460, distance: 61.0
click at [998, 462] on b "'TVFMR Eco'..." at bounding box center [972, 463] width 72 height 17
click at [989, 464] on b "Organic &Recycled..." at bounding box center [990, 463] width 108 height 17
click at [1119, 474] on div "Image Row *Please use the chat facility or email me at [EMAIL_ADDRESS][DOMAIN_N…" at bounding box center [845, 579] width 1445 height 2201
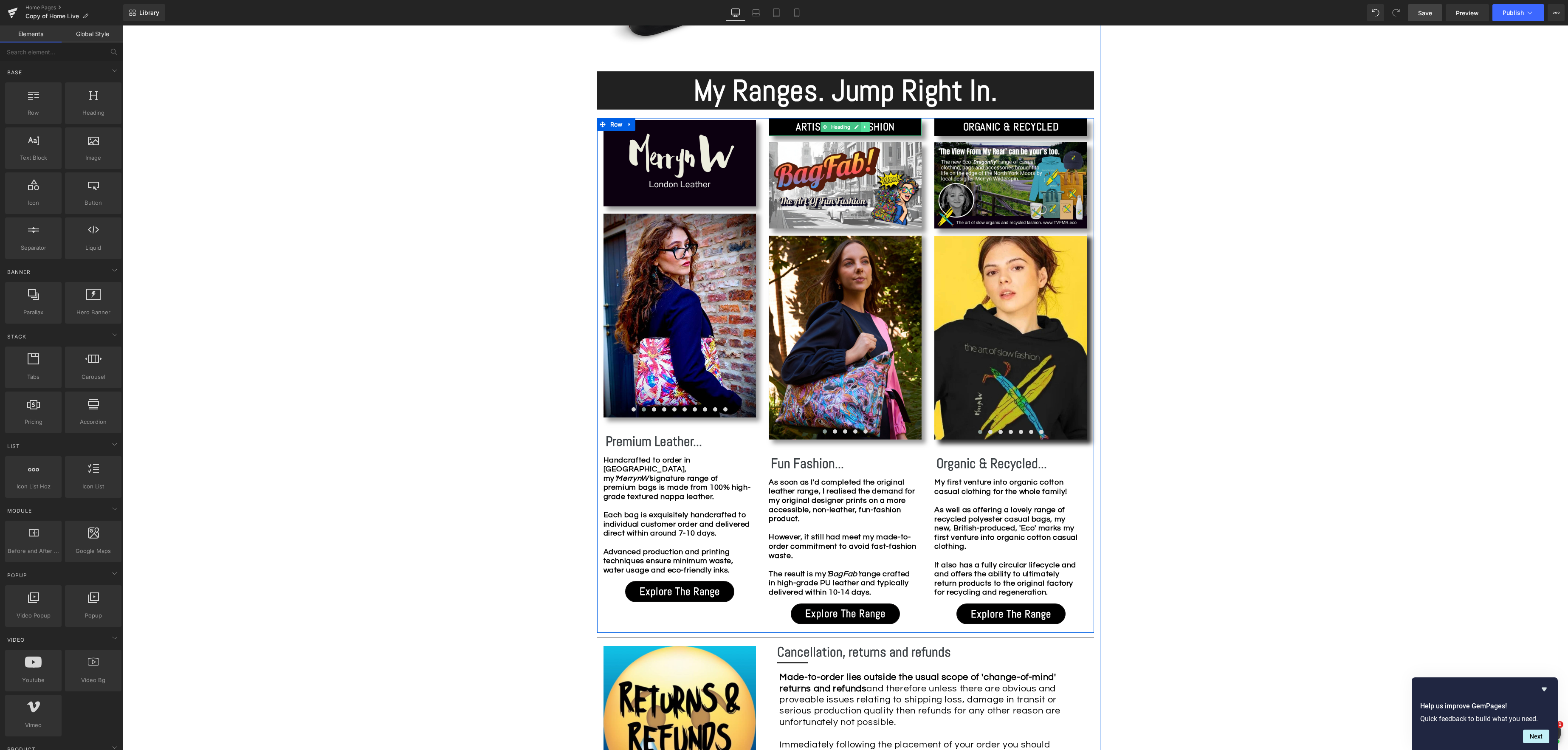
click at [868, 128] on link at bounding box center [866, 127] width 9 height 10
click at [870, 128] on icon at bounding box center [870, 127] width 5 height 5
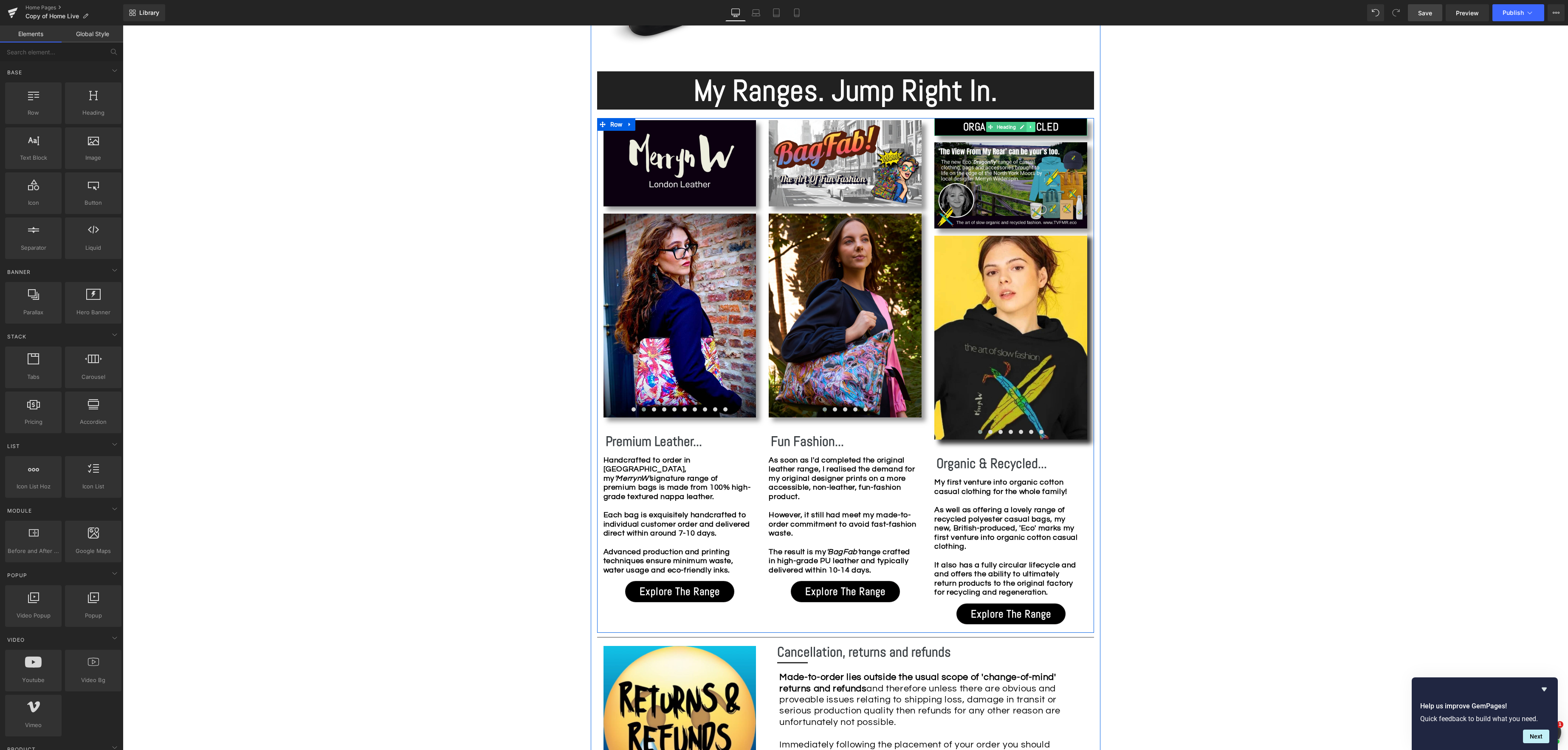
click at [1032, 126] on icon at bounding box center [1031, 127] width 5 height 5
click at [1038, 128] on link at bounding box center [1035, 127] width 9 height 10
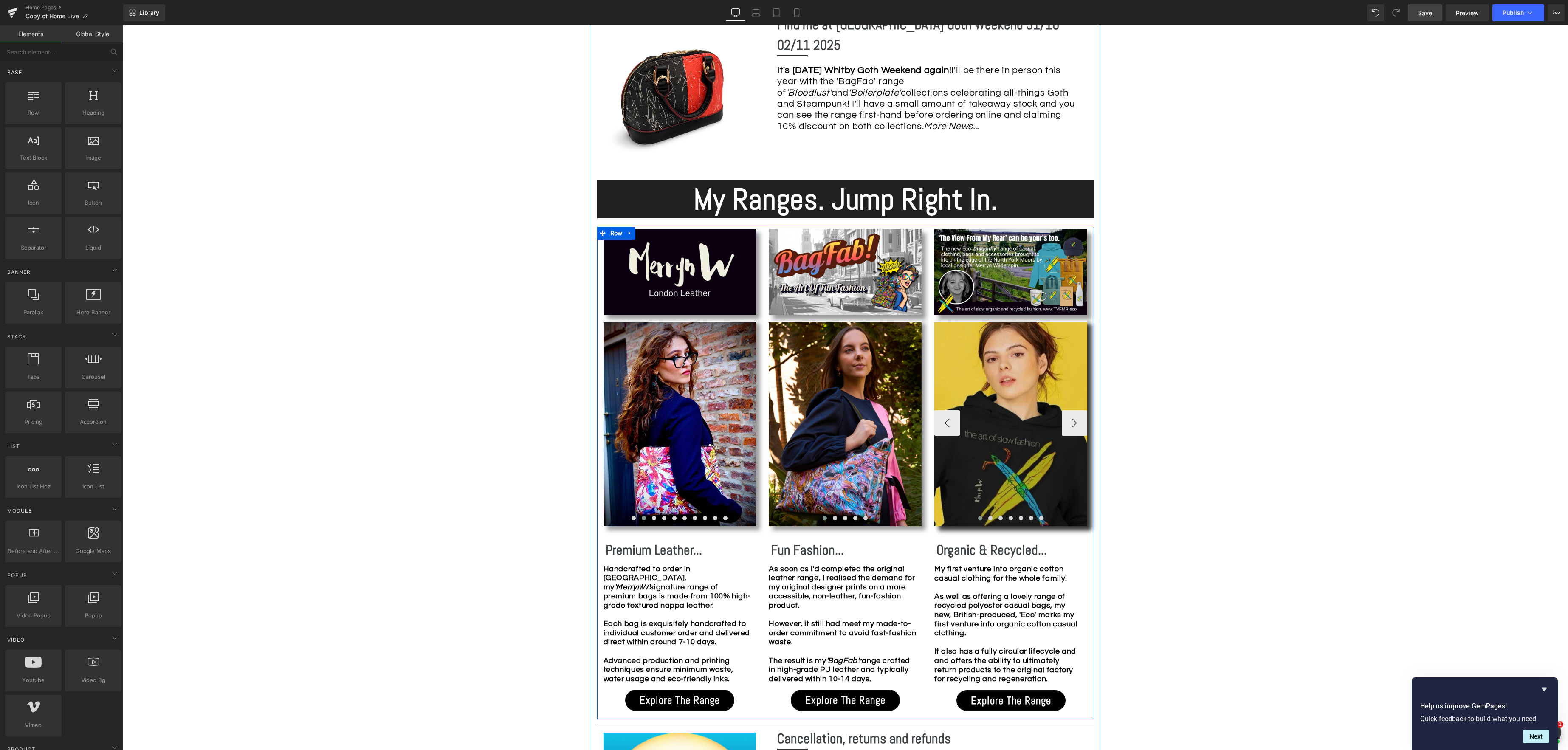
scroll to position [623, 0]
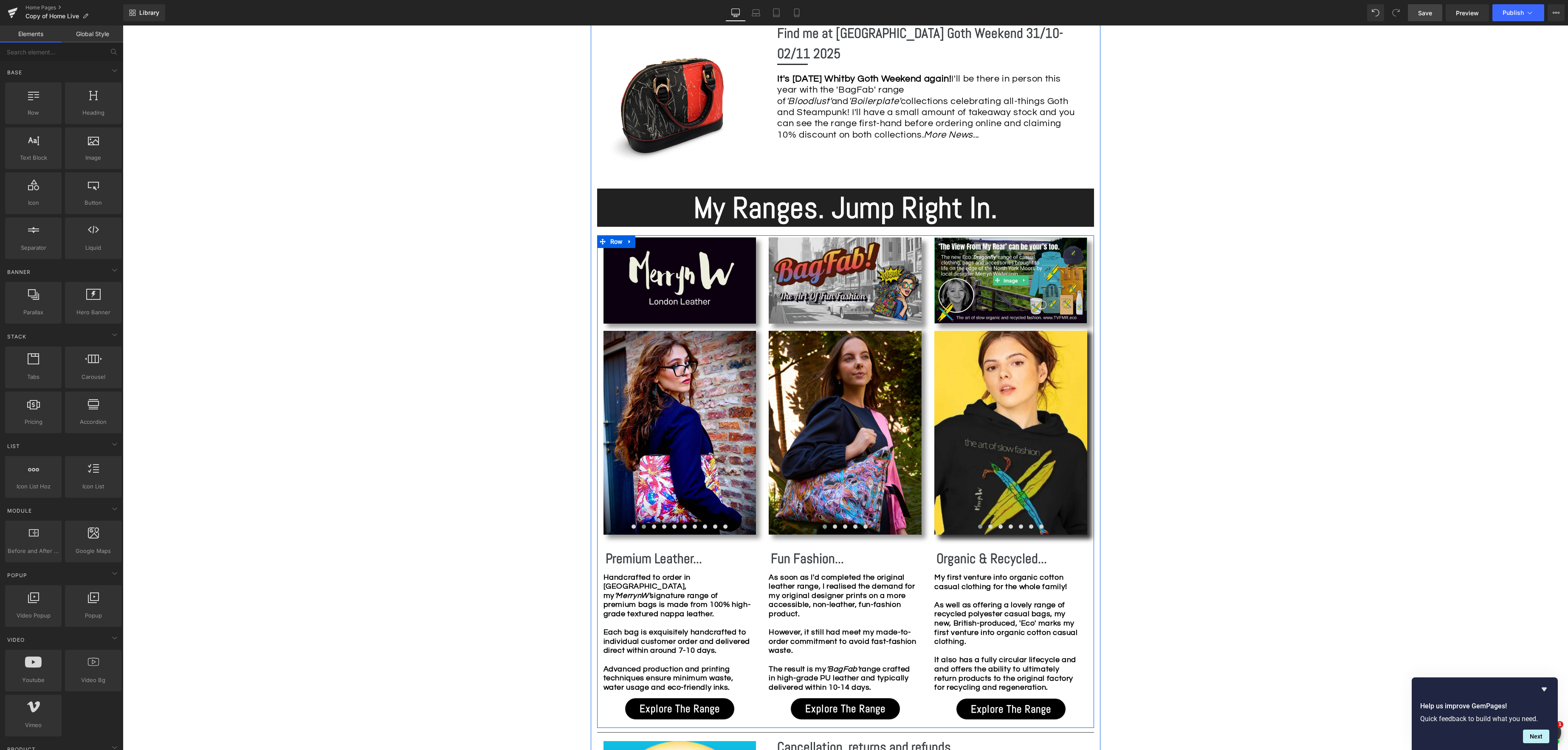
drag, startPoint x: 1009, startPoint y: 280, endPoint x: 863, endPoint y: 281, distance: 146.0
click at [1009, 280] on span "Image" at bounding box center [1010, 281] width 18 height 10
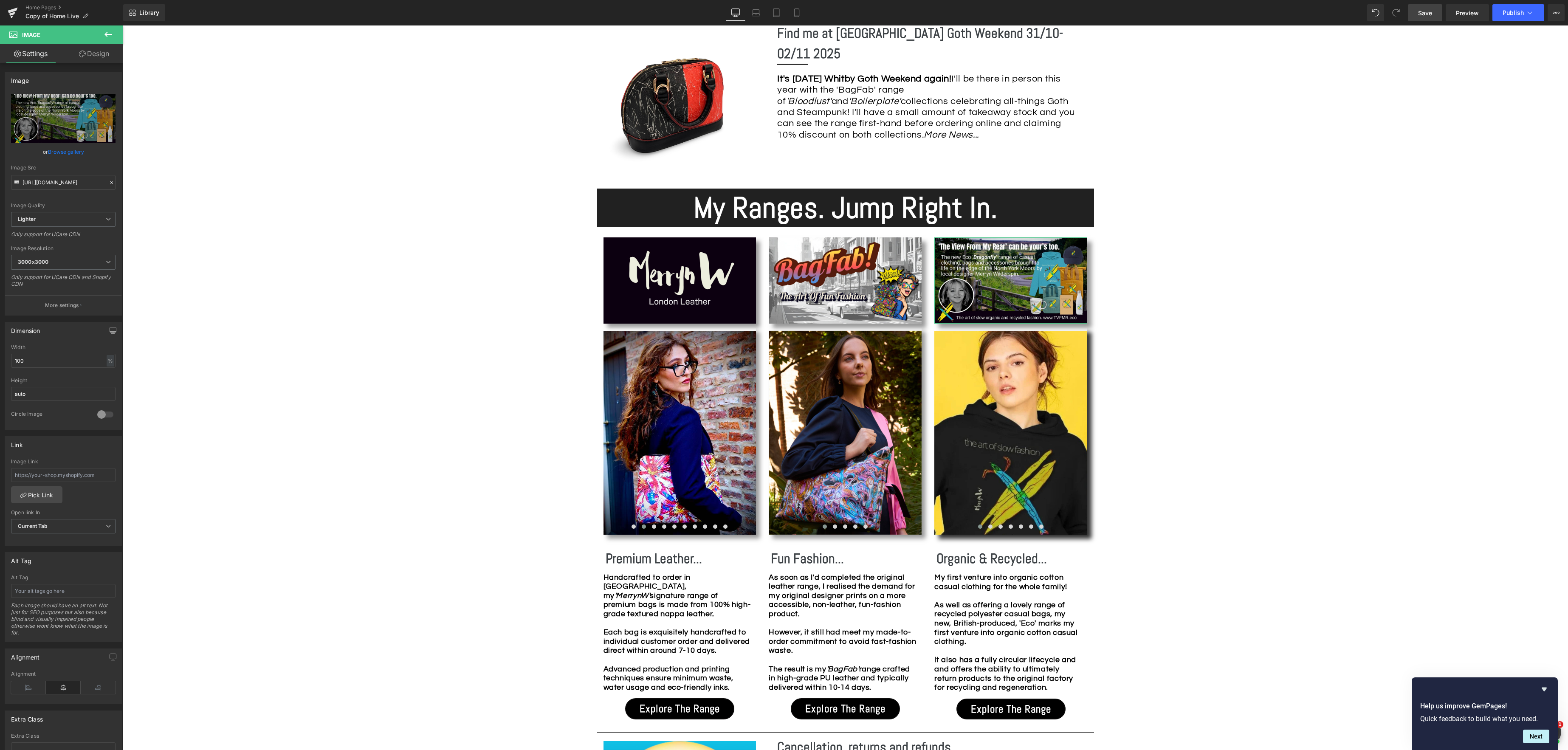
click at [61, 149] on link "Browse gallery" at bounding box center [66, 152] width 36 height 15
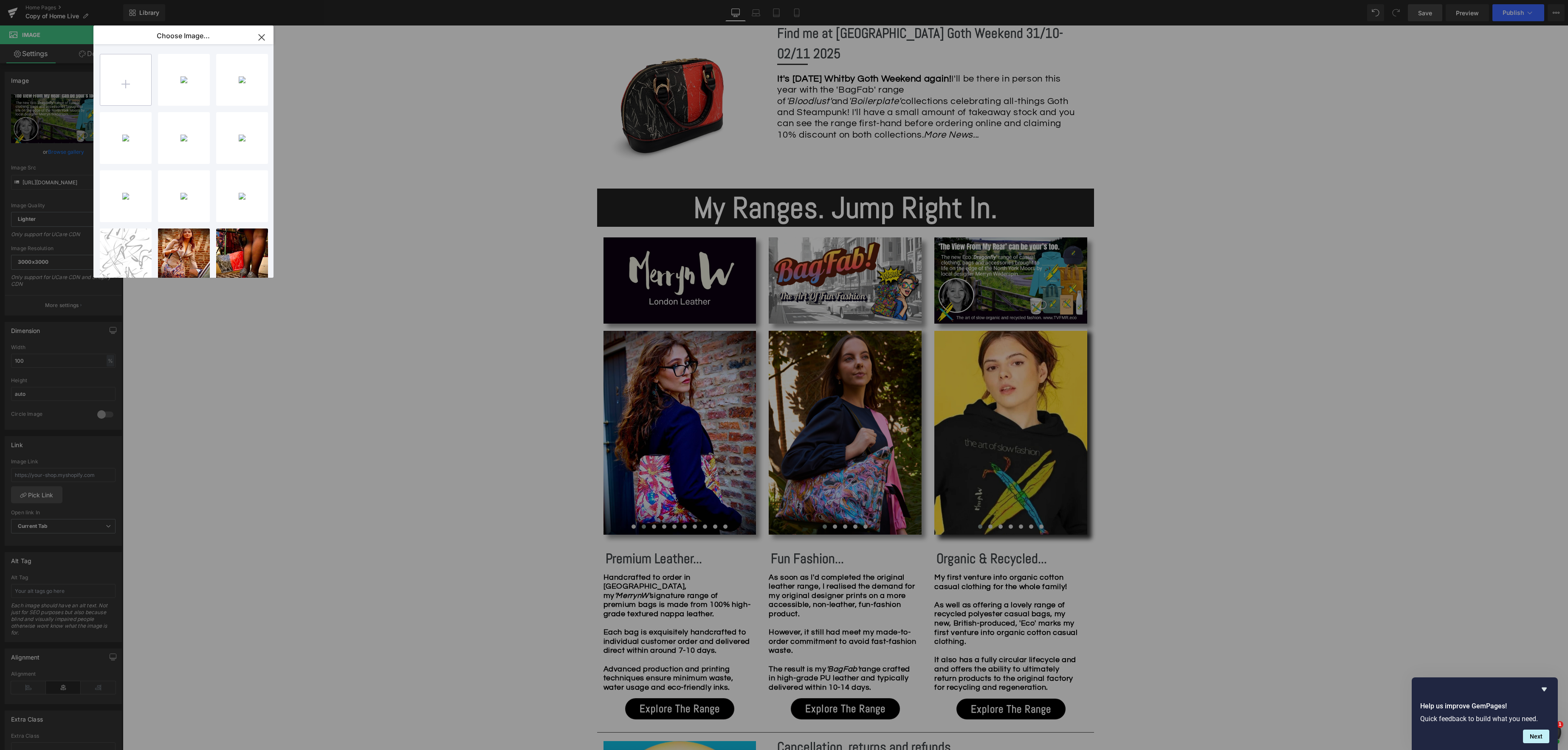
click at [114, 89] on input "file" at bounding box center [126, 80] width 51 height 51
type input "C:\fakepath\TVFMR_Eco.jpg"
click at [186, 80] on div "TVFMR_E..._Eco.jpg 401.02 KB" at bounding box center [184, 80] width 52 height 52
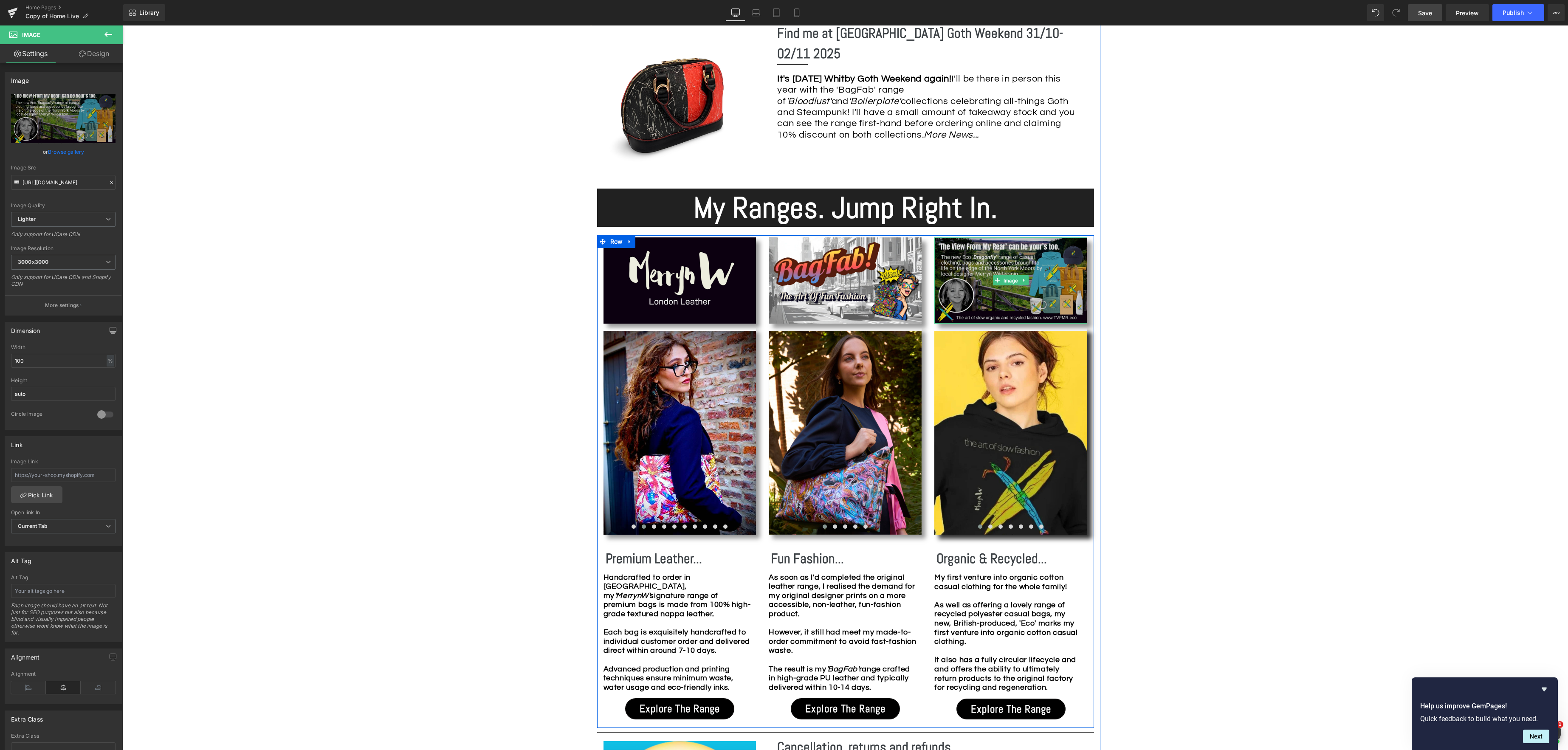
drag, startPoint x: 1003, startPoint y: 283, endPoint x: 1012, endPoint y: 293, distance: 13.5
click at [1003, 283] on div "Image" at bounding box center [1010, 280] width 153 height 86
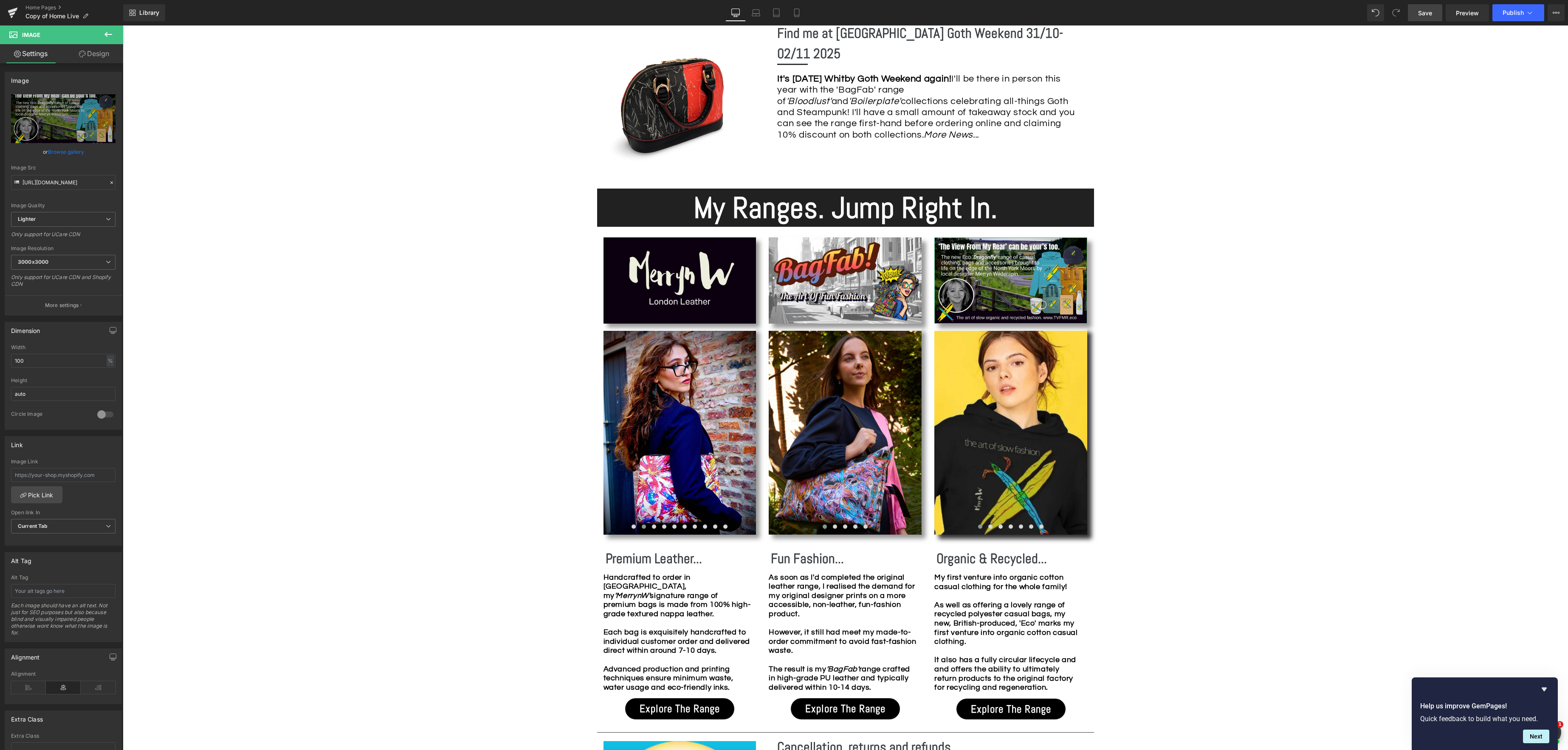
click at [72, 151] on link "Browse gallery" at bounding box center [66, 152] width 36 height 15
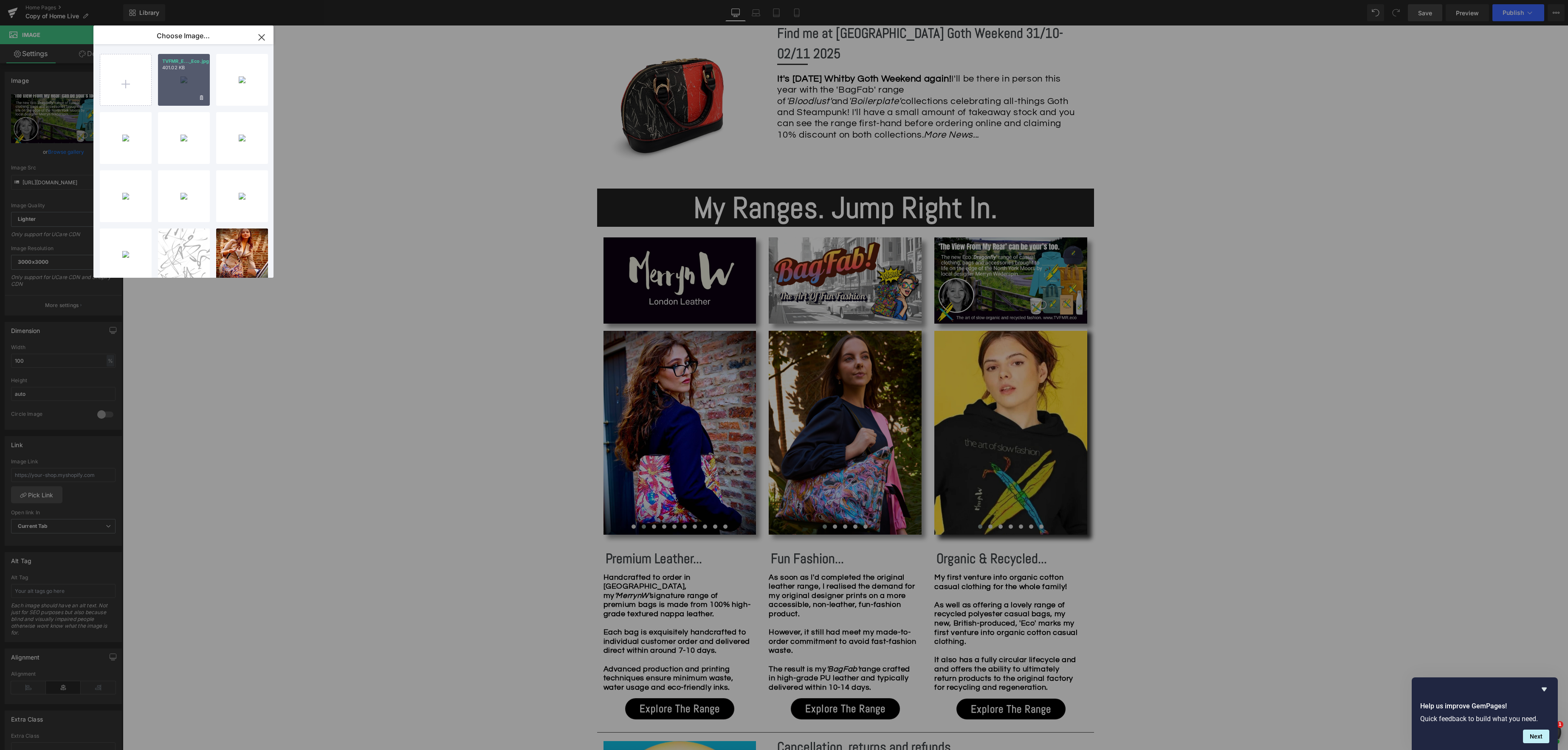
click at [178, 85] on div "TVFMR_E..._Eco.jpg 401.02 KB" at bounding box center [184, 80] width 52 height 52
type input "[URL][DOMAIN_NAME]"
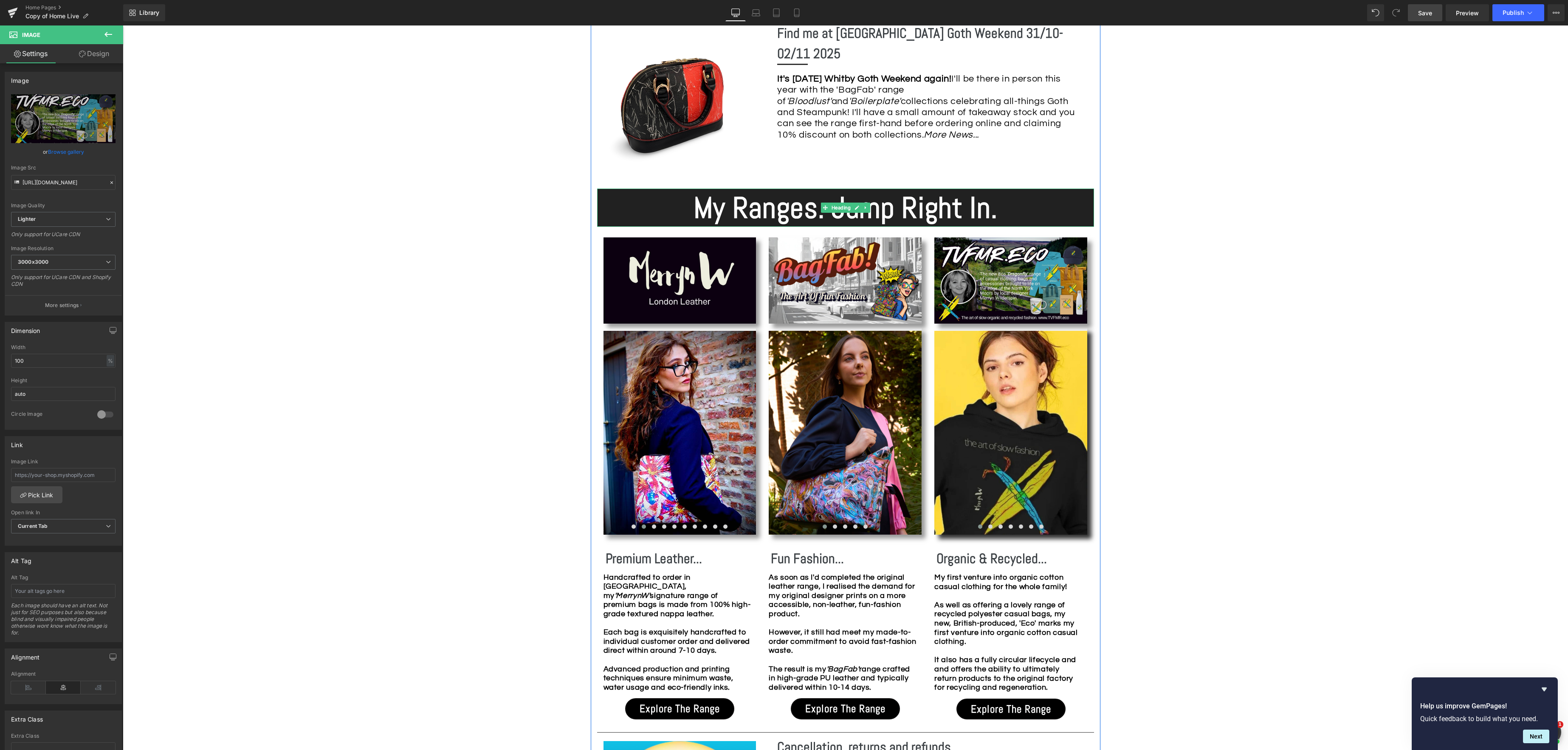
click at [999, 214] on h1 "My Ranges. Jump Right In." at bounding box center [845, 208] width 497 height 38
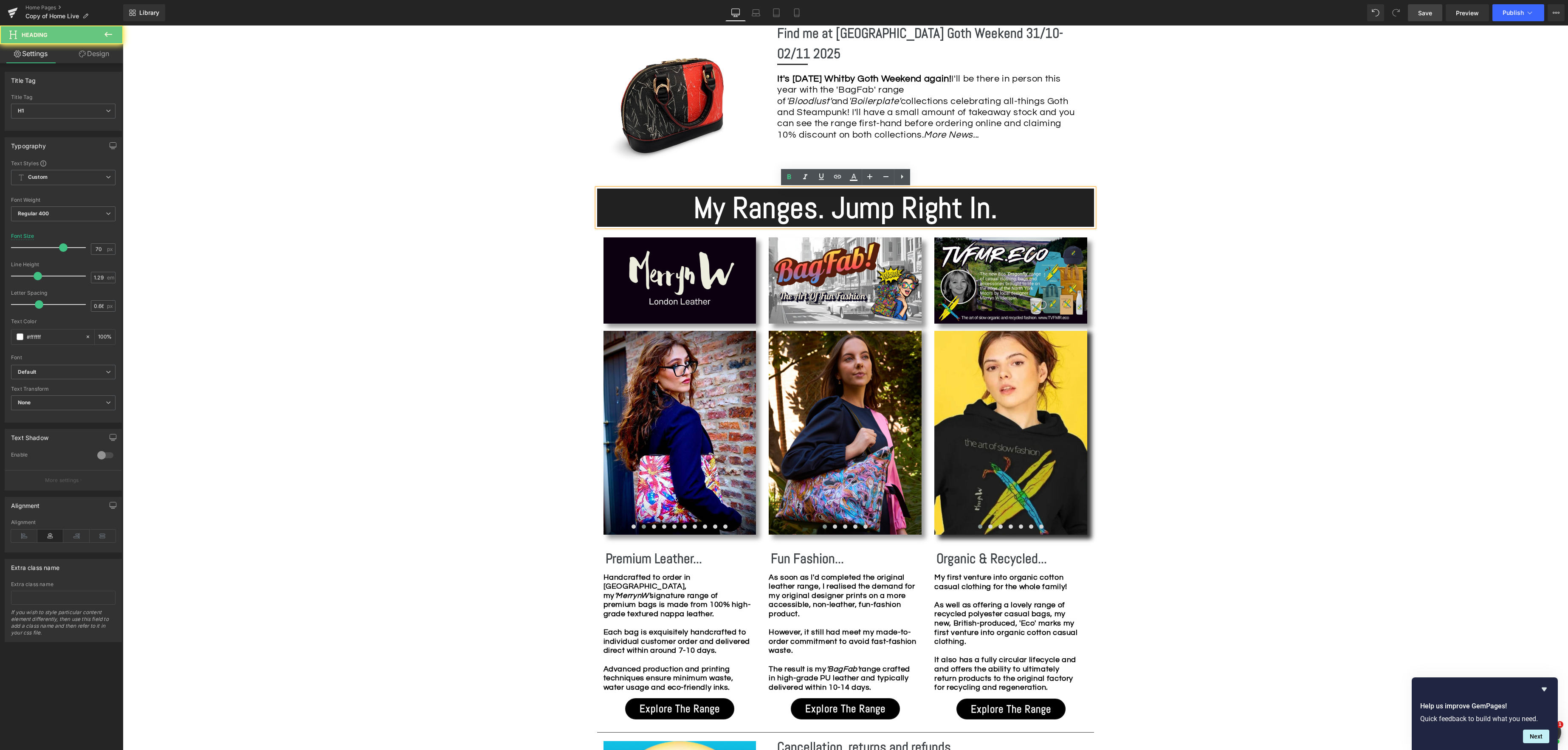
click at [999, 216] on h1 "My Ranges. Jump Right In." at bounding box center [845, 208] width 497 height 38
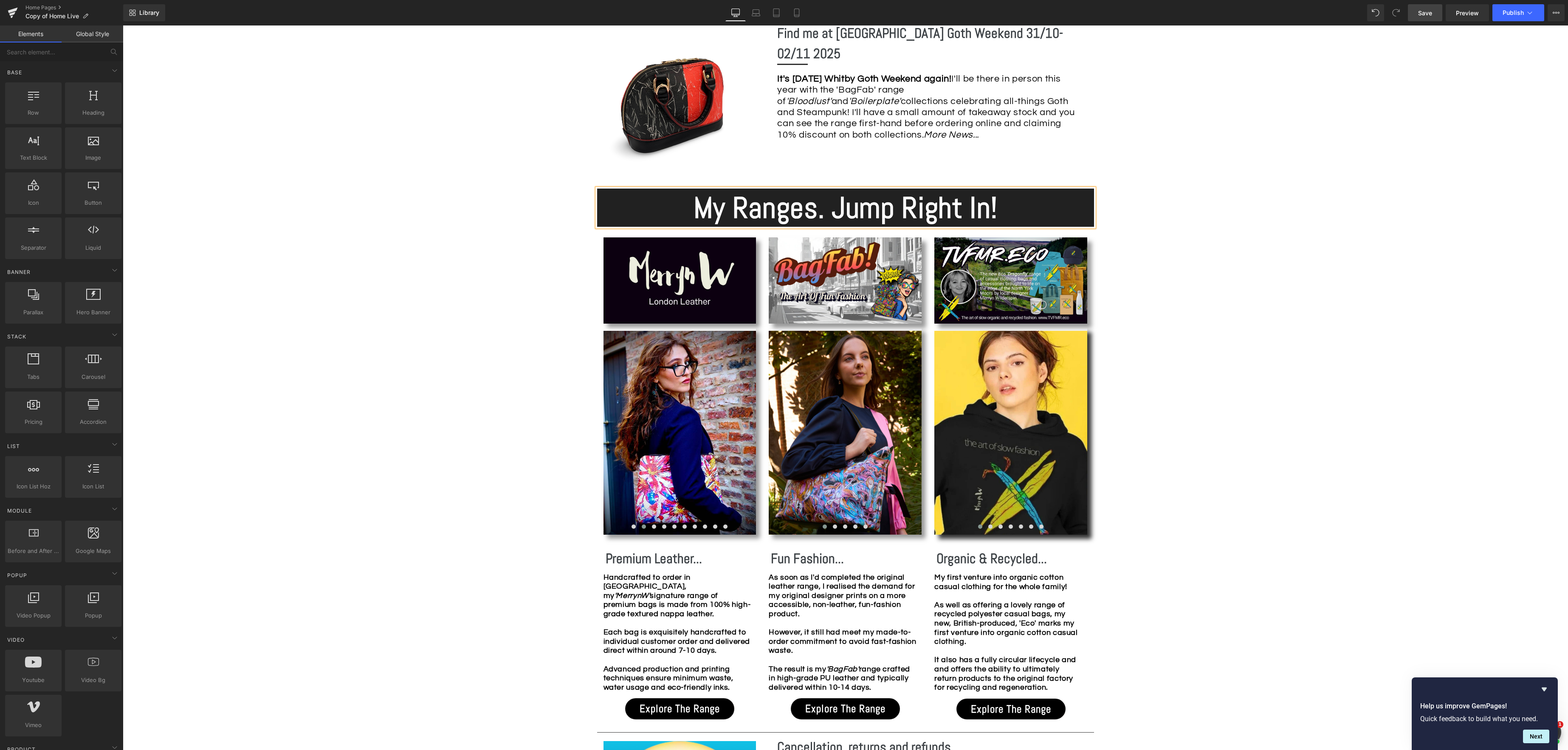
click at [1346, 284] on div "Image Row *Please use the chat facility or email me at [EMAIL_ADDRESS][DOMAIN_N…" at bounding box center [845, 685] width 1445 height 2179
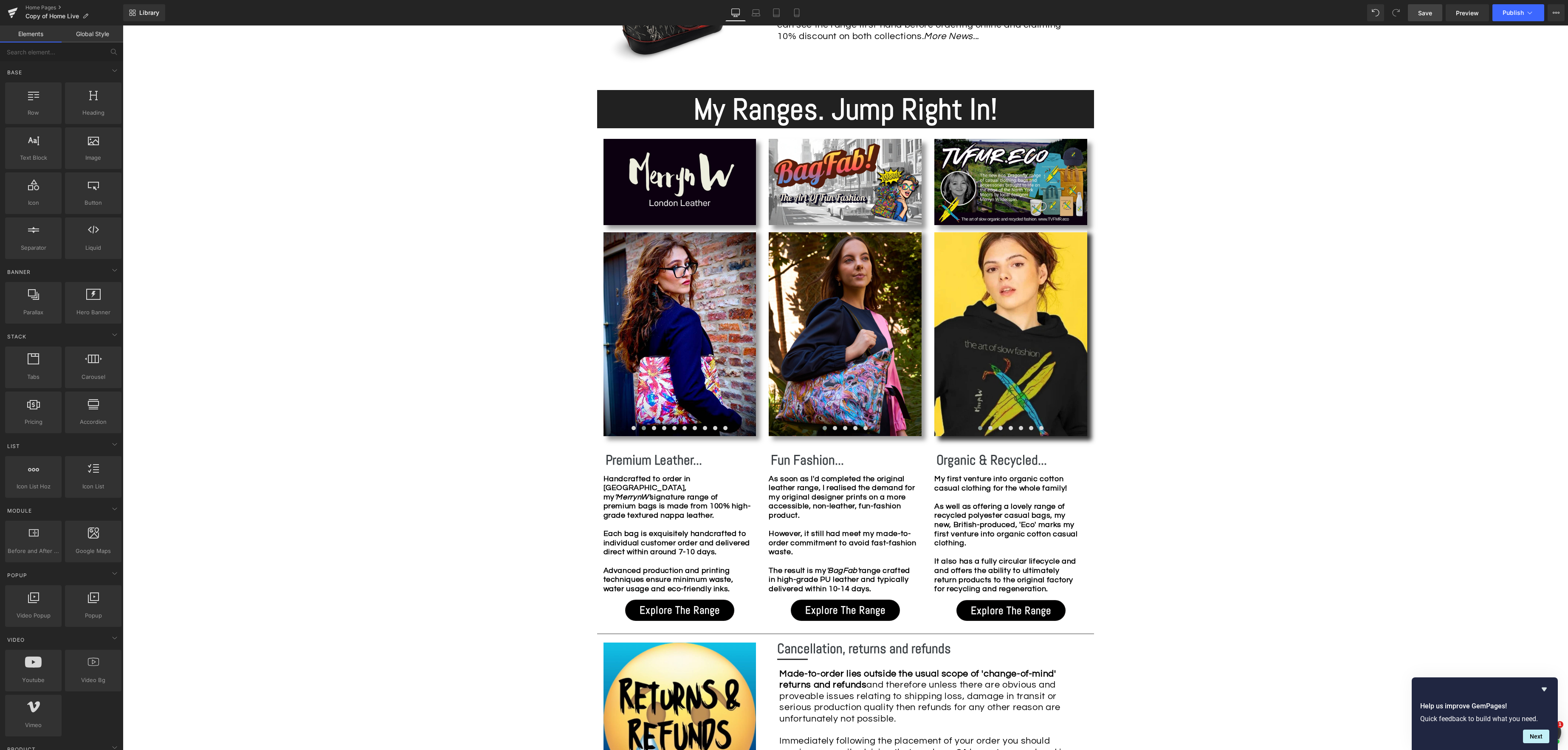
scroll to position [718, 0]
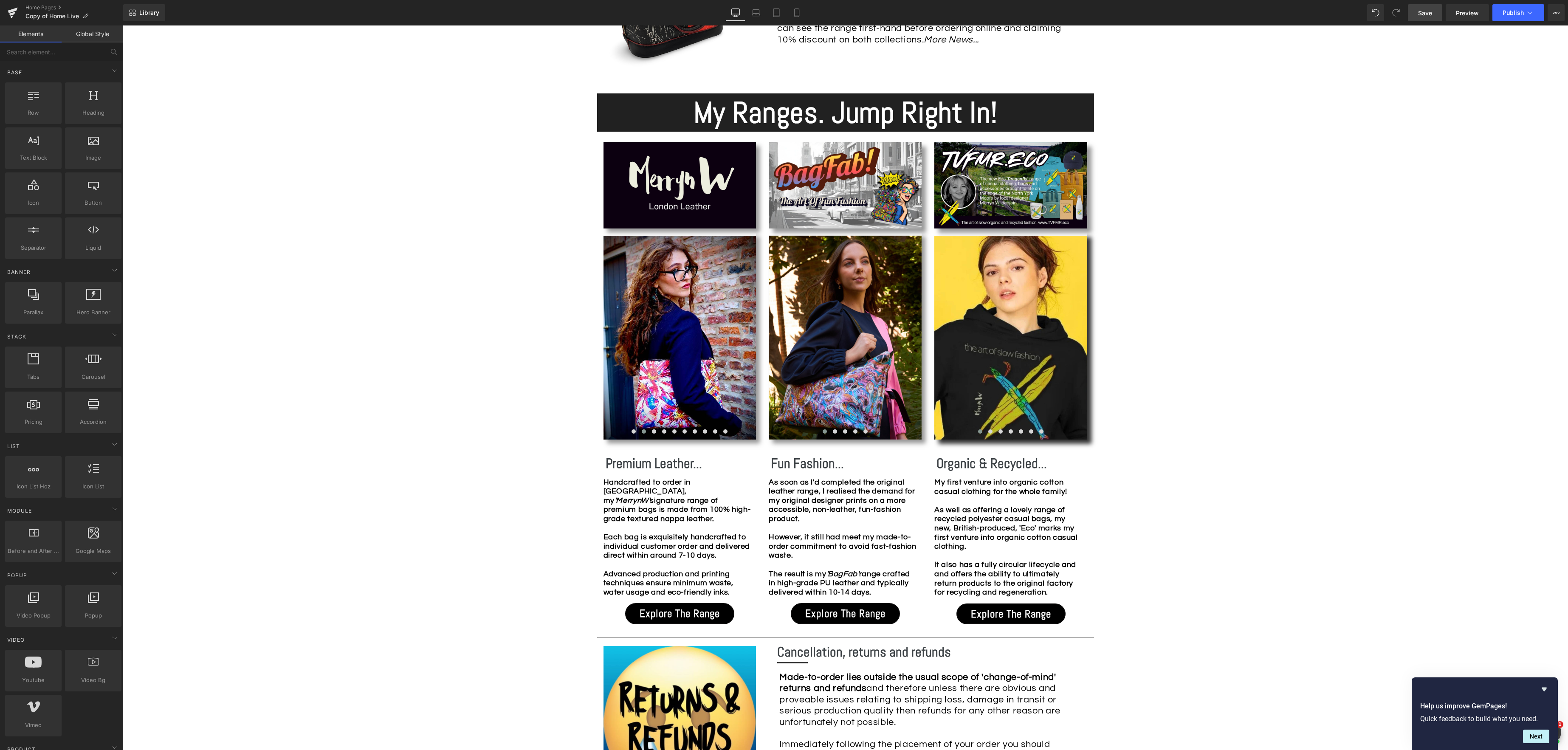
click at [1416, 11] on link "Save" at bounding box center [1425, 13] width 35 height 17
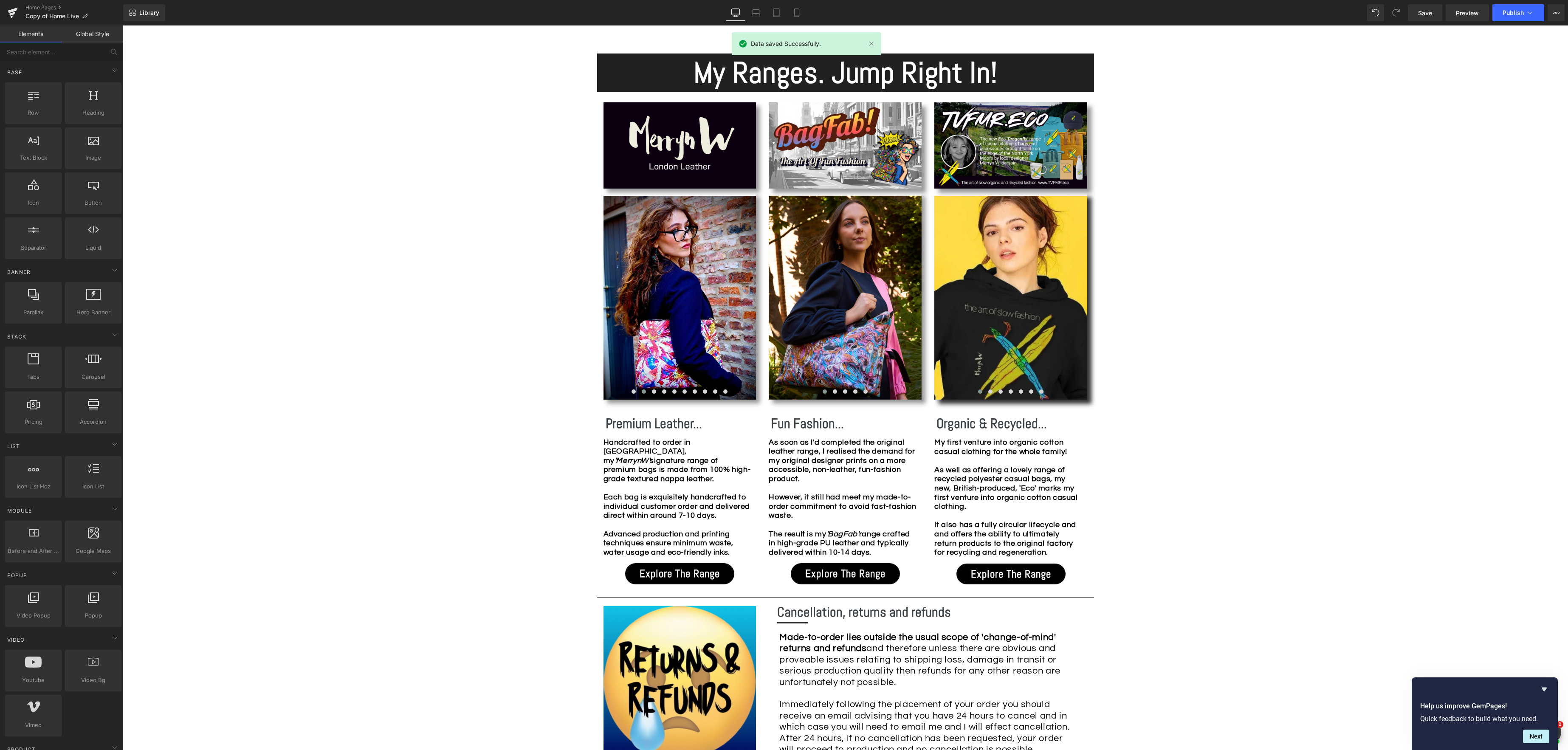
scroll to position [761, 0]
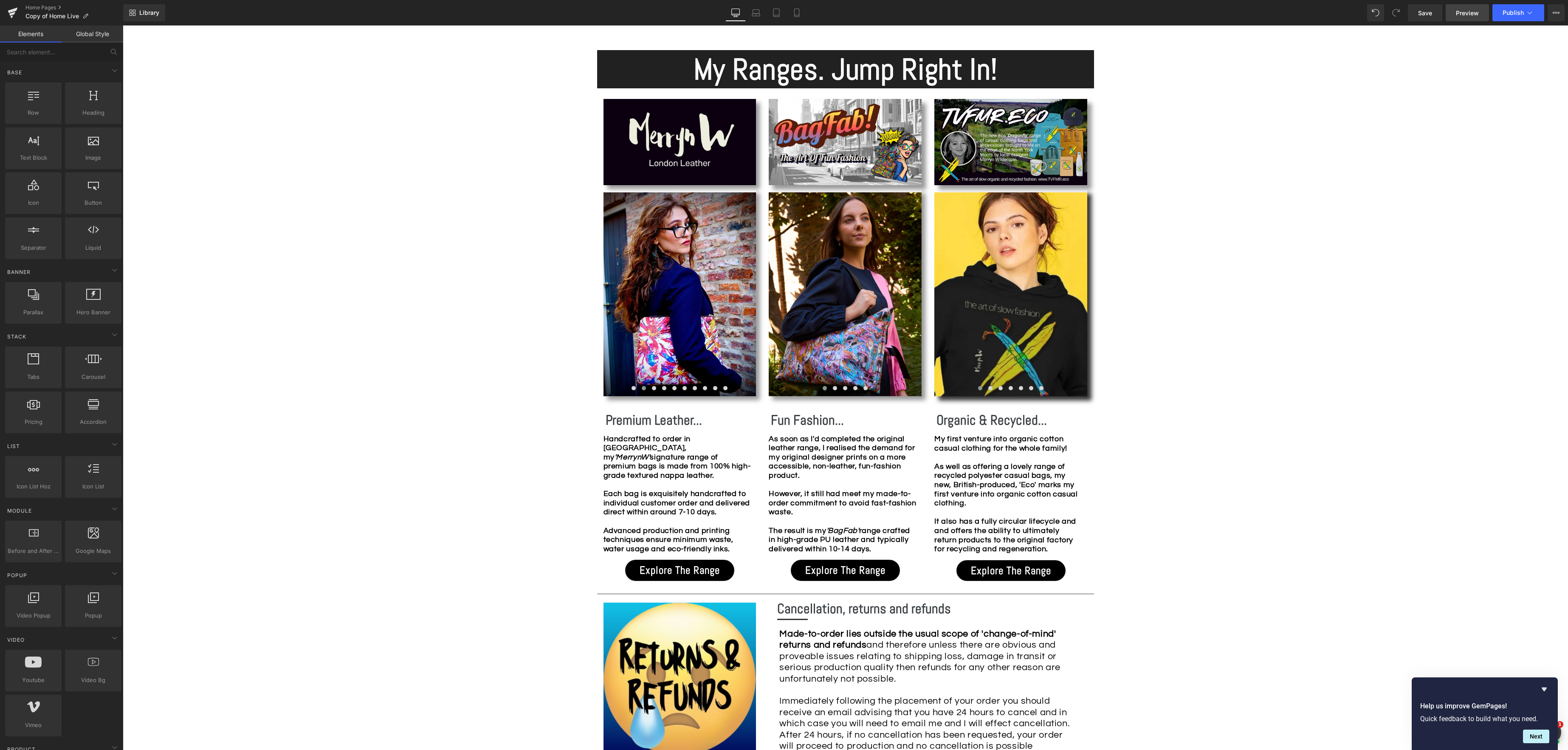
click at [1472, 9] on span "Preview" at bounding box center [1468, 13] width 23 height 9
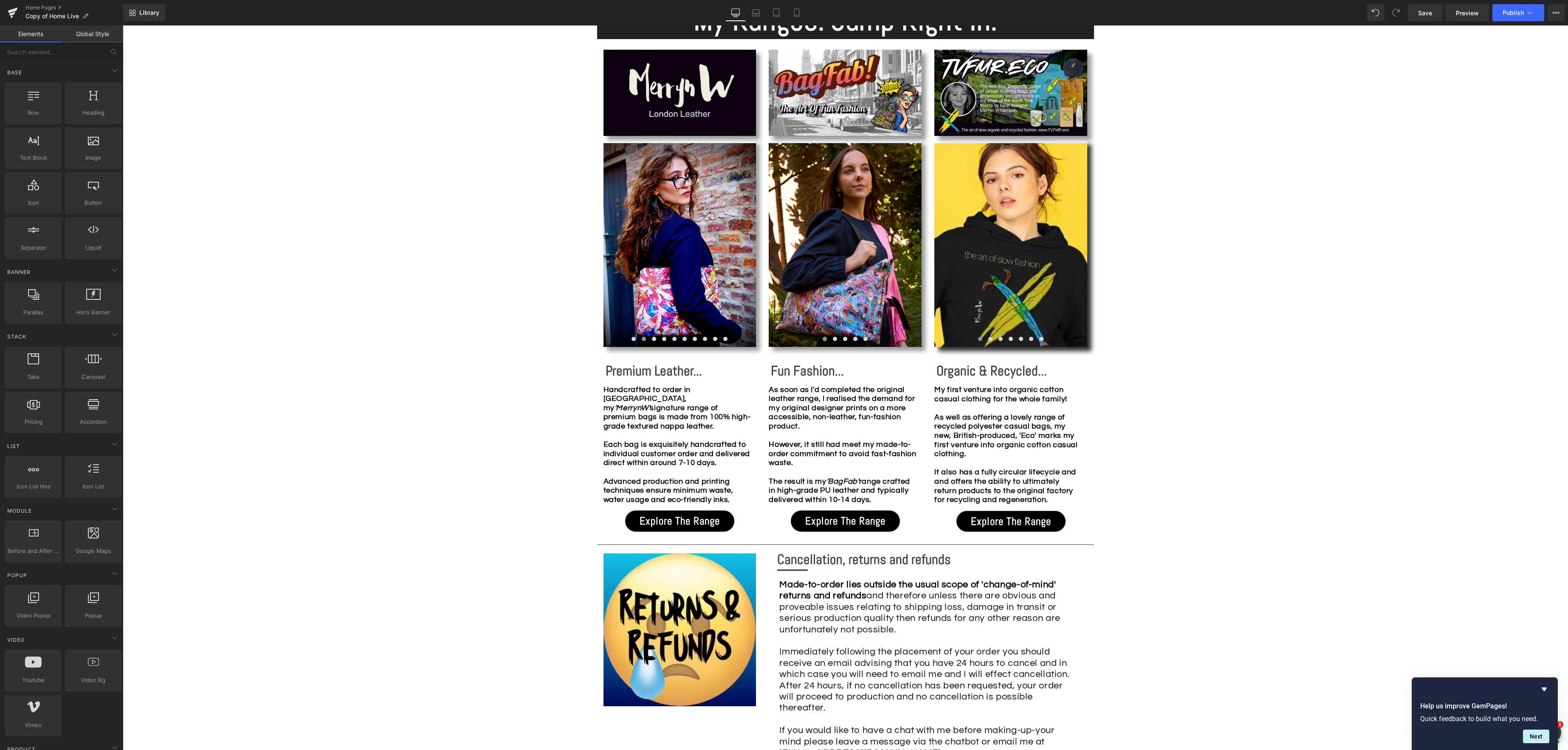
scroll to position [814, 0]
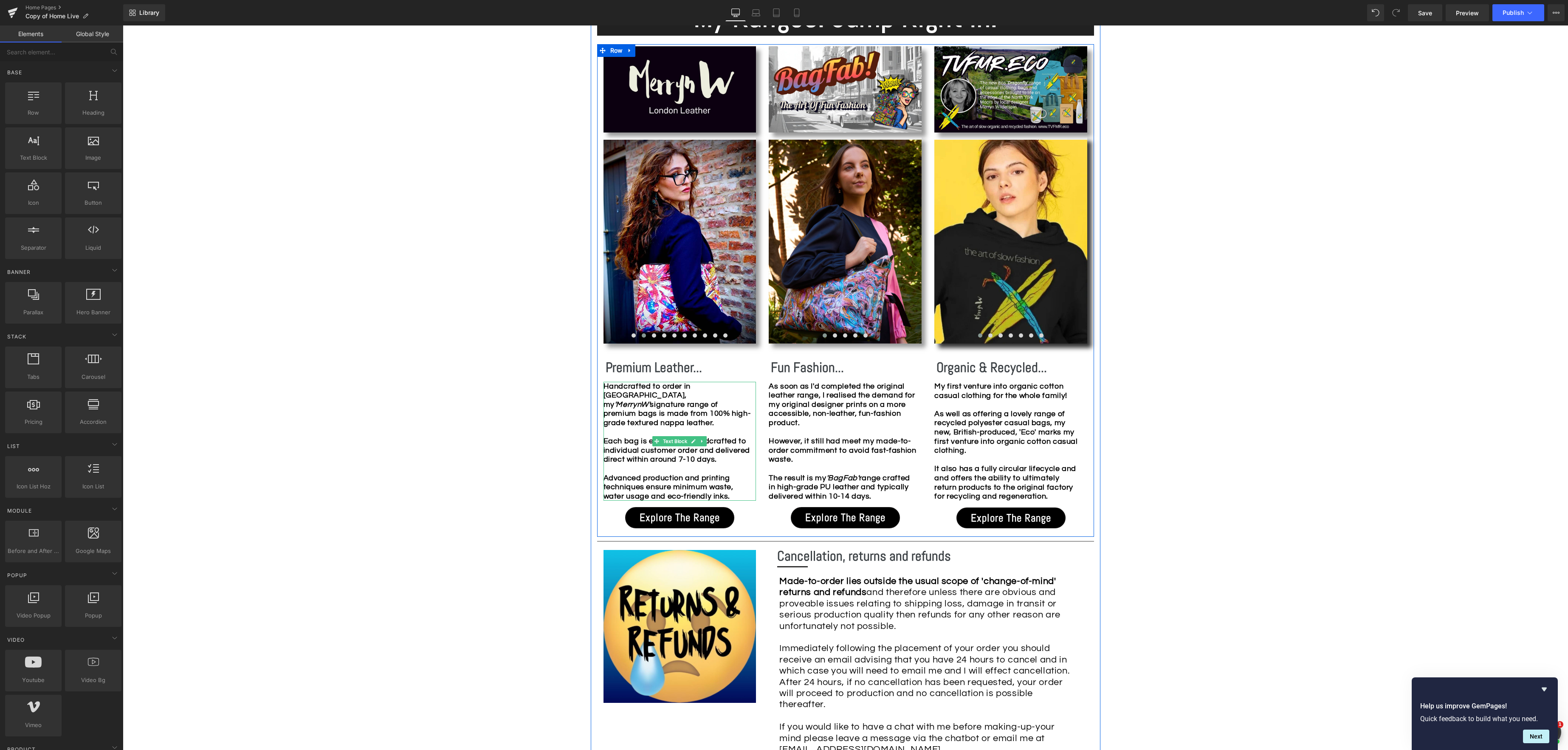
click at [619, 386] on strong "Handcrafted to order in [GEOGRAPHIC_DATA], my 'MerrynW' signature range of prem…" at bounding box center [677, 441] width 147 height 118
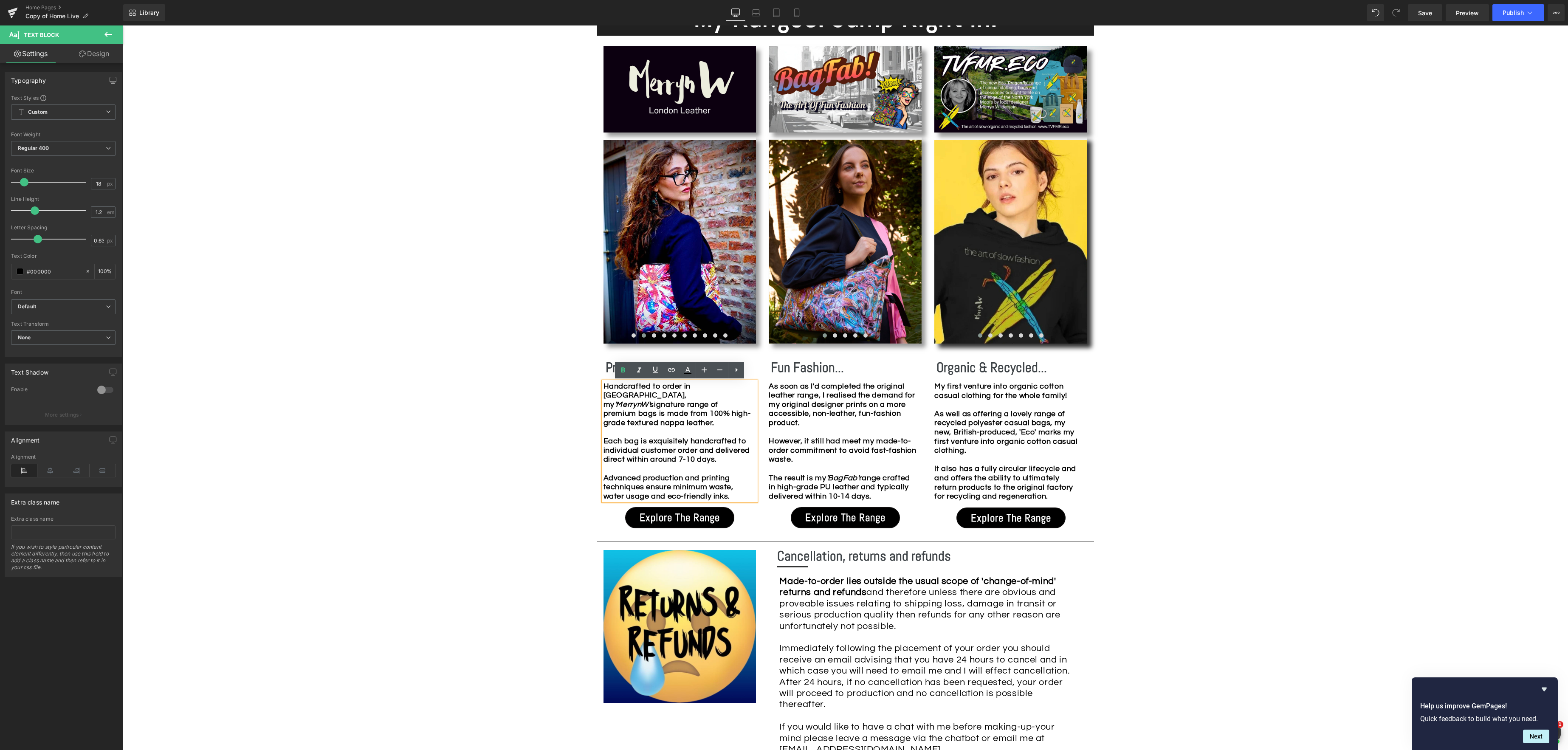
click at [605, 386] on strong "Handcrafted to order in [GEOGRAPHIC_DATA], my 'MerrynW' signature range of prem…" at bounding box center [677, 441] width 147 height 118
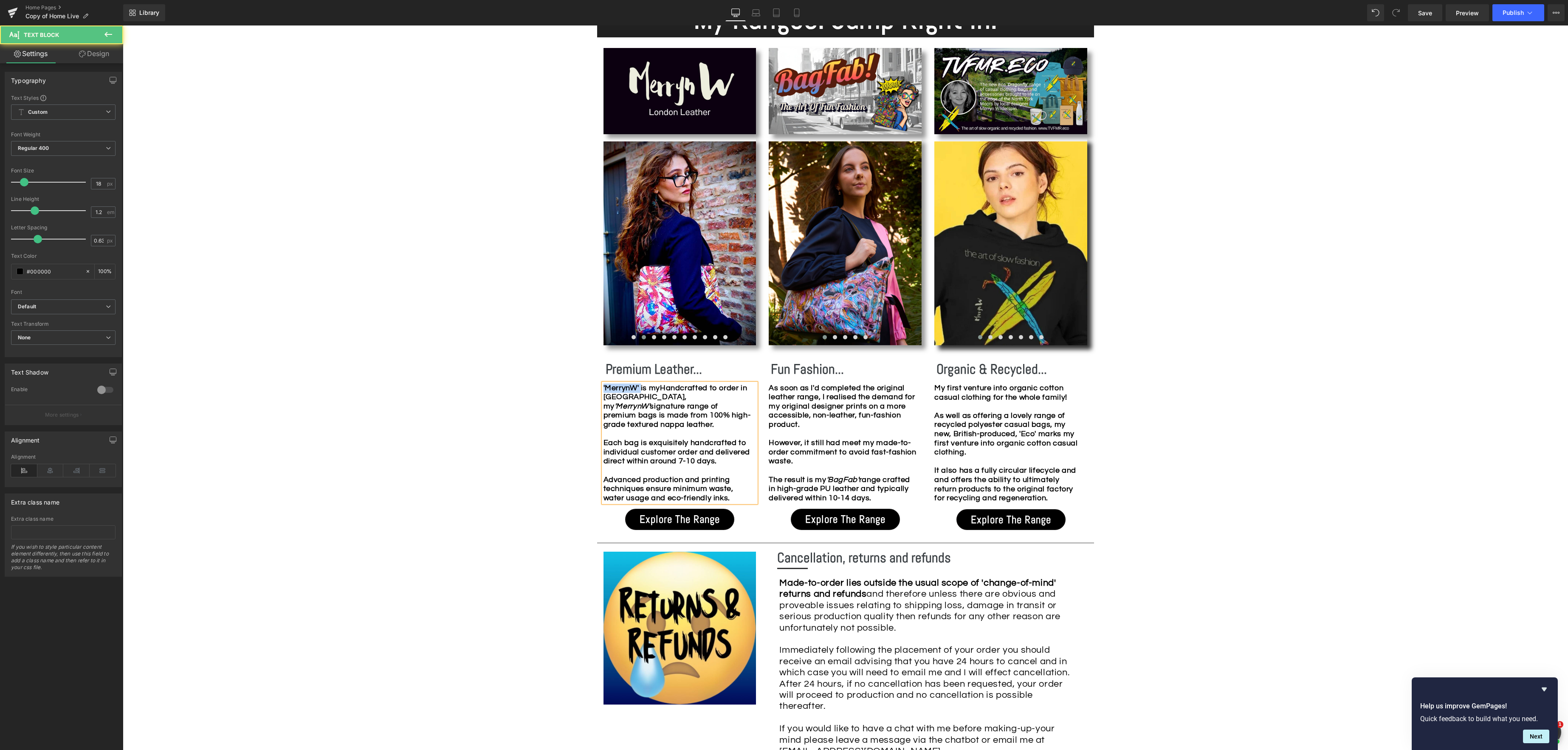
drag, startPoint x: 643, startPoint y: 386, endPoint x: 588, endPoint y: 386, distance: 55.0
click at [588, 386] on div "Image Row *Please use the chat facility or email me at [EMAIL_ADDRESS][DOMAIN_N…" at bounding box center [845, 496] width 1445 height 2179
click at [642, 370] on icon at bounding box center [639, 372] width 10 height 10
click at [654, 399] on strong "'MerrynW' is myHandcrafted to order in [GEOGRAPHIC_DATA], my 'MerrynW' signatur…" at bounding box center [677, 443] width 147 height 118
click at [667, 389] on strong "'MerrynW' is myHandcrafted to order in [GEOGRAPHIC_DATA], my 'MerrynW' signatur…" at bounding box center [677, 443] width 147 height 118
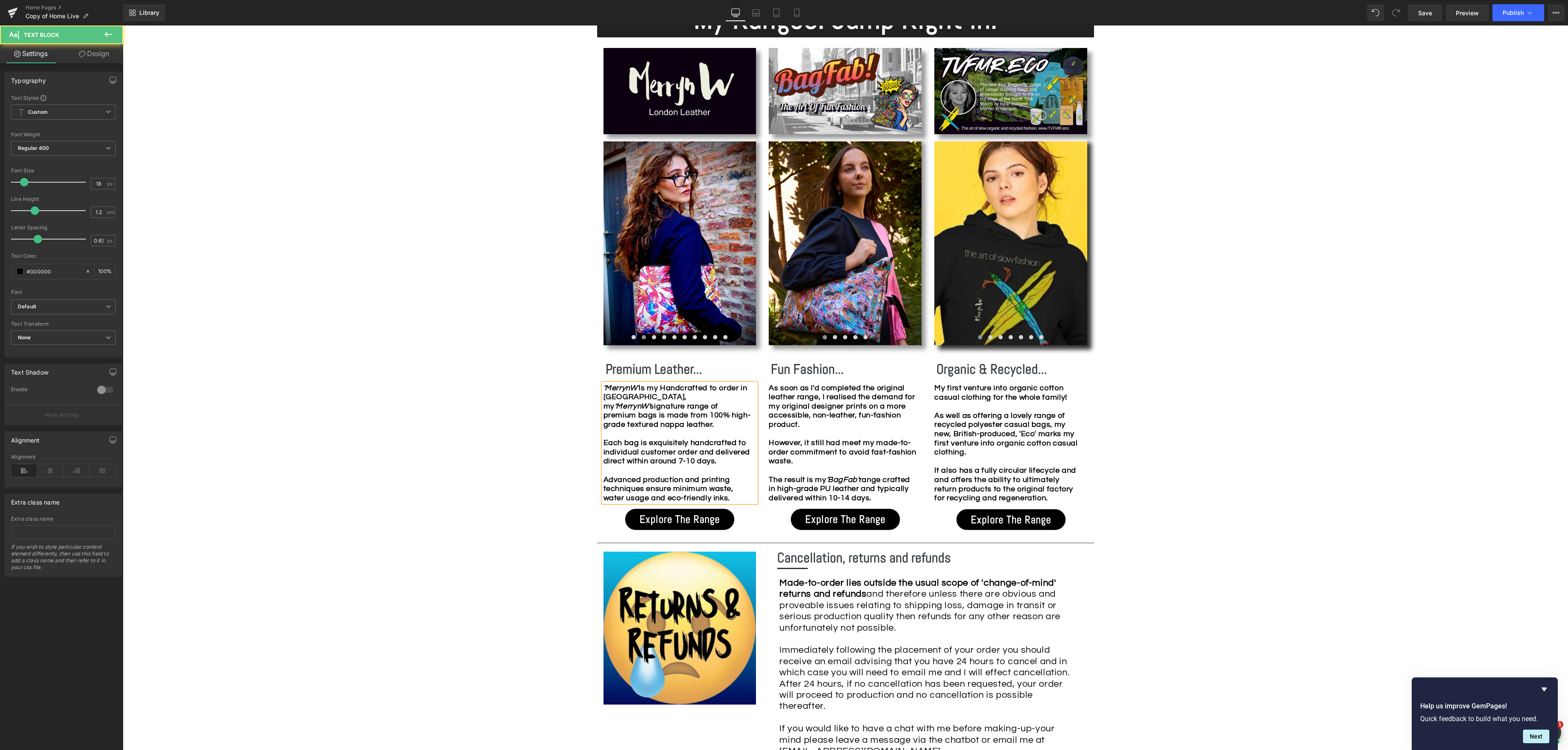
click at [704, 397] on strong "'MerrynW' is my Handcrafted to order in [GEOGRAPHIC_DATA], my 'MerrynW' signatu…" at bounding box center [677, 443] width 147 height 118
drag, startPoint x: 668, startPoint y: 387, endPoint x: 692, endPoint y: 387, distance: 24.0
click at [668, 387] on strong "'MerrynW' is my Handcrafted to order in [GEOGRAPHIC_DATA], my ' signature range…" at bounding box center [676, 443] width 147 height 118
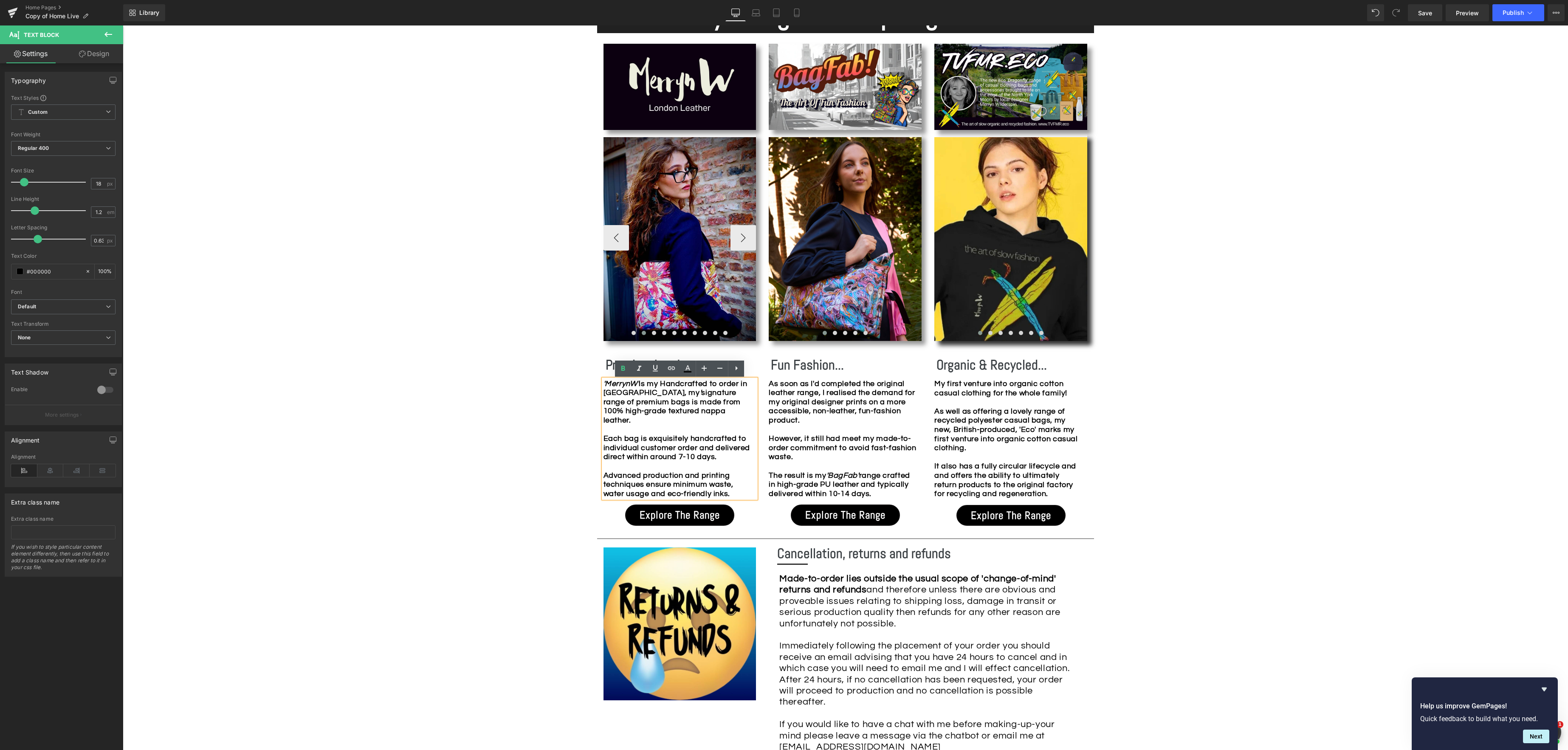
scroll to position [816, 0]
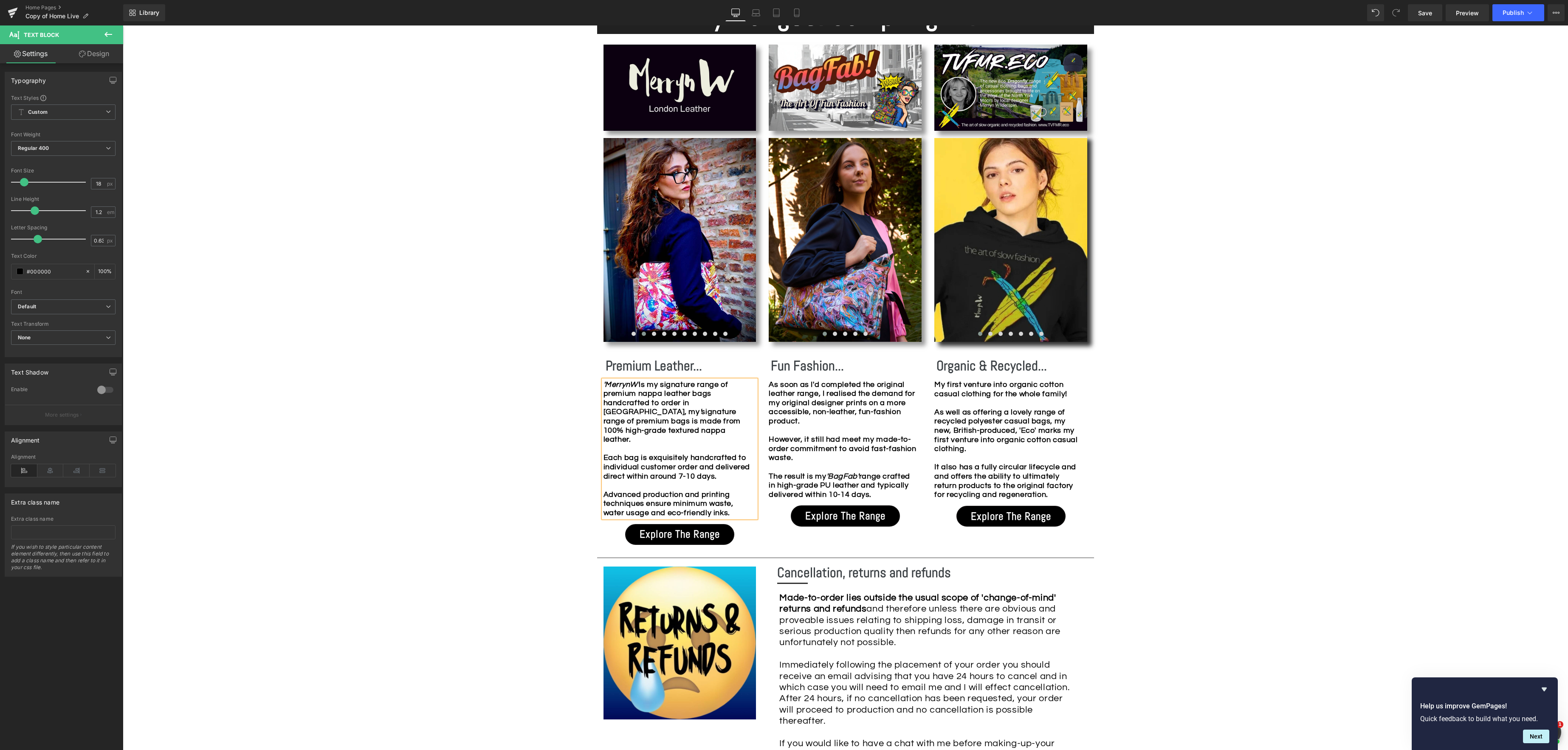
drag, startPoint x: 723, startPoint y: 396, endPoint x: 758, endPoint y: 396, distance: 35.0
click at [723, 396] on p "'MerrynW' is my signature range of premium nappa leather bags handcrafted to or…" at bounding box center [677, 449] width 149 height 138
click at [730, 405] on p "'MerrynW' is my signature range of premium nappa leather bags handcrafted to or…" at bounding box center [677, 448] width 149 height 138
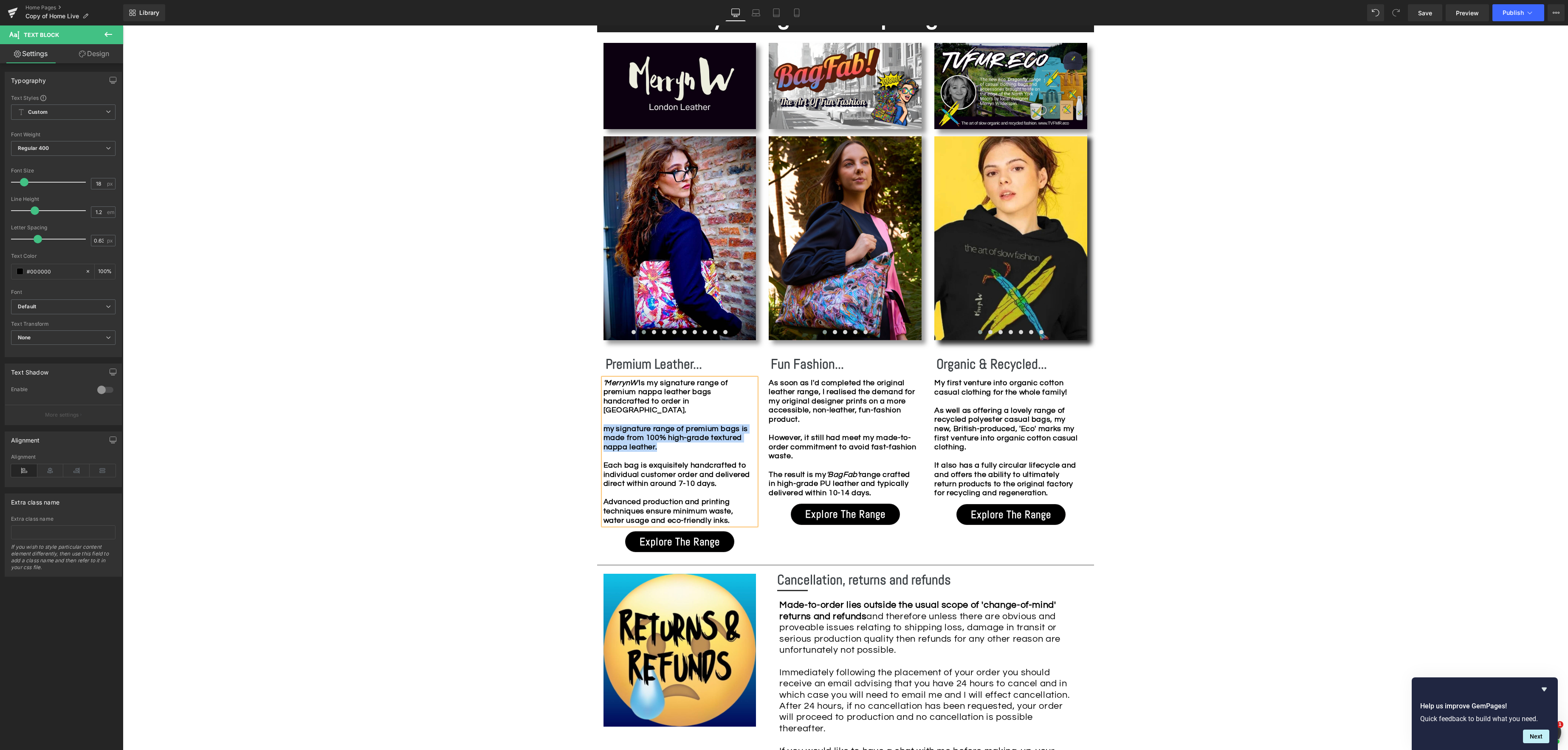
drag, startPoint x: 706, startPoint y: 442, endPoint x: 588, endPoint y: 423, distance: 119.5
click at [588, 423] on div "Image Row *Please use the chat facility or email me at [EMAIL_ADDRESS][DOMAIN_N…" at bounding box center [845, 504] width 1445 height 2206
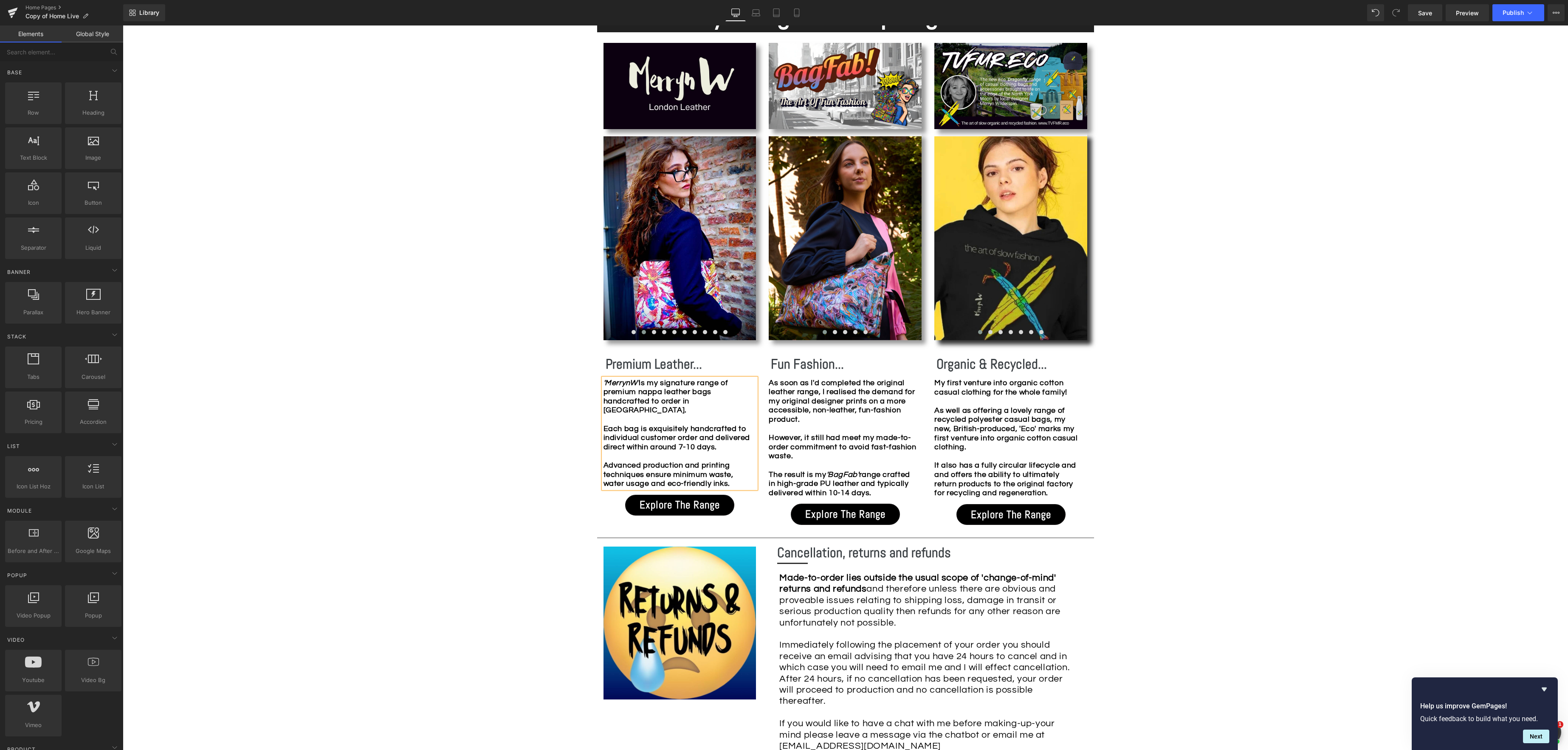
click at [508, 457] on div "Image Row *Please use the chat facility or email me at [EMAIL_ADDRESS][DOMAIN_N…" at bounding box center [845, 491] width 1445 height 2179
click at [501, 402] on div "Image Row *Please use the chat facility or email me at [EMAIL_ADDRESS][DOMAIN_N…" at bounding box center [845, 491] width 1445 height 2179
click at [744, 483] on p "'MerrynW' is my signature range of premium nappa leather bags handcrafted to or…" at bounding box center [677, 433] width 149 height 110
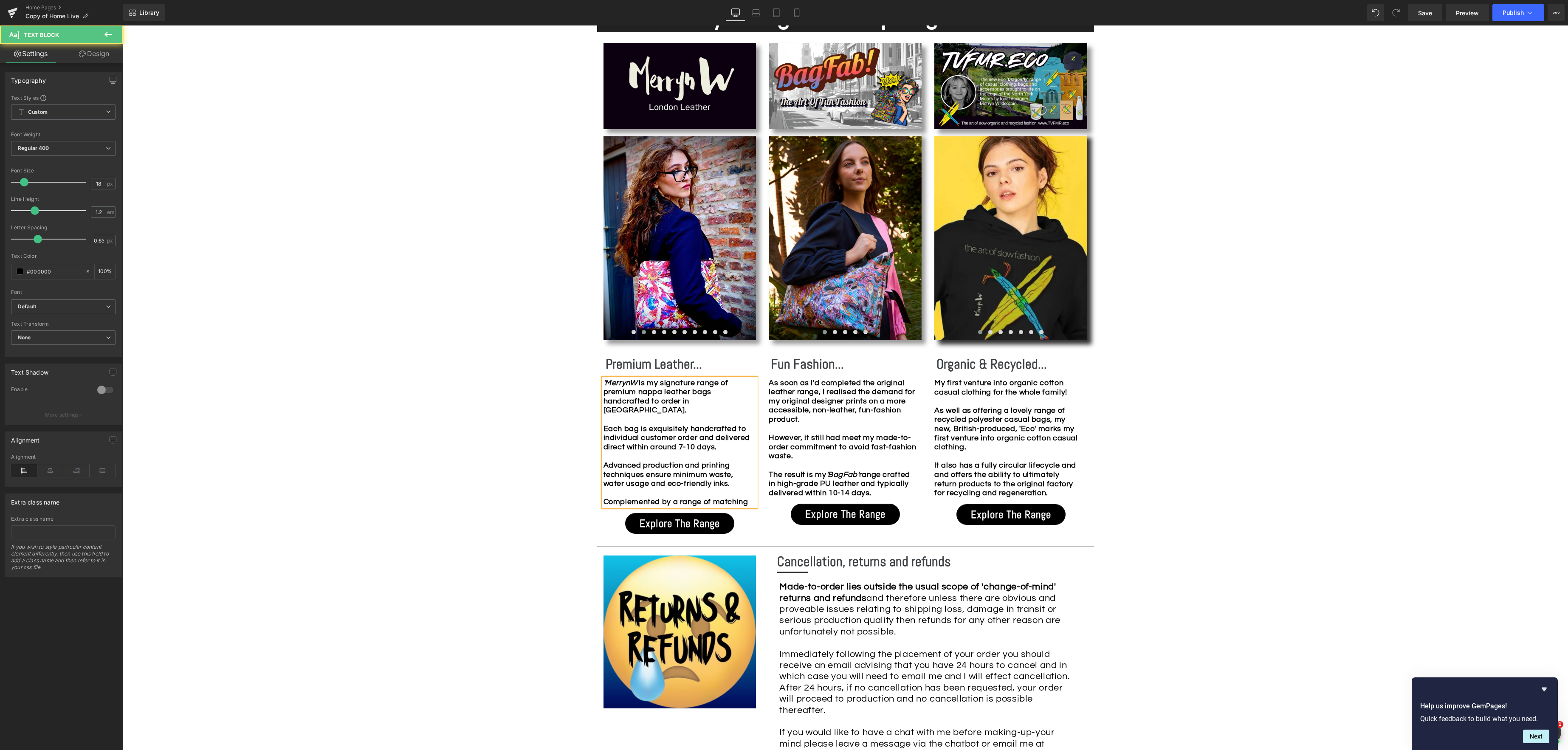
drag, startPoint x: 684, startPoint y: 499, endPoint x: 701, endPoint y: 502, distance: 17.3
click at [684, 499] on strong "'MerrynW' is my signature range of premium nappa leather bags handcrafted to or…" at bounding box center [676, 442] width 147 height 127
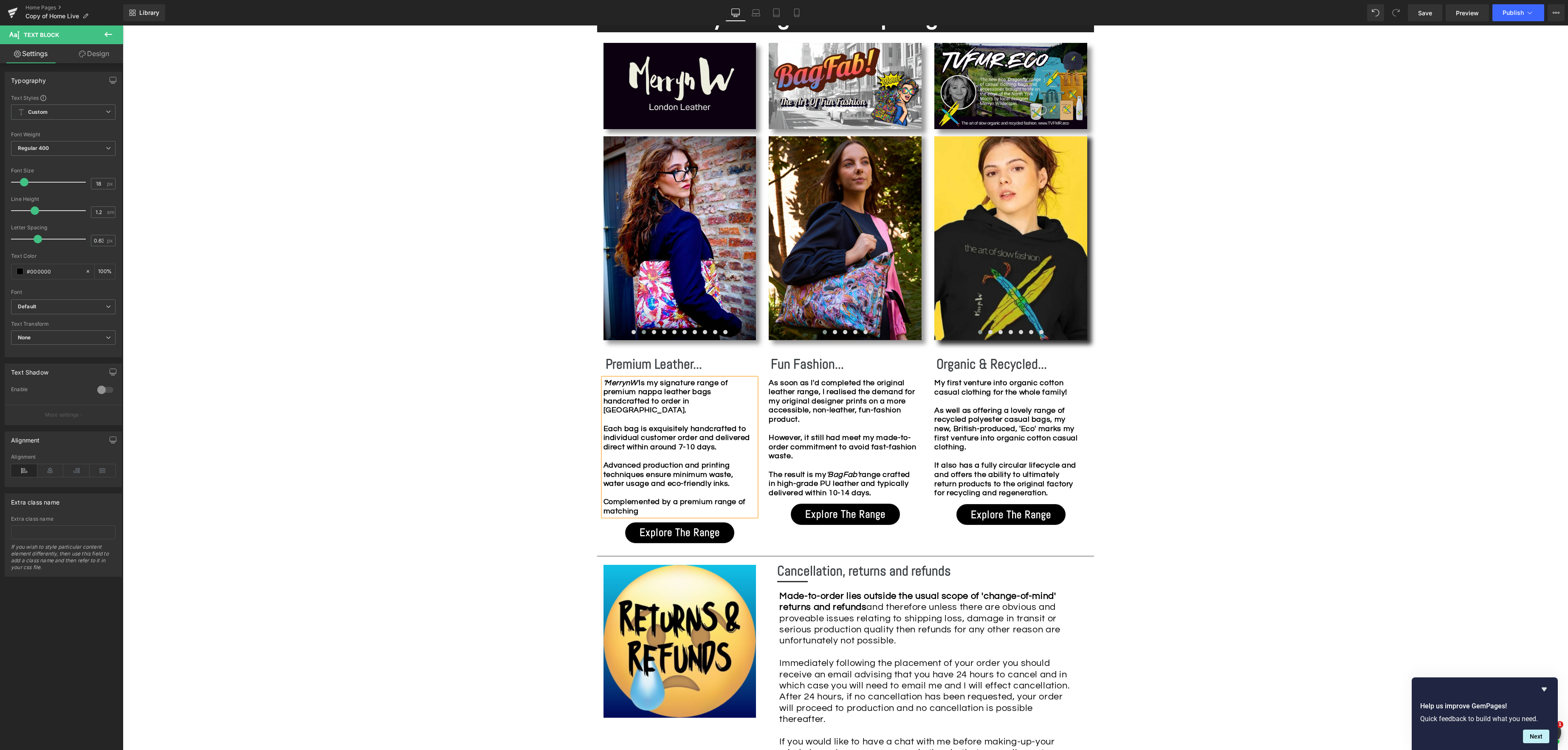
click at [651, 511] on p "'MerrynW' is my signature range of premium nappa leather bags handcrafted to or…" at bounding box center [677, 447] width 149 height 138
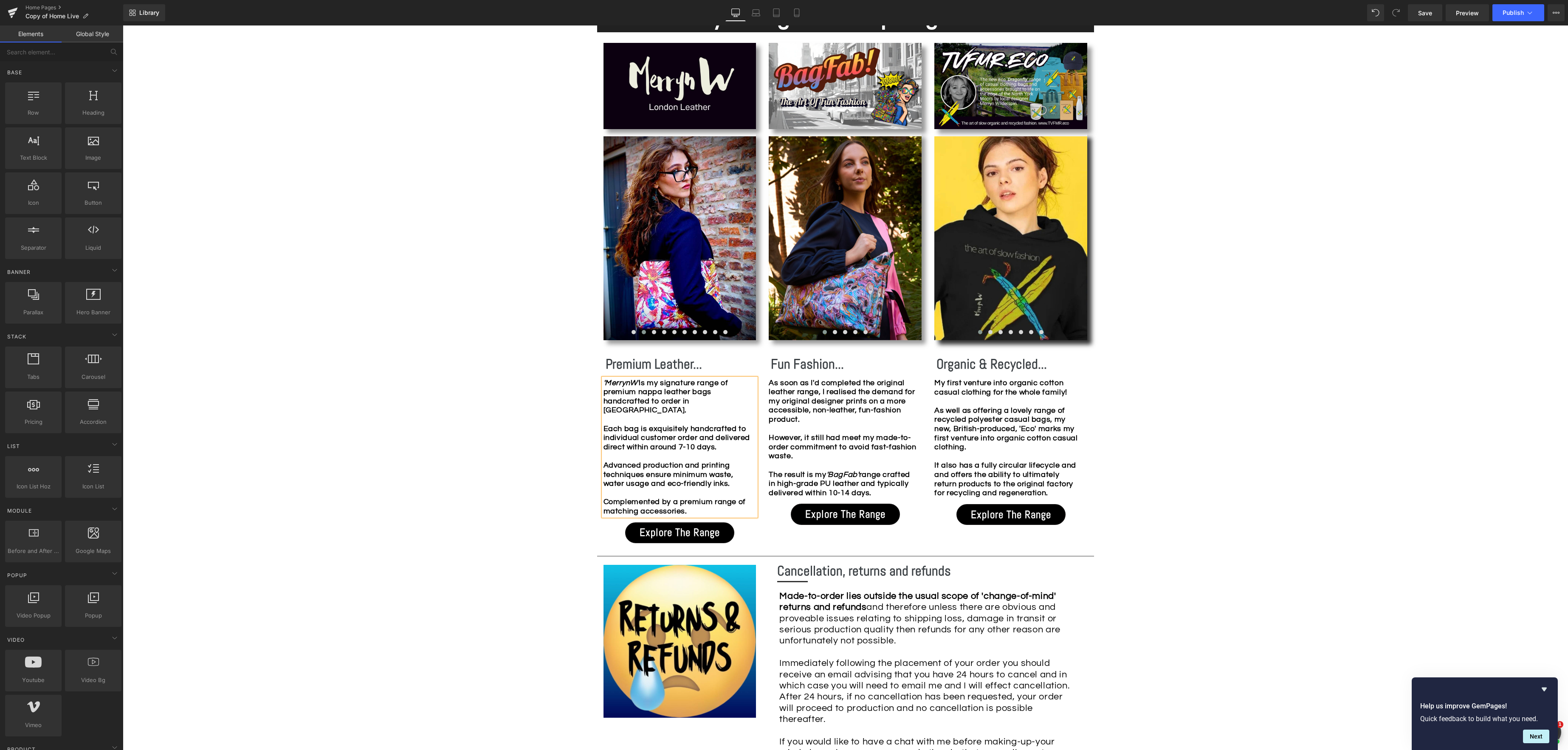
click at [1167, 471] on div "Image Row *Please use the chat facility or email me at [EMAIL_ADDRESS][DOMAIN_N…" at bounding box center [845, 500] width 1445 height 2197
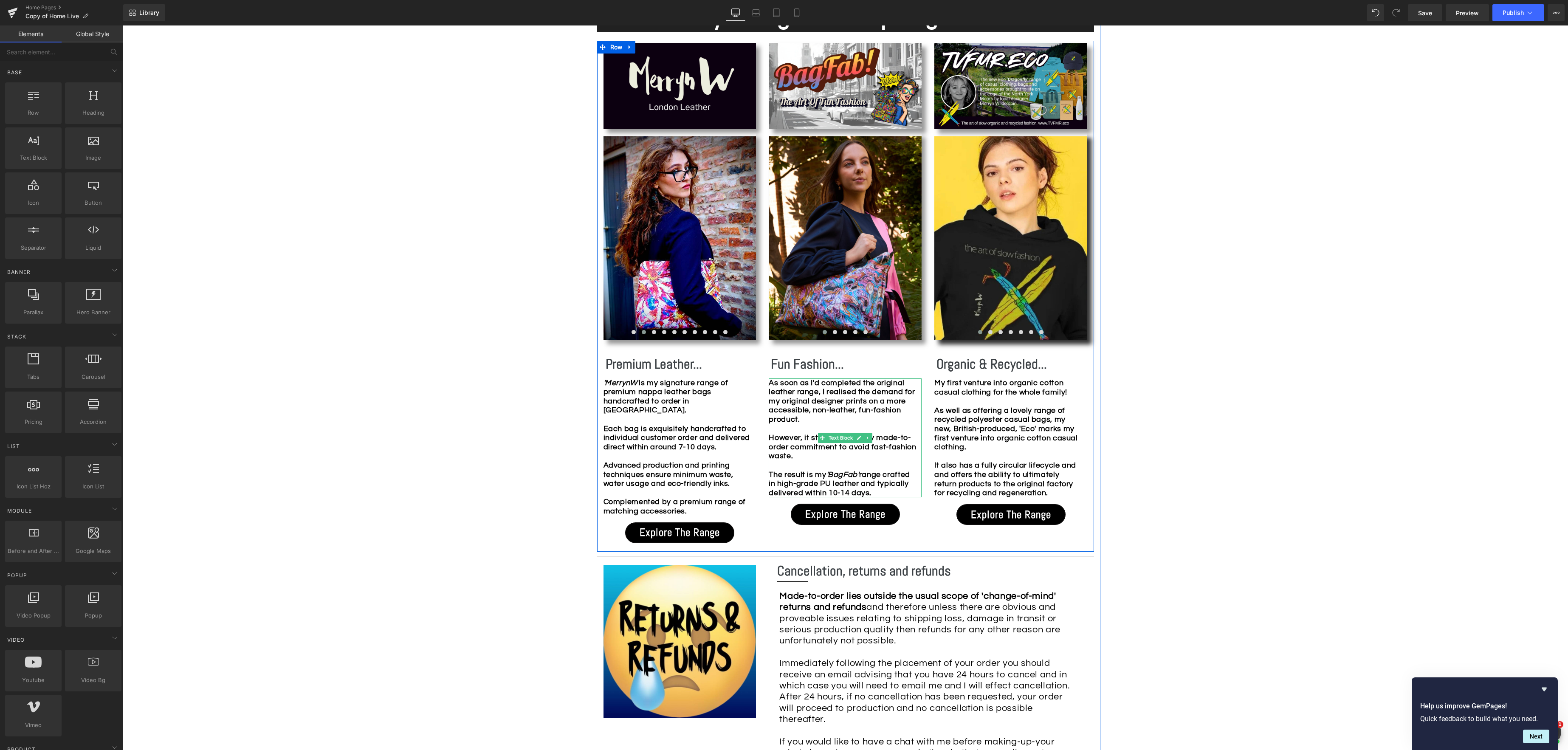
click at [786, 386] on b "As soon as I'd completed the original leather range, I realised the demand for …" at bounding box center [842, 438] width 147 height 118
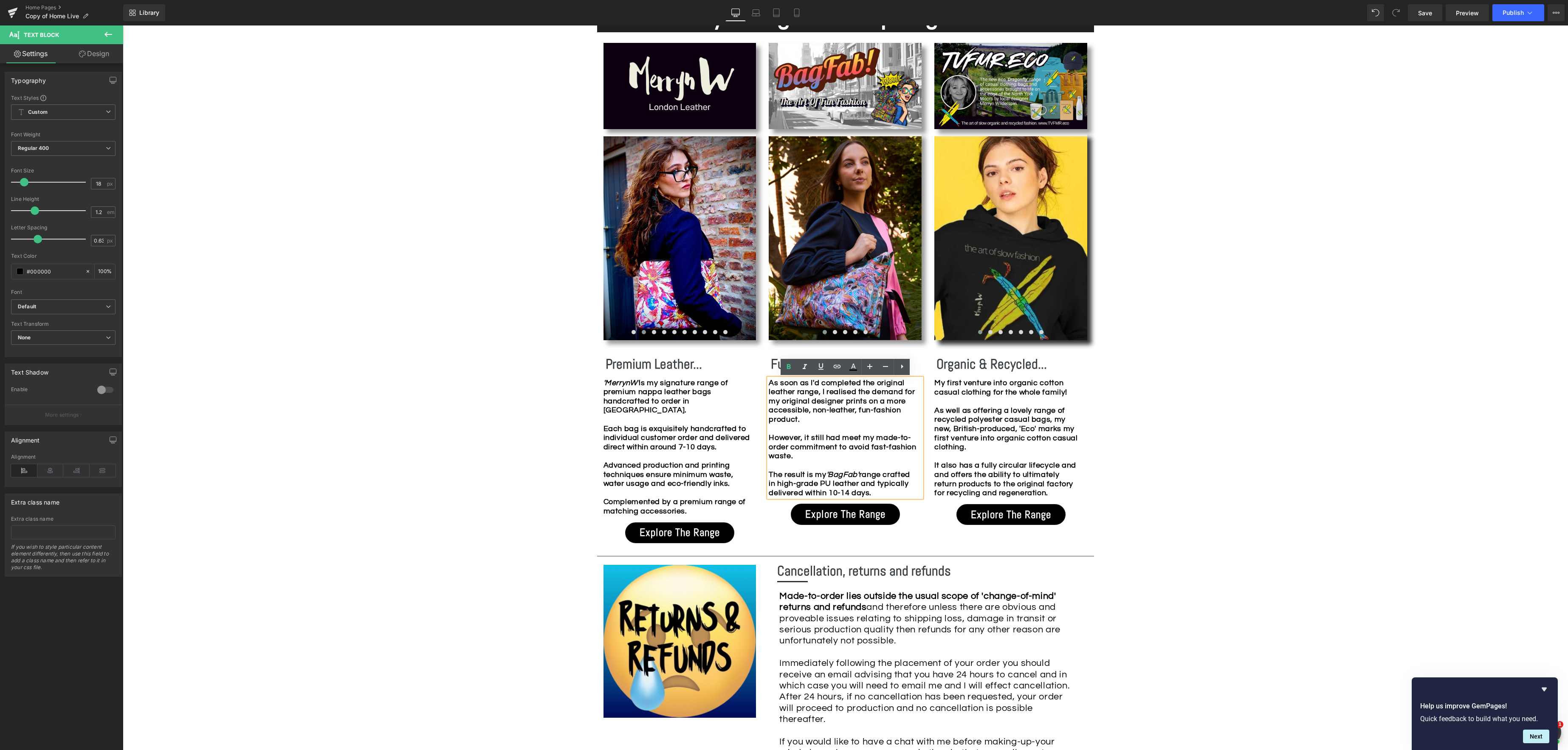
drag, startPoint x: 769, startPoint y: 384, endPoint x: 803, endPoint y: 388, distance: 34.2
click at [769, 384] on b "As soon as I'd completed the original leather range, I realised the demand for …" at bounding box center [842, 438] width 147 height 118
drag, startPoint x: 806, startPoint y: 382, endPoint x: 752, endPoint y: 380, distance: 54.0
click at [752, 380] on div "Image Image Image Image Image Image Image Image Image" at bounding box center [845, 296] width 497 height 511
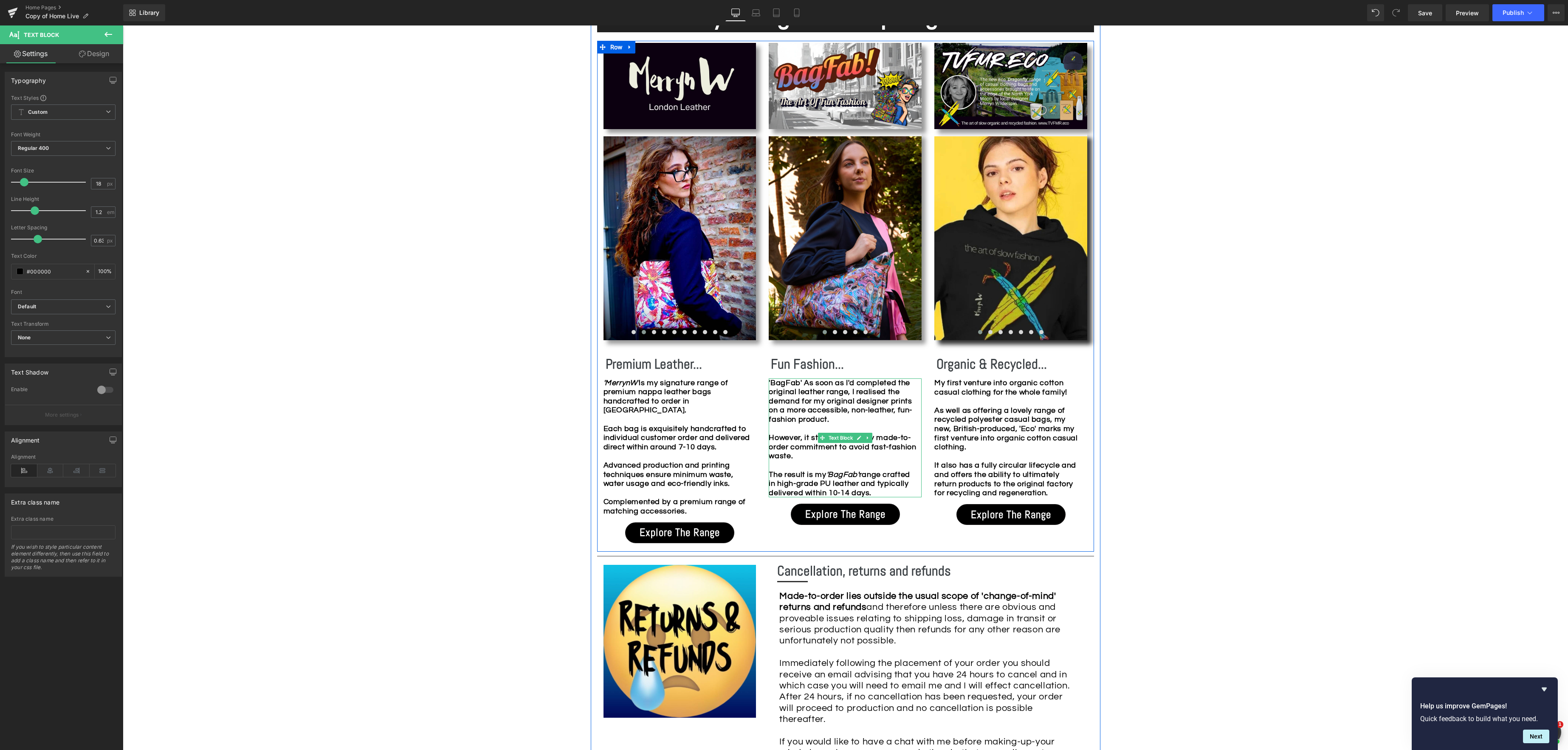
drag, startPoint x: 822, startPoint y: 402, endPoint x: 812, endPoint y: 399, distance: 10.4
click at [822, 402] on b "'BagFab' As soon as I'd completed the original leather range, I realised the de…" at bounding box center [842, 438] width 147 height 118
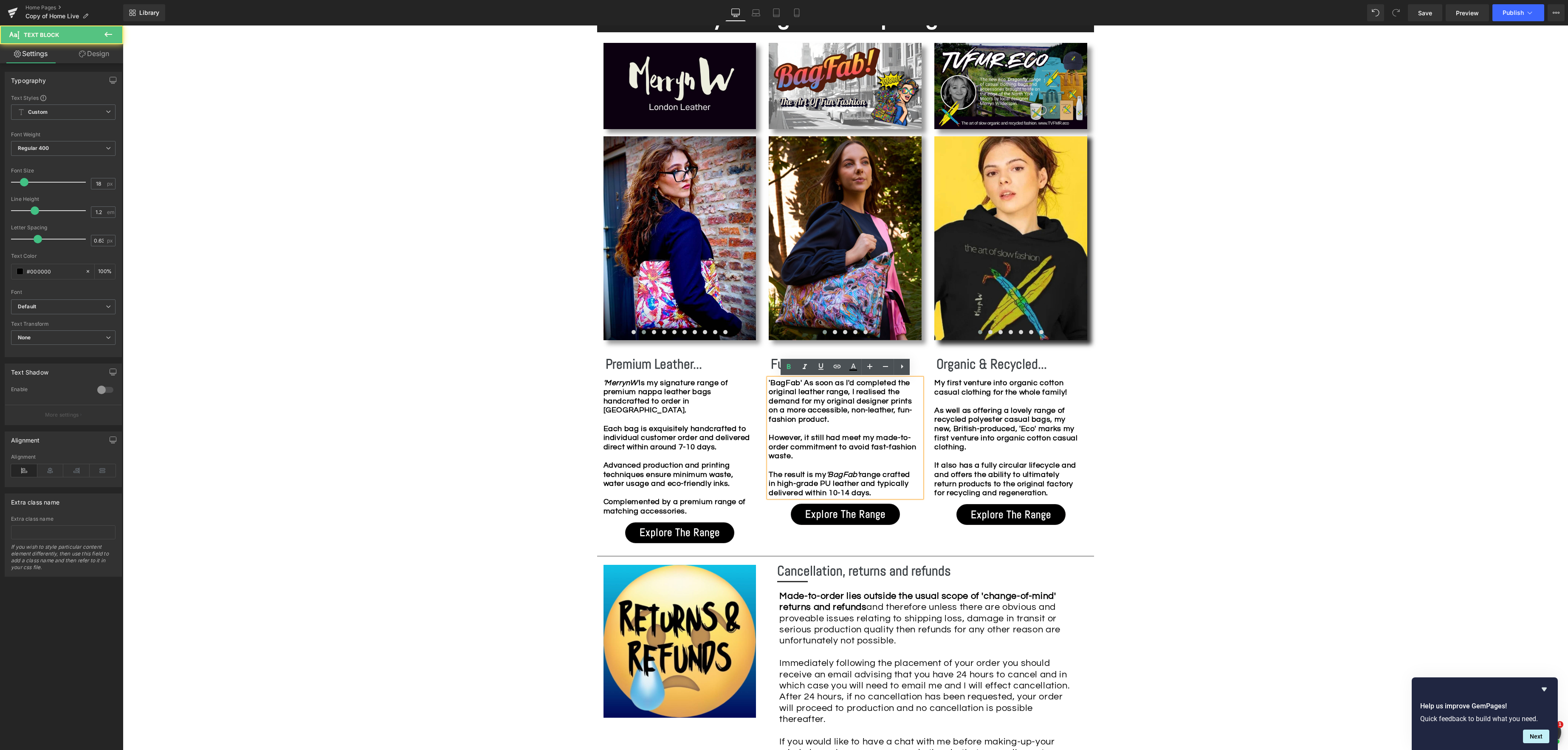
drag, startPoint x: 768, startPoint y: 382, endPoint x: 805, endPoint y: 380, distance: 37.1
click at [805, 380] on b "'BagFab' As soon as I'd completed the original leather range, I realised the de…" at bounding box center [842, 438] width 147 height 118
drag, startPoint x: 805, startPoint y: 380, endPoint x: 779, endPoint y: 376, distance: 26.3
click at [756, 379] on div "Image Image Image Image Image Image Image Image Image" at bounding box center [845, 296] width 497 height 511
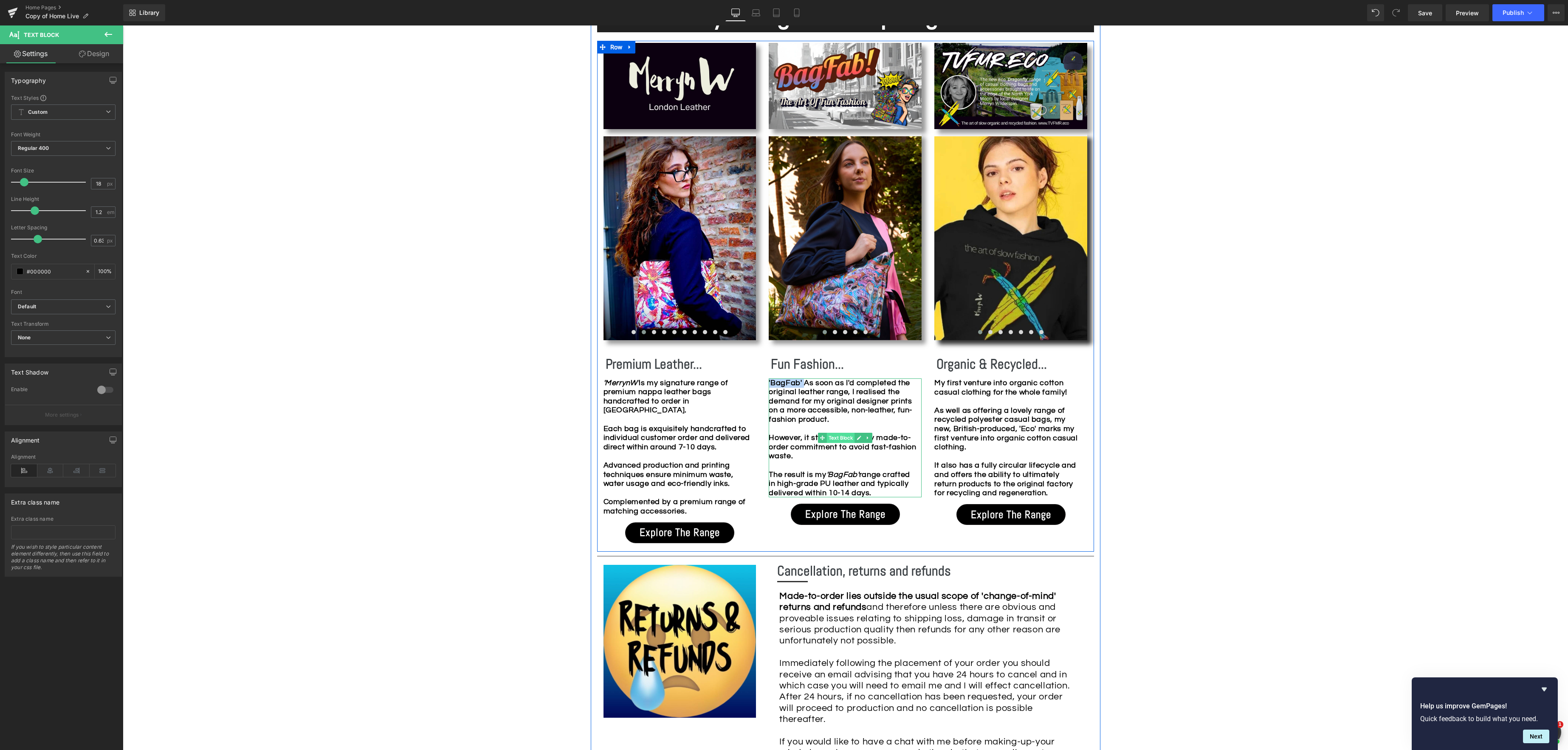
click at [845, 437] on span "Text Block" at bounding box center [841, 438] width 28 height 10
click at [859, 438] on icon at bounding box center [859, 438] width 4 height 4
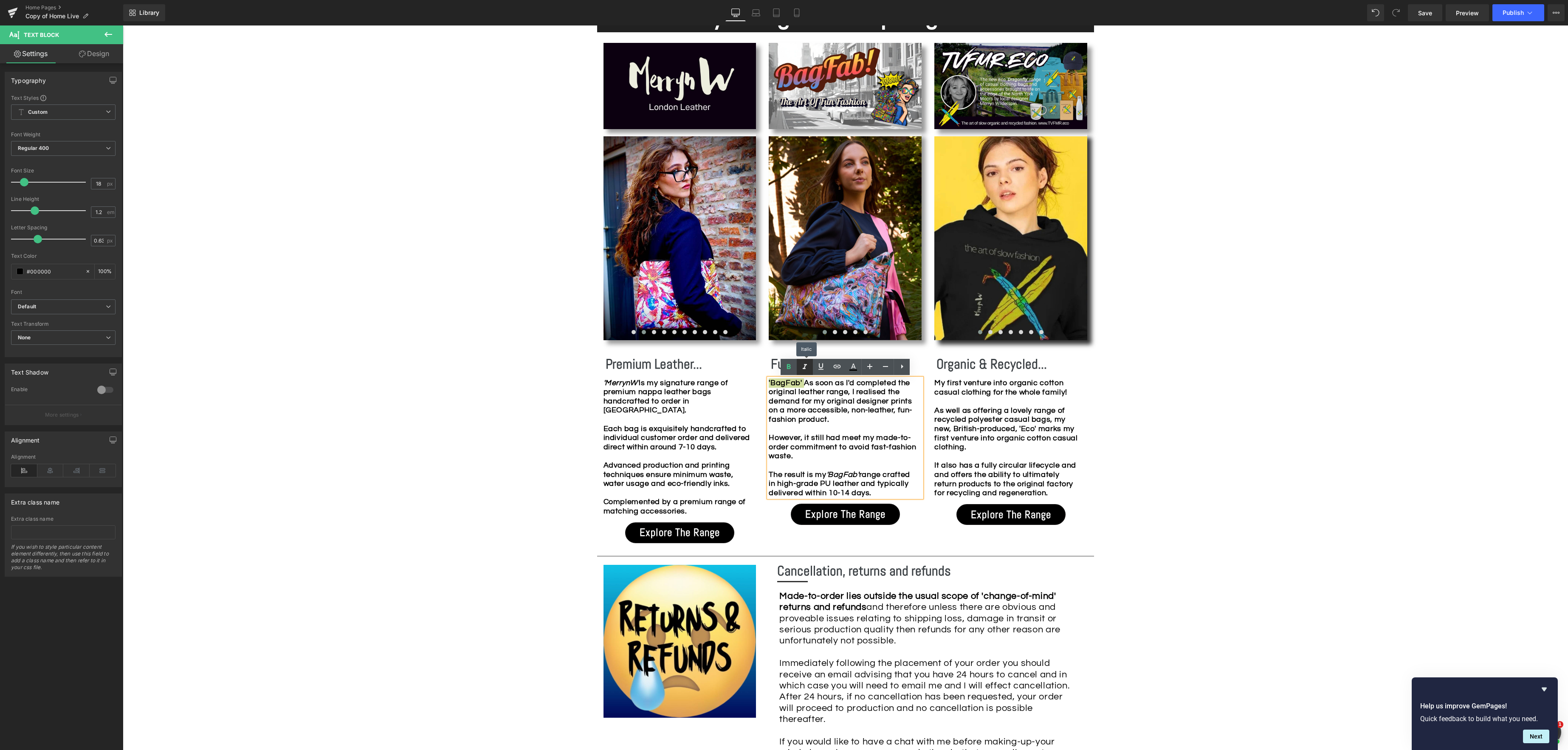
click at [807, 366] on icon at bounding box center [805, 366] width 10 height 10
click at [802, 405] on b "'BagFab' As soon as I'd completed the original leather range, I realised the de…" at bounding box center [842, 438] width 147 height 118
drag, startPoint x: 811, startPoint y: 474, endPoint x: 923, endPoint y: 496, distance: 114.1
click at [922, 496] on div "'BagFab' As soon as I'd completed the original leather range, I realised the de…" at bounding box center [845, 438] width 153 height 119
copy b "is my 'BagFab' range crafted in high-grade PU leather and typically delivered w…"
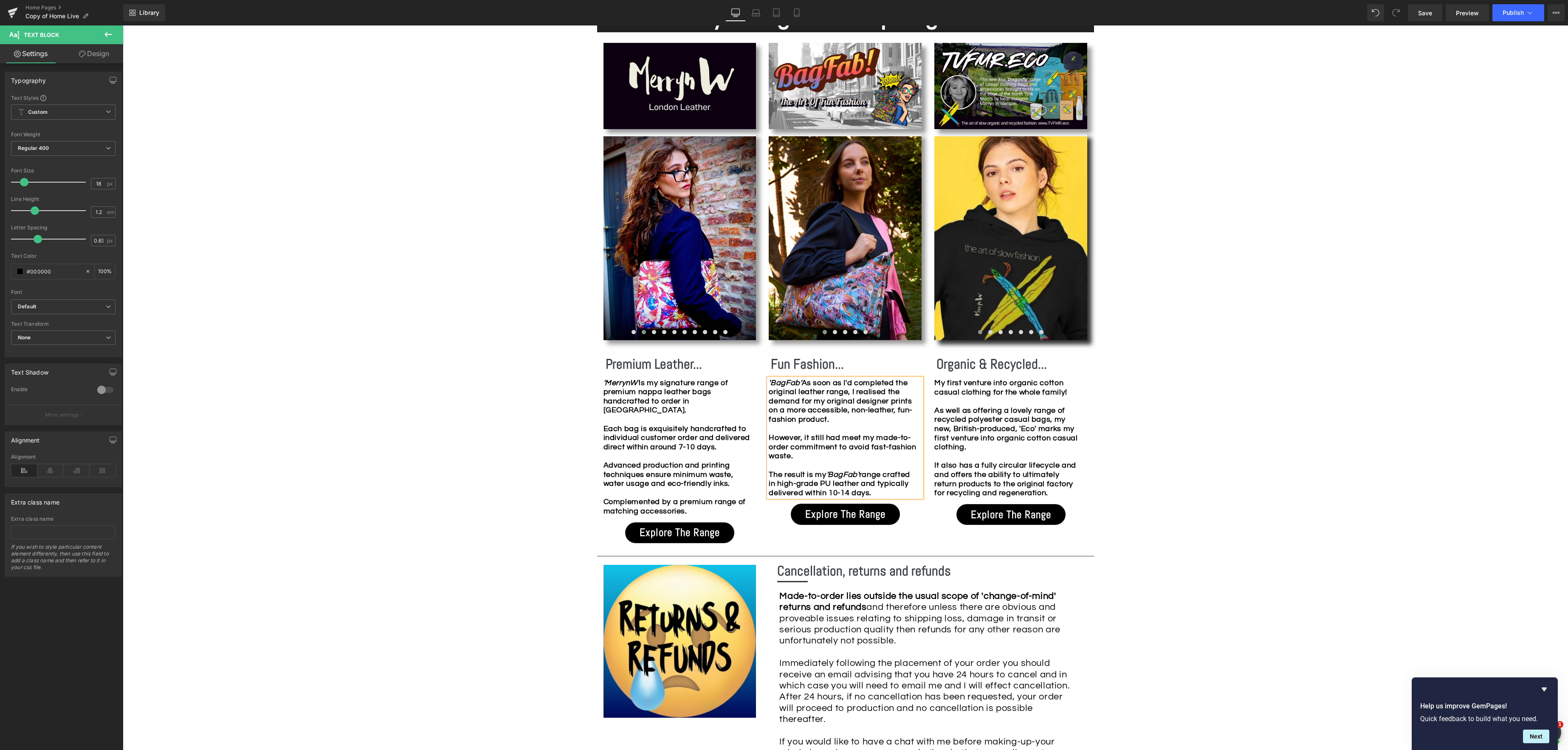
drag, startPoint x: 805, startPoint y: 383, endPoint x: 849, endPoint y: 391, distance: 44.7
click at [807, 383] on b "'BagFab' As soon as I'd completed the original leather range, I realised the de…" at bounding box center [842, 438] width 147 height 118
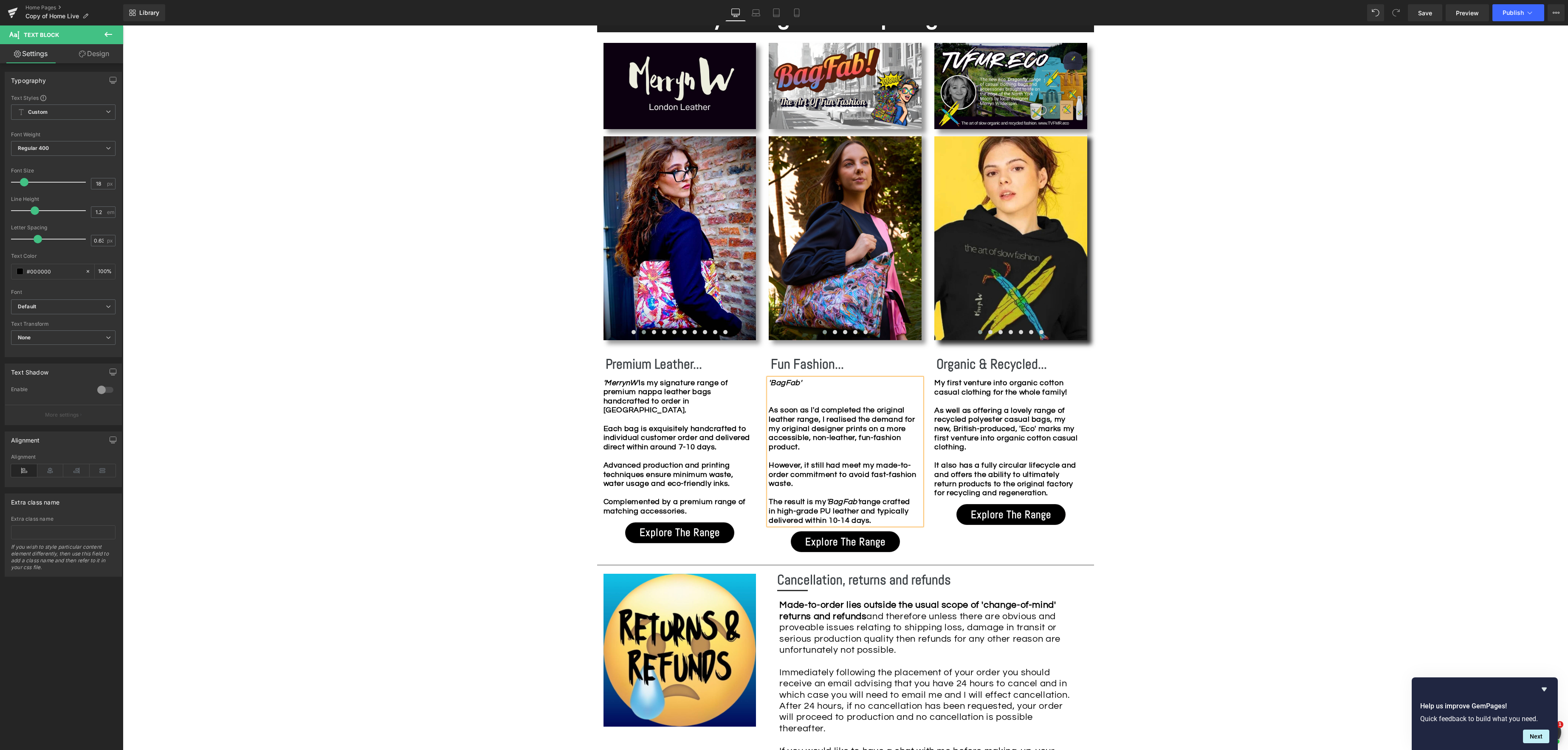
click at [839, 383] on div "'BagFab' As soon as I'd completed the original leather range, I realised the de…" at bounding box center [845, 452] width 153 height 147
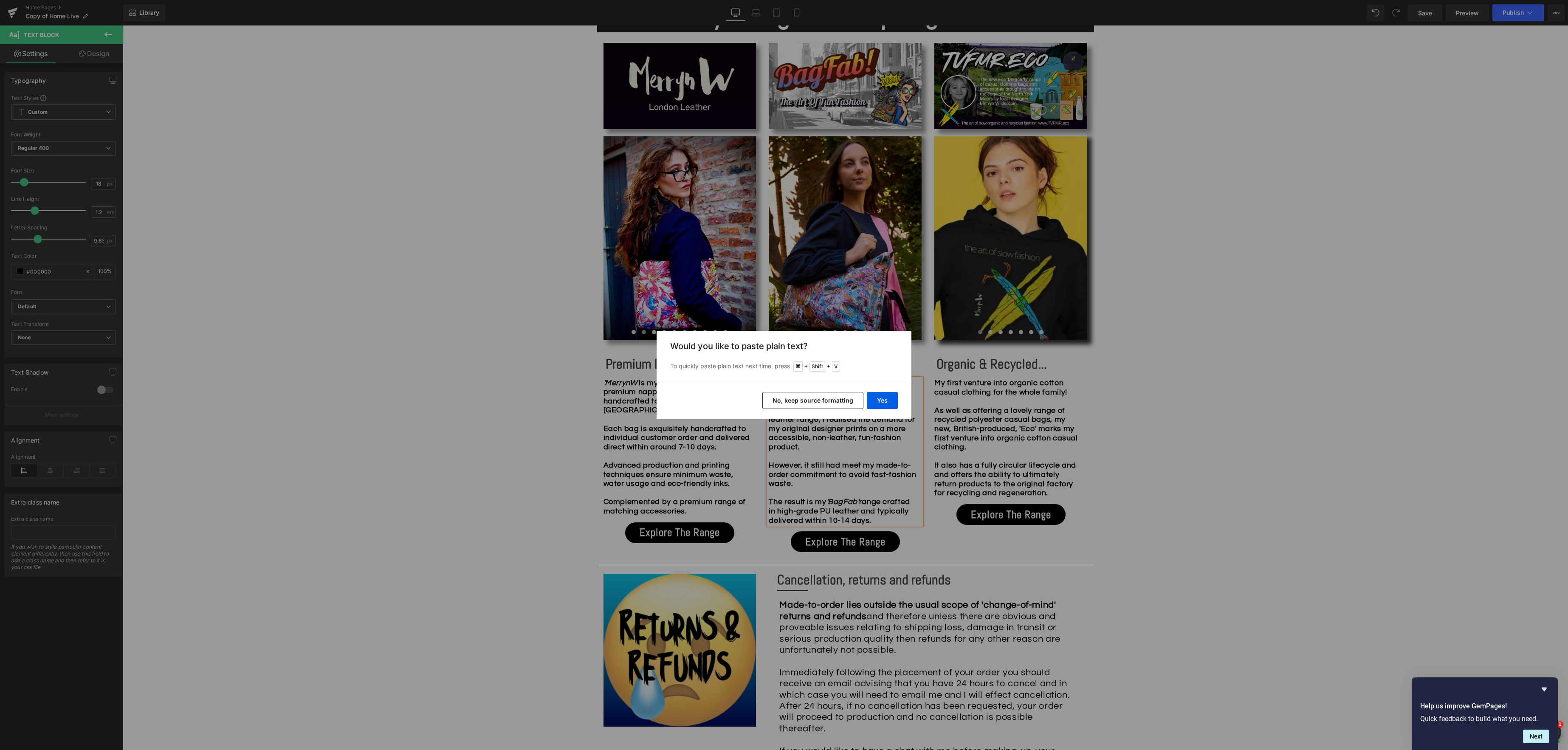
click at [839, 396] on button "No, keep source formatting" at bounding box center [813, 401] width 101 height 17
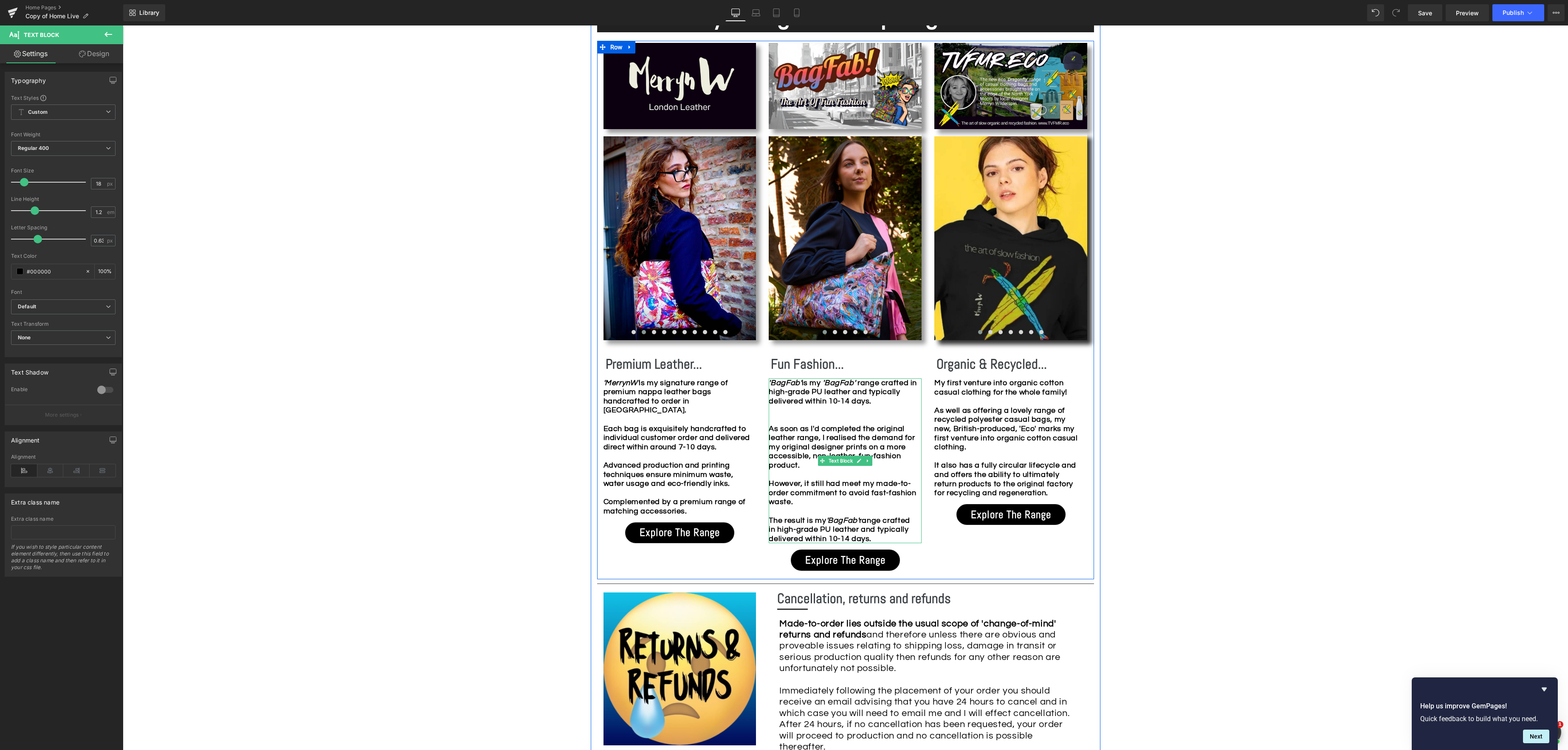
click at [829, 384] on icon "'BagFab'" at bounding box center [839, 382] width 35 height 8
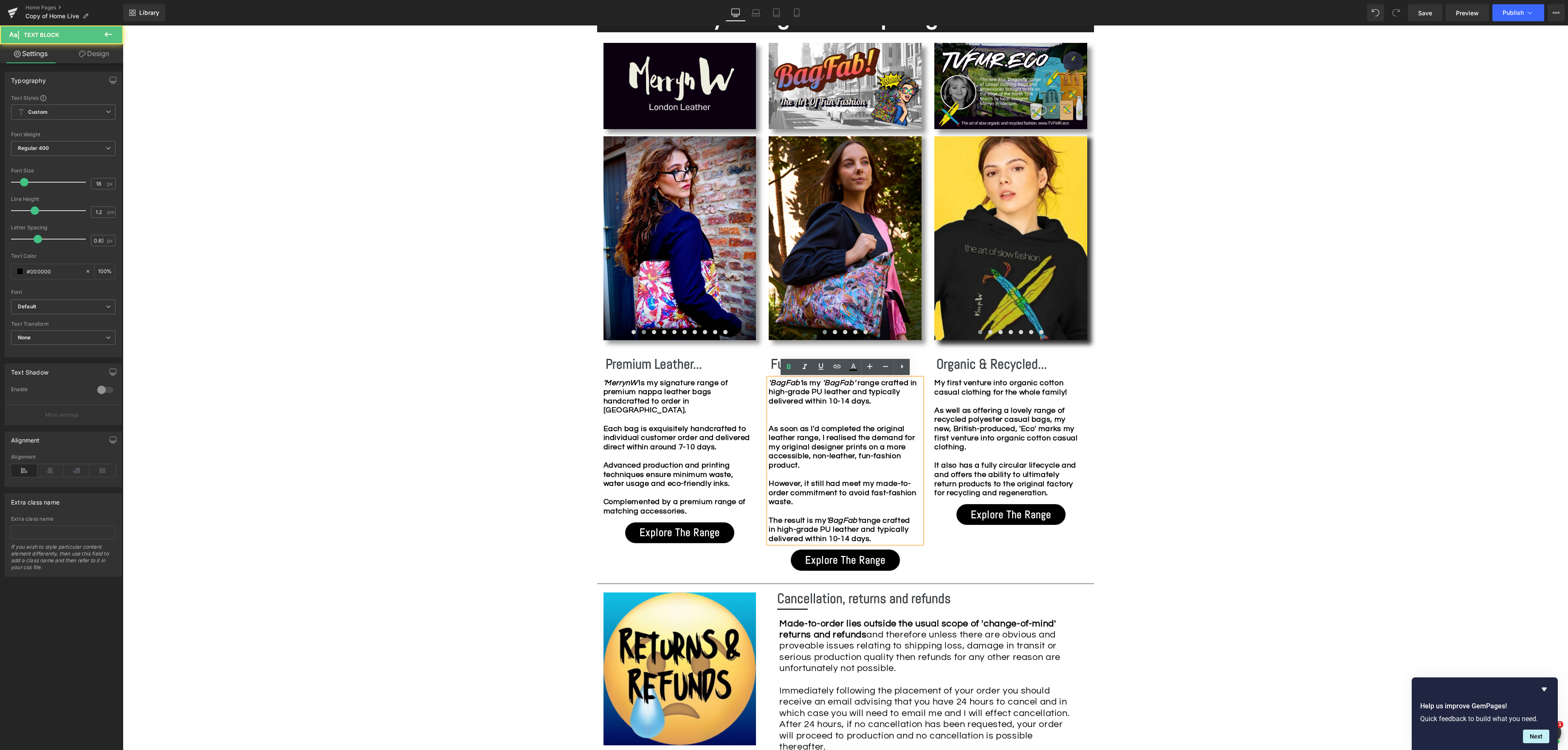
click at [865, 379] on b "is my 'BagFab' range crafted in high-grade PU leather and typically delivered w…" at bounding box center [843, 391] width 149 height 26
drag, startPoint x: 831, startPoint y: 383, endPoint x: 875, endPoint y: 382, distance: 44.0
click at [875, 382] on b "is my fun fashion range crafted in high-grade PU leather and typically delivere…" at bounding box center [842, 391] width 146 height 26
click at [802, 367] on icon at bounding box center [805, 366] width 10 height 10
drag, startPoint x: 825, startPoint y: 383, endPoint x: 837, endPoint y: 377, distance: 13.4
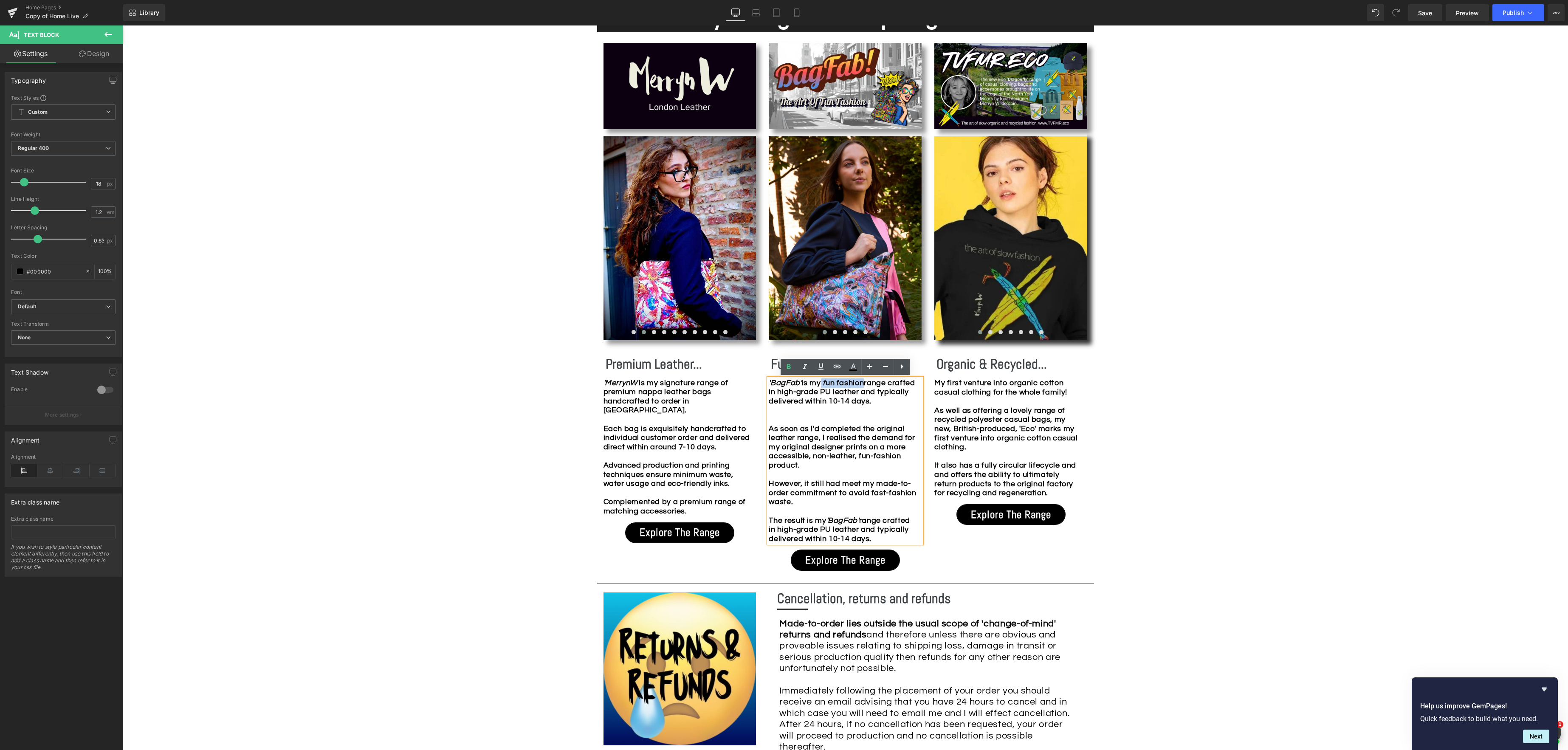
click at [871, 382] on b "is my f un fashion range crafted in high-grade PU leather and typically deliver…" at bounding box center [842, 391] width 146 height 26
click at [806, 368] on icon at bounding box center [805, 366] width 10 height 10
click at [908, 386] on div "'BagFab' is my f un fashion range crafted in high-grade PU leather and typicall…" at bounding box center [845, 461] width 153 height 165
click at [914, 390] on div "'BagFab' is my f un fashion range crafted in high-grade PU leather and typicall…" at bounding box center [845, 461] width 153 height 165
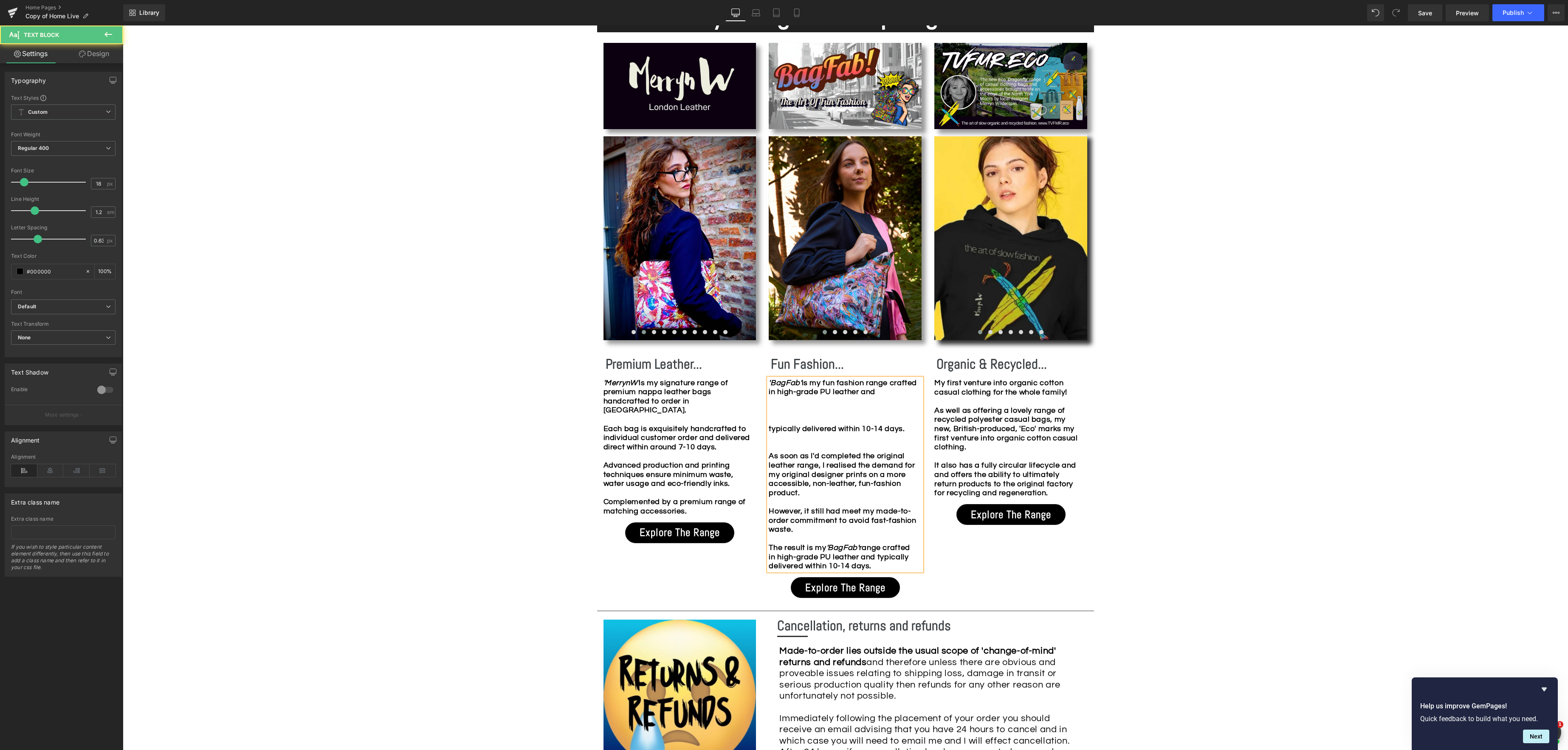
click at [913, 391] on div "'BagFab' is my f un fashion range crafted in high-grade PU leather and typicall…" at bounding box center [845, 475] width 153 height 192
click at [808, 391] on b "is my f un fashion range crafted in high-grade PU leather and" at bounding box center [843, 387] width 149 height 18
click at [882, 393] on div "'BagFab' is my f un fashion range of high-grade PU leather and typically delive…" at bounding box center [845, 475] width 153 height 192
click at [793, 362] on b "Fun Fashion..." at bounding box center [807, 364] width 73 height 17
drag, startPoint x: 771, startPoint y: 364, endPoint x: 835, endPoint y: 373, distance: 64.6
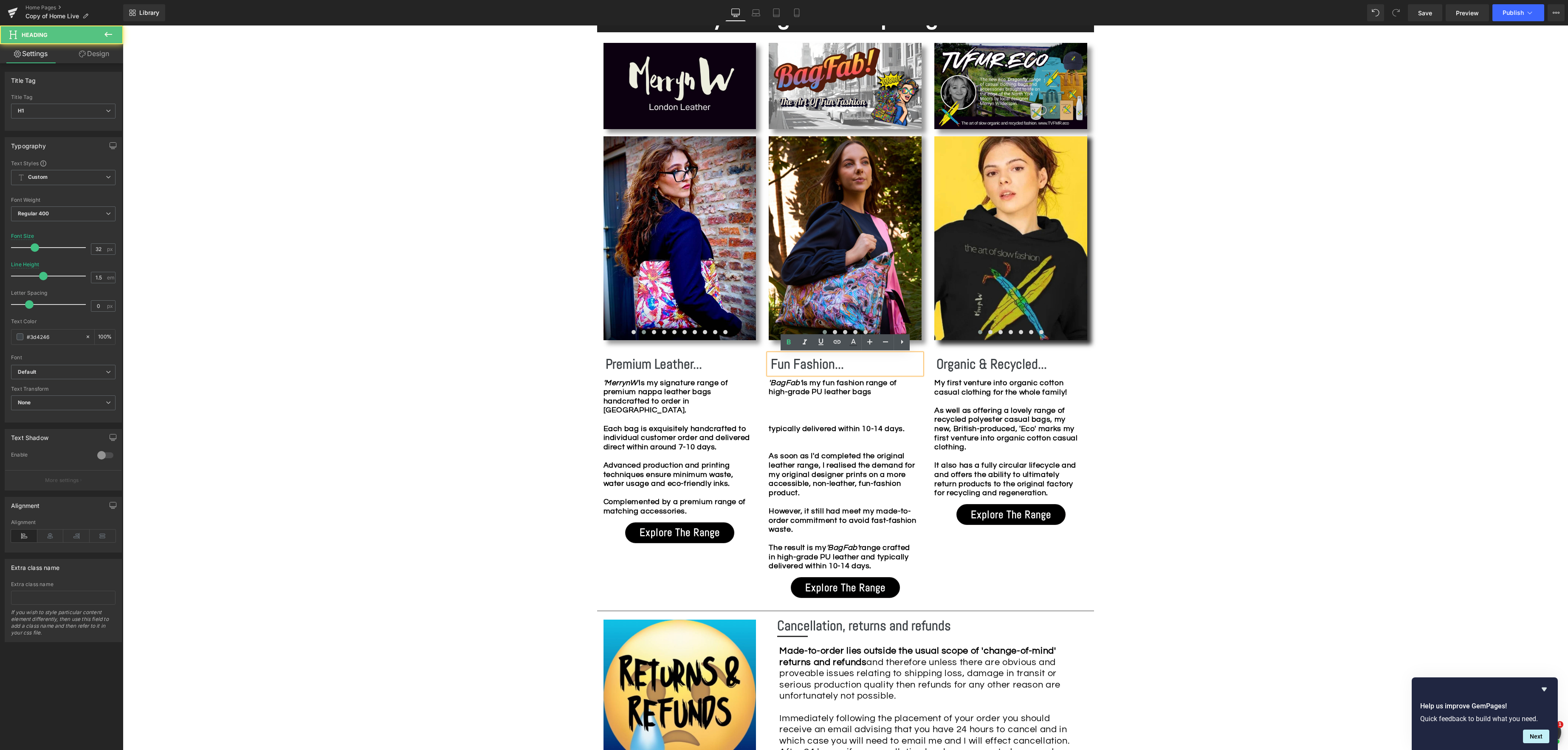
click at [772, 364] on b "Fun Fashion..." at bounding box center [807, 364] width 73 height 17
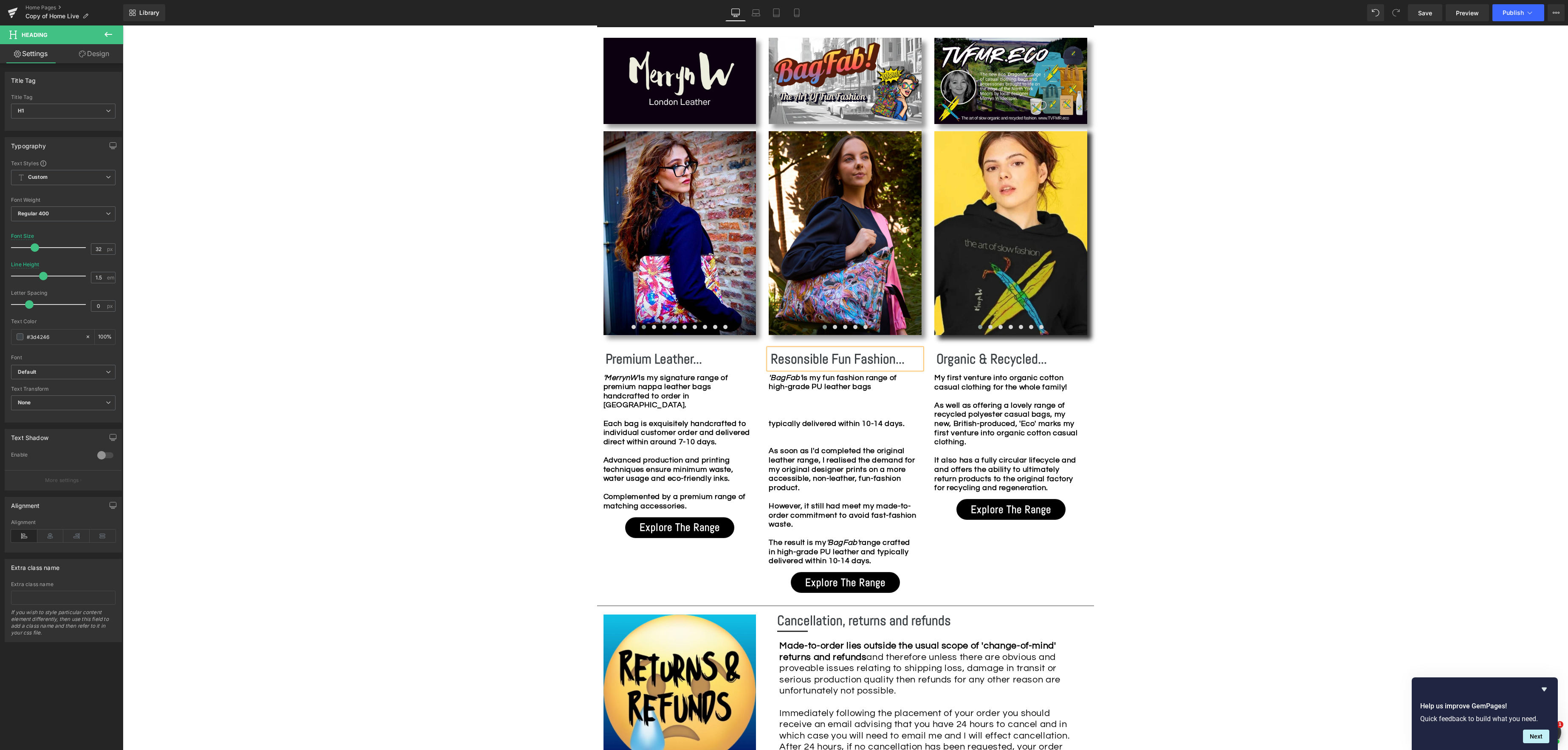
click at [1200, 372] on div "Image Row *Please use the chat facility or email me at [EMAIL_ADDRESS][DOMAIN_N…" at bounding box center [845, 522] width 1445 height 2252
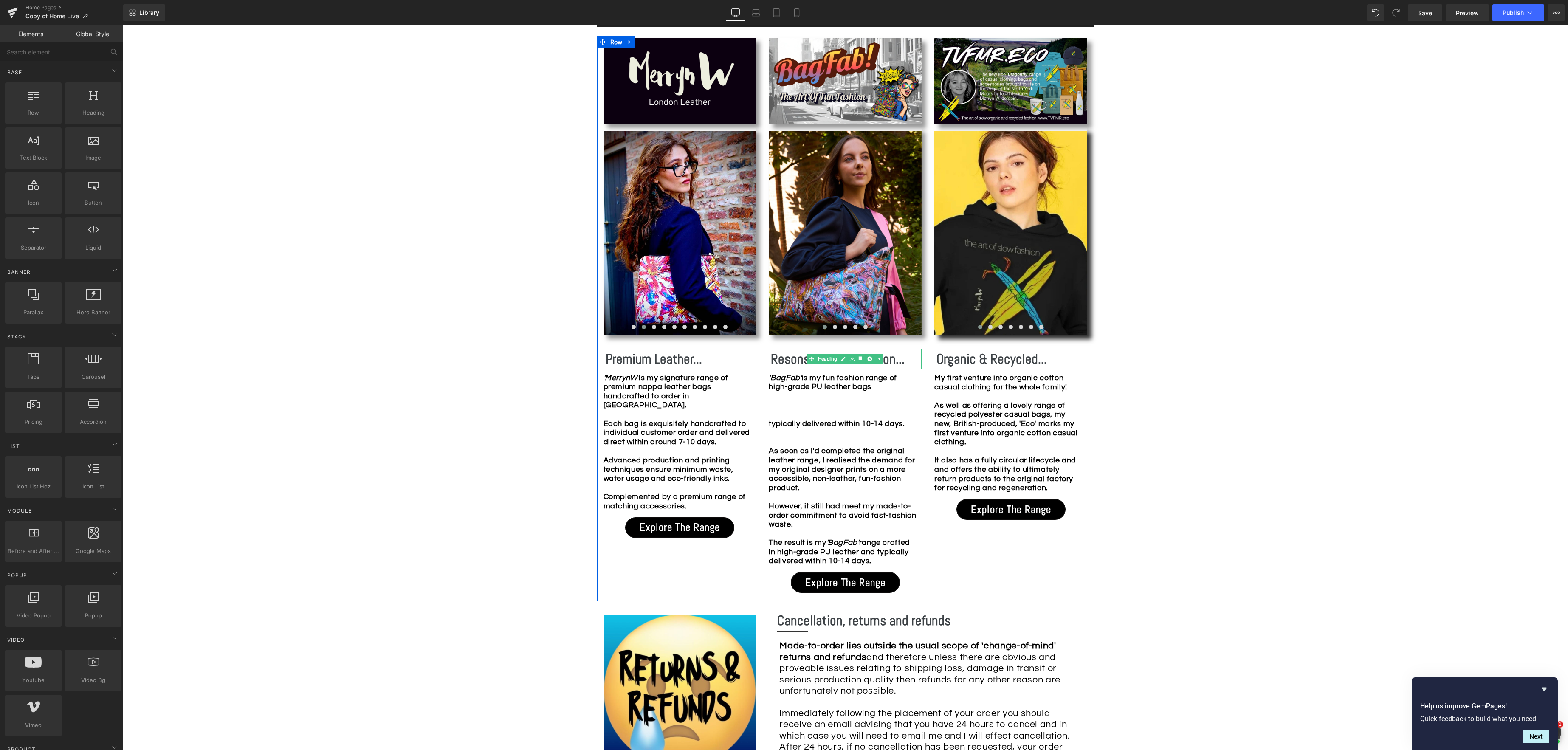
click at [789, 357] on b "Resonsible Fun Fashion..." at bounding box center [838, 359] width 134 height 17
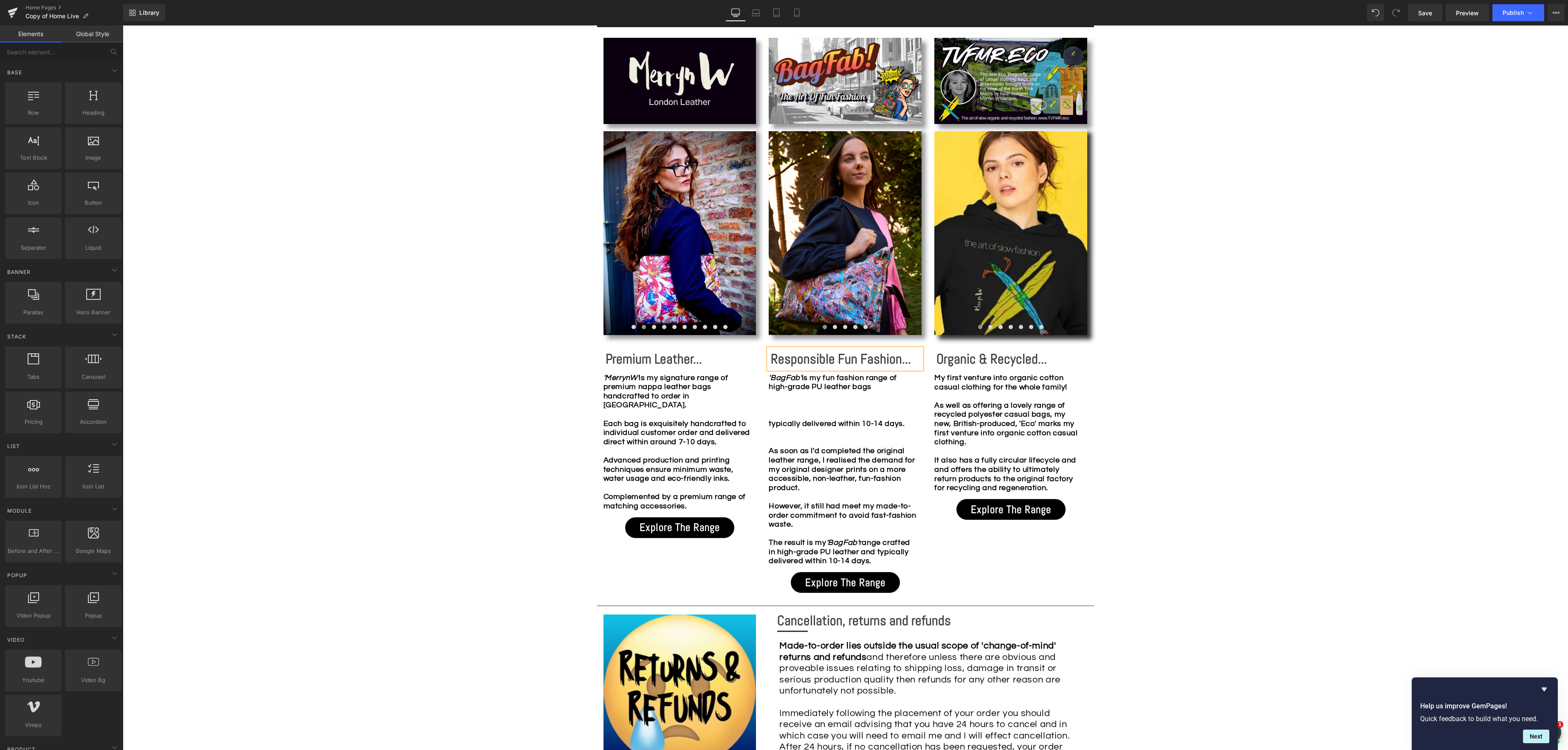
click at [1216, 432] on div "Image Row *Please use the chat facility or email me at [EMAIL_ADDRESS][DOMAIN_N…" at bounding box center [845, 522] width 1445 height 2252
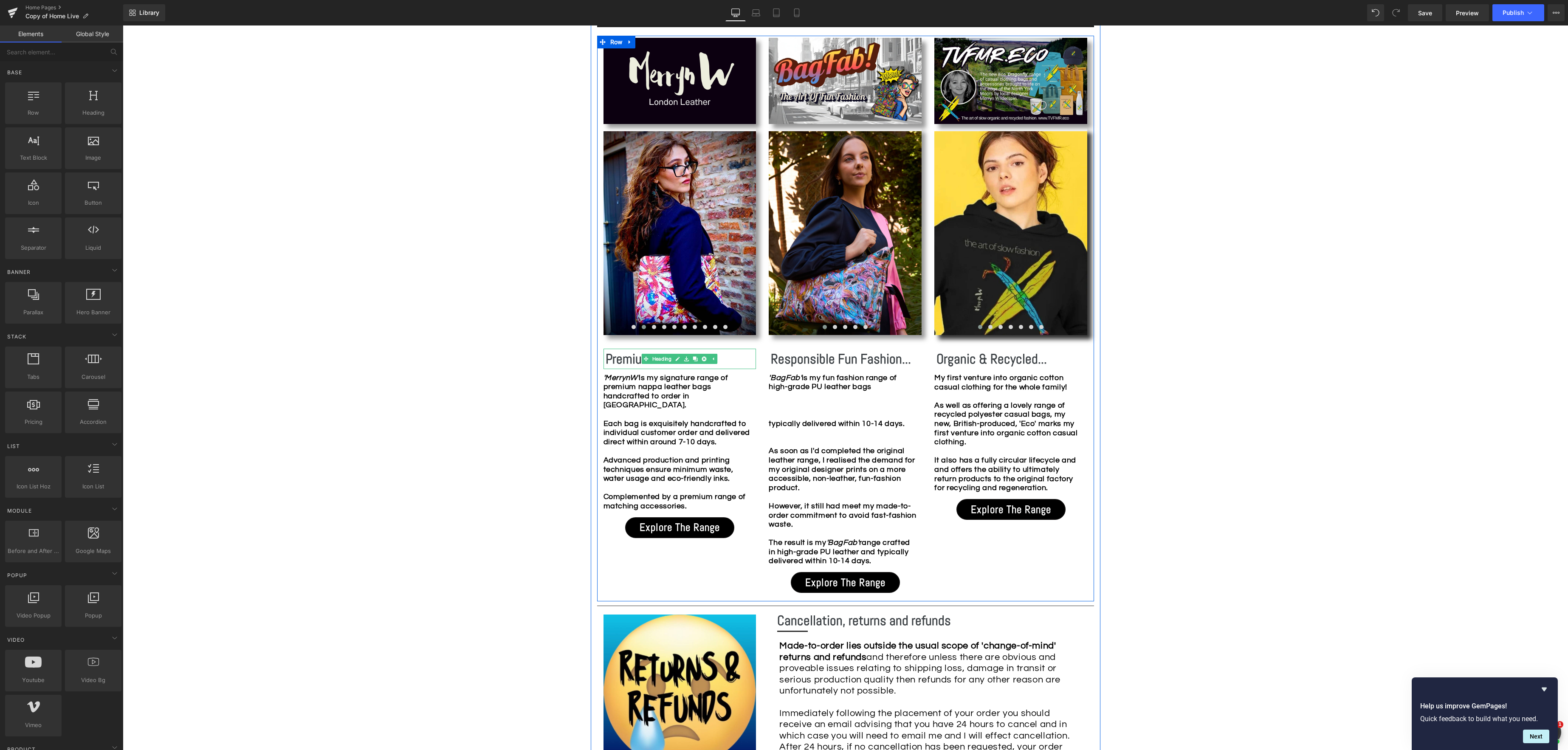
drag, startPoint x: 606, startPoint y: 357, endPoint x: 620, endPoint y: 357, distance: 14.0
click at [606, 357] on b "Premium Leather..." at bounding box center [654, 359] width 96 height 17
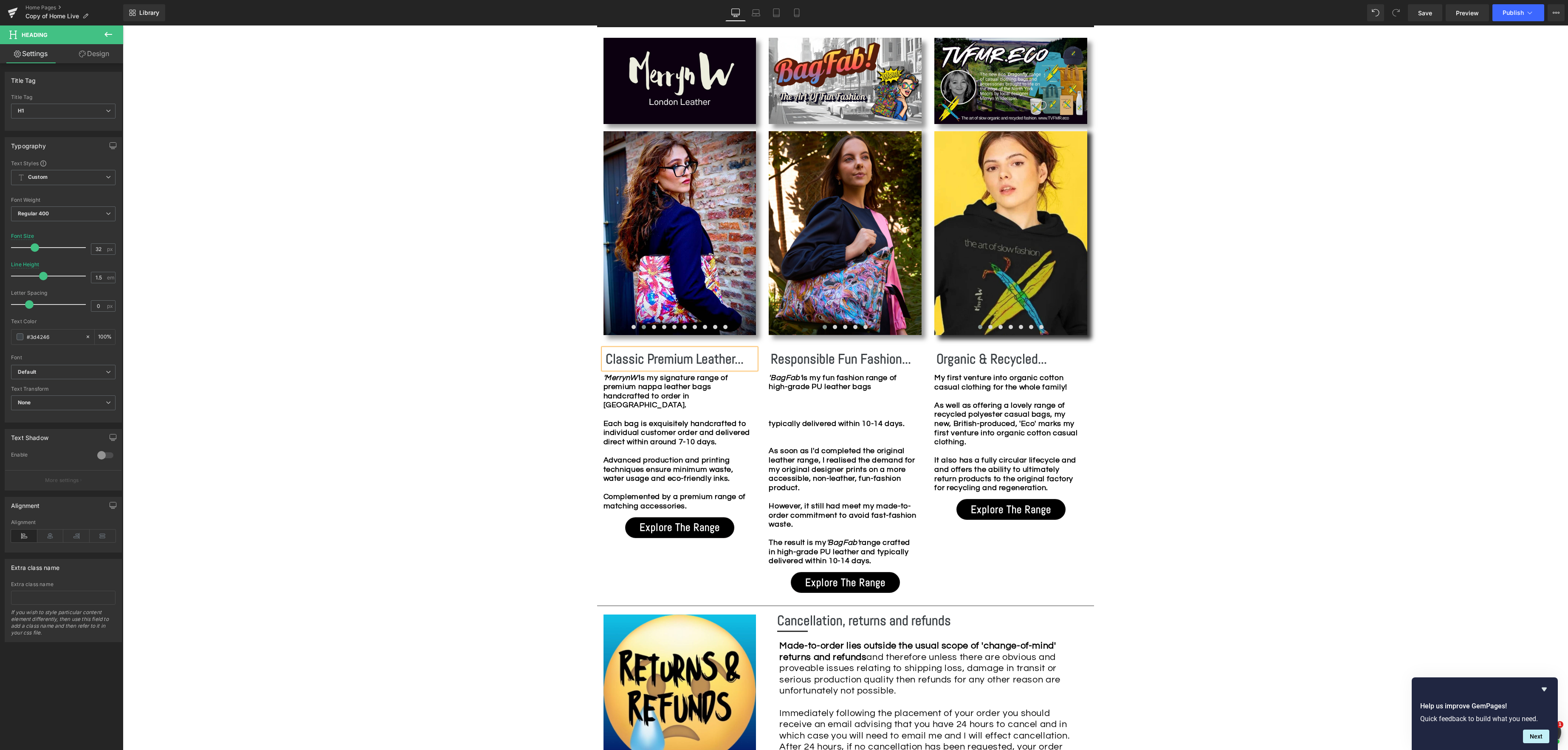
click at [452, 361] on div "Image Row *Please use the chat facility or email me at [EMAIL_ADDRESS][DOMAIN_N…" at bounding box center [845, 522] width 1445 height 2252
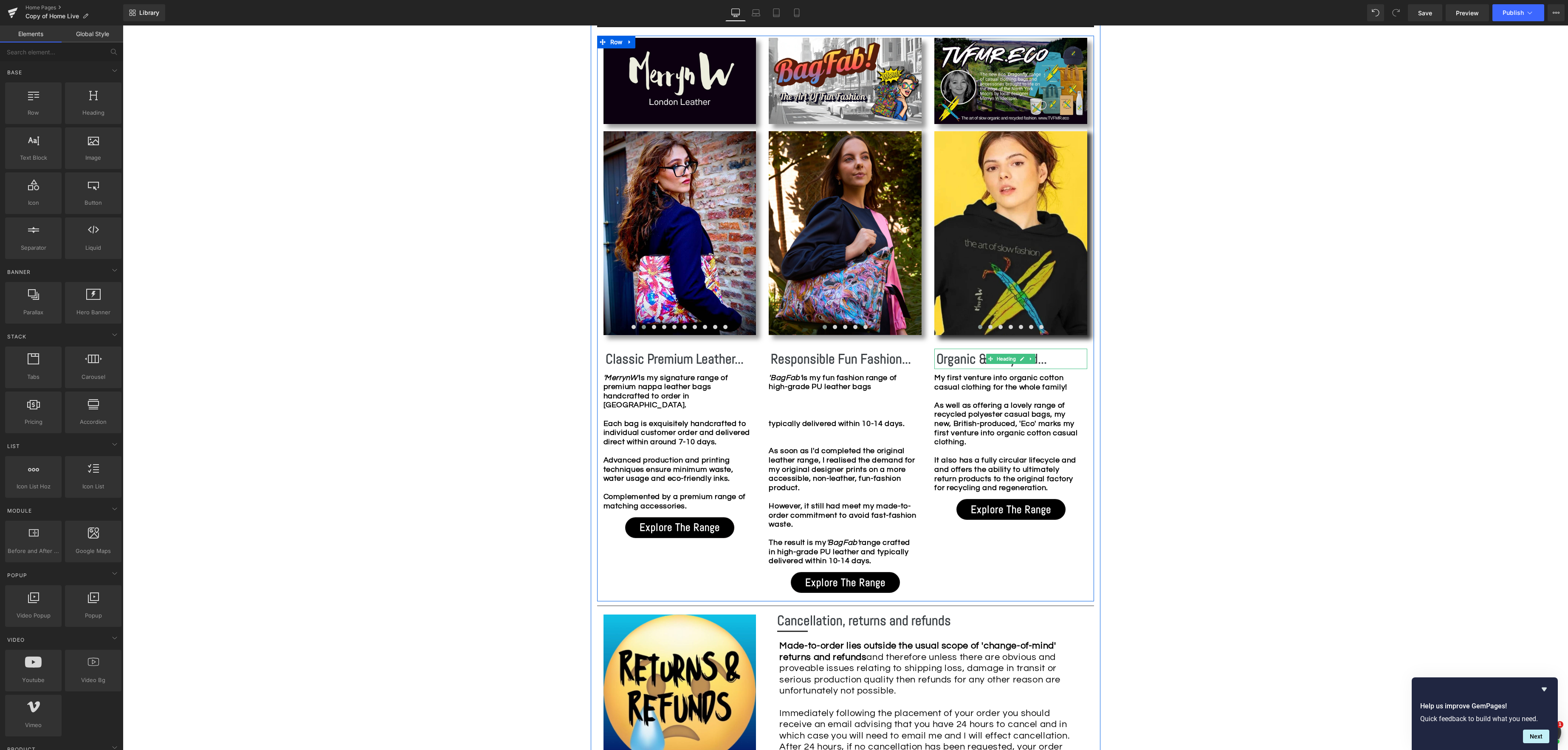
drag, startPoint x: 959, startPoint y: 359, endPoint x: 934, endPoint y: 358, distance: 25.0
click at [958, 359] on b "Organic & Recycled..." at bounding box center [991, 359] width 110 height 17
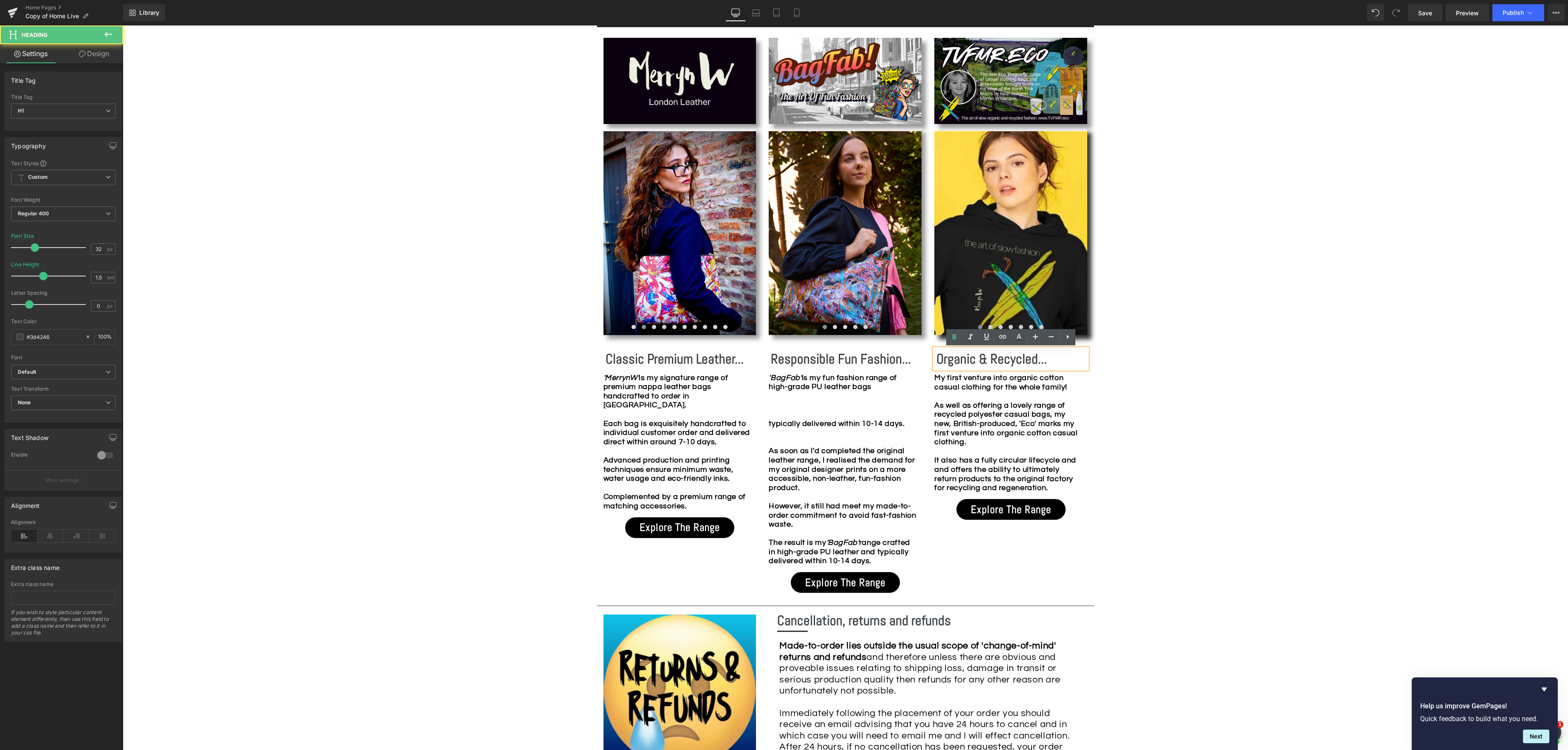
drag, startPoint x: 937, startPoint y: 359, endPoint x: 949, endPoint y: 360, distance: 12.0
click at [937, 359] on b "Organic & Recycled..." at bounding box center [991, 359] width 110 height 17
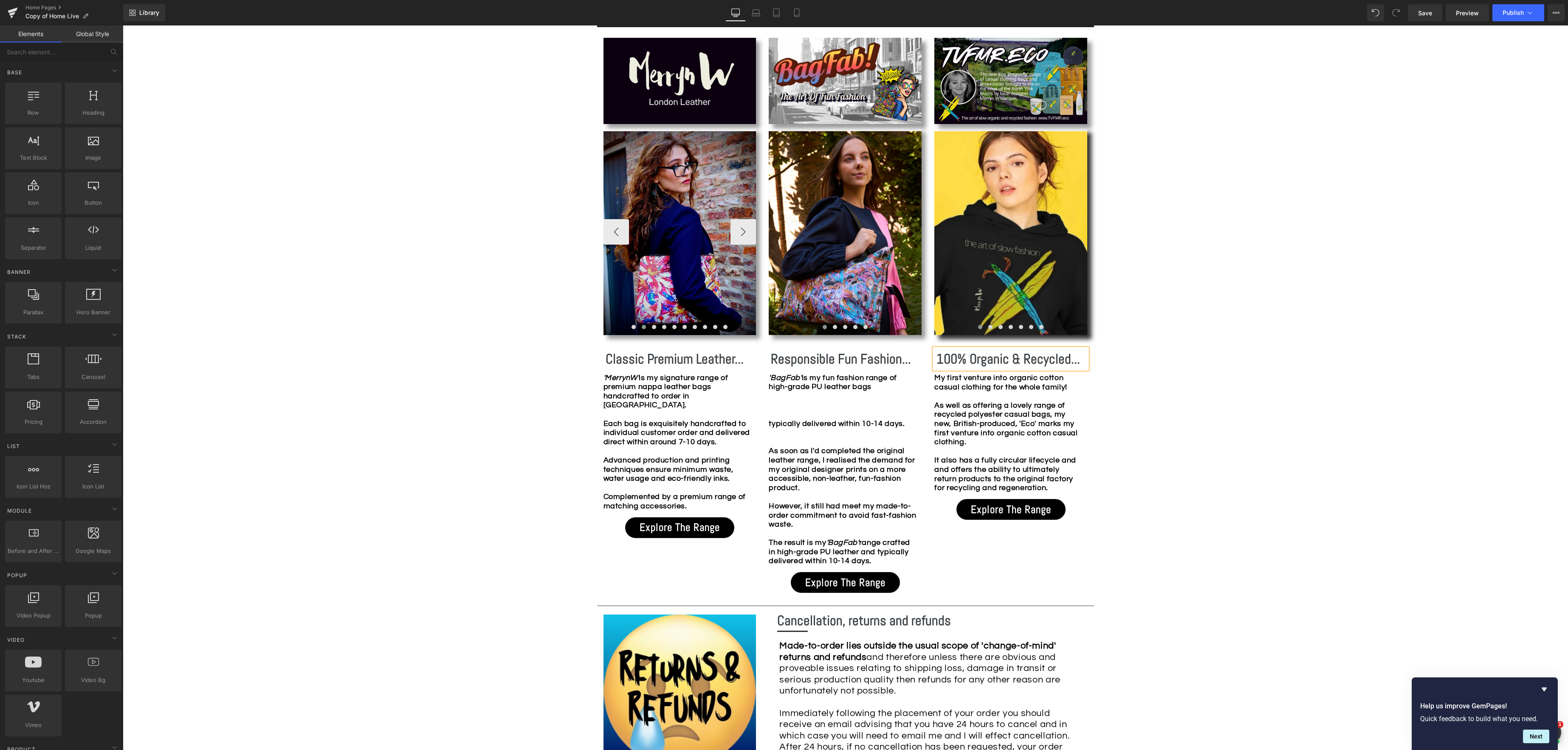
drag, startPoint x: 483, startPoint y: 320, endPoint x: 696, endPoint y: 283, distance: 216.2
click at [484, 320] on div "Image Row *Please use the chat facility or email me at [EMAIL_ADDRESS][DOMAIN_N…" at bounding box center [845, 522] width 1445 height 2252
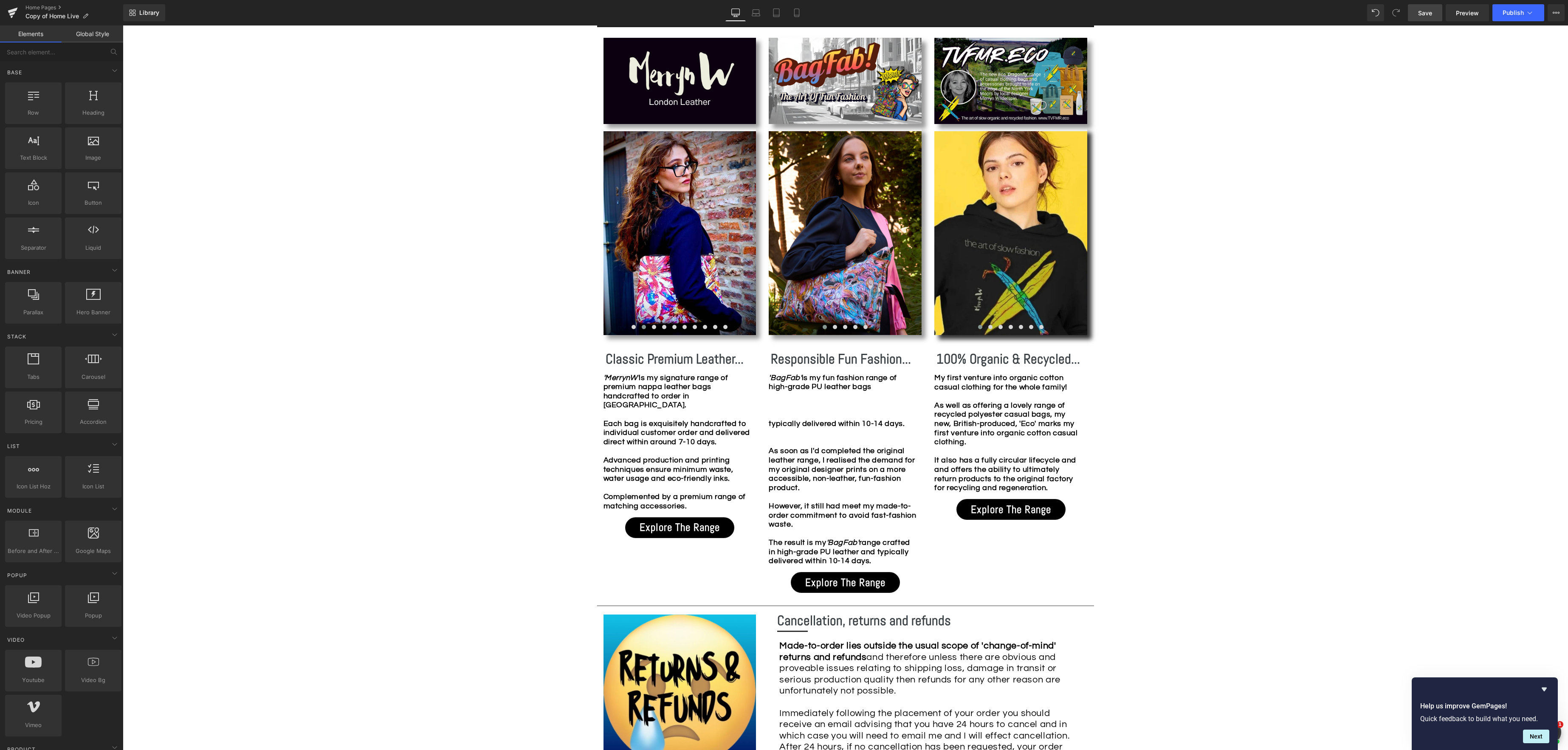
click at [1427, 16] on span "Save" at bounding box center [1425, 13] width 14 height 9
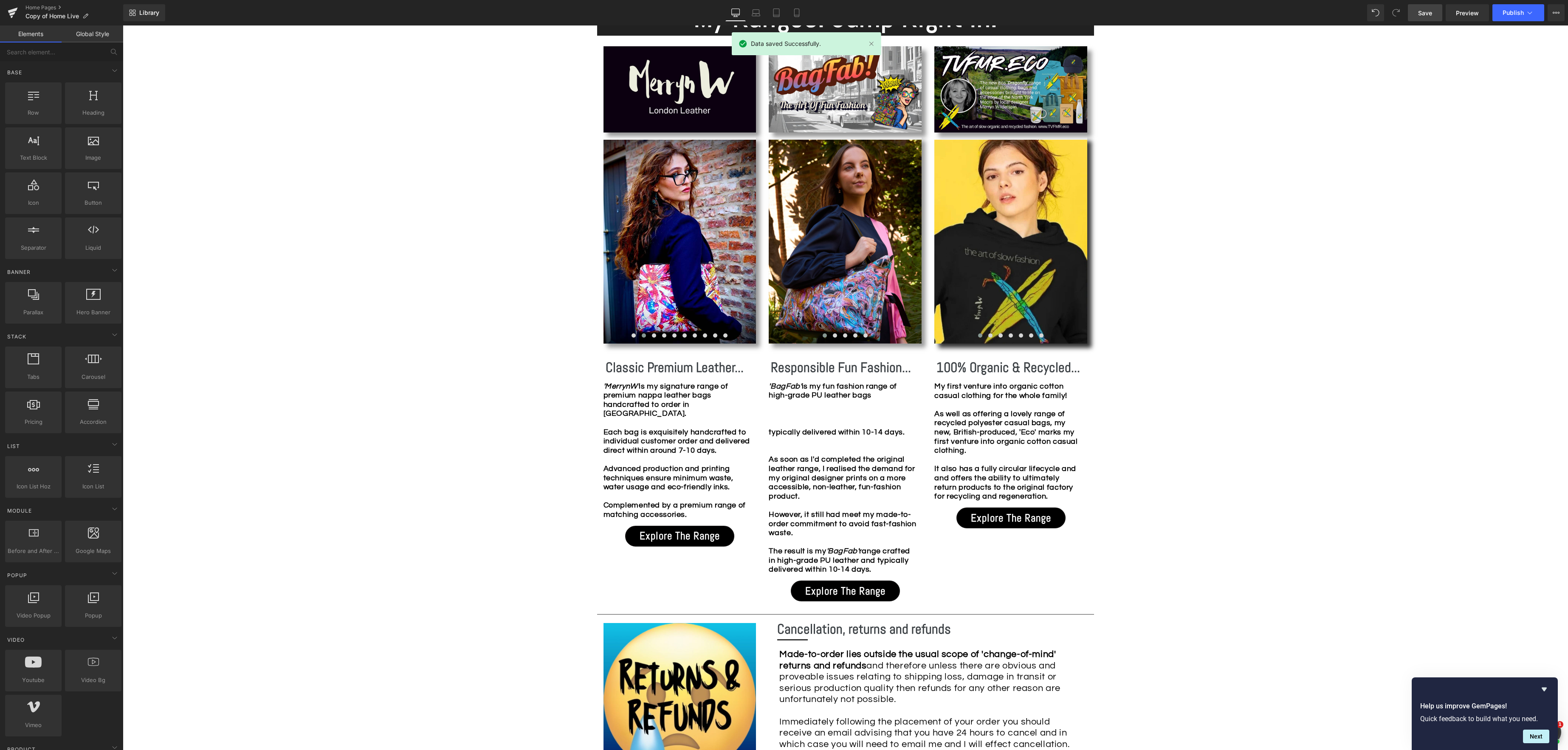
scroll to position [816, 0]
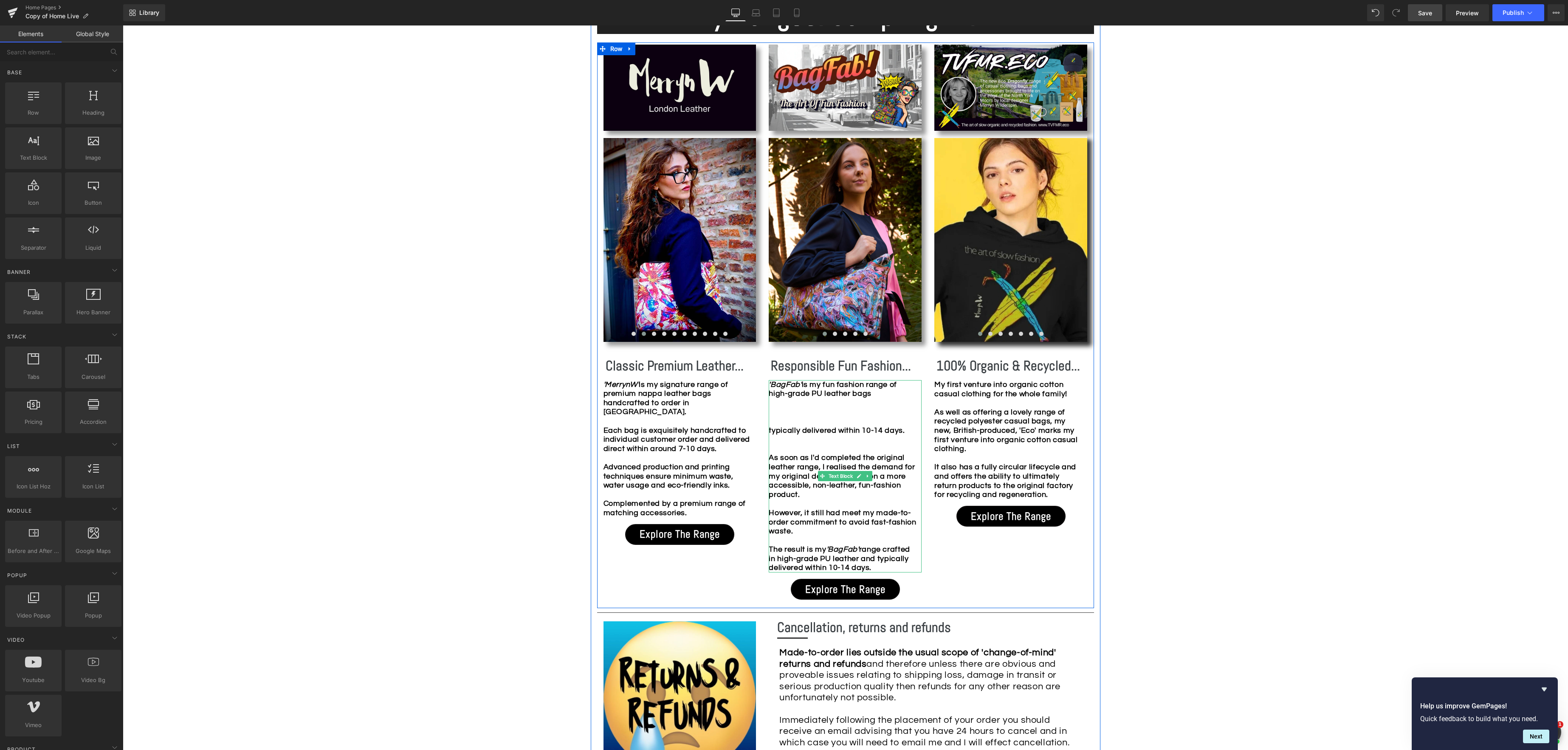
click at [880, 396] on div "'BagFab' is my f un fashion range of high-grade PU leather bags typically deliv…" at bounding box center [845, 476] width 153 height 192
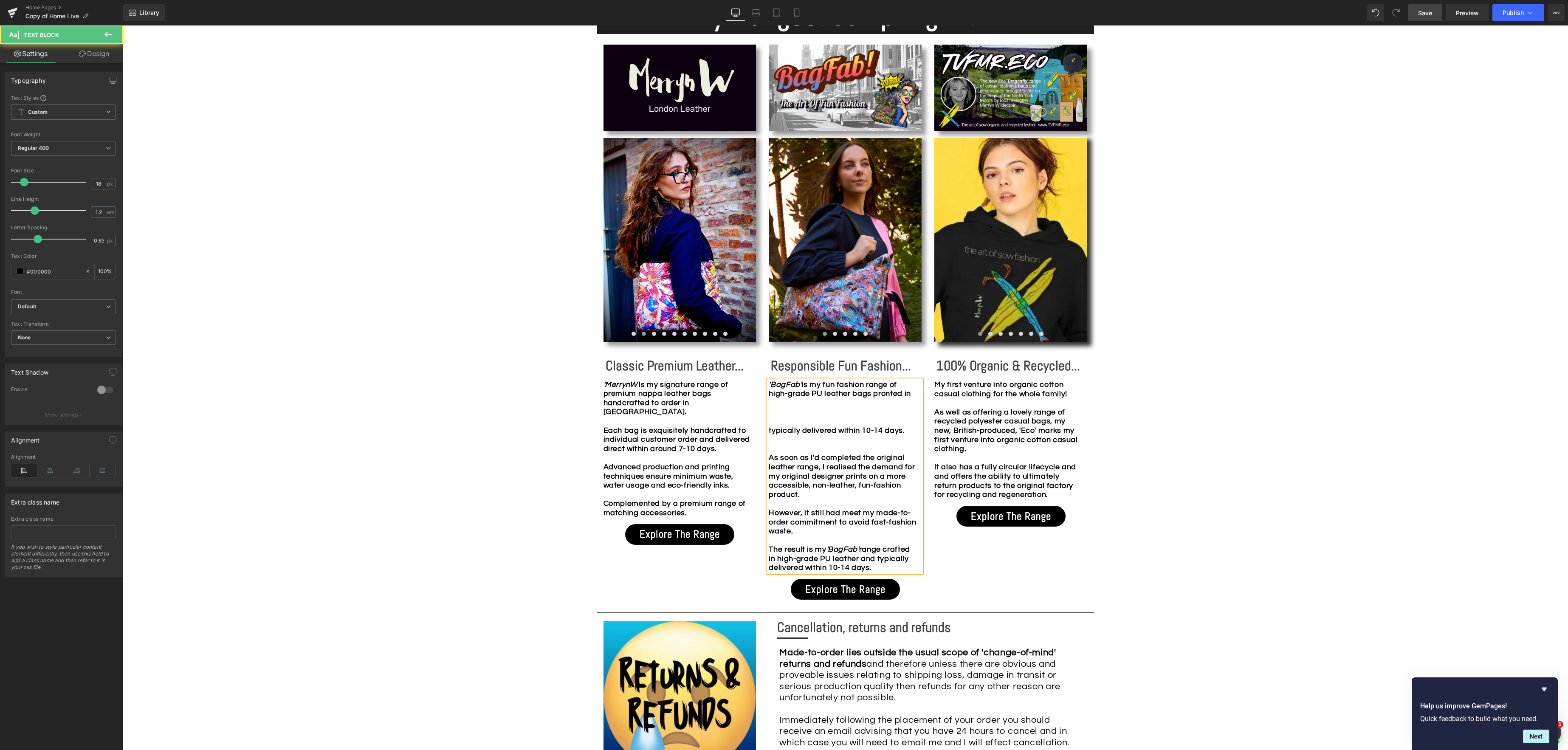
drag, startPoint x: 891, startPoint y: 392, endPoint x: 914, endPoint y: 388, distance: 23.3
click at [891, 392] on b "is my f un fashion range of high-grade PU leather bags pronted in" at bounding box center [839, 389] width 142 height 18
drag, startPoint x: 917, startPoint y: 391, endPoint x: 953, endPoint y: 392, distance: 36.0
click at [918, 391] on div "'BagFab' is my f un fashion range of high-grade PU leather bags printed in typi…" at bounding box center [845, 476] width 153 height 192
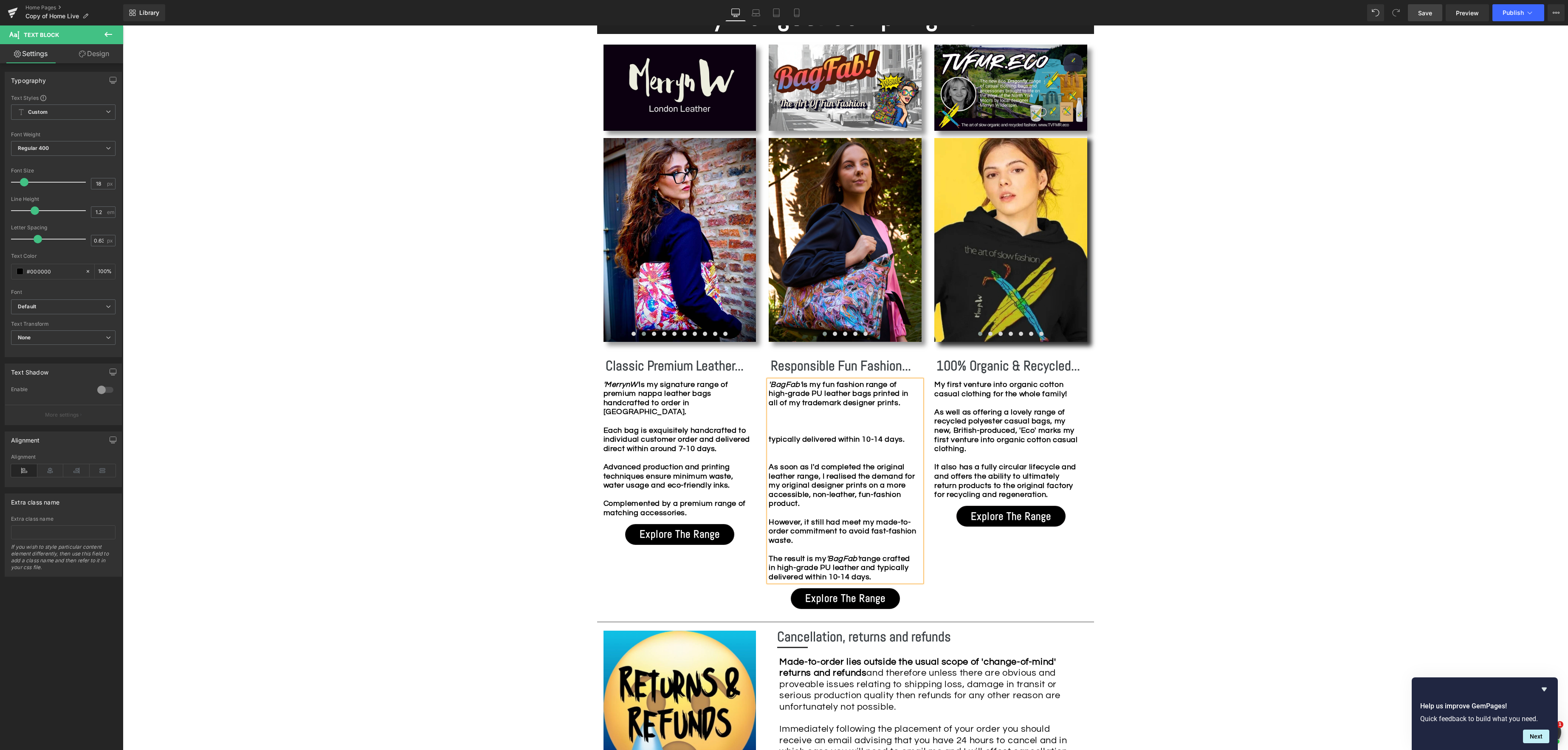
click at [779, 404] on b "is my f un fashion range of high-grade PU leather bags printed in all of my tra…" at bounding box center [838, 393] width 139 height 26
click at [805, 402] on b "is my f un fashion range of high-grade PU leather bags printed in all of my tra…" at bounding box center [838, 393] width 139 height 26
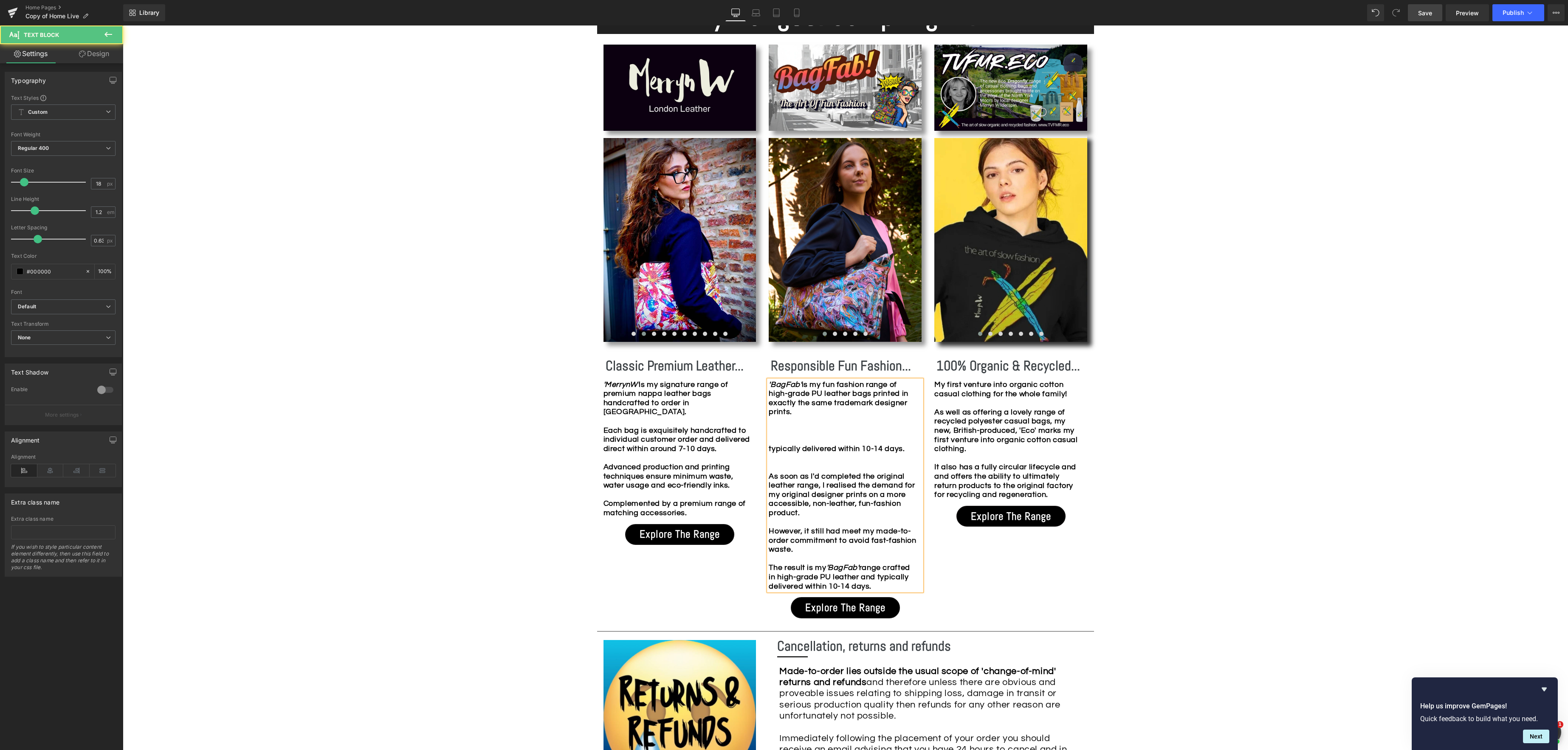
drag, startPoint x: 877, startPoint y: 399, endPoint x: 976, endPoint y: 399, distance: 99.0
click at [877, 399] on b "is my f un fashion range of high-grade PU leather bags printed in exactly the s…" at bounding box center [838, 398] width 139 height 36
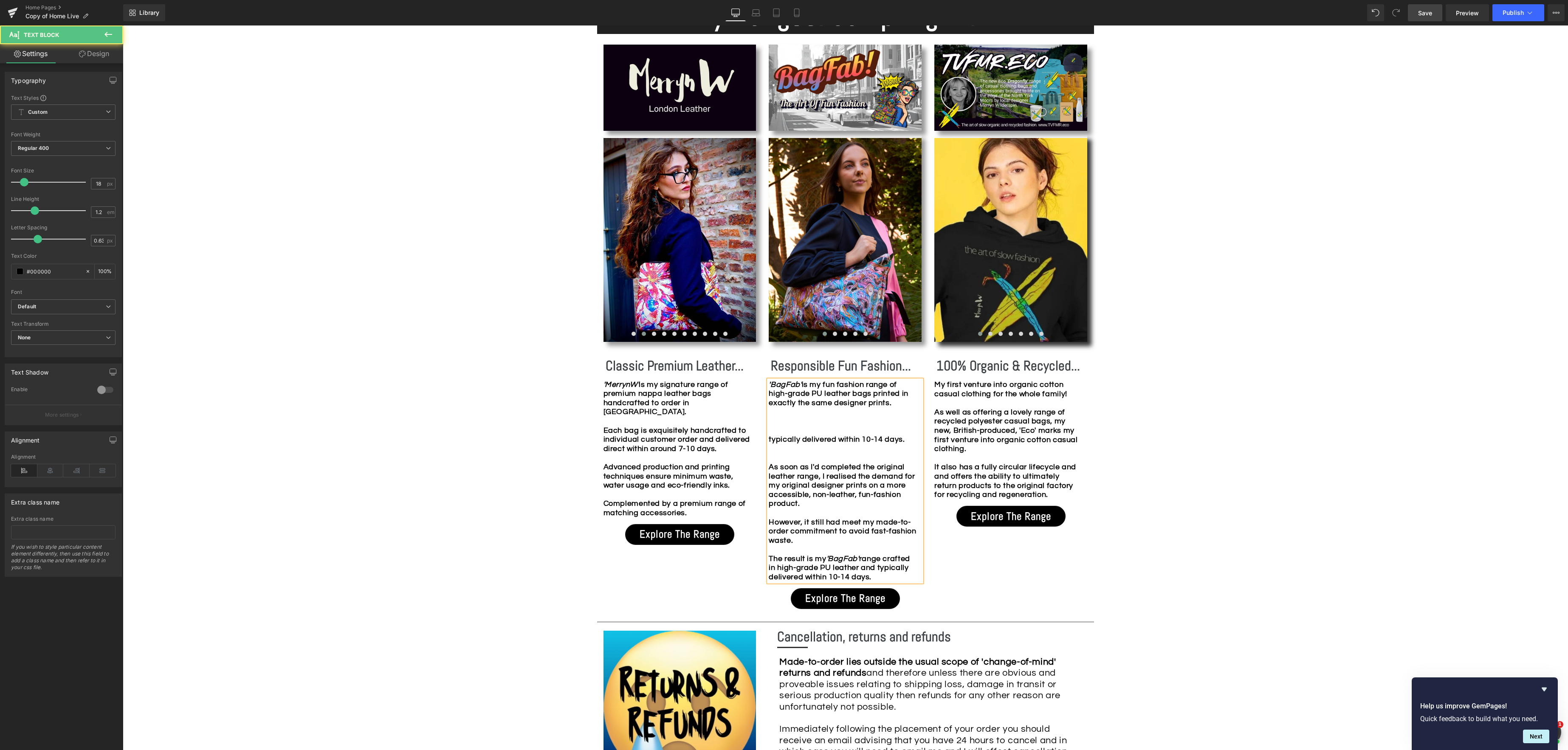
click at [897, 402] on b "is my f un fashion range of high-grade PU leather bags printed in exactly the s…" at bounding box center [838, 393] width 139 height 26
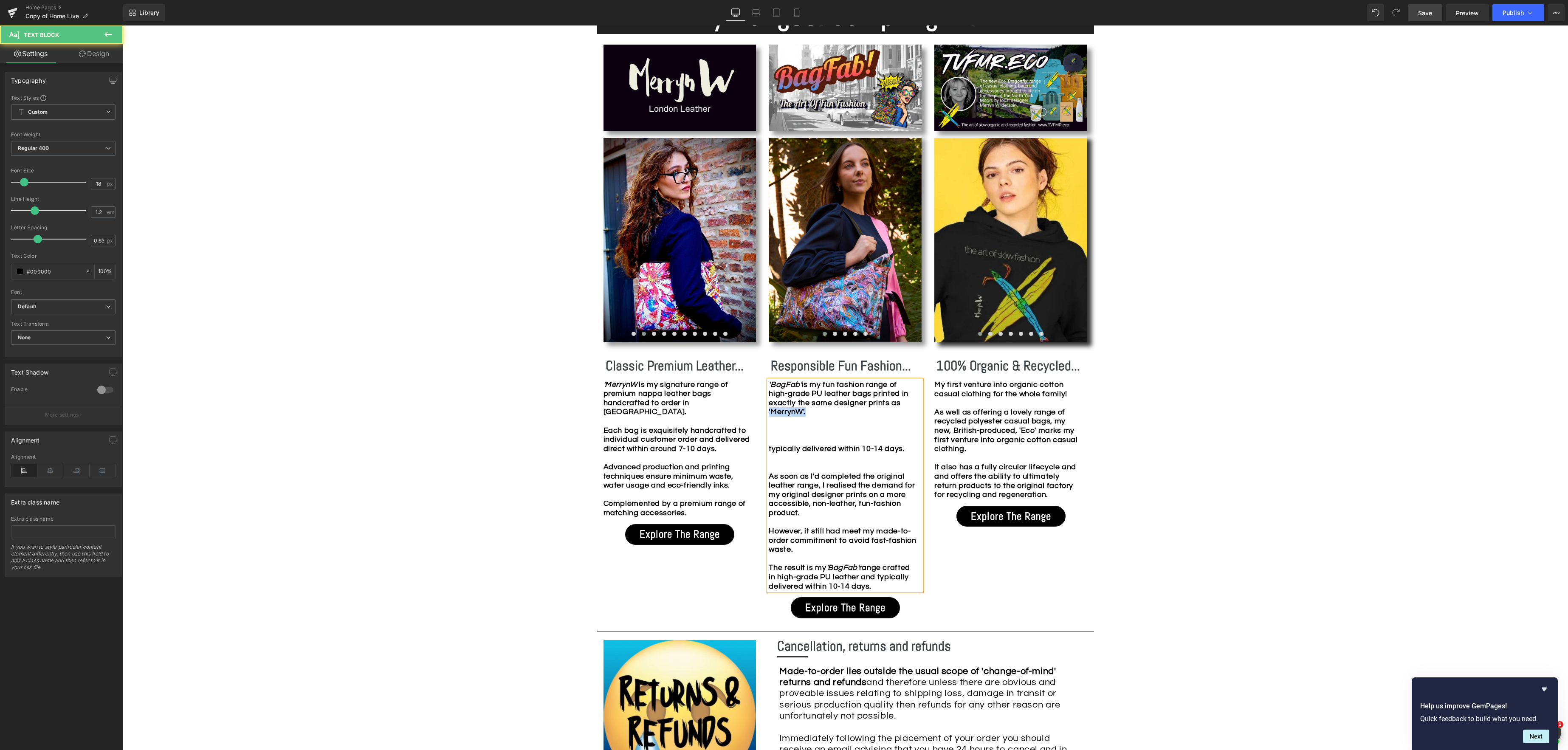
drag, startPoint x: 809, startPoint y: 413, endPoint x: 769, endPoint y: 412, distance: 40.0
click at [760, 412] on div "Image Image Image Image Image Image Image Image Image" at bounding box center [845, 334] width 497 height 584
click at [806, 368] on icon at bounding box center [805, 368] width 10 height 10
click at [821, 414] on div "'BagFab' is my f un fashion range of high-grade PU leather bags printed in exac…" at bounding box center [845, 485] width 153 height 211
drag, startPoint x: 849, startPoint y: 430, endPoint x: 856, endPoint y: 429, distance: 7.1
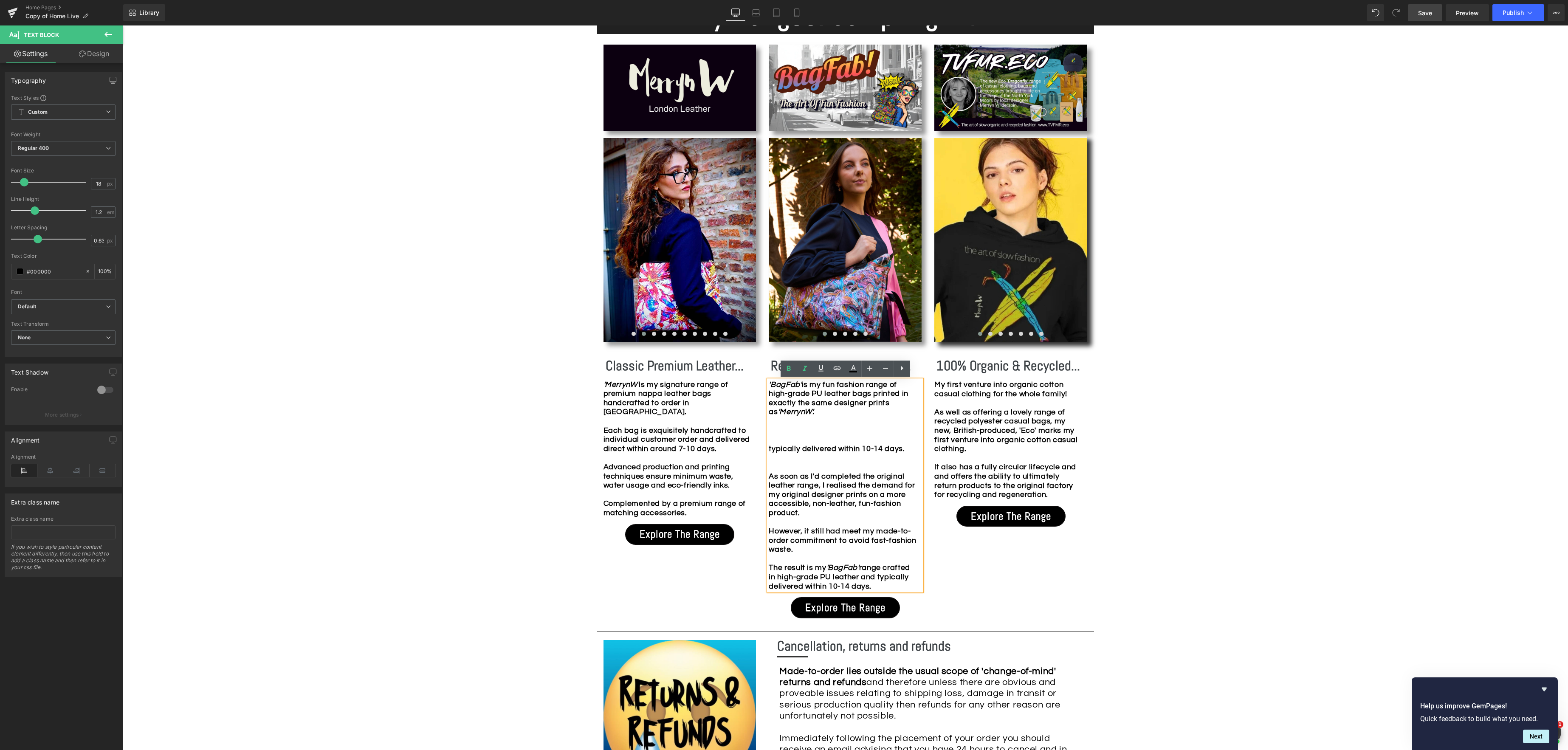
click at [849, 430] on div at bounding box center [843, 430] width 149 height 9
click at [828, 385] on b "is my f un fashion range of high-grade PU leather bags printed in exactly the s…" at bounding box center [838, 398] width 139 height 36
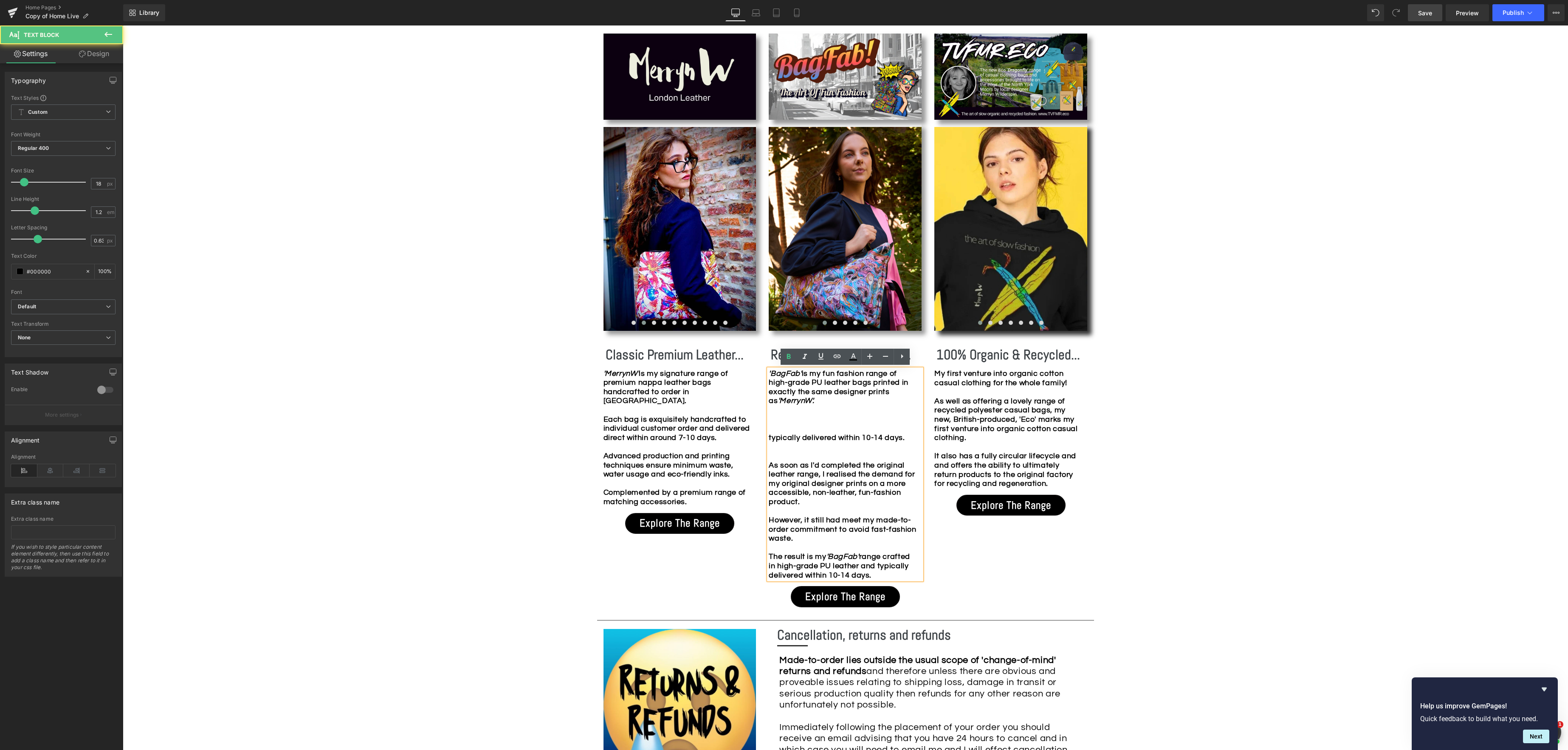
scroll to position [830, 0]
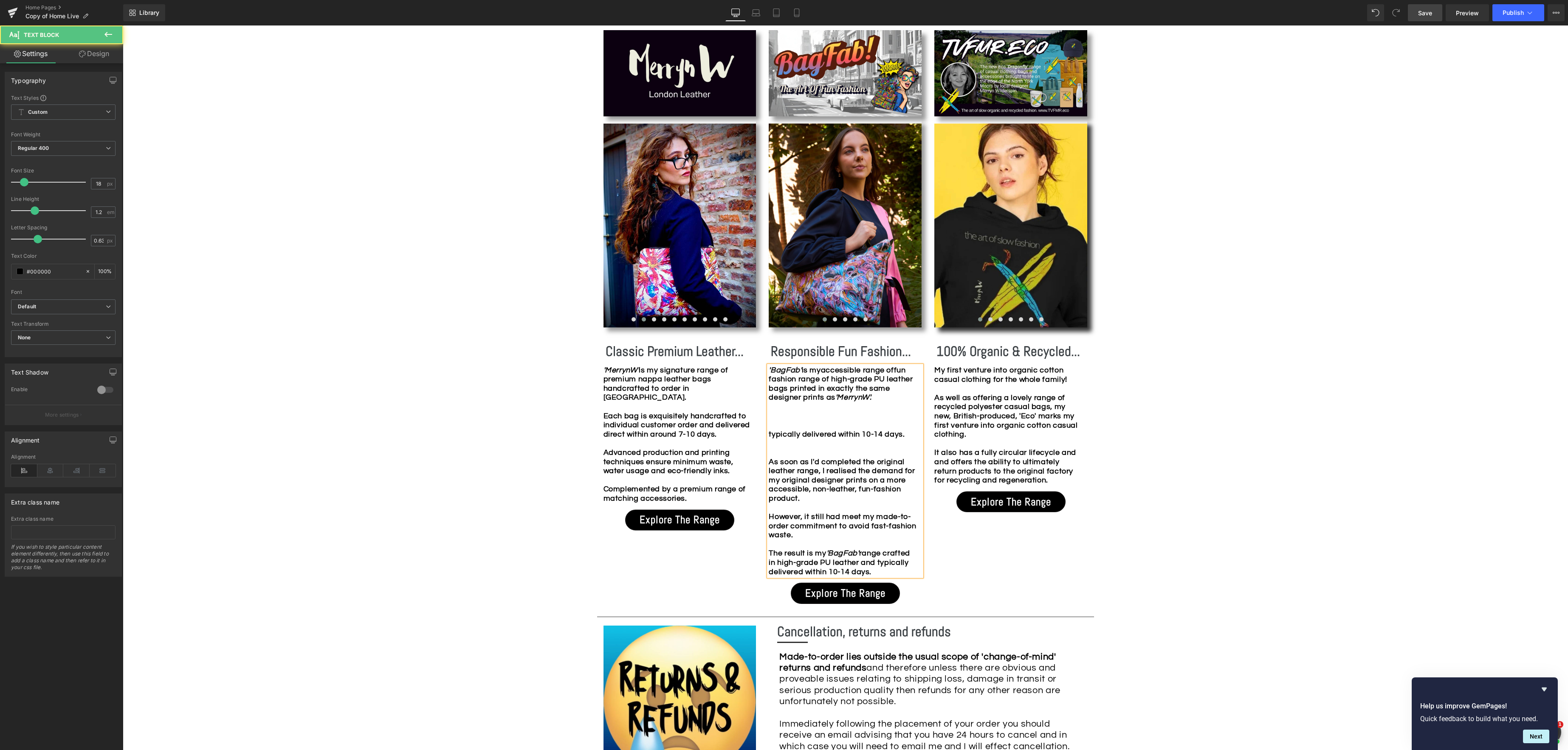
drag, startPoint x: 839, startPoint y: 380, endPoint x: 1054, endPoint y: 386, distance: 215.1
click at [839, 380] on b "is my accessible range of f un fashion range of high-grade PU leather bags prin…" at bounding box center [841, 384] width 144 height 36
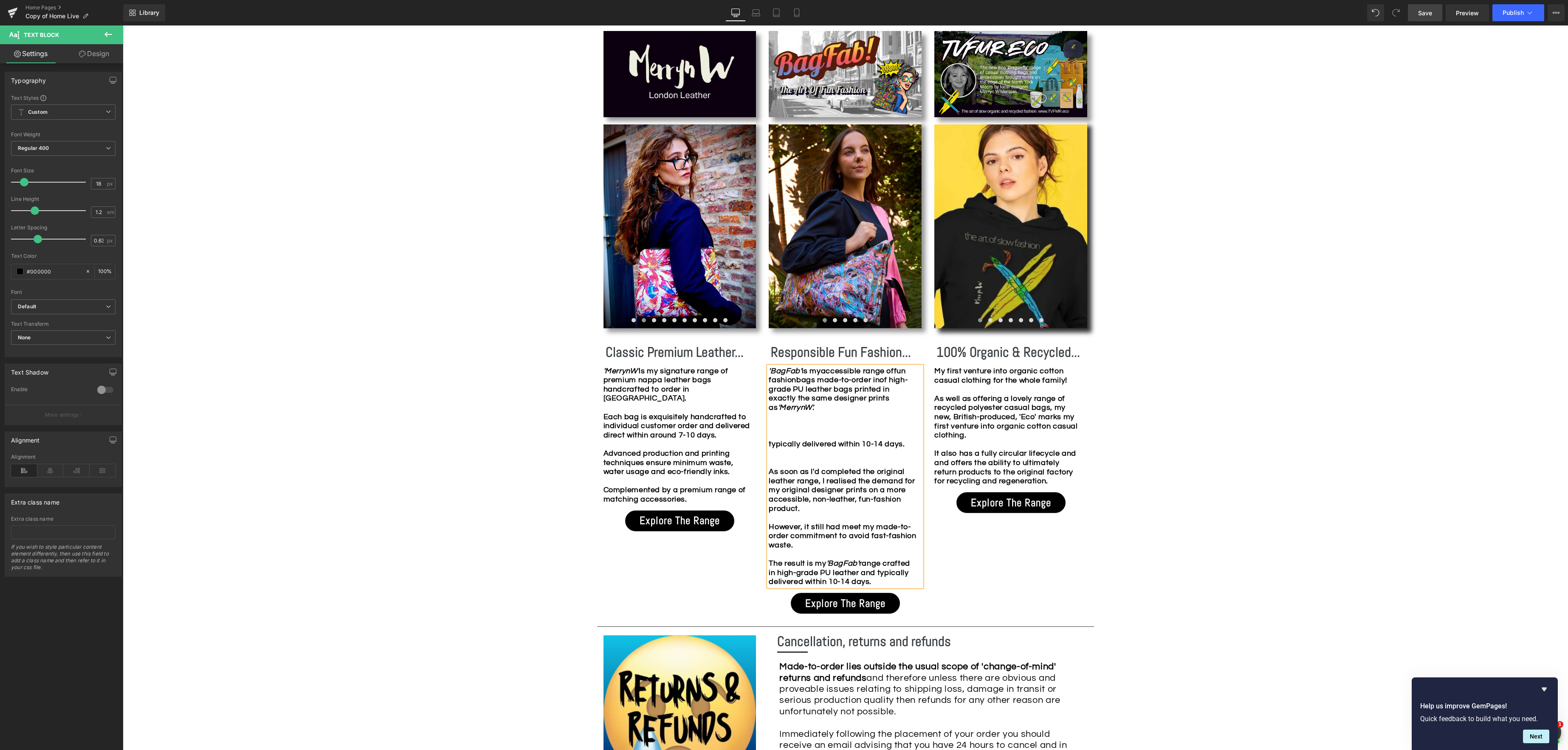
click at [877, 387] on b "is my accessible range of f un fashion bags made-to-order in of high-grade PU l…" at bounding box center [838, 389] width 139 height 44
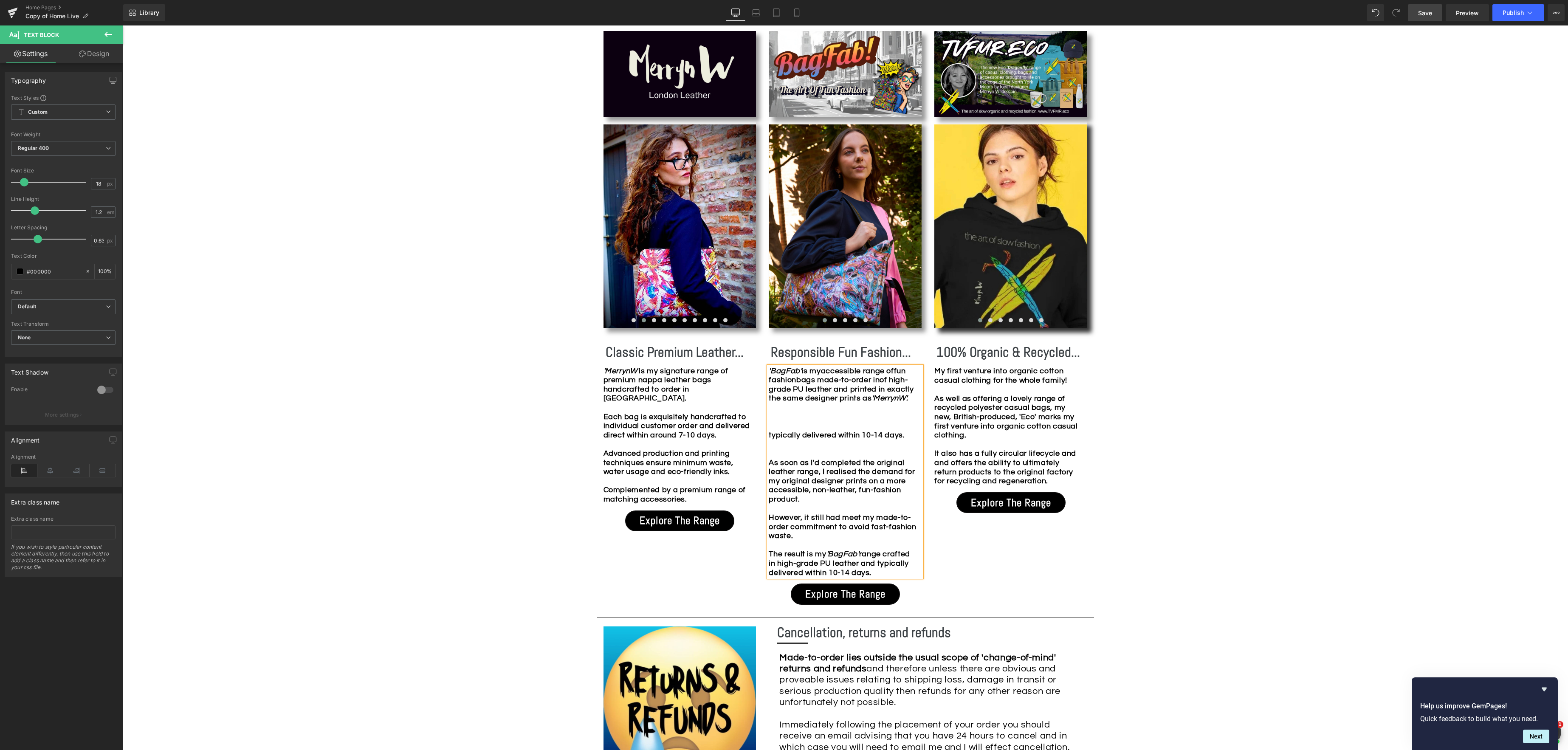
scroll to position [837, 0]
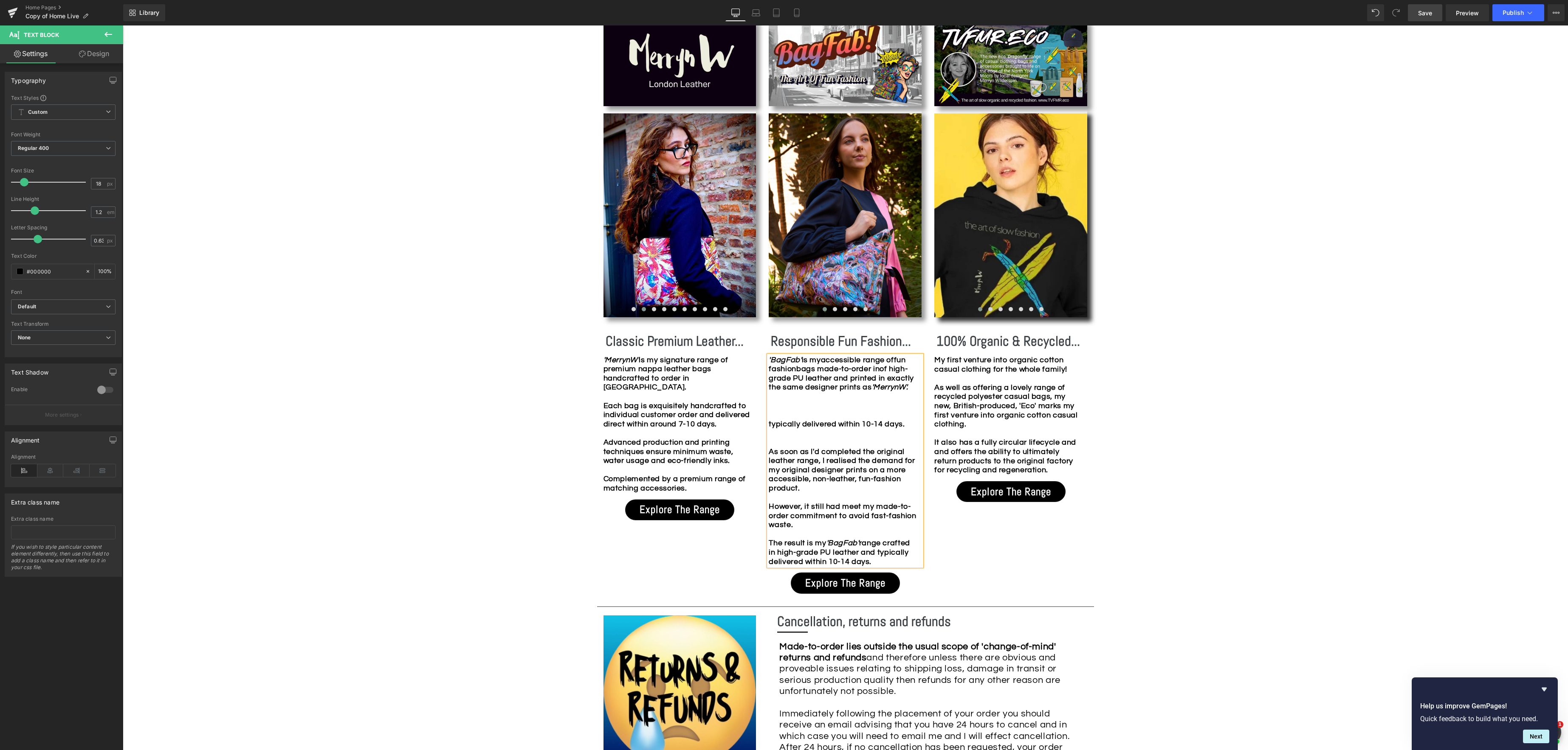
drag, startPoint x: 911, startPoint y: 374, endPoint x: 981, endPoint y: 382, distance: 70.5
click at [911, 374] on div "'BagFab' is my accessible range of f un fashion bags made-to-order in of high-g…" at bounding box center [845, 461] width 153 height 211
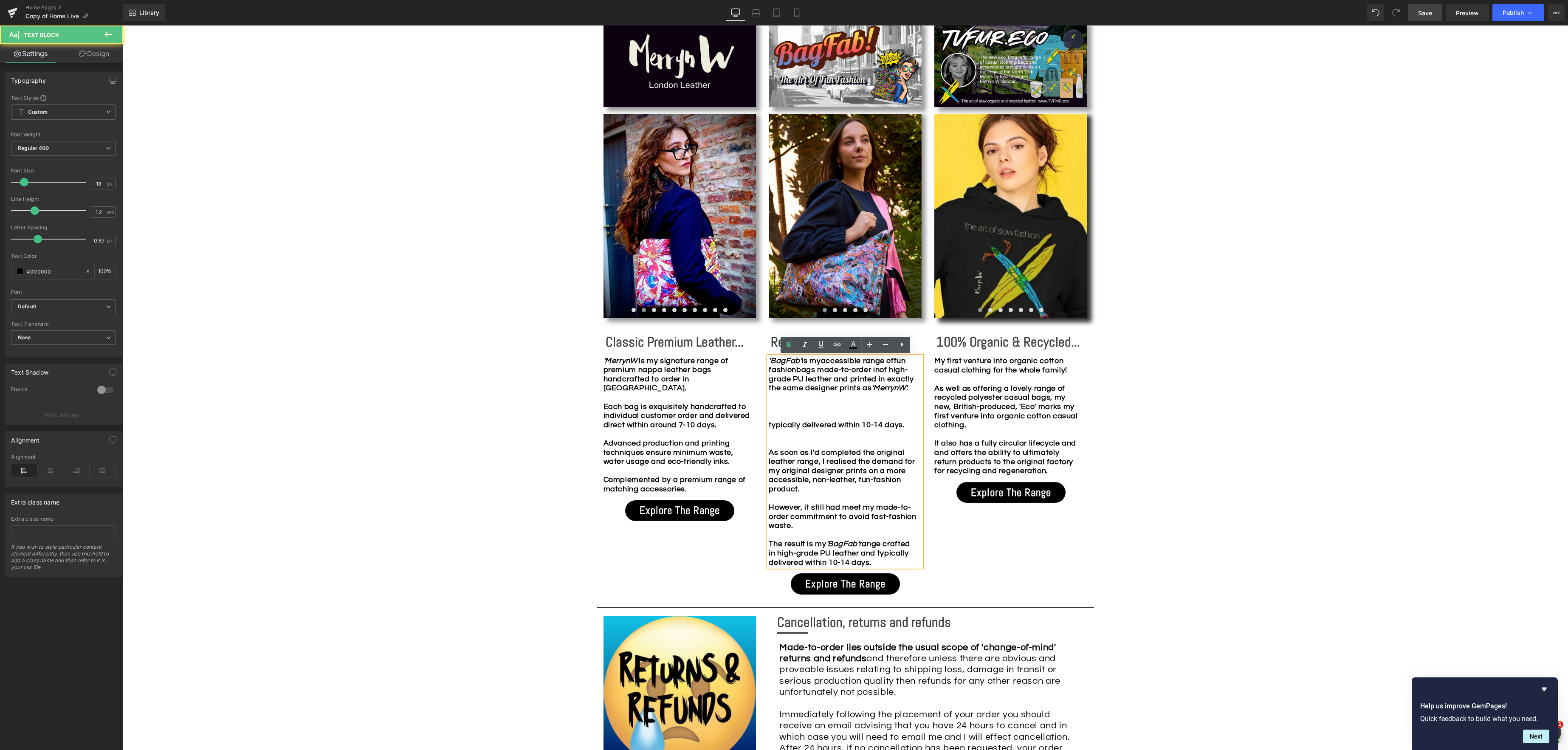
click at [769, 378] on div "'BagFab' is my accessible range of f un fashion bags made-to-order in of high-g…" at bounding box center [845, 461] width 153 height 211
click at [914, 373] on div "'BagFab' is my accessible range of f un fashion bags made-to-order in of high-g…" at bounding box center [845, 461] width 153 height 211
drag, startPoint x: 807, startPoint y: 388, endPoint x: 817, endPoint y: 387, distance: 10.0
click at [808, 387] on b "is my accessible range of f un fashion bags made-to-order in high-grade PU leat…" at bounding box center [841, 374] width 145 height 36
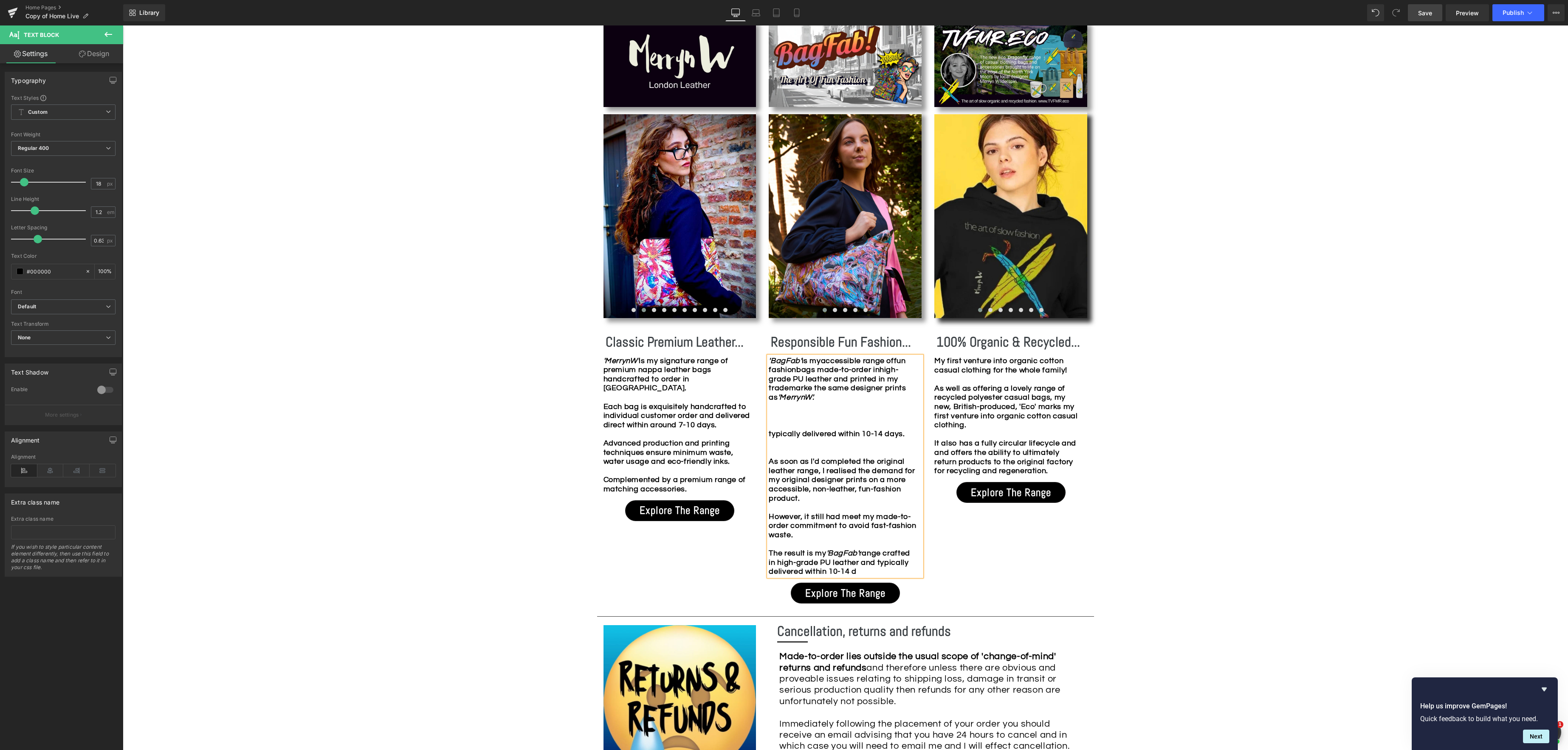
click at [873, 390] on b "is my accessible range of f un fashion bags made-to-order in high-grade PU leat…" at bounding box center [837, 379] width 137 height 44
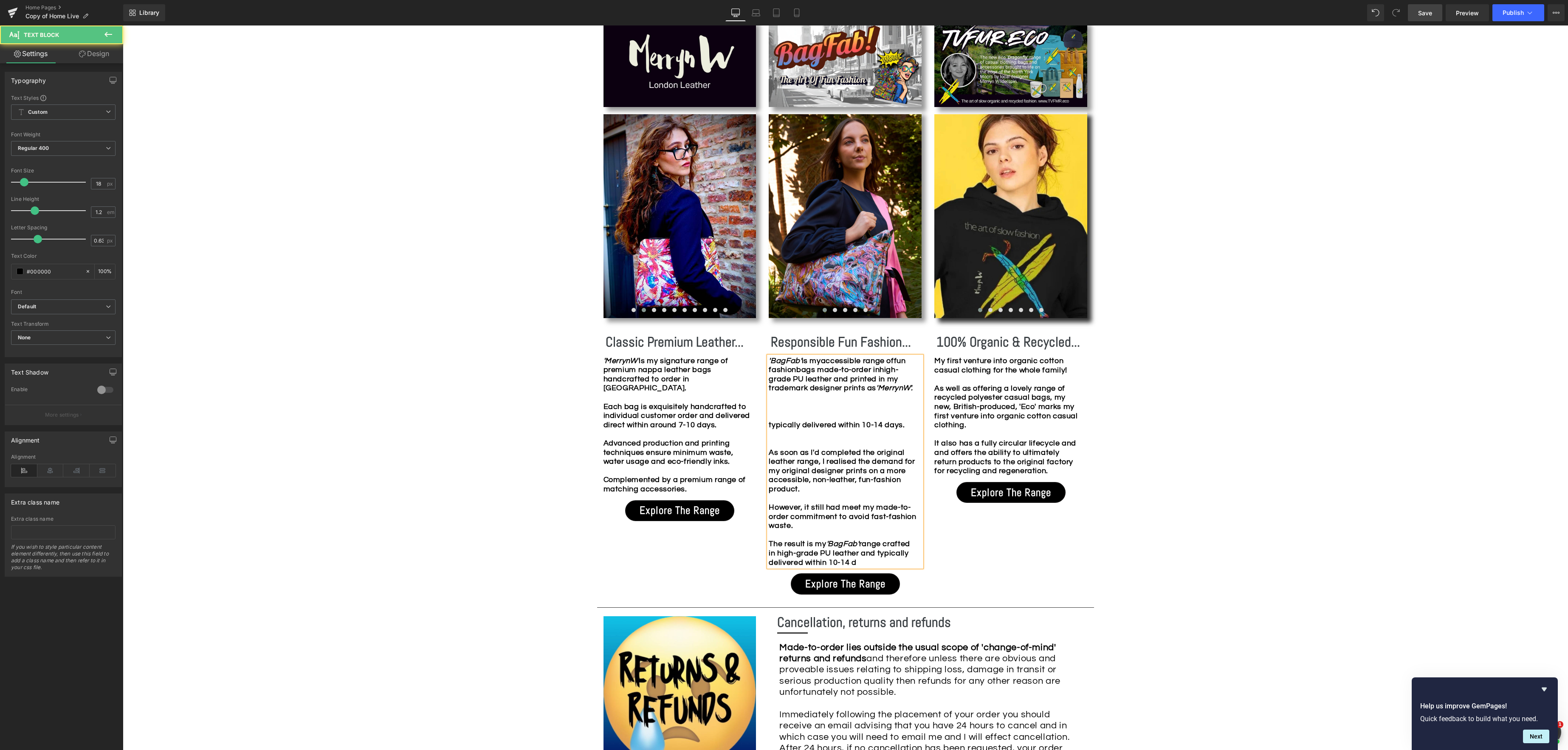
click at [816, 396] on div "'BagFab' is my accessible range of f un fashion bags made-to-order in high-grad…" at bounding box center [845, 461] width 153 height 211
click at [821, 407] on div at bounding box center [843, 407] width 149 height 9
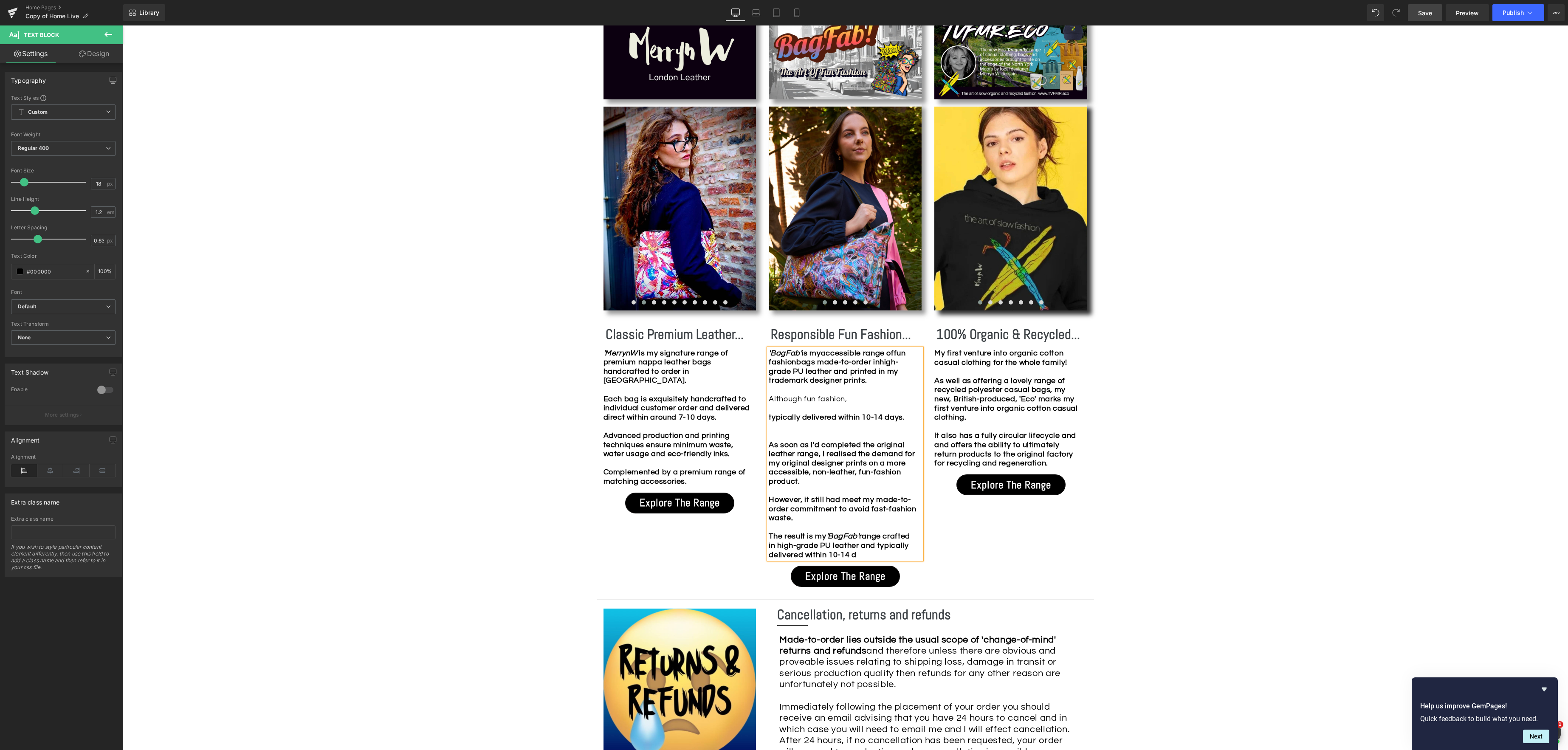
click at [900, 382] on div "'BagFab' is my accessible range of f un fashion bags made-to-order in high-grad…" at bounding box center [845, 454] width 153 height 211
click at [604, 388] on div "'MerrynW' is my signature range of premium nappa leather bags handcrafted to or…" at bounding box center [679, 418] width 153 height 138
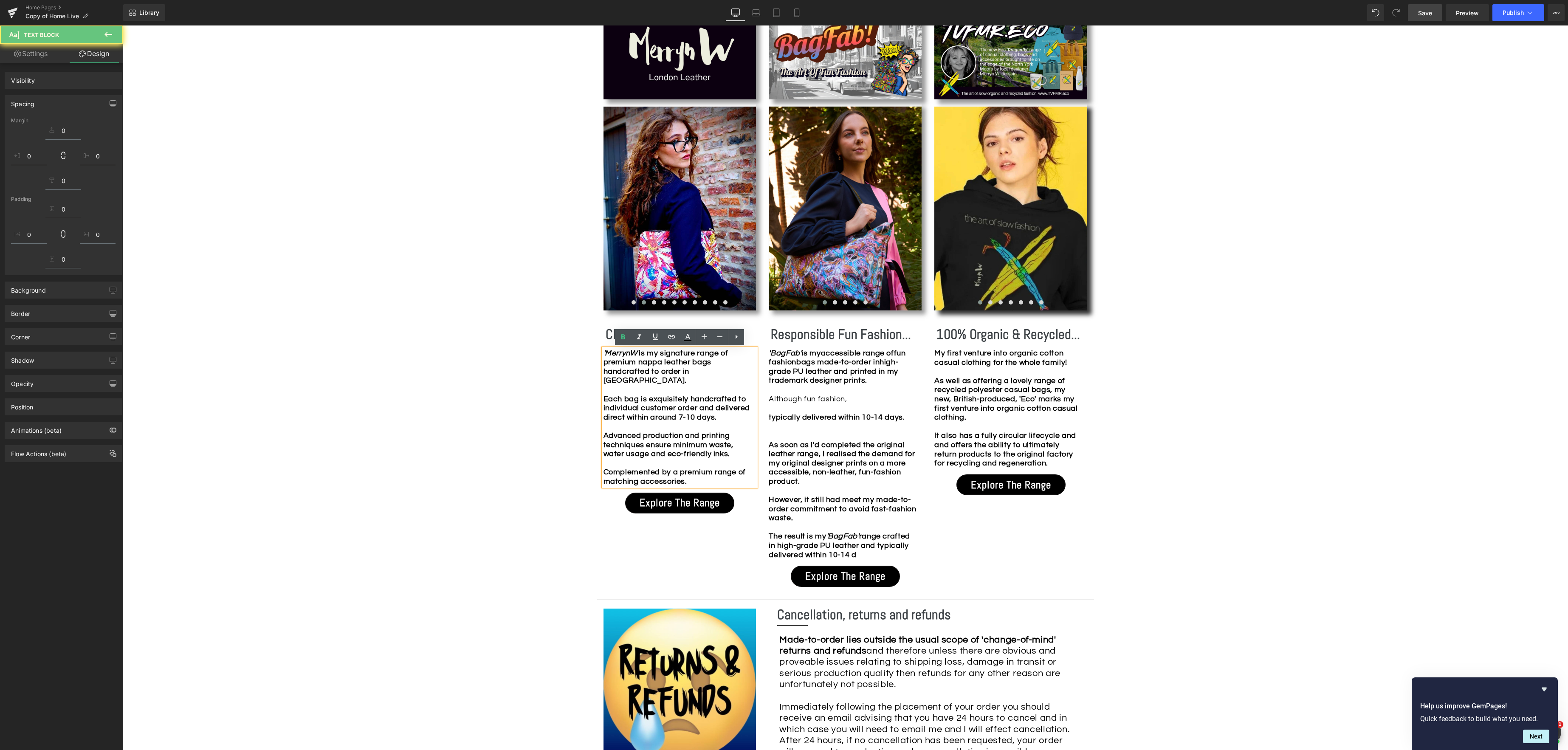
click at [607, 391] on strong "'MerrynW' is my signature range of premium nappa leather bags handcrafted to or…" at bounding box center [676, 418] width 147 height 136
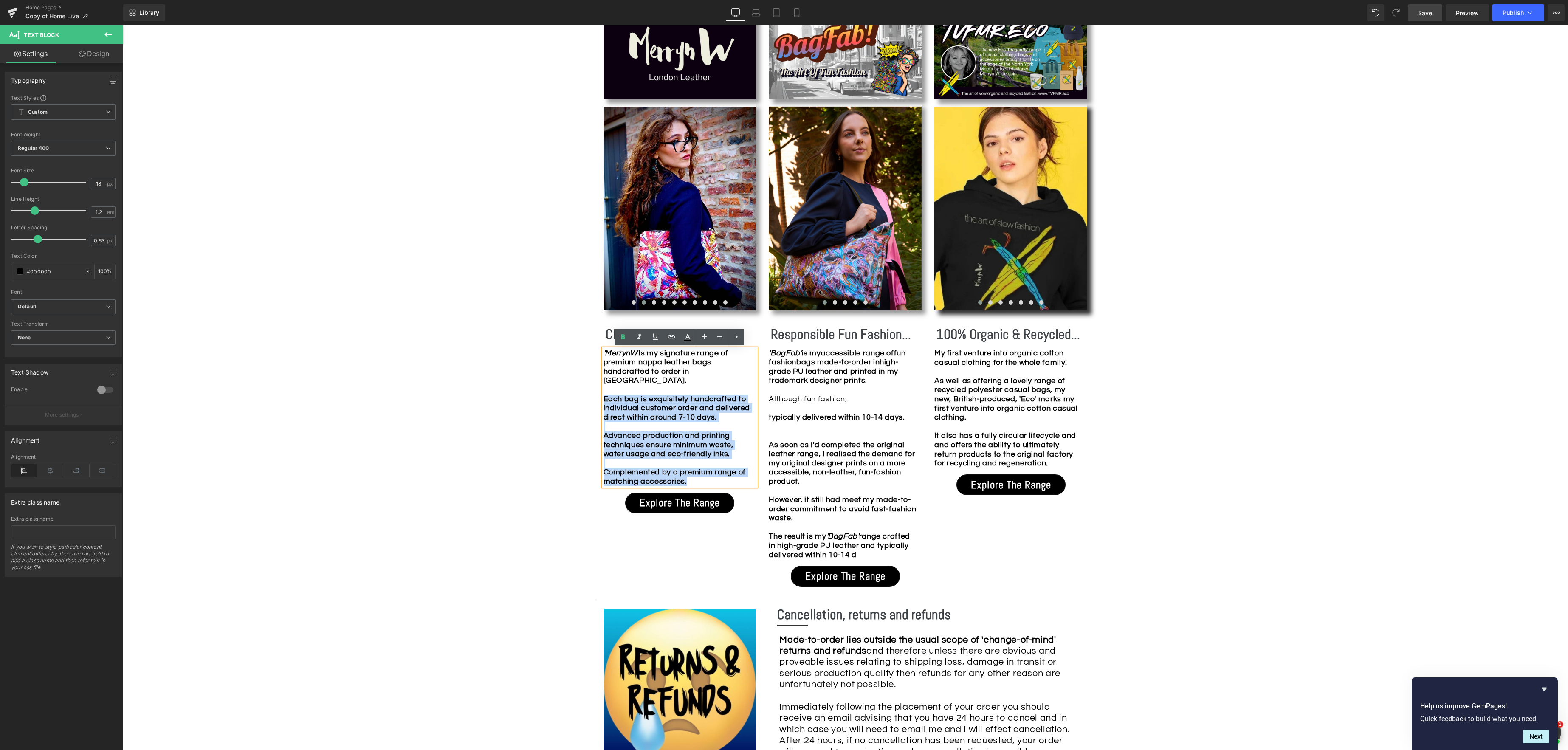
drag, startPoint x: 603, startPoint y: 391, endPoint x: 707, endPoint y: 466, distance: 128.2
click at [704, 485] on p "'MerrynW' is my signature range of premium nappa leather bags handcrafted to or…" at bounding box center [677, 418] width 149 height 138
click at [625, 337] on icon at bounding box center [623, 337] width 10 height 10
click at [825, 460] on b "As soon as I'd completed the original leather range, I realised the demand for …" at bounding box center [842, 500] width 147 height 118
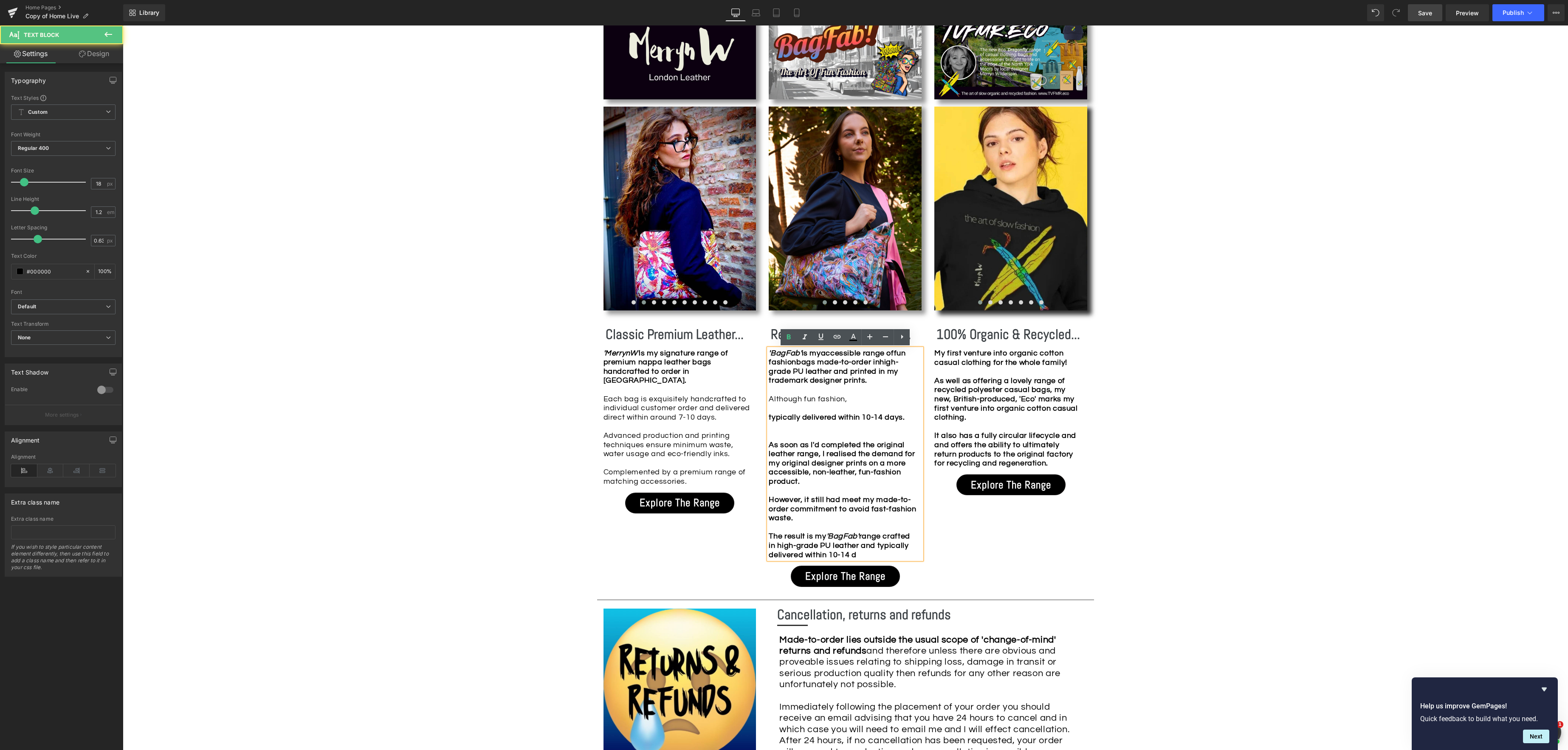
click at [853, 405] on div at bounding box center [843, 408] width 149 height 9
drag, startPoint x: 853, startPoint y: 400, endPoint x: 879, endPoint y: 400, distance: 26.0
click at [853, 400] on div "Although fun fashion," at bounding box center [843, 399] width 149 height 9
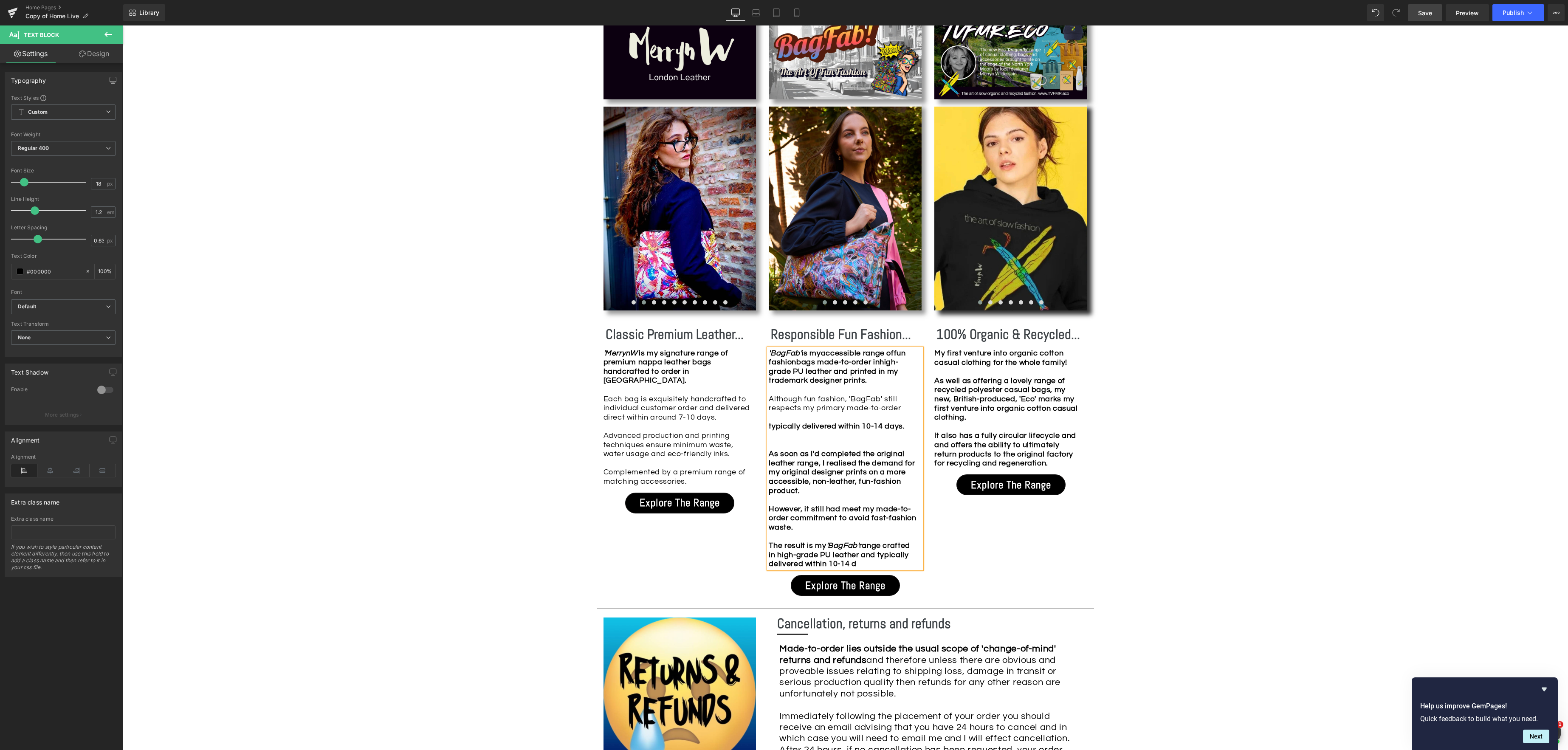
drag, startPoint x: 842, startPoint y: 408, endPoint x: 868, endPoint y: 407, distance: 26.0
click at [842, 408] on div "Although fun fashion, 'BagFab' still respects my primary made-to-order" at bounding box center [843, 404] width 149 height 18
click at [879, 407] on div "Although fun fashion, 'BagFab' still respects my made-to-order" at bounding box center [843, 404] width 149 height 18
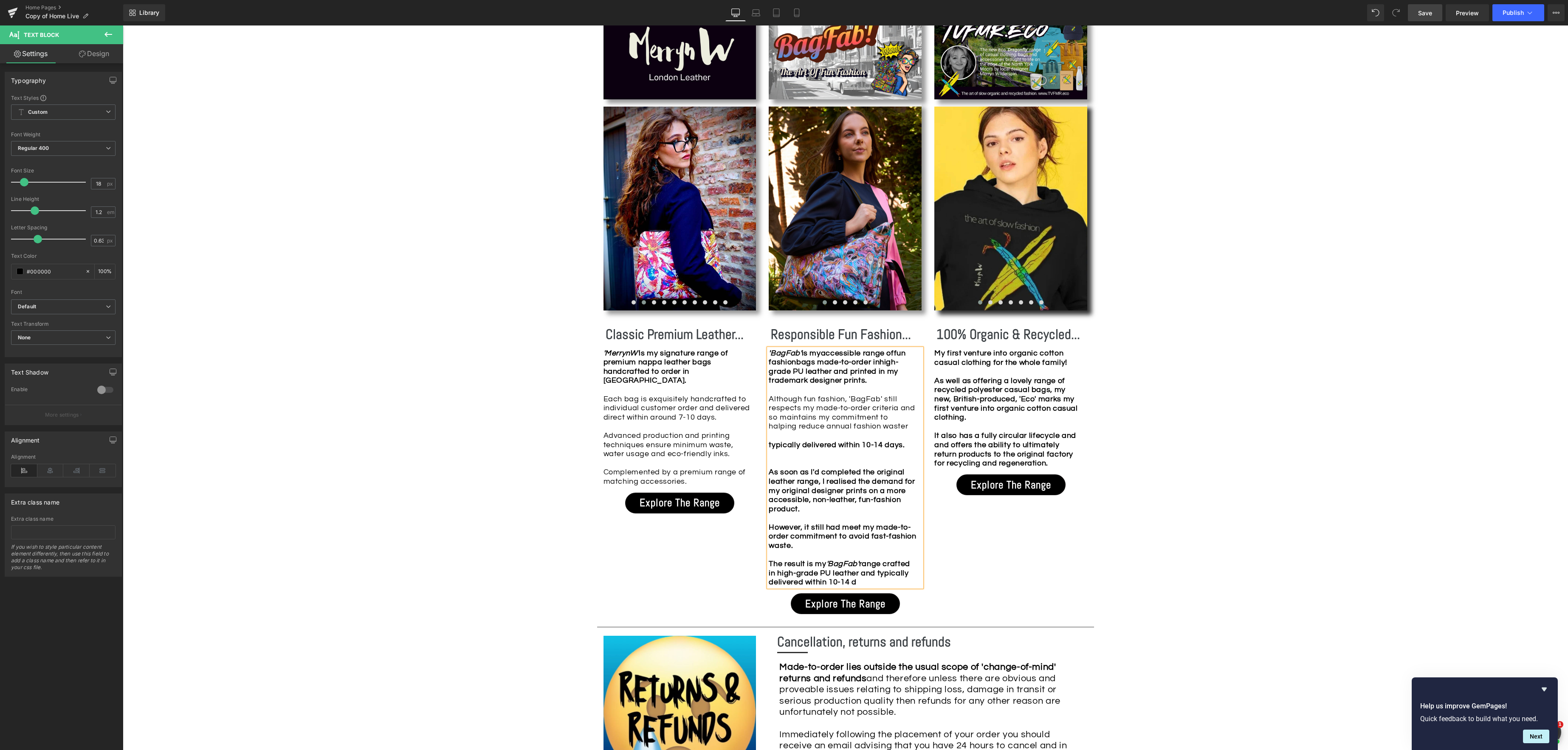
drag, startPoint x: 877, startPoint y: 432, endPoint x: 929, endPoint y: 422, distance: 53.0
click at [877, 432] on div at bounding box center [843, 435] width 149 height 9
click at [892, 427] on div "Although fun fashion, 'BagFab' still respects my made-to-order criteria and so …" at bounding box center [843, 413] width 149 height 37
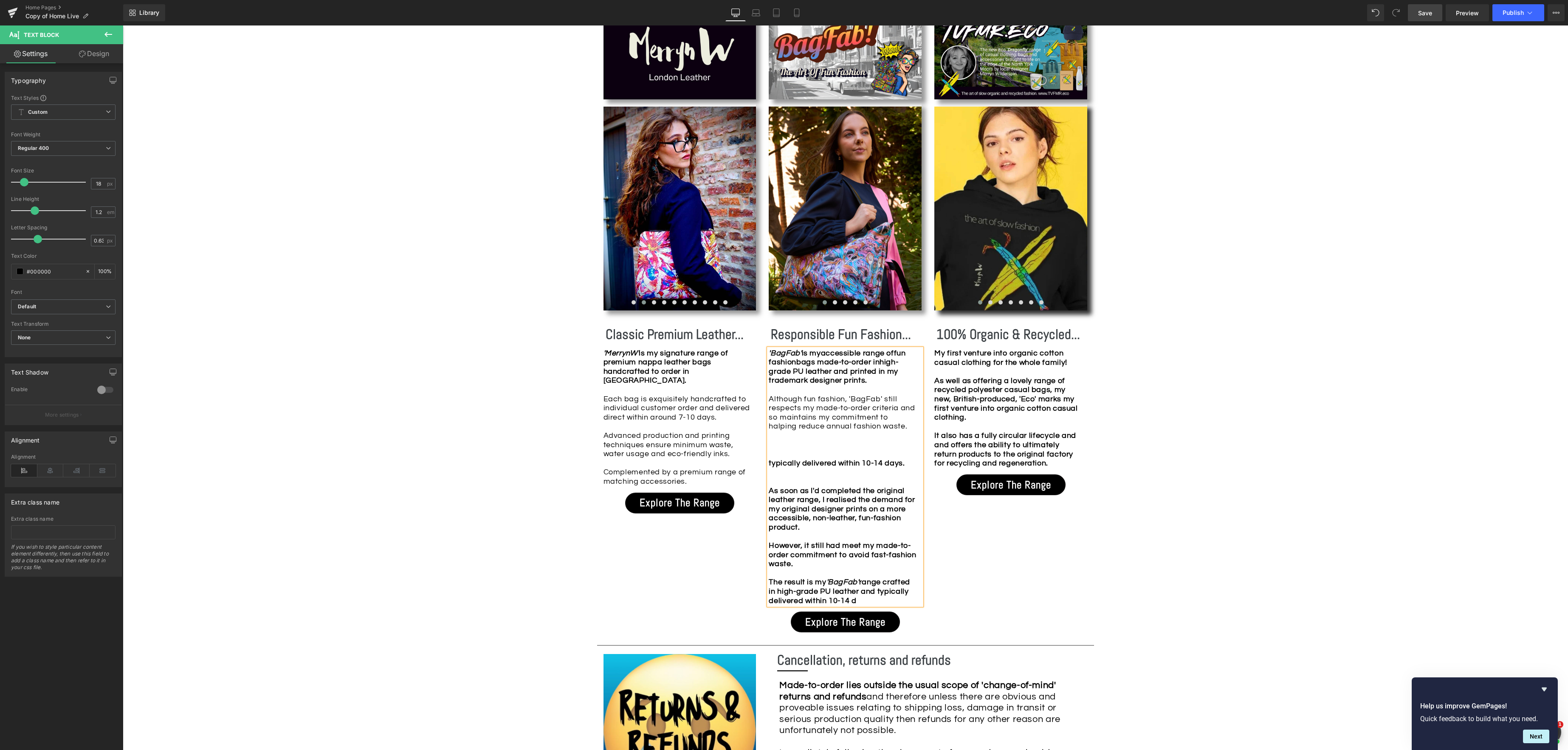
drag, startPoint x: 896, startPoint y: 421, endPoint x: 900, endPoint y: 419, distance: 4.5
click at [896, 421] on div "Although fun fashion, 'BagFab' still respects my made-to-order criteria and so …" at bounding box center [843, 417] width 149 height 46
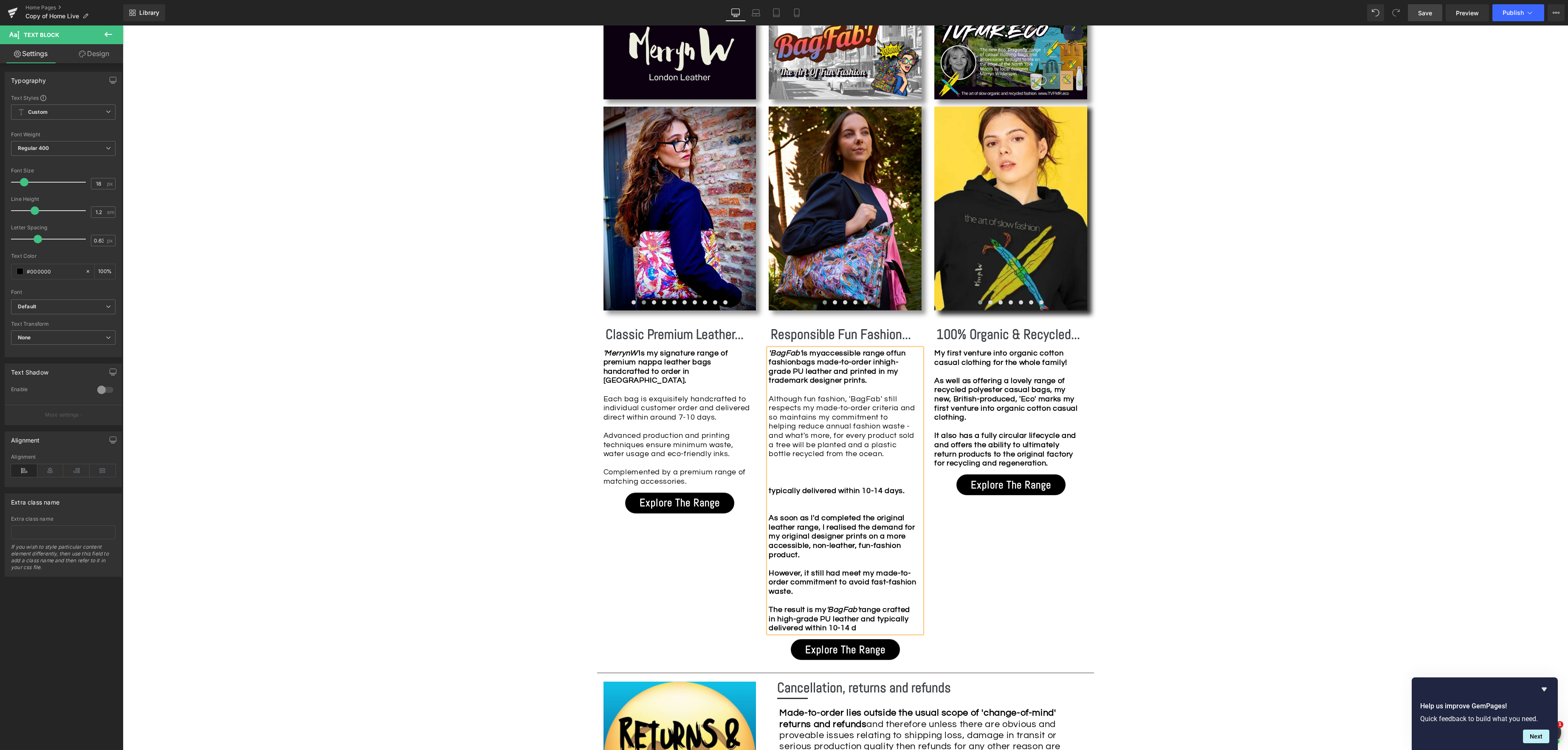
drag, startPoint x: 866, startPoint y: 455, endPoint x: 886, endPoint y: 454, distance: 20.0
click at [866, 455] on div "Although fun fashion, 'BagFab' still respects my made-to-order criteria and so …" at bounding box center [843, 431] width 149 height 74
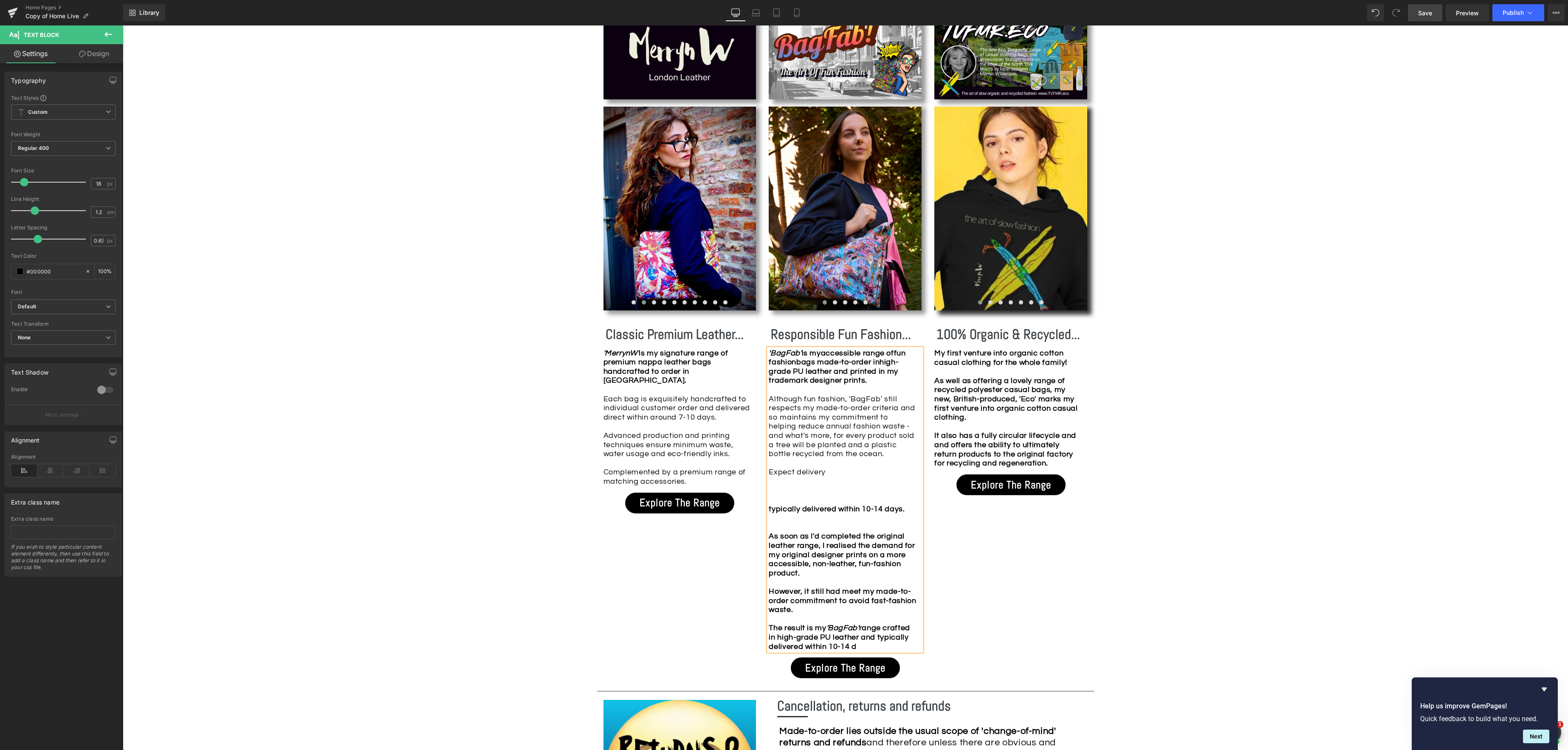
click at [856, 472] on div "Although fun fashion, 'BagFab' still respects my made-to-order criteria and so …" at bounding box center [843, 440] width 149 height 92
click at [849, 473] on div "Although fun fashion, 'BagFab' still respects my made-to-order criteria and so …" at bounding box center [843, 440] width 149 height 92
drag, startPoint x: 872, startPoint y: 472, endPoint x: 895, endPoint y: 467, distance: 23.5
click at [872, 472] on div "Although fun fashion, 'BagFab' still respects my made-to-order criteria and so …" at bounding box center [843, 440] width 149 height 92
click at [910, 473] on div "Although fun fashion, 'BagFab' still respects my made-to-order criteria and so …" at bounding box center [843, 440] width 149 height 92
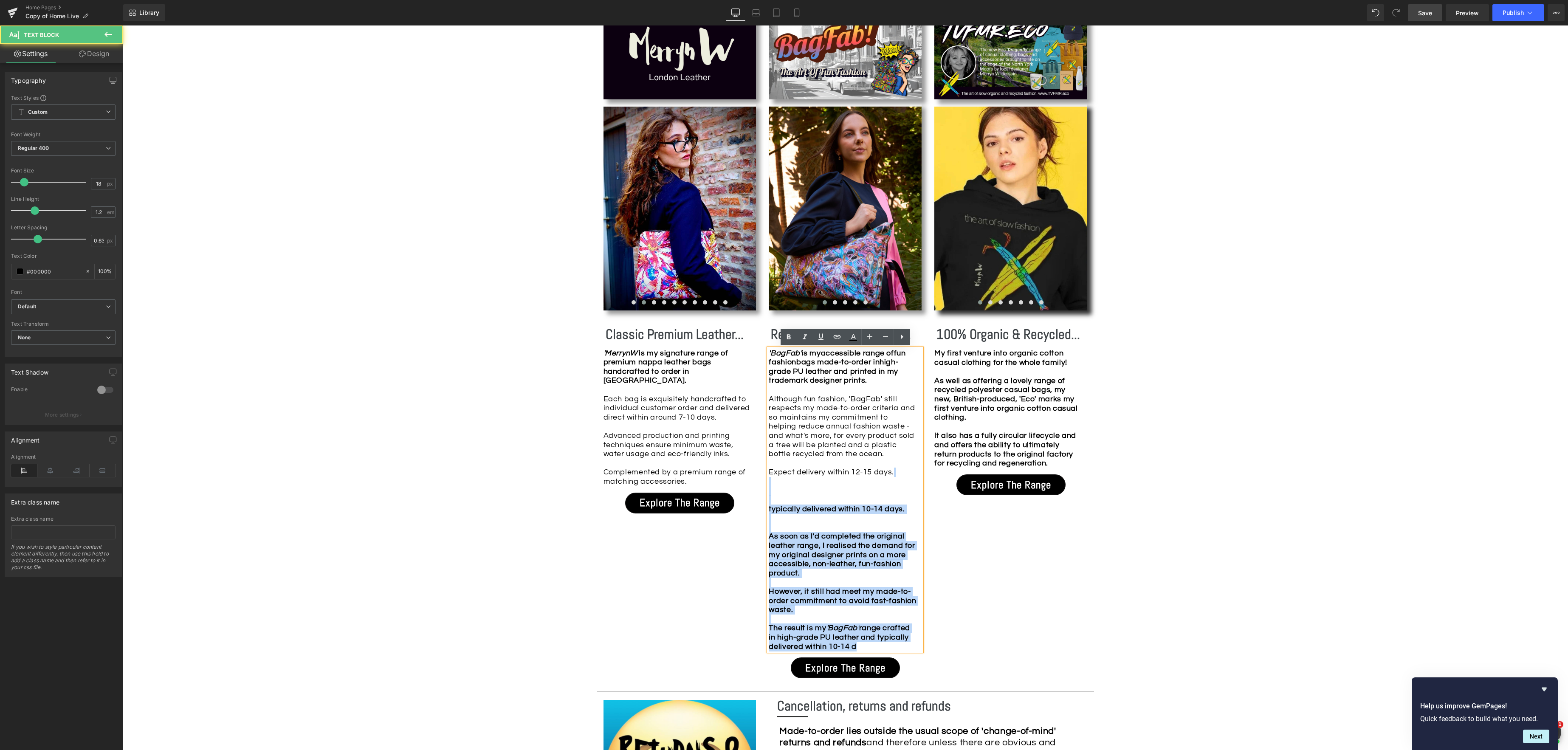
drag, startPoint x: 903, startPoint y: 481, endPoint x: 997, endPoint y: 562, distance: 124.1
click at [906, 650] on div "'BagFab' is my accessible range of f un fashion bags made-to-order in high-grad…" at bounding box center [845, 500] width 153 height 303
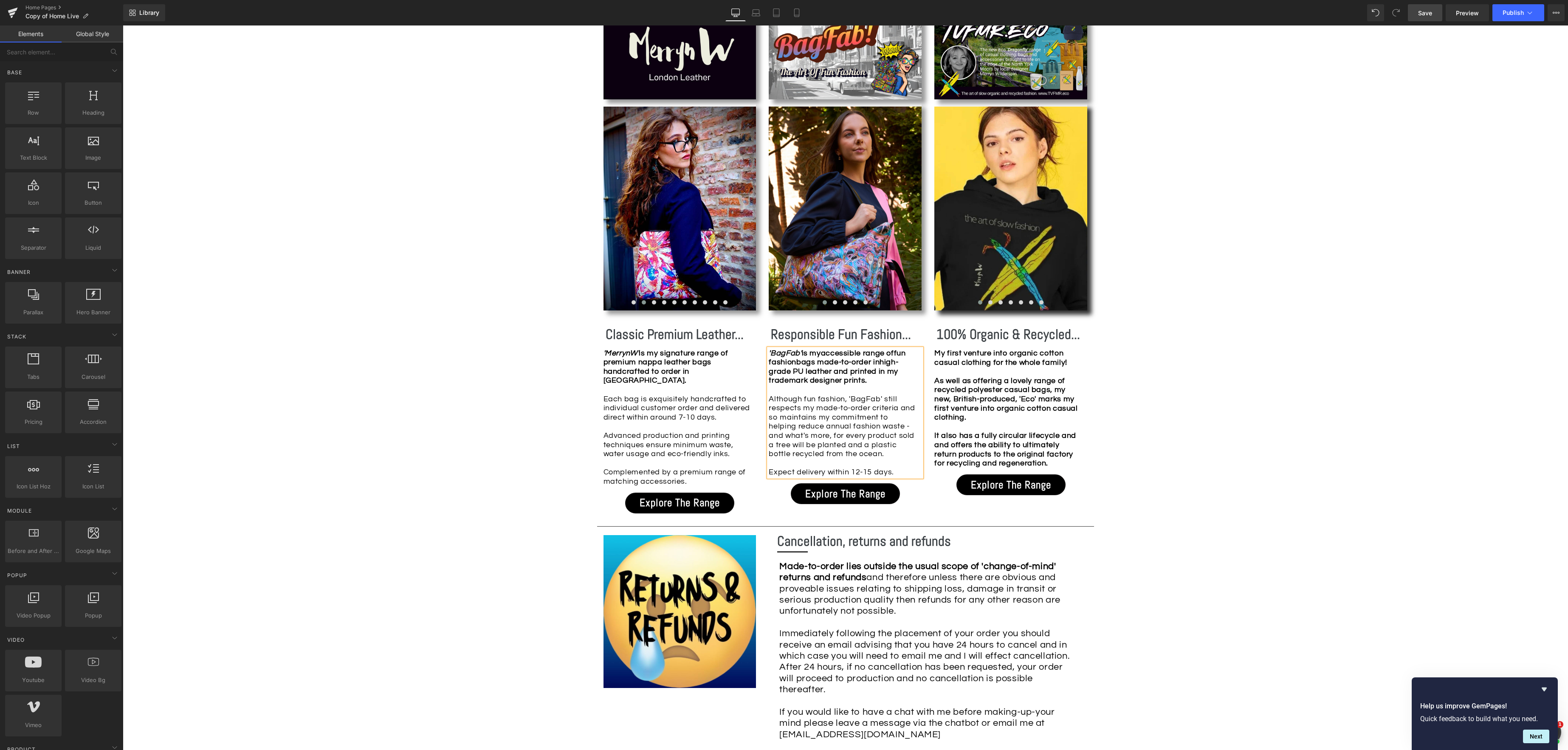
click at [1197, 365] on div "Image Row *Please use the chat facility or email me at [EMAIL_ADDRESS][DOMAIN_N…" at bounding box center [845, 470] width 1445 height 2197
click at [1417, 15] on link "Save" at bounding box center [1425, 13] width 35 height 17
click at [1427, 12] on span "Save" at bounding box center [1425, 13] width 14 height 9
click at [1463, 13] on span "Preview" at bounding box center [1468, 13] width 23 height 9
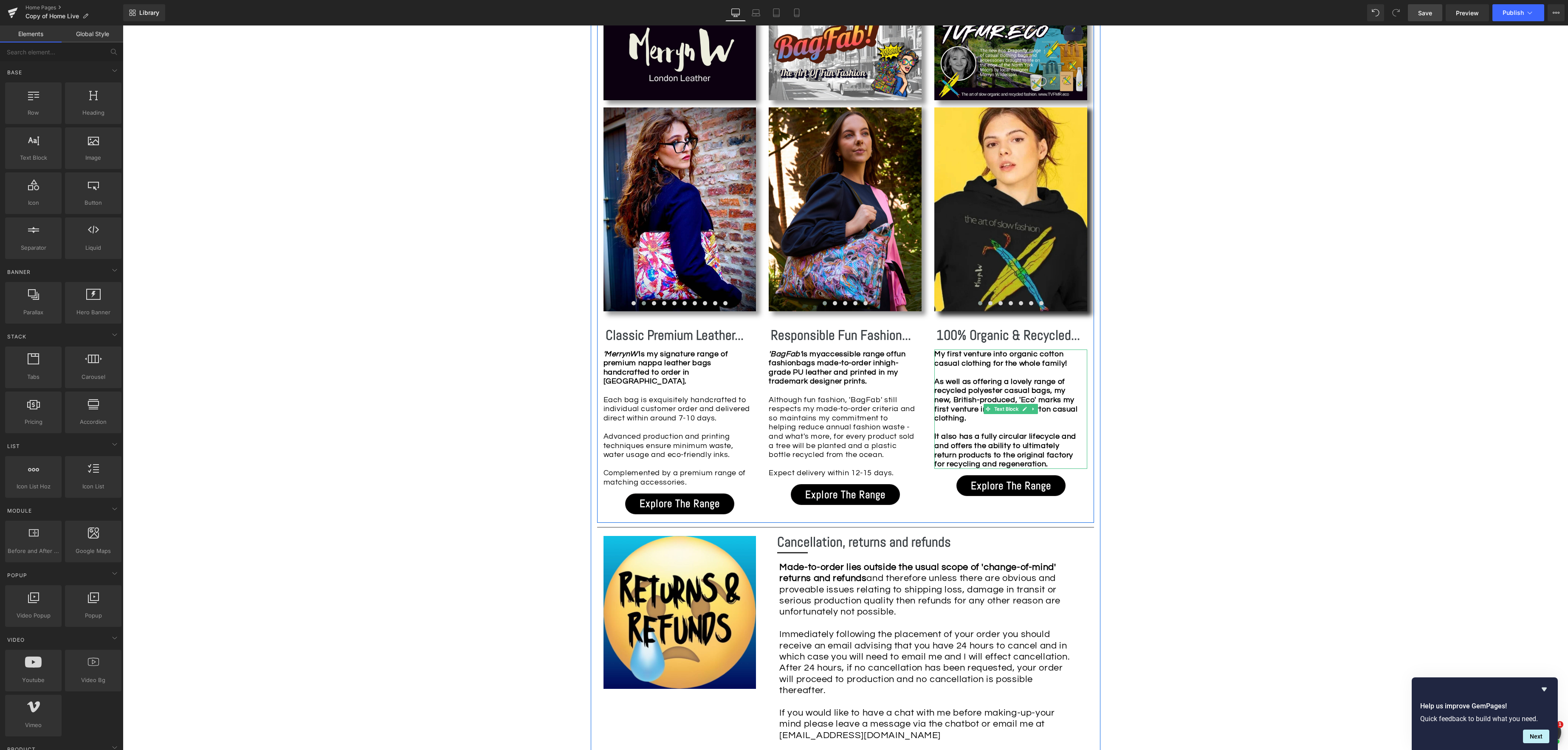
click at [970, 376] on div "My first venture into organic cotton casual clothing for the whole family!" at bounding box center [1009, 363] width 149 height 27
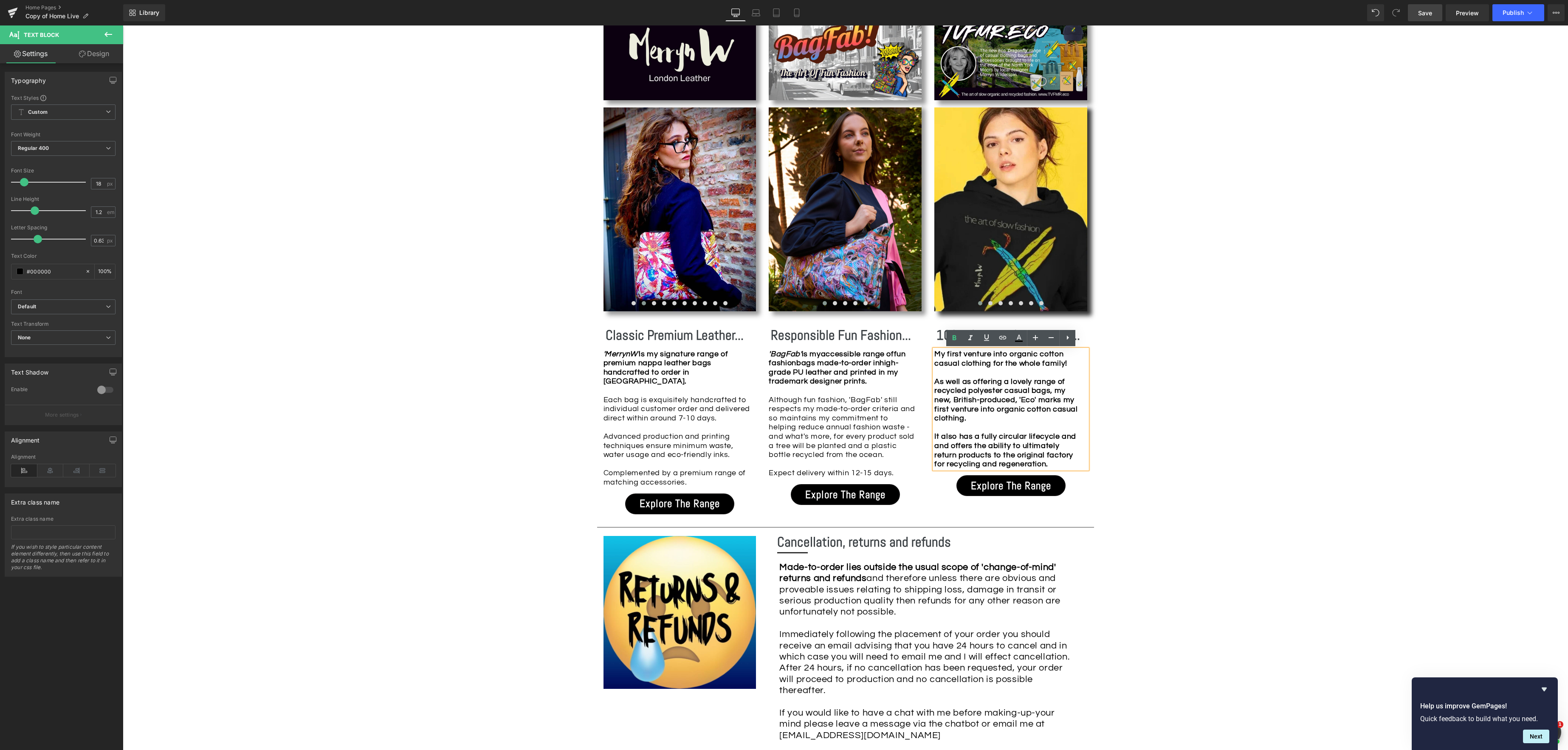
click at [935, 355] on strong "My first venture into organic cotton casual clothing for the whole family!" at bounding box center [1001, 359] width 133 height 18
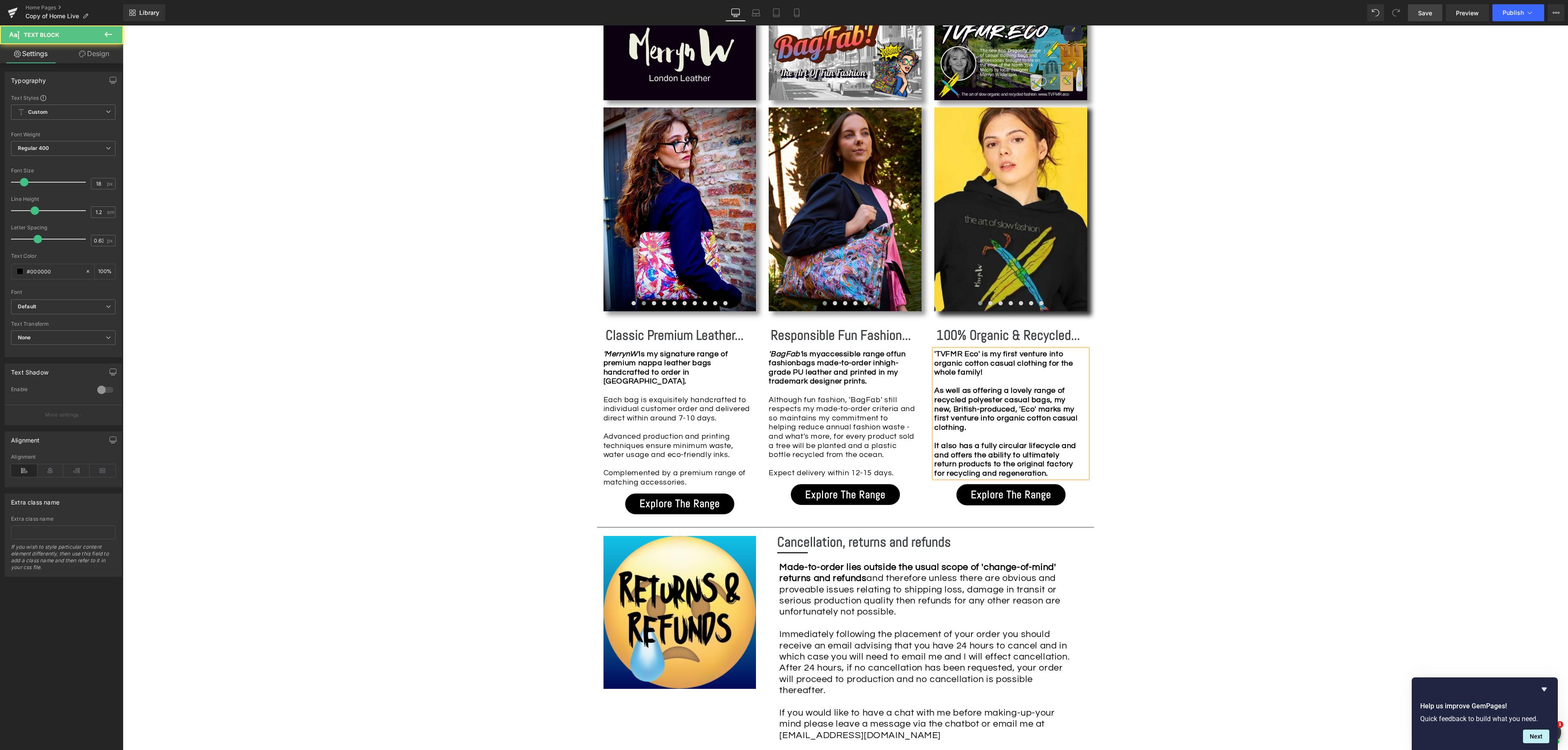
scroll to position [850, 0]
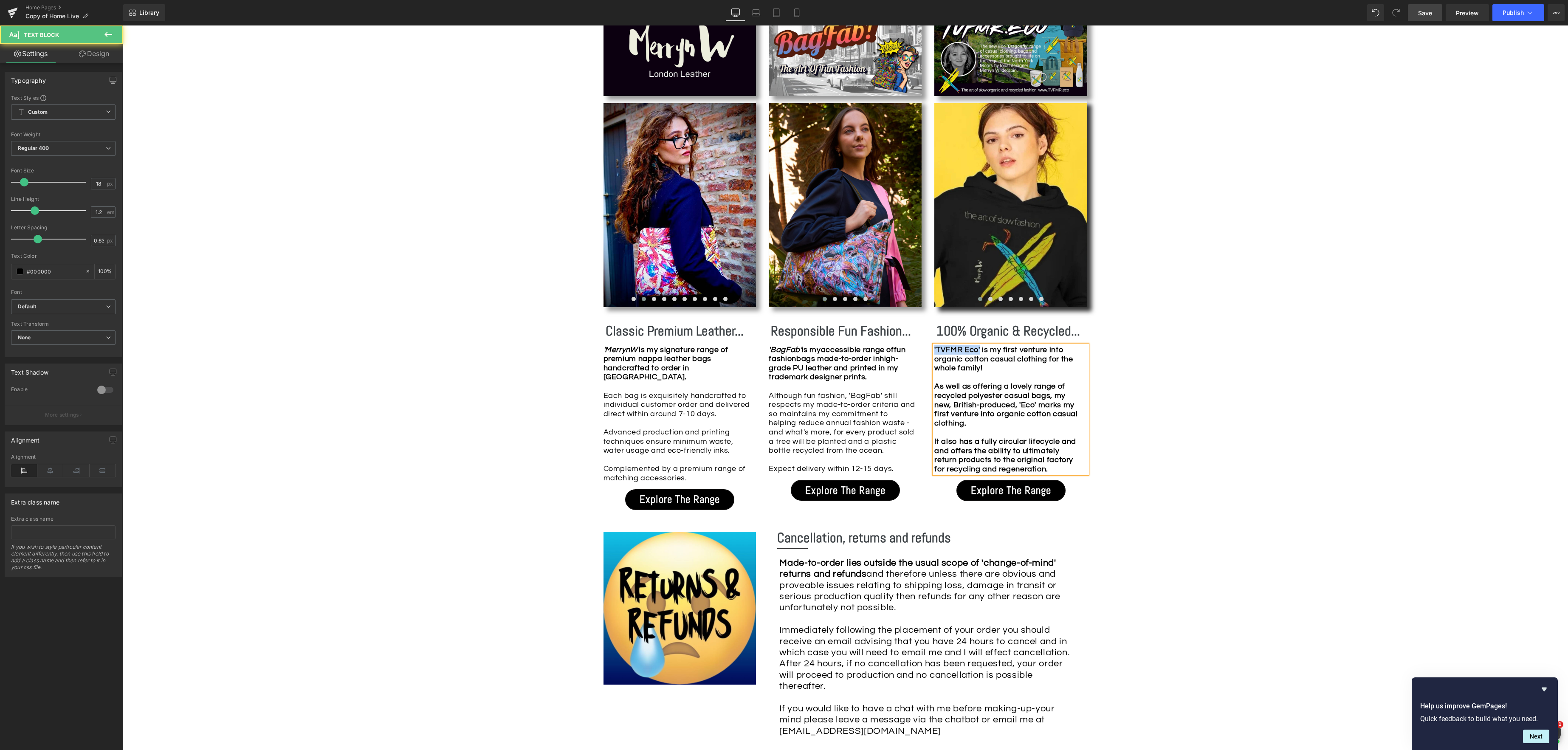
drag, startPoint x: 984, startPoint y: 354, endPoint x: 927, endPoint y: 352, distance: 57.0
click at [922, 352] on div "Image Image Image Image Image Image Image Image Image" at bounding box center [845, 263] width 497 height 511
click at [970, 334] on icon at bounding box center [970, 332] width 4 height 5
click at [992, 373] on div "'TVFMR Eco' is my first venture into organic cotton casual clothing for the who…" at bounding box center [1009, 363] width 149 height 37
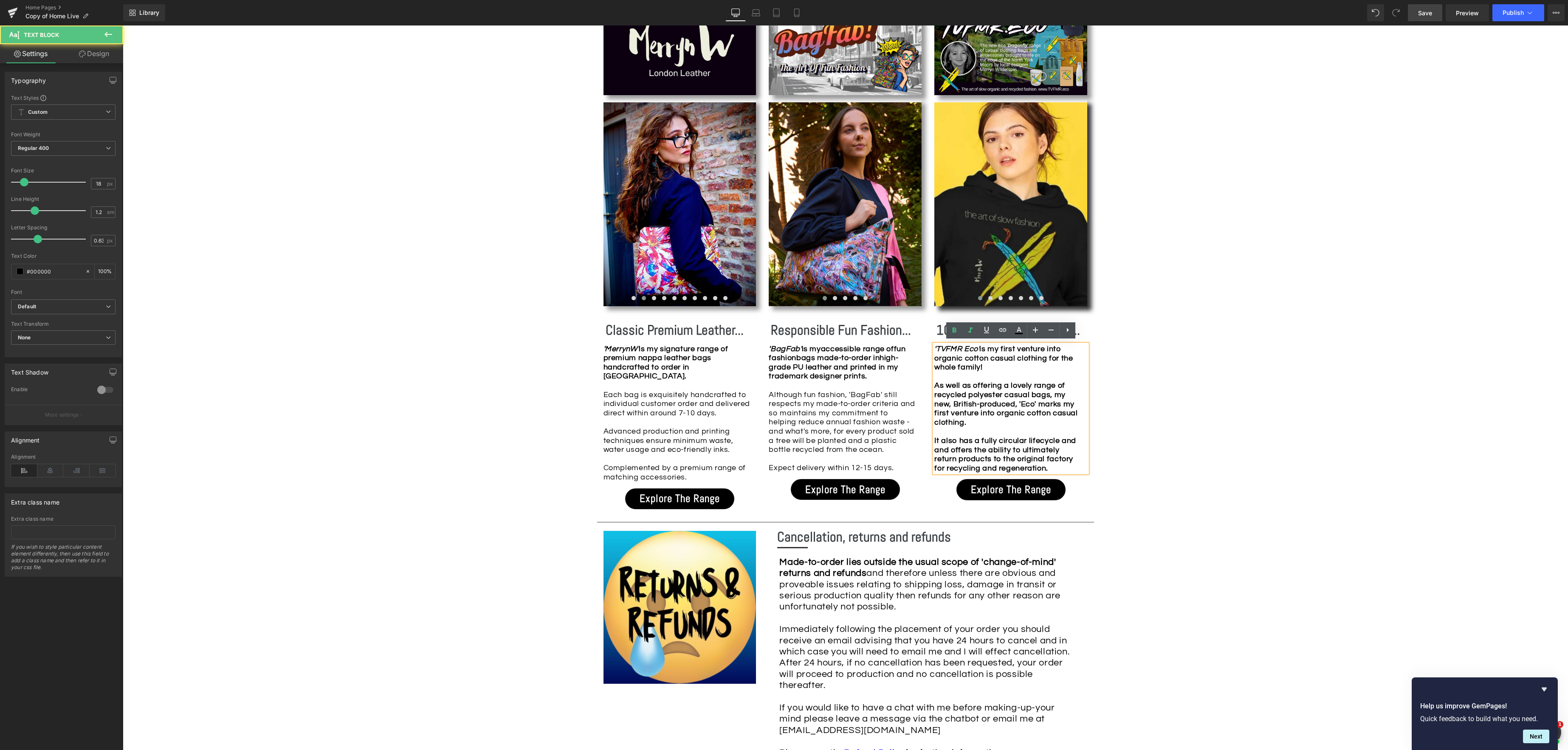
scroll to position [853, 0]
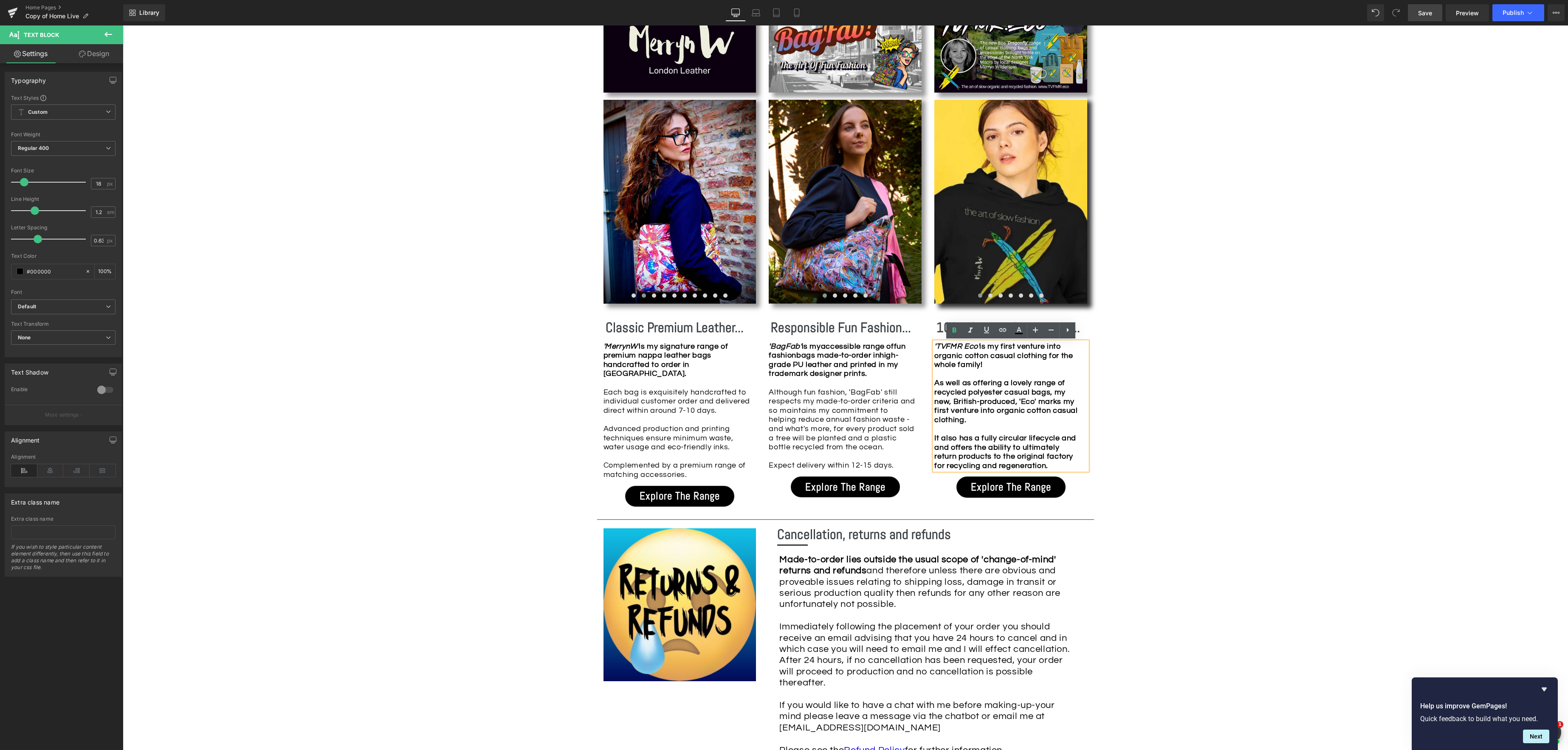
click at [1001, 365] on div "'TVFMR Eco' is my first venture into organic cotton casual clothing for the who…" at bounding box center [1009, 360] width 149 height 37
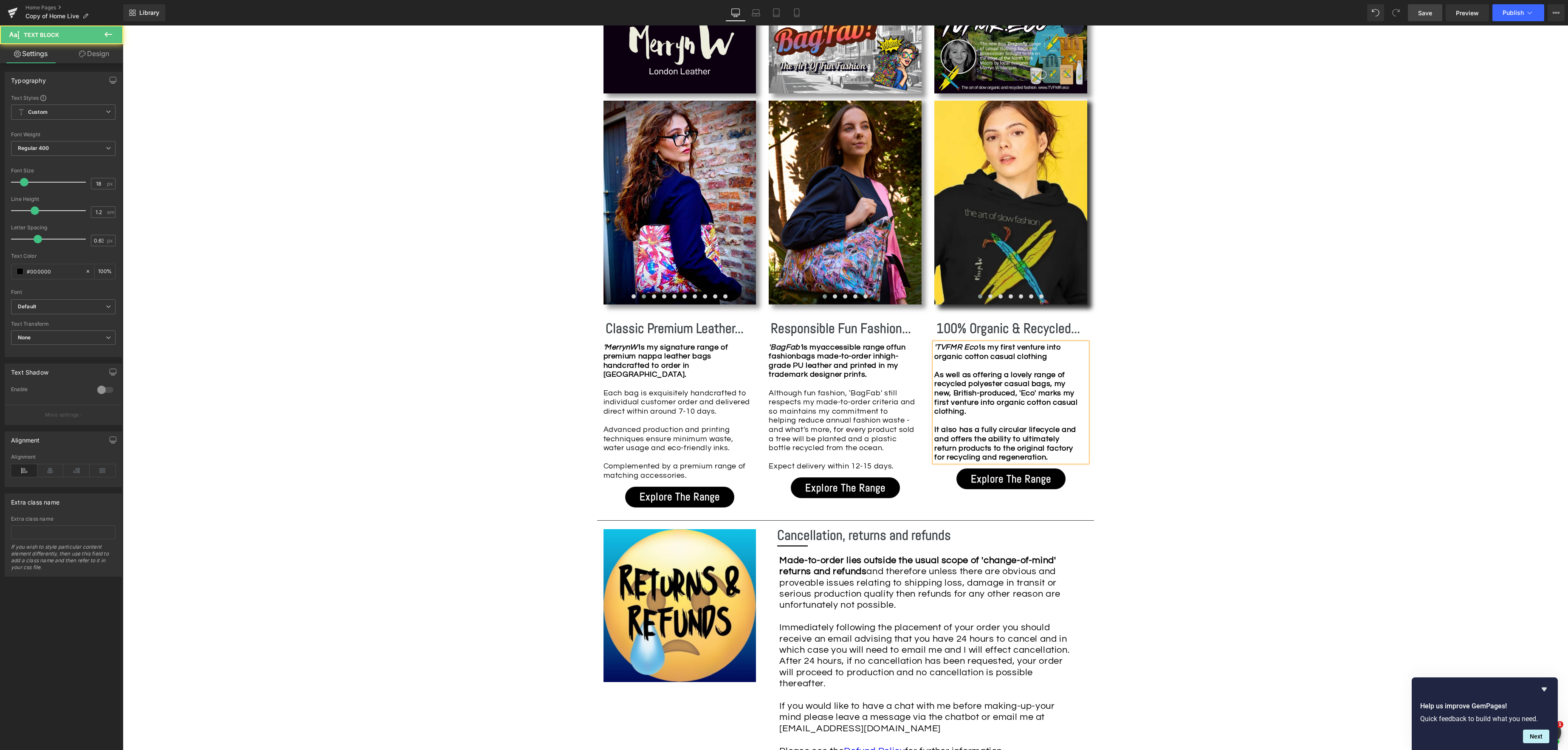
drag, startPoint x: 993, startPoint y: 356, endPoint x: 1040, endPoint y: 357, distance: 47.0
click at [993, 356] on strong "'TVFMR Eco' is my first venture into organic cotton casual clothing" at bounding box center [998, 352] width 127 height 18
click at [1023, 359] on div "'TVFMR Eco' is my first venture into casual clothing" at bounding box center [1009, 356] width 149 height 27
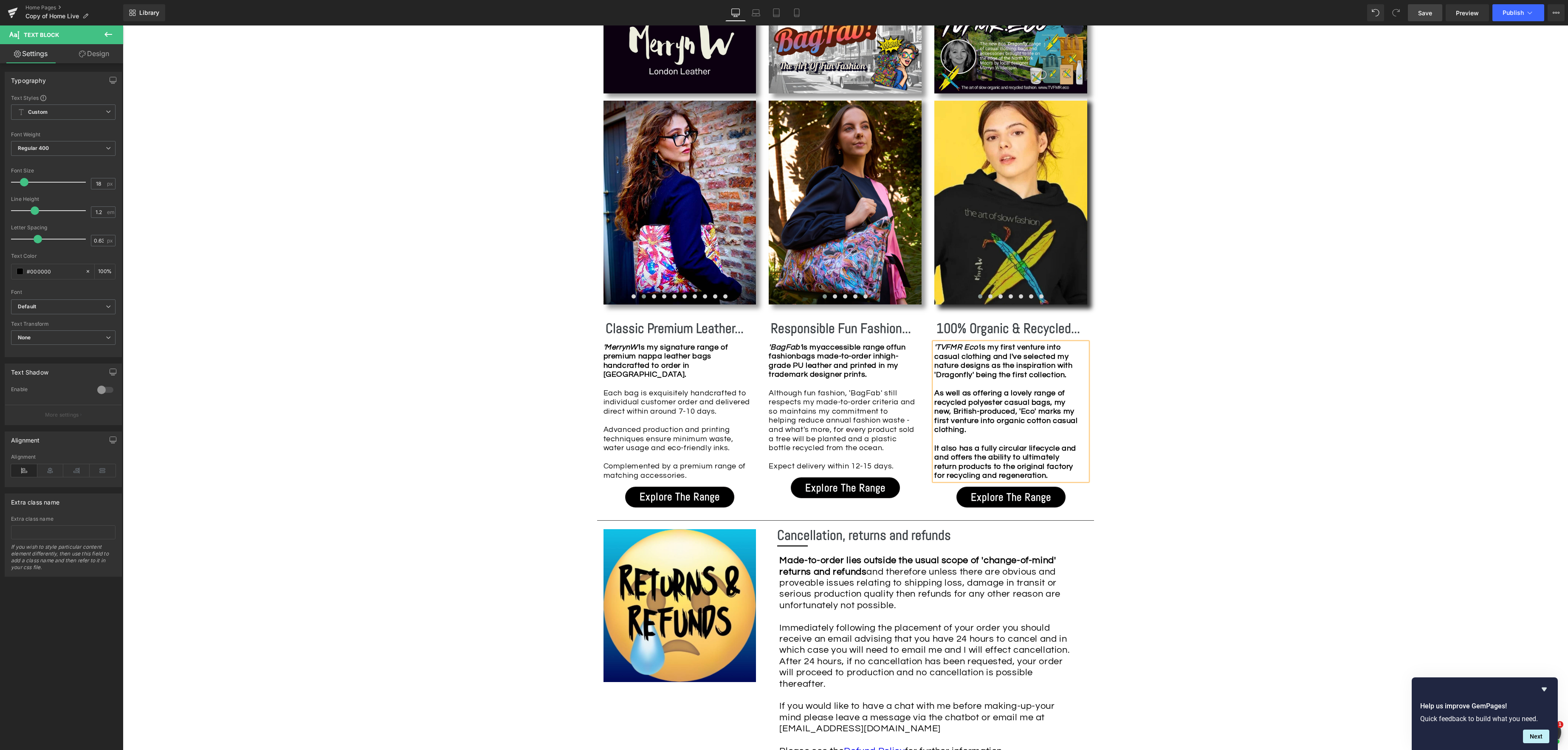
drag, startPoint x: 1035, startPoint y: 375, endPoint x: 1134, endPoint y: 349, distance: 102.4
click at [1035, 375] on strong "'TVFMR Eco' is my first venture into casual clothing and I've selected my natur…" at bounding box center [1003, 361] width 138 height 36
drag, startPoint x: 978, startPoint y: 374, endPoint x: 939, endPoint y: 368, distance: 39.5
click at [931, 372] on div "Image Image Image Image Image Image Image Image ‹ › Carousel 100% Organic & Rec…" at bounding box center [1011, 258] width 166 height 506
click at [967, 330] on icon at bounding box center [970, 331] width 10 height 10
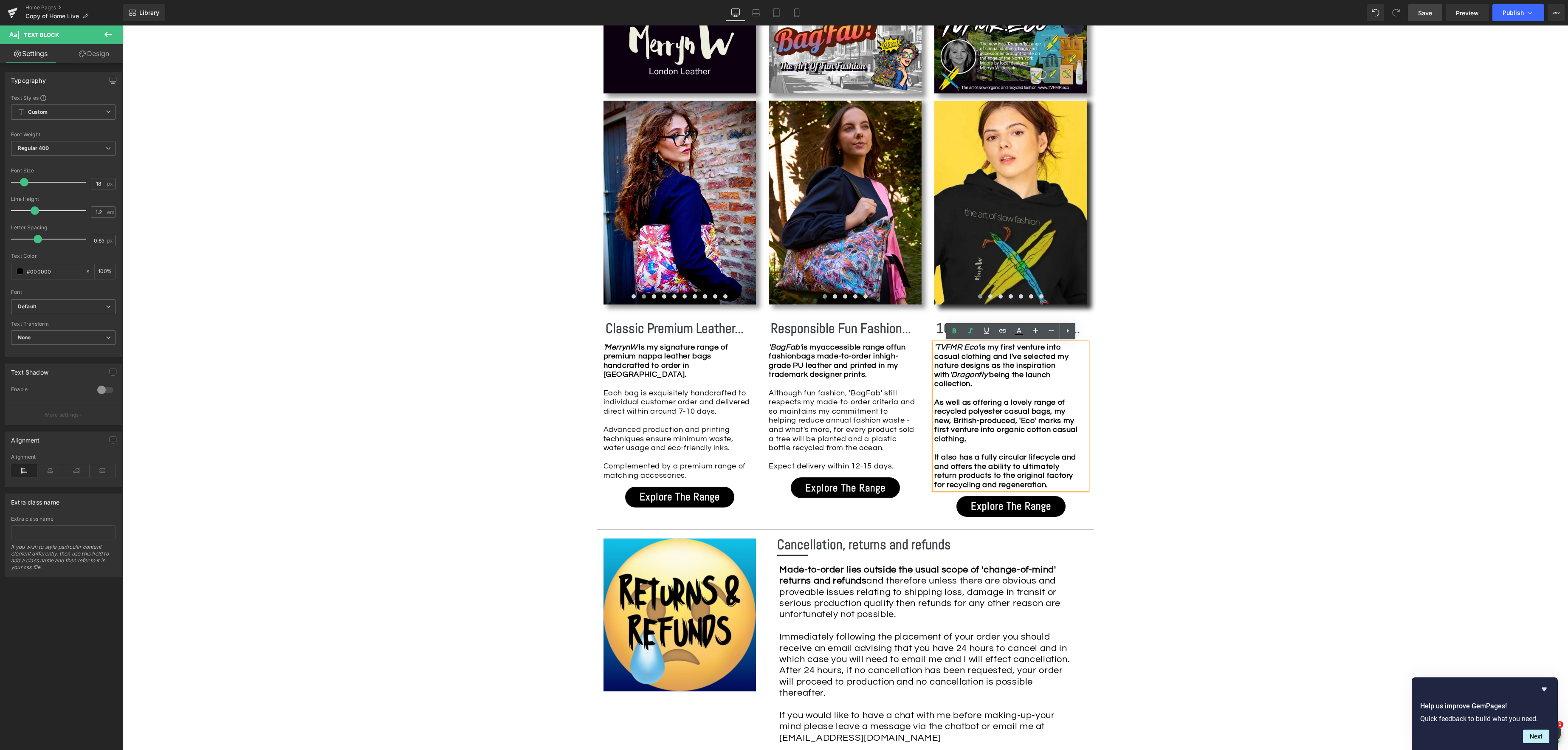
click at [985, 422] on strong "As well as offering a lovely range of recycled polyester casual bags, my new, B…" at bounding box center [1006, 443] width 143 height 91
drag, startPoint x: 937, startPoint y: 400, endPoint x: 1049, endPoint y: 472, distance: 133.1
click at [1060, 487] on div "'TVFMR Eco' is my first venture into casual clothing and I've selected my natur…" at bounding box center [1010, 416] width 153 height 147
click at [953, 331] on icon at bounding box center [954, 331] width 4 height 5
click at [997, 415] on div "'TVFMR Eco' is my first venture into casual clothing and I've selected my natur…" at bounding box center [1010, 416] width 153 height 147
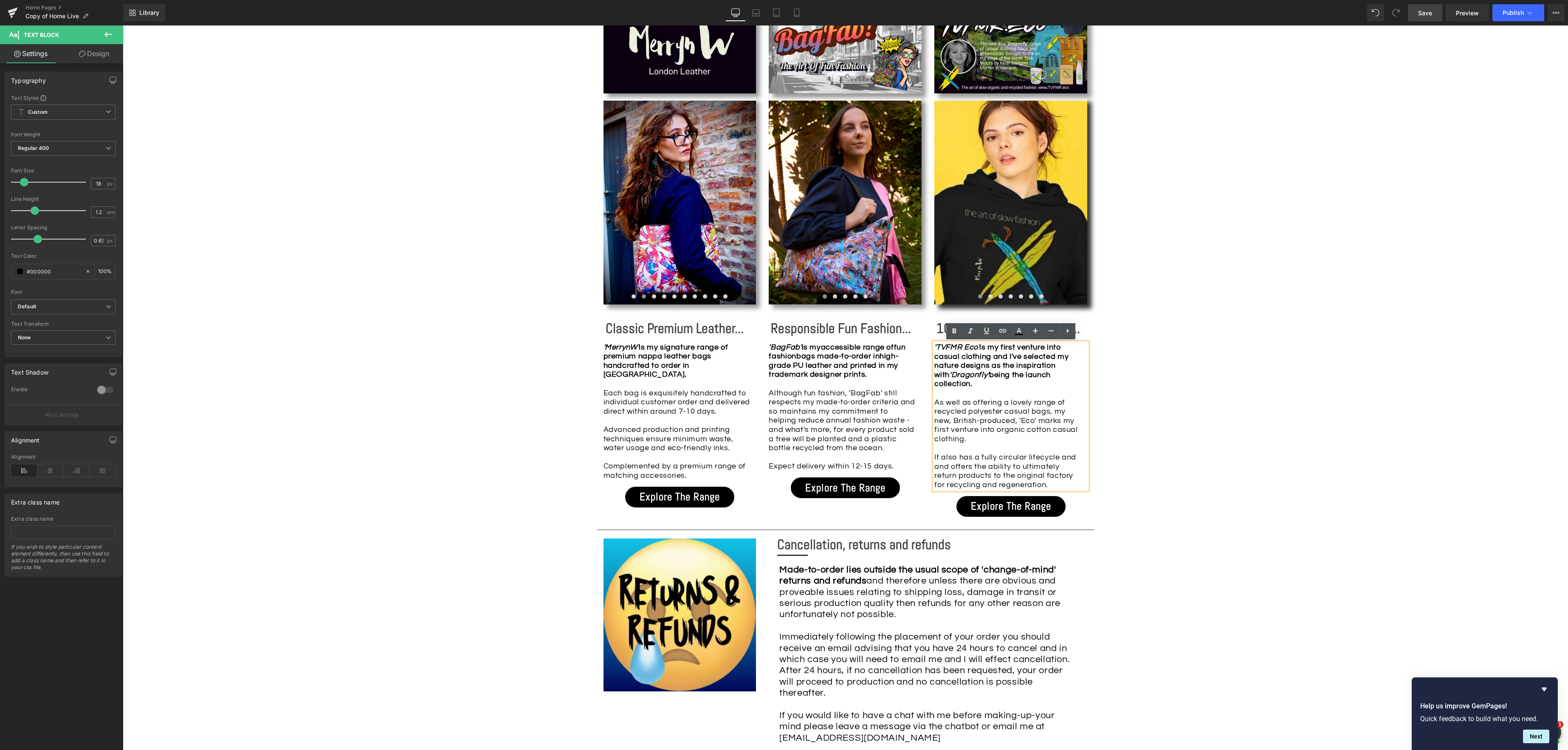
click at [1186, 433] on div "Image Row *Please use the chat facility or email me at [EMAIL_ADDRESS][DOMAIN_N…" at bounding box center [845, 469] width 1445 height 2206
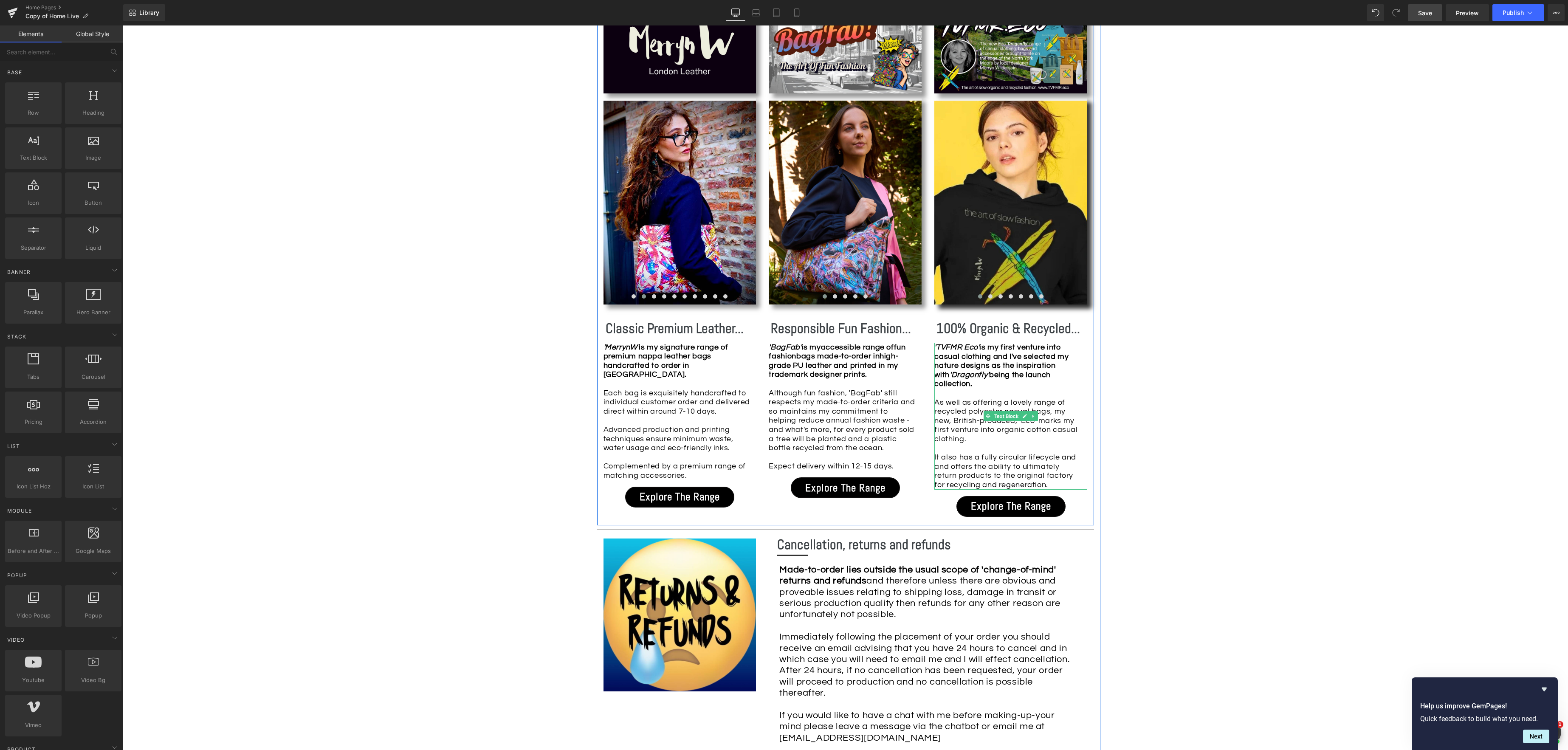
click at [1020, 366] on strong "'TVFMR Eco' is my first venture into casual clothing and I've selected my natur…" at bounding box center [1001, 365] width 134 height 44
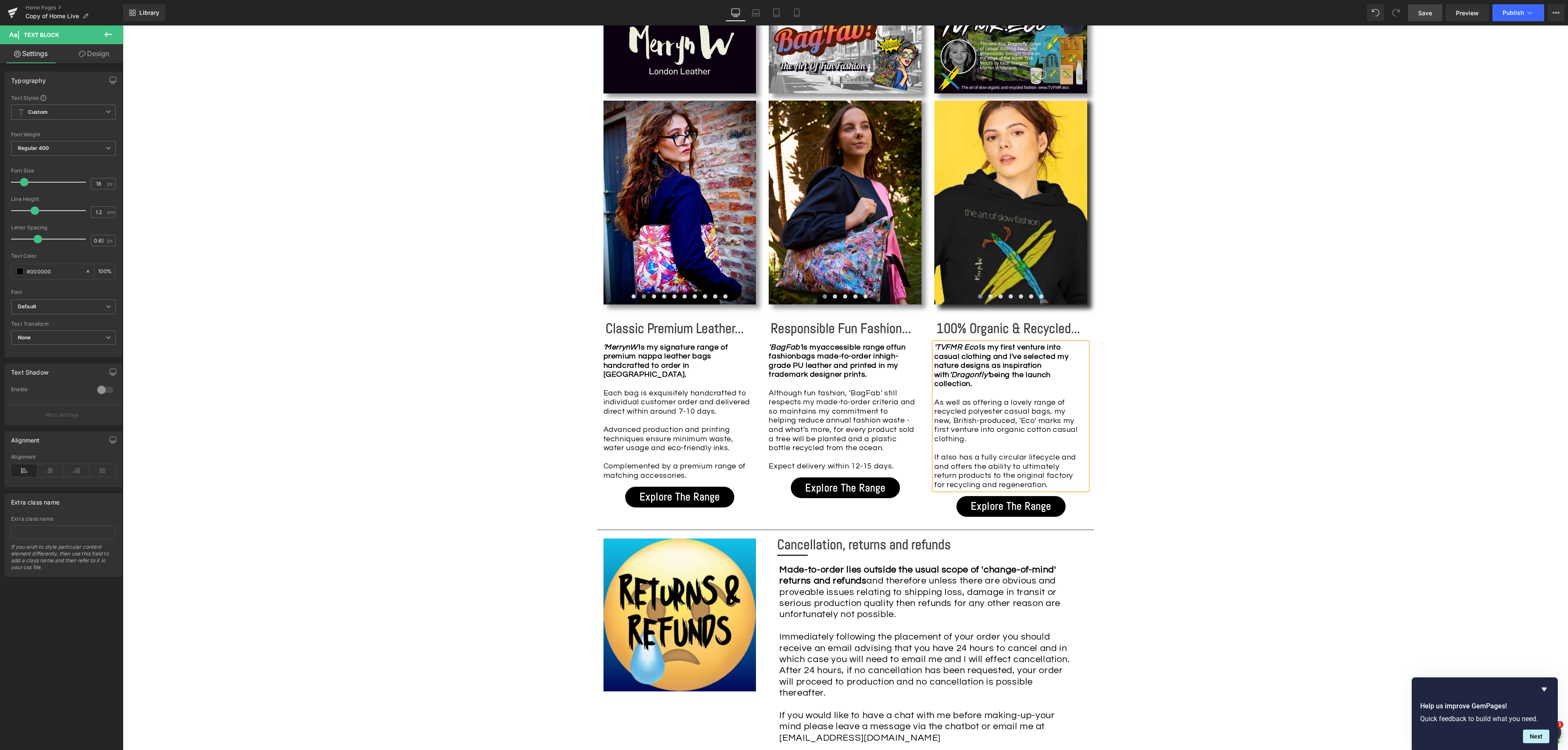
drag, startPoint x: 1063, startPoint y: 355, endPoint x: 1083, endPoint y: 354, distance: 20.0
click at [1062, 355] on strong "'TVFMR Eco' is my first venture into casual clothing and I've selected my natur…" at bounding box center [1001, 365] width 134 height 44
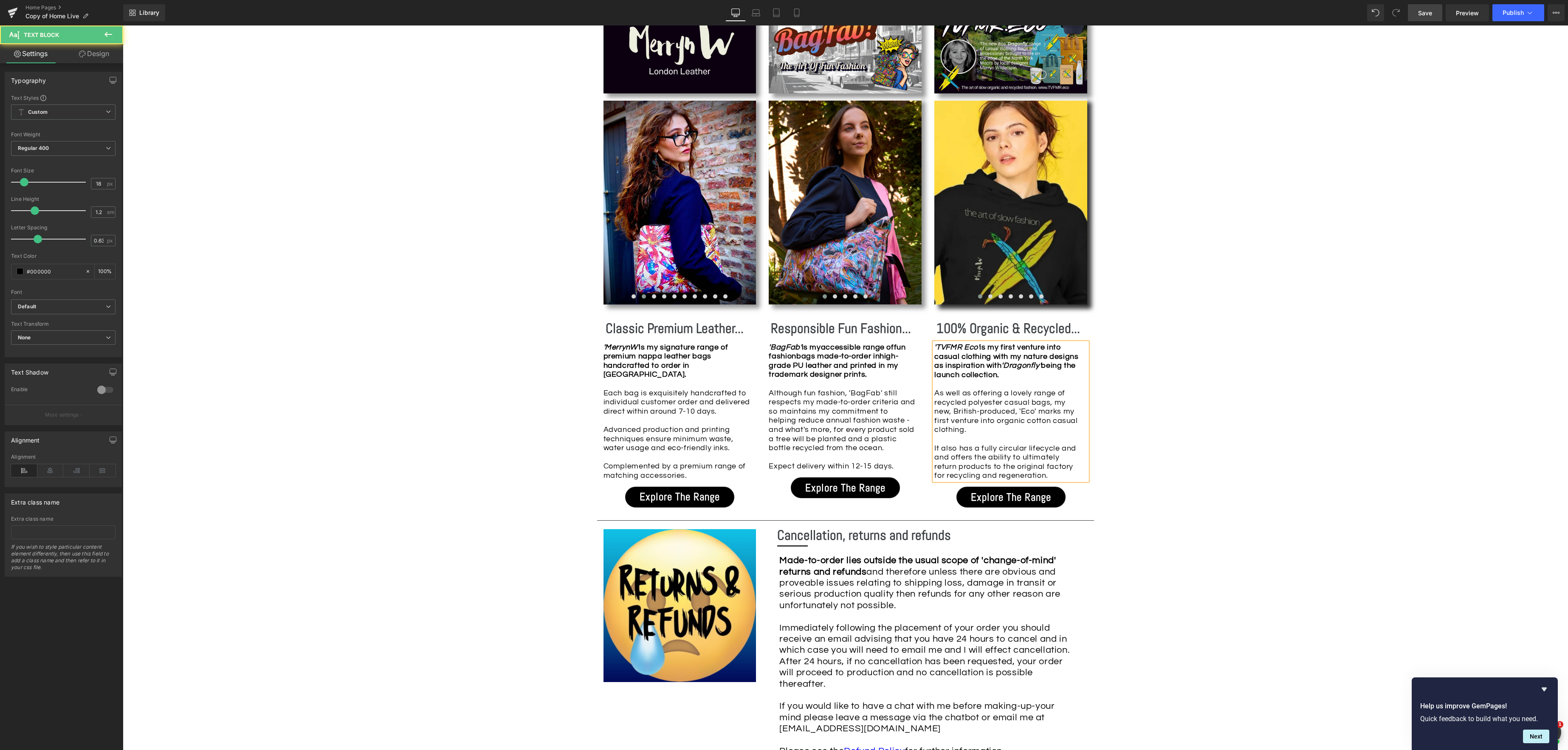
click at [1025, 365] on strong "'TVFMR Eco' is my first venture into casual clothing with my nature designs as …" at bounding box center [1006, 361] width 144 height 36
click at [1059, 366] on div "'TVFMR Eco' is my first venture into casual clothing with my nature designs as …" at bounding box center [1009, 365] width 149 height 46
click at [1049, 372] on div "'TVFMR Eco' is my first venture into casual clothing with my nature designs as …" at bounding box center [1009, 365] width 149 height 46
drag, startPoint x: 974, startPoint y: 394, endPoint x: 981, endPoint y: 393, distance: 7.1
click at [974, 394] on div "'TVFMR Eco' is my first venture into casual clothing with my nature designs as …" at bounding box center [1010, 412] width 153 height 138
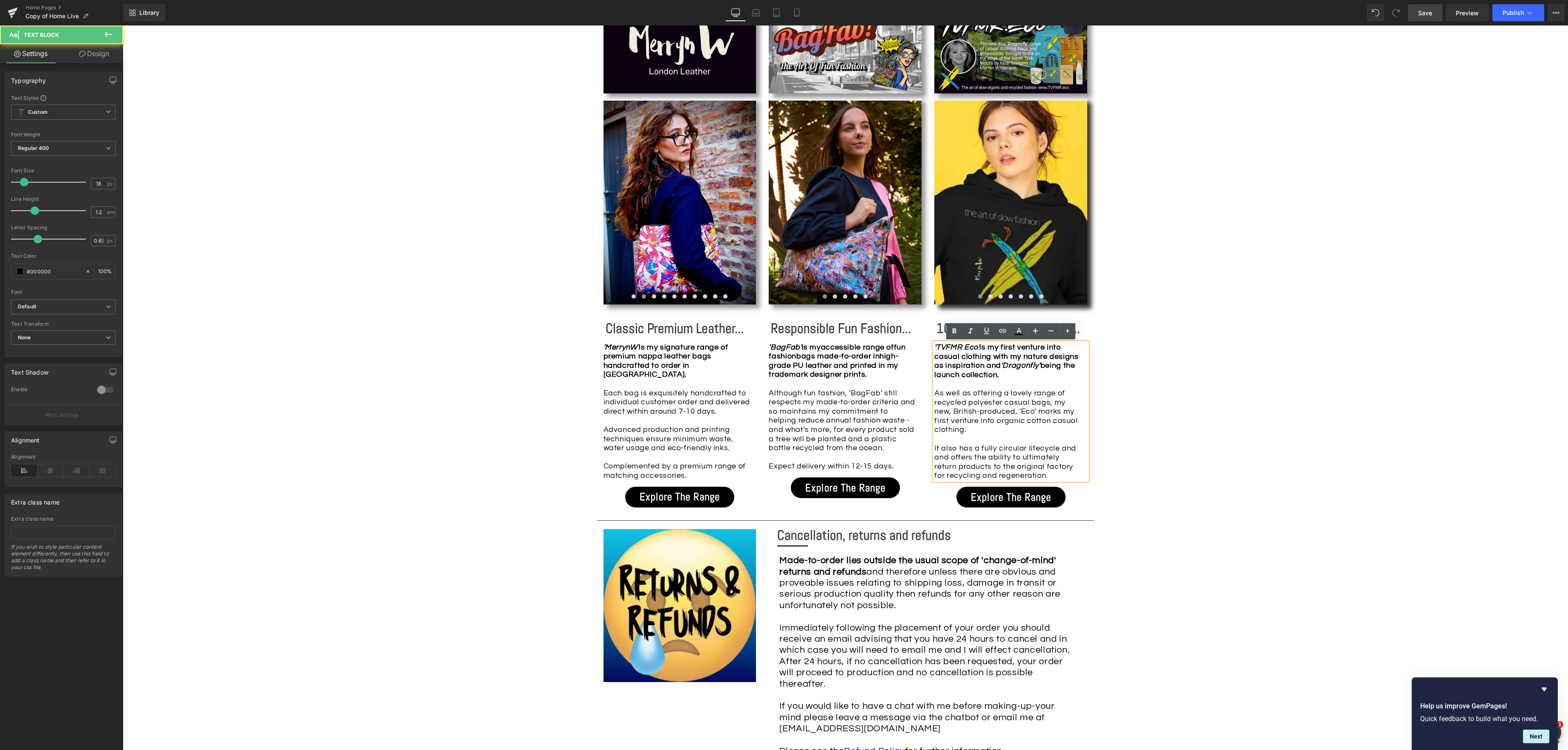
drag, startPoint x: 934, startPoint y: 395, endPoint x: 942, endPoint y: 394, distance: 8.1
click at [934, 395] on div "'TVFMR Eco' is my first venture into casual clothing with my nature designs as …" at bounding box center [1010, 412] width 153 height 138
click at [935, 394] on div "'TVFMR Eco' is my first venture into casual clothing with my nature designs as …" at bounding box center [1010, 412] width 153 height 138
drag, startPoint x: 936, startPoint y: 404, endPoint x: 950, endPoint y: 404, distance: 14.0
click at [936, 404] on div "'TVFMR Eco' is my first venture into casual clothing with my nature designs as …" at bounding box center [1010, 412] width 153 height 138
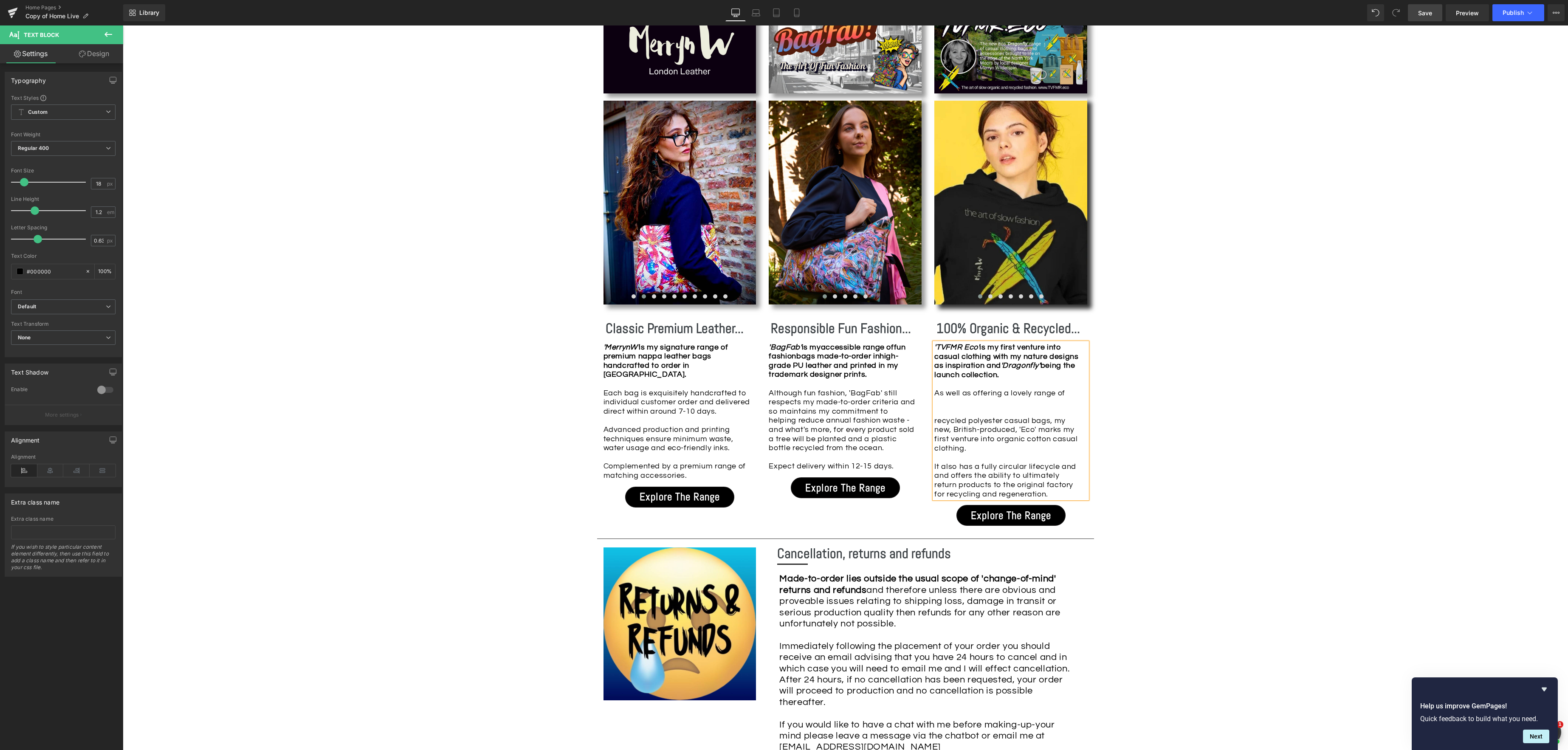
click at [1073, 390] on div "'TVFMR Eco' is my first venture into casual clothing with my nature designs as …" at bounding box center [1010, 421] width 153 height 156
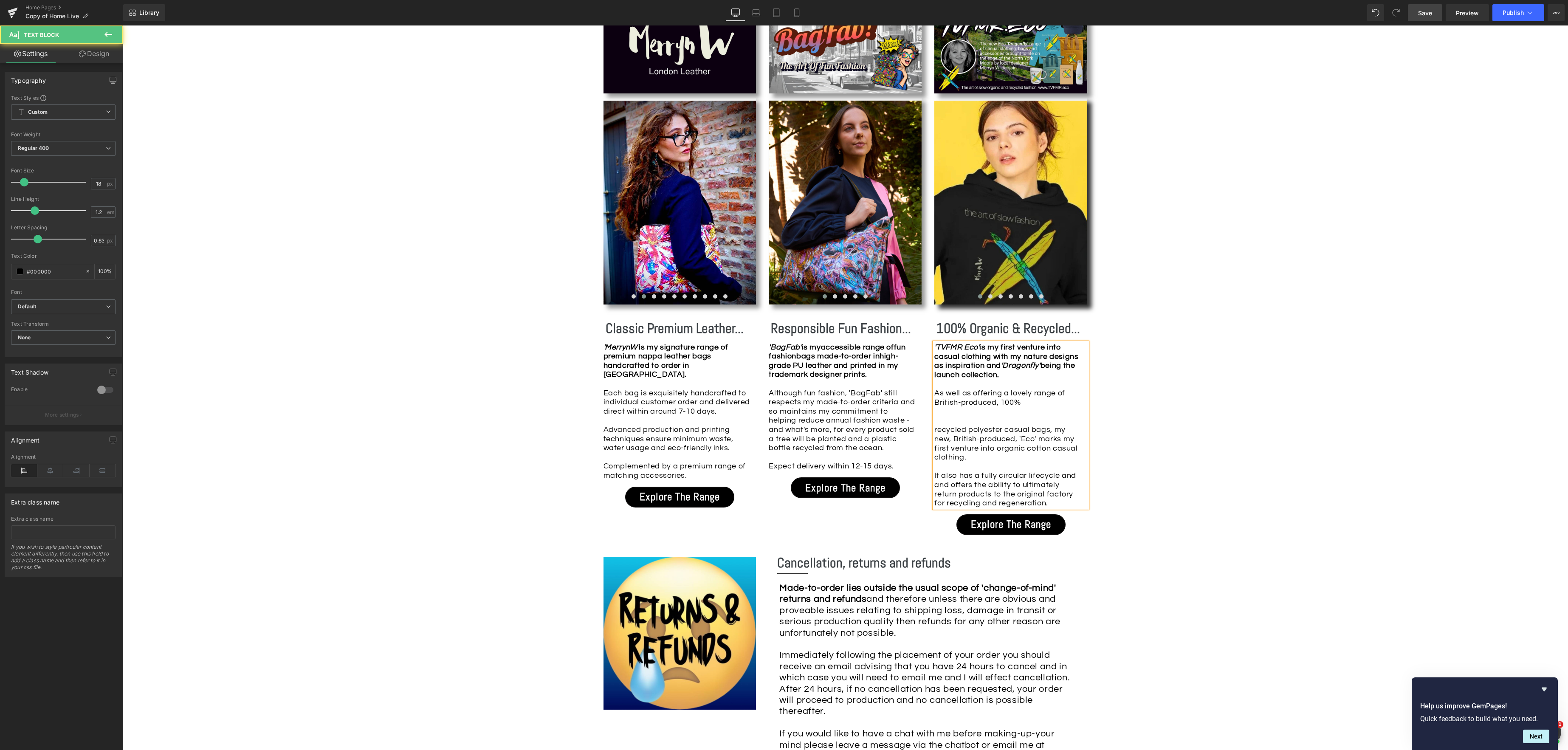
click at [934, 393] on div "'TVFMR Eco' is my first venture into casual clothing with my nature designs as …" at bounding box center [1010, 425] width 153 height 165
click at [936, 391] on div "'TVFMR Eco' is my first venture into casual clothing with my nature designs as …" at bounding box center [1010, 425] width 153 height 165
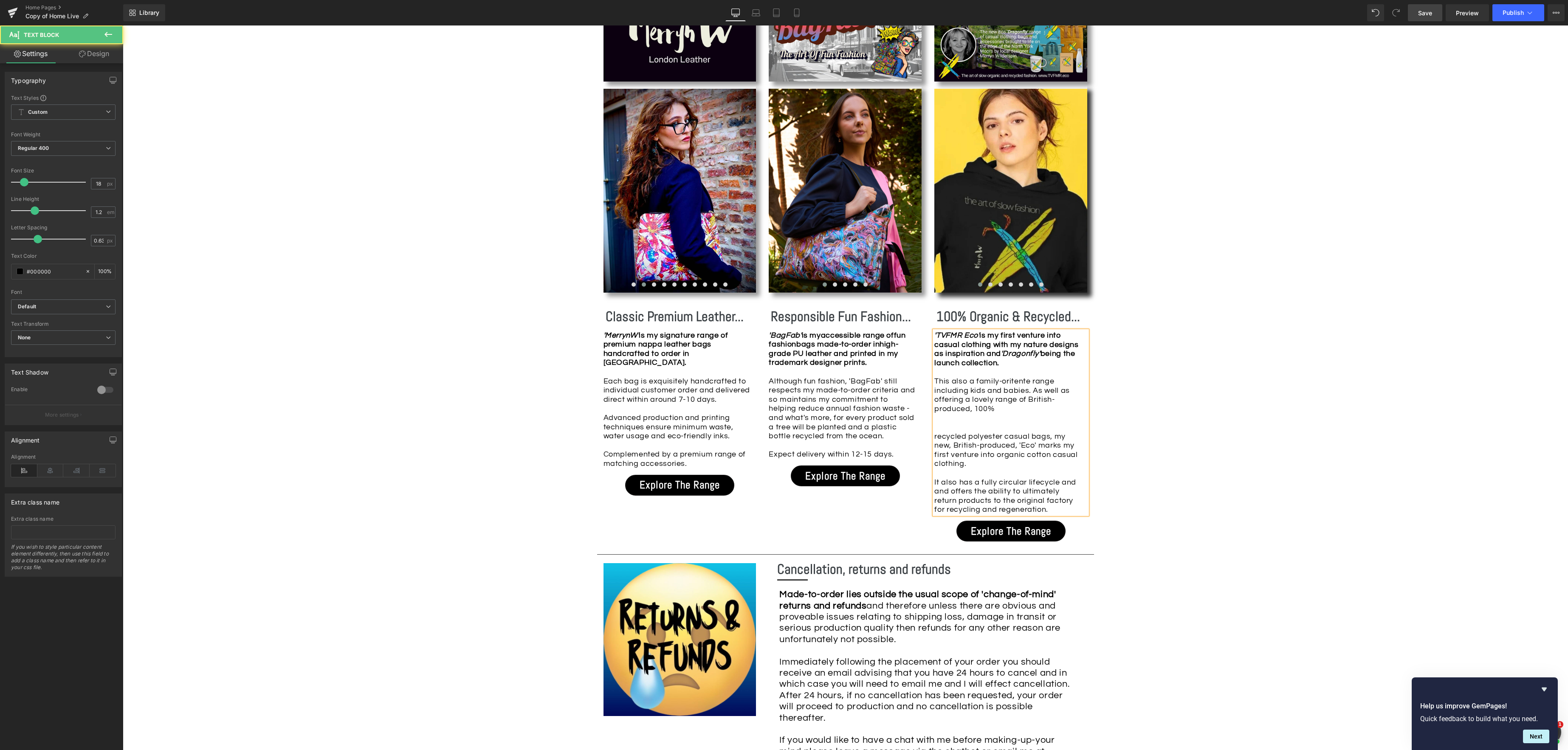
scroll to position [864, 0]
click at [1017, 384] on div "'TVFMR Eco' is my first venture into casual clothing with my nature designs as …" at bounding box center [1010, 423] width 153 height 183
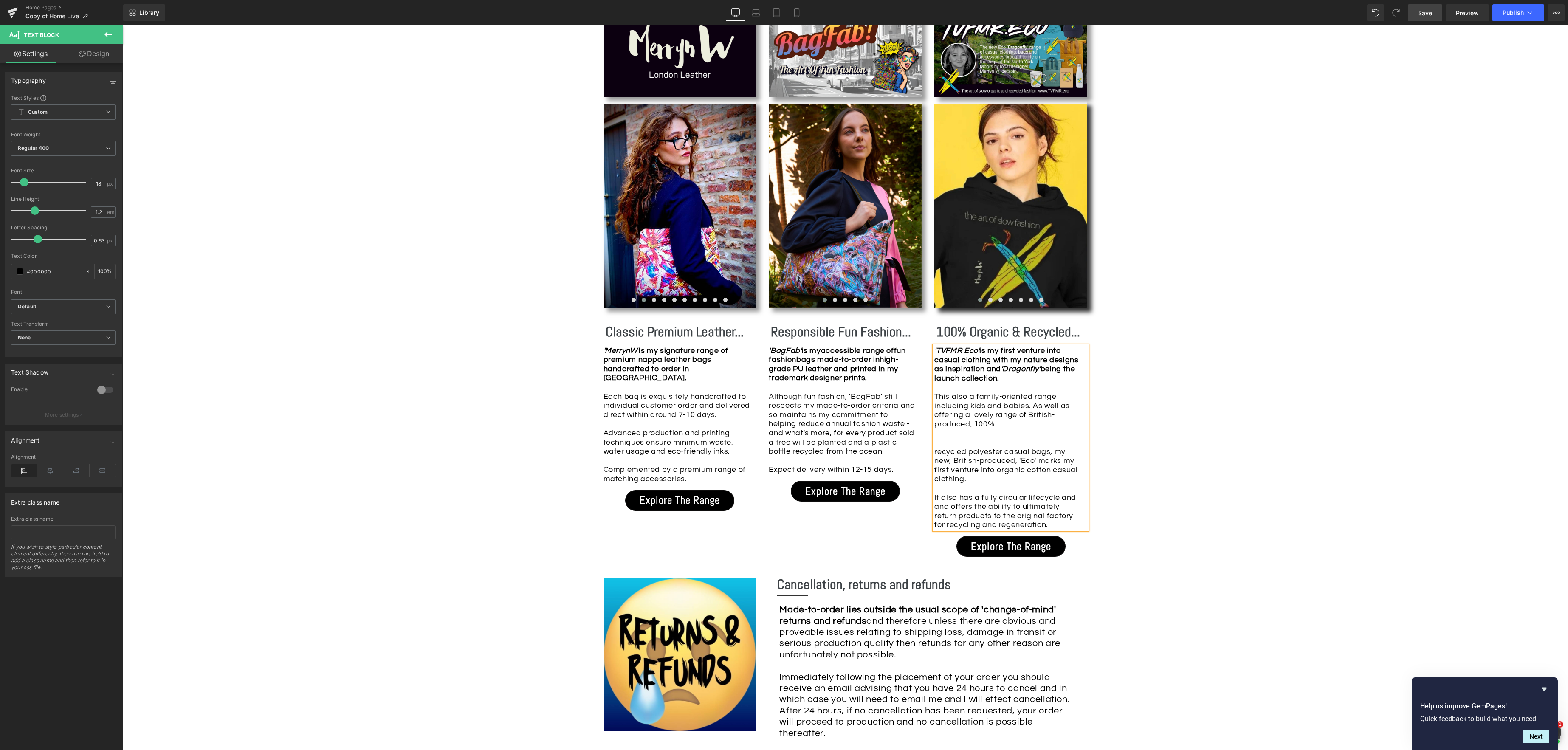
scroll to position [848, 0]
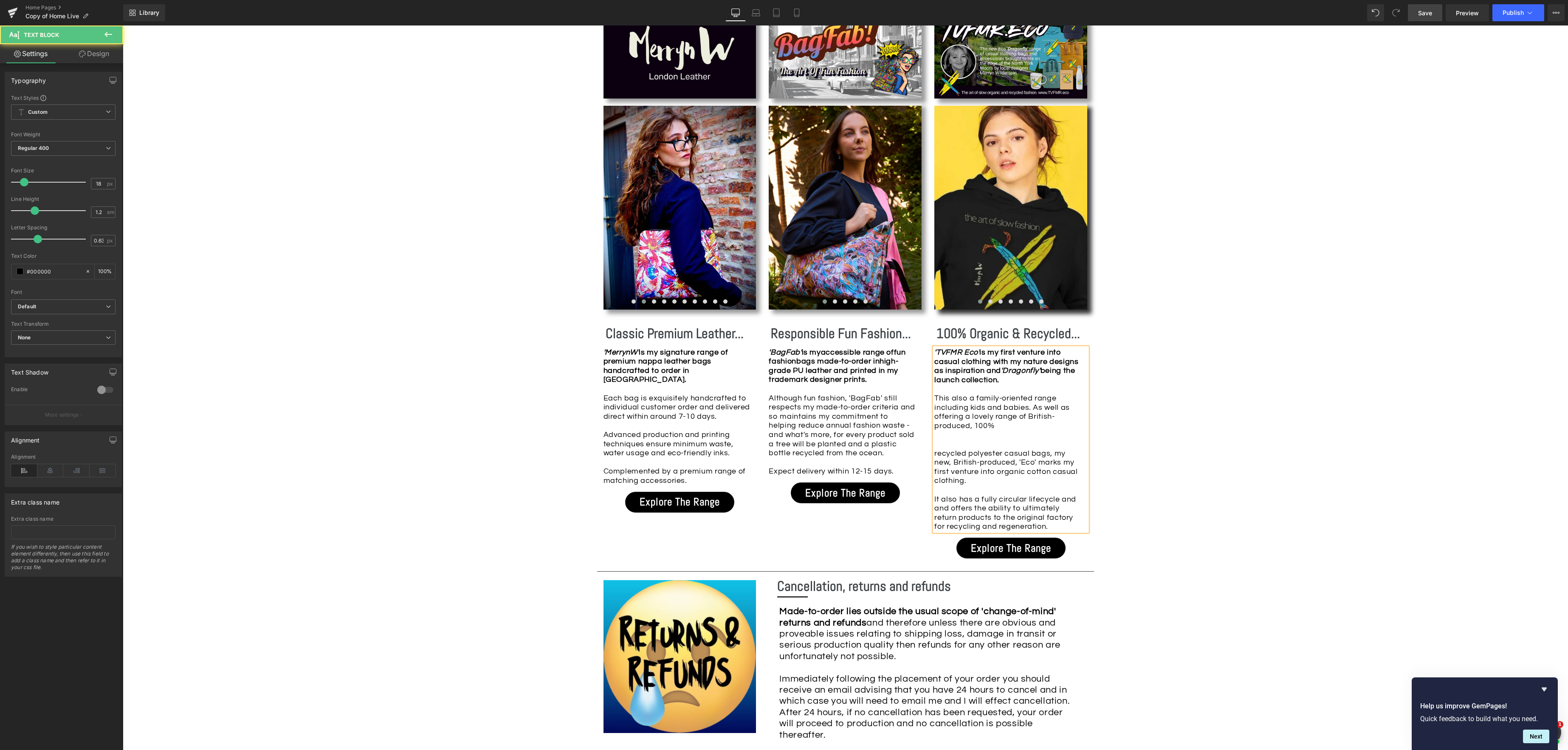
click at [934, 359] on div "'TVFMR Eco' is my first venture into casual clothing with my nature designs as …" at bounding box center [1010, 439] width 153 height 183
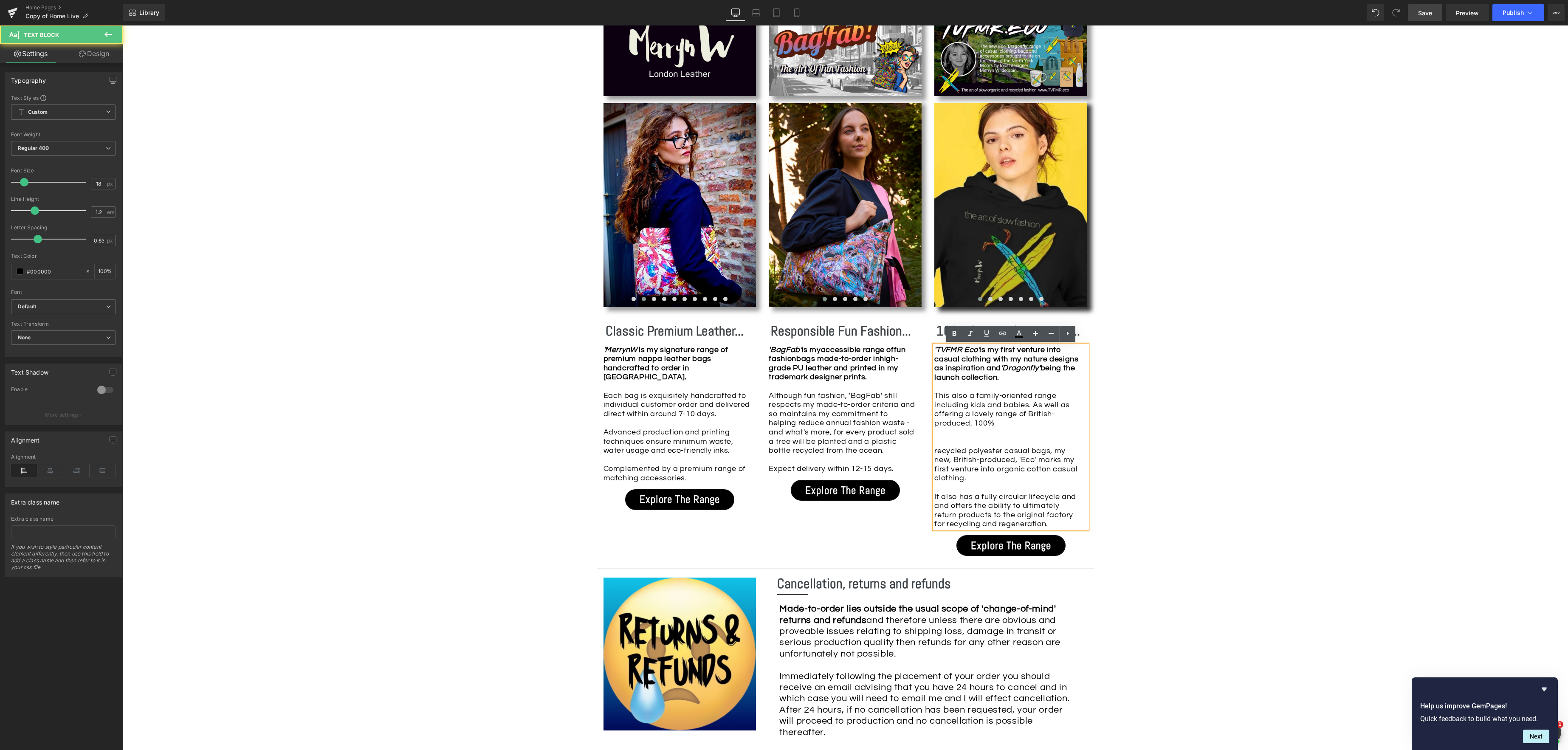
click at [934, 394] on div "'TVFMR Eco' is my first venture into casual clothing with my nature designs as …" at bounding box center [1010, 436] width 153 height 183
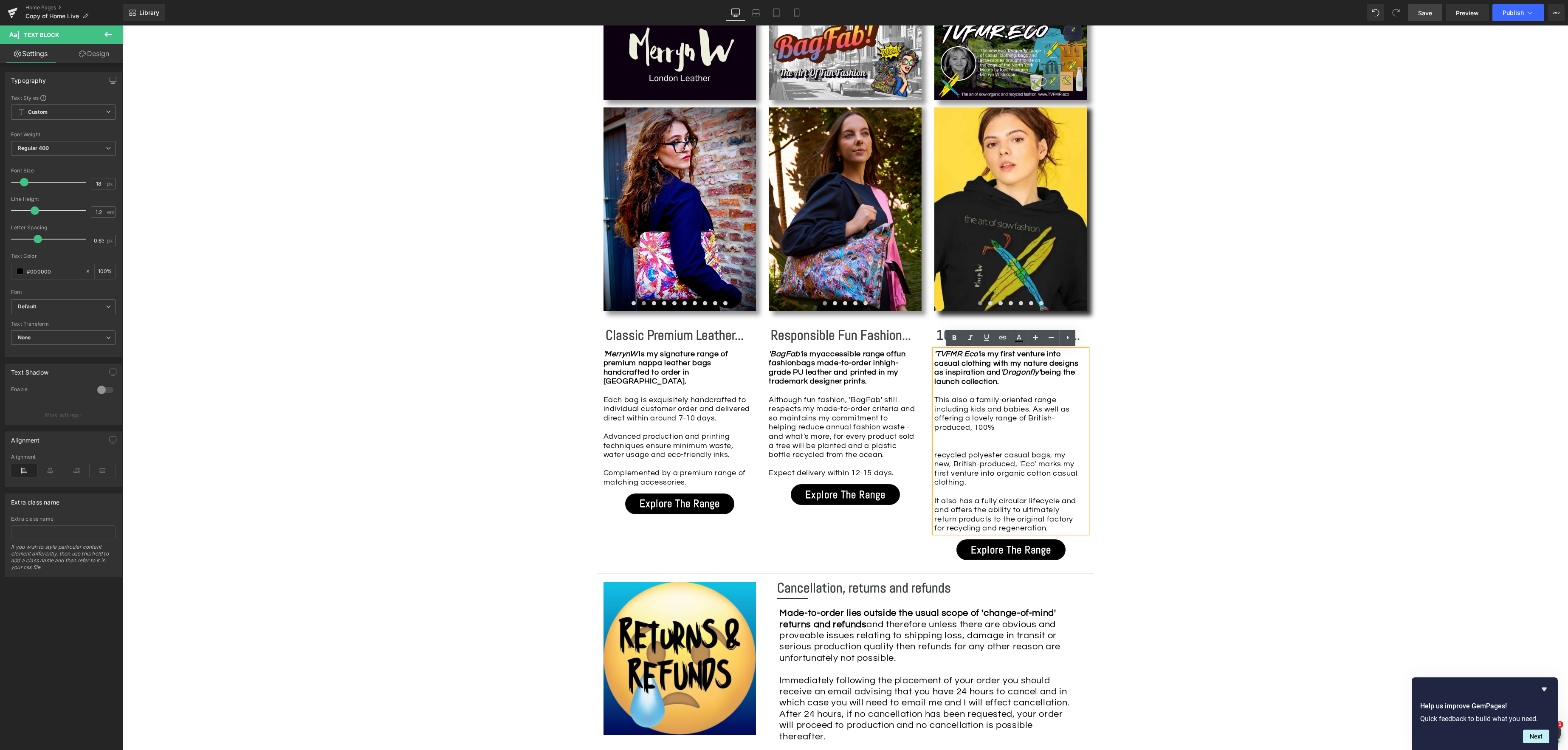
click at [936, 396] on div "'TVFMR Eco' is my first venture into casual clothing with my nature designs as …" at bounding box center [1010, 441] width 153 height 183
click at [1015, 399] on div "'TVFMR Eco' is my first venture into casual clothing with my nature designs as …" at bounding box center [1010, 441] width 153 height 183
drag, startPoint x: 1025, startPoint y: 411, endPoint x: 1068, endPoint y: 415, distance: 43.2
click at [1025, 411] on div "'TVFMR Eco' is my first venture into casual clothing with my nature designs as …" at bounding box center [1010, 441] width 153 height 183
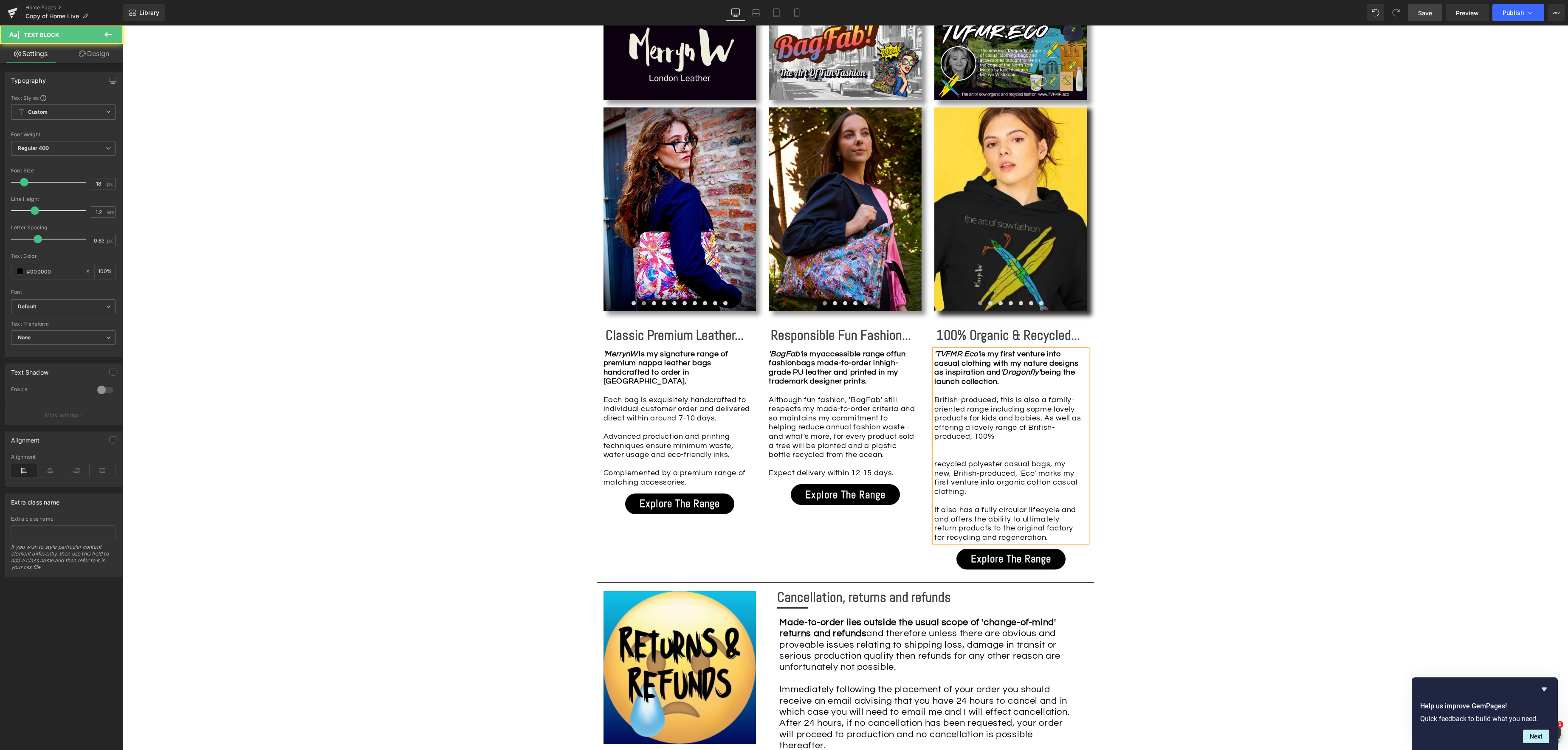
drag, startPoint x: 1037, startPoint y: 412, endPoint x: 1069, endPoint y: 413, distance: 32.0
click at [1037, 412] on div "'TVFMR Eco' is my first venture into casual clothing with my nature designs as …" at bounding box center [1010, 446] width 153 height 192
drag, startPoint x: 1038, startPoint y: 422, endPoint x: 1071, endPoint y: 416, distance: 33.5
click at [1038, 422] on div "'TVFMR Eco' is my first venture into casual clothing with my nature designs as …" at bounding box center [1010, 446] width 153 height 192
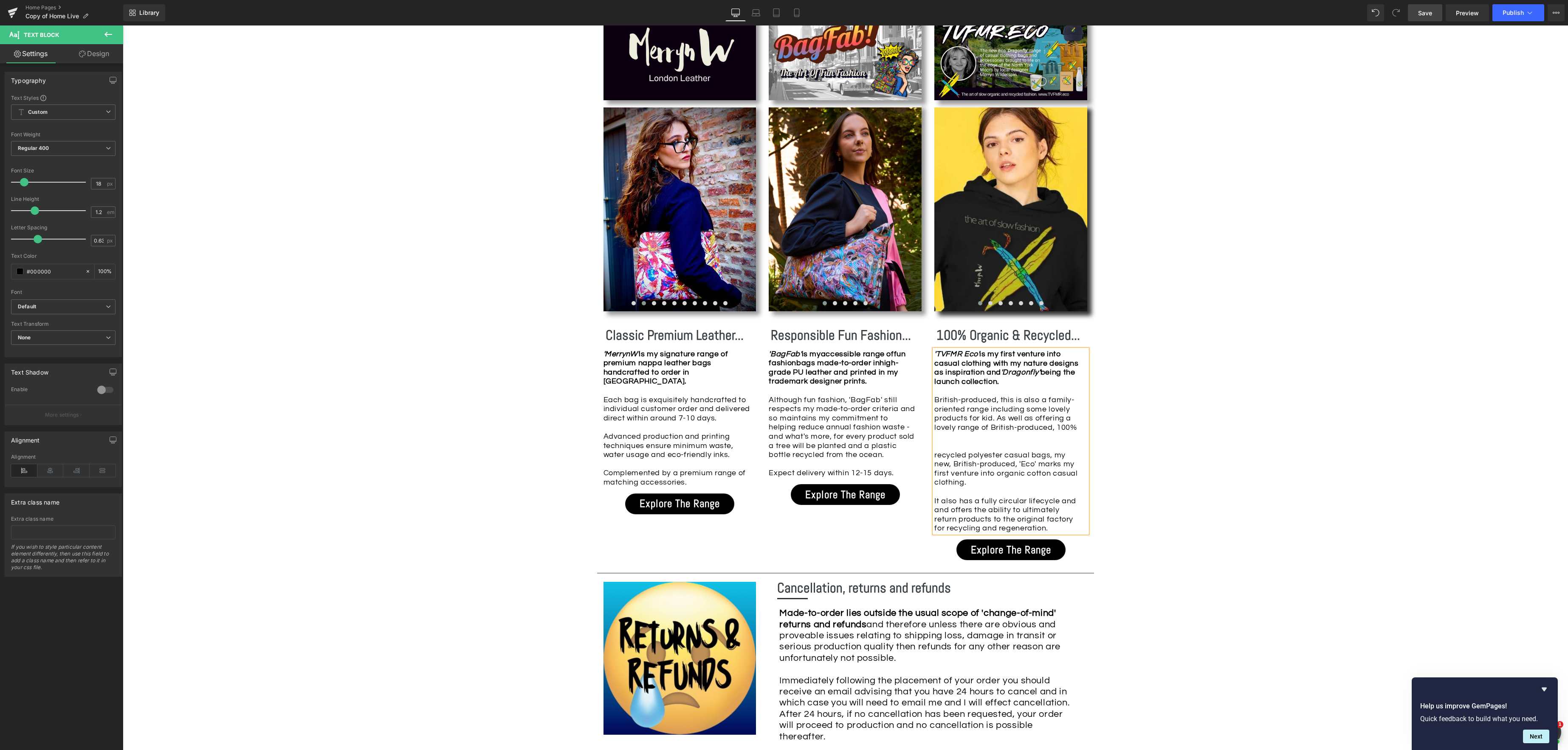
scroll to position [849, 0]
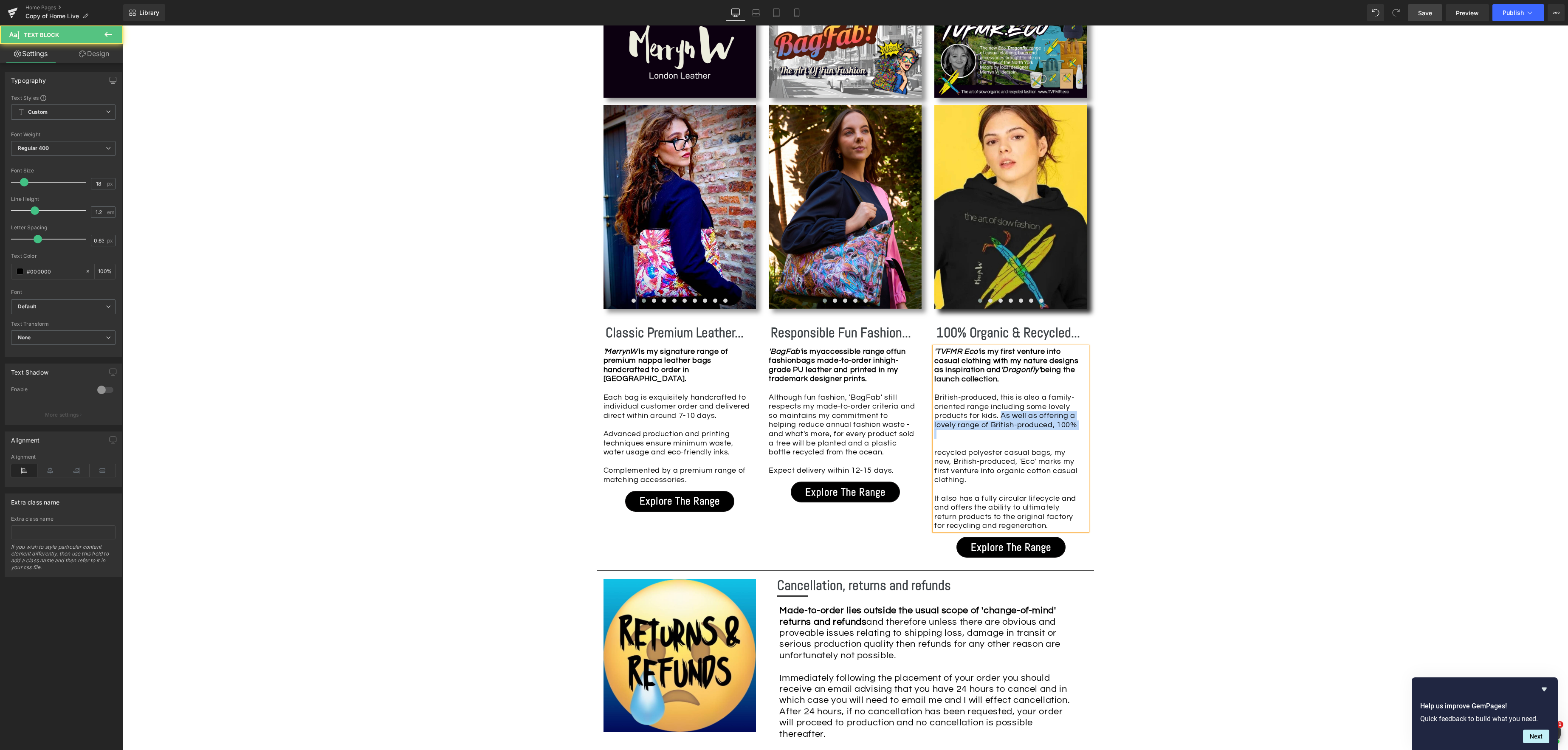
drag, startPoint x: 1001, startPoint y: 413, endPoint x: 1083, endPoint y: 432, distance: 84.2
click at [1083, 432] on div "'TVFMR Eco' is my first venture into casual clothing with my nature designs as …" at bounding box center [1010, 438] width 153 height 183
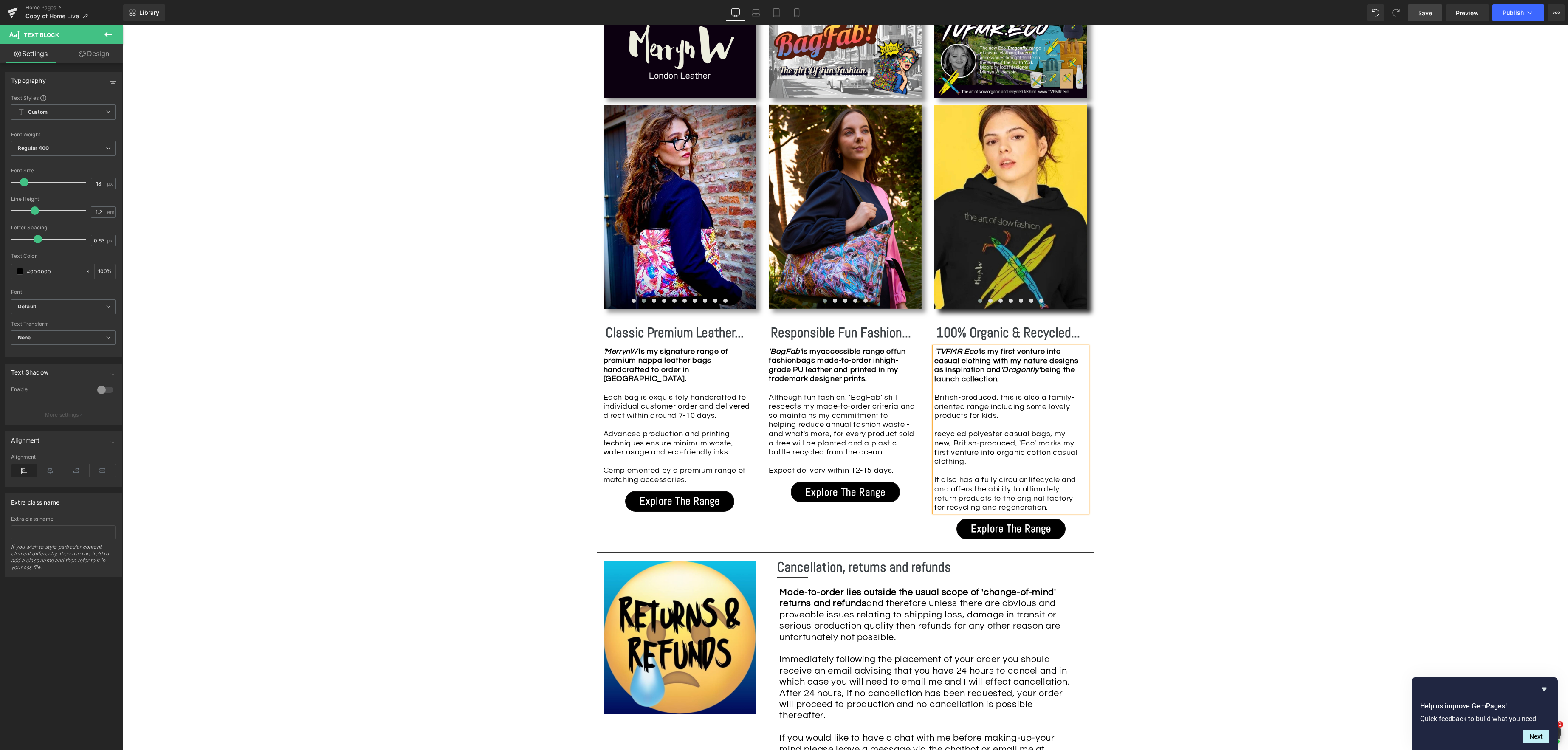
drag, startPoint x: 994, startPoint y: 397, endPoint x: 1025, endPoint y: 399, distance: 31.1
click at [994, 397] on div "'TVFMR Eco' is my first venture into casual clothing with my nature designs as …" at bounding box center [1010, 429] width 153 height 165
click at [1006, 396] on div "'TVFMR Eco' is my first venture into casual clothing with my nature designs as …" at bounding box center [1010, 429] width 153 height 165
drag, startPoint x: 1054, startPoint y: 397, endPoint x: 1081, endPoint y: 401, distance: 27.3
click at [1055, 396] on div "'TVFMR Eco' is my first venture into casual clothing with my nature designs as …" at bounding box center [1010, 429] width 153 height 165
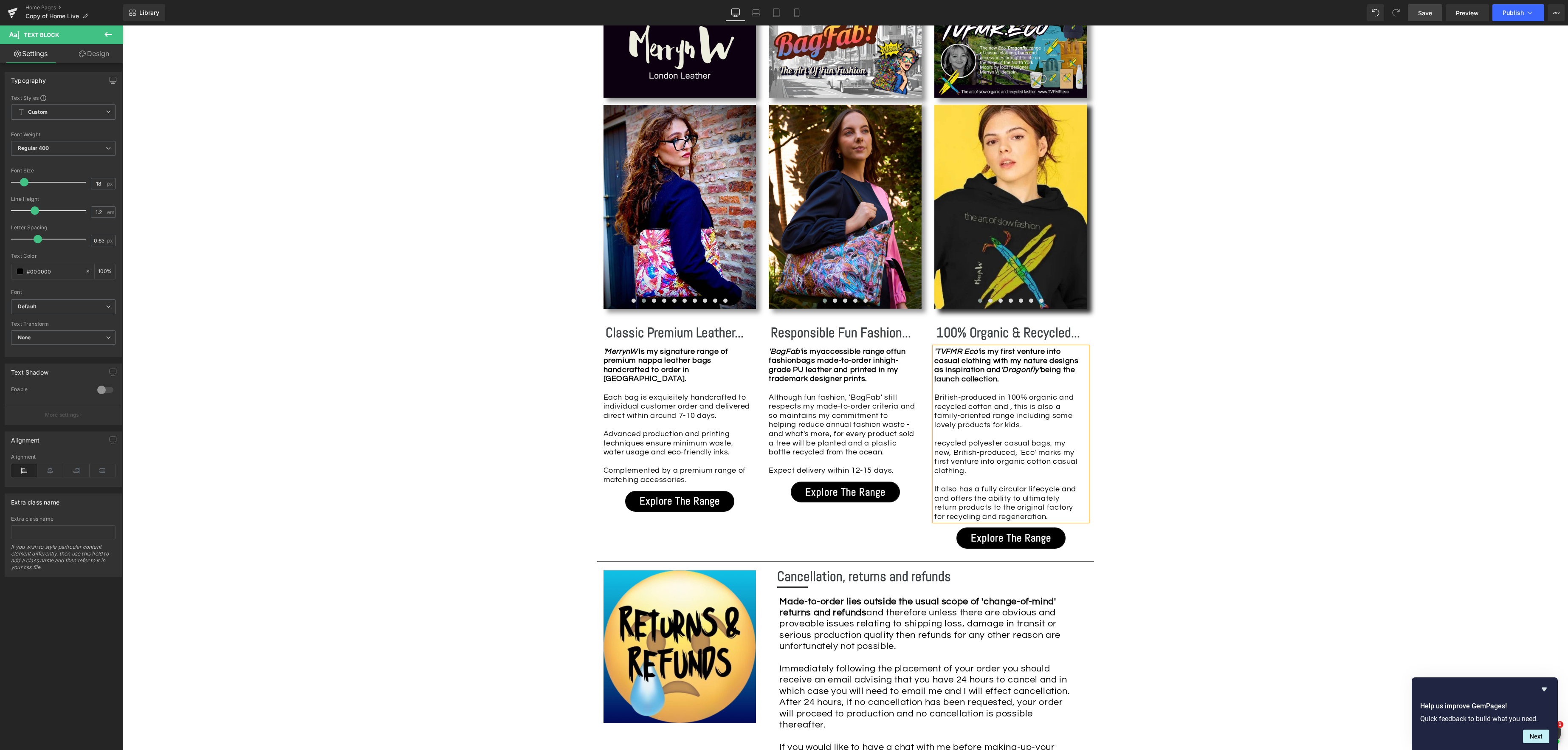
drag, startPoint x: 1006, startPoint y: 399, endPoint x: 1024, endPoint y: 401, distance: 18.1
click at [1006, 399] on div "'TVFMR Eco' is my first venture into casual clothing with my nature designs as …" at bounding box center [1010, 434] width 153 height 174
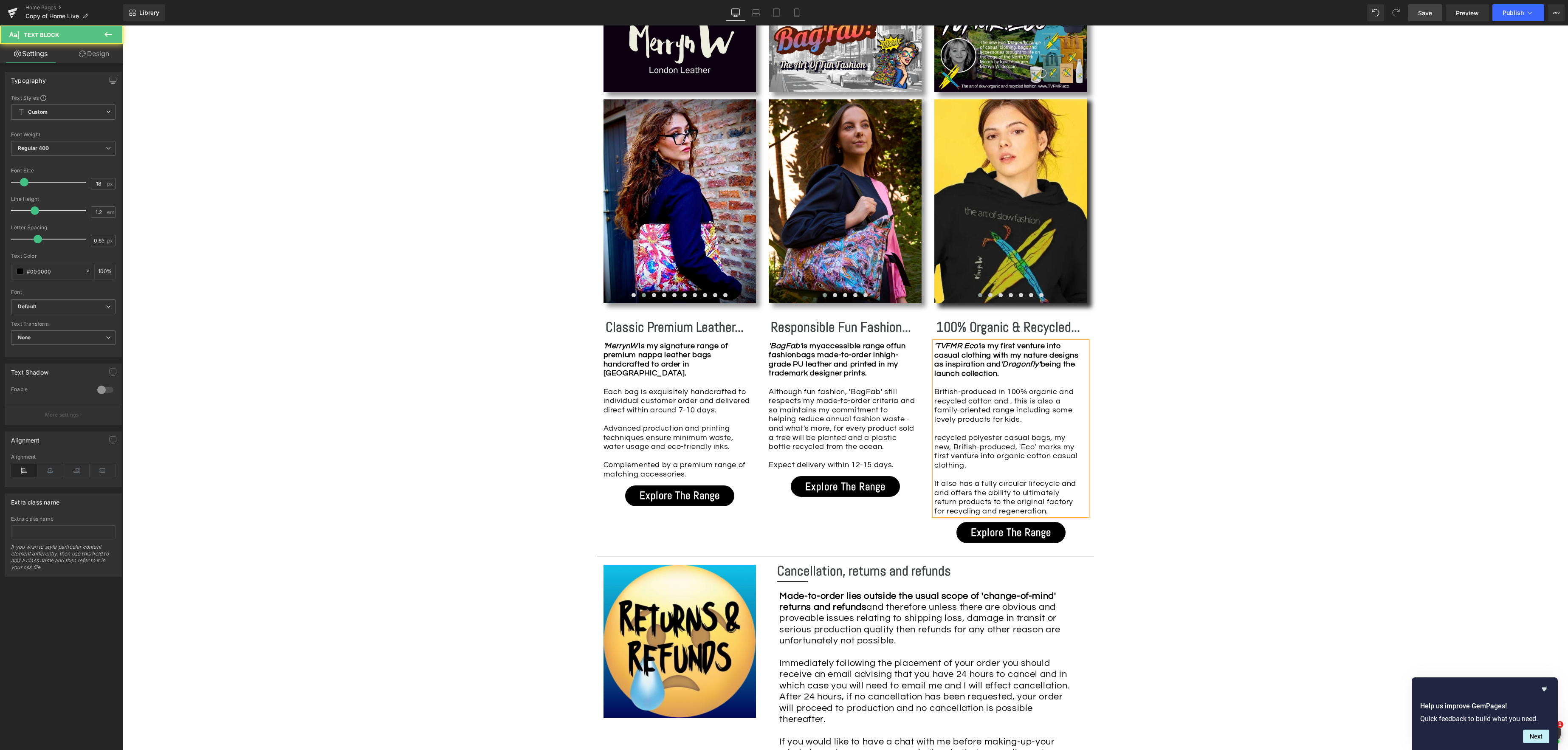
drag, startPoint x: 1013, startPoint y: 405, endPoint x: 1096, endPoint y: 410, distance: 83.2
click at [1013, 405] on div "'TVFMR Eco' is my first venture into casual clothing with my nature designs as …" at bounding box center [1010, 429] width 153 height 174
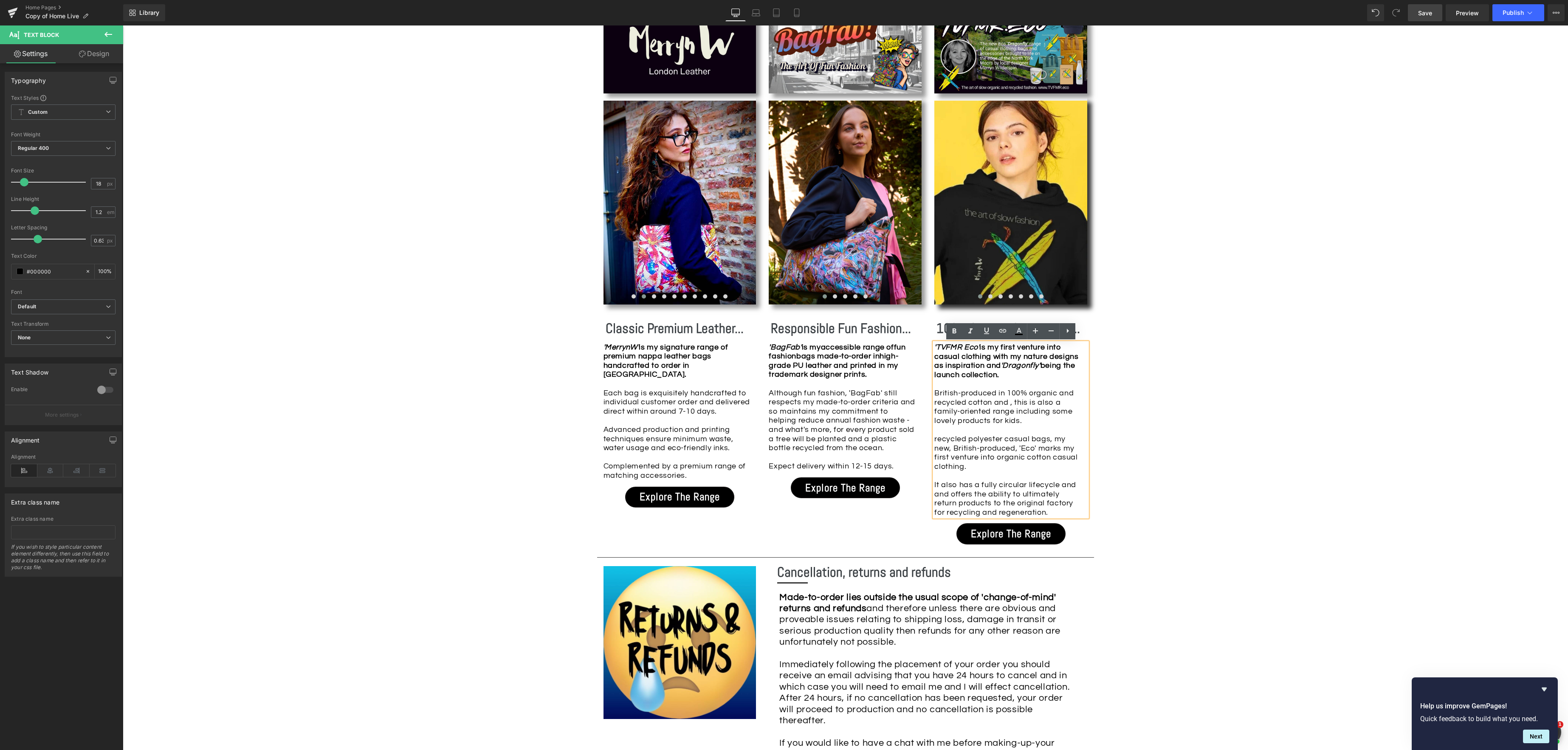
drag, startPoint x: 1012, startPoint y: 402, endPoint x: 1104, endPoint y: 410, distance: 92.3
click at [1012, 402] on div "'TVFMR Eco' is my first venture into casual clothing with my nature designs as …" at bounding box center [1010, 430] width 153 height 174
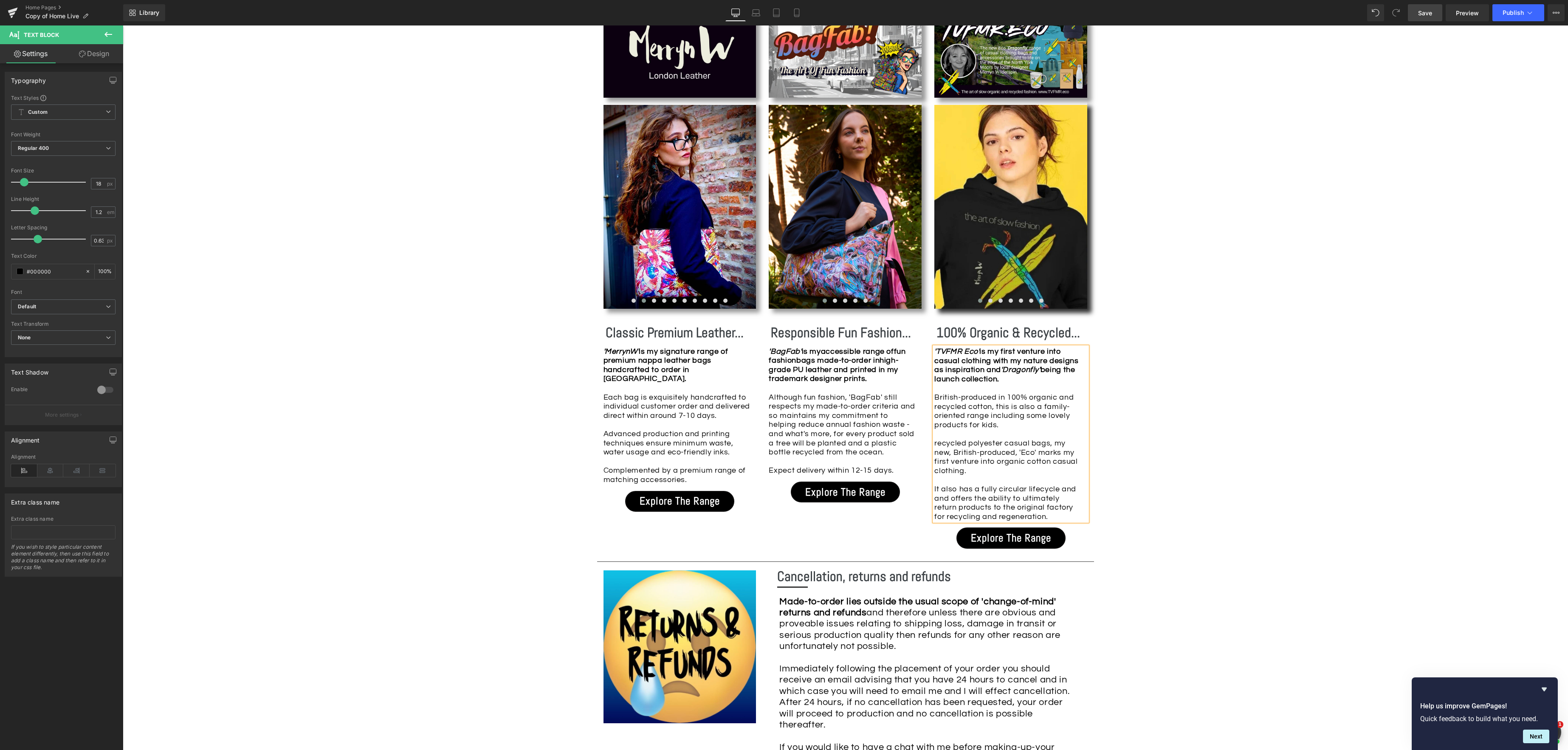
scroll to position [848, 0]
click at [935, 441] on div "recycled polyester casual bags, my new, British-produced, 'Eco' marks my first …" at bounding box center [1009, 480] width 149 height 82
drag, startPoint x: 947, startPoint y: 444, endPoint x: 954, endPoint y: 444, distance: 7.0
click at [947, 444] on div "And there are bags! recycled polyester casual bags, my new, British-produced, '…" at bounding box center [1009, 478] width 149 height 82
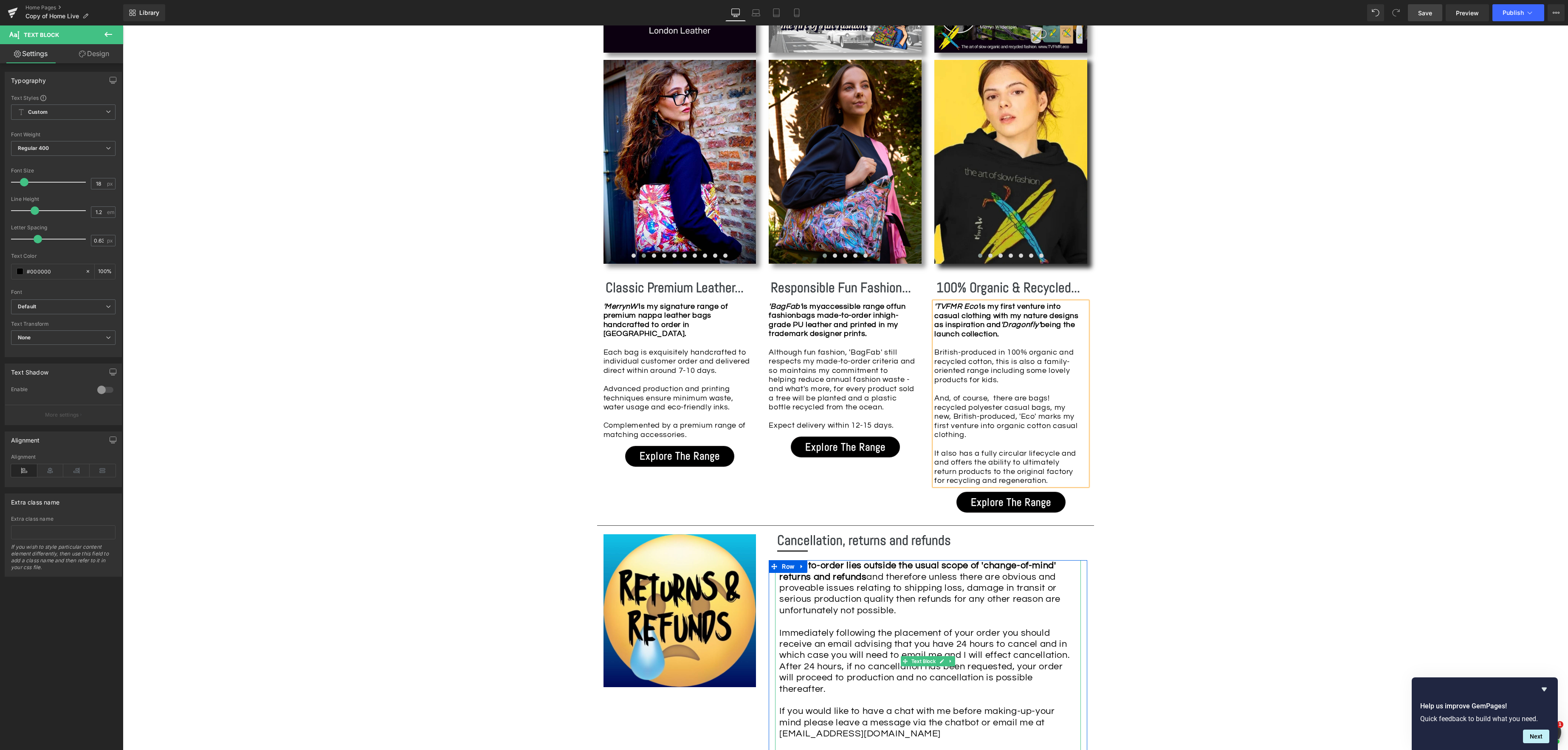
scroll to position [878, 0]
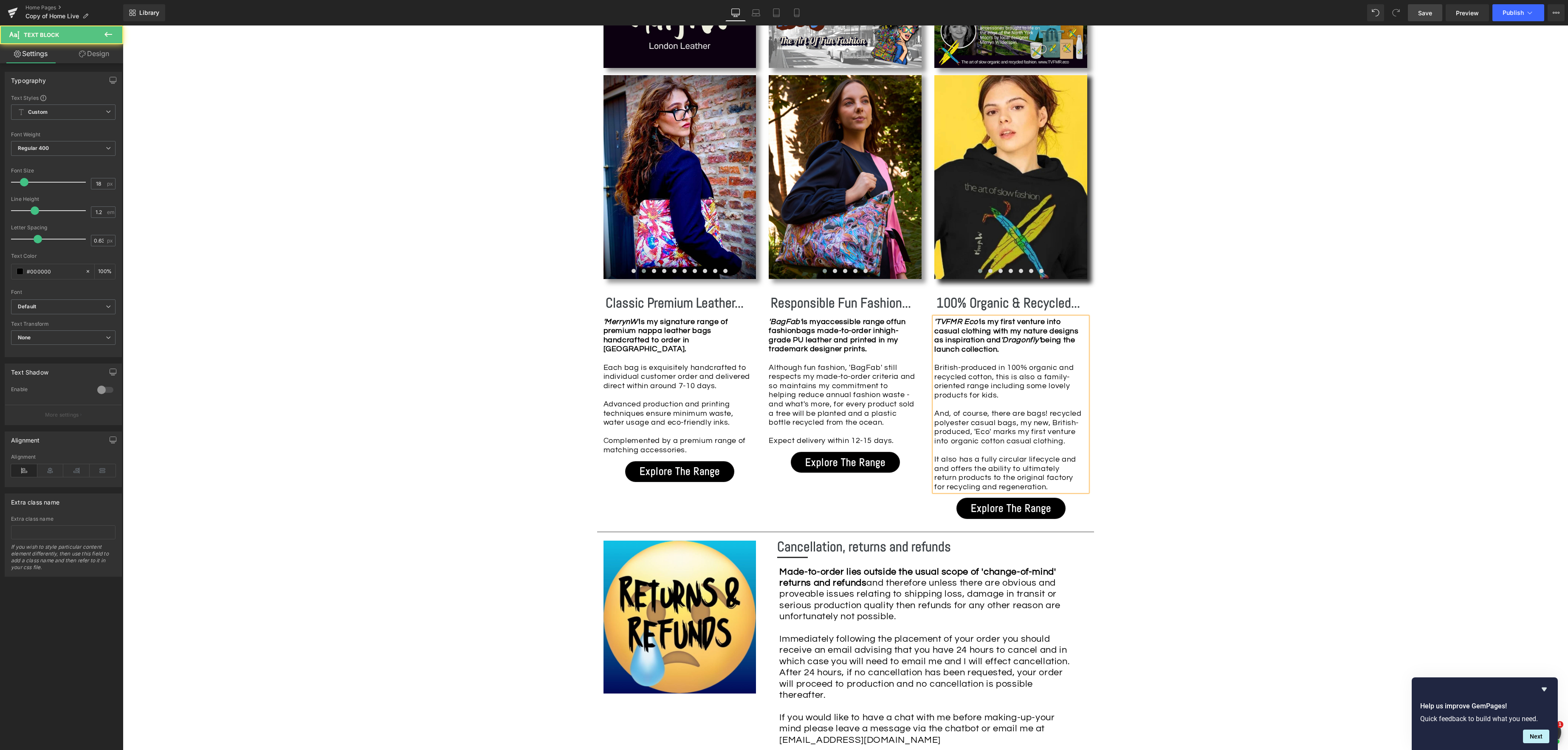
click at [1053, 414] on div "And, of course, there are bags! recycled polyester casual bags, my new, British…" at bounding box center [1009, 450] width 149 height 82
click at [1052, 414] on div "And, of course, there are bags! recycled polyester casual bags, my new, British…" at bounding box center [1009, 450] width 149 height 82
drag, startPoint x: 1051, startPoint y: 414, endPoint x: 1058, endPoint y: 415, distance: 7.1
click at [1051, 414] on div "And, of course, there are bags! recycled polyester casual bags, my new, British…" at bounding box center [1009, 450] width 149 height 82
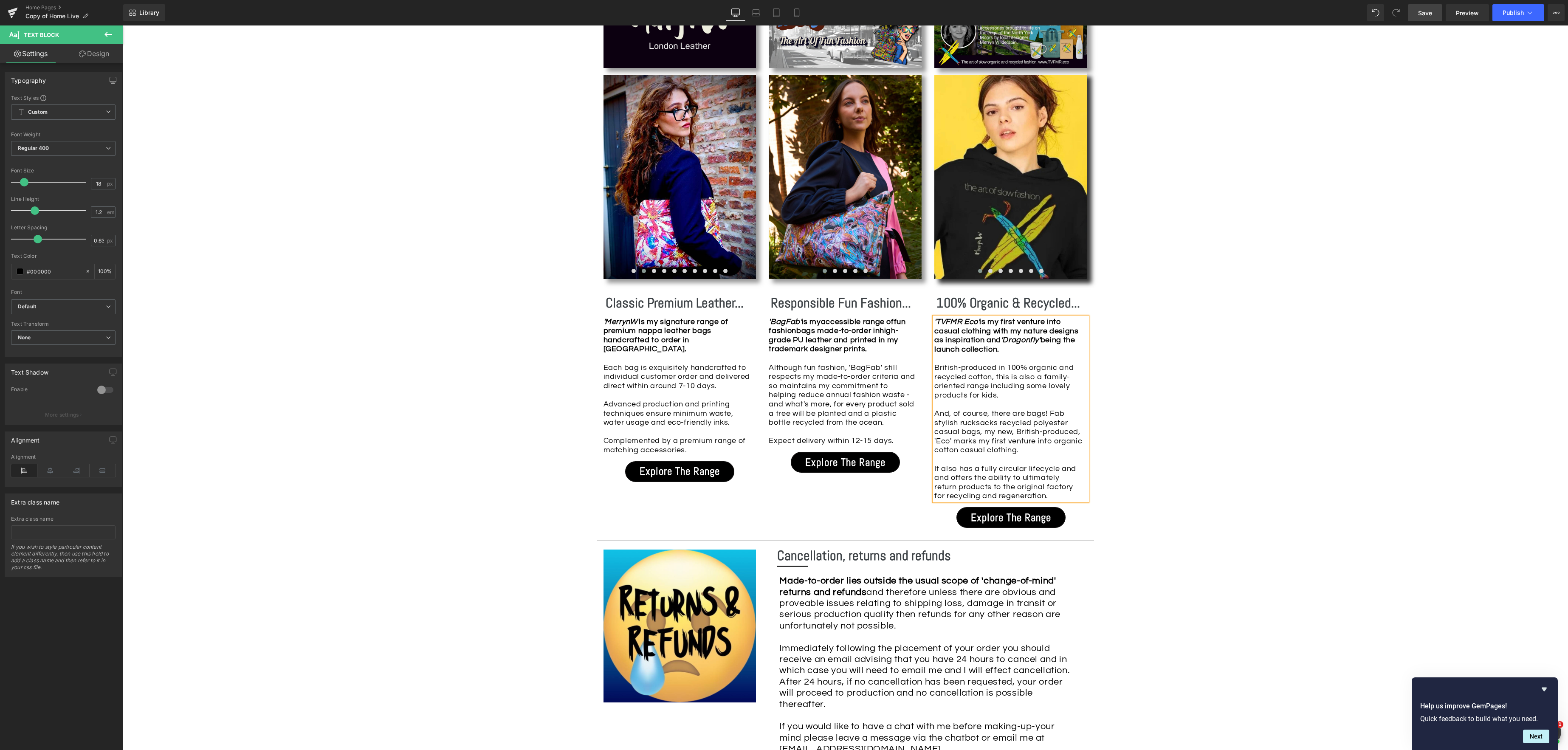
click at [1065, 415] on div "And, of course, there are bags! Fab stylish rucksacks recycled polyester casual…" at bounding box center [1009, 455] width 149 height 92
drag, startPoint x: 999, startPoint y: 424, endPoint x: 1032, endPoint y: 425, distance: 33.0
click at [999, 424] on div "And, of course, there are bags! Fab, stylish rucksacks recycled polyester casua…" at bounding box center [1009, 455] width 149 height 92
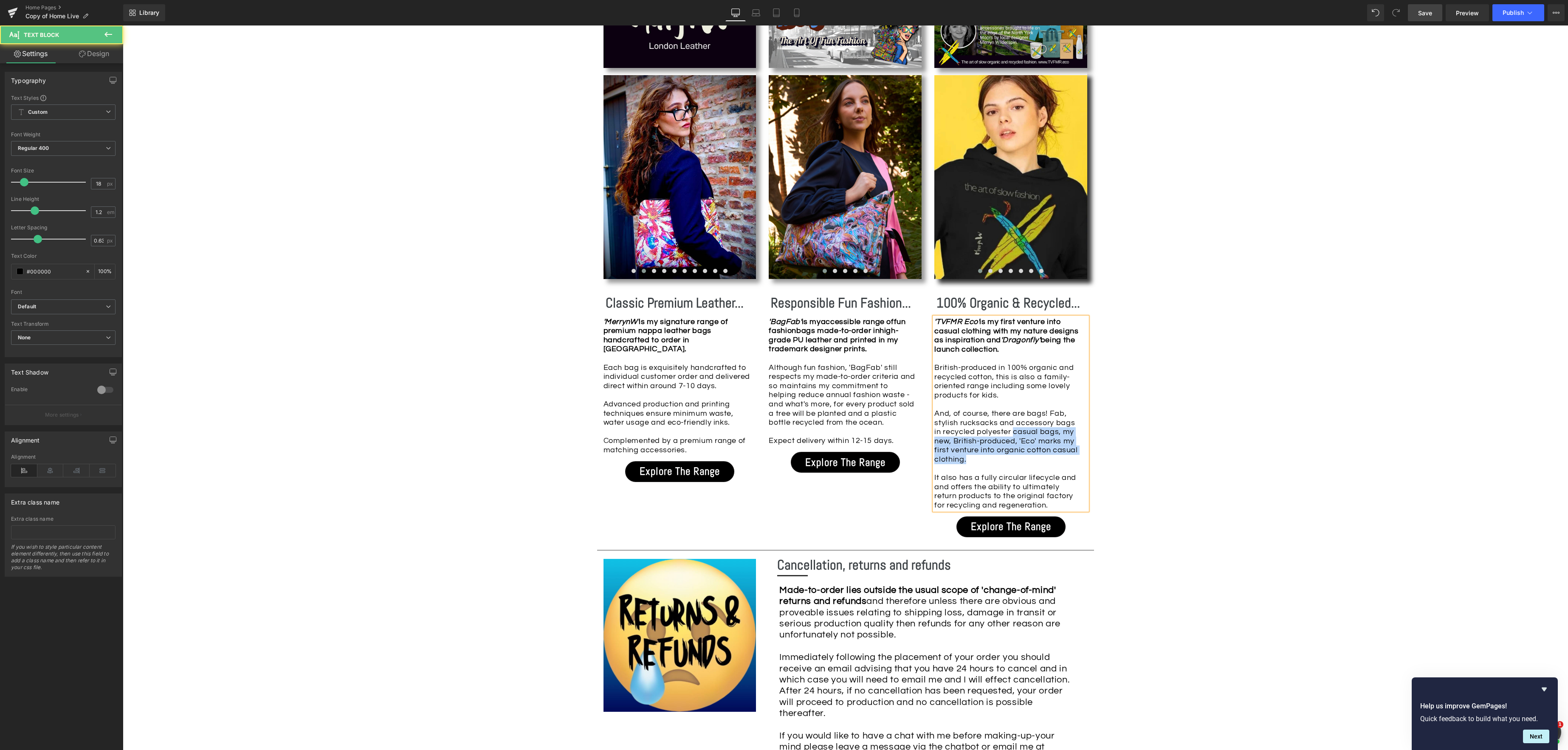
drag, startPoint x: 1003, startPoint y: 434, endPoint x: 1143, endPoint y: 473, distance: 145.3
click at [1030, 463] on div "And, of course, there are bags! Fab, stylish rucksacks and accessory bags in re…" at bounding box center [1009, 460] width 149 height 101
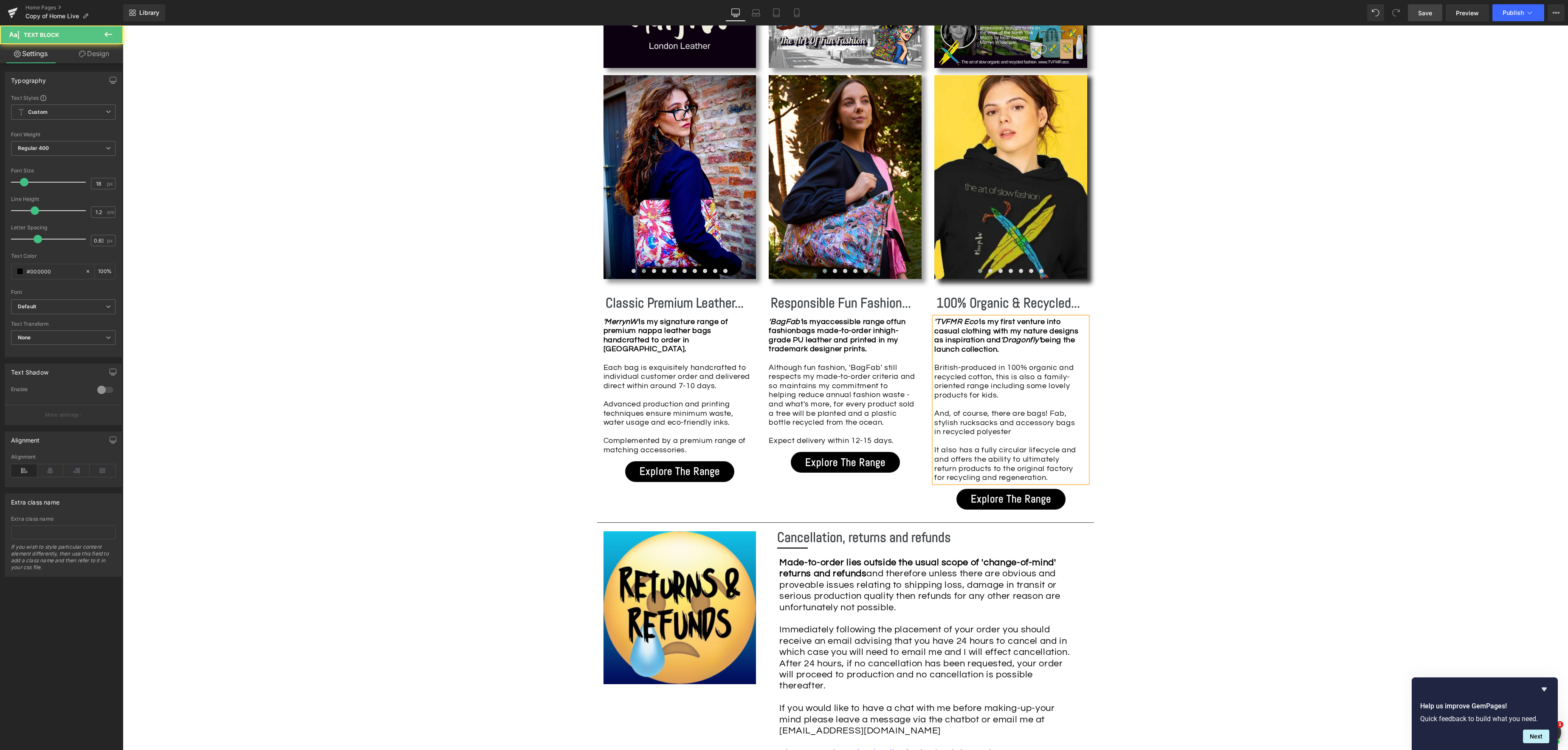
drag, startPoint x: 1071, startPoint y: 425, endPoint x: 1089, endPoint y: 429, distance: 18.4
click at [1073, 425] on div "And, of course, there are bags! Fab, stylish rucksacks and accessory bags in re…" at bounding box center [1009, 446] width 149 height 74
click at [1052, 434] on div "And, of course, there are bags! Fab, stylish rucksacks and accessory bags produ…" at bounding box center [1009, 446] width 149 height 74
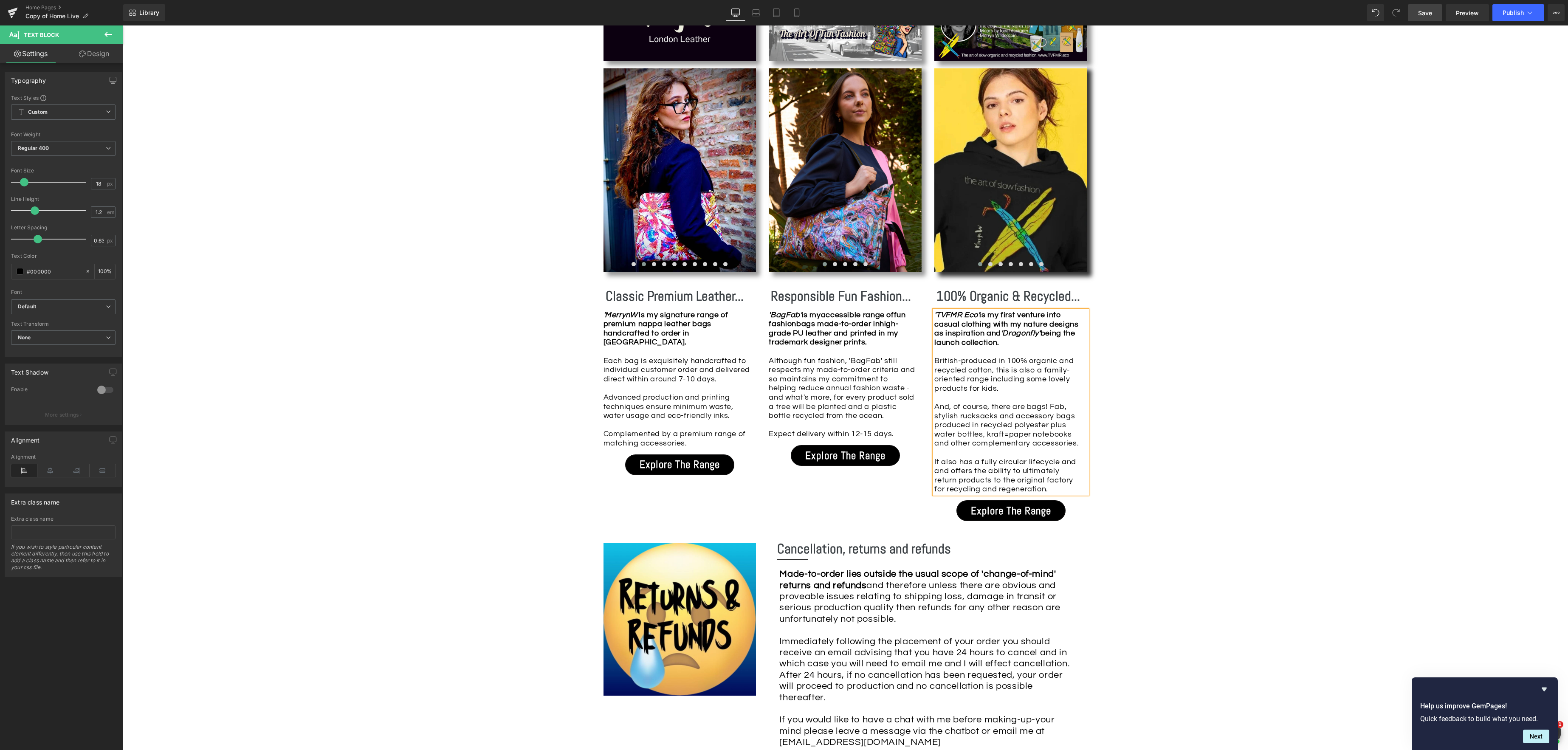
scroll to position [889, 0]
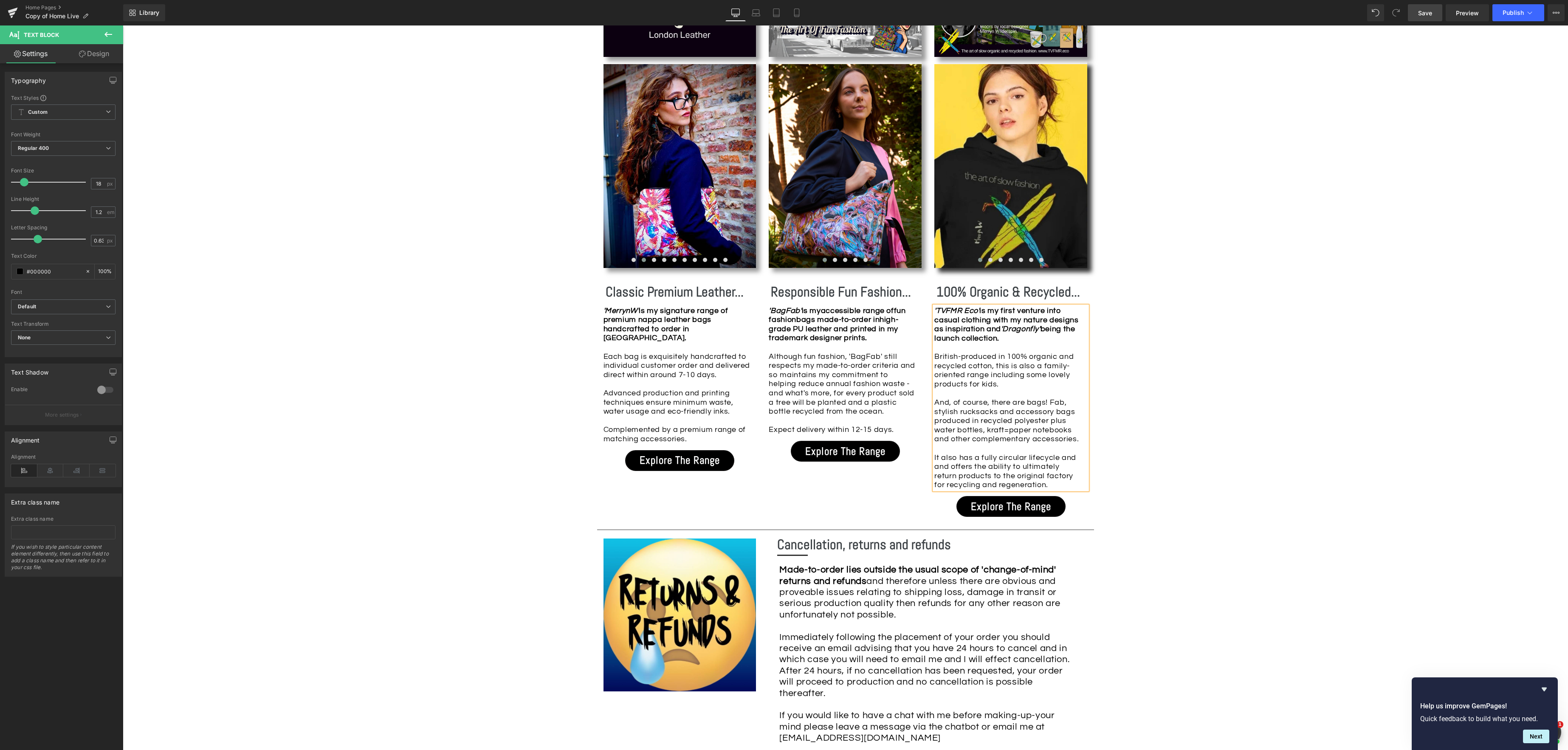
drag, startPoint x: 1006, startPoint y: 429, endPoint x: 1085, endPoint y: 436, distance: 79.3
click at [1006, 429] on div "And, of course, there are bags! Fab, stylish rucksacks and accessory bags produ…" at bounding box center [1009, 444] width 149 height 92
drag, startPoint x: 1020, startPoint y: 469, endPoint x: 932, endPoint y: 460, distance: 88.5
click at [932, 460] on div "Image Image Image Image Image Image Image Image ‹ › Carousel 100% Organic & Rec…" at bounding box center [1011, 245] width 166 height 553
drag, startPoint x: 935, startPoint y: 405, endPoint x: 1035, endPoint y: 402, distance: 100.0
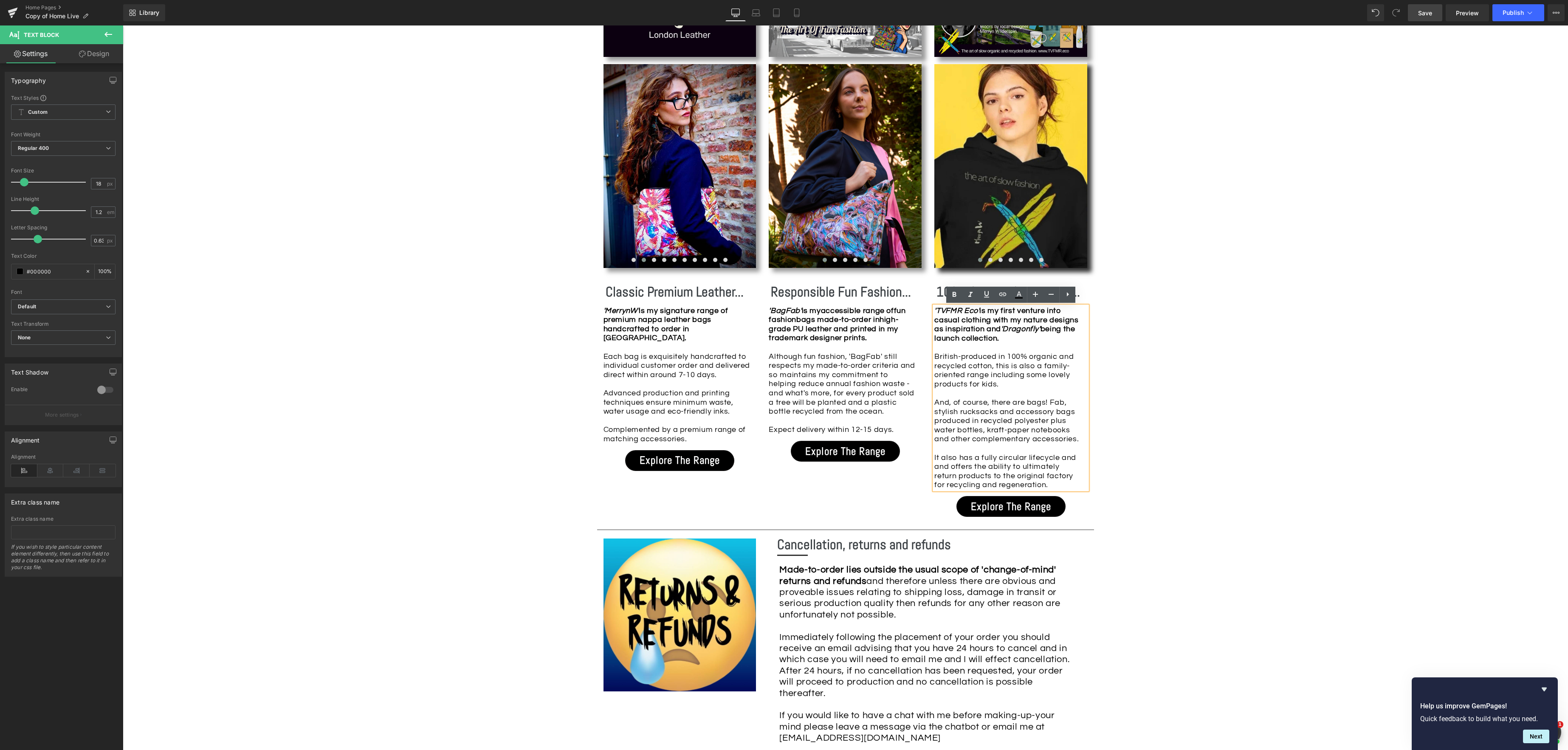
click at [935, 405] on div "And, of course, there are bags! Fab, stylish rucksacks and accessory bags produ…" at bounding box center [1009, 444] width 149 height 92
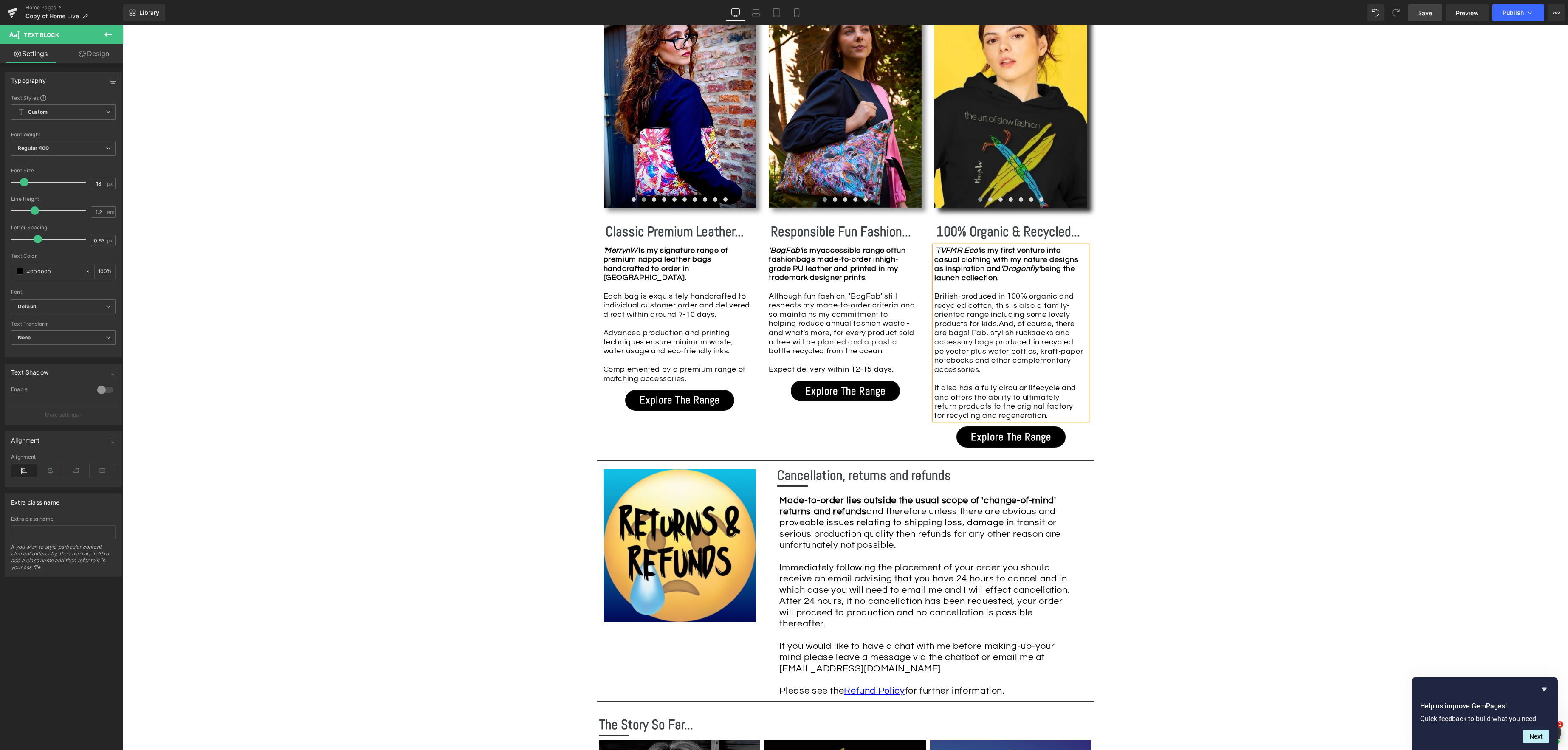
scroll to position [947, 0]
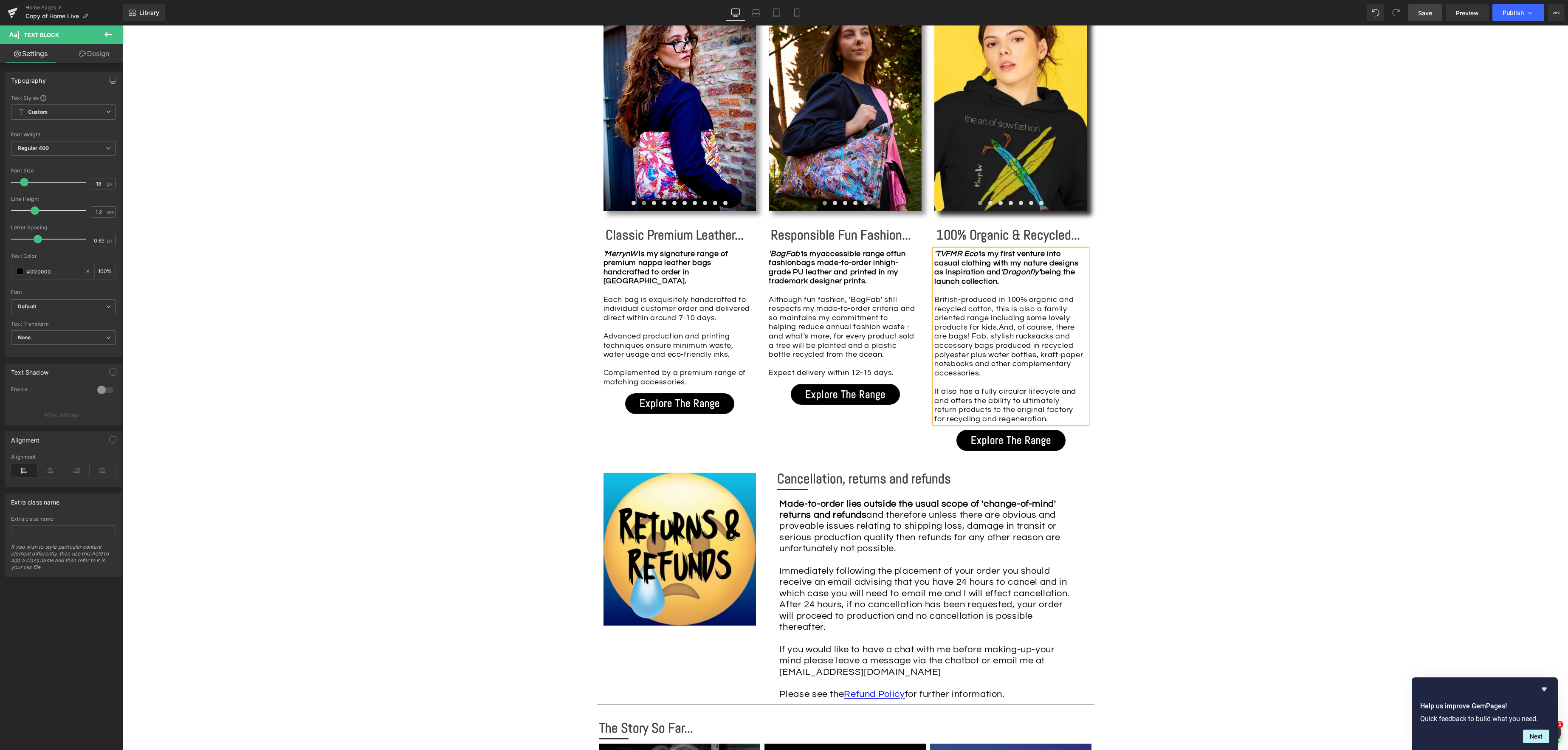
drag, startPoint x: 1040, startPoint y: 357, endPoint x: 1104, endPoint y: 364, distance: 64.4
click at [1040, 357] on span "And, of course, there are bags! Fab, stylish rucksacks and accessory bags produ…" at bounding box center [1009, 350] width 149 height 54
drag, startPoint x: 991, startPoint y: 365, endPoint x: 1029, endPoint y: 366, distance: 38.0
click at [991, 365] on span "And, of course, there are bags! Fab, stylish rucksacks and accessory bags produ…" at bounding box center [1009, 350] width 149 height 54
drag, startPoint x: 1043, startPoint y: 377, endPoint x: 1059, endPoint y: 376, distance: 16.0
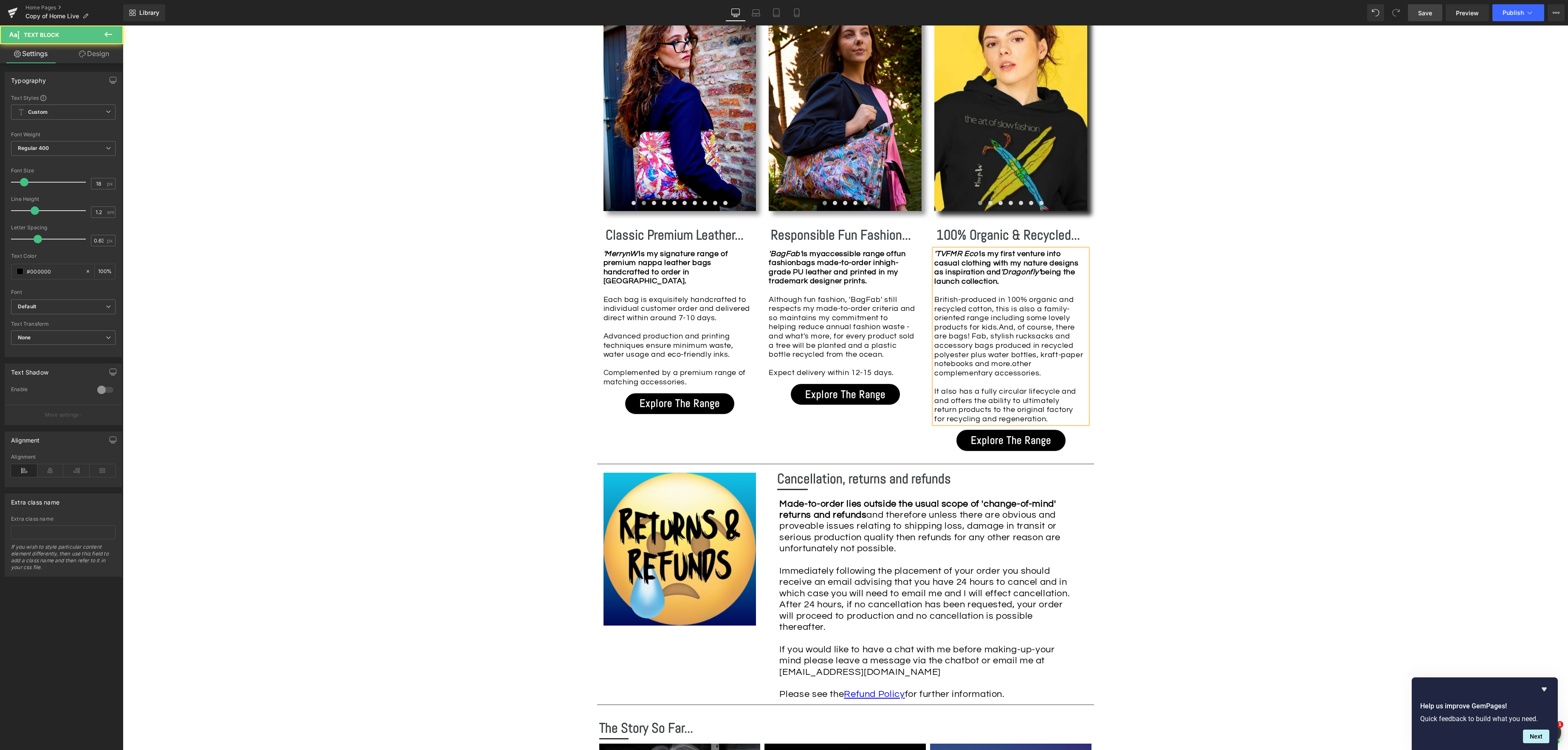
click at [1042, 377] on div "'TVFMR Eco' is my first venture into casual clothing with my nature designs as …" at bounding box center [1010, 337] width 153 height 174
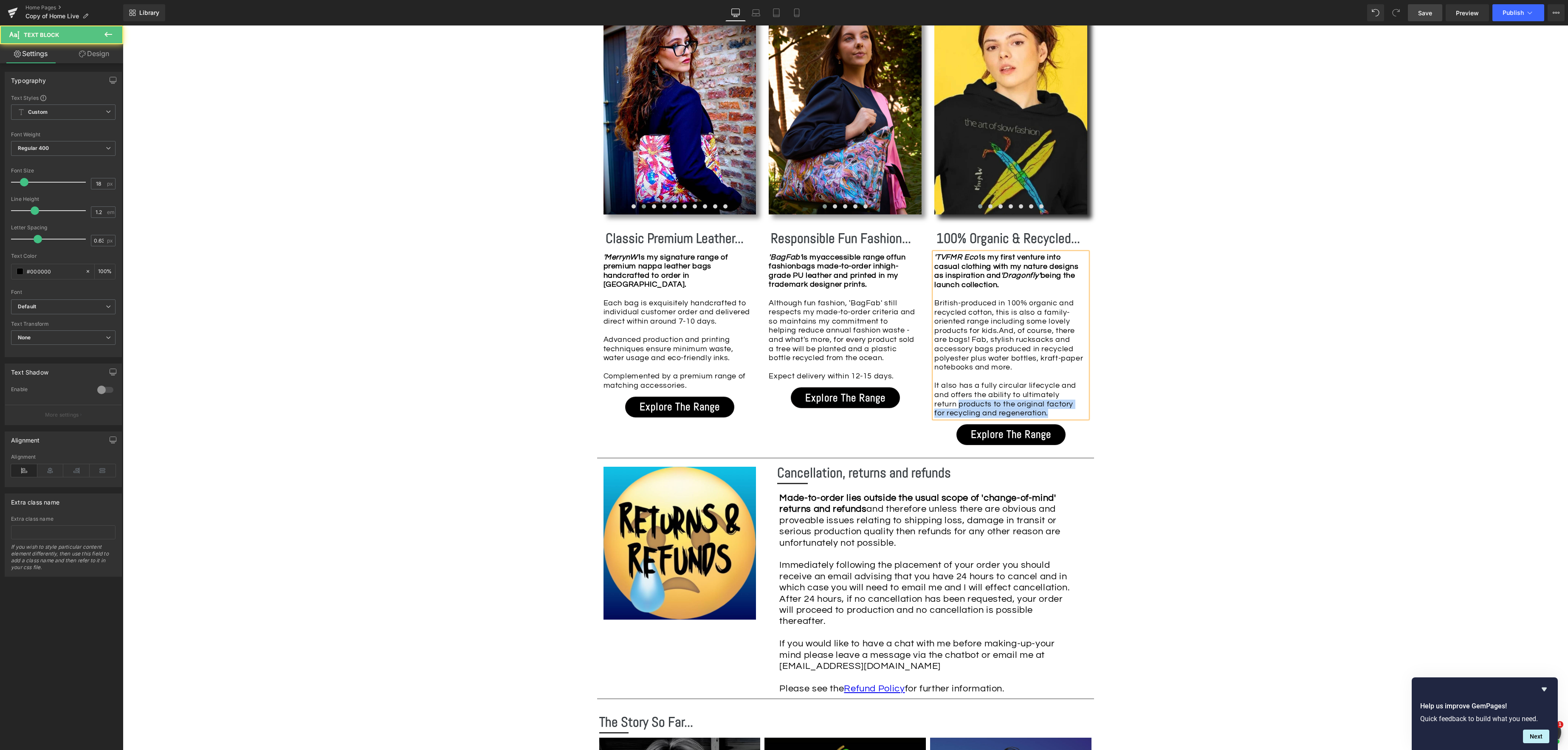
scroll to position [936, 0]
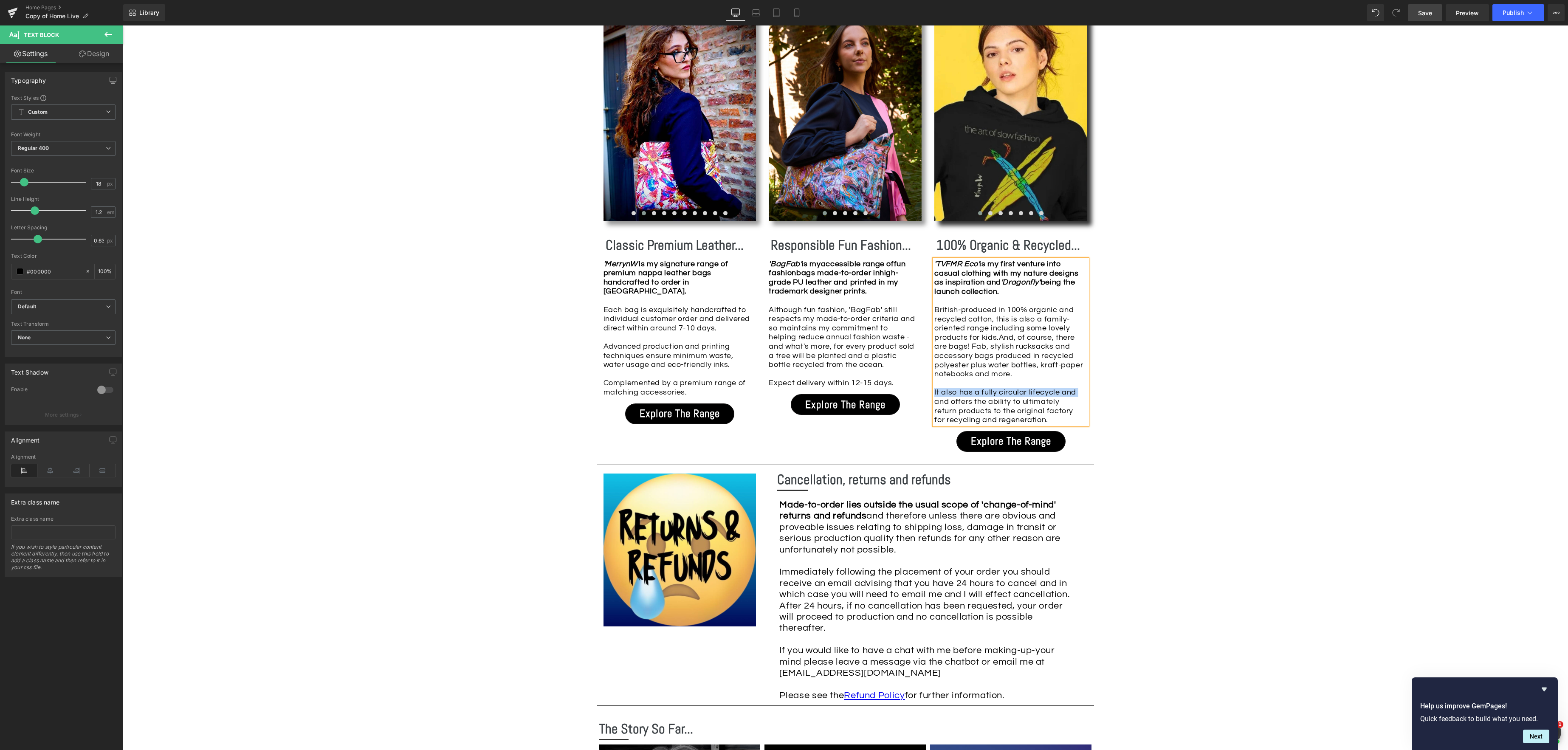
drag, startPoint x: 1034, startPoint y: 412, endPoint x: 936, endPoint y: 395, distance: 99.5
click at [936, 395] on div "It also has a fully circular lifecycle and and offers the ability to ultimately…" at bounding box center [1009, 401] width 149 height 46
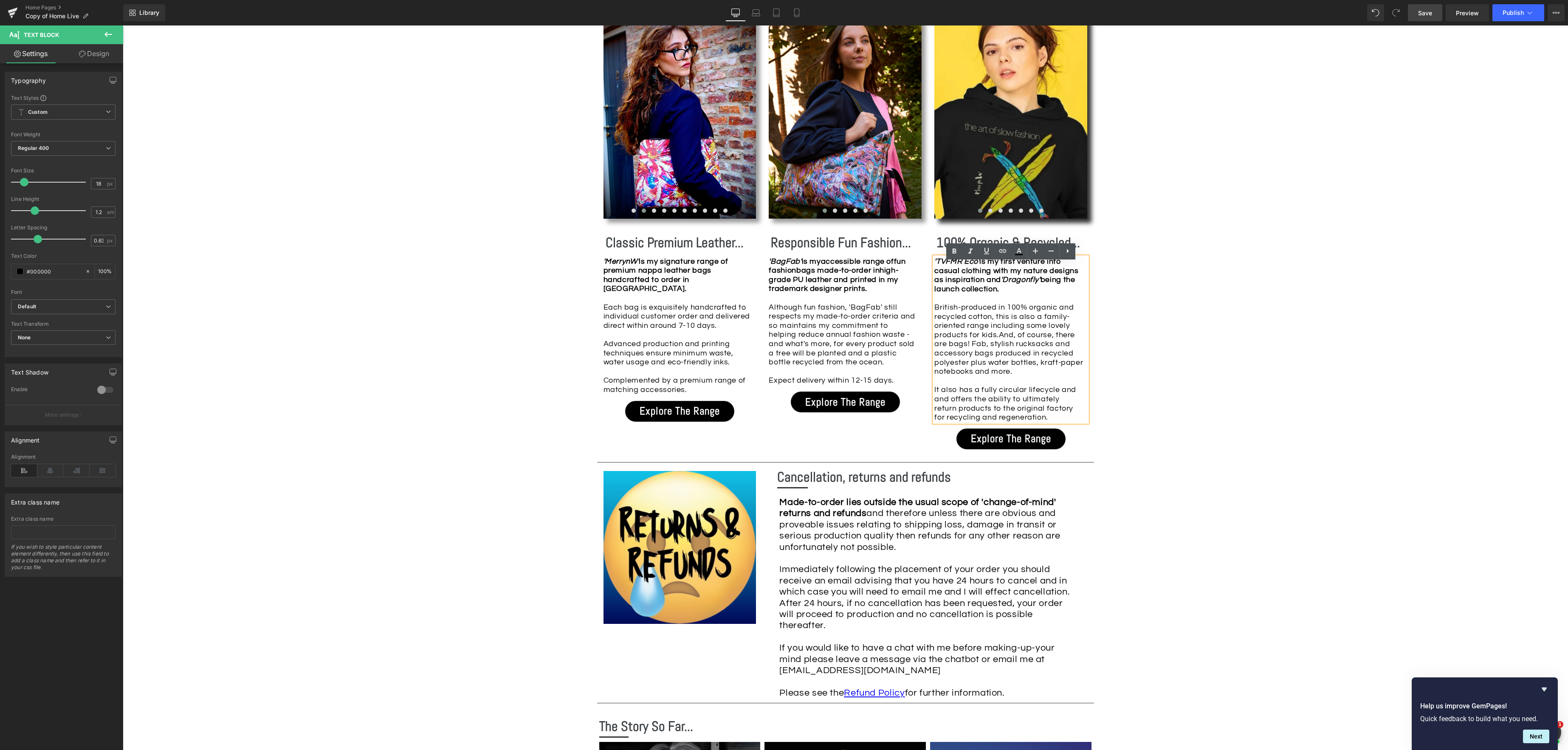
click at [1038, 419] on div "It also has a fully circular lifecycle and and offers the ability to ultimately…" at bounding box center [1009, 399] width 149 height 46
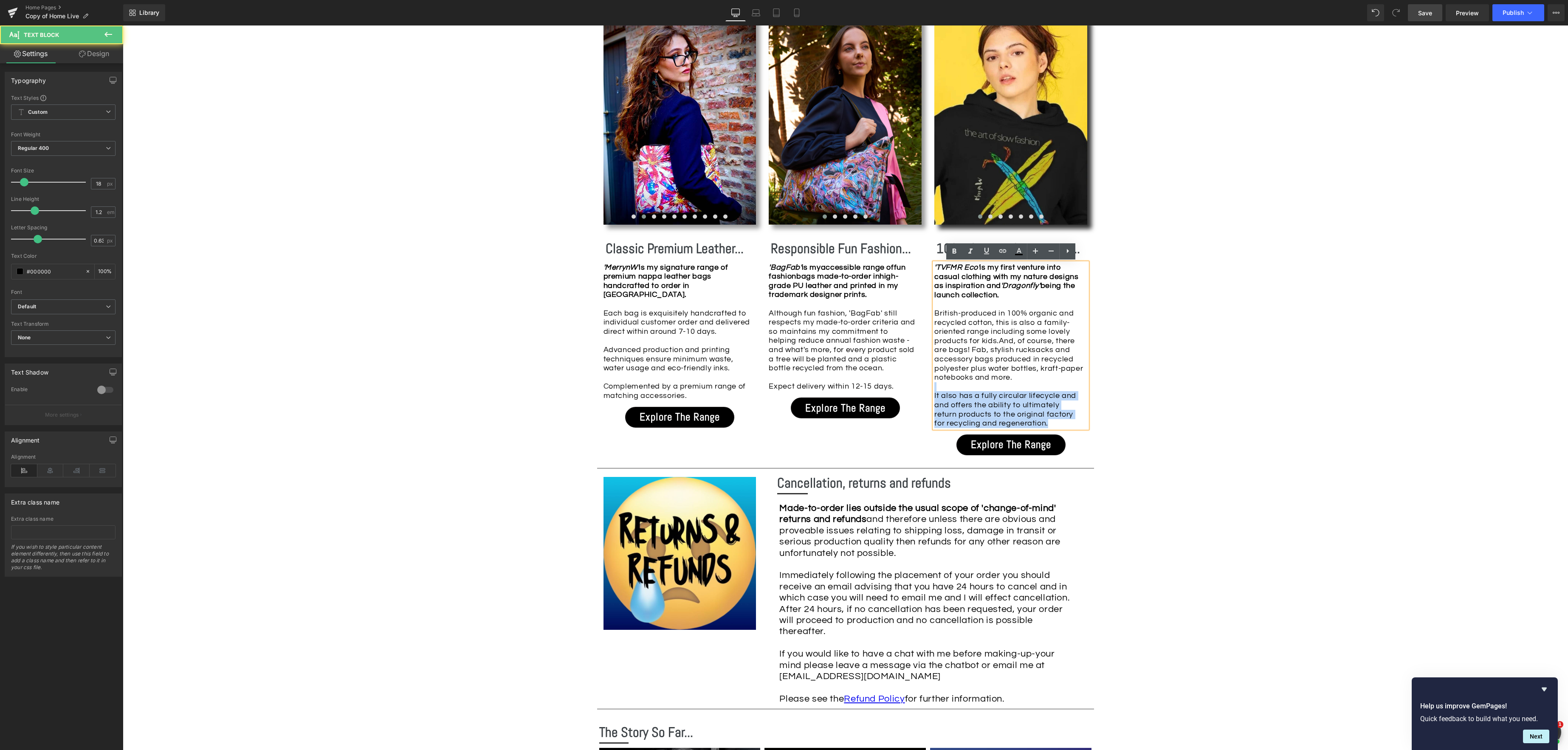
scroll to position [927, 0]
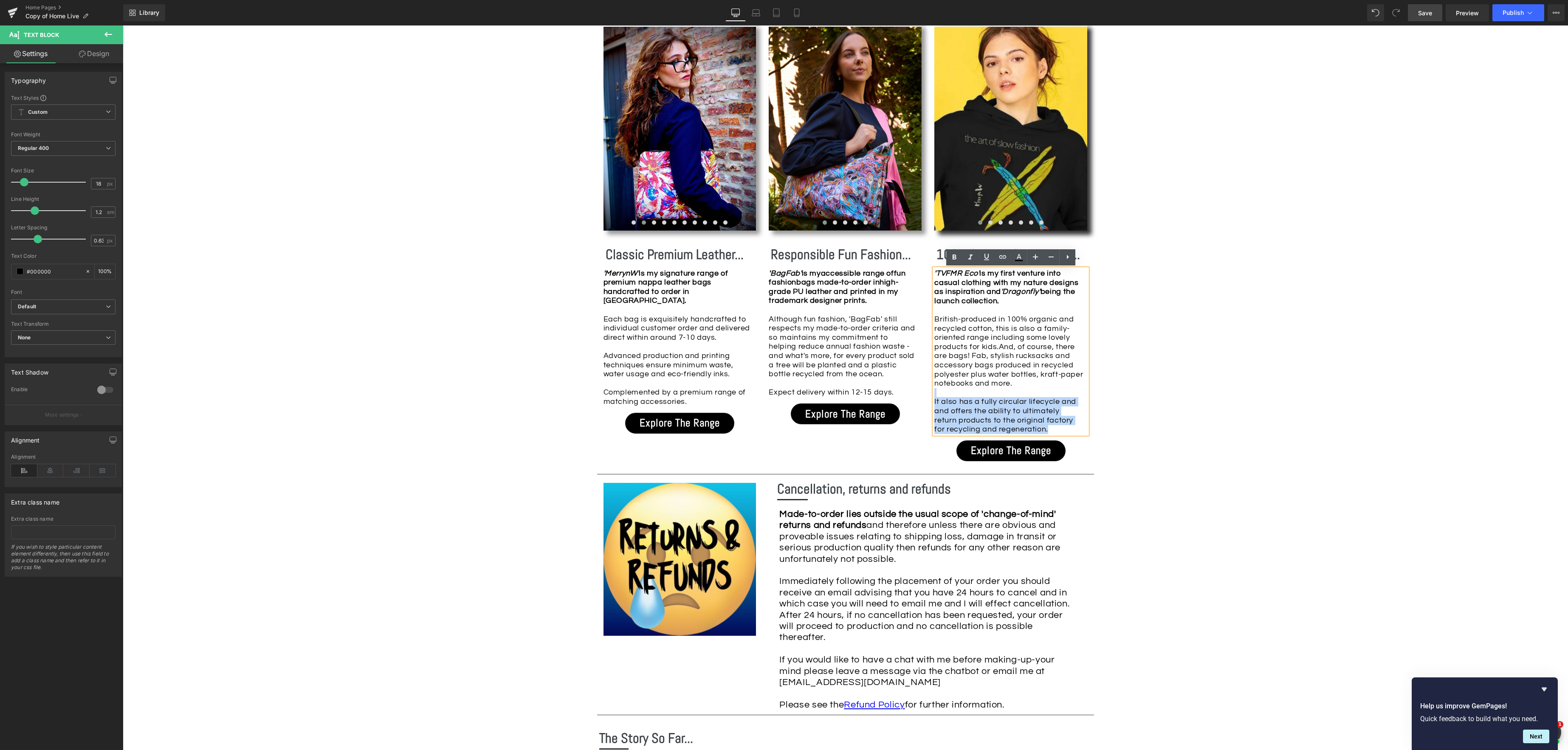
drag, startPoint x: 1039, startPoint y: 421, endPoint x: 1109, endPoint y: 396, distance: 74.3
click at [943, 391] on div "It also has a fully circular lifecycle and and offers the ability to ultimately…" at bounding box center [1009, 411] width 149 height 46
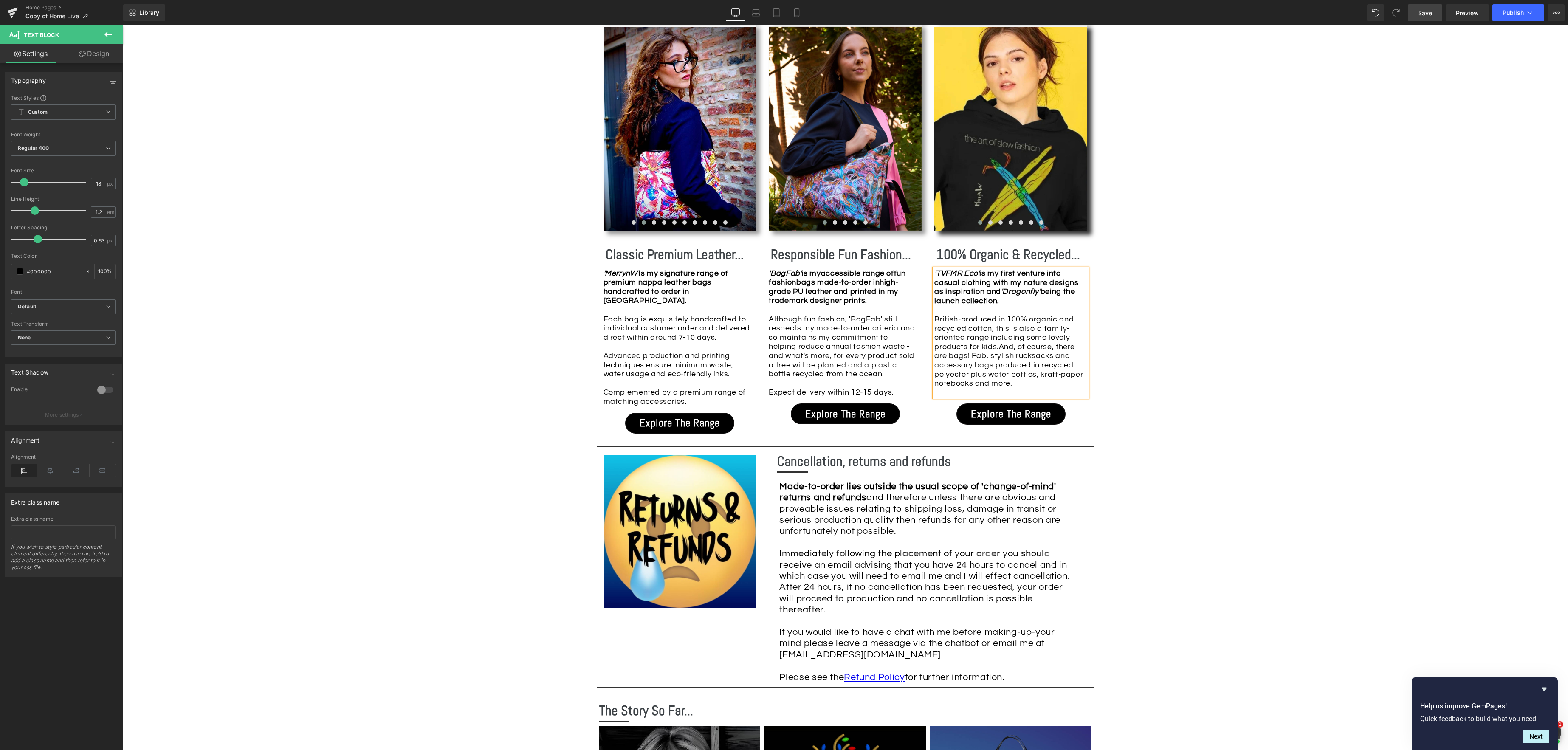
scroll to position [938, 0]
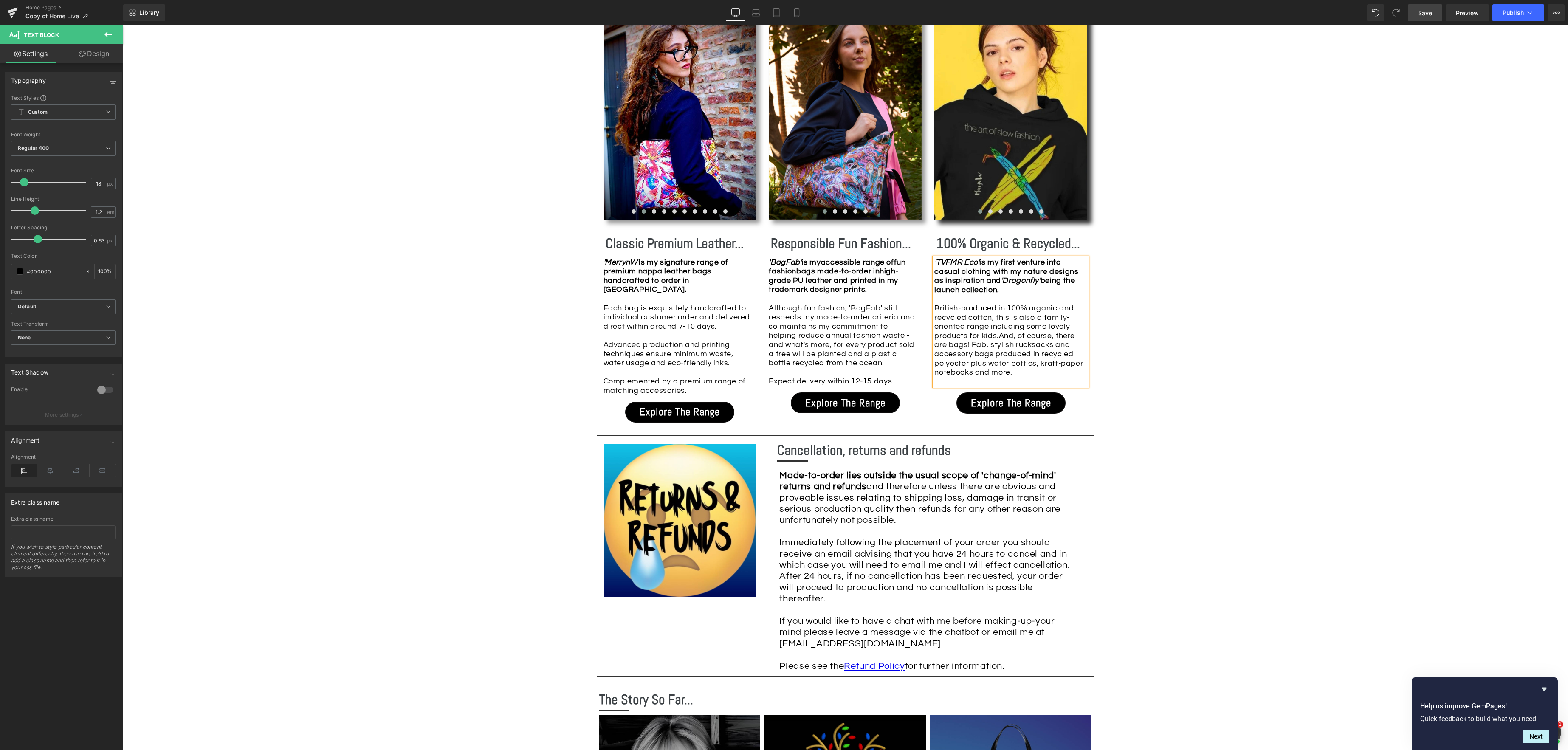
click at [1020, 378] on div at bounding box center [1009, 382] width 149 height 9
click at [1168, 366] on div "Image Row *Please use the chat facility or email me at [EMAIL_ADDRESS][DOMAIN_N…" at bounding box center [845, 379] width 1445 height 2197
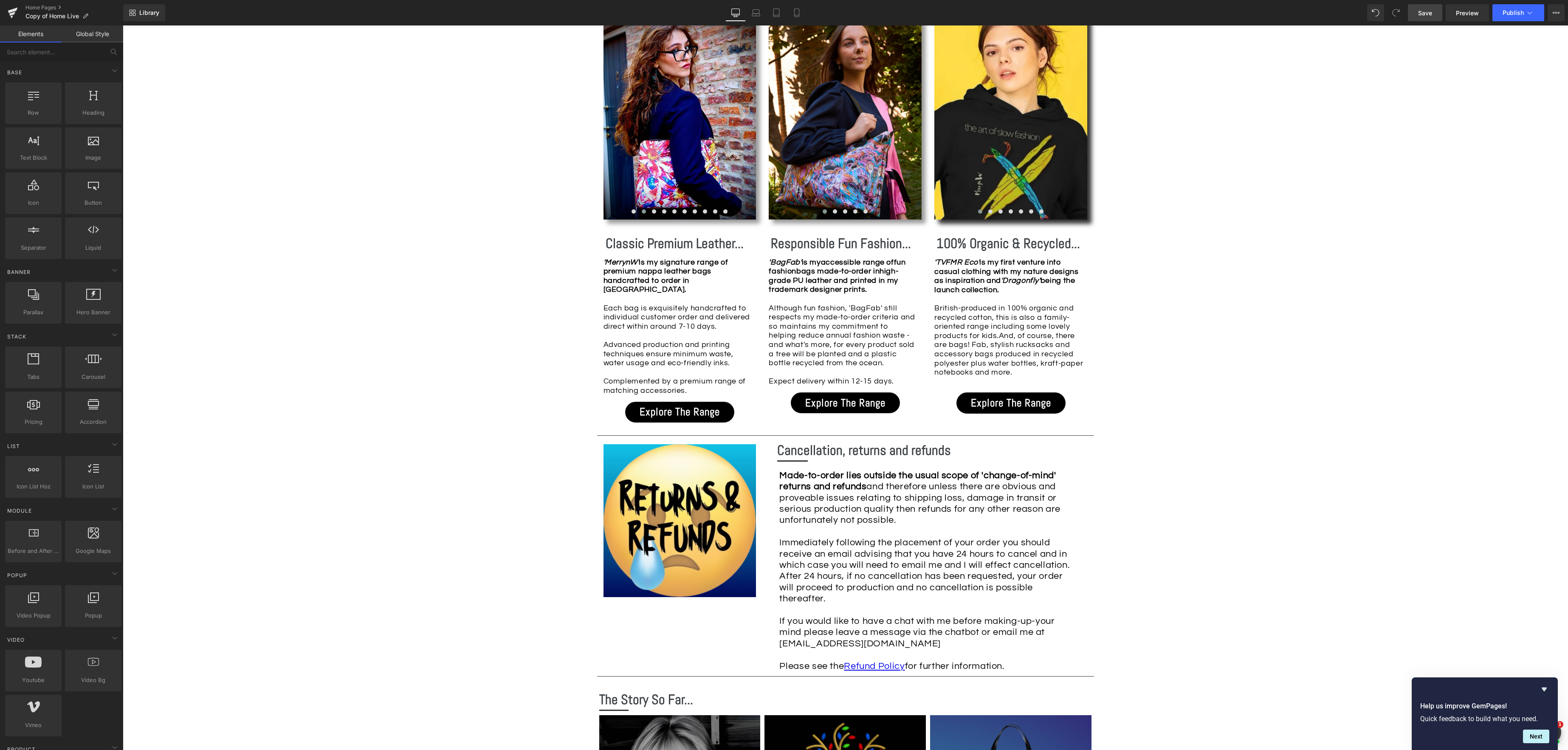
scroll to position [934, 0]
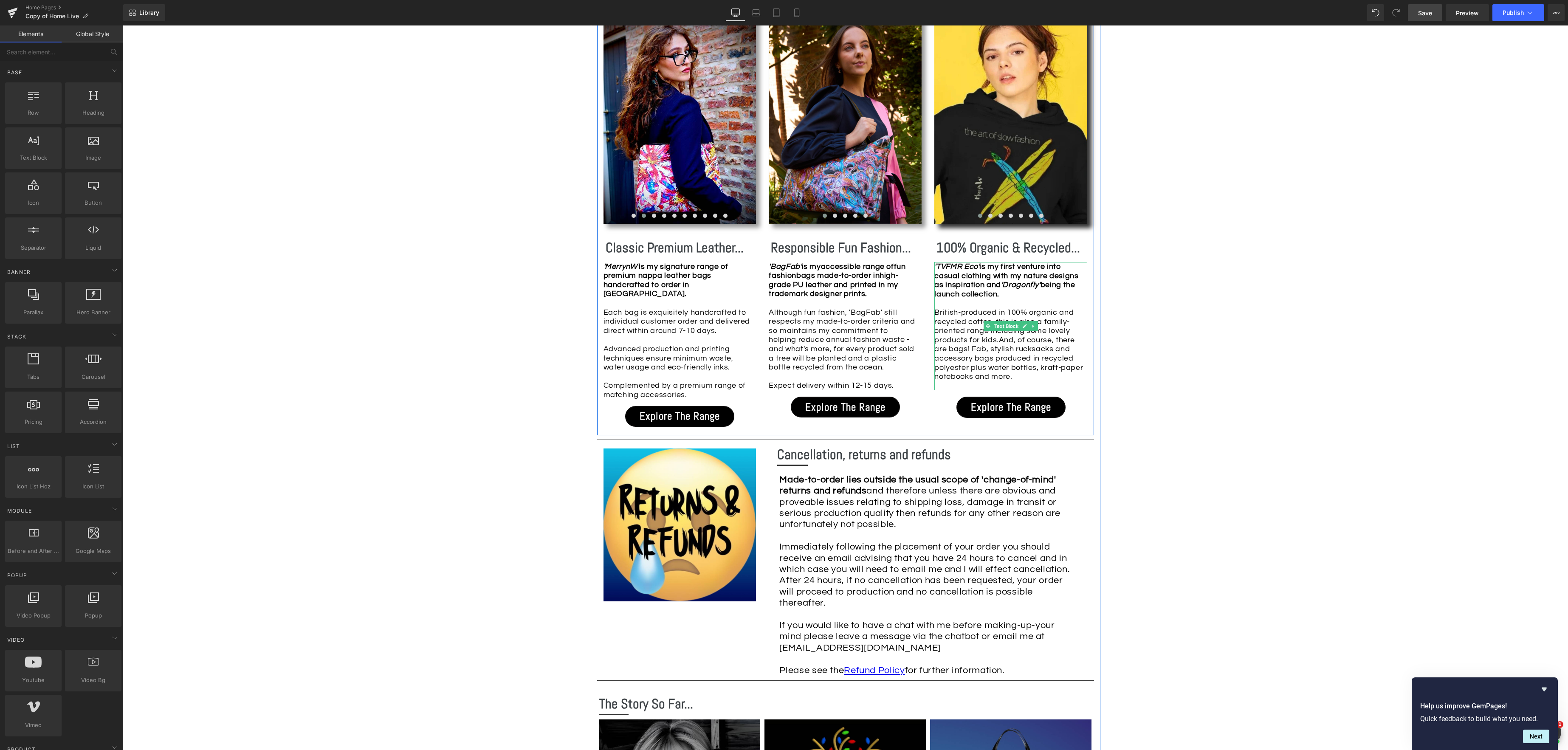
click at [1020, 378] on div "'TVFMR Eco' is my first venture into casual clothing with my nature designs as …" at bounding box center [1010, 326] width 153 height 128
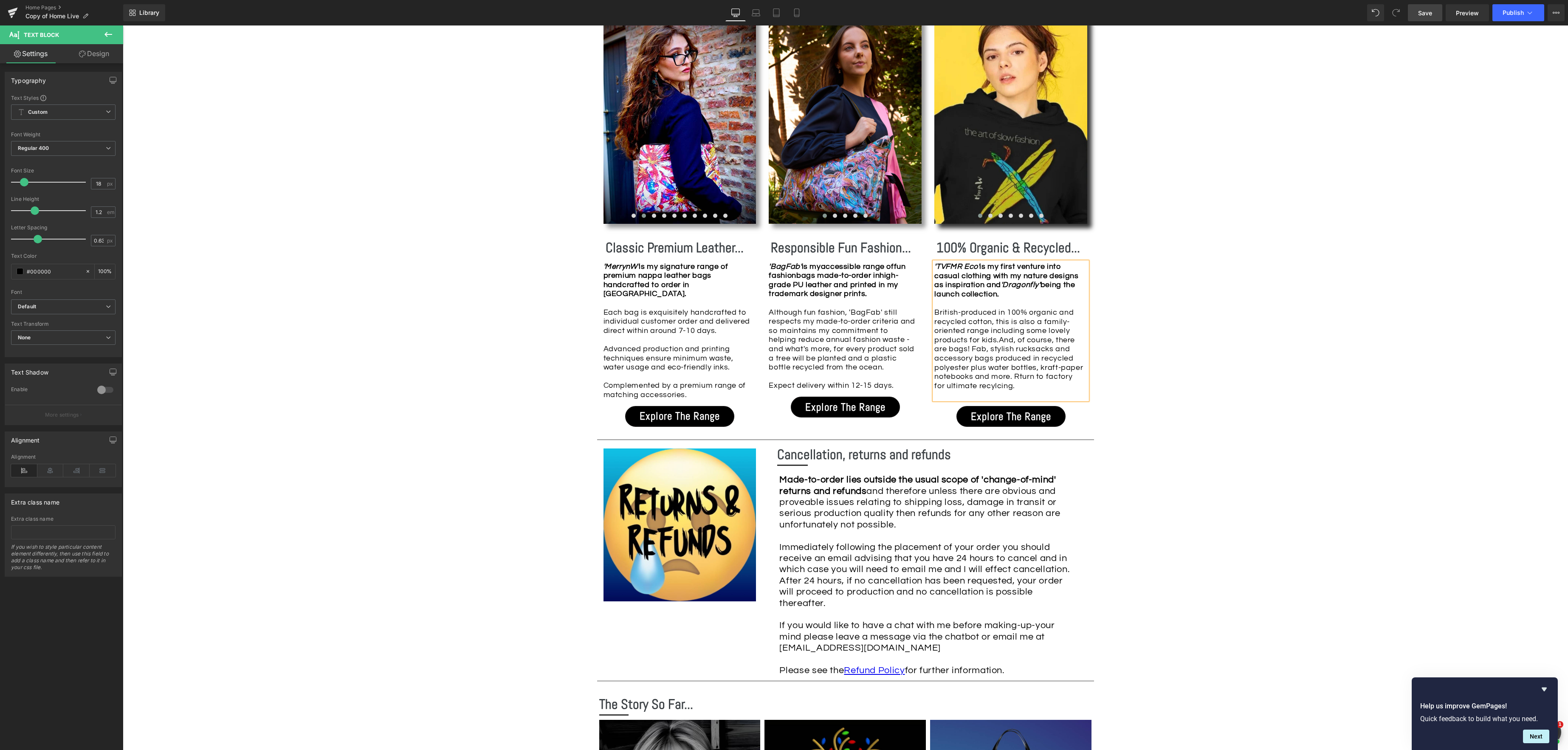
click at [1018, 378] on span "And, of course, there are bags! Fab, stylish rucksacks and accessory bags produ…" at bounding box center [1009, 363] width 149 height 54
click at [1014, 377] on span "And, of course, there are bags! Fab, stylish rucksacks and accessory bags produ…" at bounding box center [1009, 363] width 149 height 54
click at [1020, 390] on span "And, of course, there are bags! Fab, stylish rucksacks and accessory bags produ…" at bounding box center [1009, 363] width 149 height 54
drag, startPoint x: 1071, startPoint y: 376, endPoint x: 1076, endPoint y: 376, distance: 5.0
click at [1071, 376] on div "'TVFMR Eco' is my first venture into casual clothing with my nature designs as …" at bounding box center [1010, 331] width 153 height 138
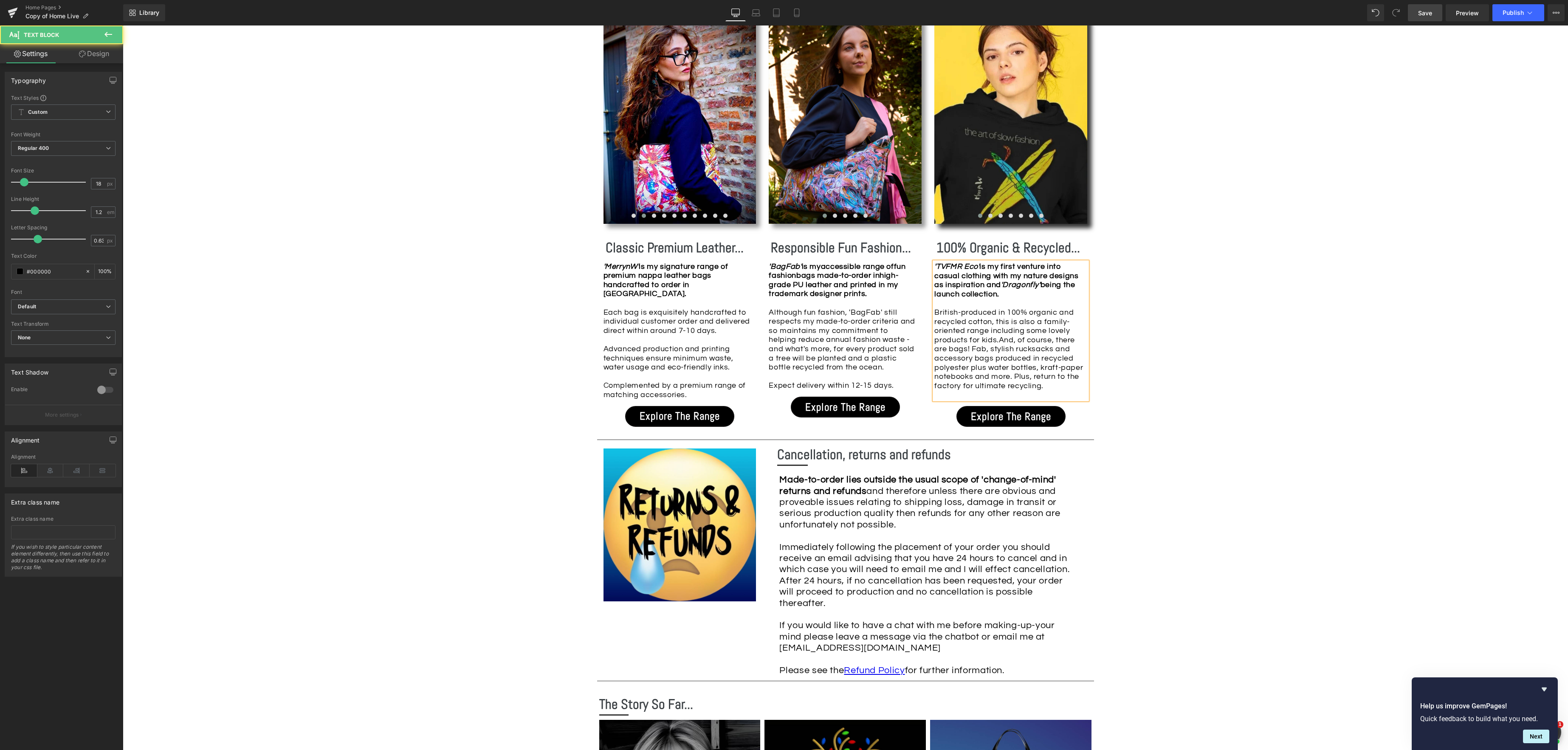
click at [1038, 387] on span "And, of course, there are bags! Fab, stylish rucksacks and accessory bags produ…" at bounding box center [1009, 363] width 149 height 54
drag, startPoint x: 1003, startPoint y: 386, endPoint x: 1024, endPoint y: 385, distance: 21.0
click at [1003, 386] on span "And, of course, there are bags! Fab, stylish rucksacks and accessory bags produ…" at bounding box center [1009, 363] width 149 height 54
click at [1016, 384] on div "'TVFMR Eco' is my first venture into casual clothing with my nature designs as …" at bounding box center [1010, 331] width 153 height 138
click at [1048, 385] on span "And, of course, there are bags! Fab, stylish rucksacks and accessory bags produ…" at bounding box center [1009, 363] width 149 height 54
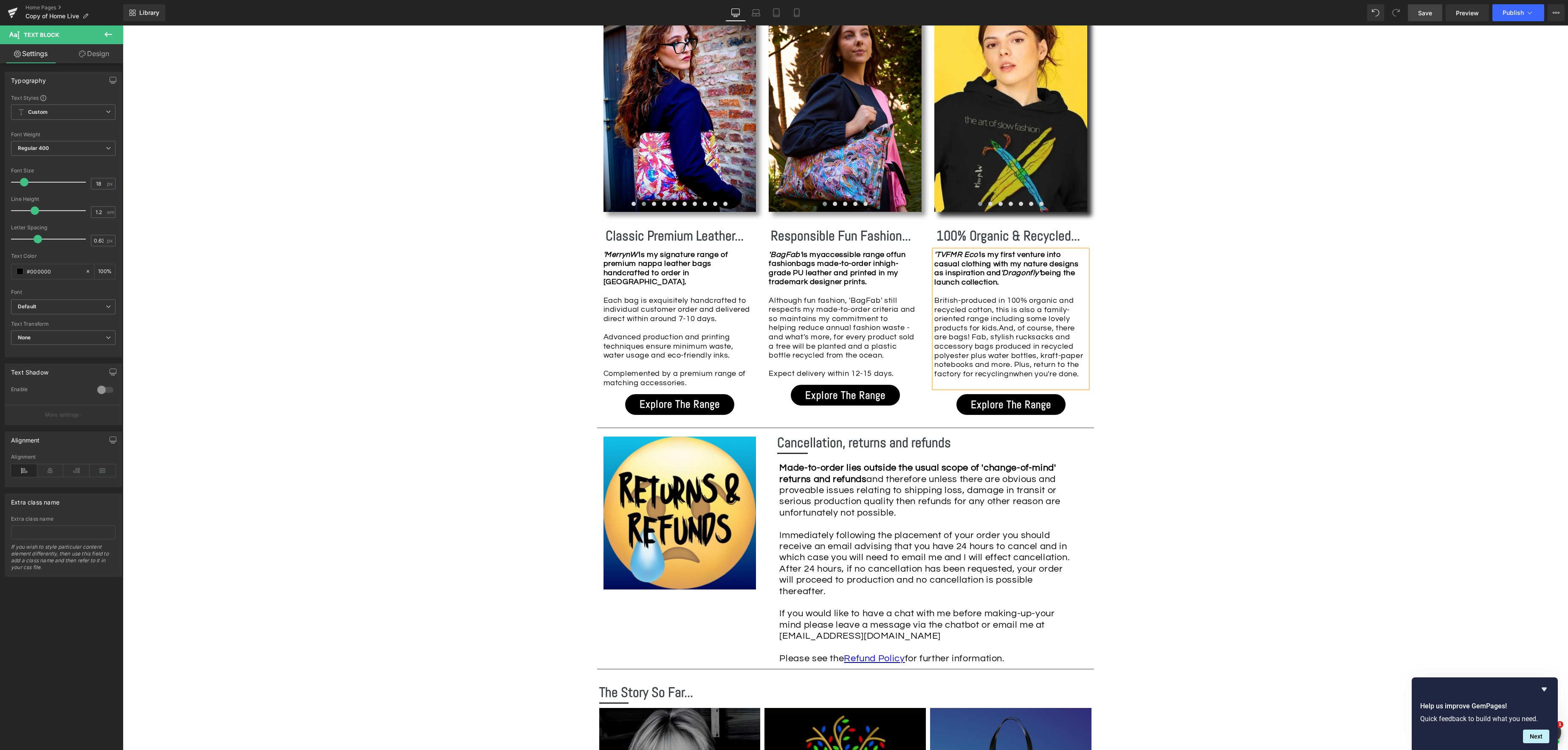
scroll to position [943, 0]
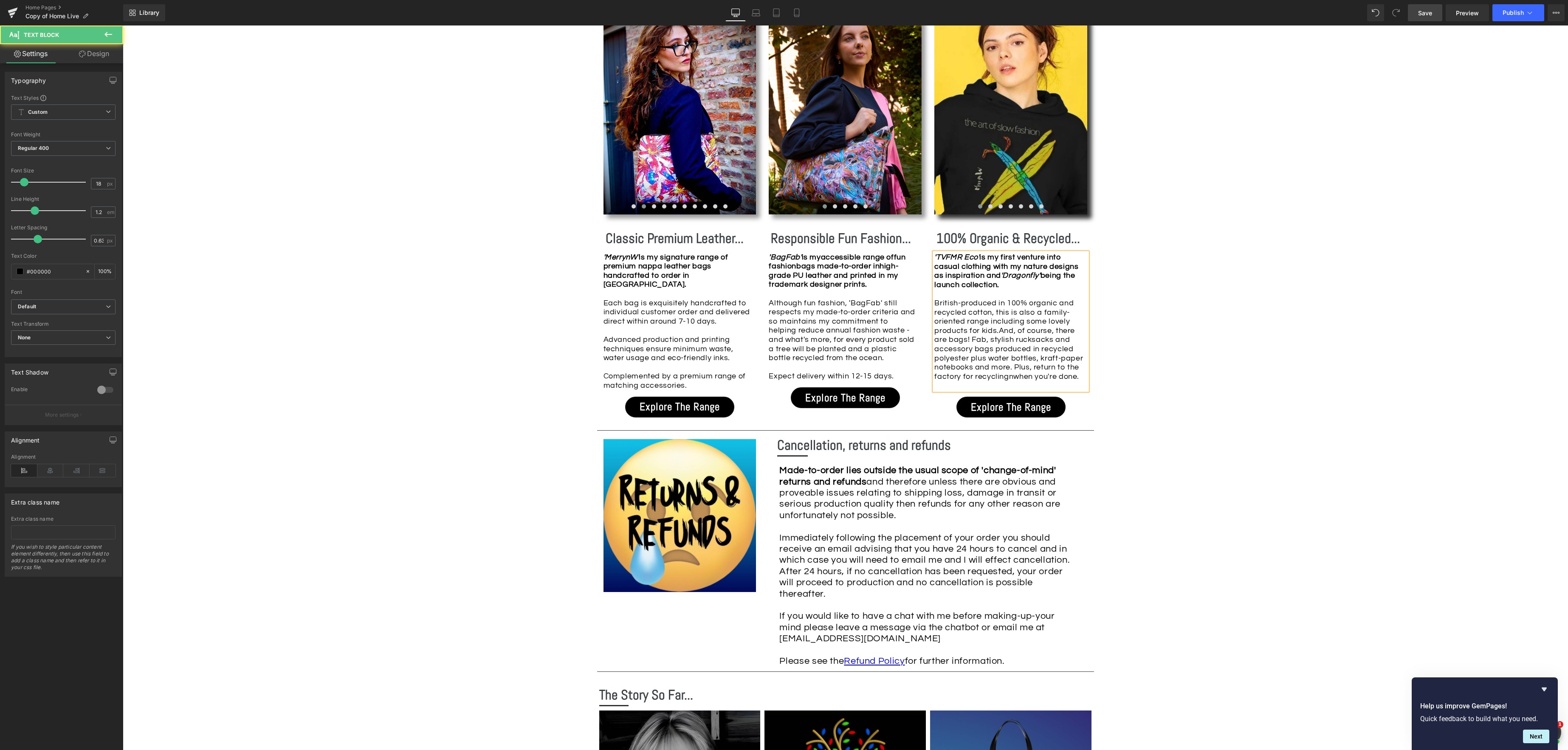
click at [1012, 377] on span "And, of course, there are bags! Fab, stylish rucksacks and accessory bags produ…" at bounding box center [1009, 354] width 149 height 54
click at [1079, 378] on span "And, of course, there are bags! Fab, stylish rucksacks and accessory bags produ…" at bounding box center [1009, 354] width 149 height 54
drag, startPoint x: 1008, startPoint y: 379, endPoint x: 1032, endPoint y: 379, distance: 24.0
click at [1008, 379] on span "And, of course, there are bags! Fab, stylish rucksacks and accessory bags produ…" at bounding box center [1009, 354] width 149 height 54
click at [1177, 389] on div "Image Row *Please use the chat facility or email me at [EMAIL_ADDRESS][DOMAIN_N…" at bounding box center [845, 374] width 1445 height 2197
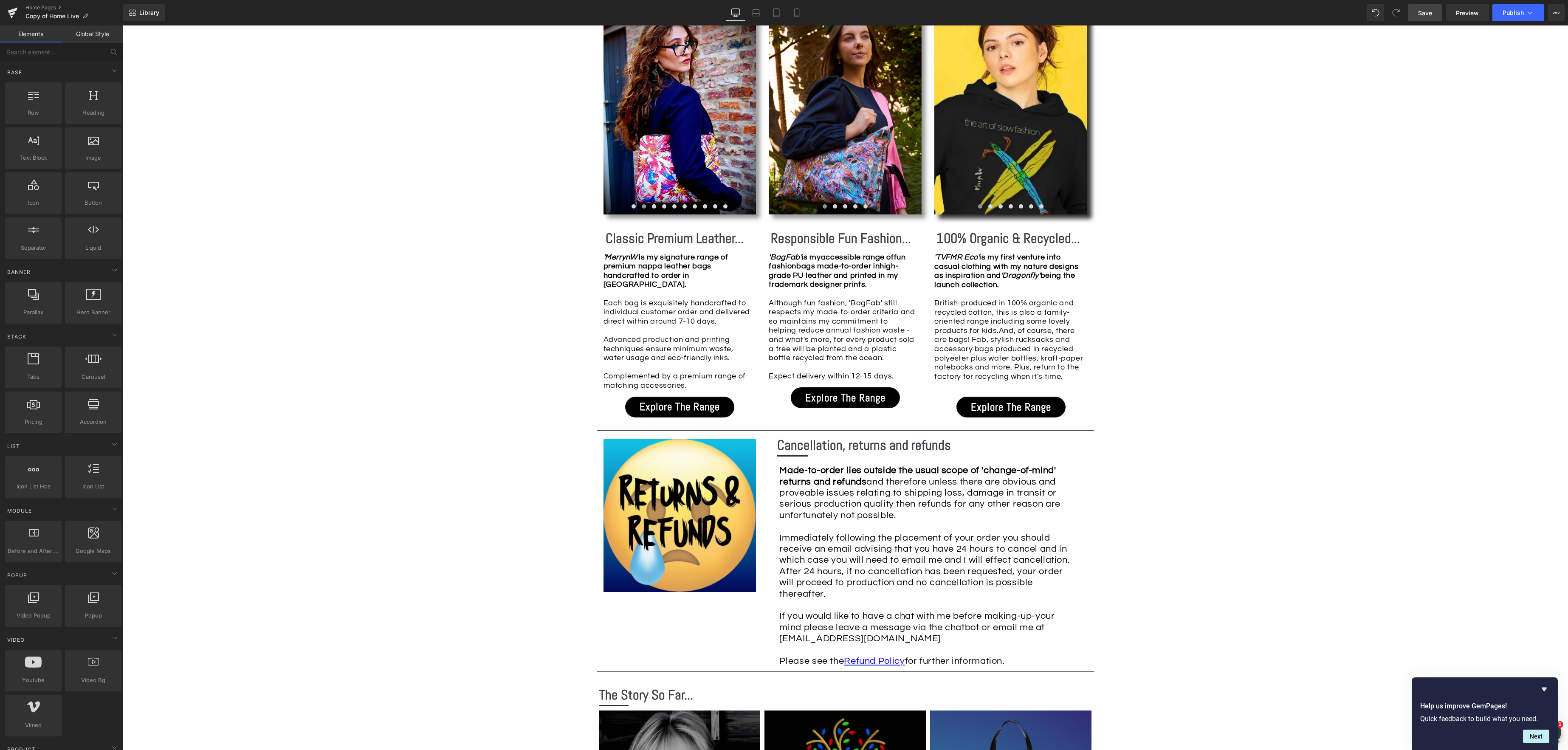
click at [1426, 10] on span "Save" at bounding box center [1425, 13] width 14 height 9
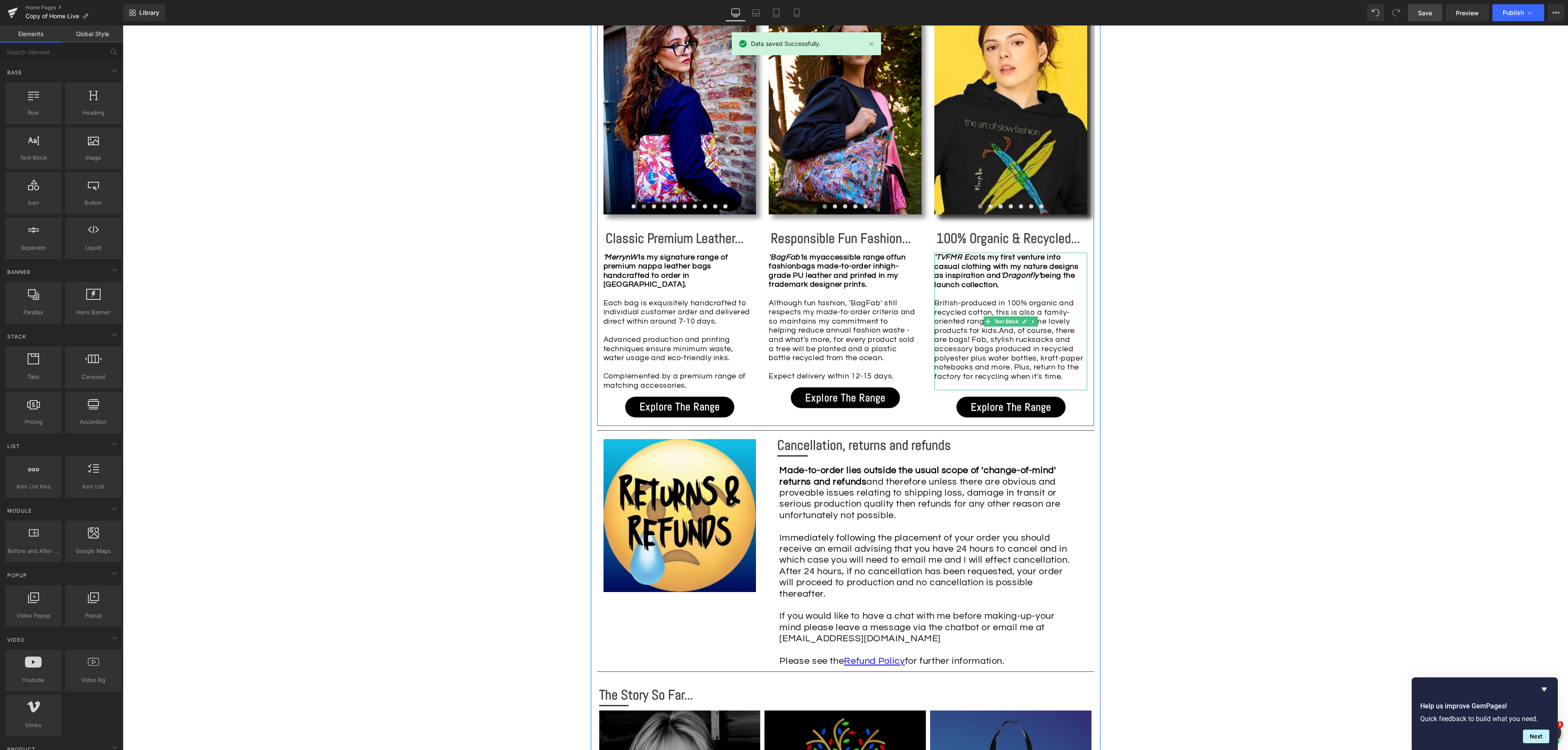
click at [1065, 377] on div "'TVFMR Eco' is my first venture into casual clothing with my nature designs as …" at bounding box center [1010, 321] width 153 height 138
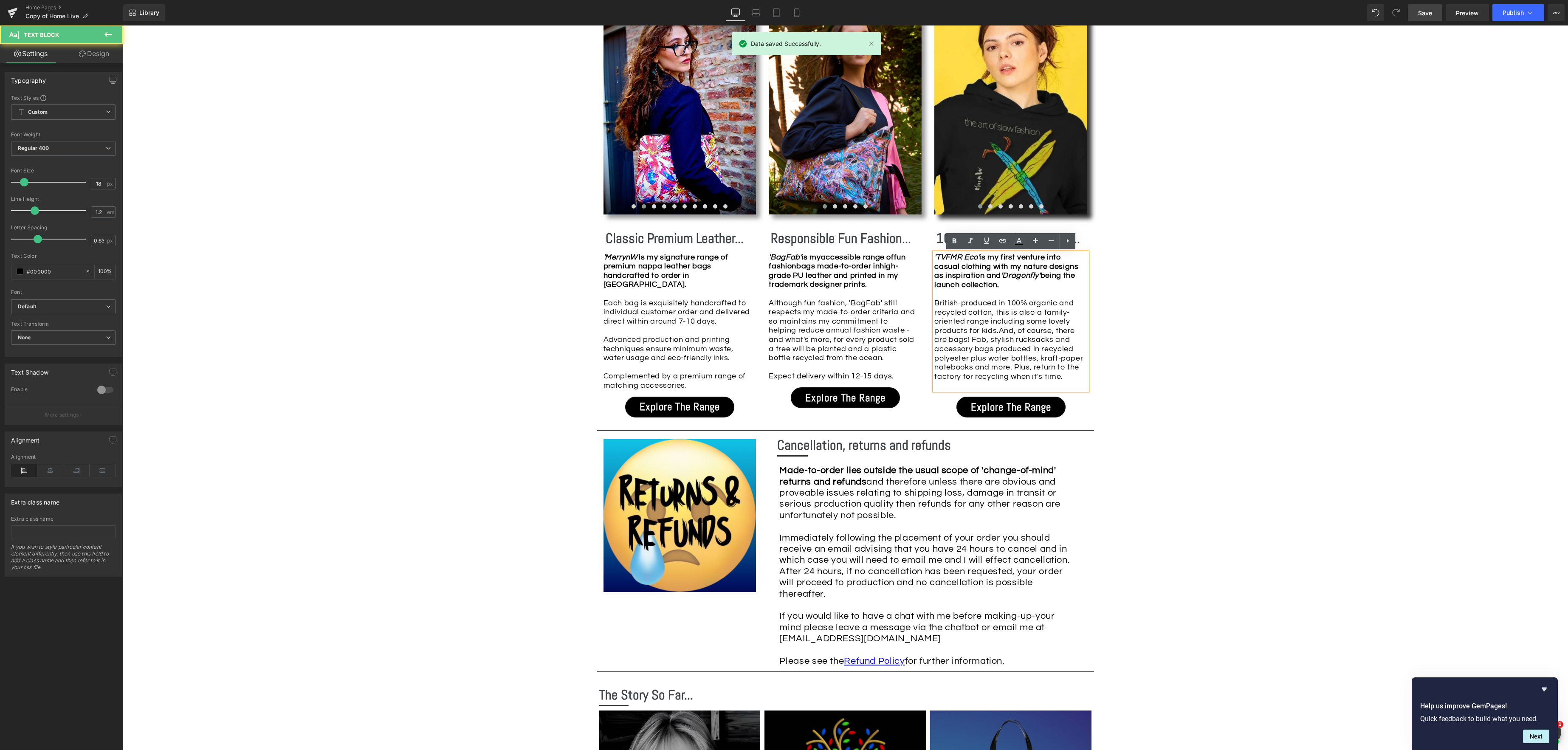
click at [1064, 382] on div at bounding box center [1009, 385] width 149 height 9
click at [1163, 403] on div "Image Row *Please use the chat facility or email me at [EMAIL_ADDRESS][DOMAIN_N…" at bounding box center [845, 374] width 1445 height 2197
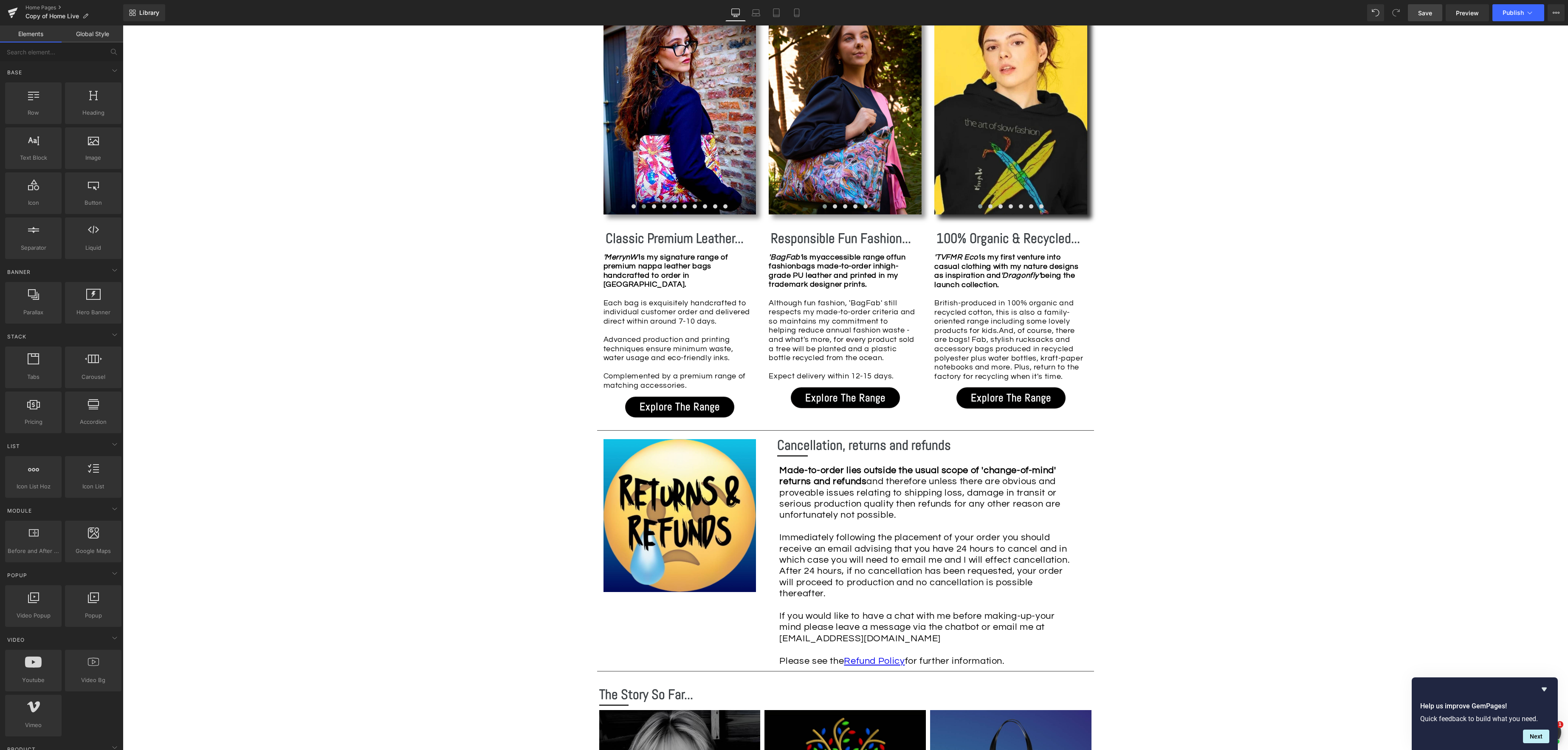
click at [1428, 12] on span "Save" at bounding box center [1425, 13] width 14 height 9
click at [1466, 13] on span "Preview" at bounding box center [1468, 13] width 23 height 9
